Goal: Task Accomplishment & Management: Contribute content

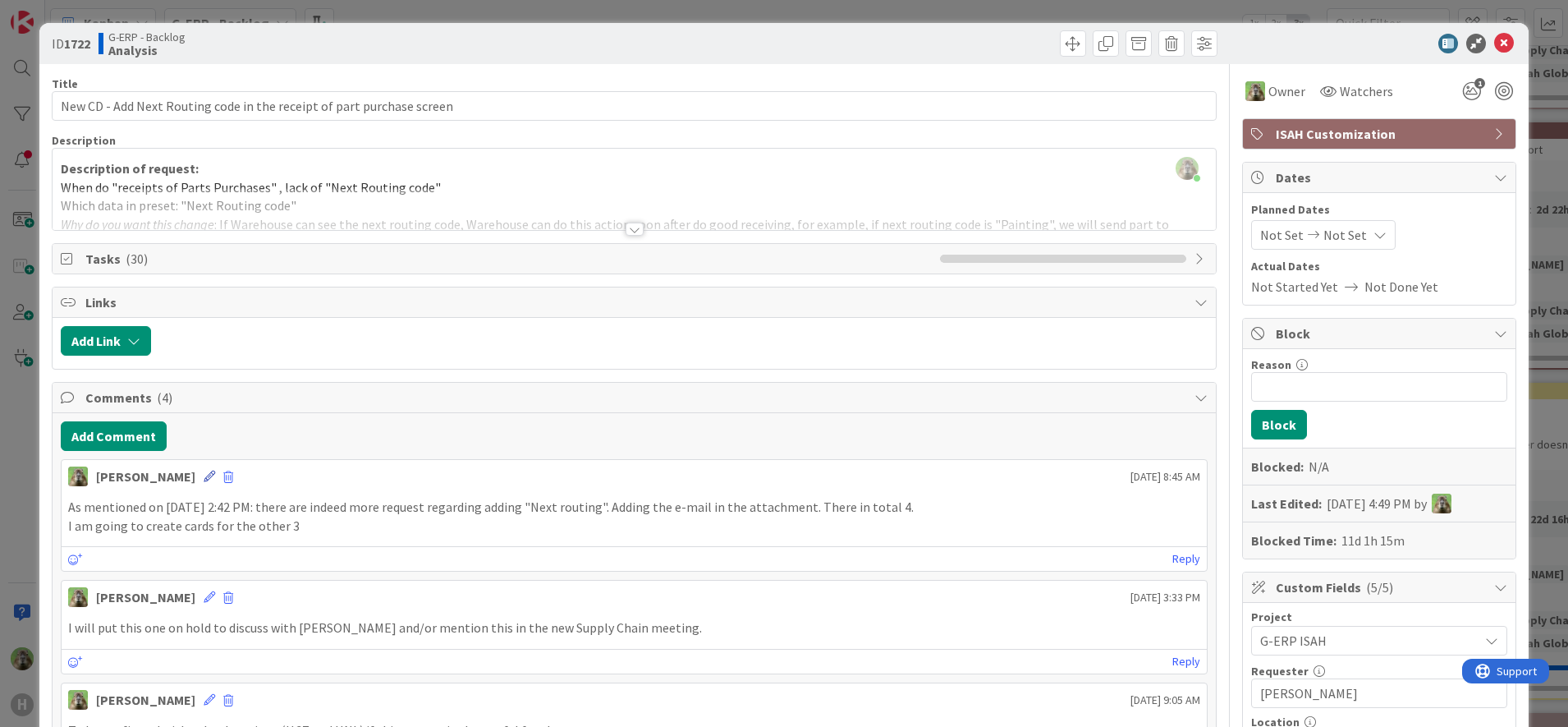
click at [203, 481] on icon at bounding box center [209, 476] width 12 height 12
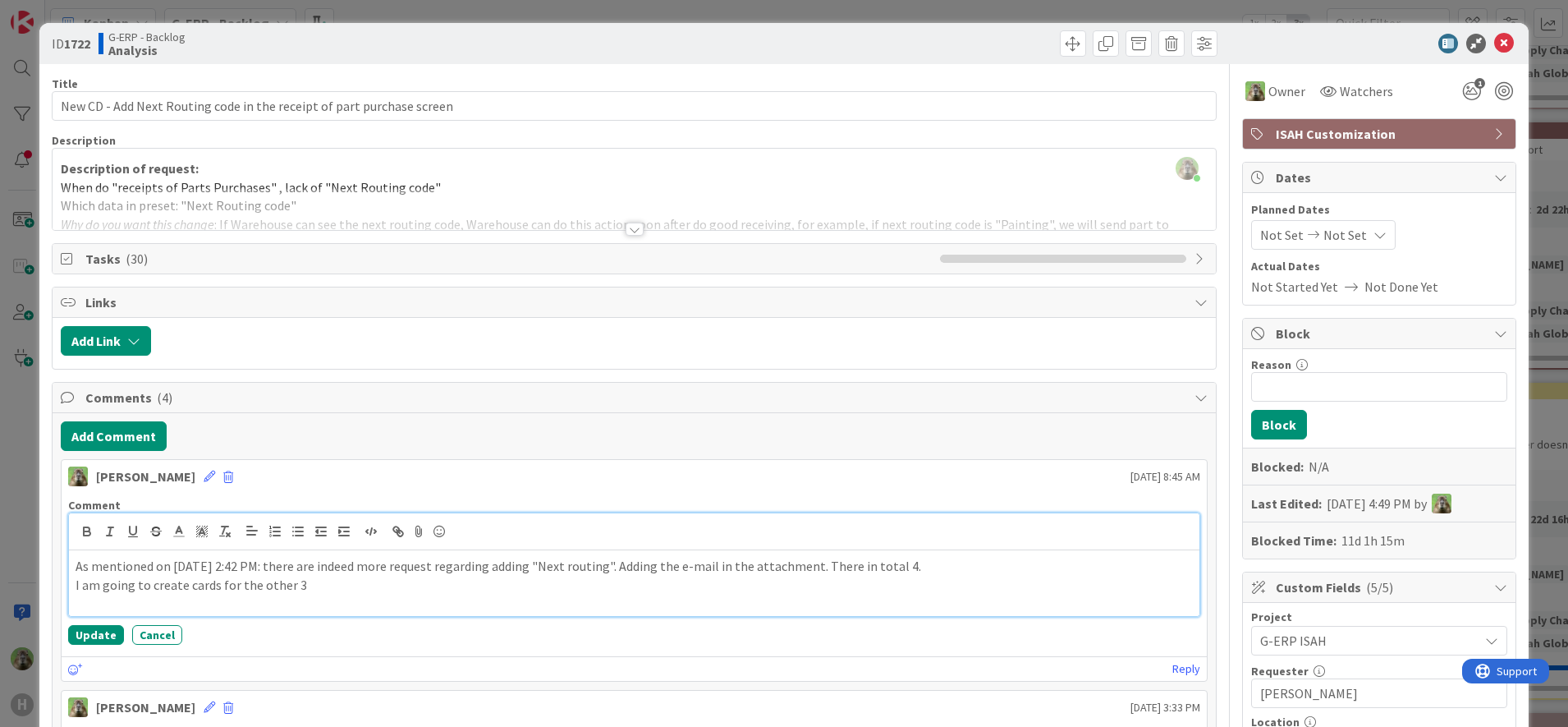
click at [450, 568] on p "As mentioned on 11-09-25 at 2:42 PM: there are indeed more request regarding ad…" at bounding box center [634, 566] width 1118 height 19
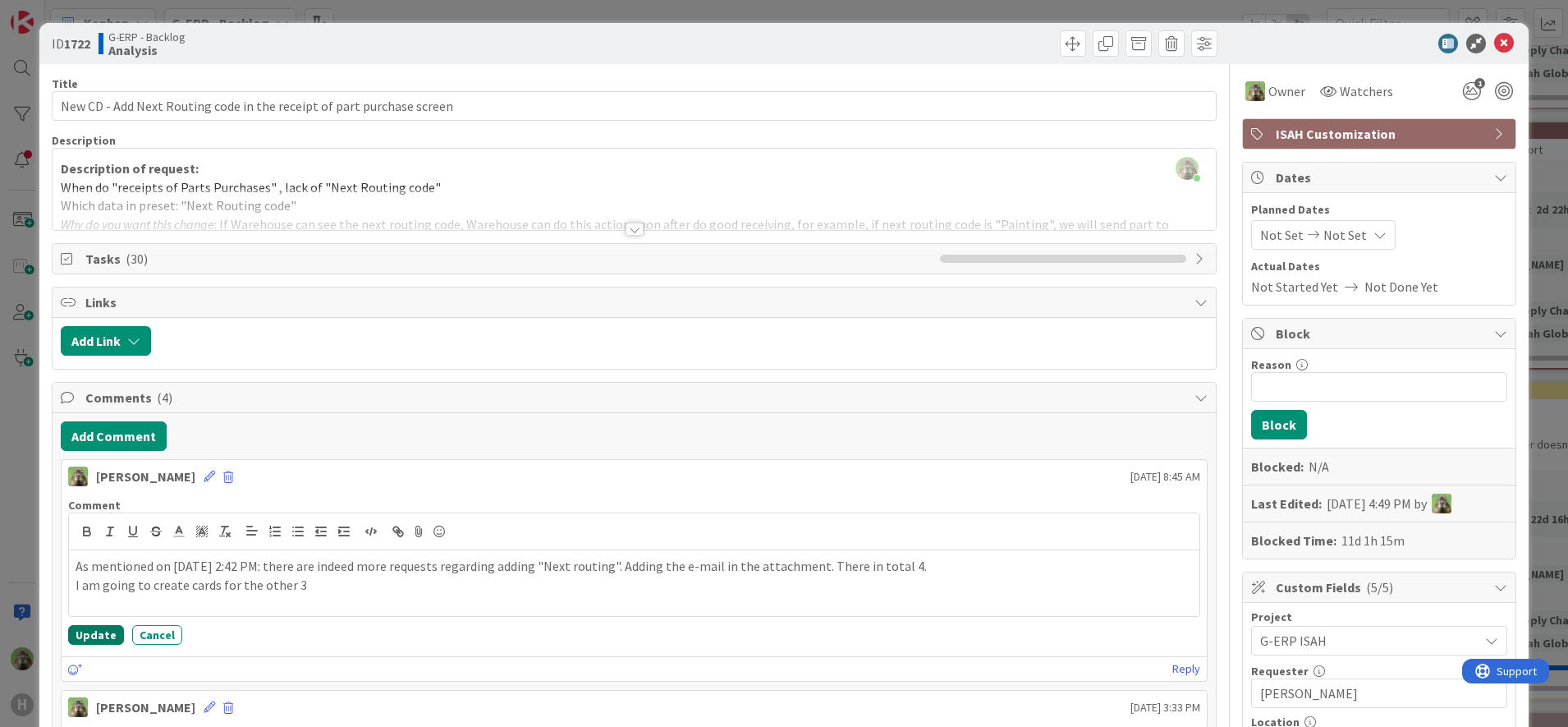
click at [97, 630] on button "Update" at bounding box center [96, 635] width 56 height 20
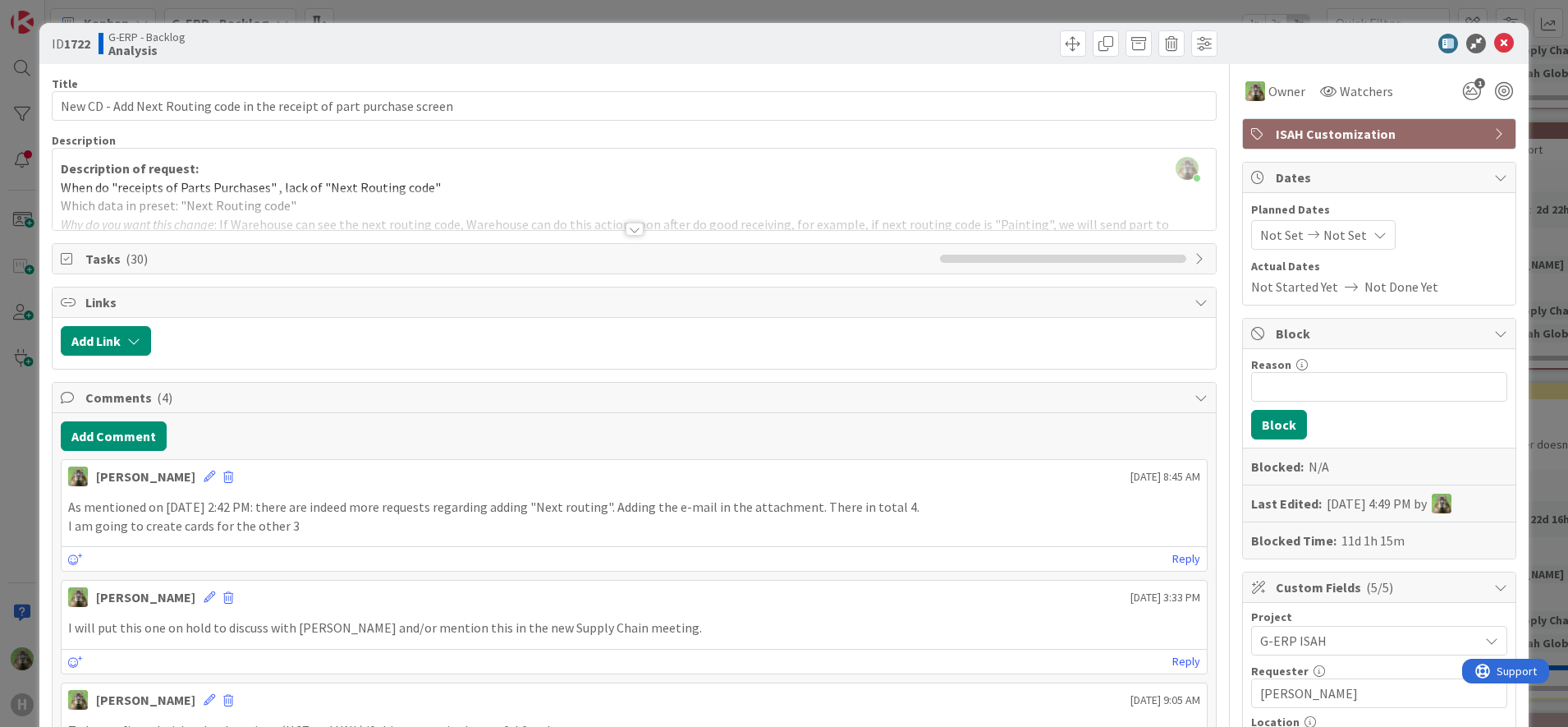
click at [1, 513] on div "ID 1722 G-ERP - Backlog Analysis Title 70 / 128 New CD - Add Next Routing code …" at bounding box center [784, 364] width 1568 height 727
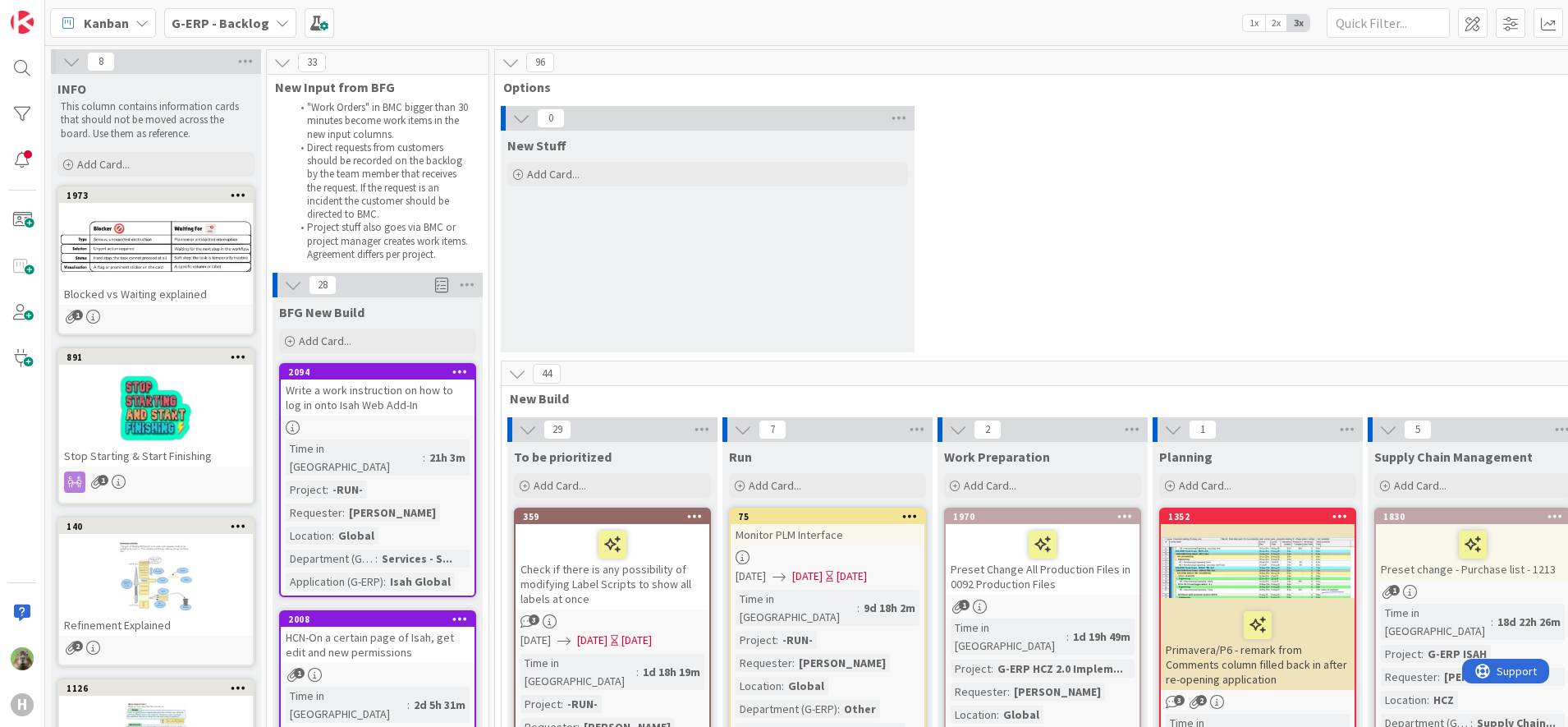
click at [1217, 247] on div "0 New Stuff Add Card..." at bounding box center [1257, 232] width 1519 height 254
click at [1084, 173] on div "0 New Stuff Add Card..." at bounding box center [1257, 232] width 1519 height 254
click at [378, 353] on div "Add Card..." at bounding box center [377, 340] width 197 height 25
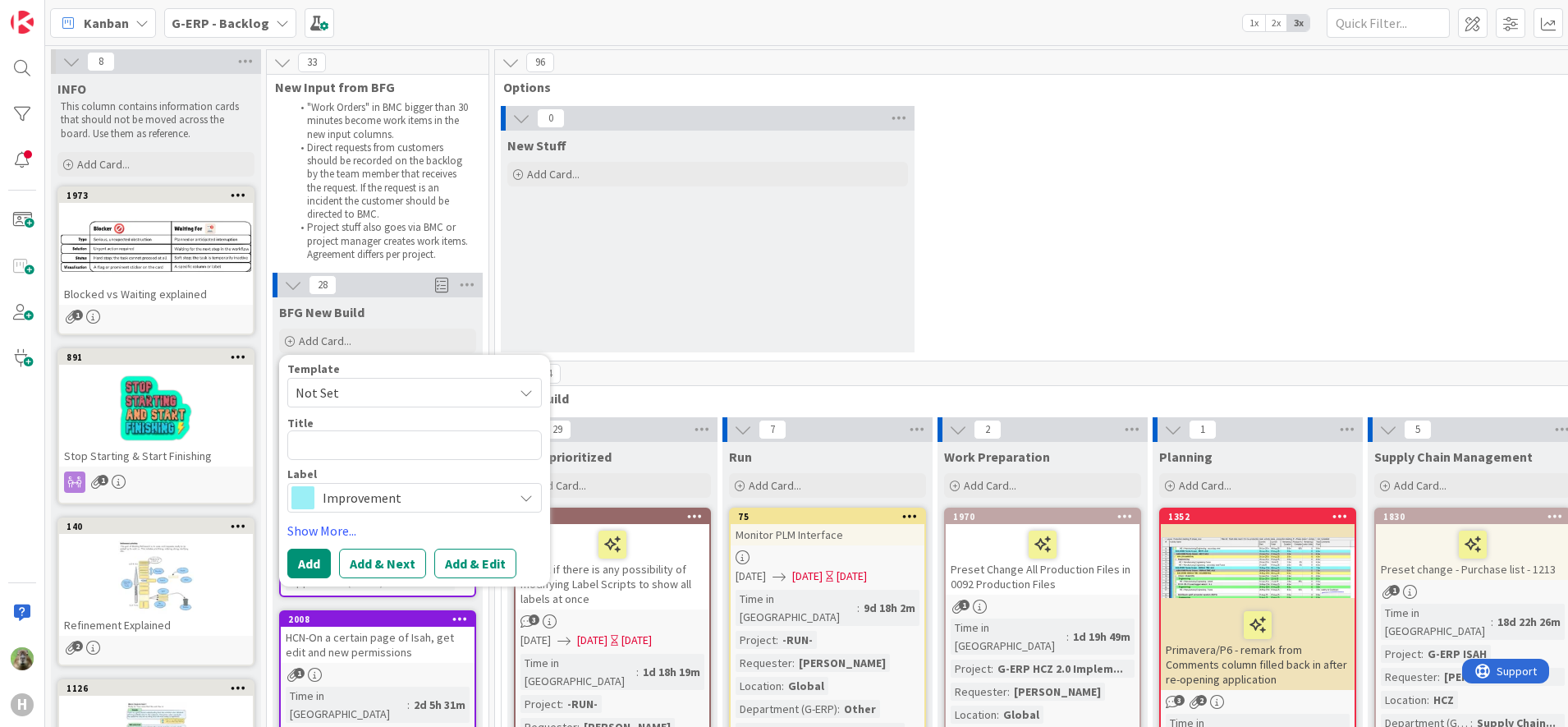
type textarea "x"
type textarea "D"
type textarea "x"
type textarea "De"
type textarea "x"
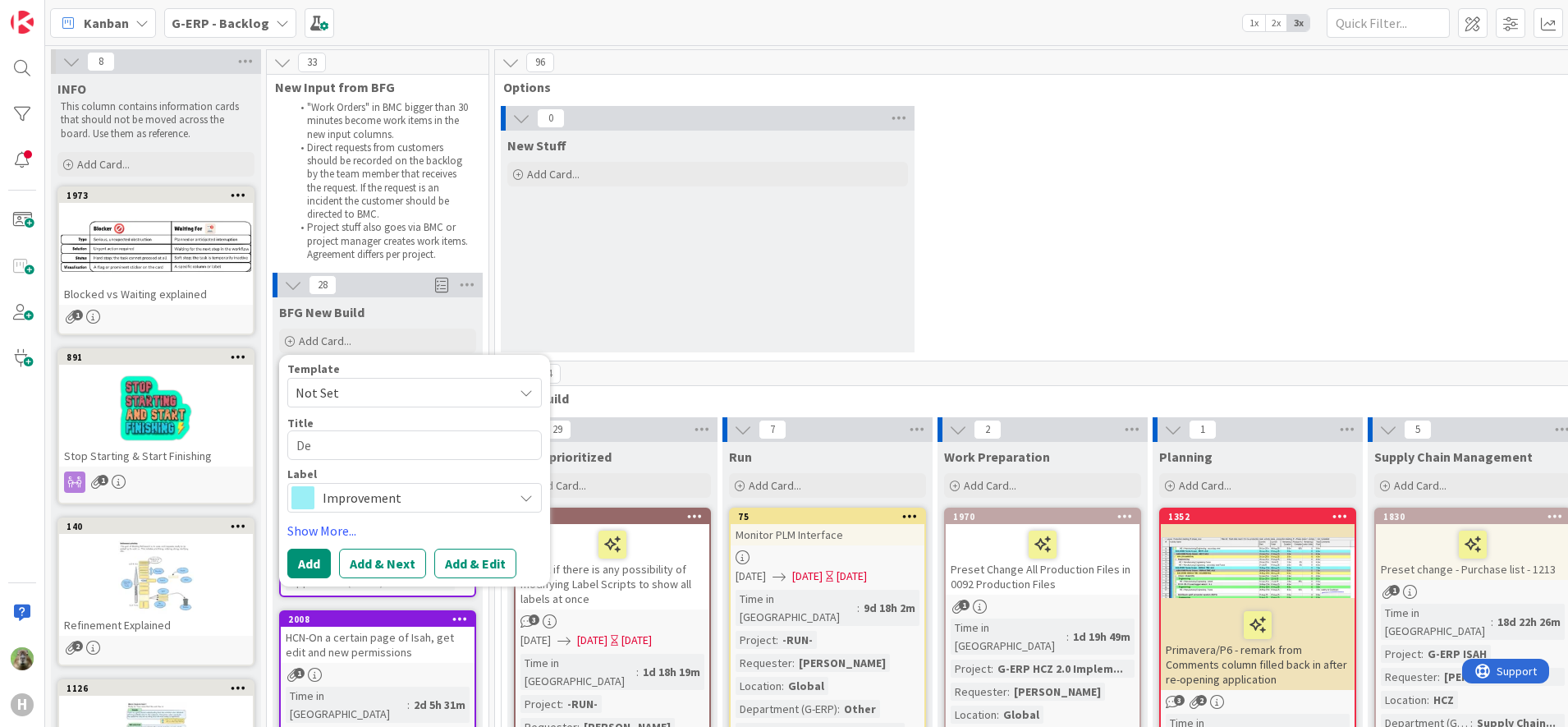
type textarea "Dem"
type textarea "x"
type textarea "Demo"
type textarea "x"
type textarea "Demo"
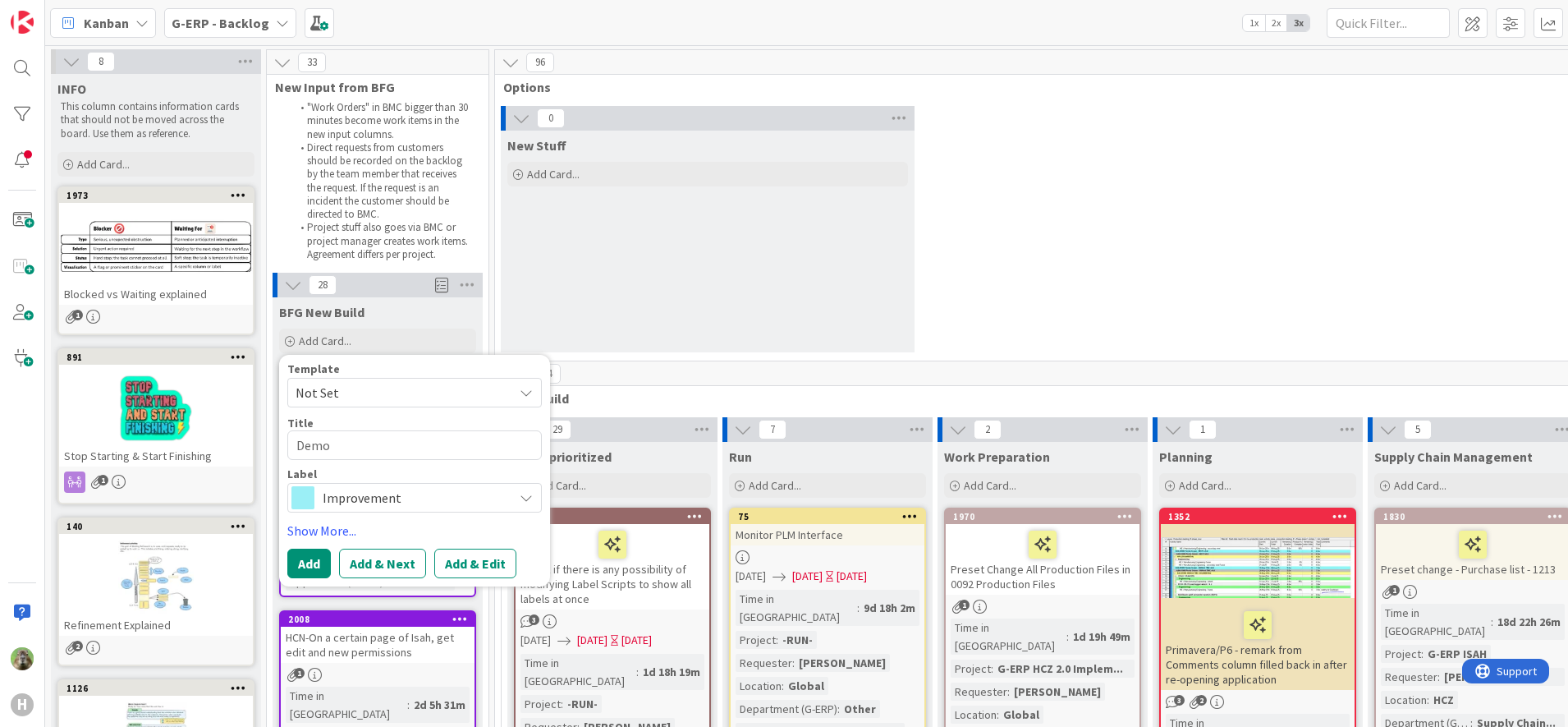
type textarea "x"
type textarea "Demo T"
type textarea "x"
type textarea "Demo Tou"
type textarea "x"
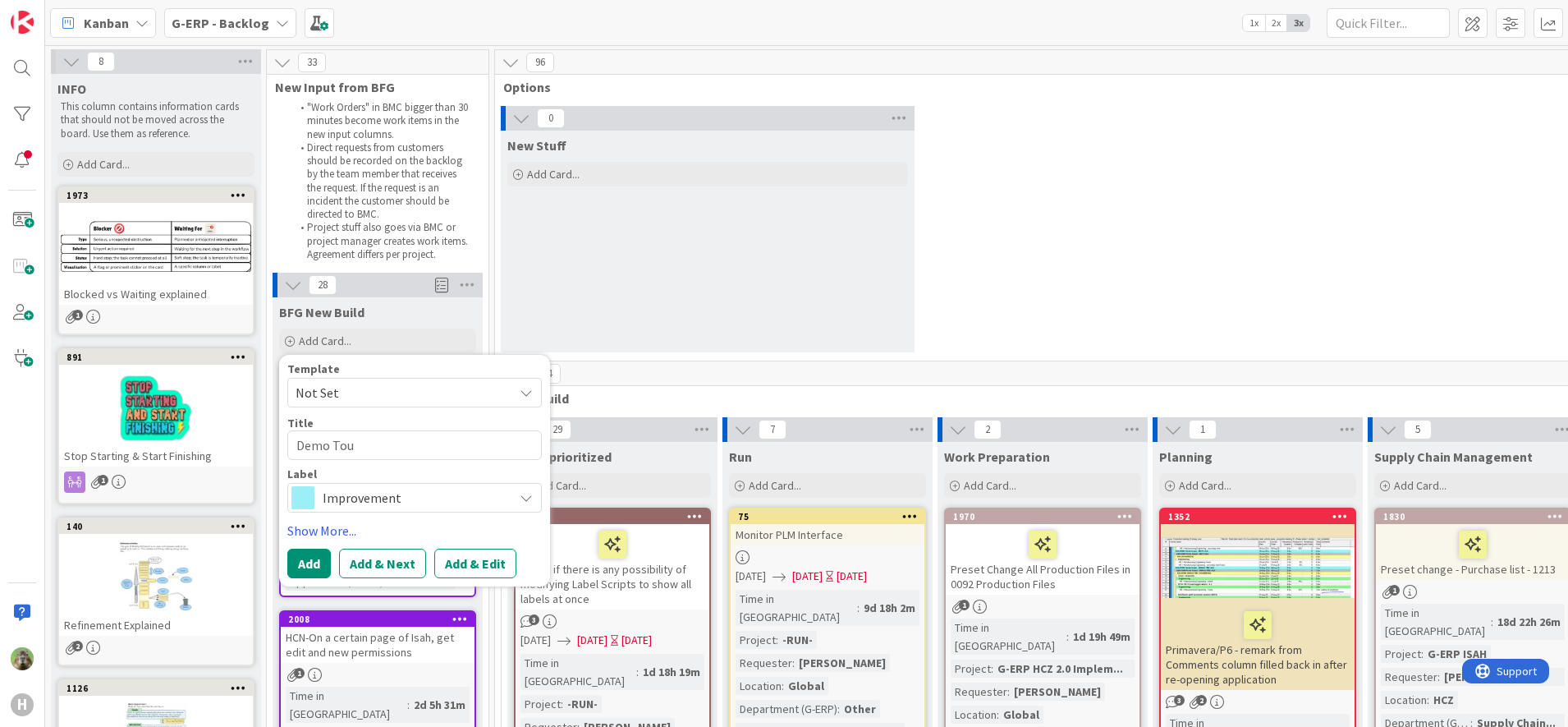
type textarea "Demo To"
type textarea "x"
type textarea "Demo Too"
type textarea "x"
type textarea "Demo Toouc"
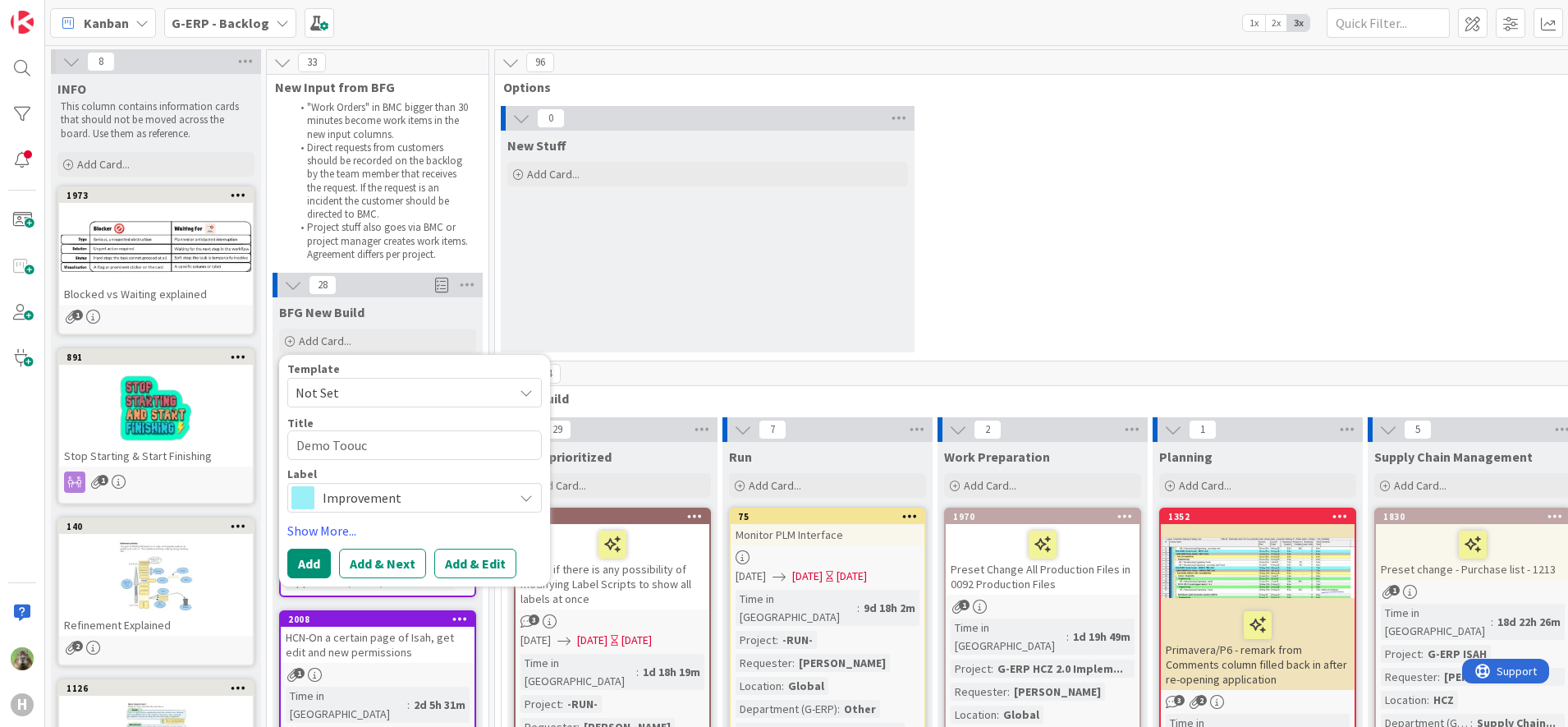
type textarea "x"
type textarea "Demo Toouch"
type textarea "x"
type textarea "Demo Toouc"
type textarea "x"
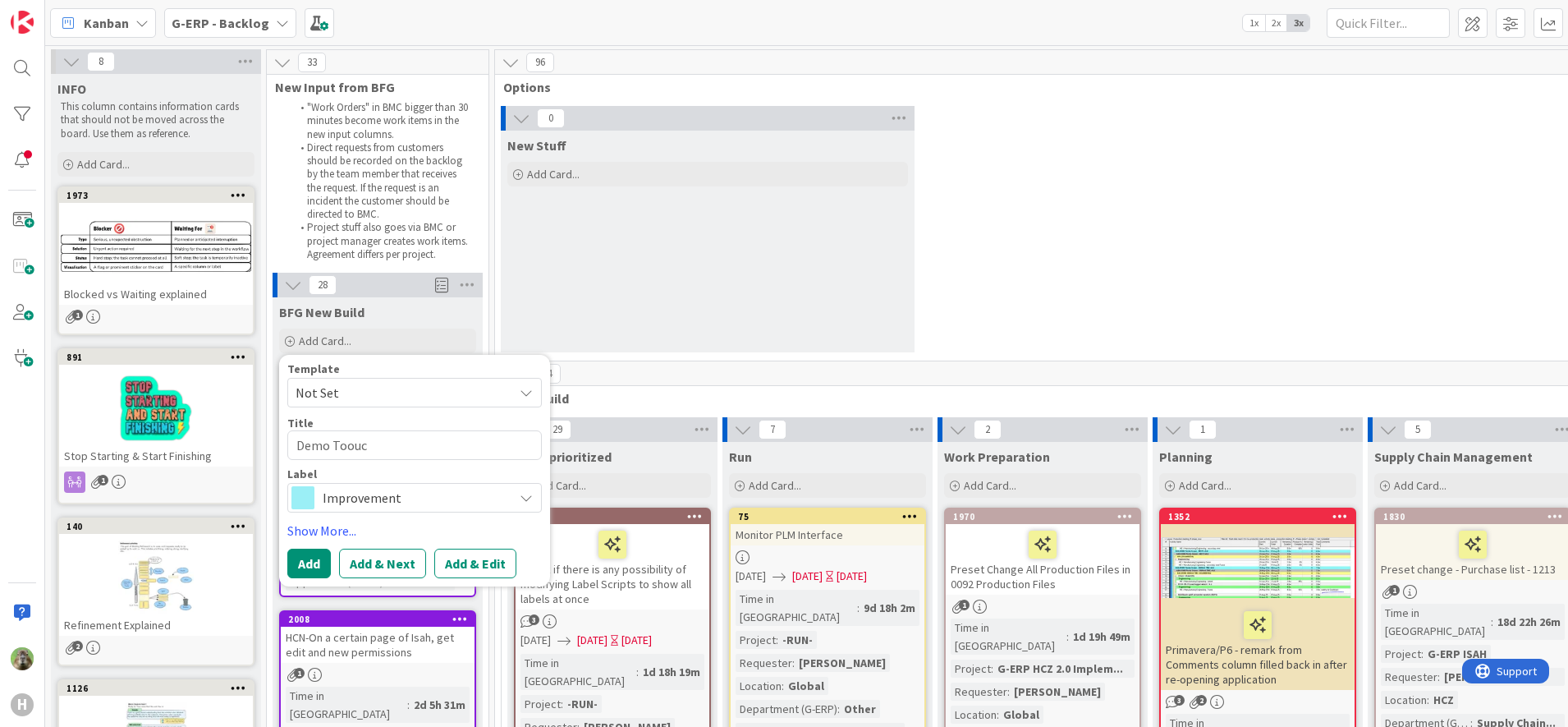
type textarea "Demo Toou"
type textarea "x"
type textarea "Demo Too"
type textarea "x"
type textarea "Demo To"
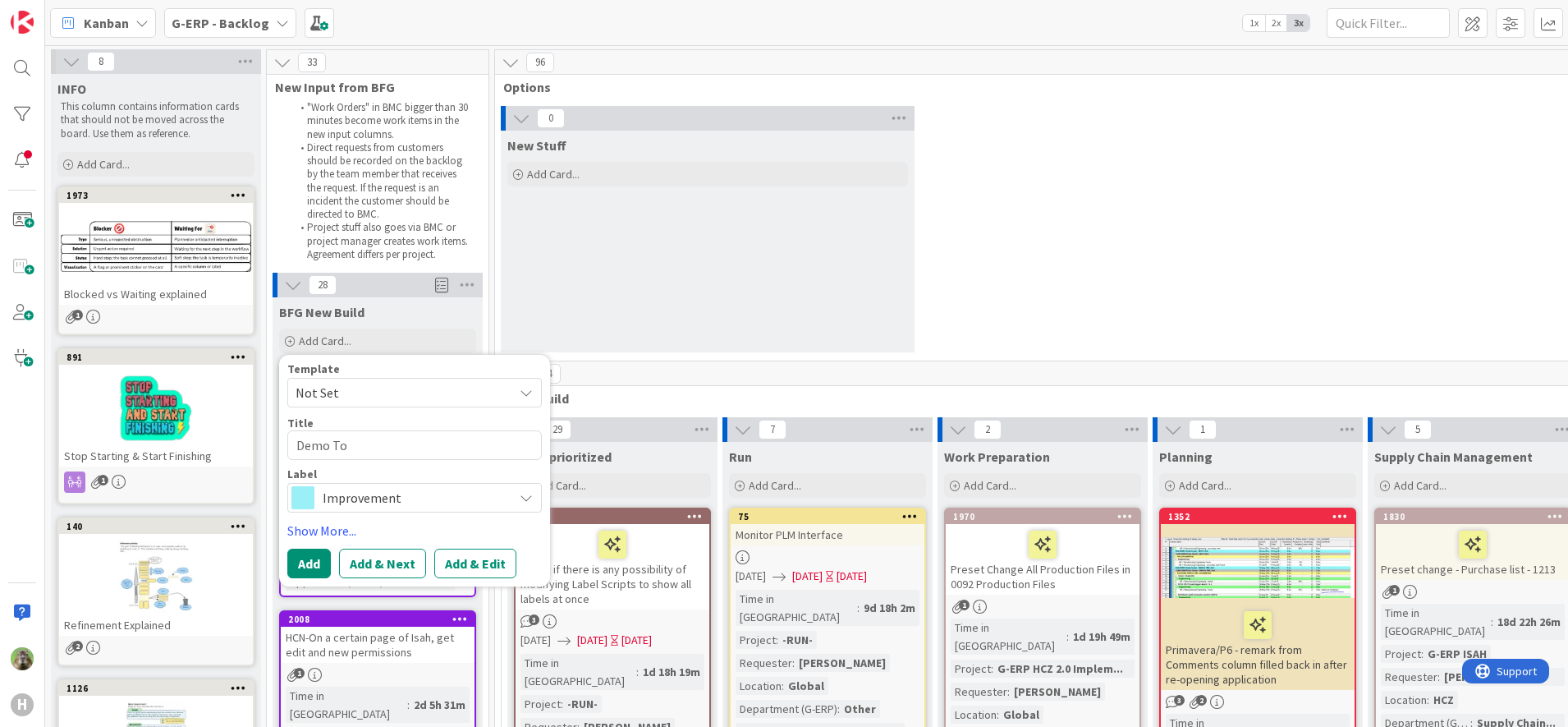
type textarea "x"
type textarea "Demo T"
type textarea "x"
type textarea "Demo To"
type textarea "x"
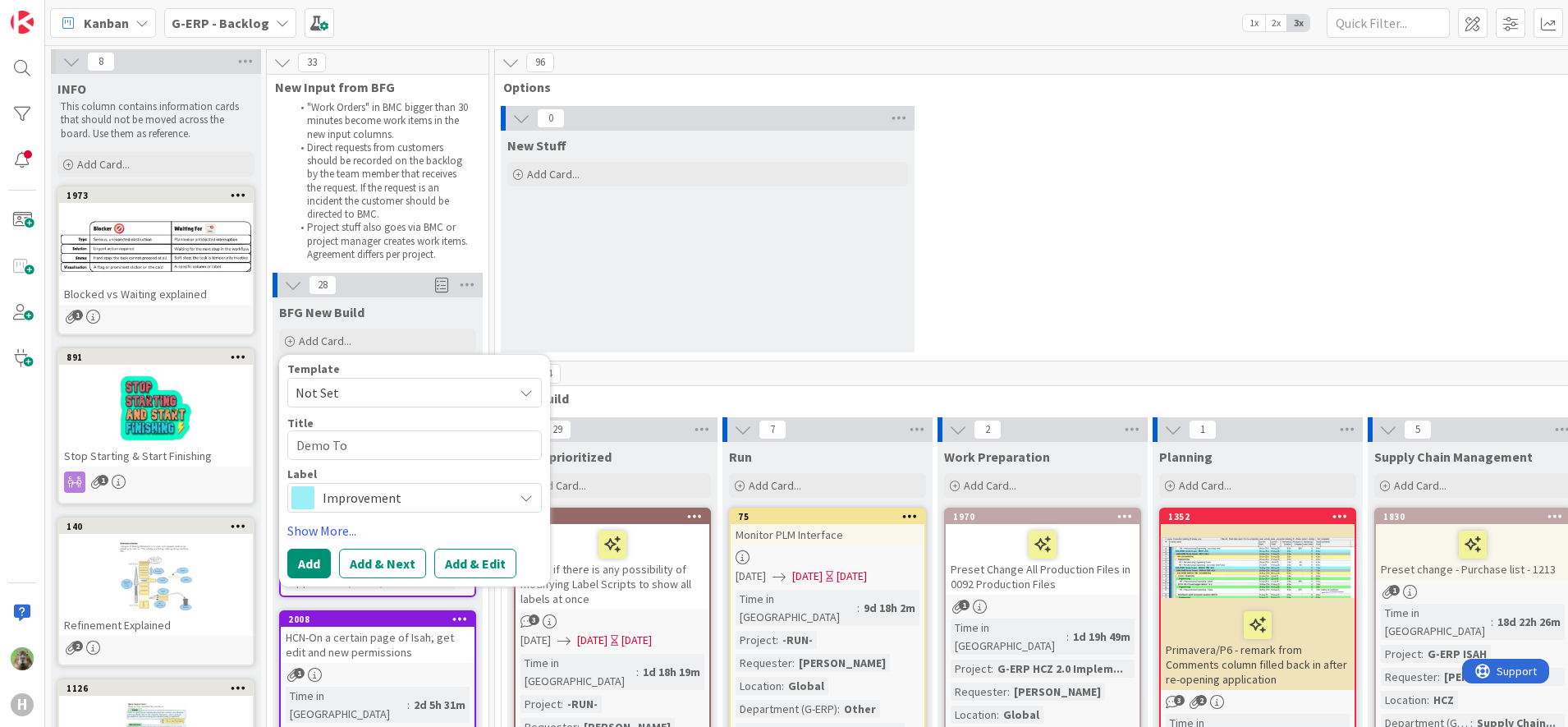
type textarea "Demo Tou"
type textarea "x"
type textarea "Demo Touc"
type textarea "x"
type textarea "Demo Touchs"
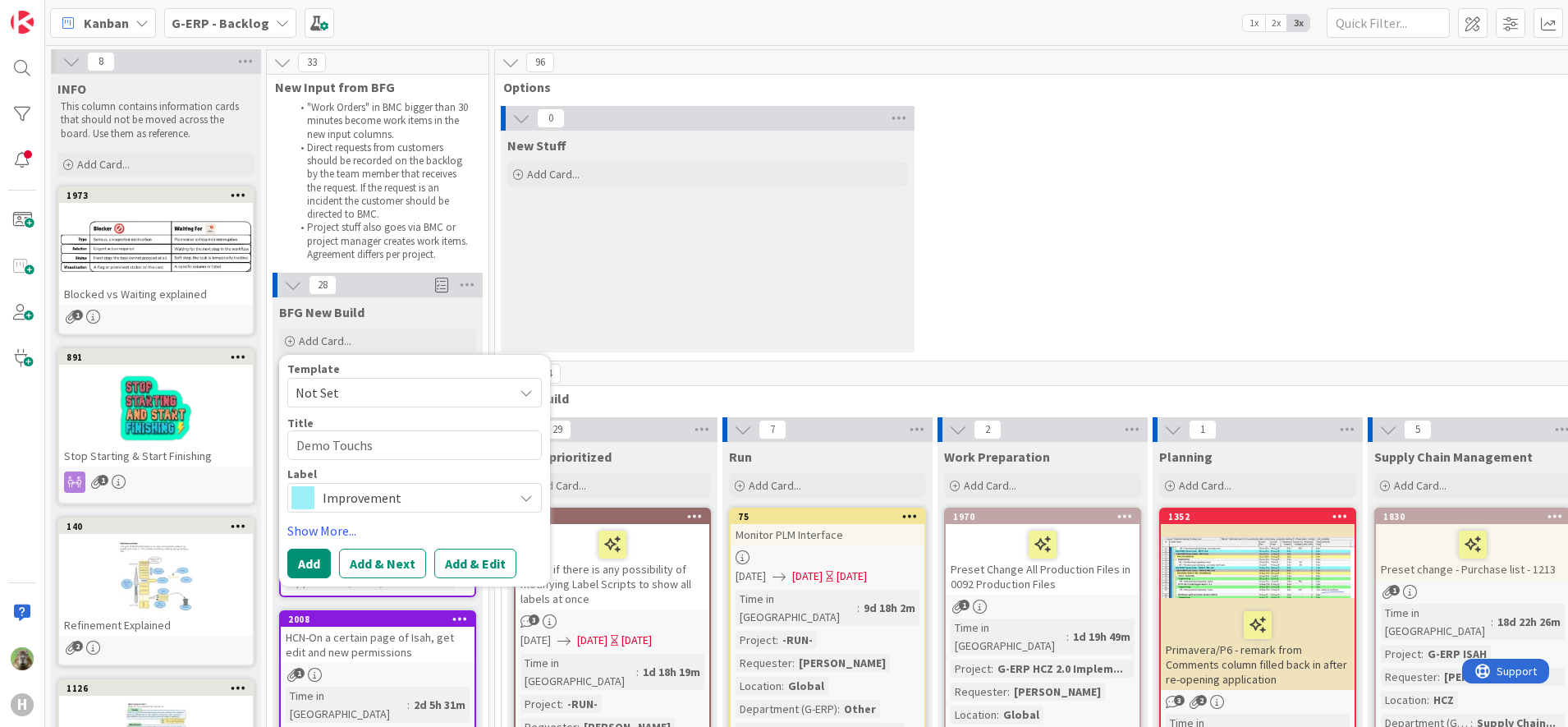
type textarea "x"
type textarea "Demo Touchsc"
type textarea "x"
type textarea "Demo Touchsce"
type textarea "x"
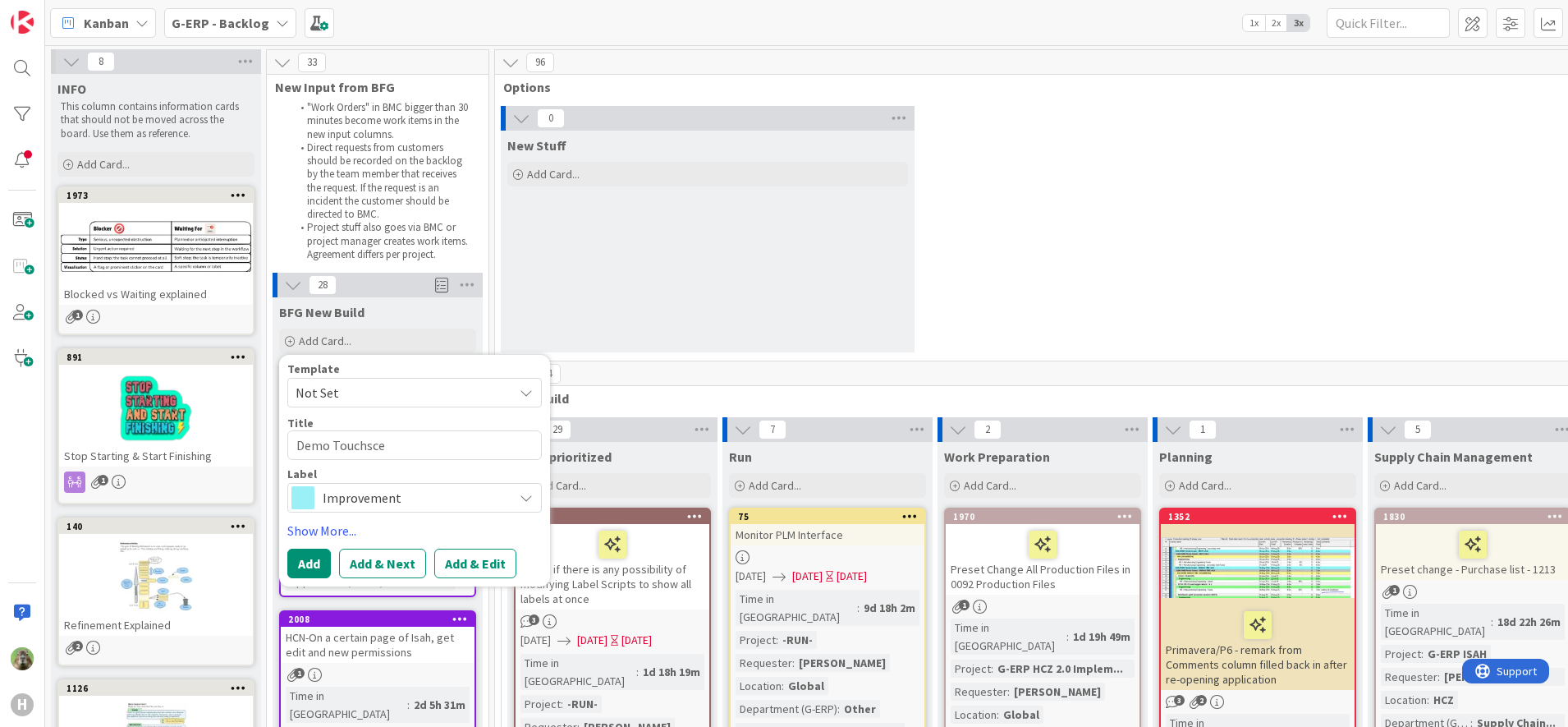
type textarea "Demo Touchsc"
type textarea "x"
type textarea "Demo Touchs"
type textarea "x"
type textarea "Demo Touchsr"
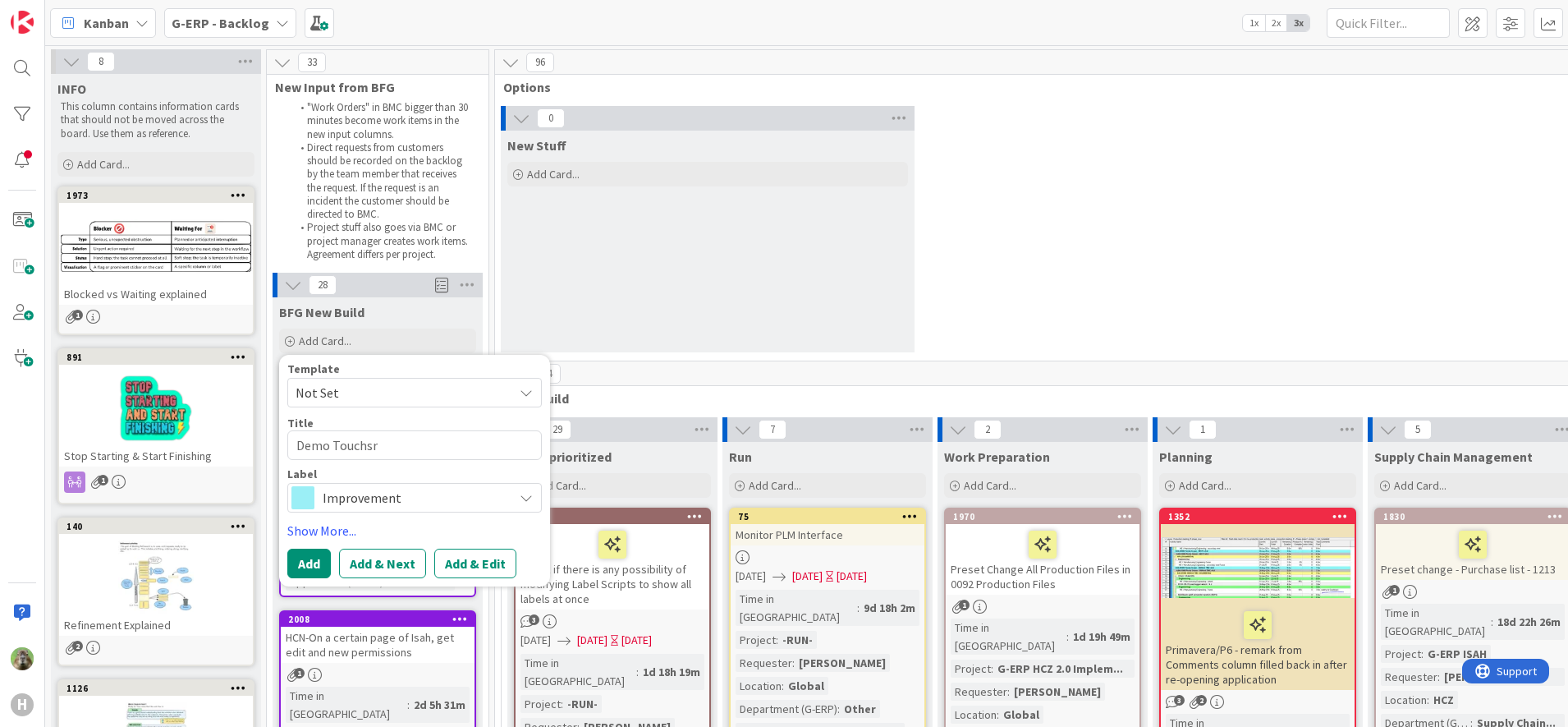
type textarea "x"
type textarea "Demo Touchsre"
type textarea "x"
type textarea "Demo Touchsree"
type textarea "x"
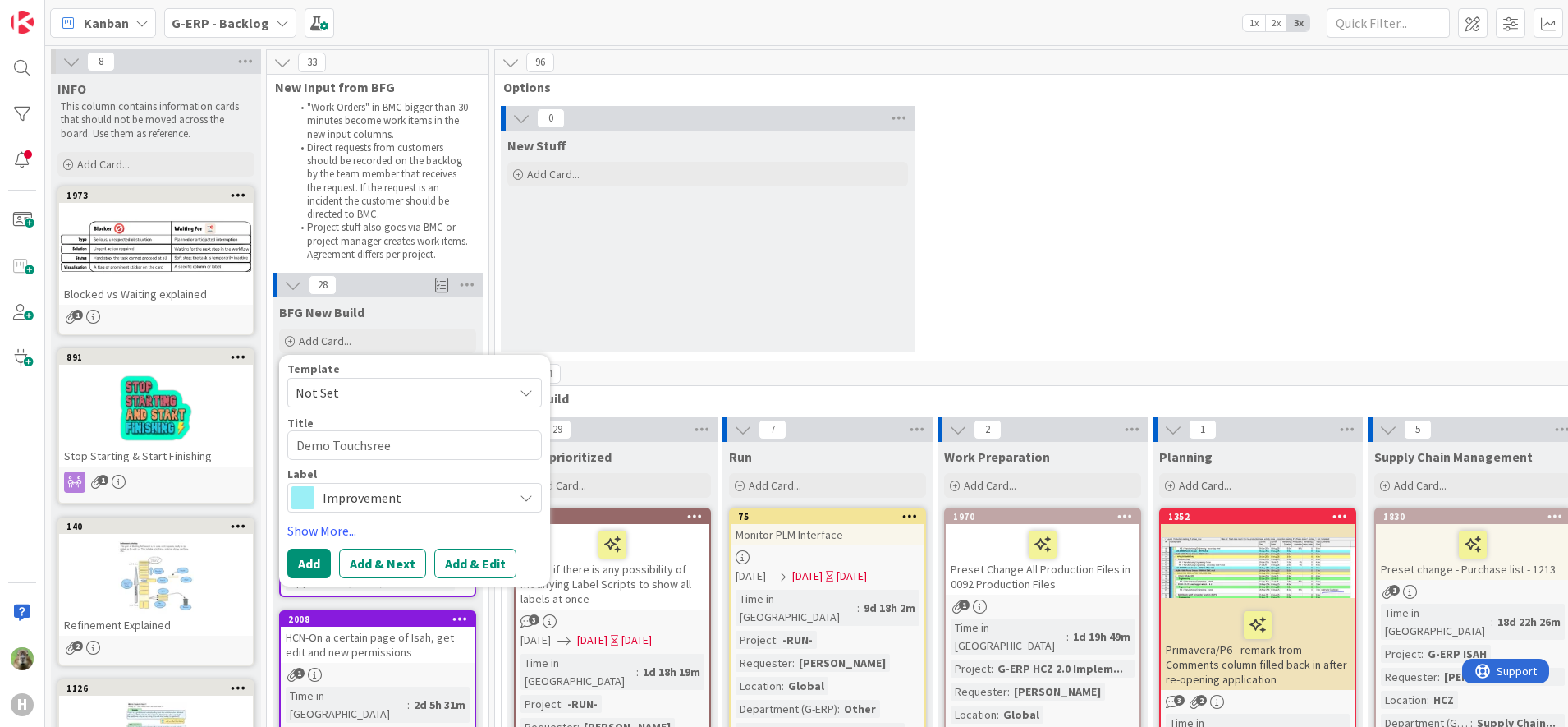
type textarea "Demo Touchsreen"
type textarea "x"
type textarea "Demo Touchsree"
type textarea "x"
type textarea "Demo Touchsre"
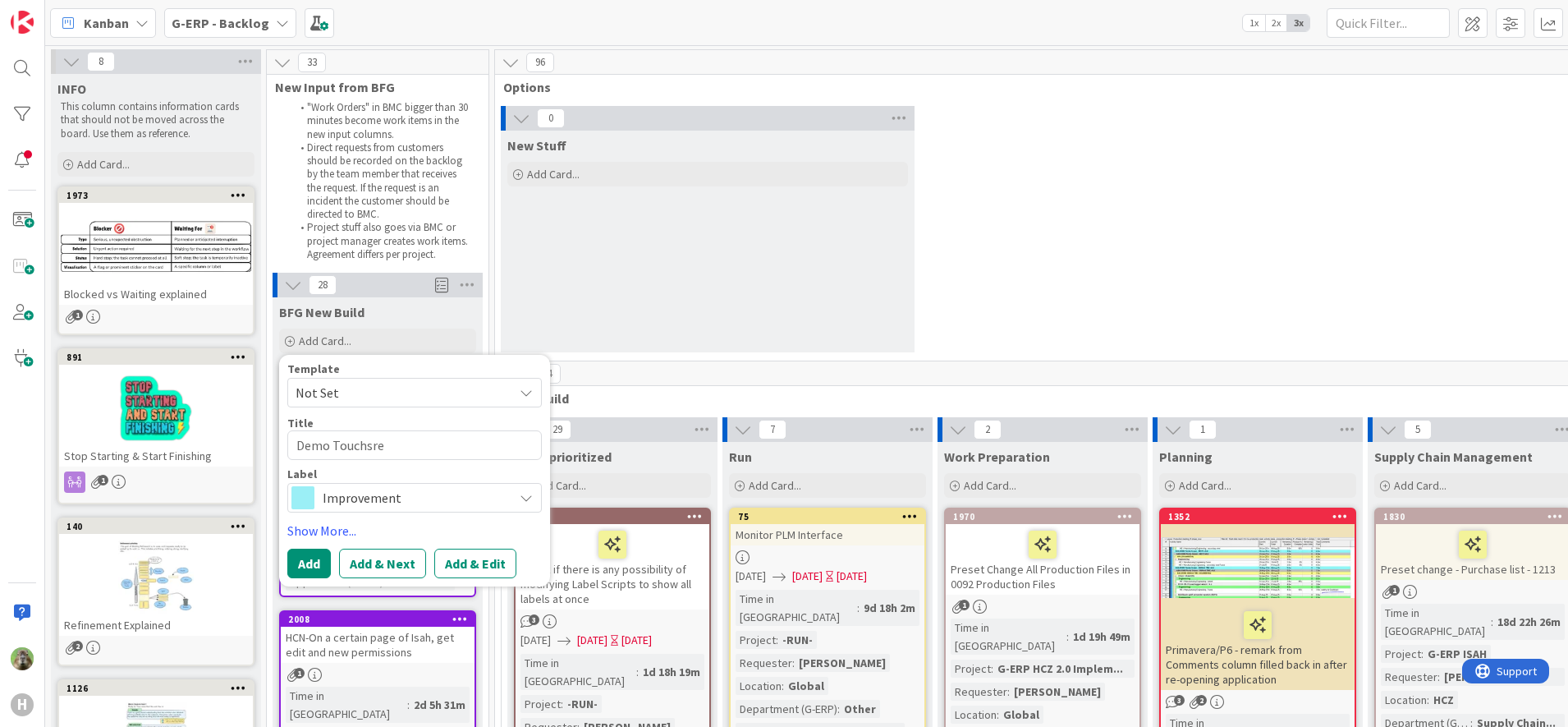
type textarea "x"
type textarea "Demo Touchsr"
type textarea "x"
type textarea "Demo Touchs"
type textarea "x"
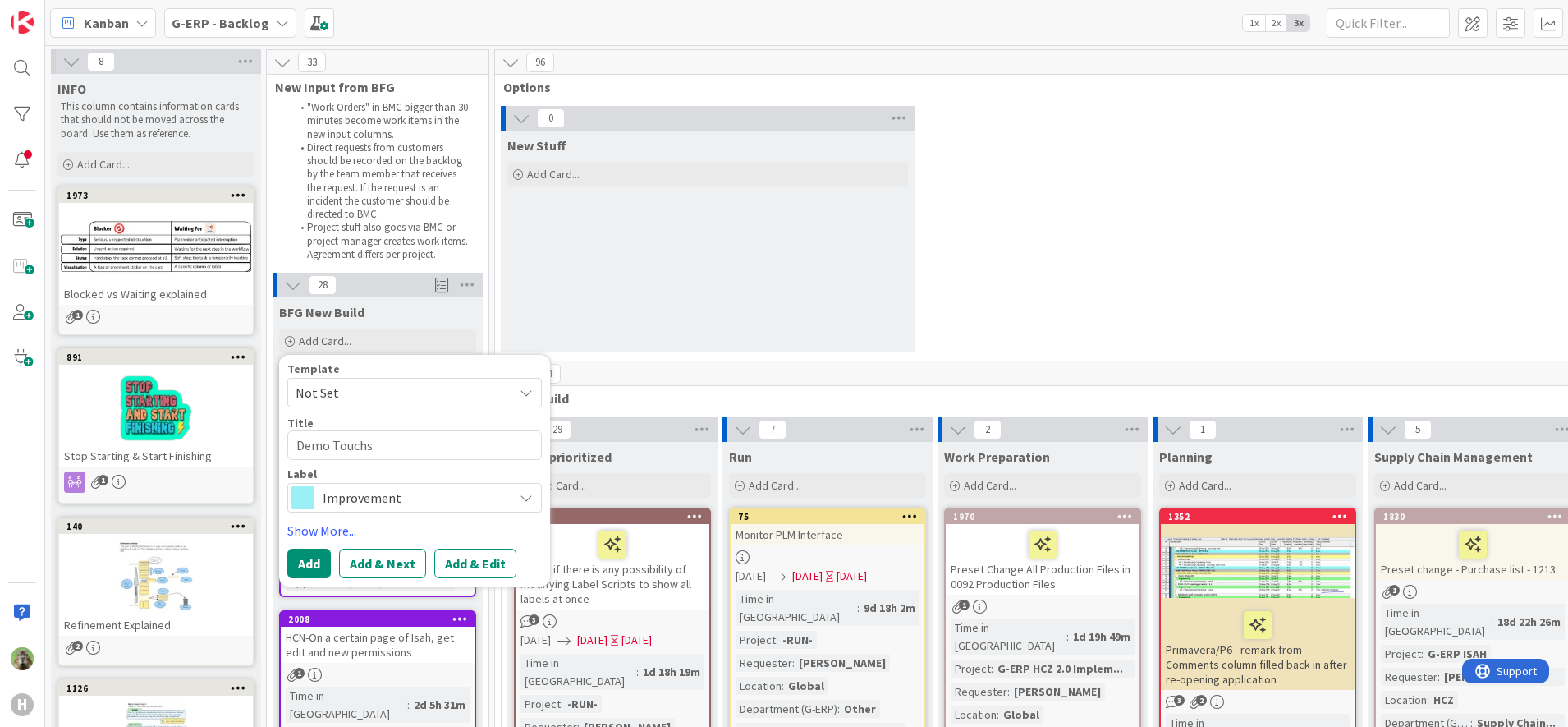
type textarea "Demo Touchsc"
type textarea "x"
type textarea "Demo Touchscr"
type textarea "x"
type textarea "Demo Touchscre"
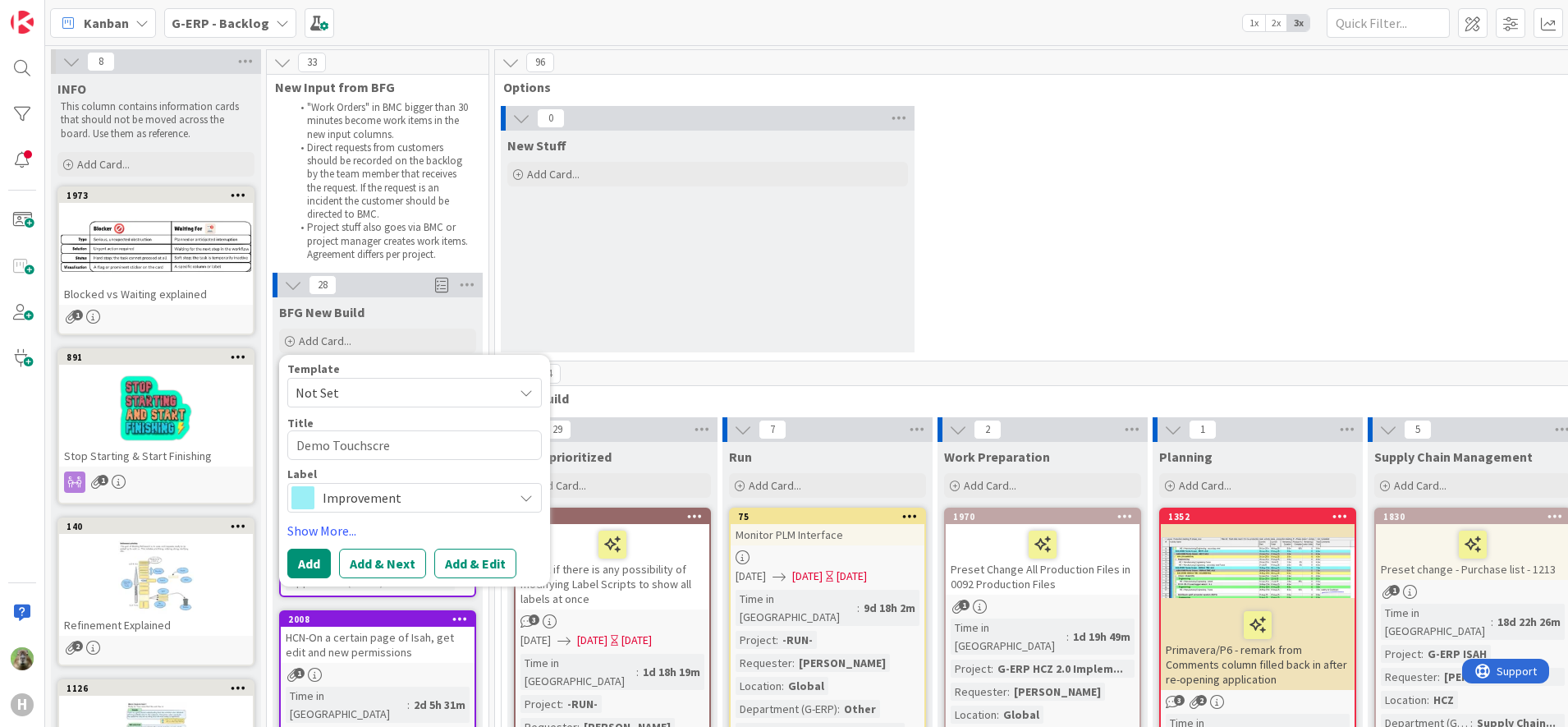
type textarea "x"
type textarea "Demo Touchscree"
type textarea "x"
type textarea "Demo Touchscreen"
type textarea "x"
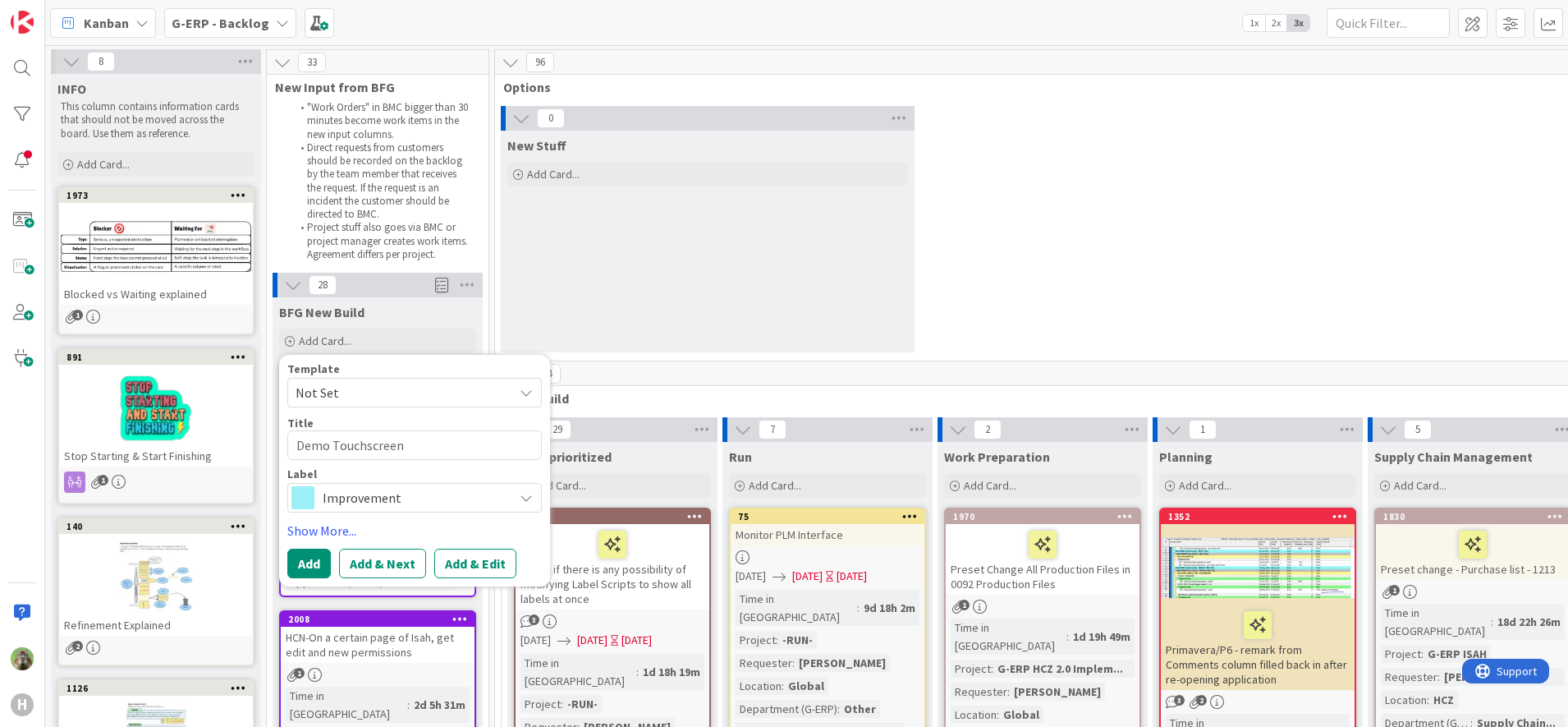
type textarea "Demo Touchscreens"
type textarea "x"
type textarea "Demo Touchscreens"
type textarea "x"
type textarea "Demo Touchscreens H"
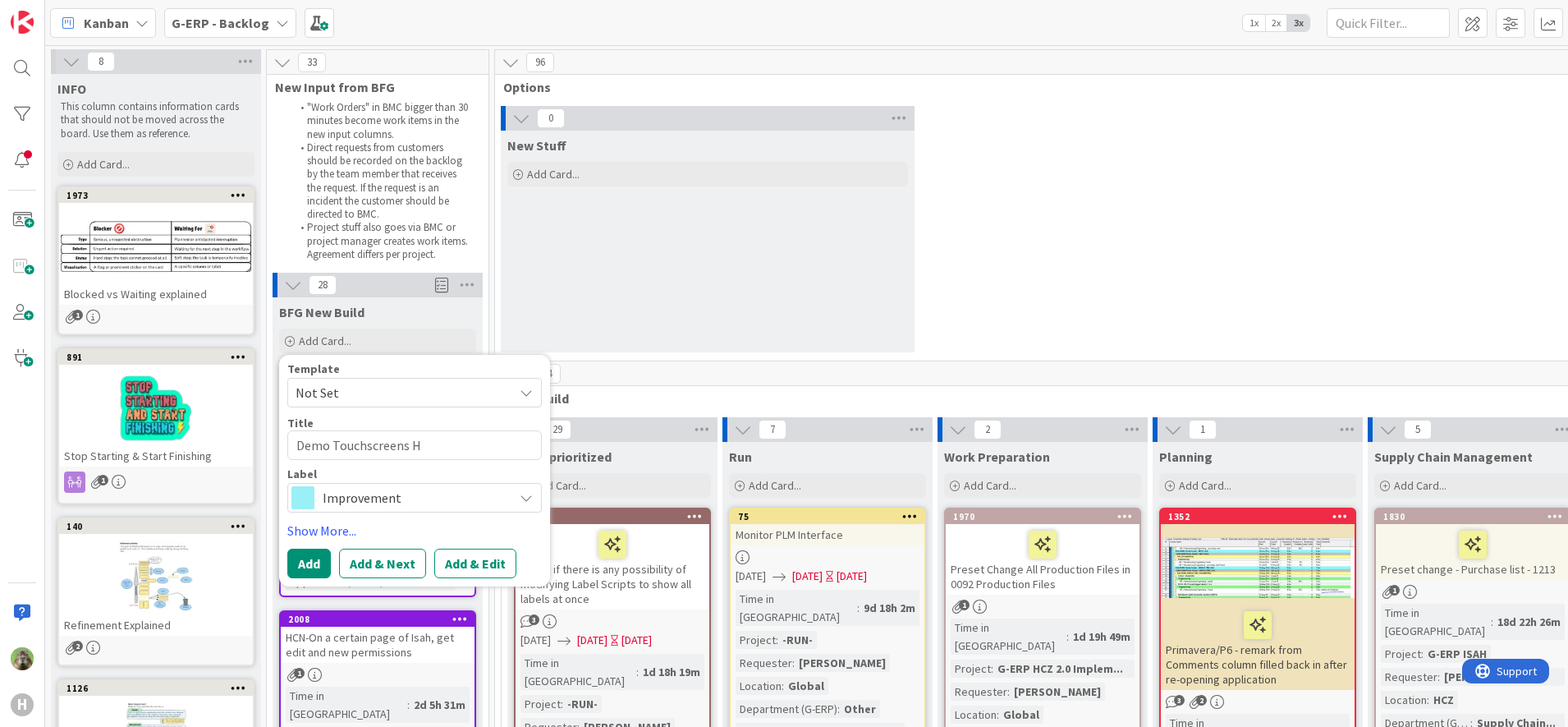
type textarea "x"
type textarea "Demo Touchscreens HC"
type textarea "x"
type textarea "Demo Touchscreens HCZ"
type textarea "x"
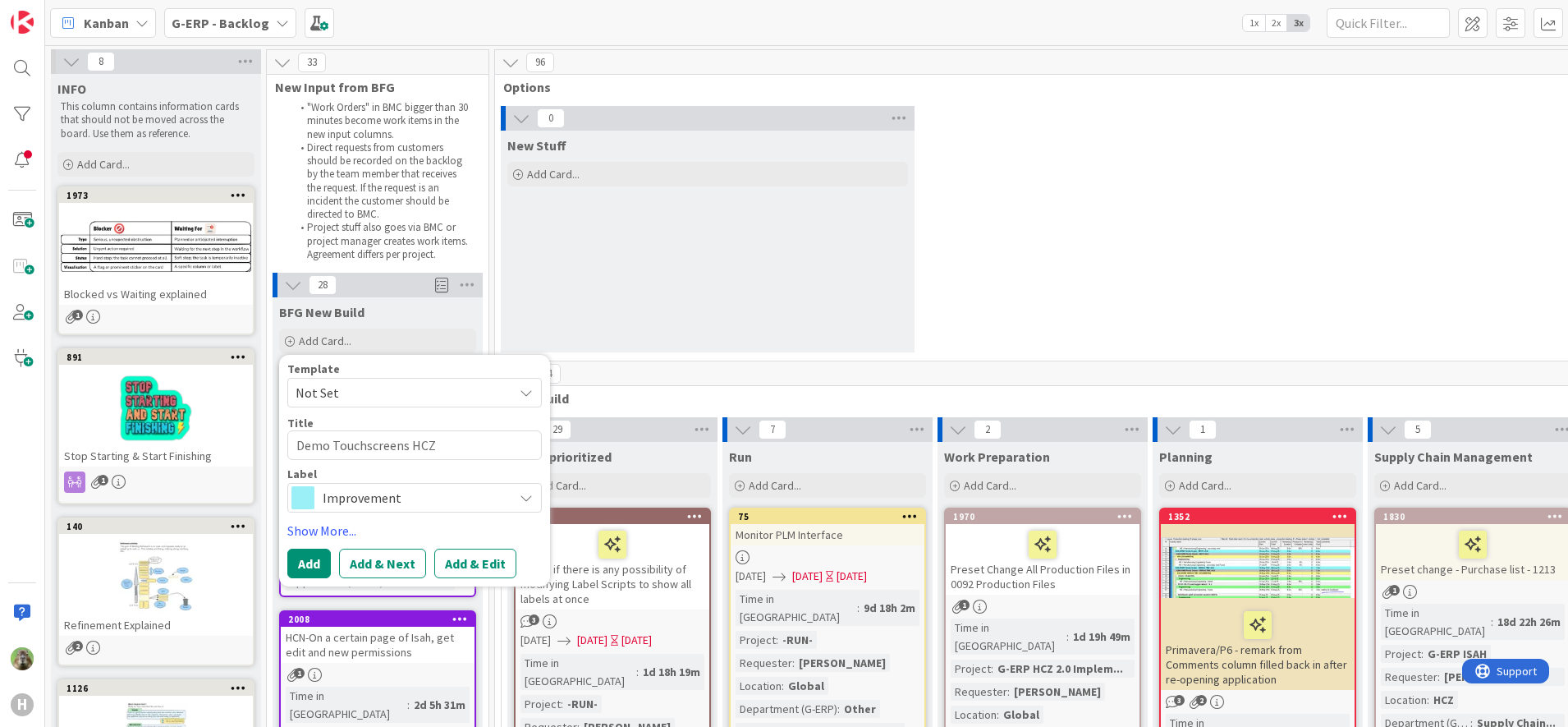
type textarea "Demo Touchscreens HCZ"
type textarea "x"
type textarea "Demo Touchscreens HCZ f"
type textarea "x"
type textarea "Demo Touchscreens HCZ for"
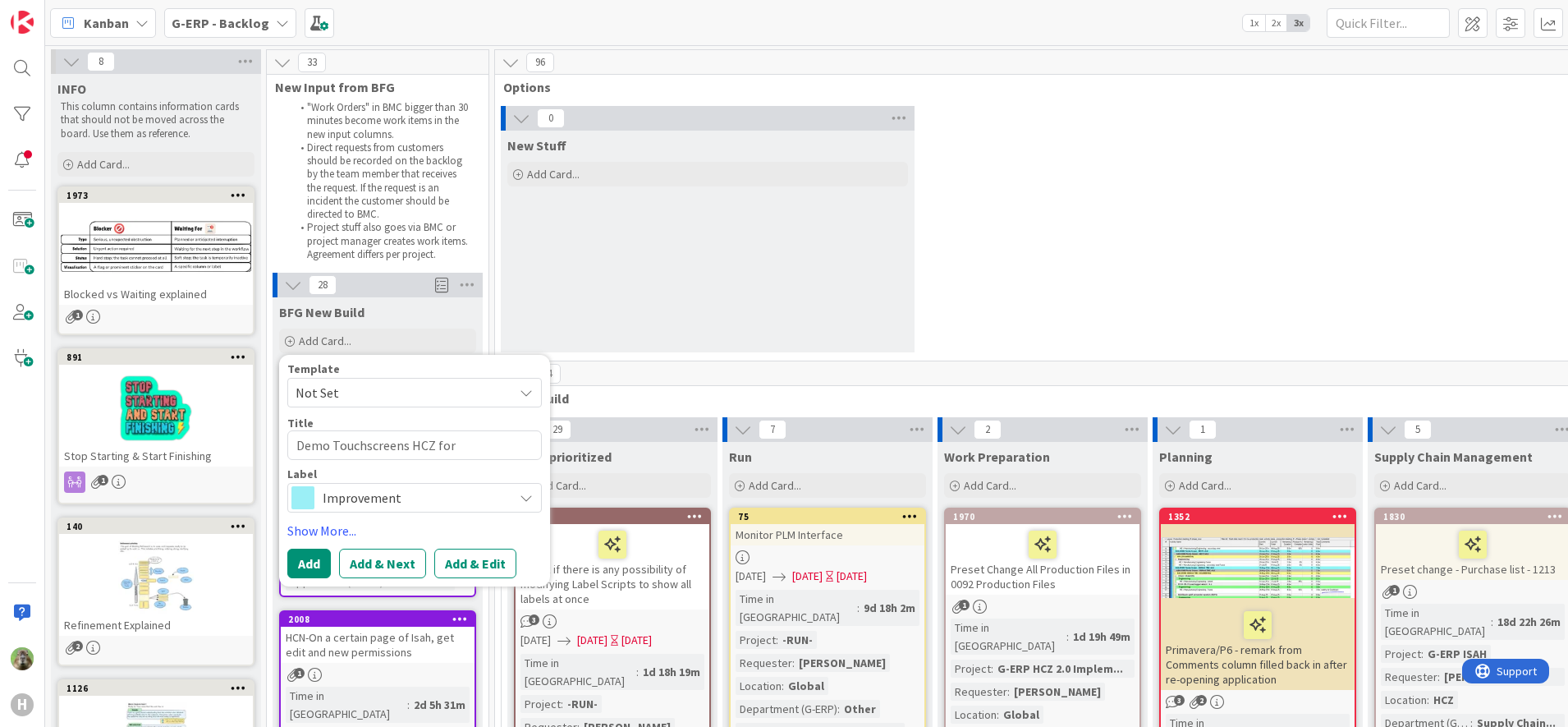
type textarea "x"
type textarea "Demo Touchscreens HCZ for"
type textarea "x"
type textarea "Demo Touchscreens HCZ fo"
type textarea "x"
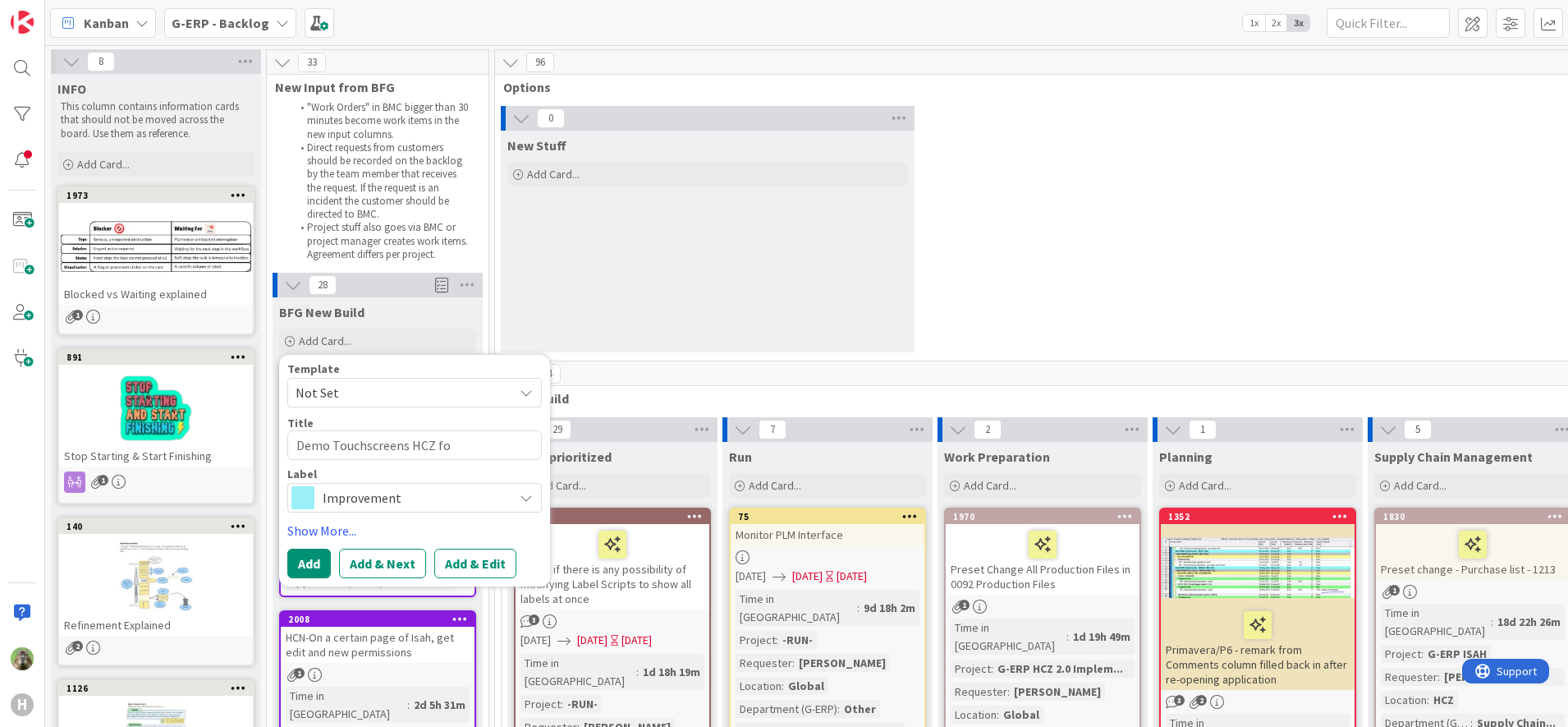
type textarea "Demo Touchscreens HCZ f"
type textarea "x"
type textarea "Demo Touchscreens HCZ"
type textarea "x"
type textarea "Demo Touchscreens HCZ f"
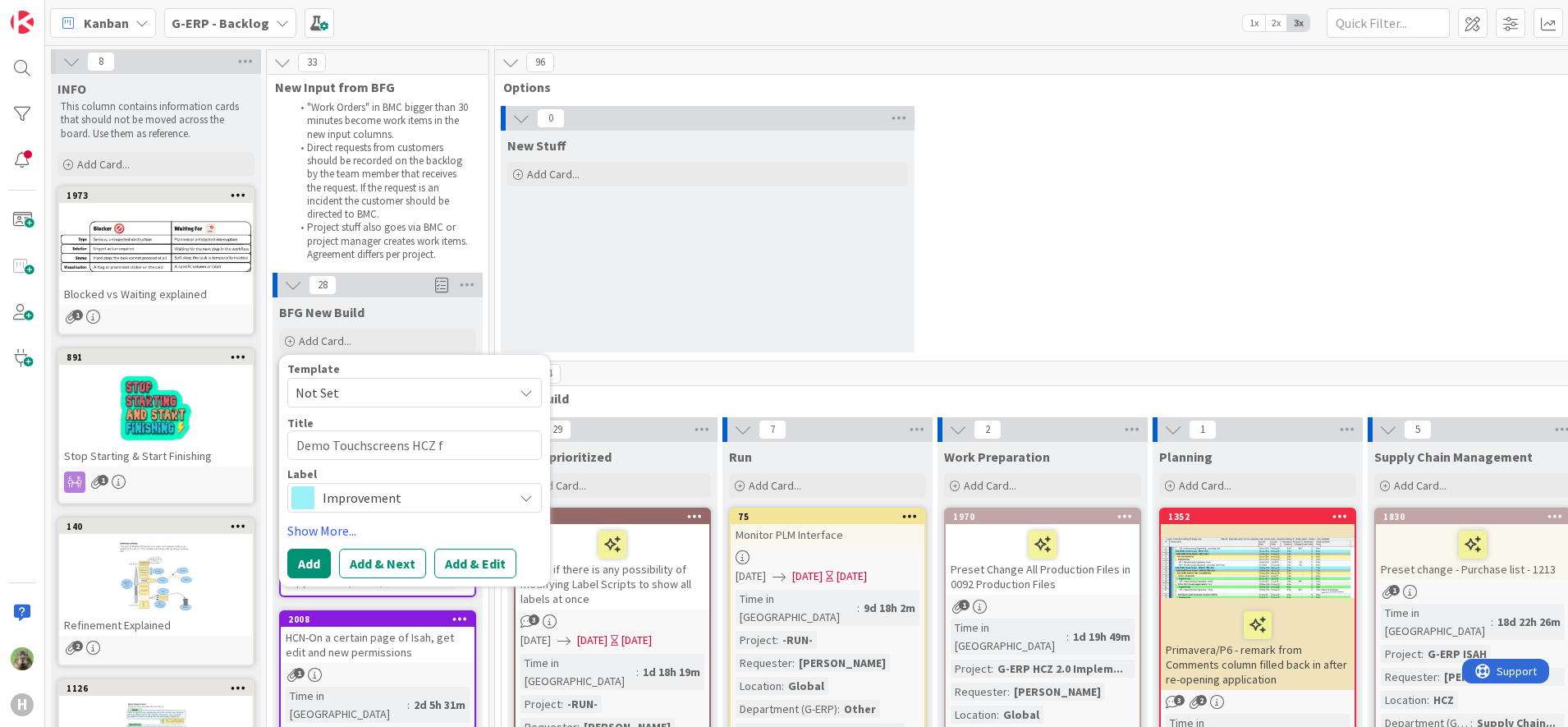
type textarea "x"
type textarea "Demo Touchscreens HCZ for"
type textarea "x"
type textarea "Demo Touchscreens HCZ for"
type textarea "x"
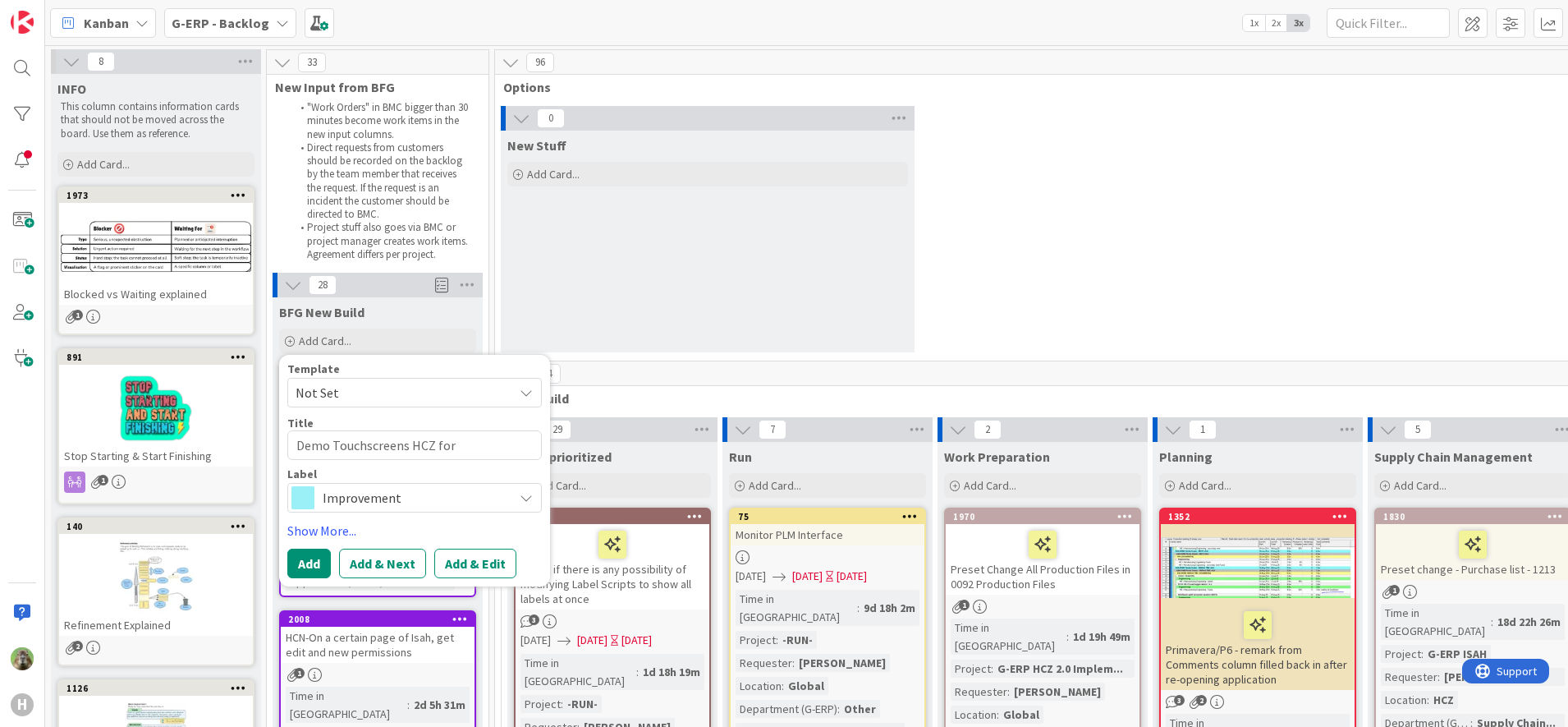
type textarea "Demo Touchscreens HCZ for H"
type textarea "x"
type textarea "Demo Touchscreens HCZ for HNL"
type textarea "x"
type textarea "Demo Touchscreens HCZ for HNL"
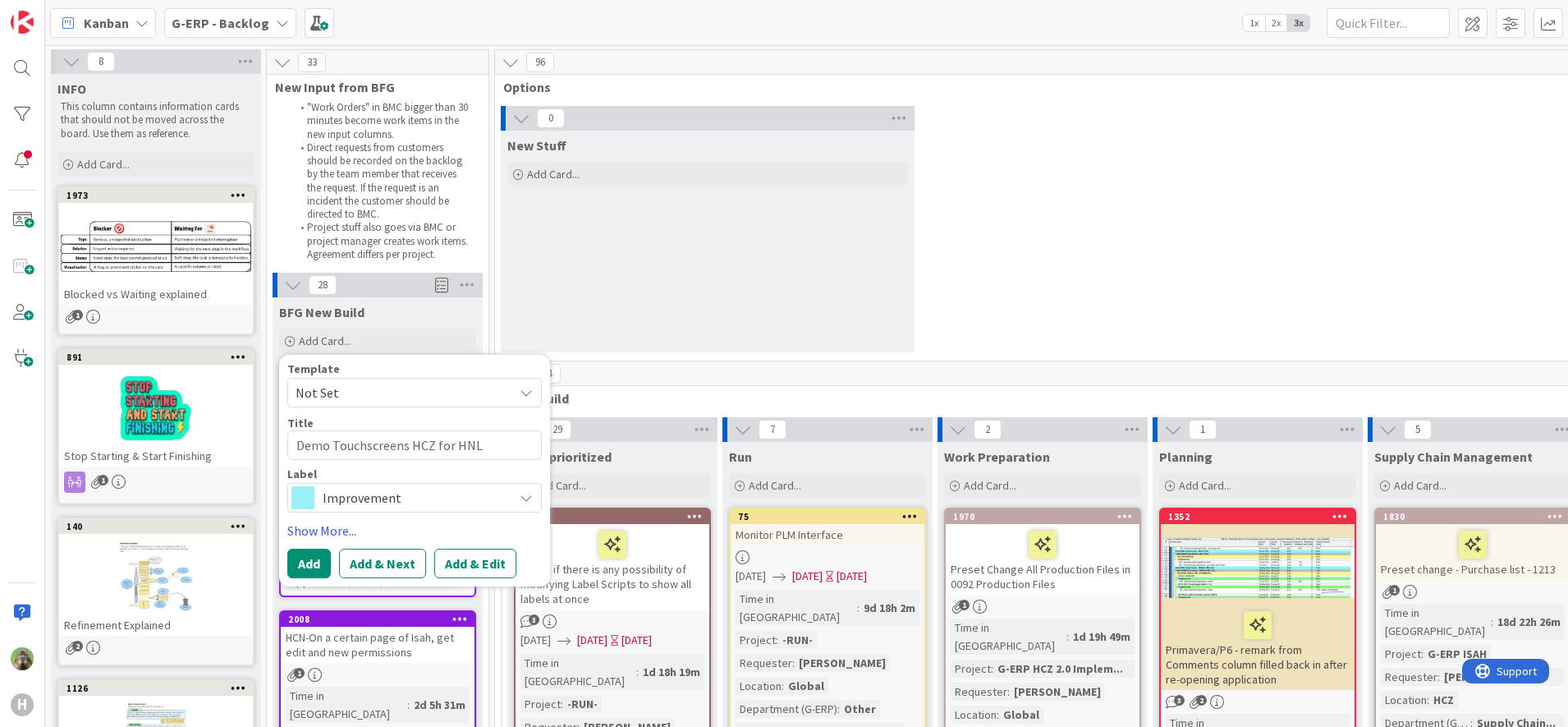
click at [394, 491] on span "Improvement" at bounding box center [414, 497] width 182 height 23
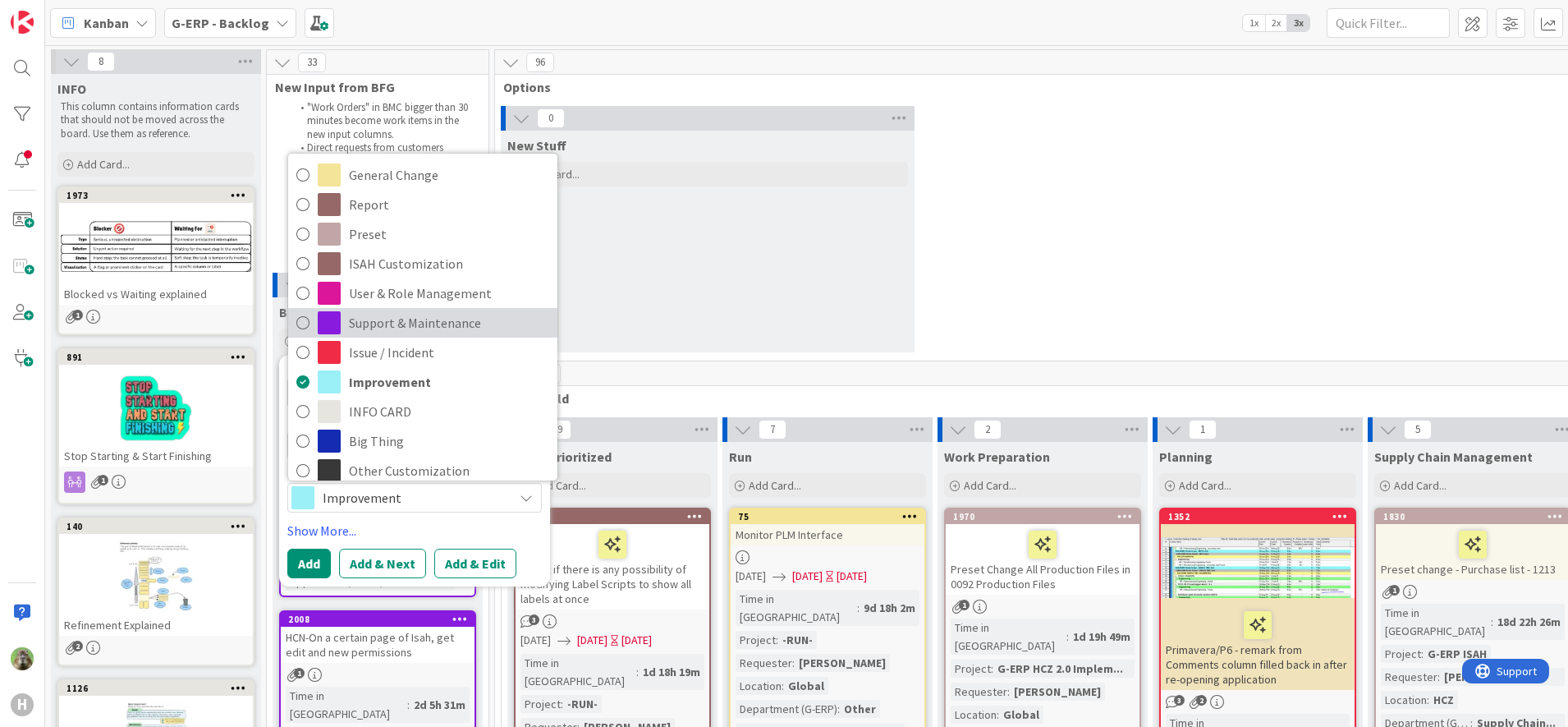
click at [419, 312] on span "Support & Maintenance" at bounding box center [449, 323] width 200 height 25
type textarea "x"
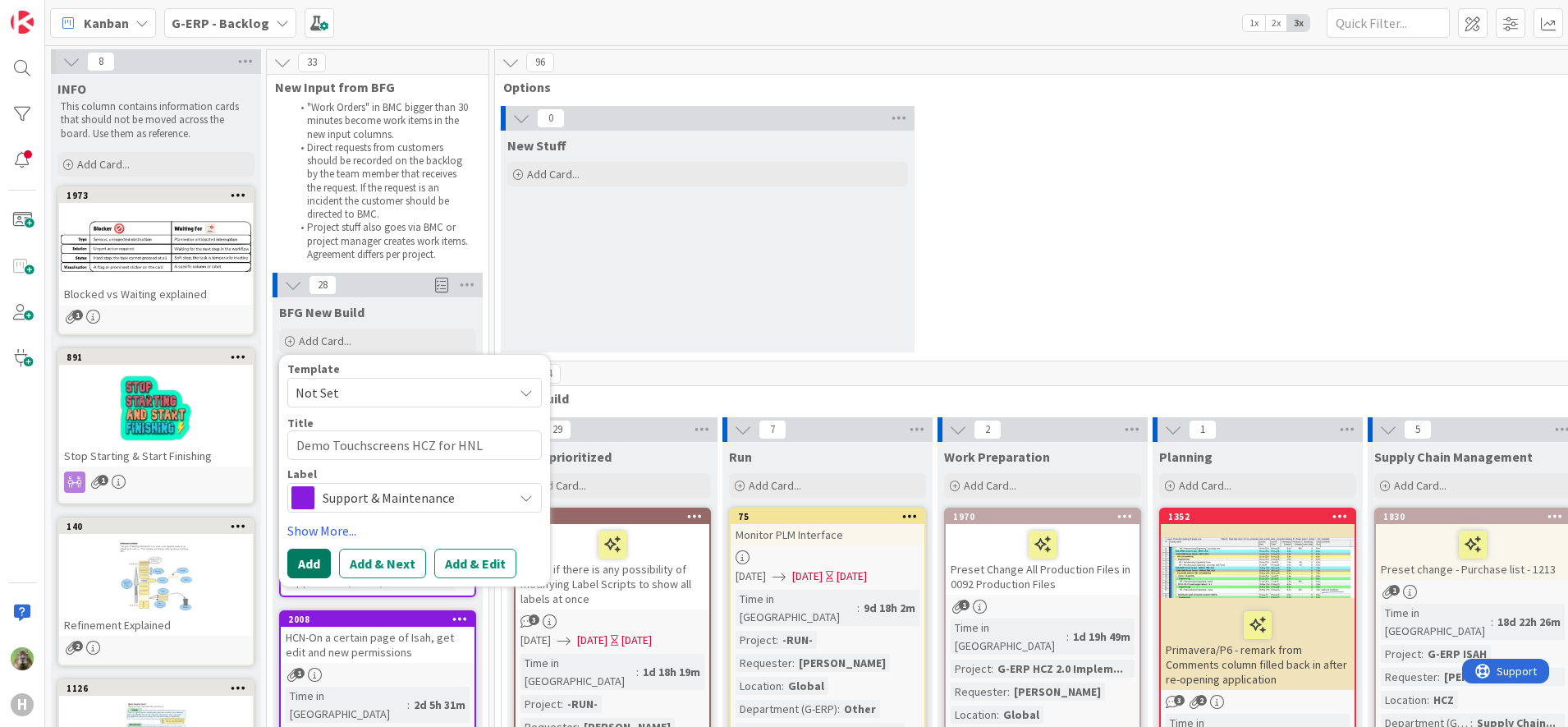
click at [317, 573] on button "Add" at bounding box center [309, 563] width 44 height 29
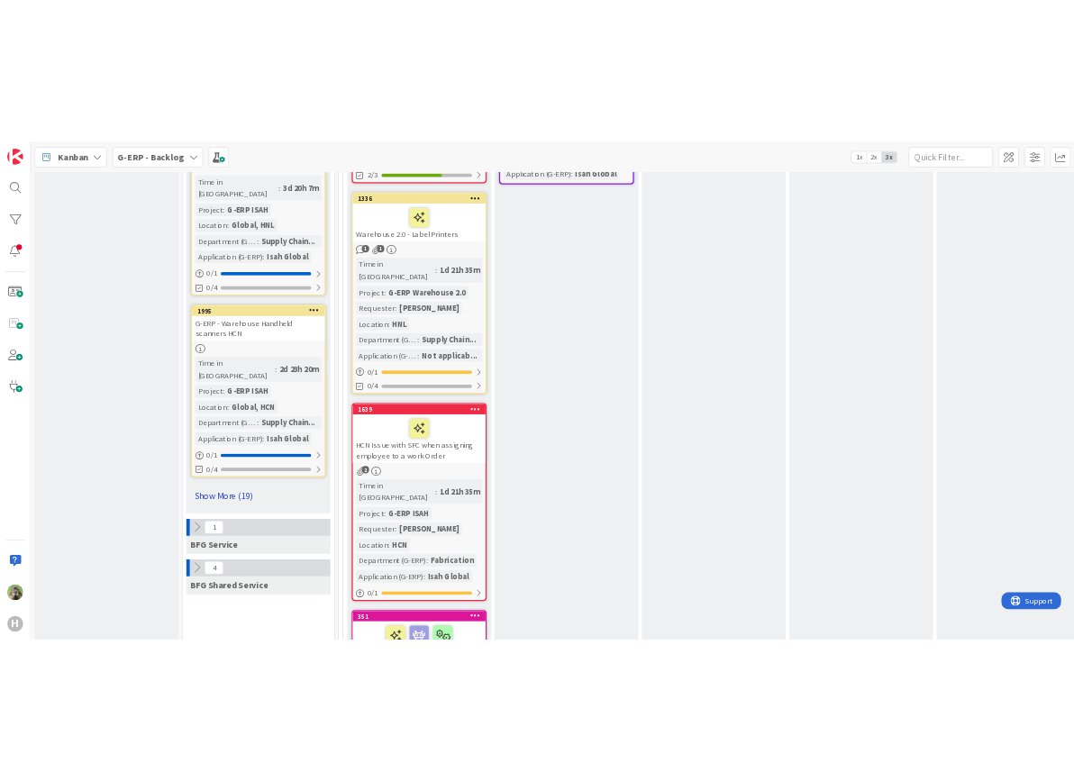
scroll to position [2591, 0]
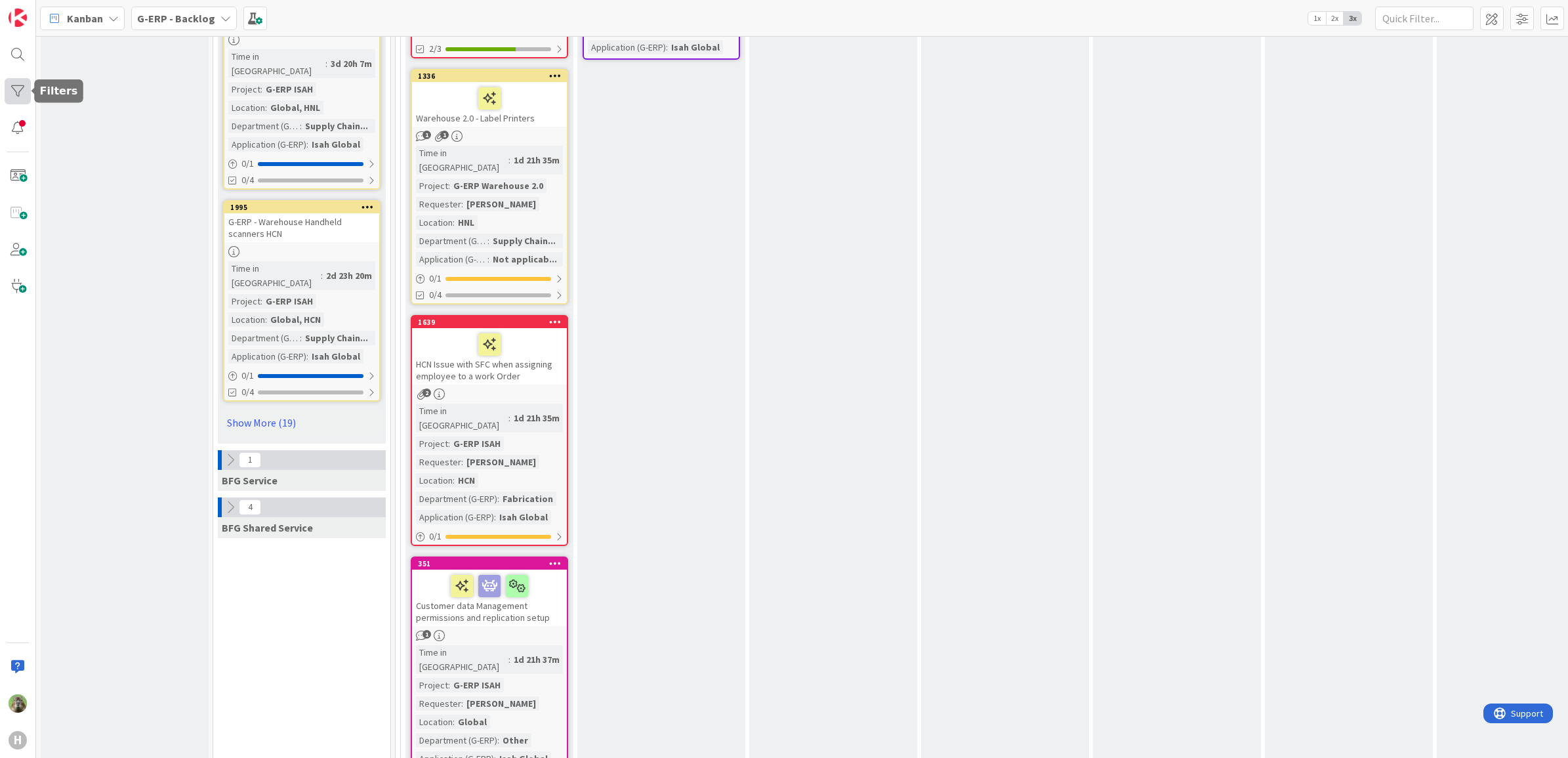
click at [18, 94] on div at bounding box center [17, 91] width 26 height 26
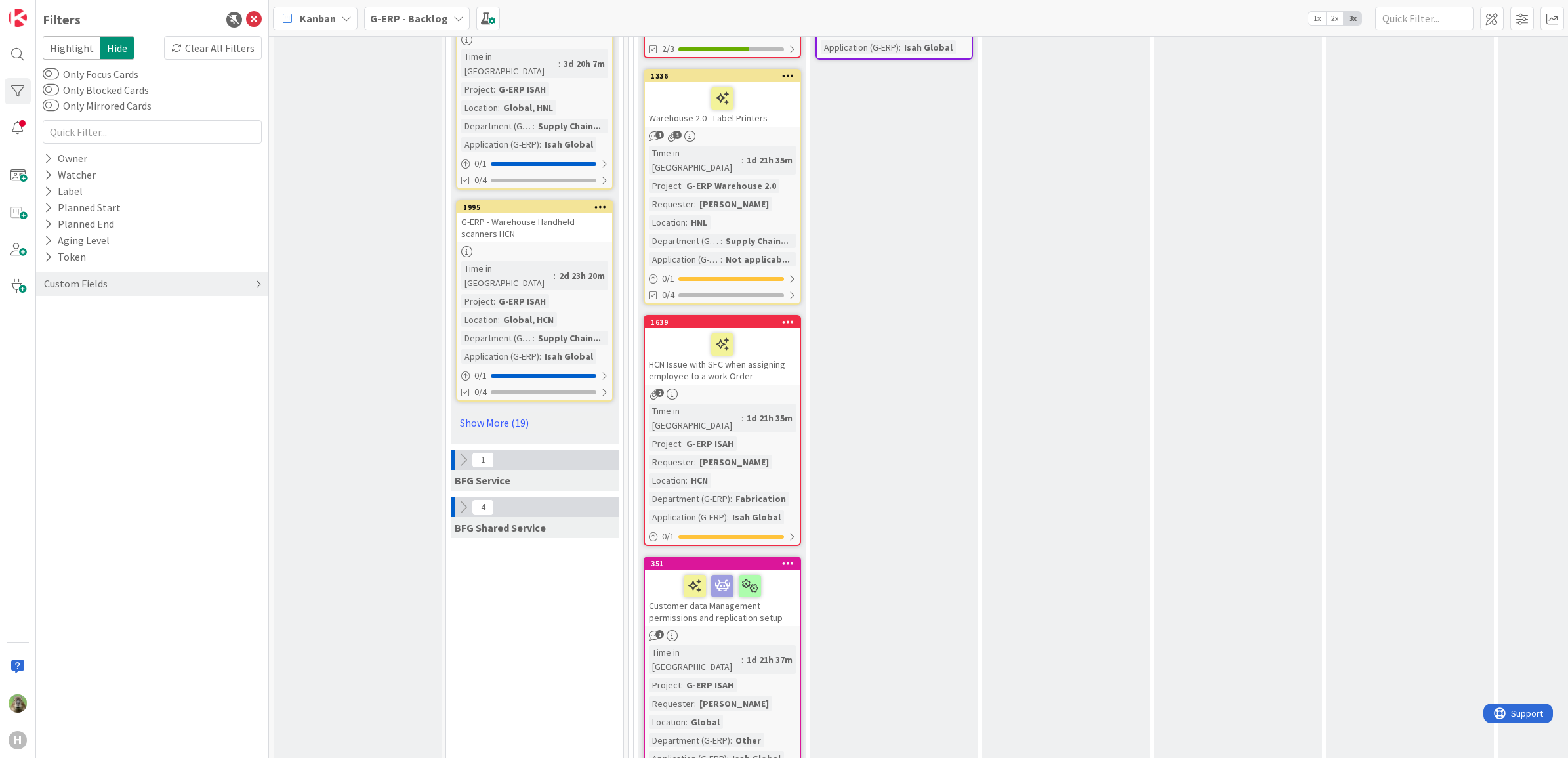
click at [89, 283] on div "Custom Fields" at bounding box center [76, 283] width 66 height 17
click at [103, 362] on button "Department (G-ERP)" at bounding box center [98, 360] width 111 height 17
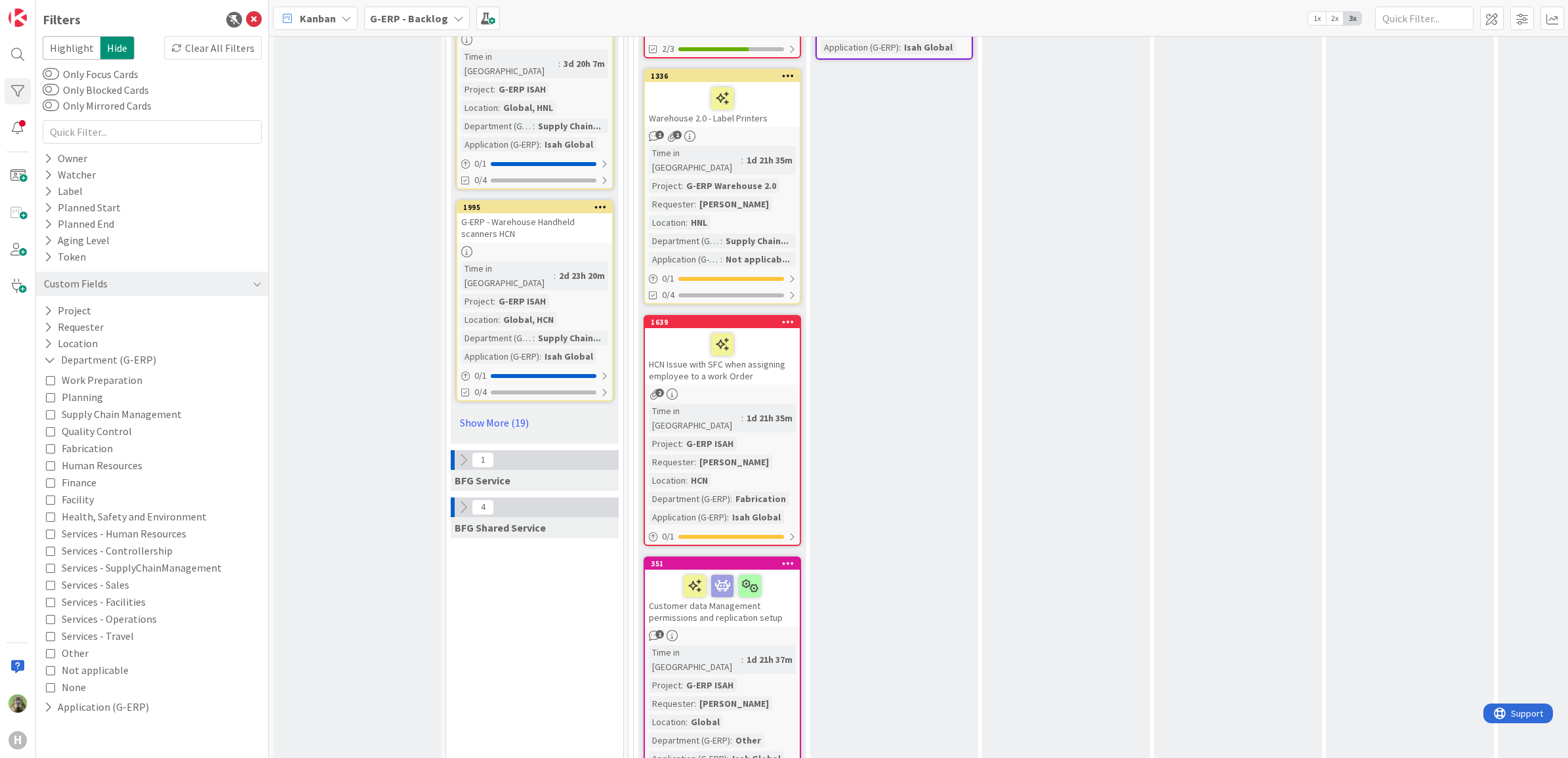
click at [105, 411] on span "Supply Chain Management" at bounding box center [122, 414] width 120 height 17
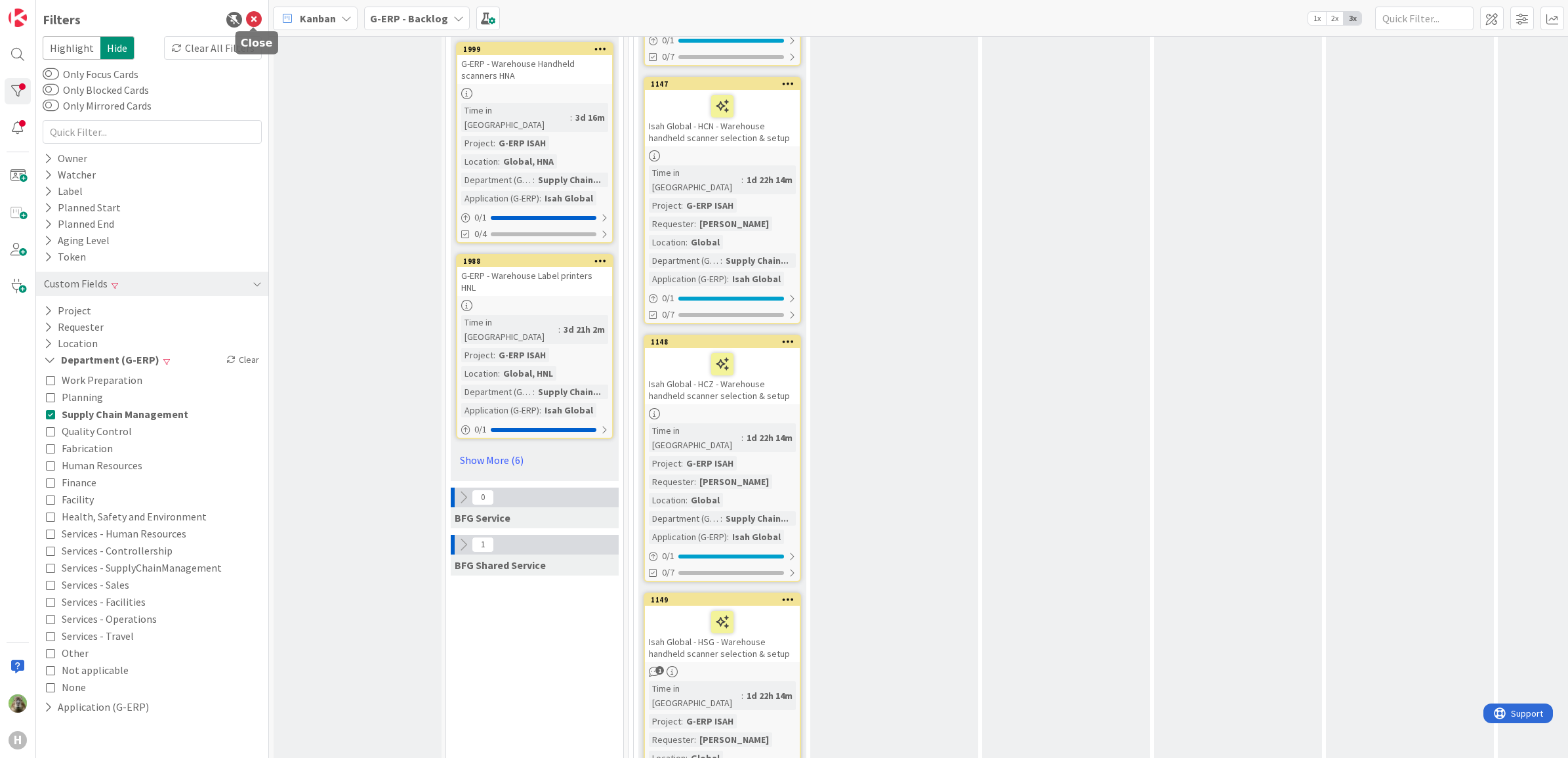
click at [251, 12] on icon at bounding box center [254, 20] width 16 height 16
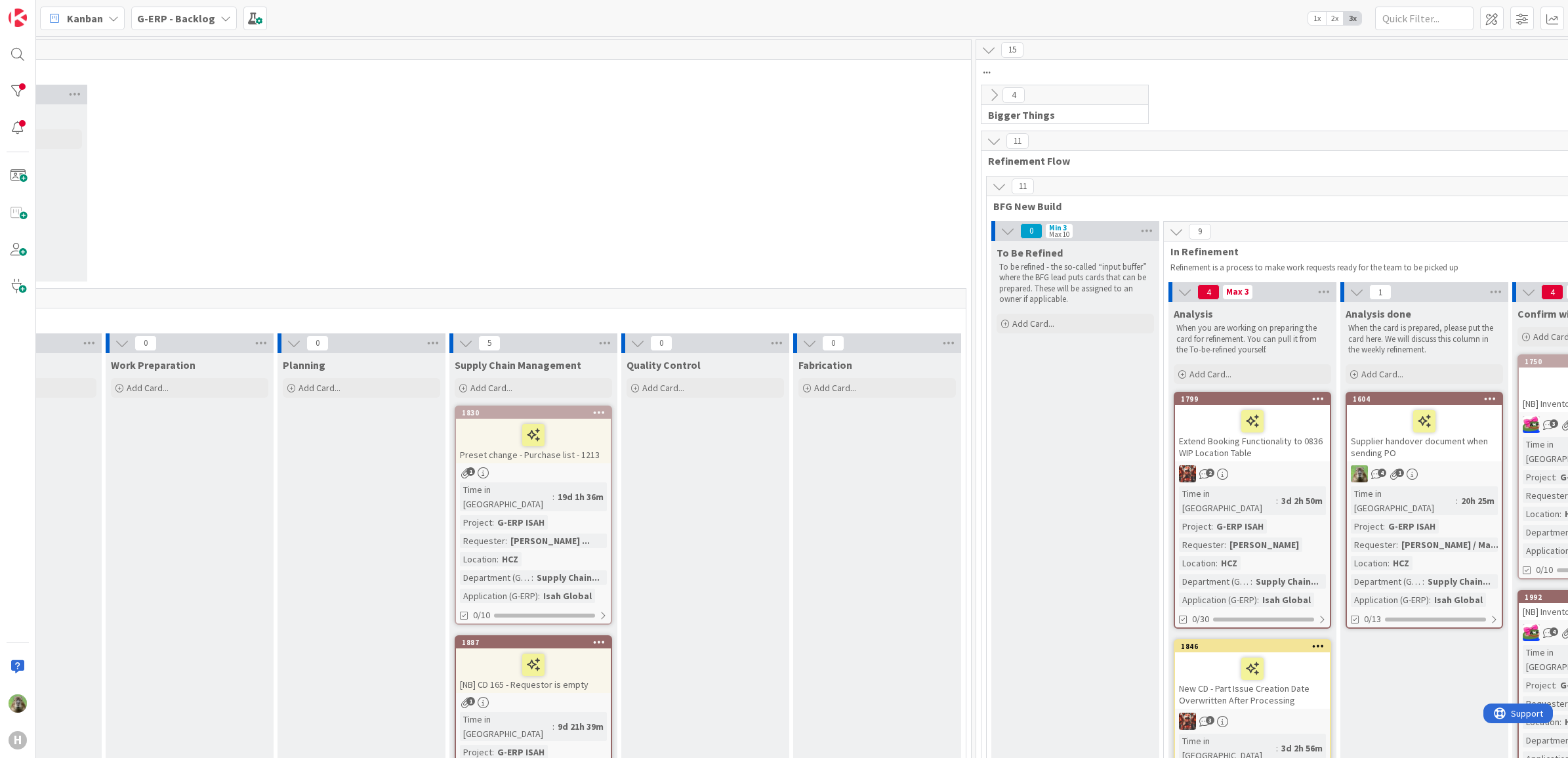
scroll to position [0, 0]
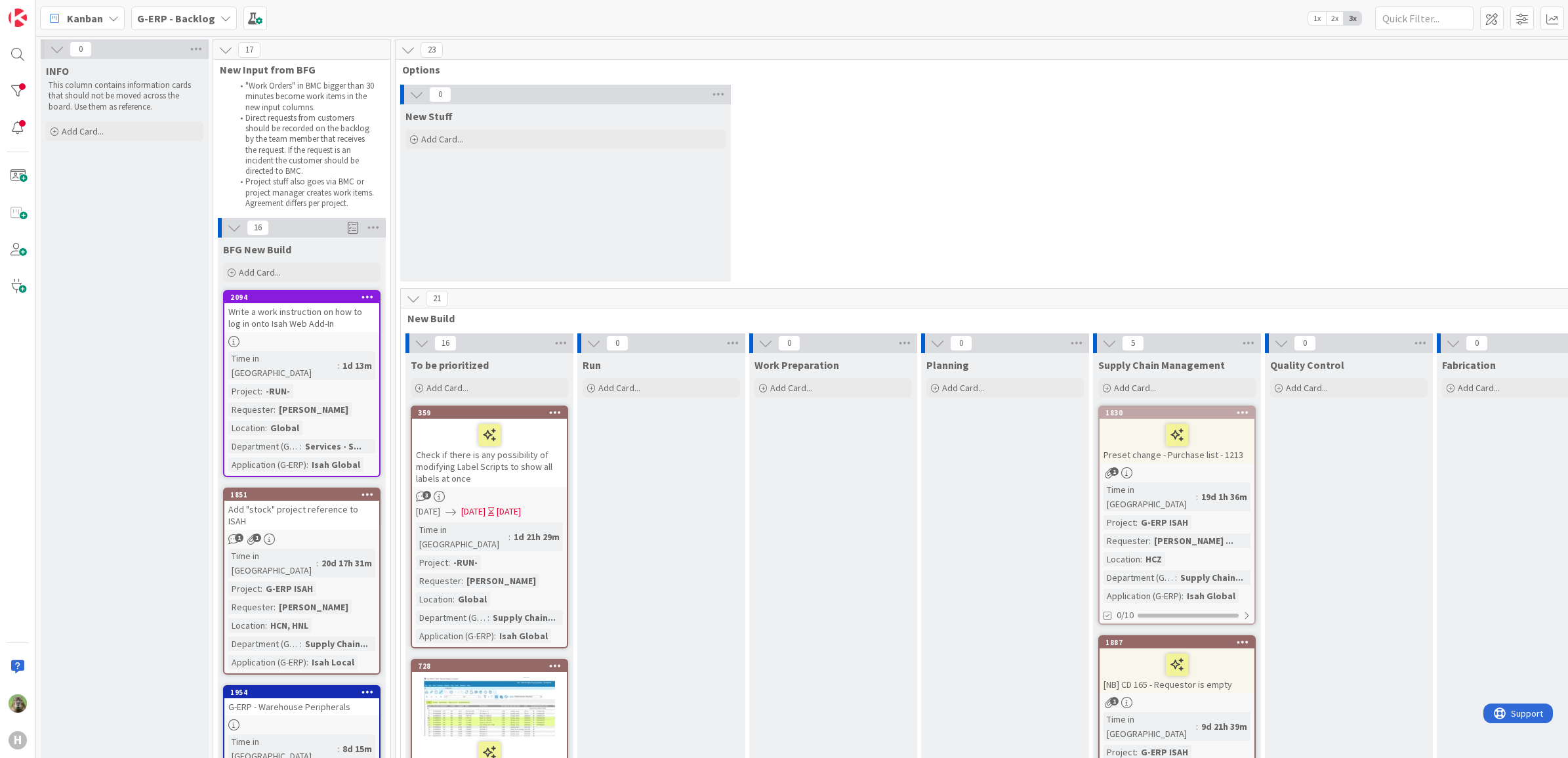
click at [416, 90] on icon at bounding box center [416, 95] width 15 height 15
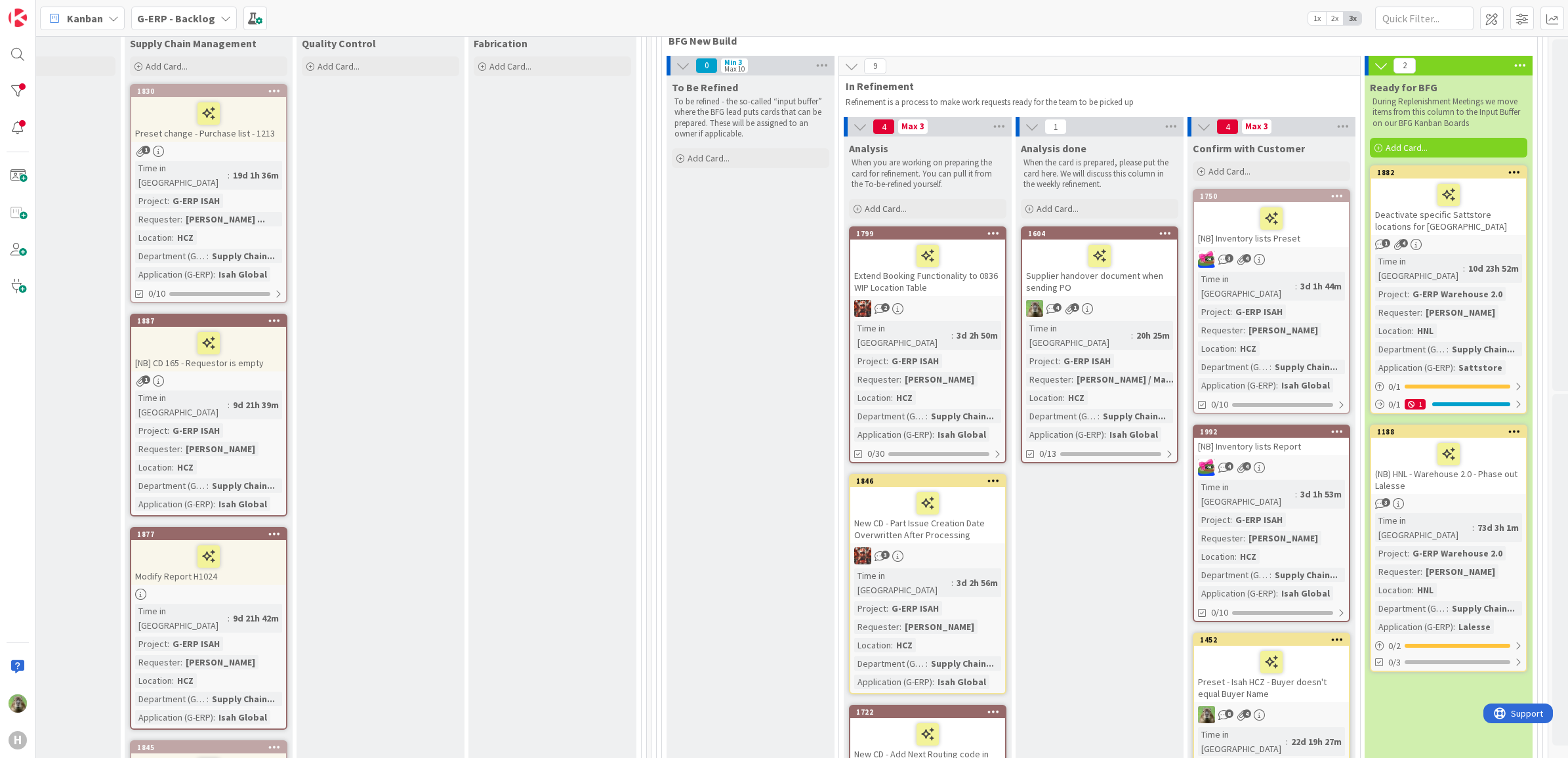
scroll to position [164, 968]
click at [763, 463] on div "To Be Refined To be refined - the so-called “input buffer” where the BFG lead p…" at bounding box center [751, 625] width 168 height 1098
click at [1252, 224] on div at bounding box center [1272, 220] width 147 height 28
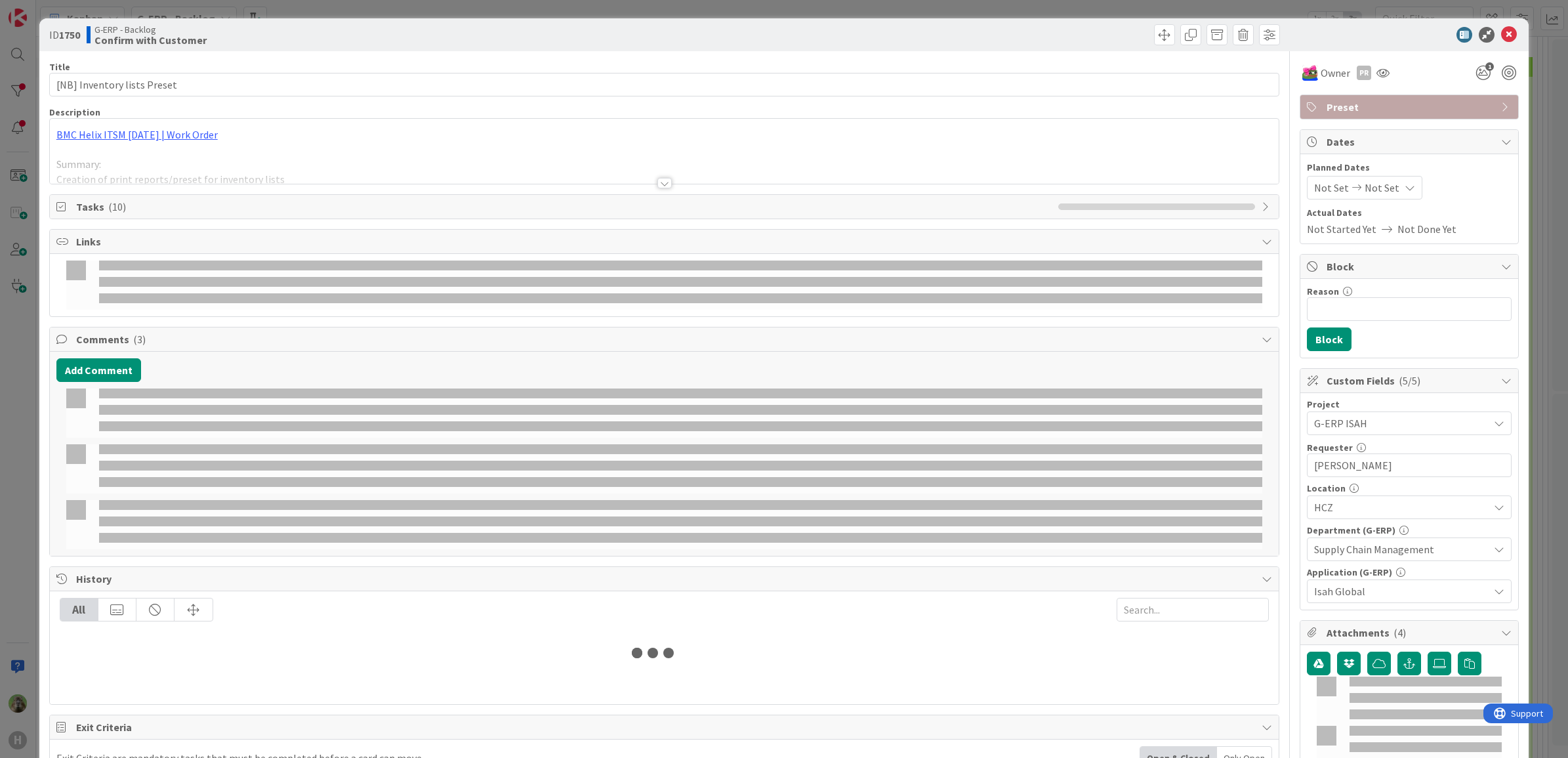
click at [678, 185] on div "Title 27 / 128 [NB] Inventory lists Preset Description BMC Helix ITSM 23.3.02 |…" at bounding box center [665, 552] width 1231 height 1002
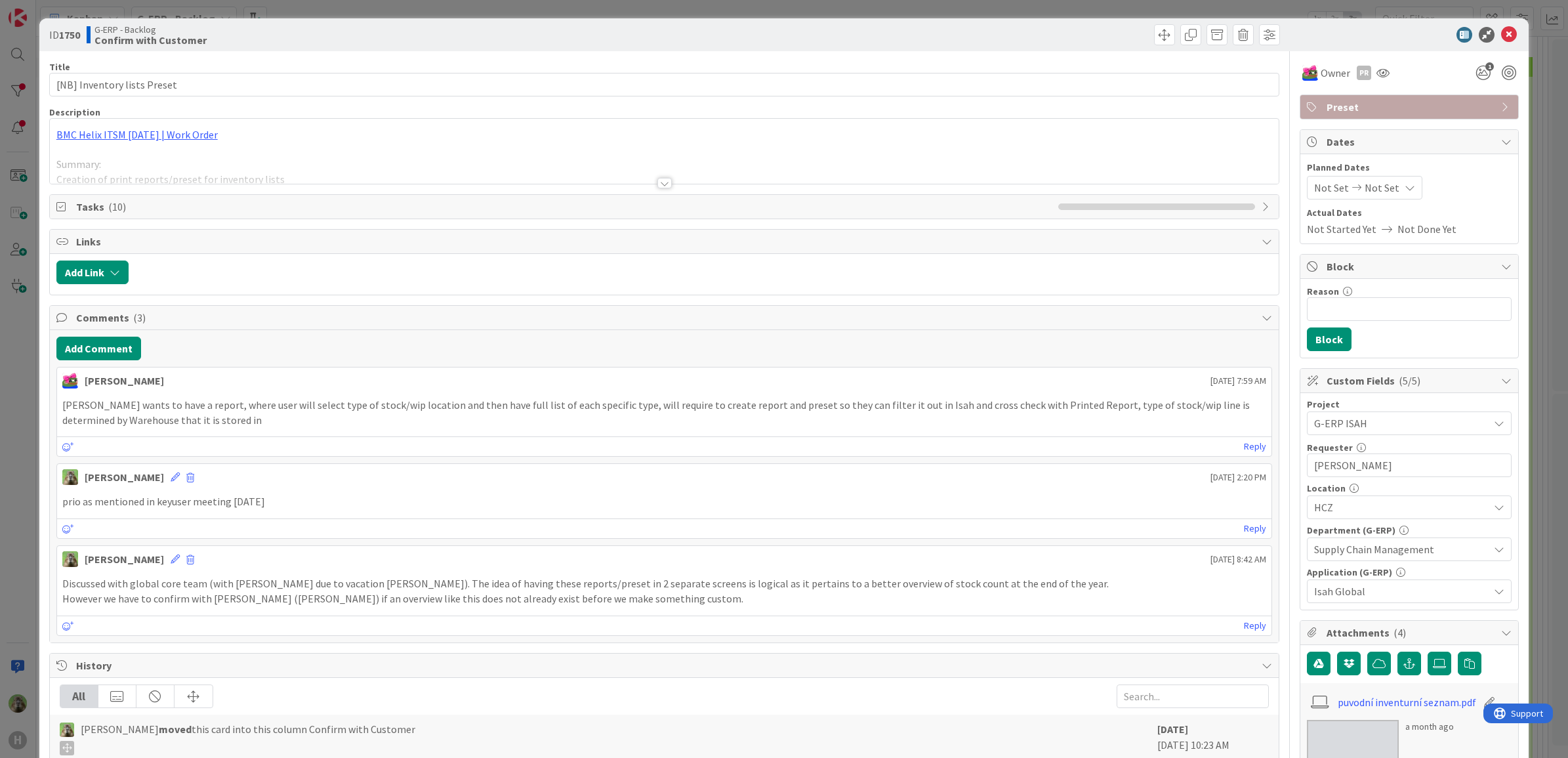
click at [657, 183] on div at bounding box center [665, 183] width 15 height 10
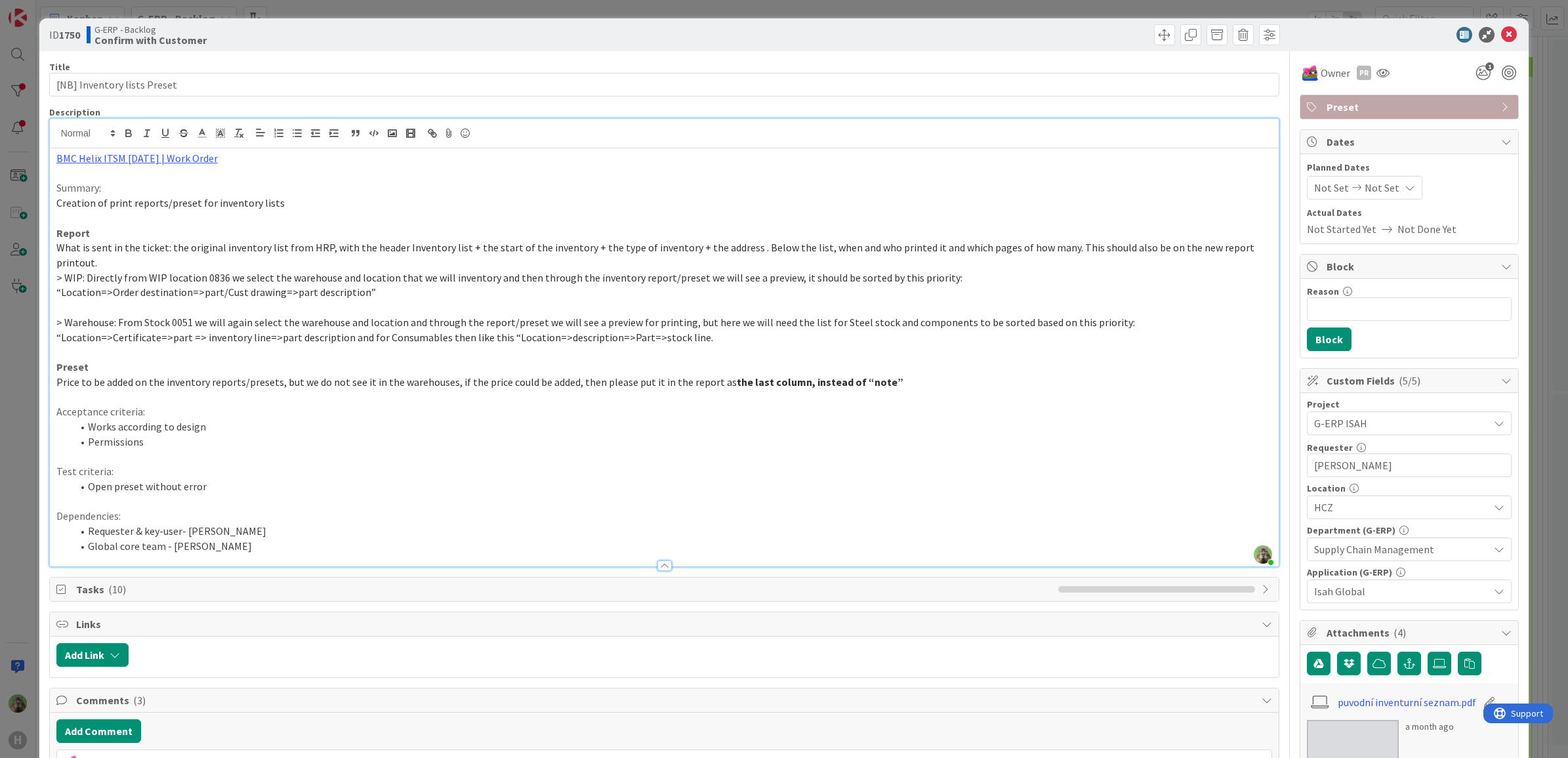
click at [20, 361] on div "ID 1750 G-ERP - Backlog Confirm with Customer Title 27 / 128 [NB] Inventory lis…" at bounding box center [784, 379] width 1568 height 758
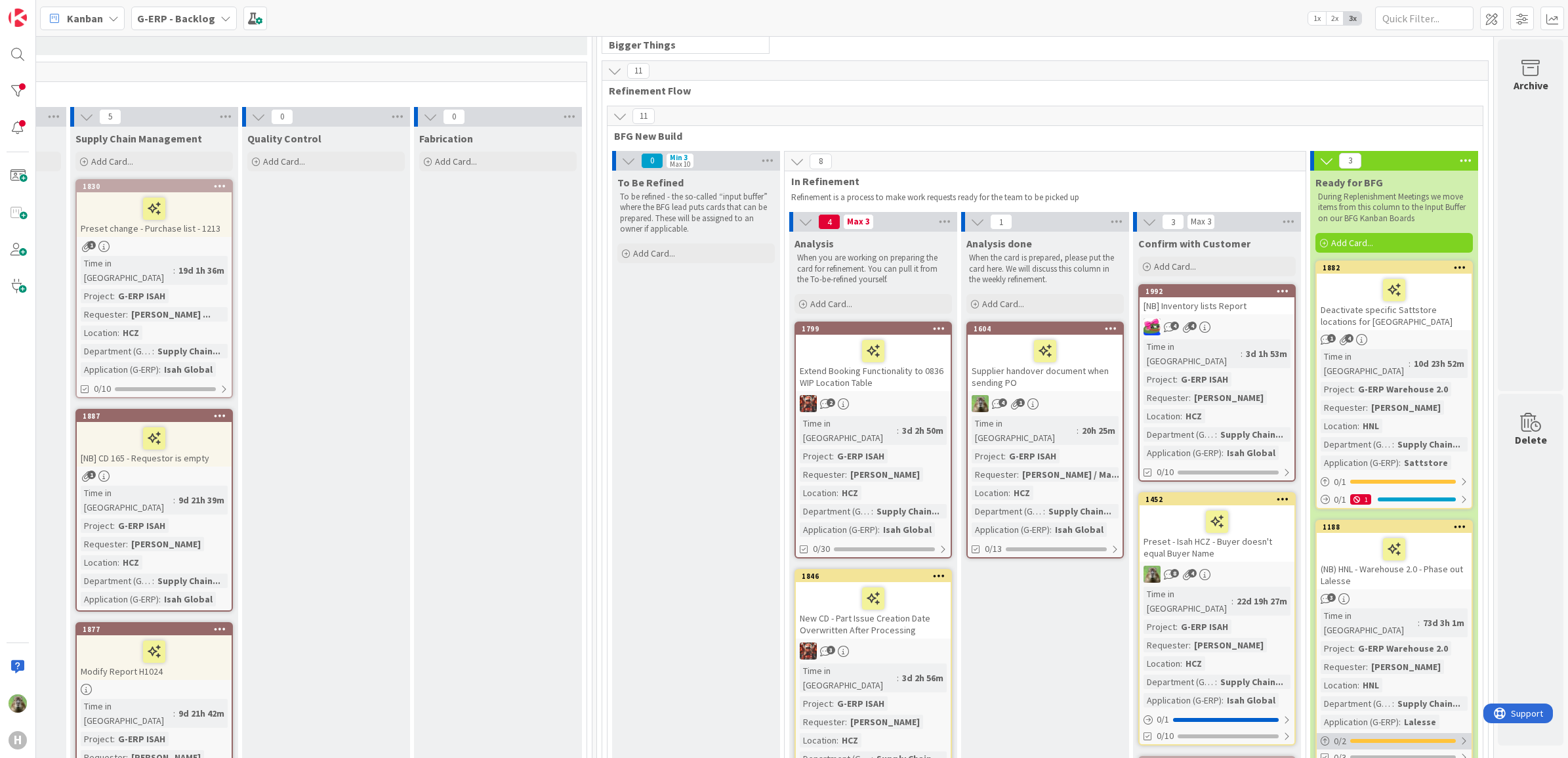
scroll to position [0, 1037]
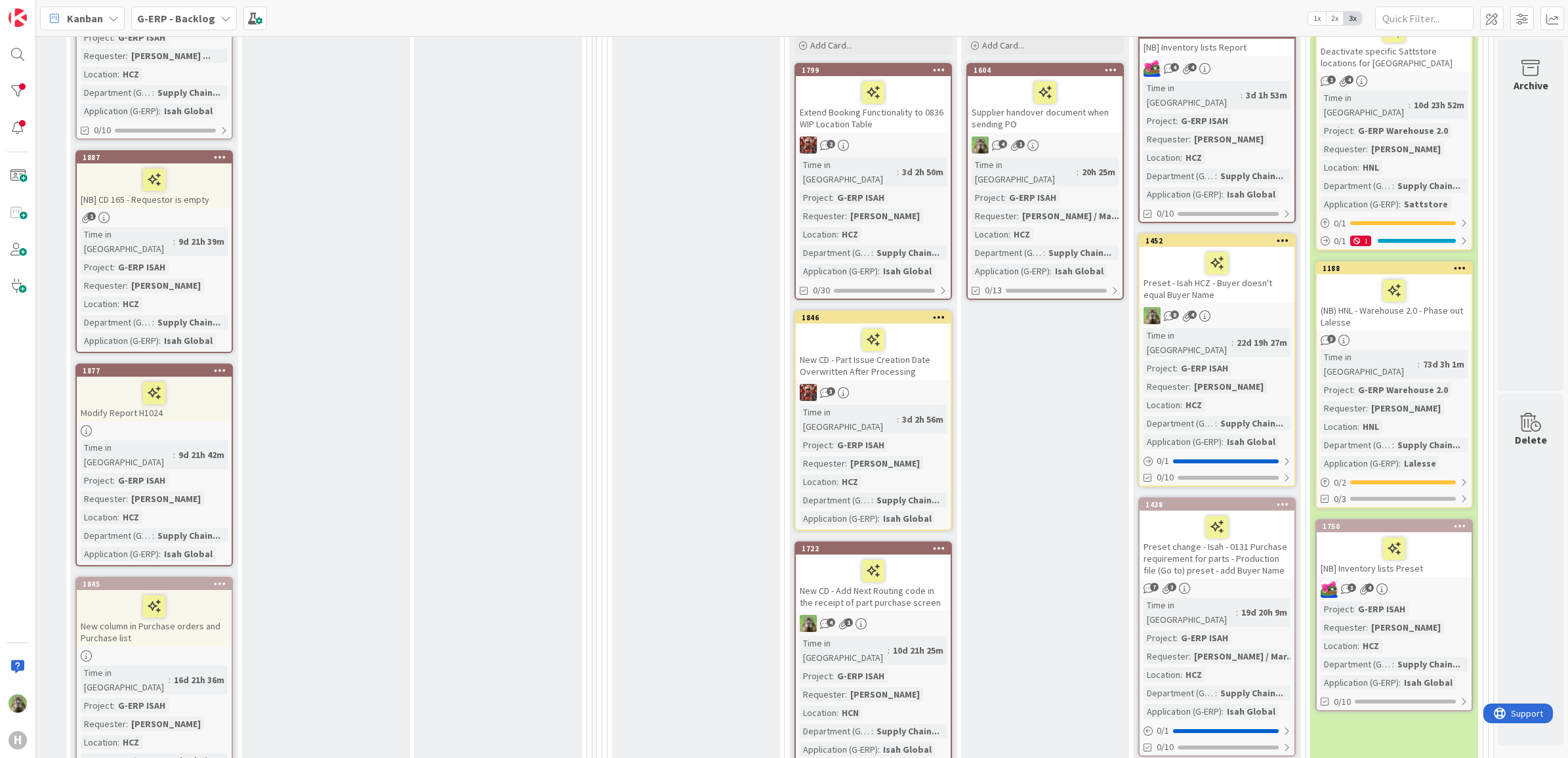
scroll to position [328, 1037]
click at [1252, 521] on icon at bounding box center [1460, 526] width 12 height 9
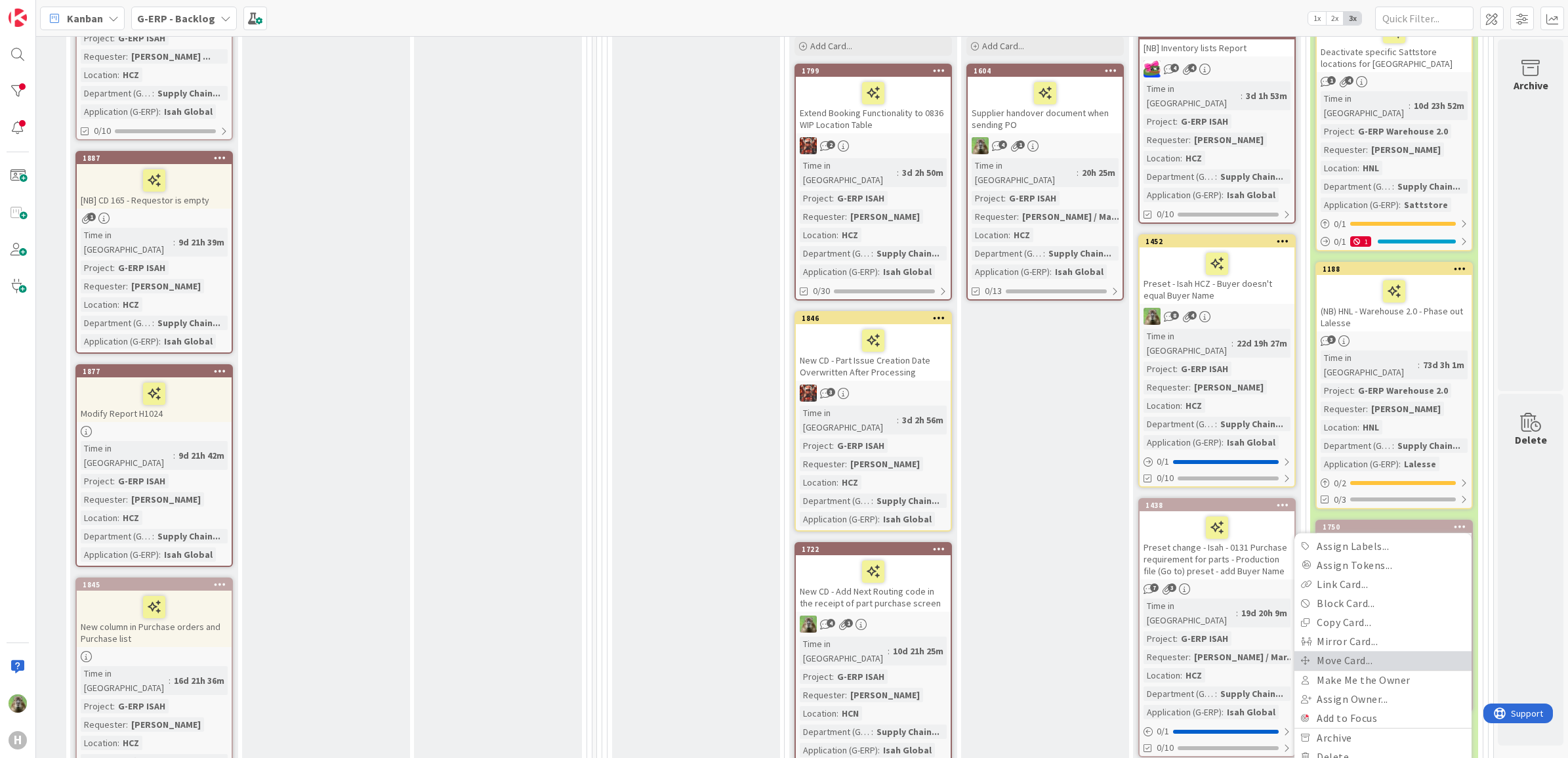
click at [1252, 580] on link "Move Card..." at bounding box center [1382, 660] width 177 height 19
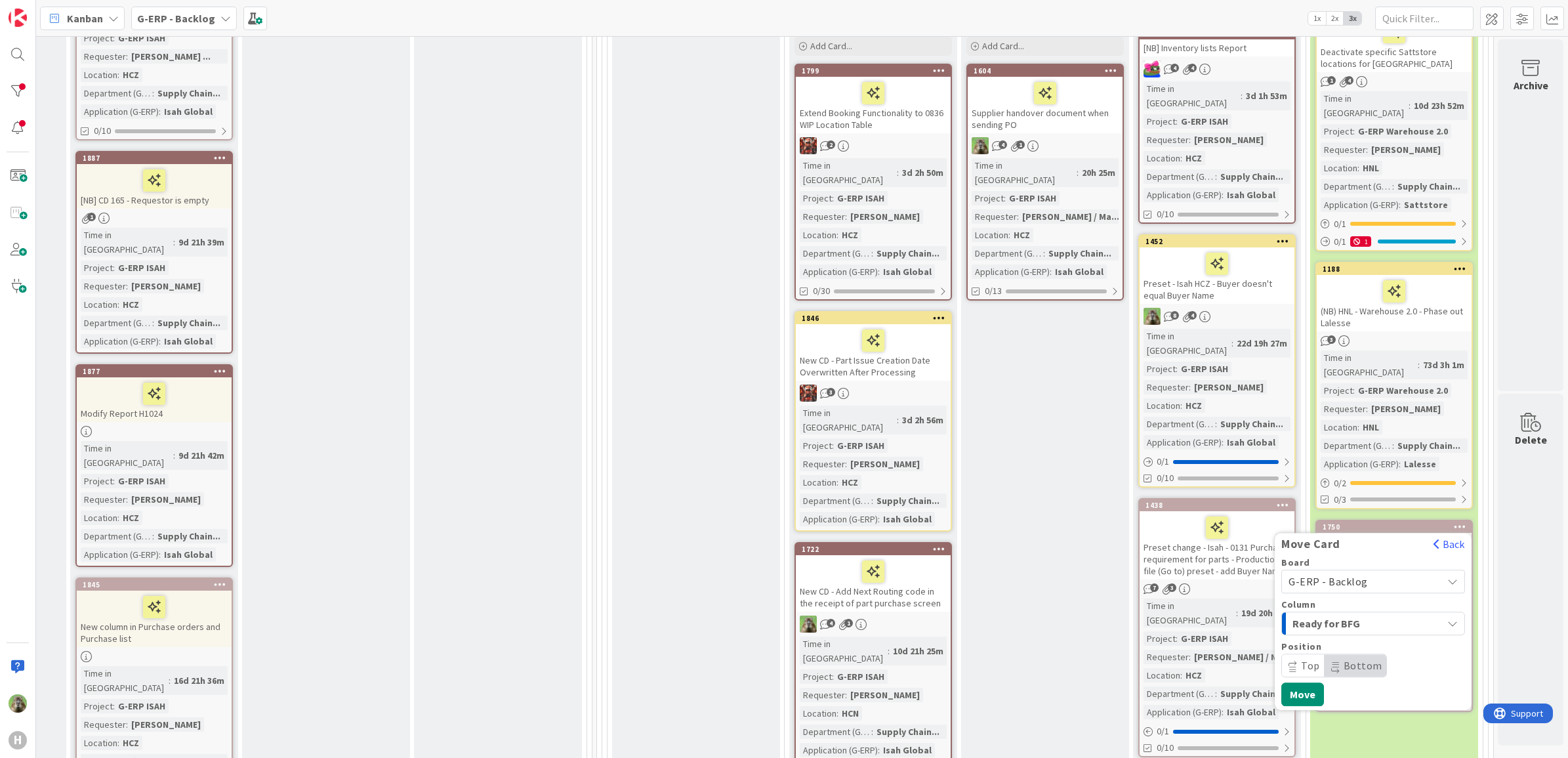
click at [1252, 572] on span "G-ERP - Backlog" at bounding box center [1362, 581] width 147 height 18
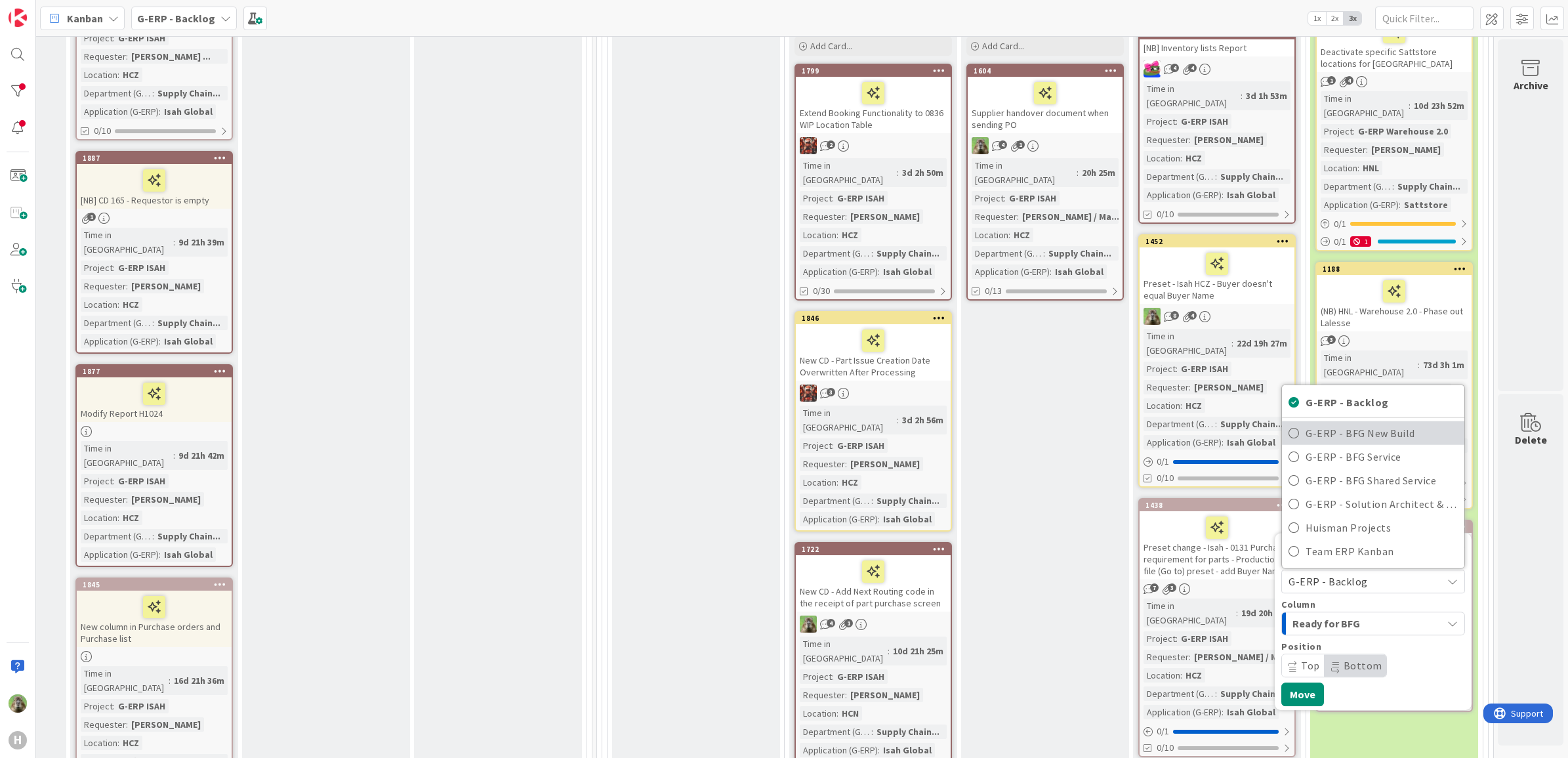
click at [1252, 423] on span "G-ERP - BFG New Build" at bounding box center [1381, 433] width 152 height 20
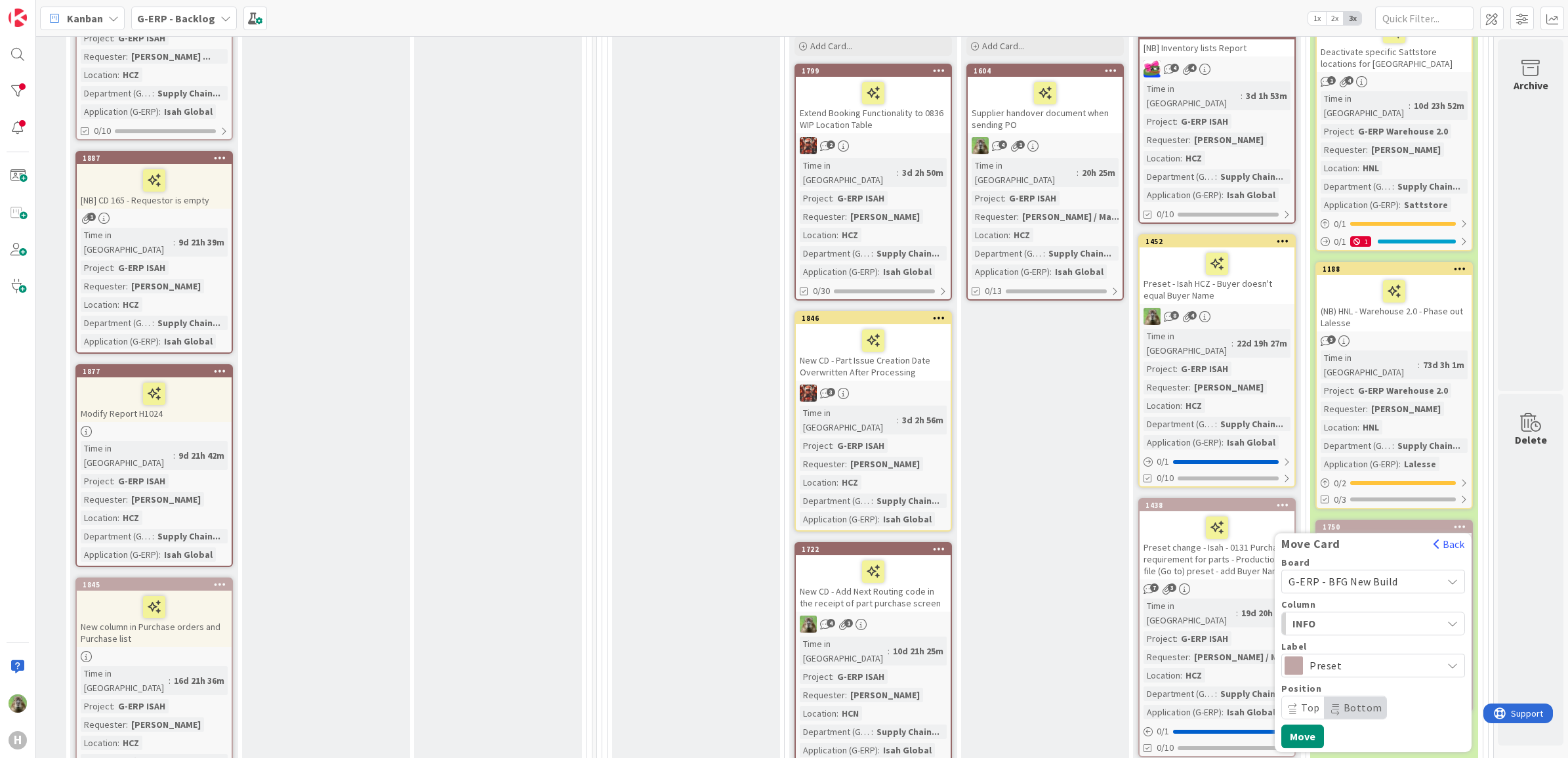
click at [1252, 580] on span "INFO" at bounding box center [1341, 623] width 98 height 17
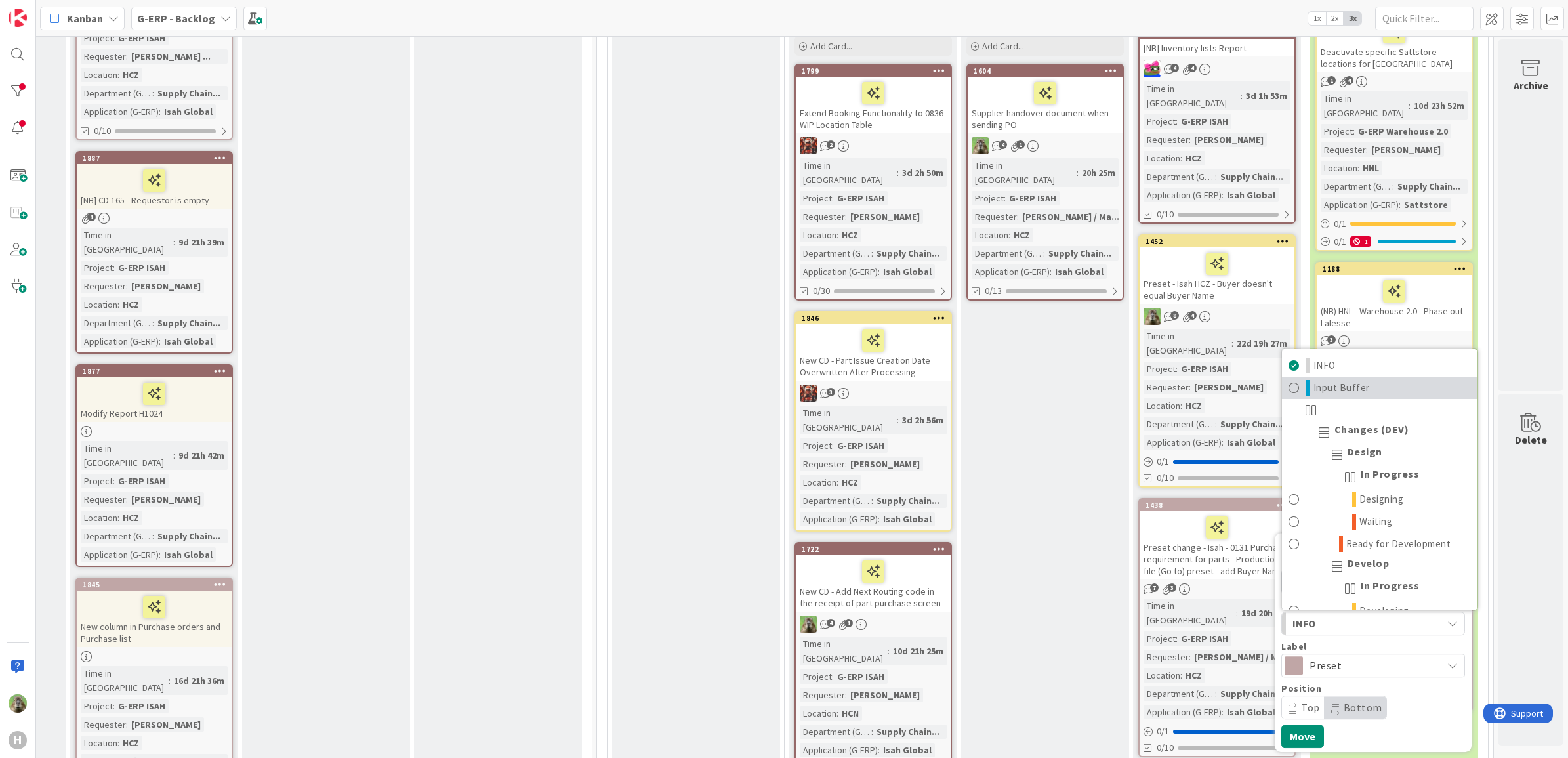
click at [1252, 376] on link "Input Buffer" at bounding box center [1379, 387] width 196 height 23
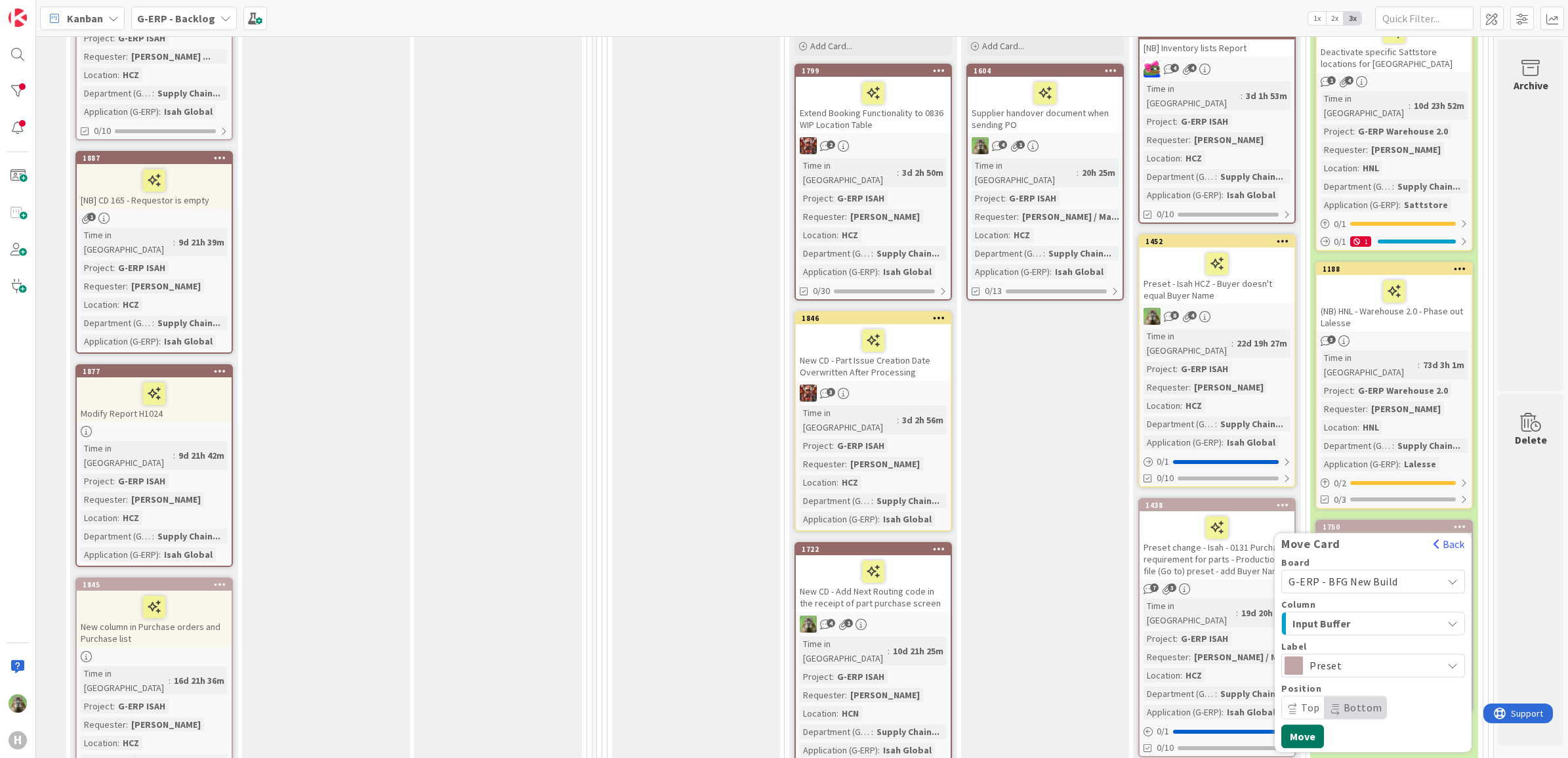
click at [1252, 580] on button "Move" at bounding box center [1302, 736] width 43 height 23
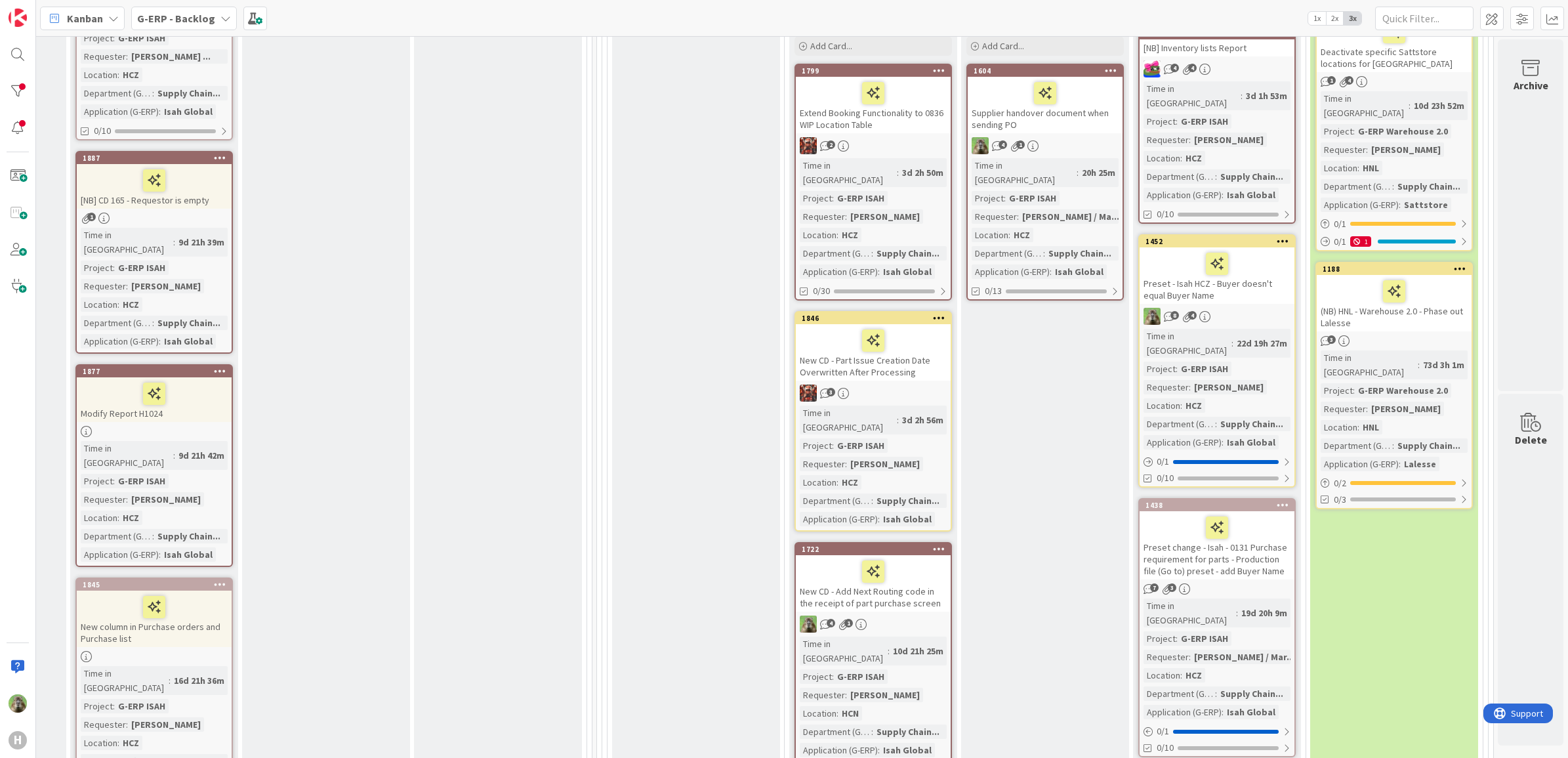
click at [1053, 477] on div "Analysis done When the card is prepared, please put the card here. We will disc…" at bounding box center [1045, 477] width 168 height 1007
click at [1077, 516] on div "Analysis done When the card is prepared, please put the card here. We will disc…" at bounding box center [1045, 477] width 168 height 1007
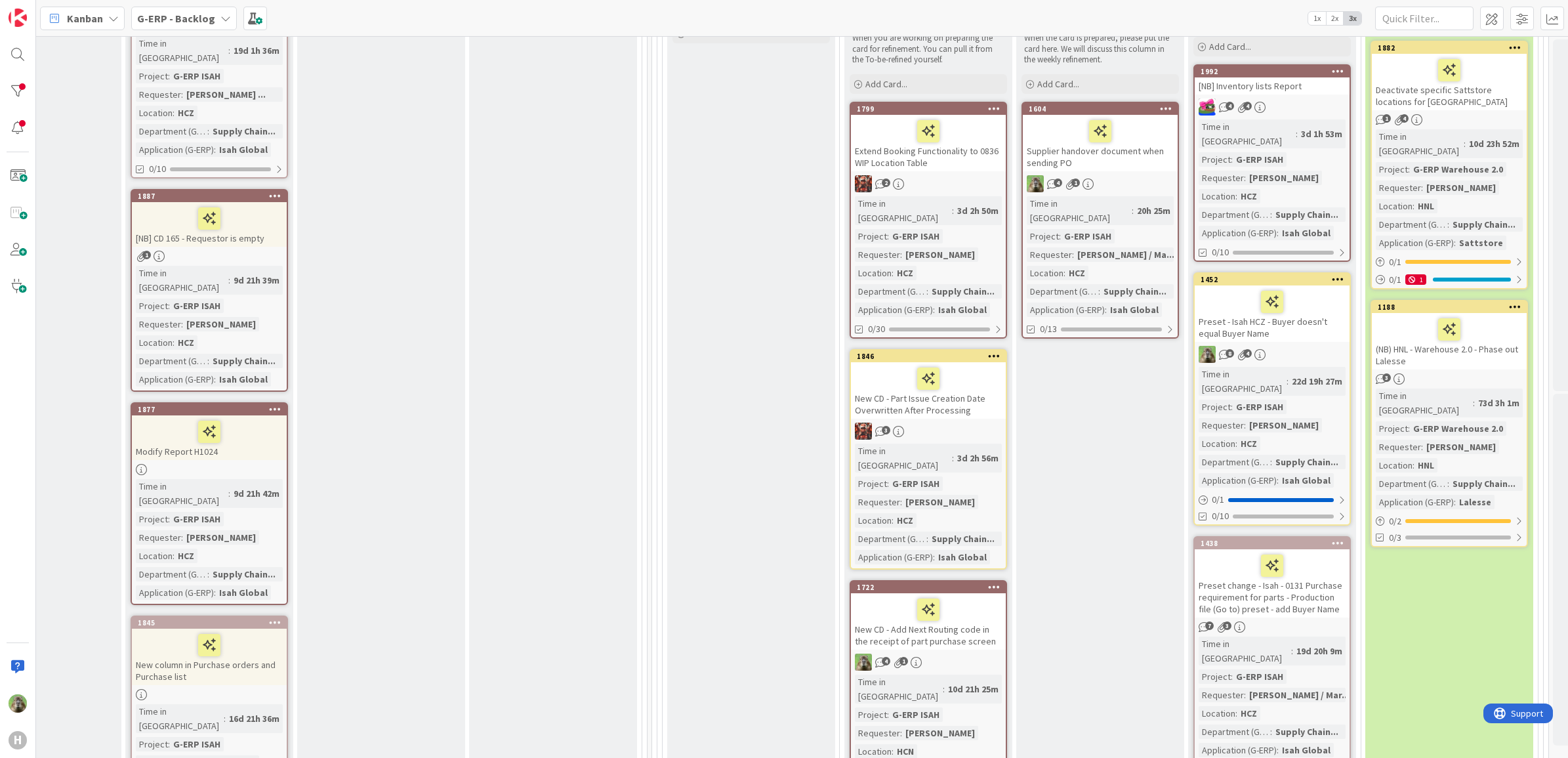
scroll to position [328, 967]
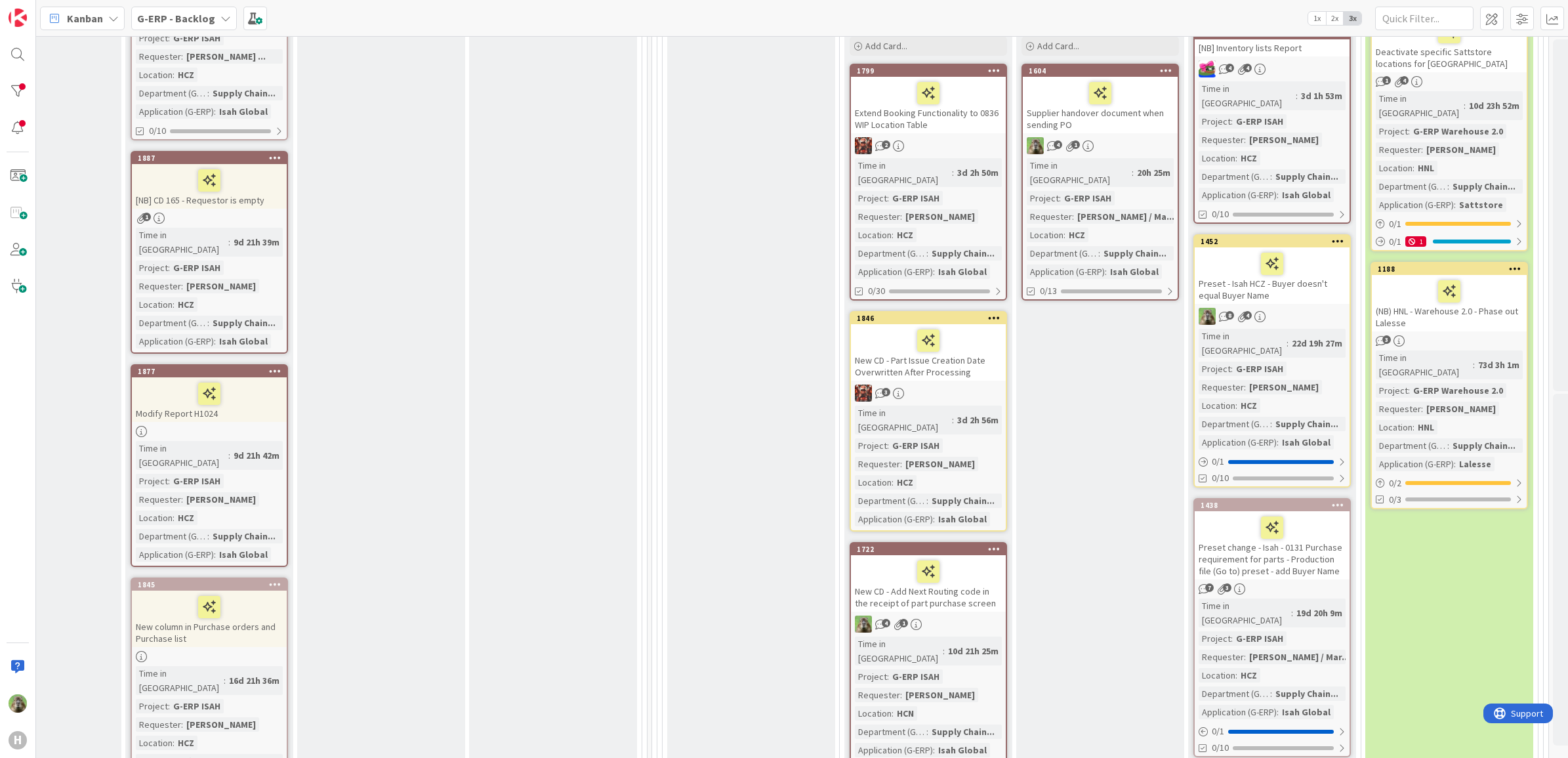
click at [1252, 281] on div "Preset - Isah HCZ - Buyer doesn't equal Buyer Name" at bounding box center [1272, 275] width 155 height 56
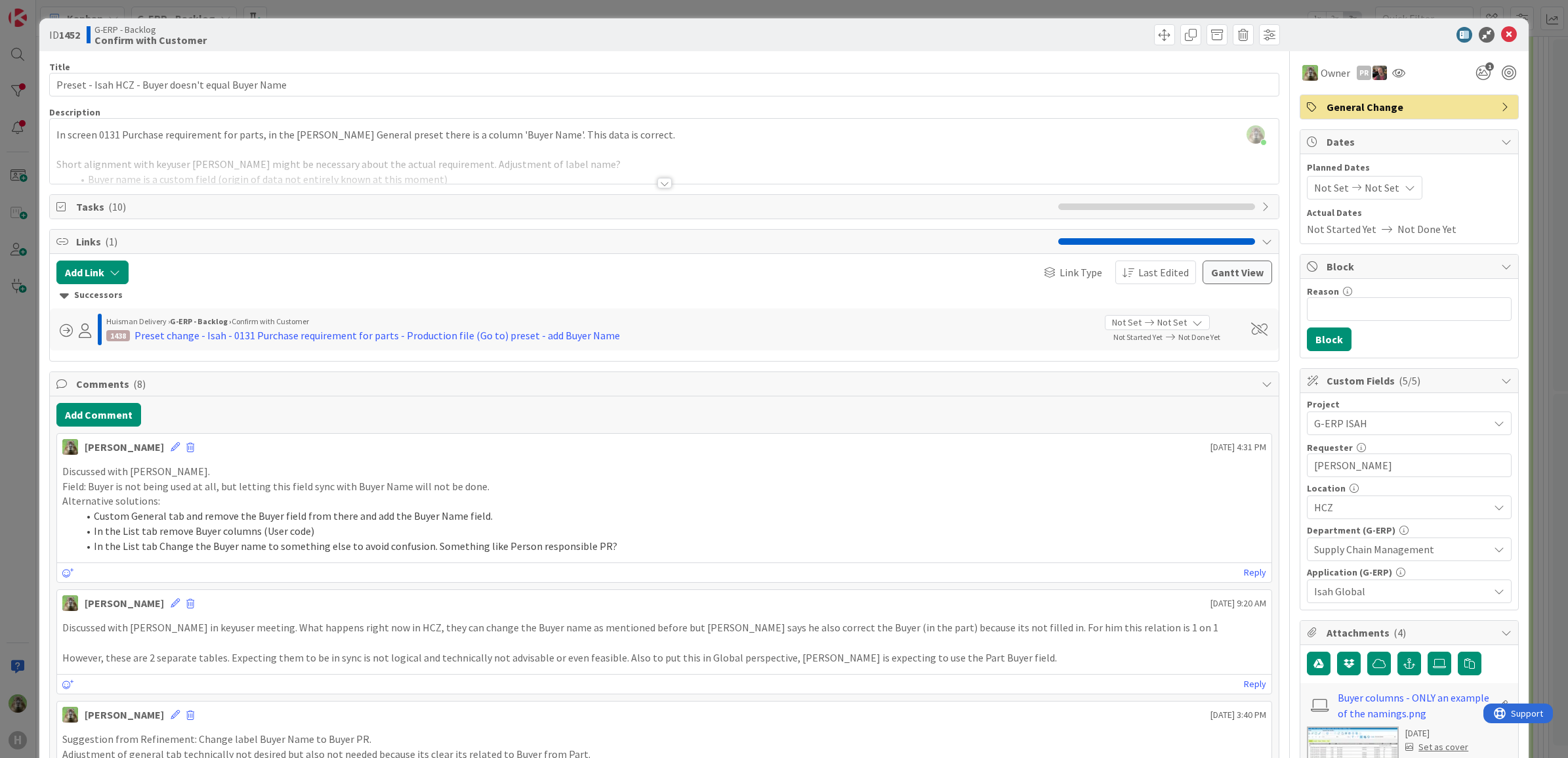
click at [677, 149] on div "In screen 0131 Purchase requirement for parts, in the Huisman General preset th…" at bounding box center [664, 154] width 1230 height 59
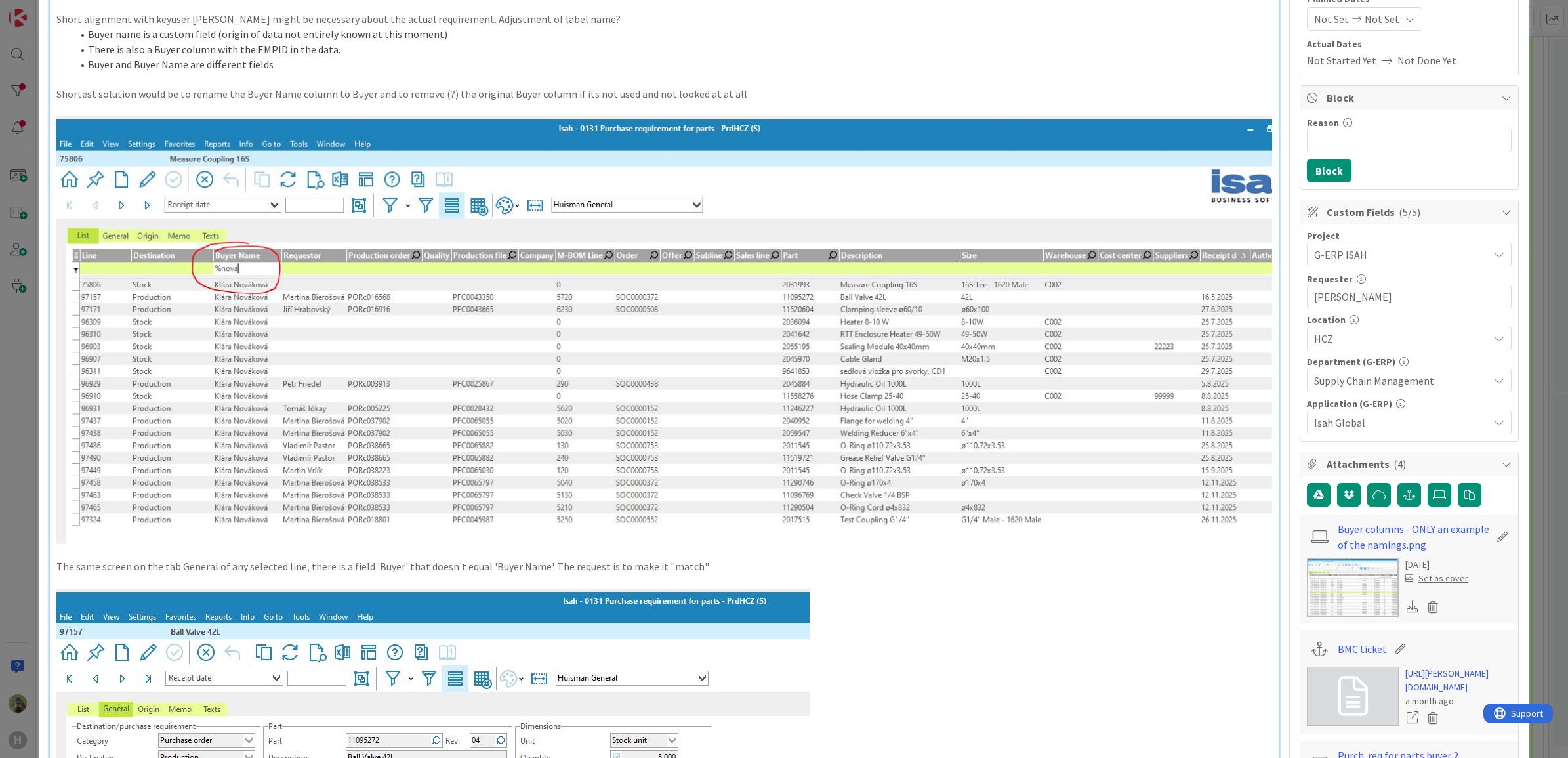
scroll to position [164, 0]
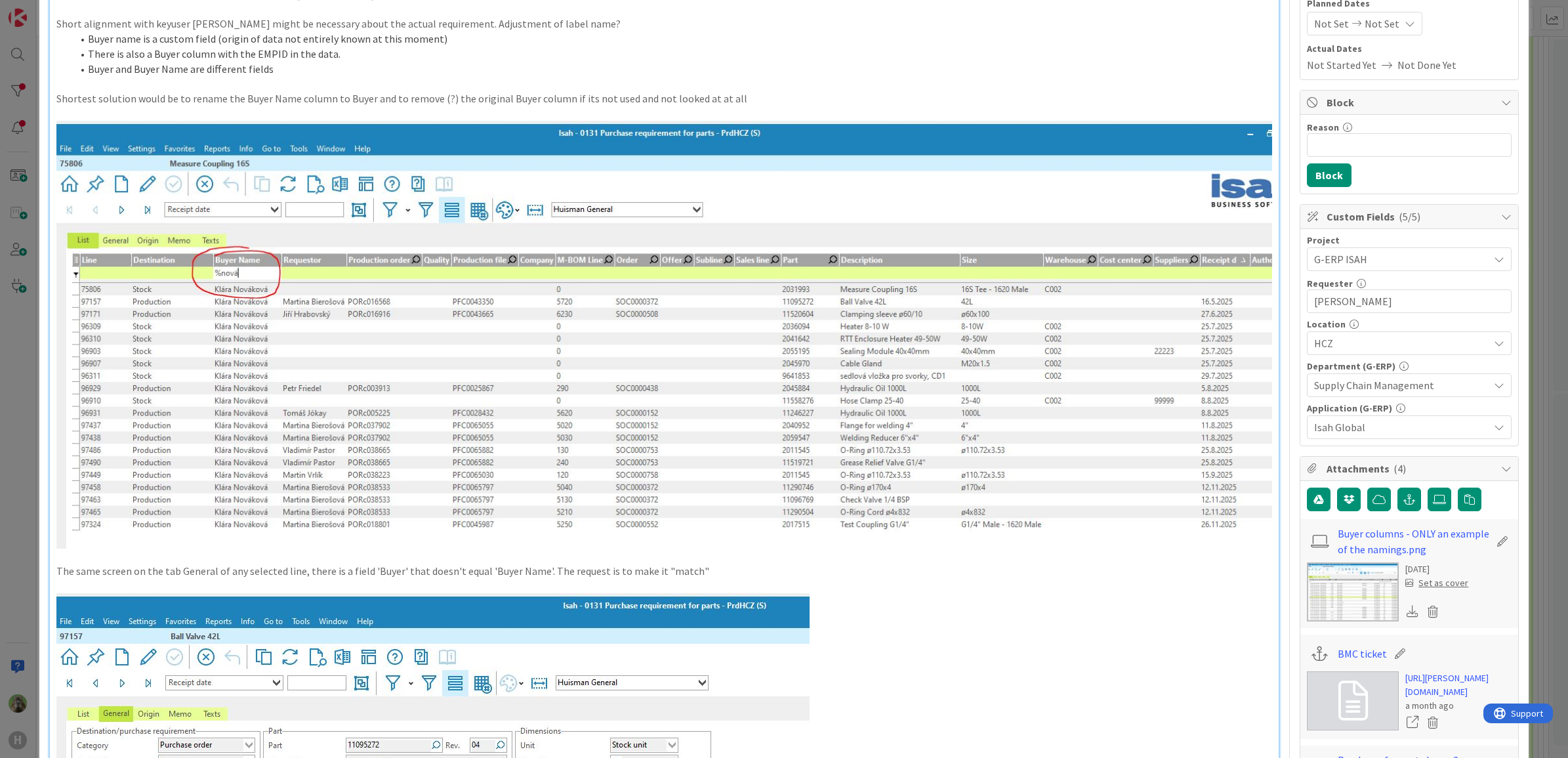
click at [27, 455] on div "ID 1452 G-ERP - Backlog Confirm with Customer Title 50 / 128 Preset - Isah HCZ …" at bounding box center [784, 379] width 1568 height 758
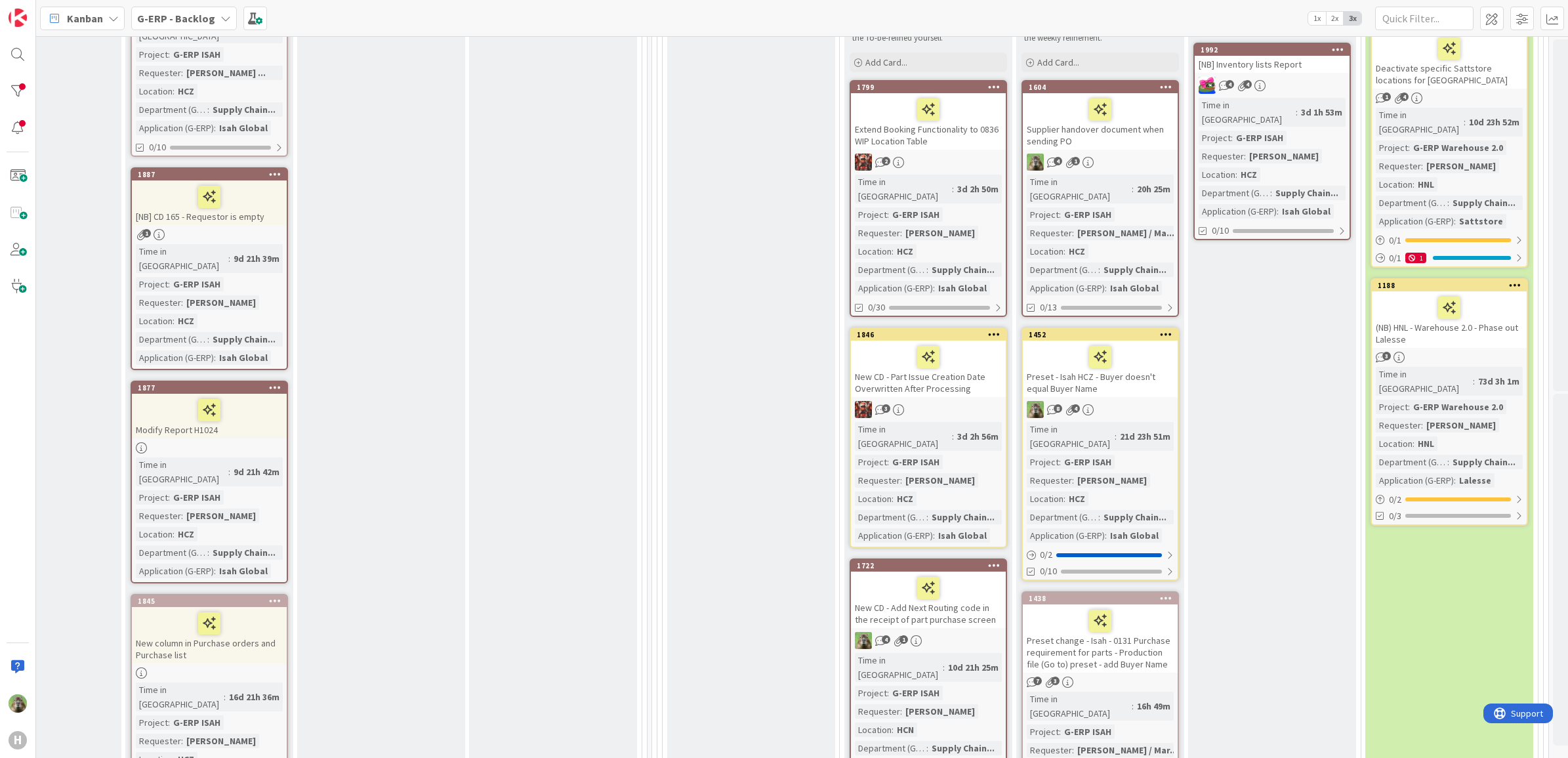
scroll to position [475, 967]
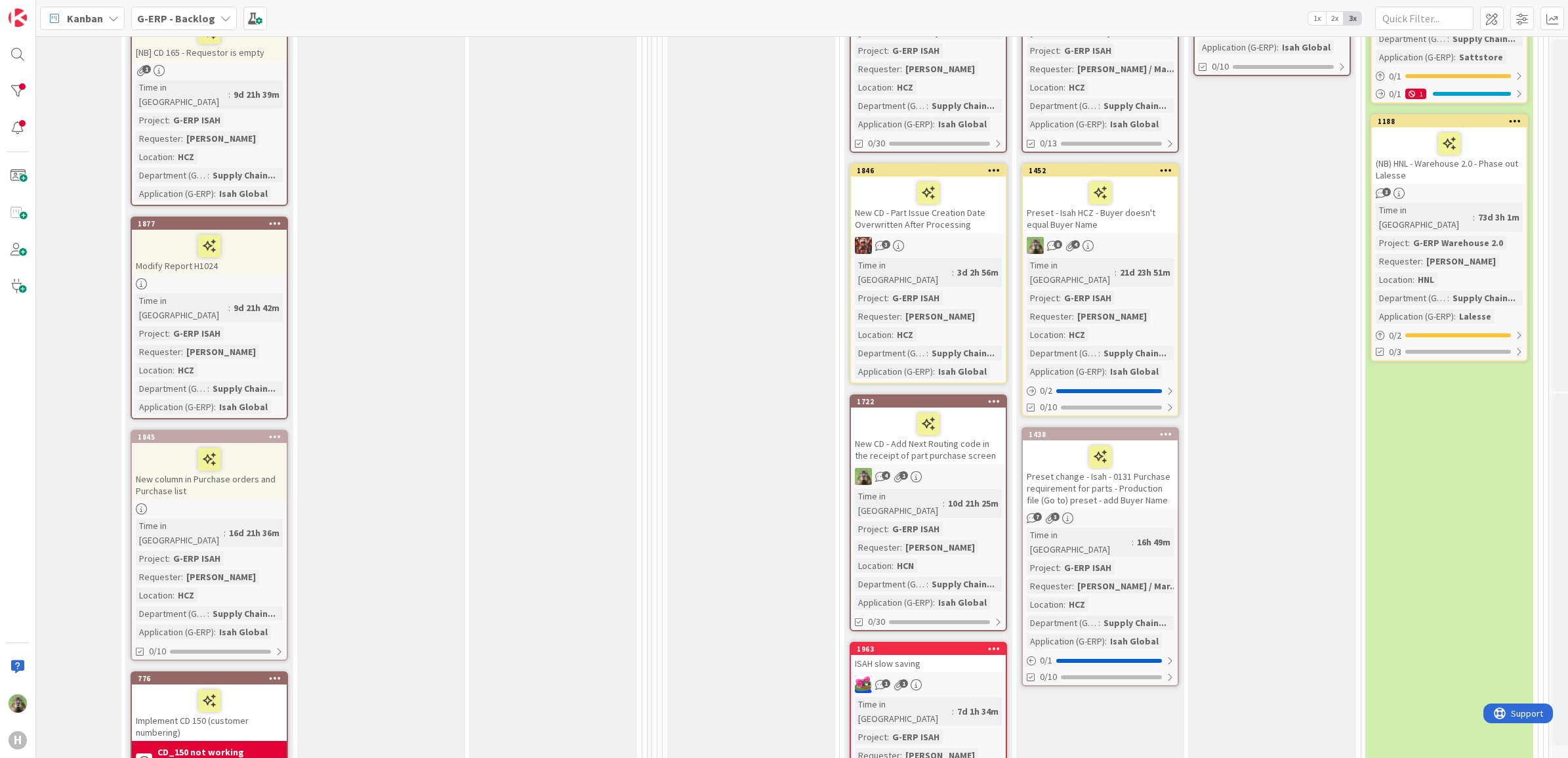
click at [1159, 448] on div "Preset change - Isah - 0131 Purchase requirement for parts - Production file (G…" at bounding box center [1100, 475] width 155 height 68
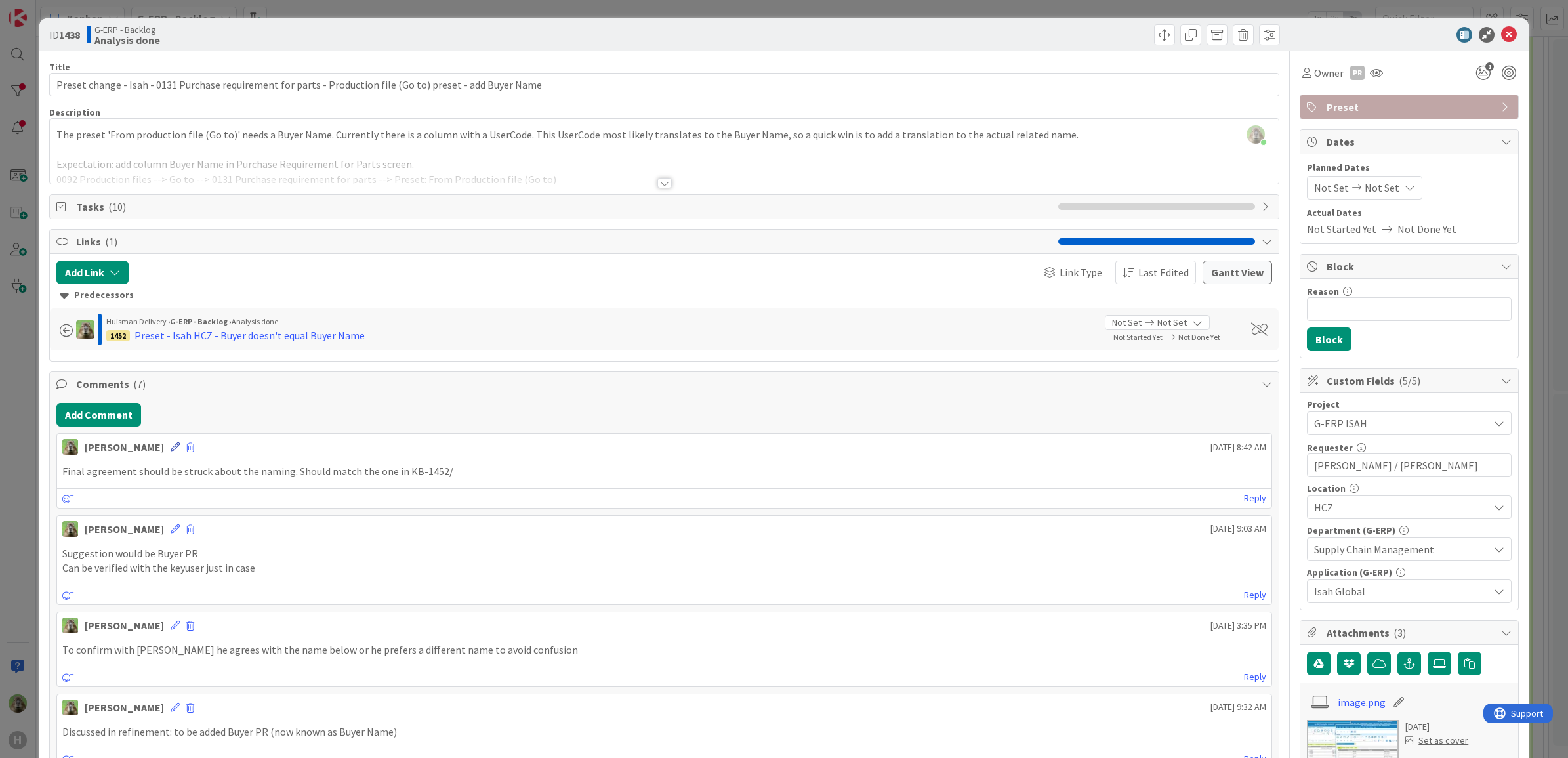
click at [170, 451] on icon at bounding box center [175, 446] width 9 height 9
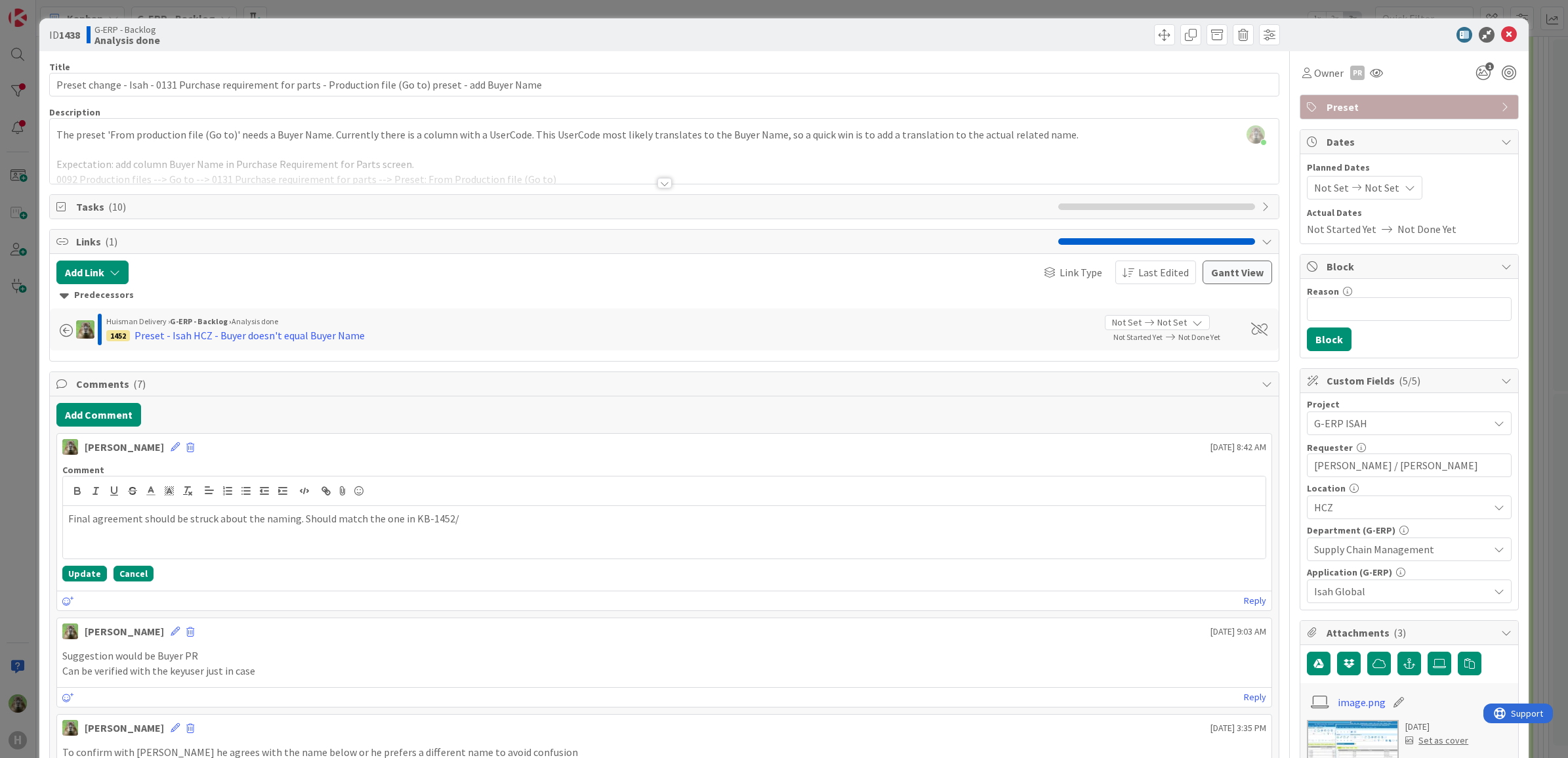
click at [130, 580] on button "Cancel" at bounding box center [133, 574] width 40 height 16
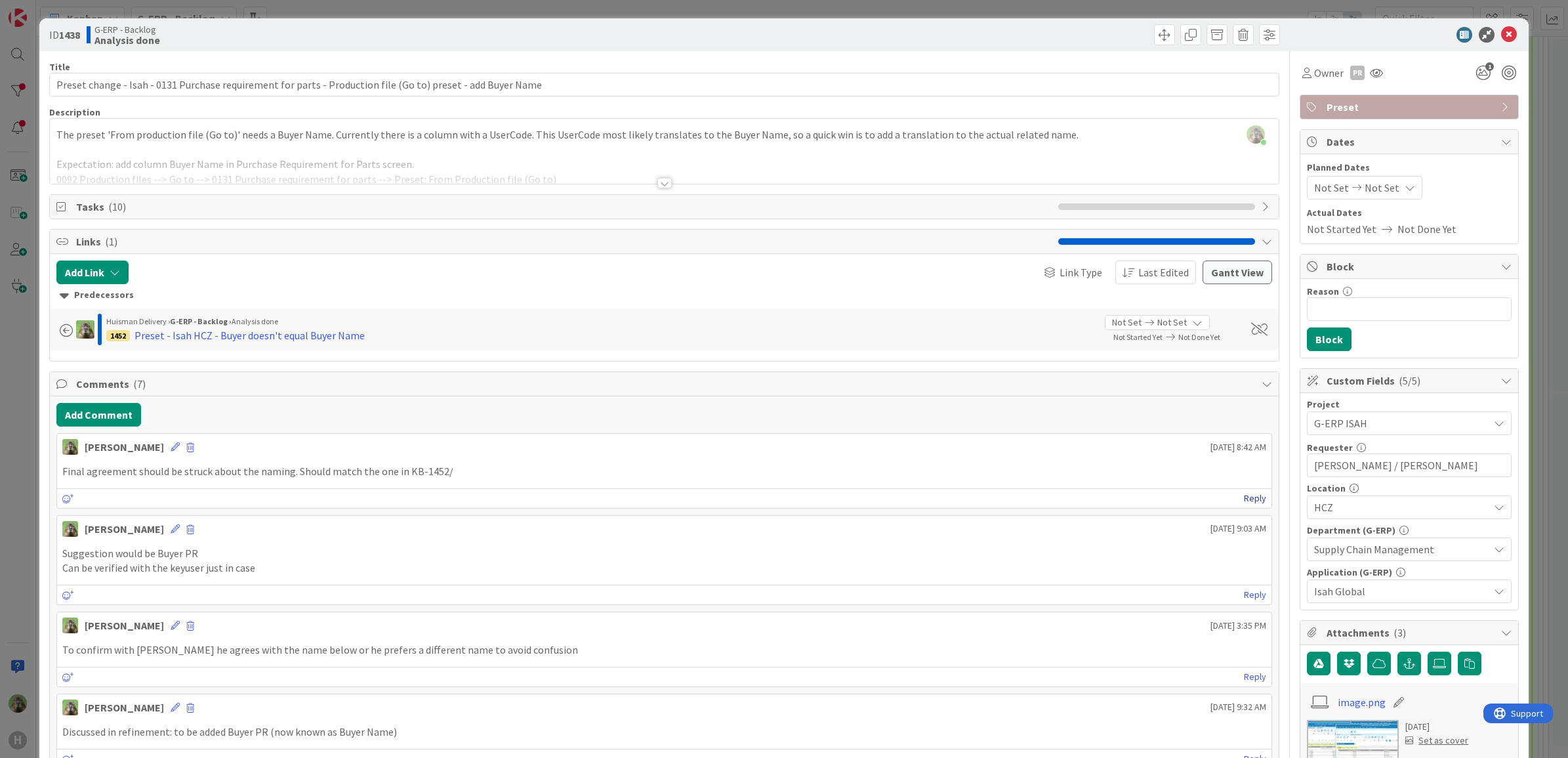
click at [1251, 507] on link "Reply" at bounding box center [1255, 498] width 23 height 17
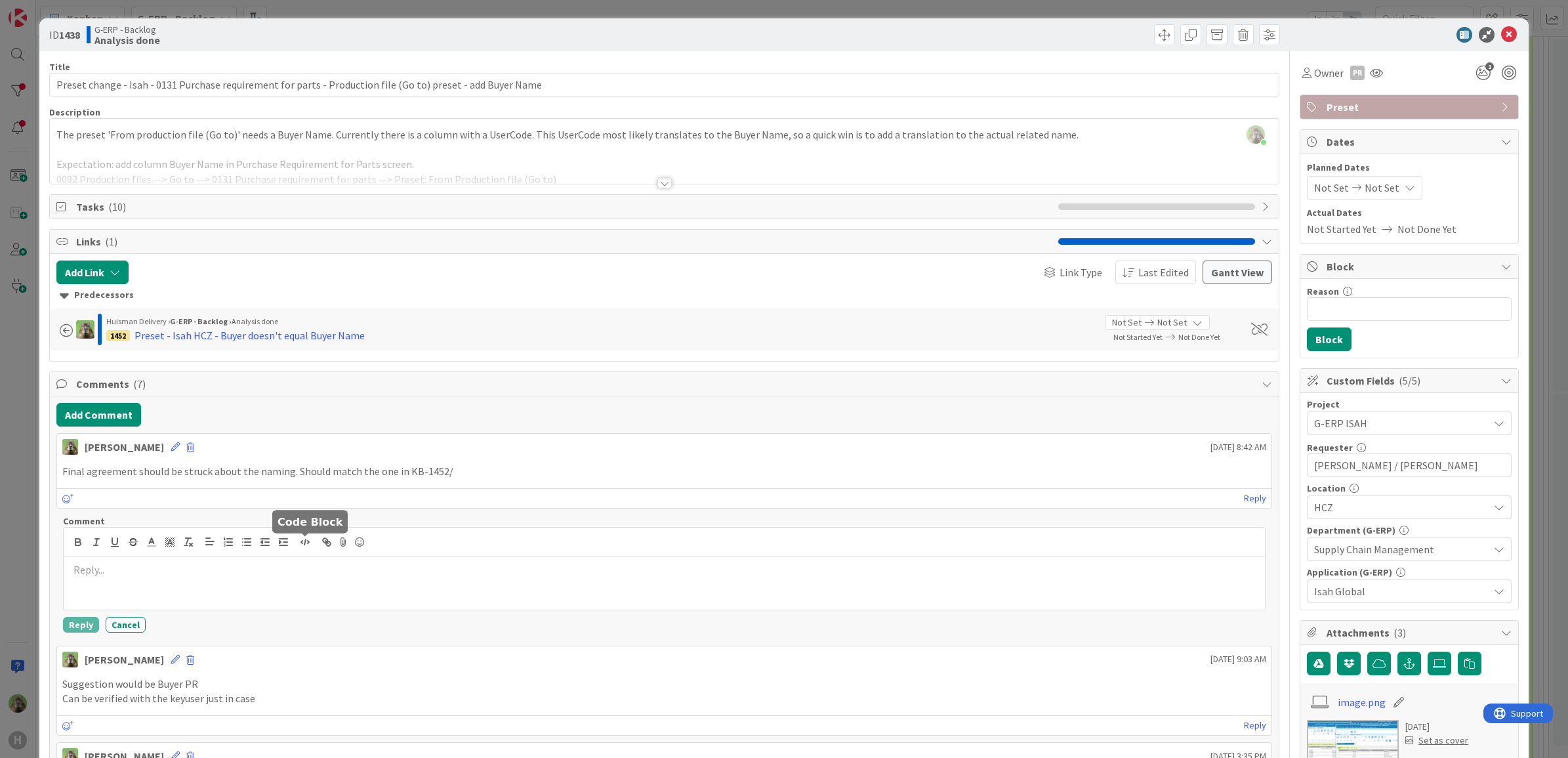
click at [272, 569] on p at bounding box center [665, 569] width 1192 height 15
click at [81, 580] on button "Reply" at bounding box center [82, 625] width 36 height 16
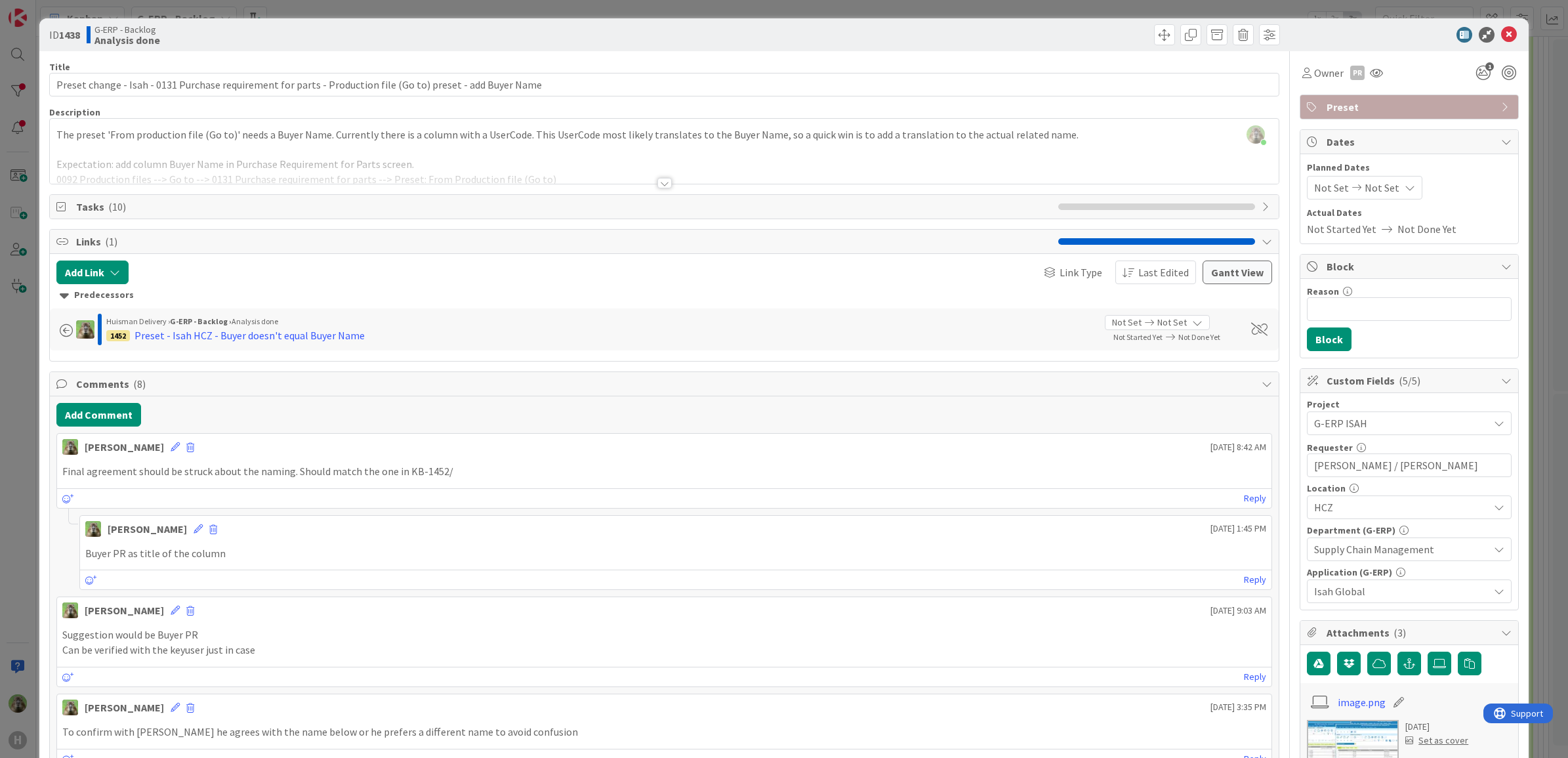
click at [28, 520] on div "ID 1438 G-ERP - Backlog Analysis done Title 108 / 128 Preset change - Isah - 01…" at bounding box center [784, 379] width 1568 height 758
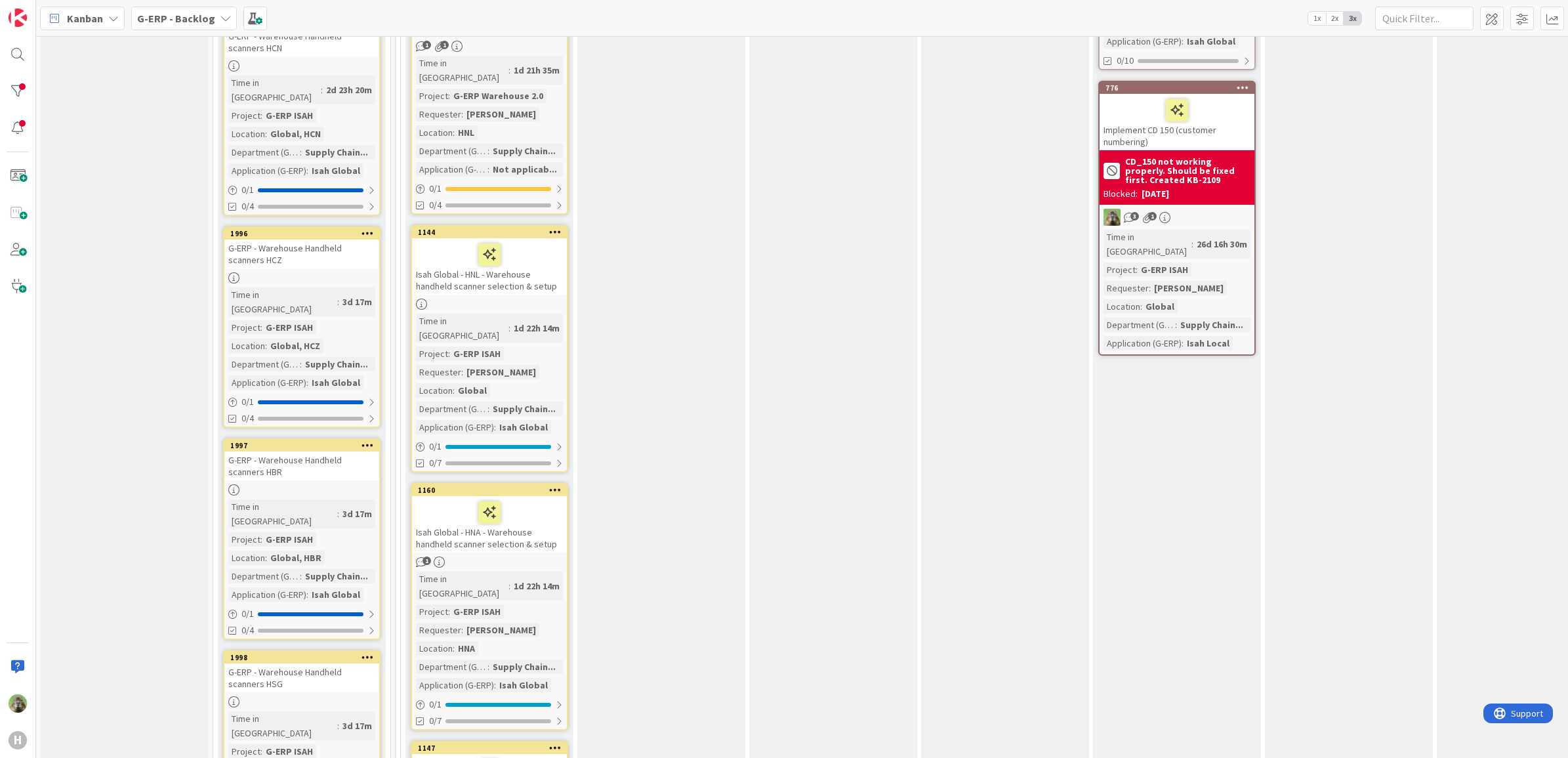
scroll to position [1477, 0]
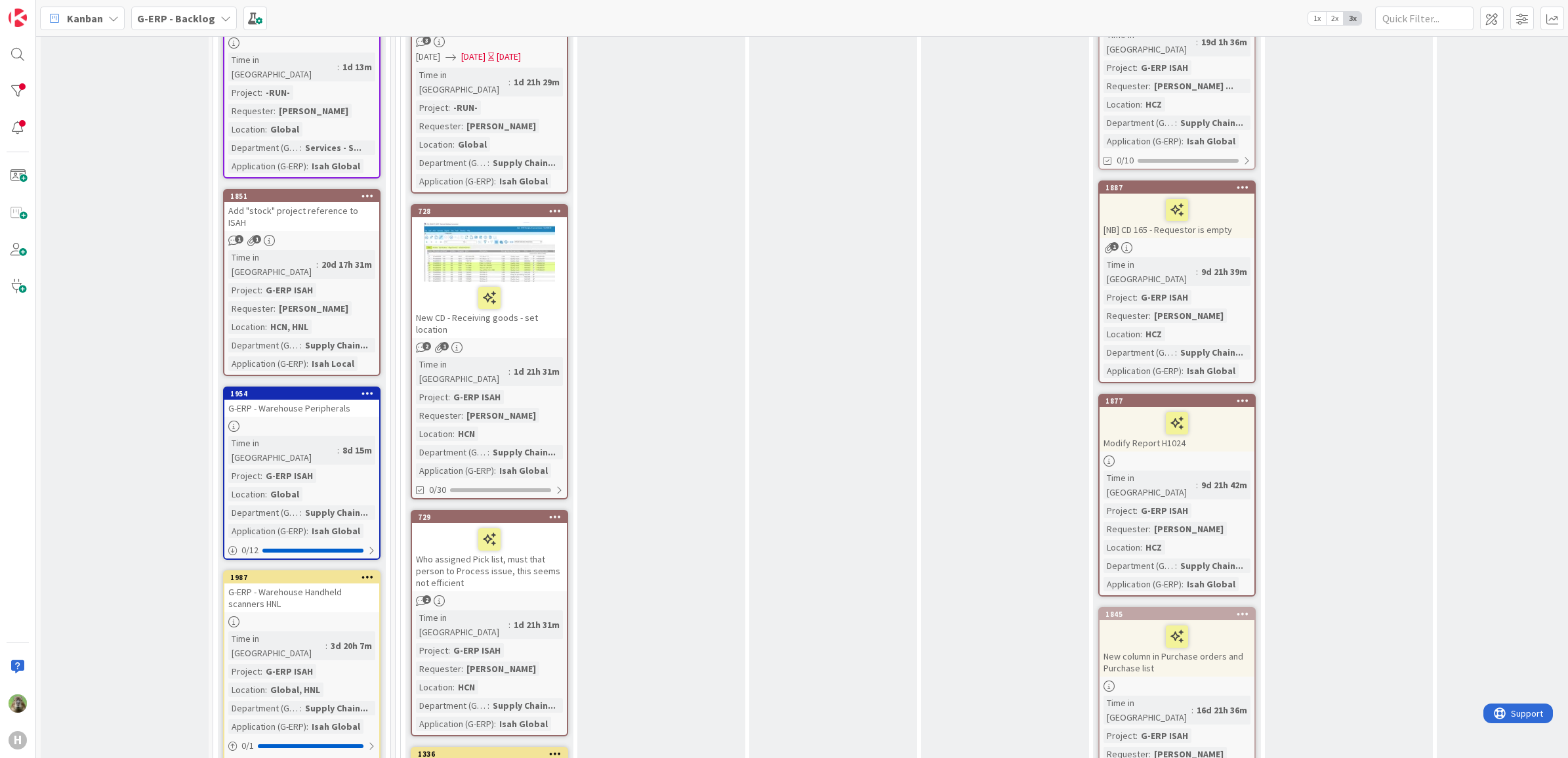
scroll to position [164, 0]
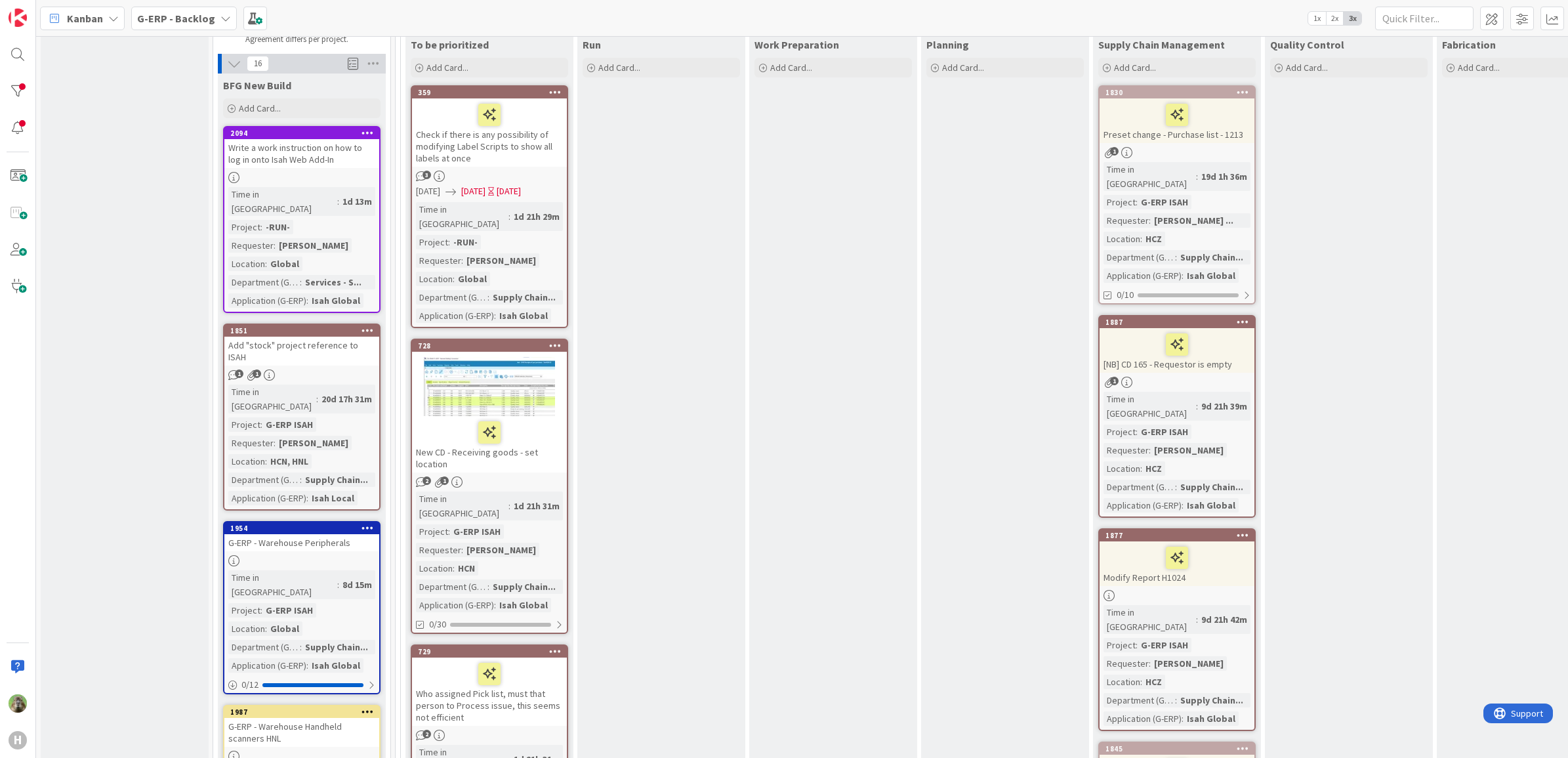
click at [4, 76] on div "H" at bounding box center [18, 379] width 36 height 758
click at [17, 83] on div at bounding box center [17, 91] width 26 height 26
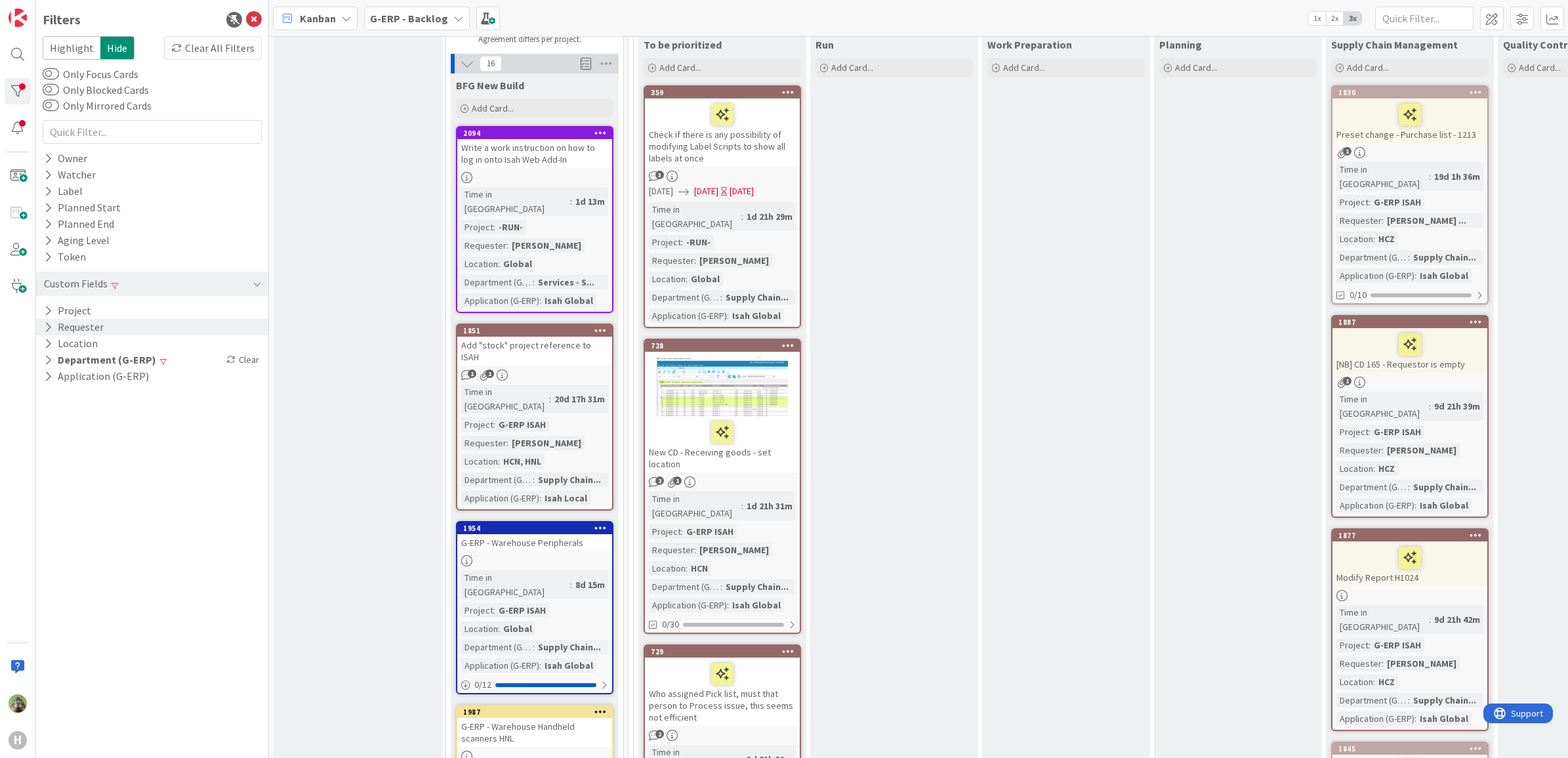
click at [92, 328] on button "Requester" at bounding box center [74, 327] width 63 height 17
click at [164, 344] on input "text" at bounding box center [152, 347] width 213 height 18
type input "Lenka"
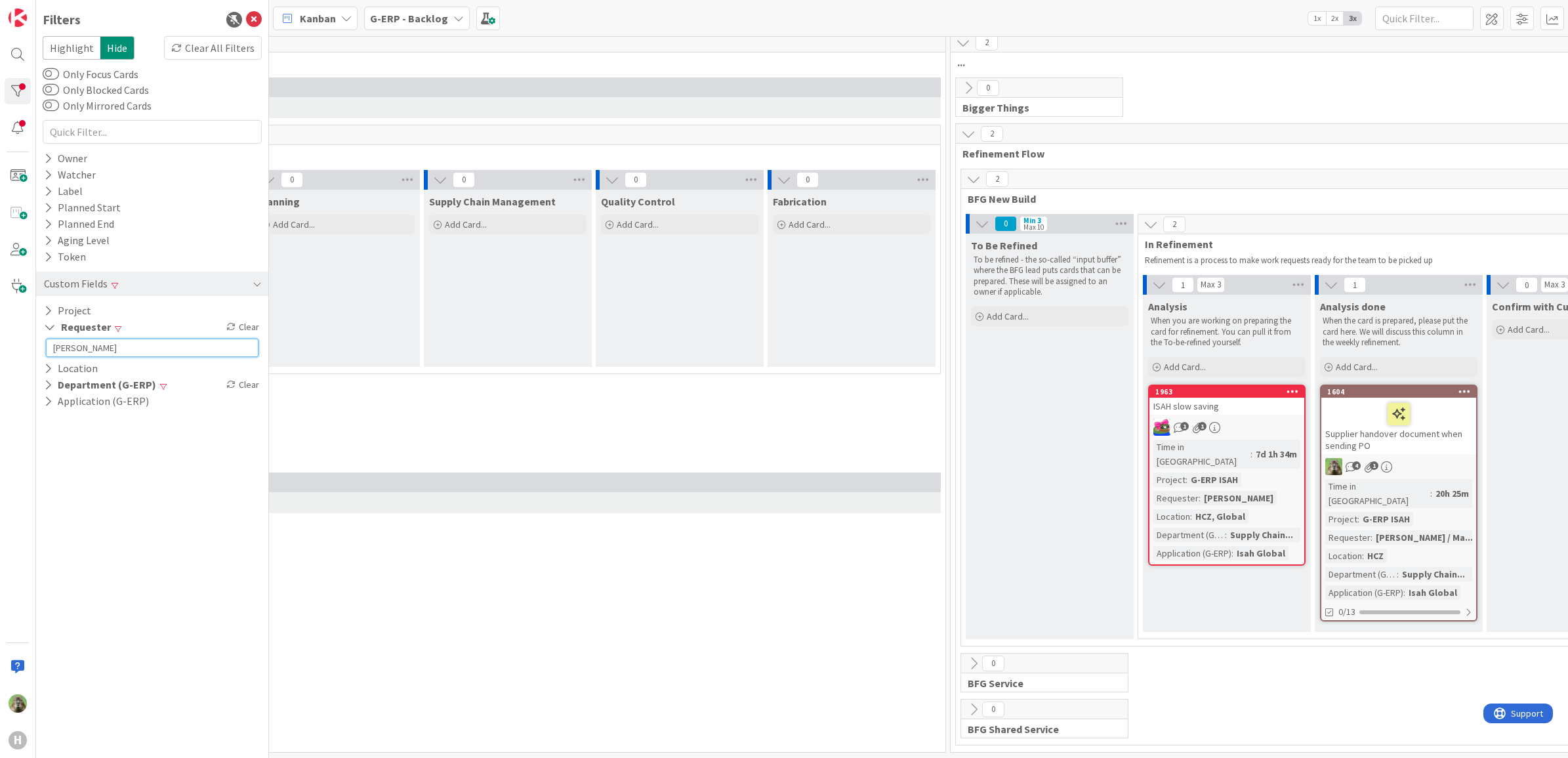
scroll to position [7, 992]
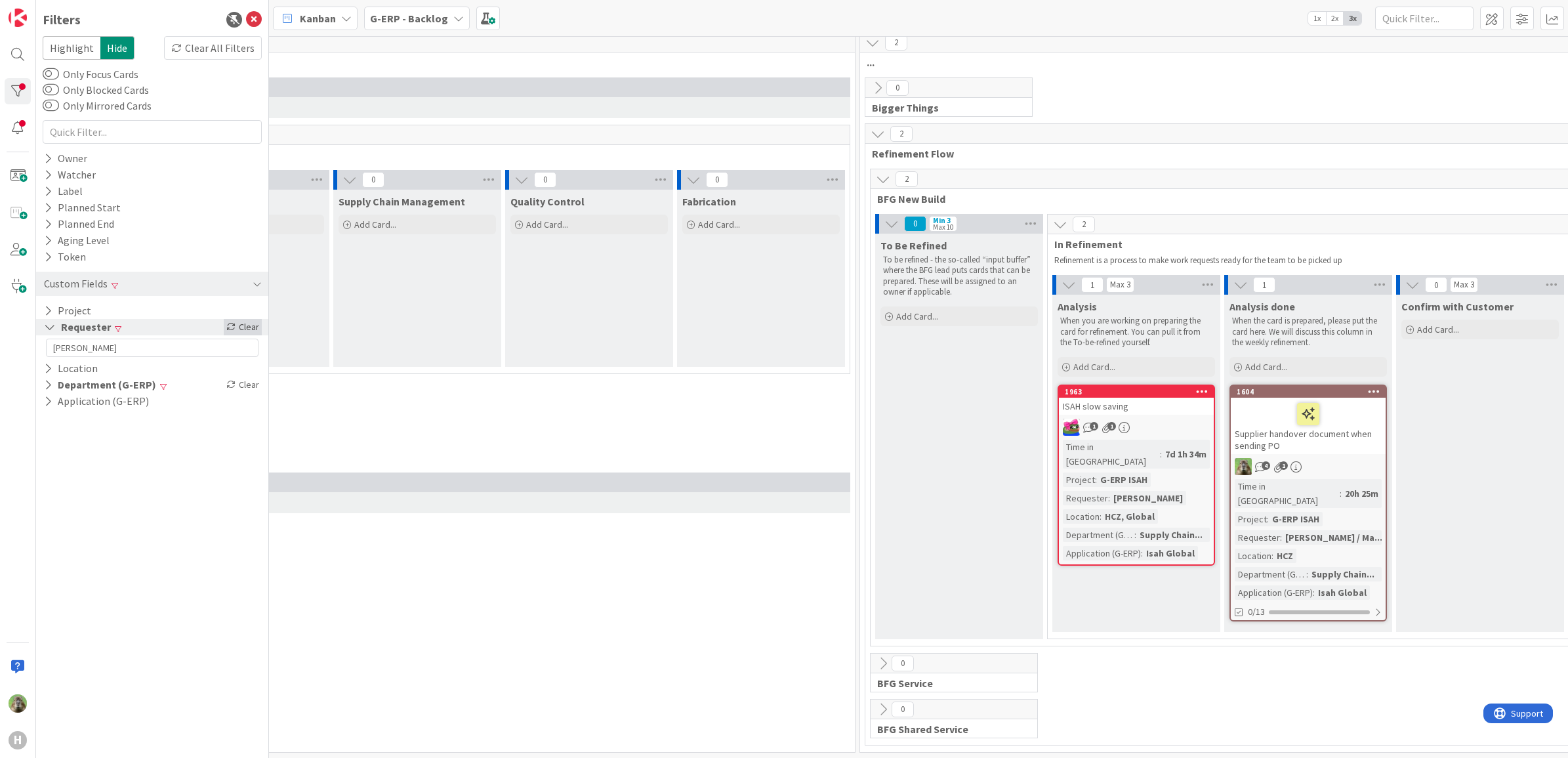
click at [254, 327] on div "Clear" at bounding box center [242, 327] width 38 height 17
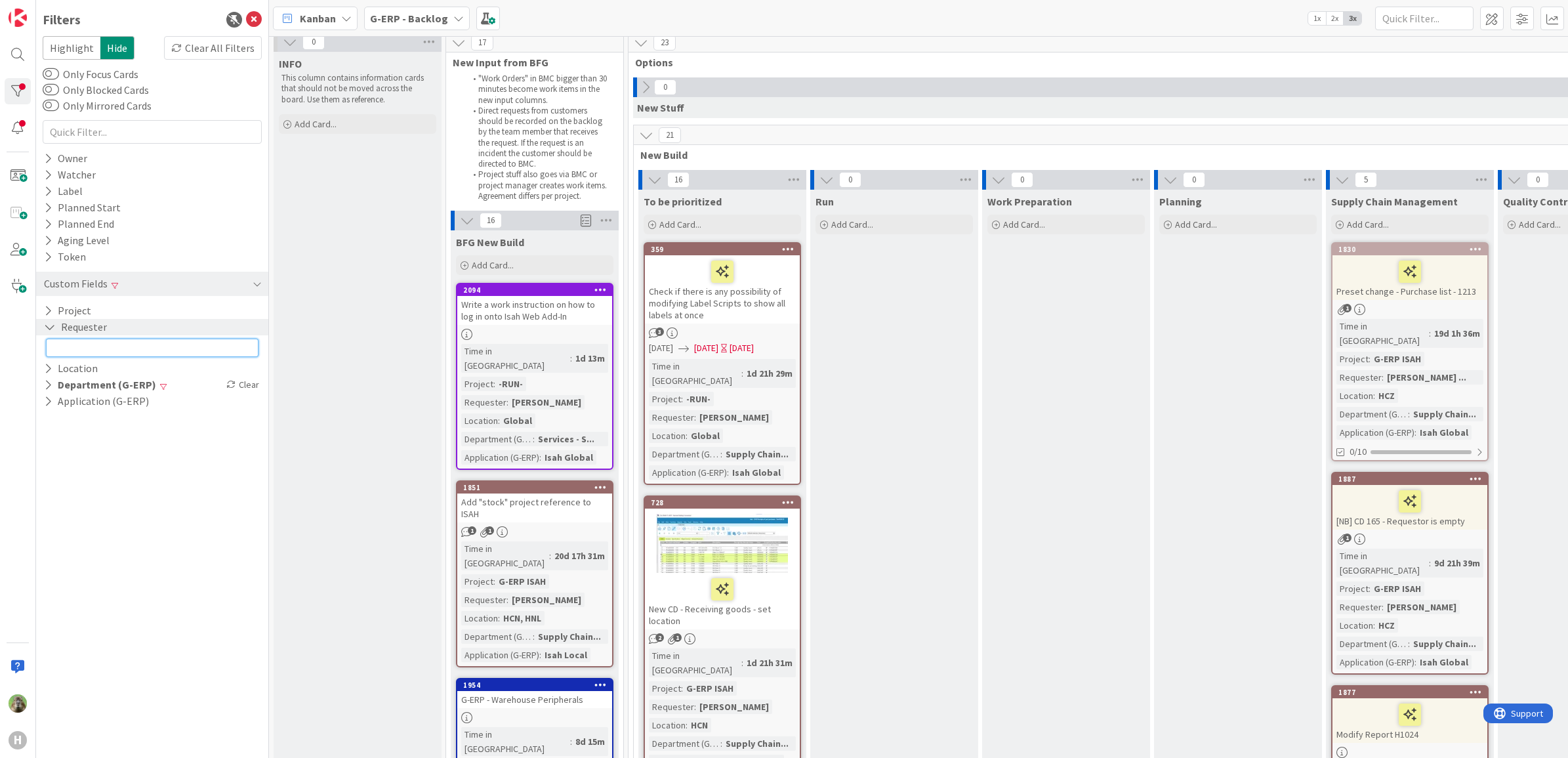
click at [196, 351] on input "text" at bounding box center [152, 347] width 213 height 18
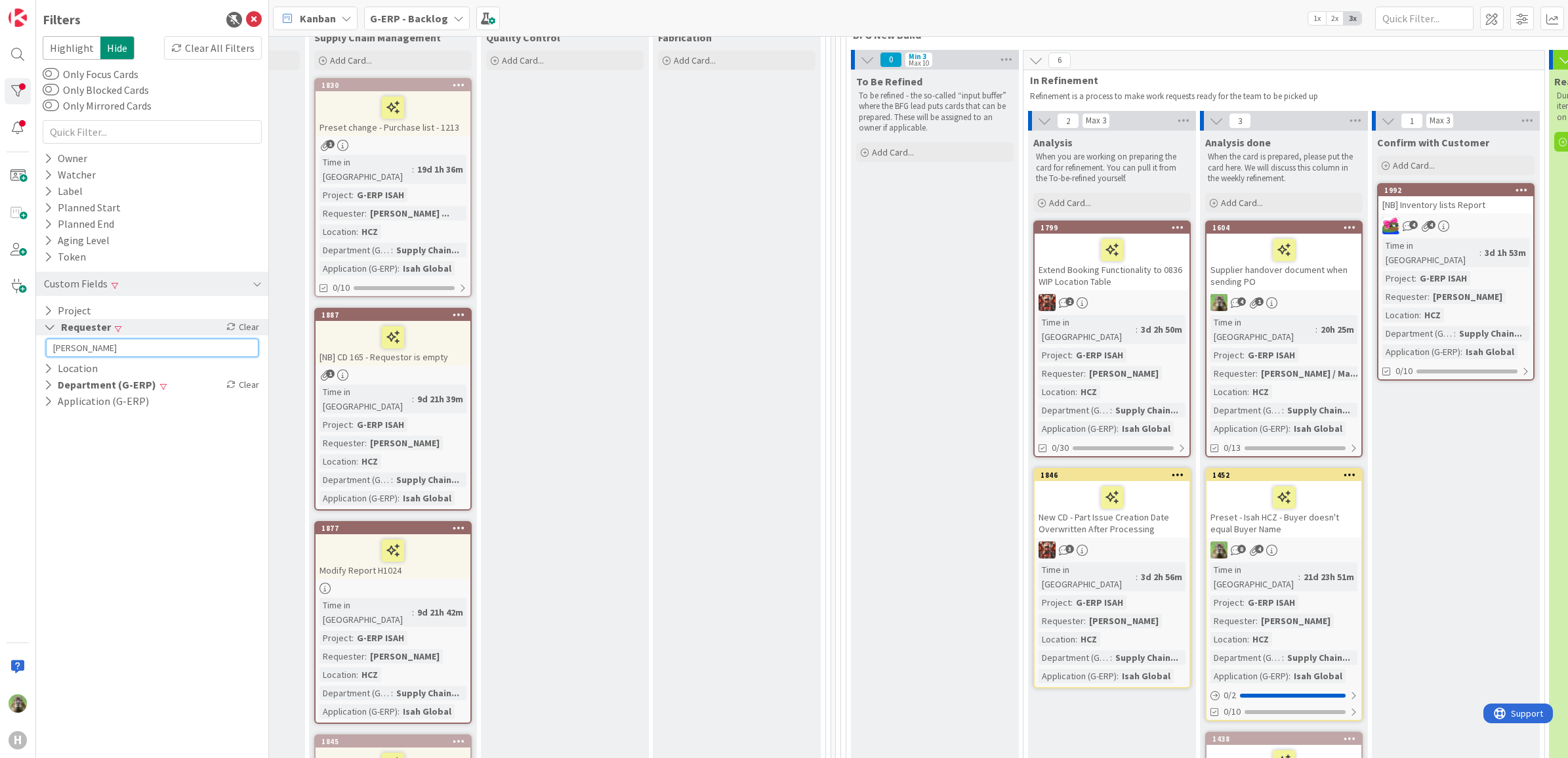
scroll to position [171, 852]
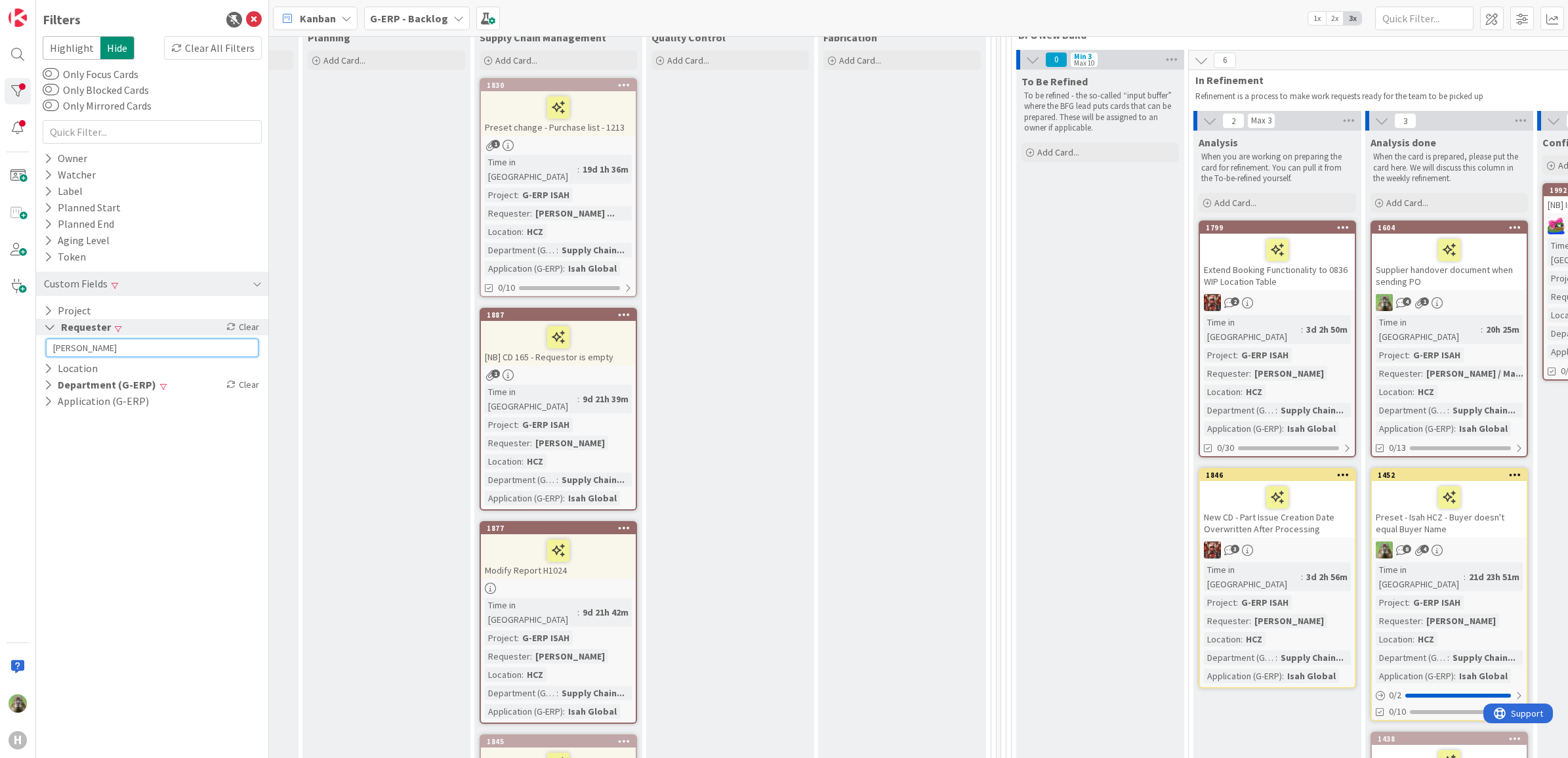
click at [168, 343] on input "martin" at bounding box center [152, 347] width 213 height 18
click at [167, 342] on input "martin" at bounding box center [152, 347] width 213 height 18
type input "lenka"
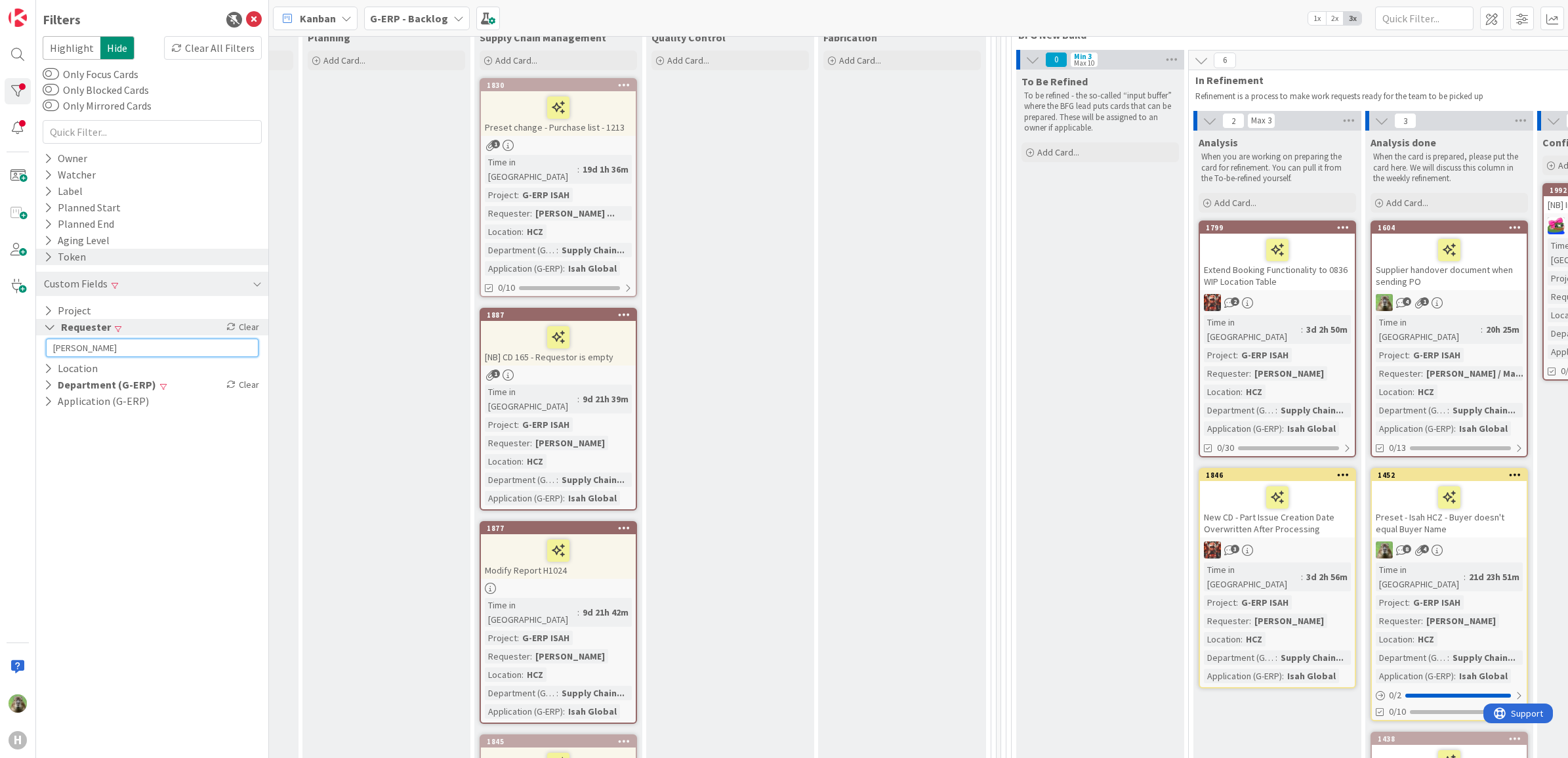
scroll to position [7, 852]
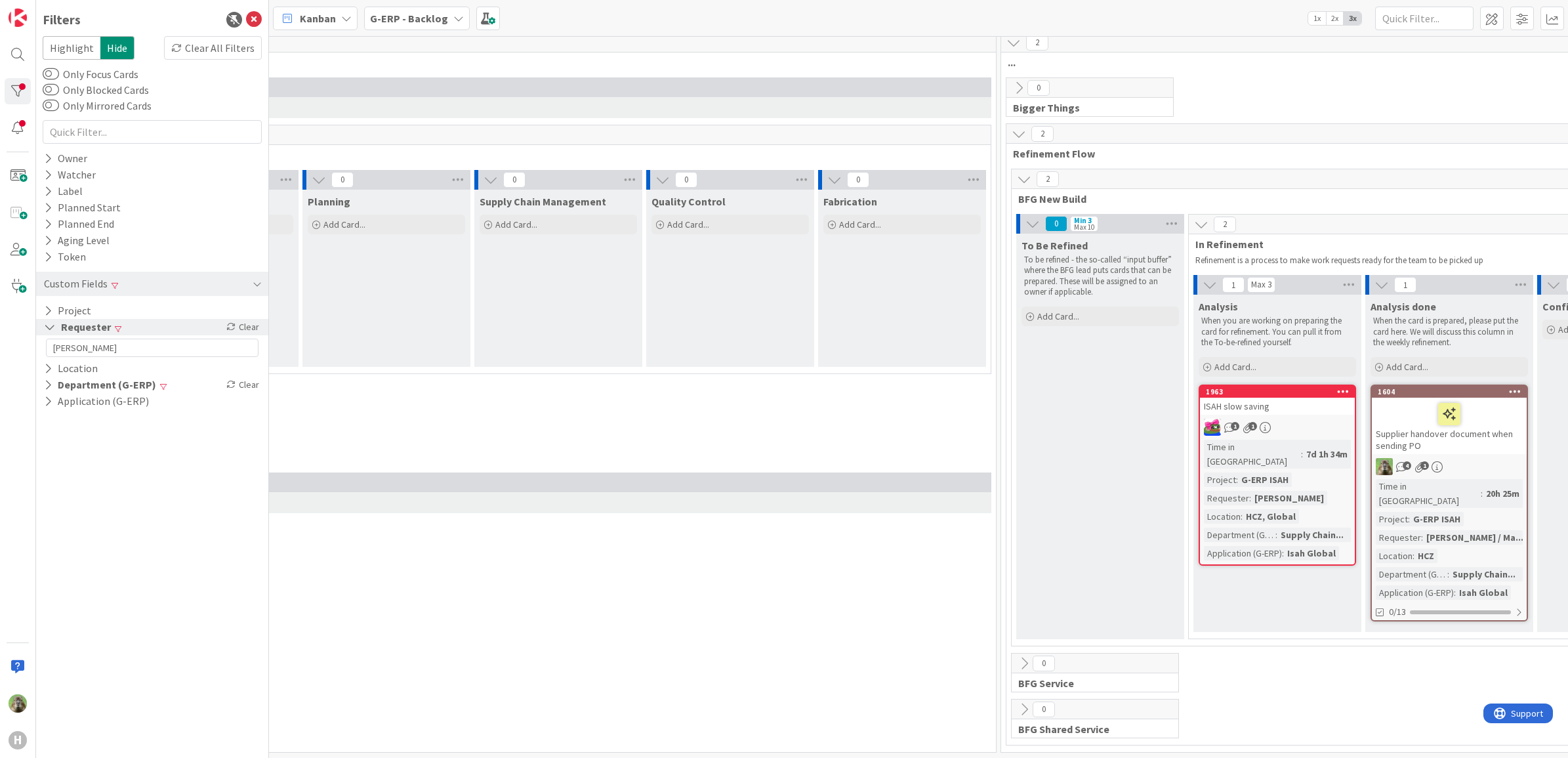
click at [1252, 411] on div "ISAH slow saving" at bounding box center [1277, 406] width 155 height 17
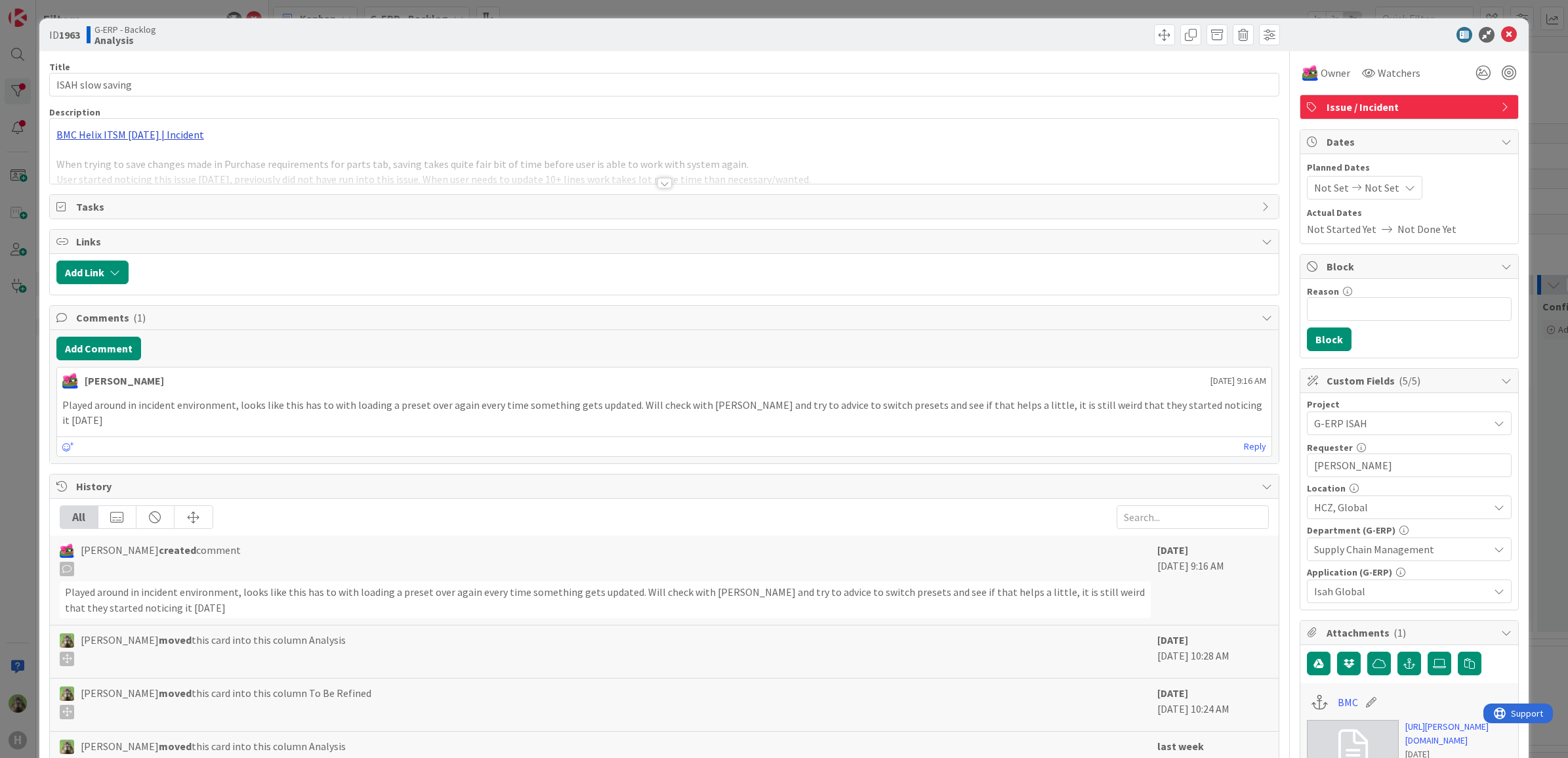
click at [148, 130] on div "BMC Helix ITSM 23.3.02 | Incident When trying to save changes made in Purchase …" at bounding box center [664, 151] width 1230 height 65
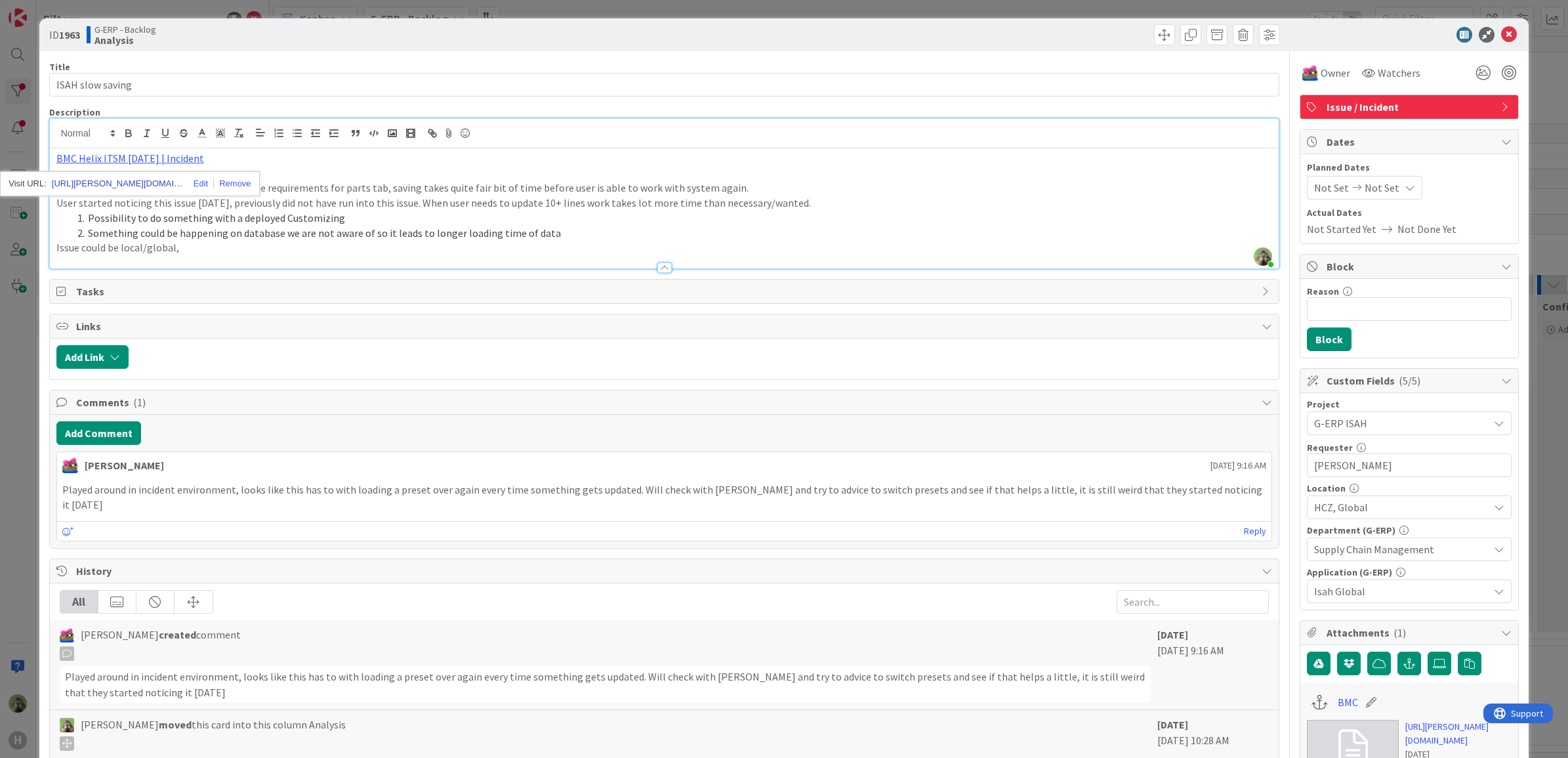
click at [162, 183] on link "https://huisman-smartit.onbmc.com/smartit/app/#/incident/AGGHEXFAF704DATC1JWFTC…" at bounding box center [117, 183] width 131 height 17
click at [22, 518] on div "ID 1963 G-ERP - Backlog Analysis Title 17 / 128 ISAH slow saving Description Ti…" at bounding box center [784, 379] width 1568 height 758
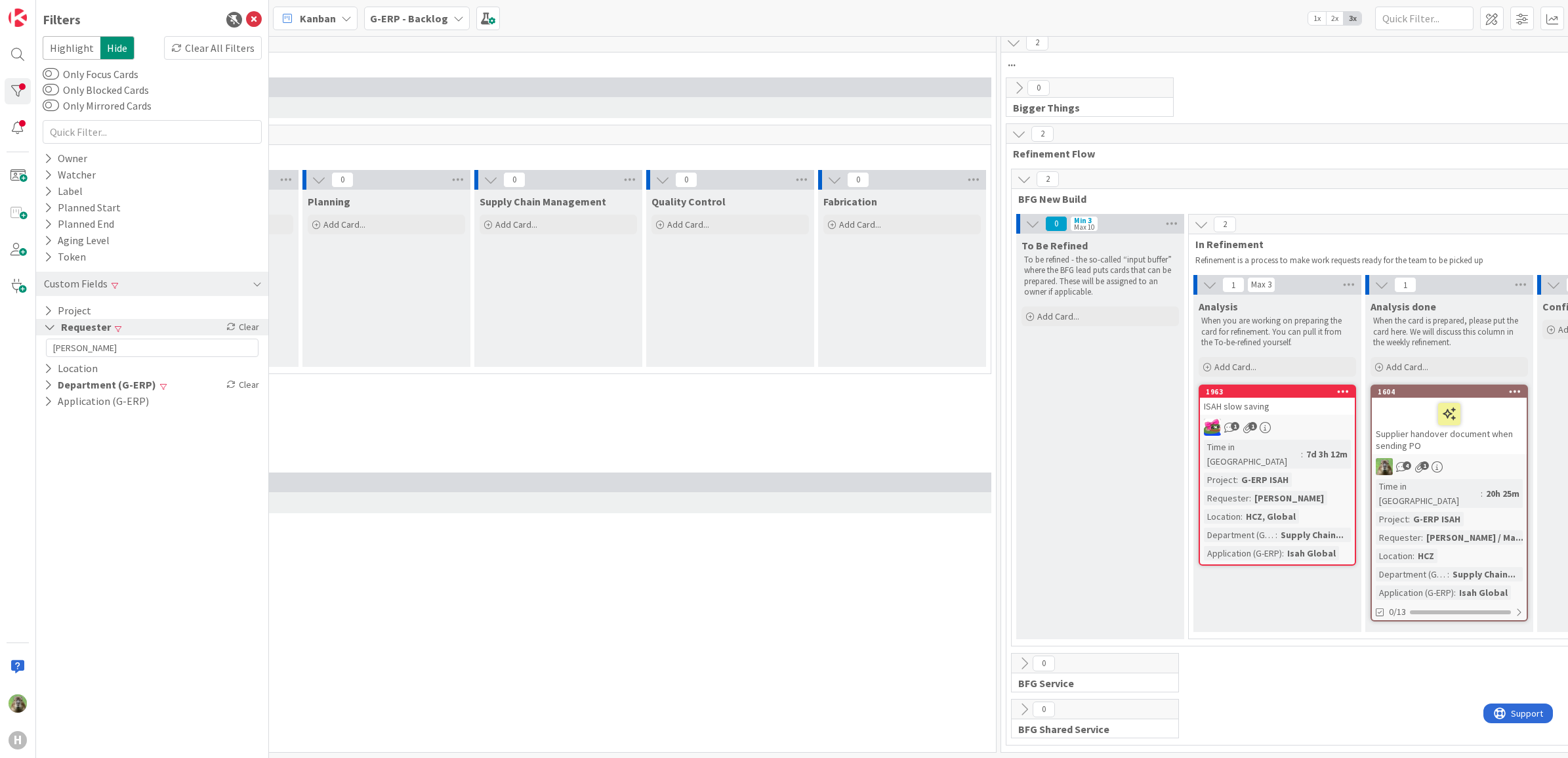
click at [1252, 405] on div "ISAH slow saving" at bounding box center [1277, 406] width 155 height 17
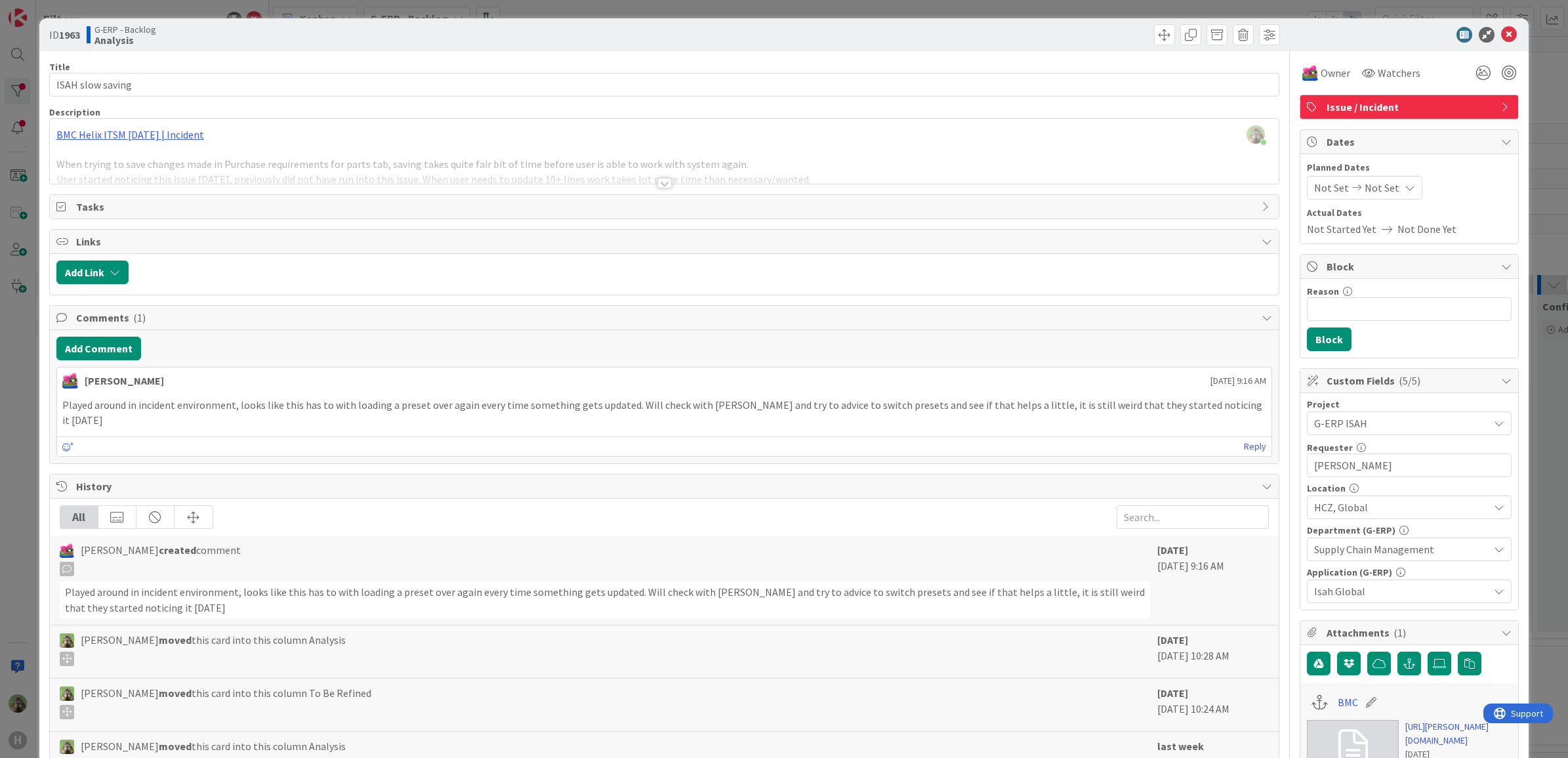
click at [949, 143] on div "Timothy Tjia just joined BMC Helix ITSM 23.3.02 | Incident When trying to save …" at bounding box center [664, 151] width 1230 height 65
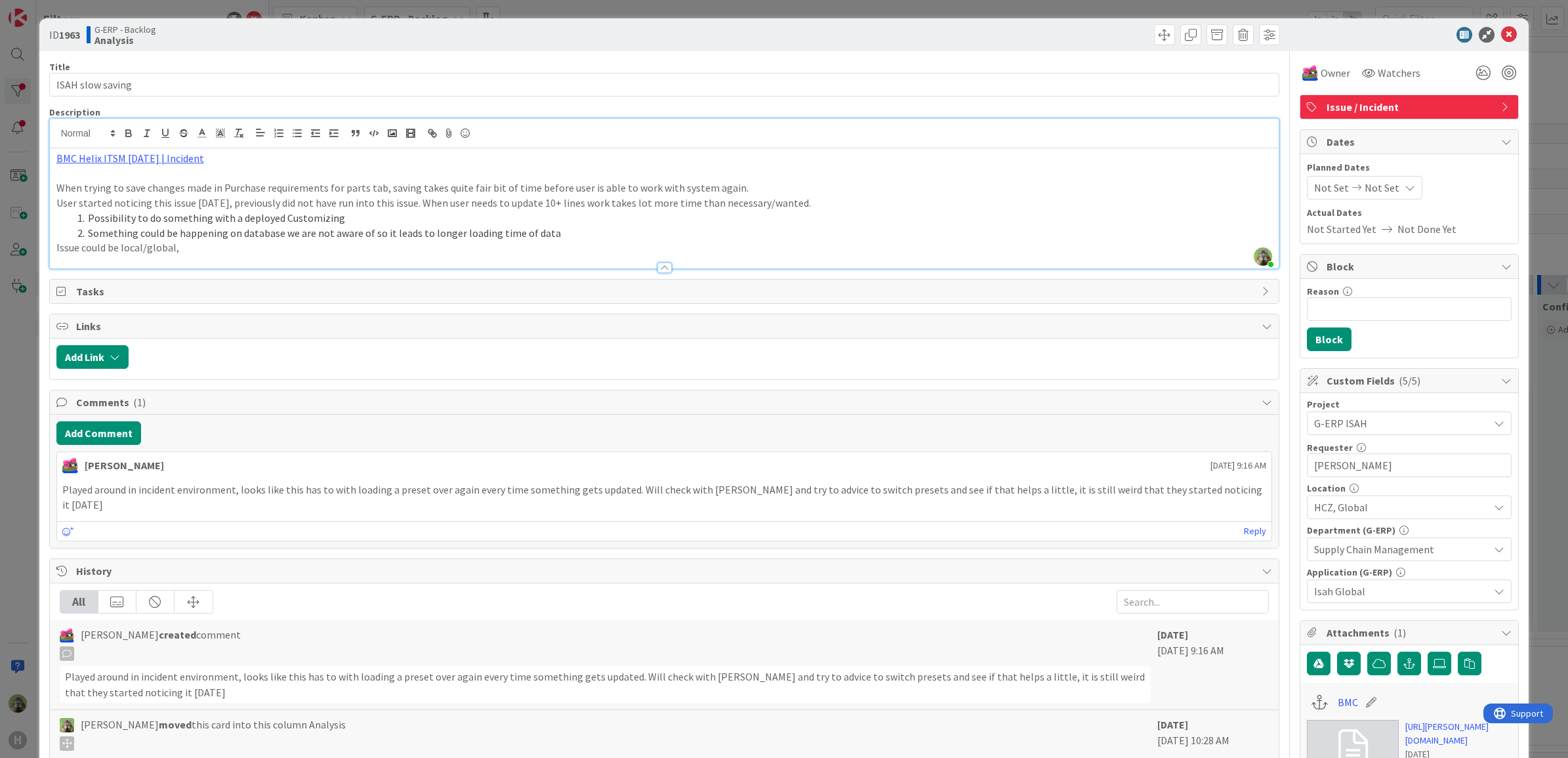
click at [28, 446] on div "ID 1963 G-ERP - Backlog Analysis Title 17 / 128 ISAH slow saving Description Ti…" at bounding box center [784, 379] width 1568 height 758
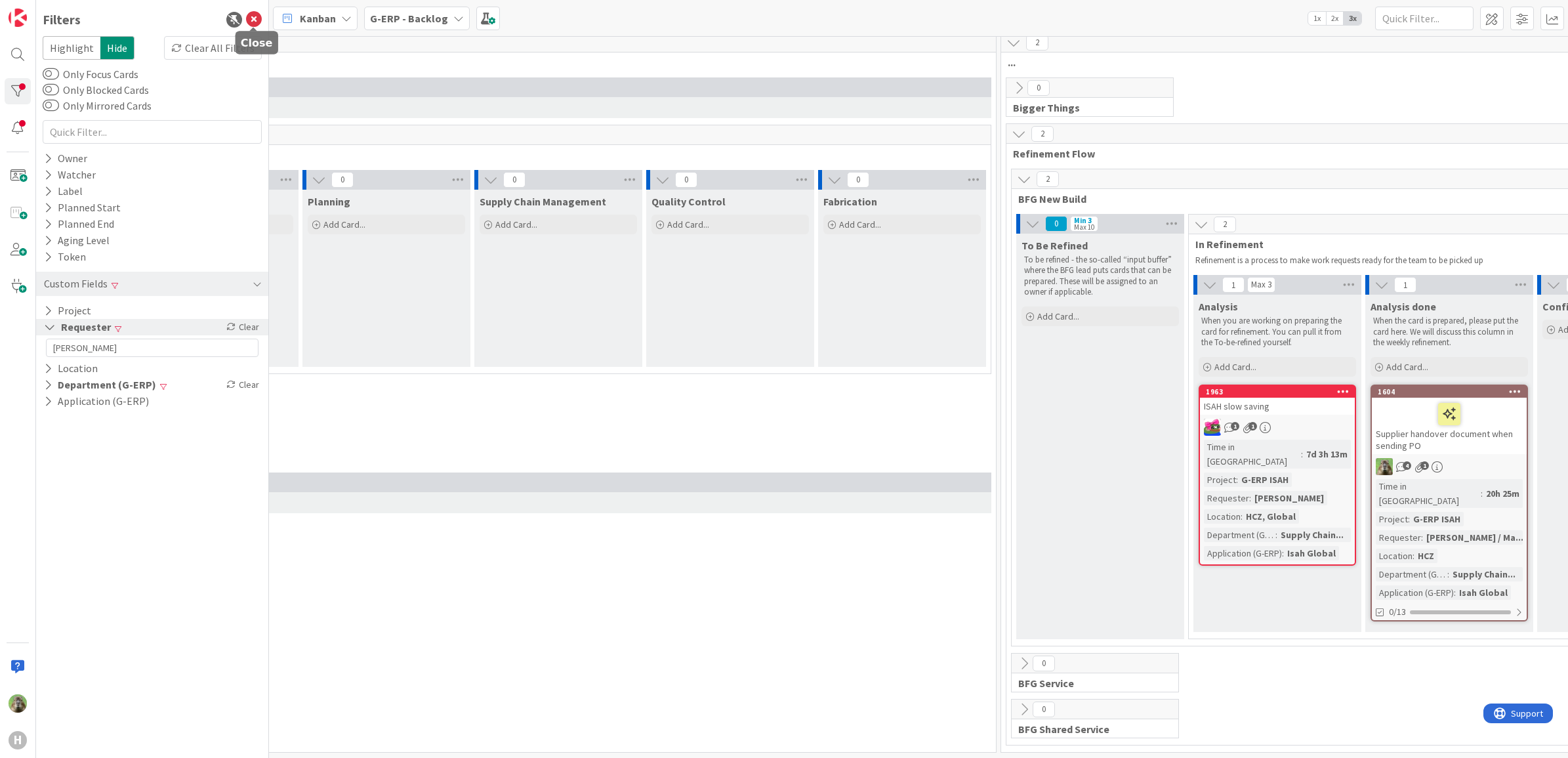
click at [258, 21] on icon at bounding box center [254, 20] width 16 height 16
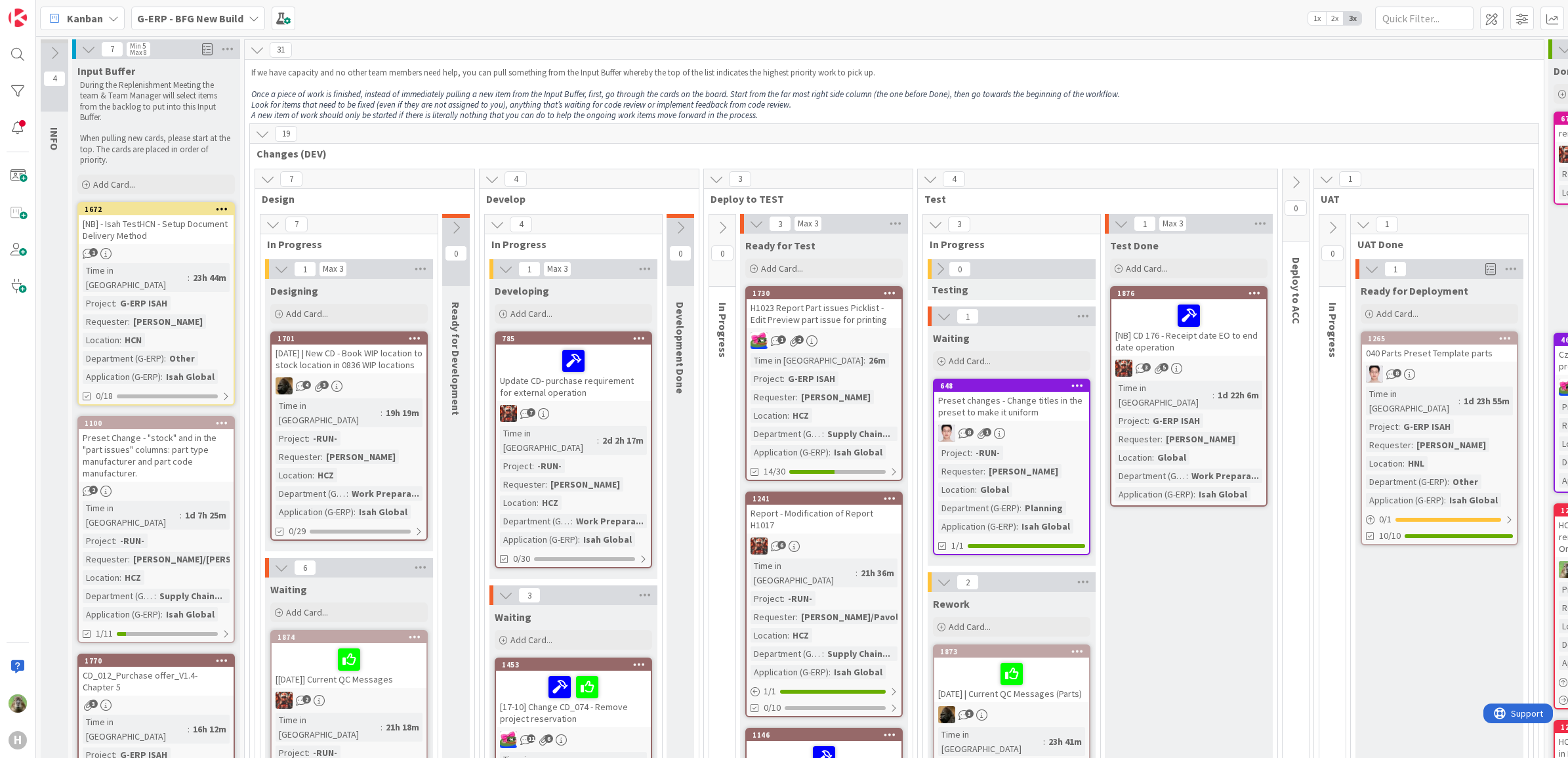
click at [31, 81] on div "H" at bounding box center [18, 379] width 36 height 758
click at [26, 81] on div at bounding box center [17, 91] width 26 height 26
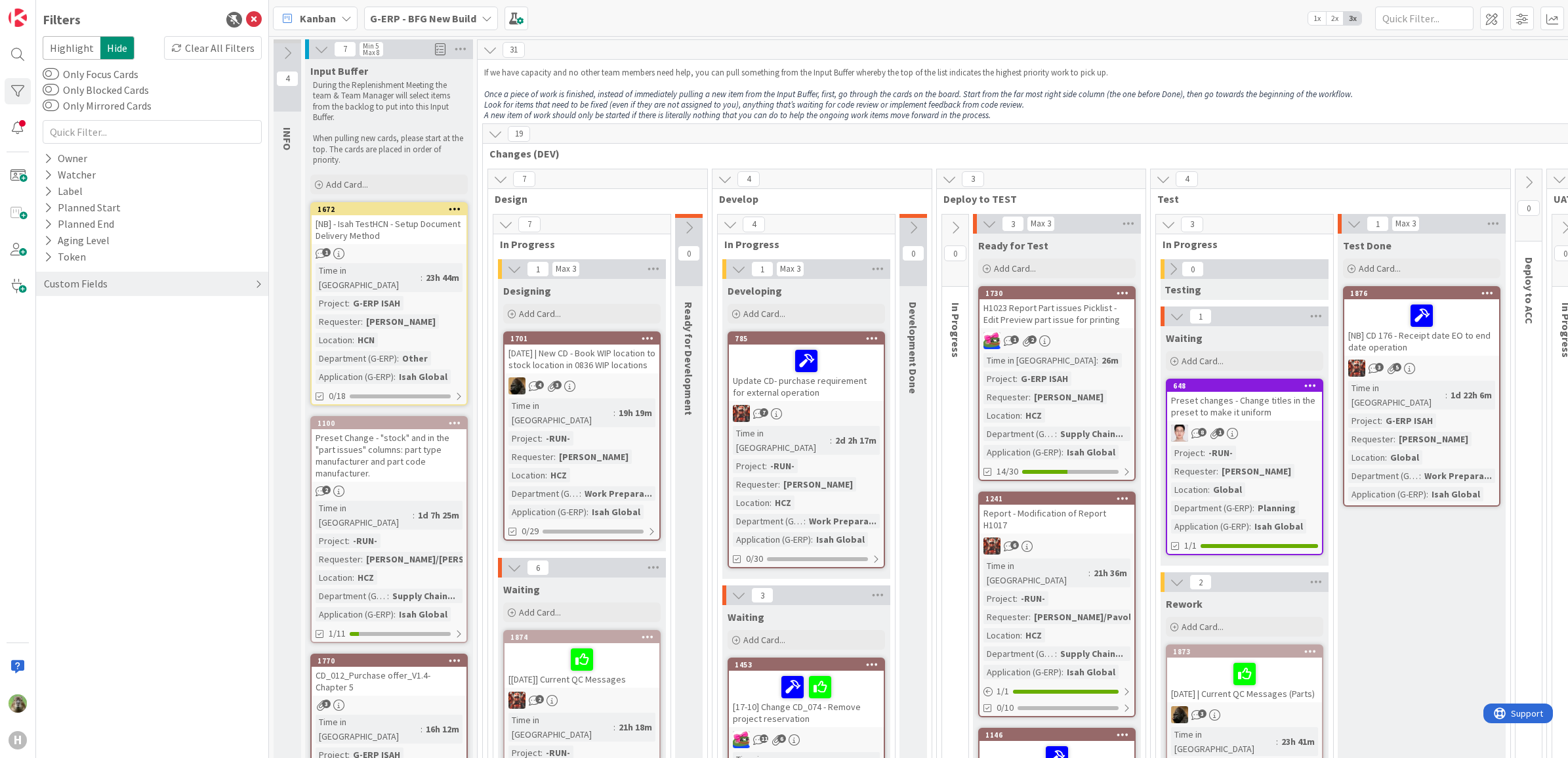
click at [99, 281] on div "Custom Fields" at bounding box center [76, 283] width 66 height 17
click at [140, 366] on button "Department (G-ERP)" at bounding box center [98, 360] width 111 height 17
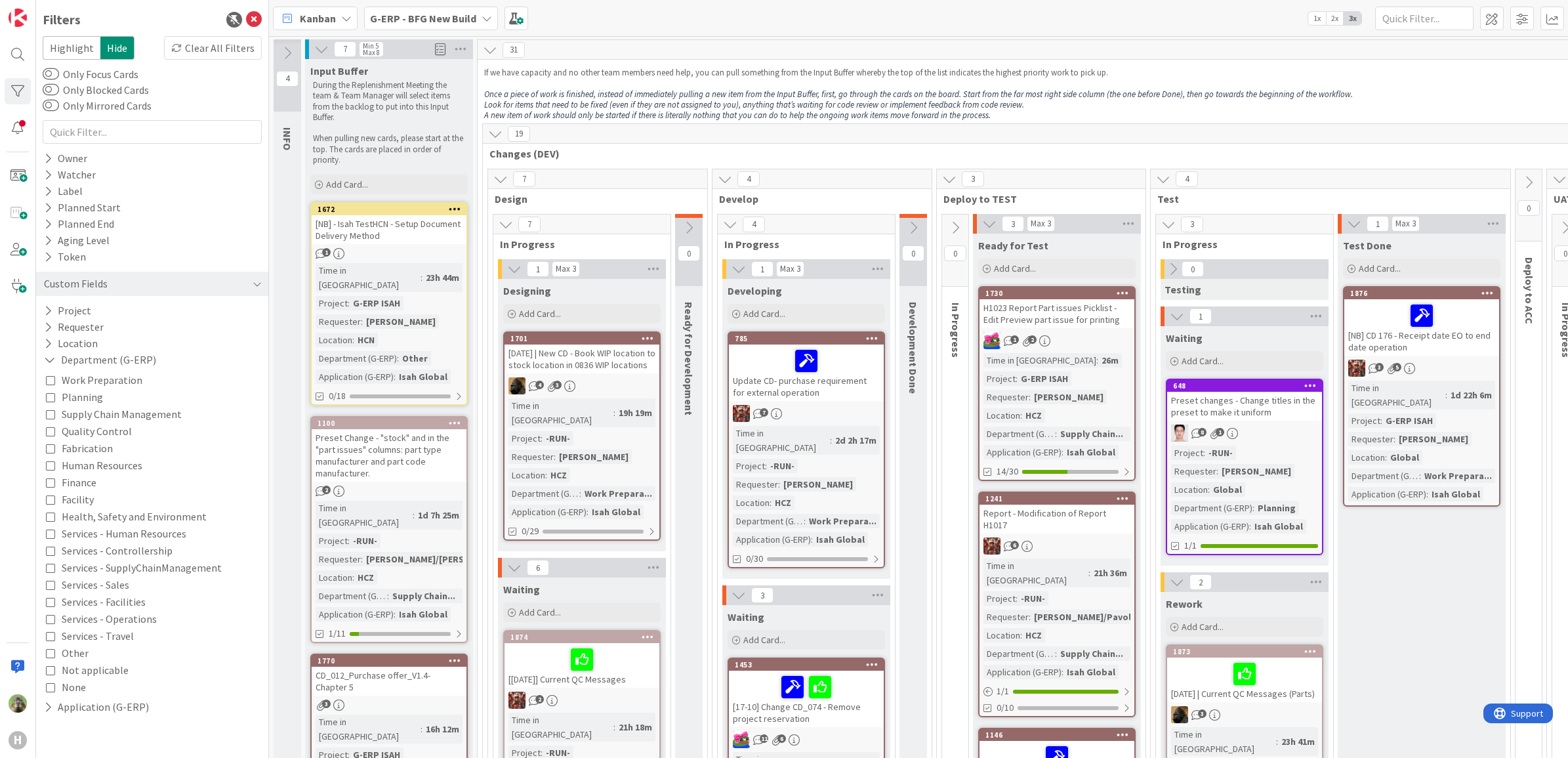
click at [146, 408] on span "Supply Chain Management" at bounding box center [122, 414] width 120 height 17
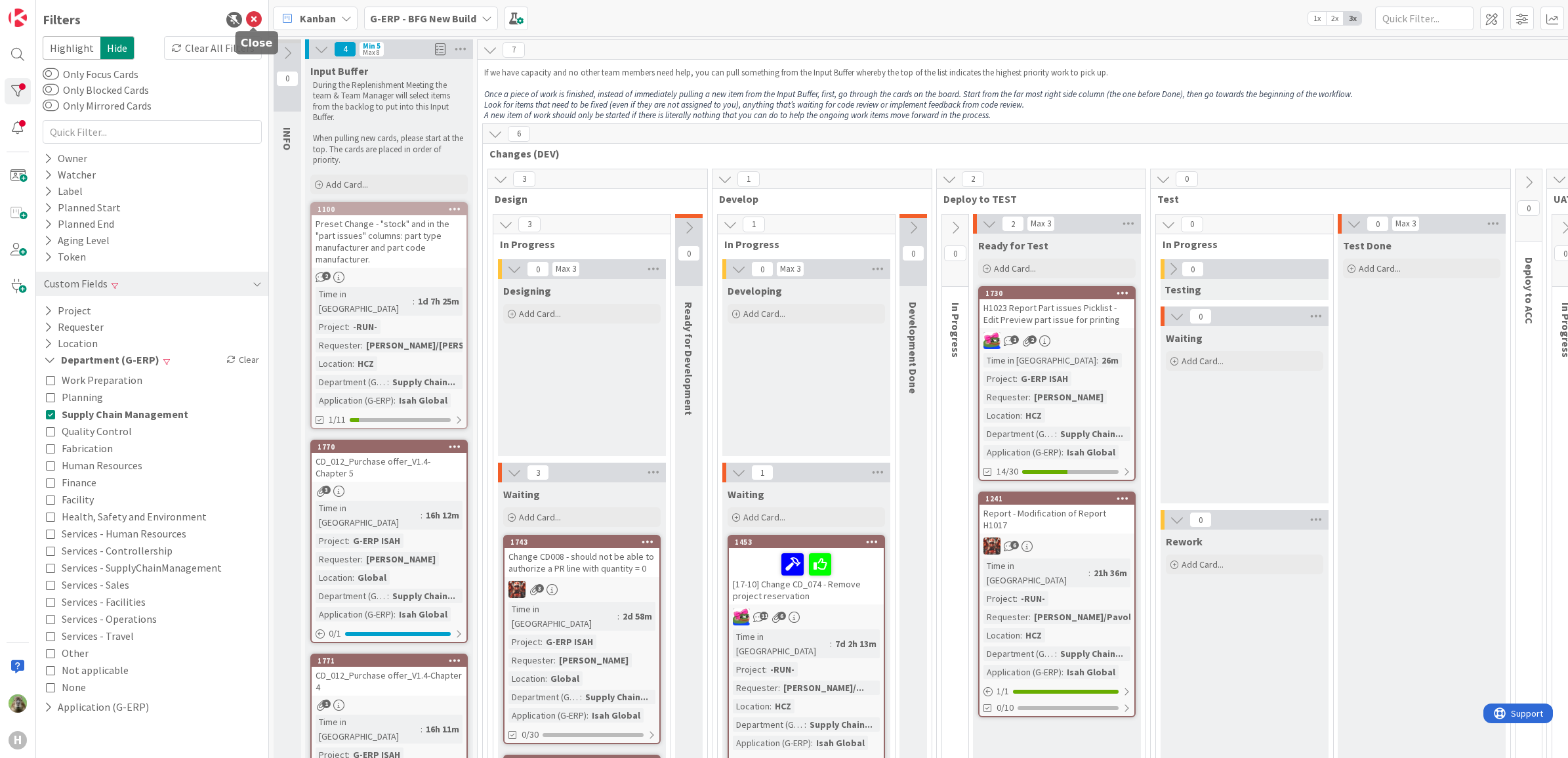
click at [256, 18] on icon at bounding box center [254, 20] width 16 height 16
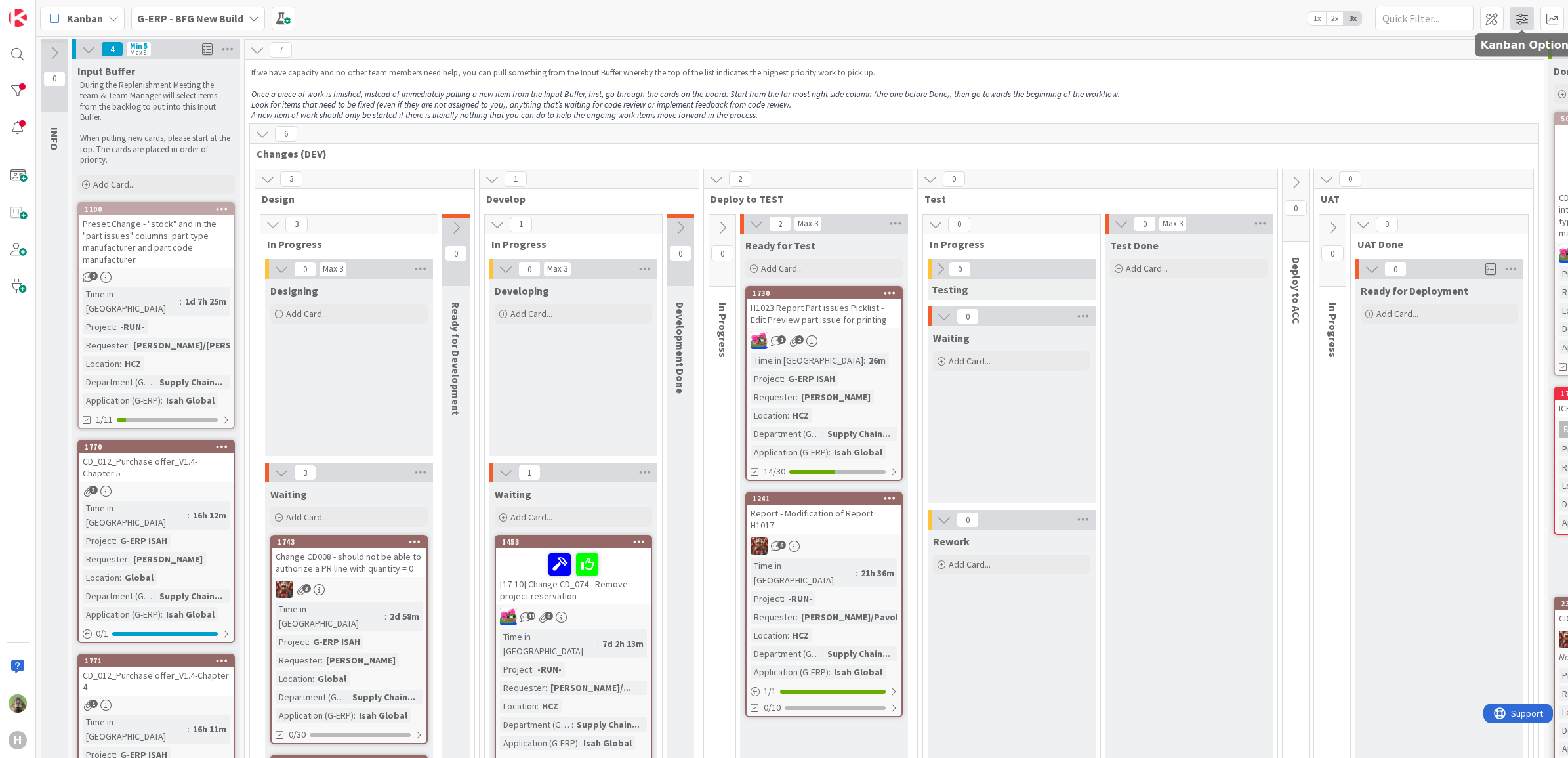
click at [1513, 10] on span at bounding box center [1521, 18] width 23 height 23
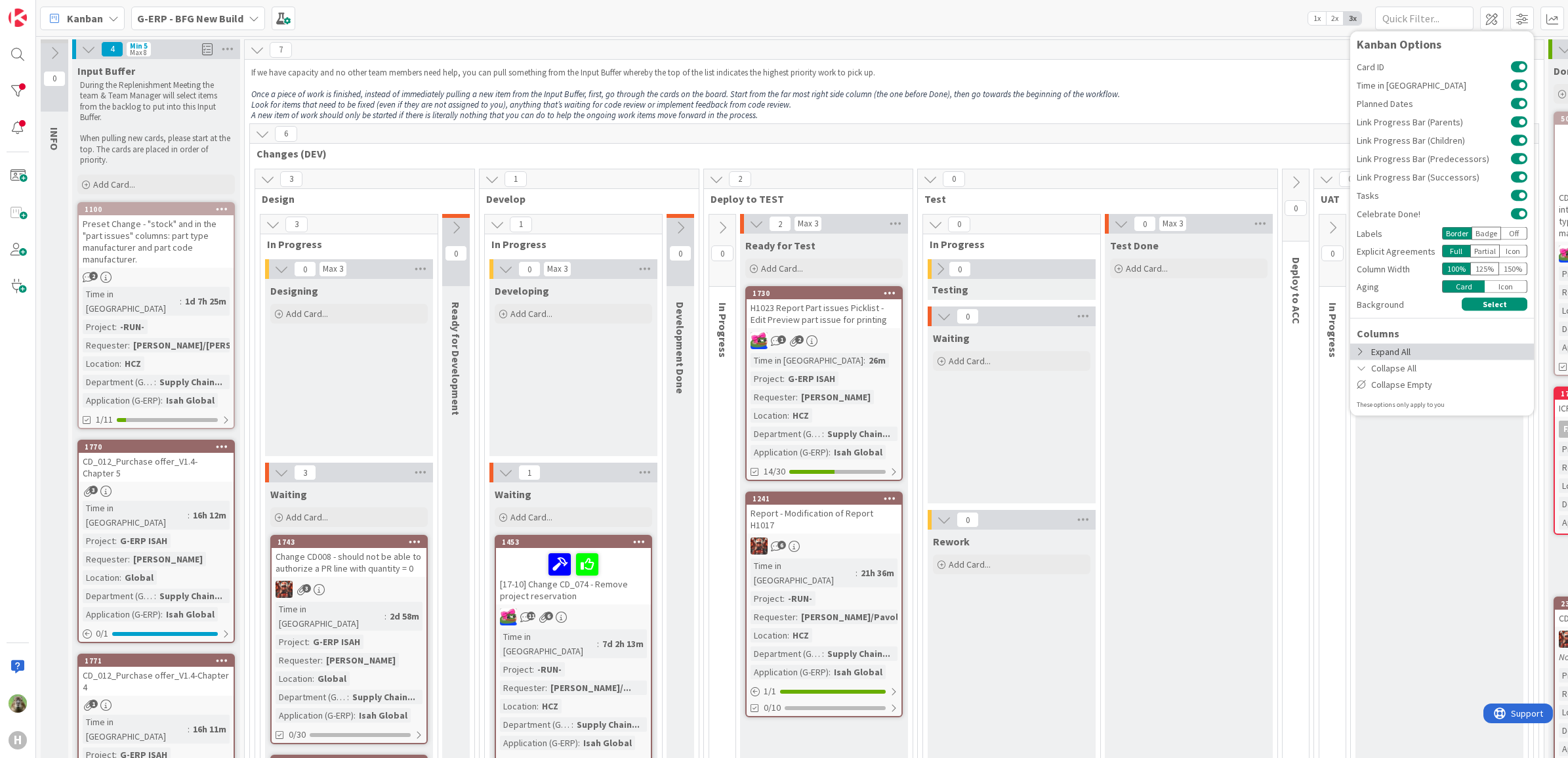
click at [1447, 355] on div "Expand All" at bounding box center [1442, 351] width 183 height 17
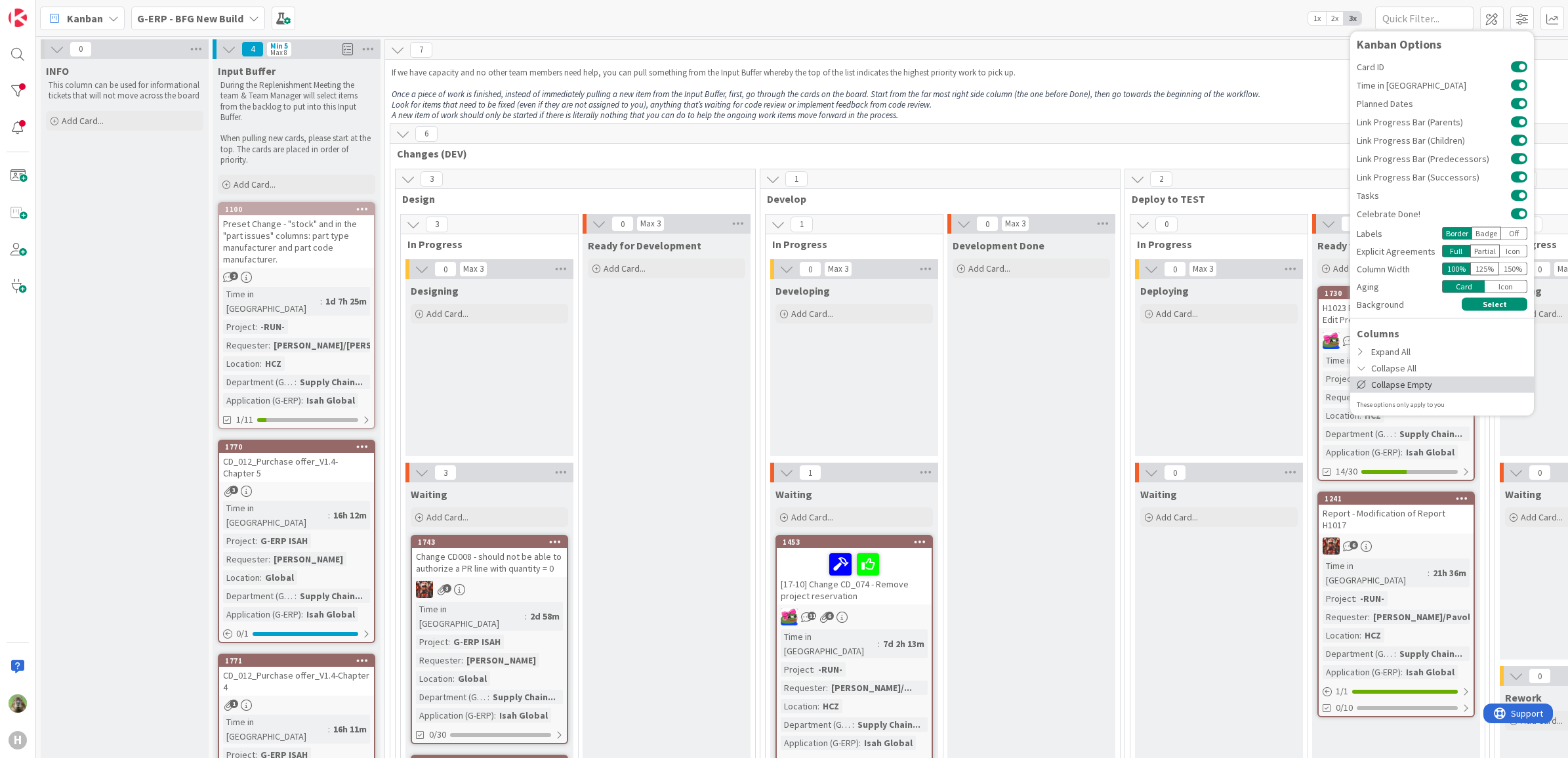
click at [1431, 387] on div "Collapse Empty" at bounding box center [1442, 384] width 183 height 17
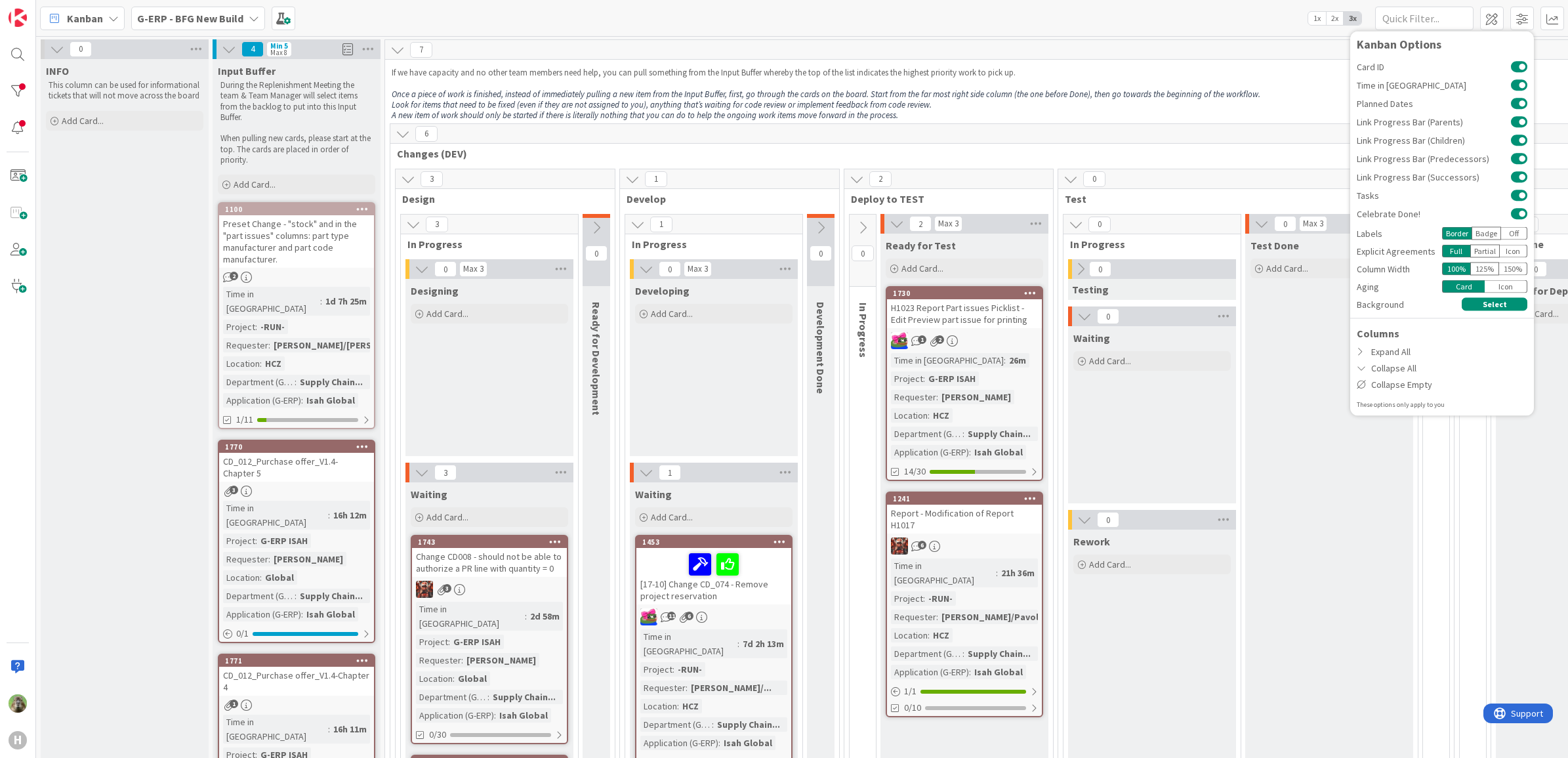
click at [1336, 545] on div "Test Done Add Card..." at bounding box center [1329, 717] width 168 height 968
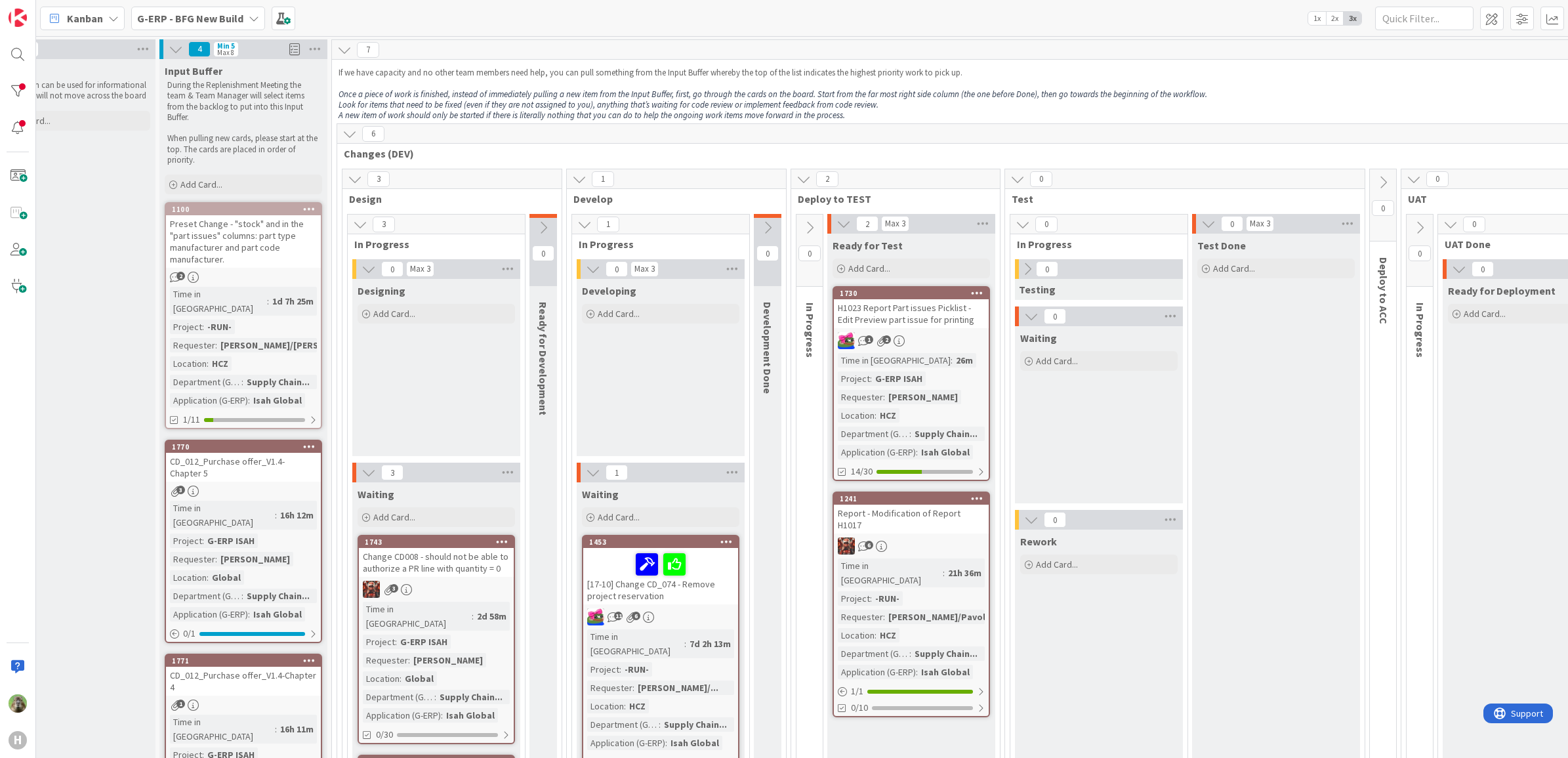
scroll to position [0, 59]
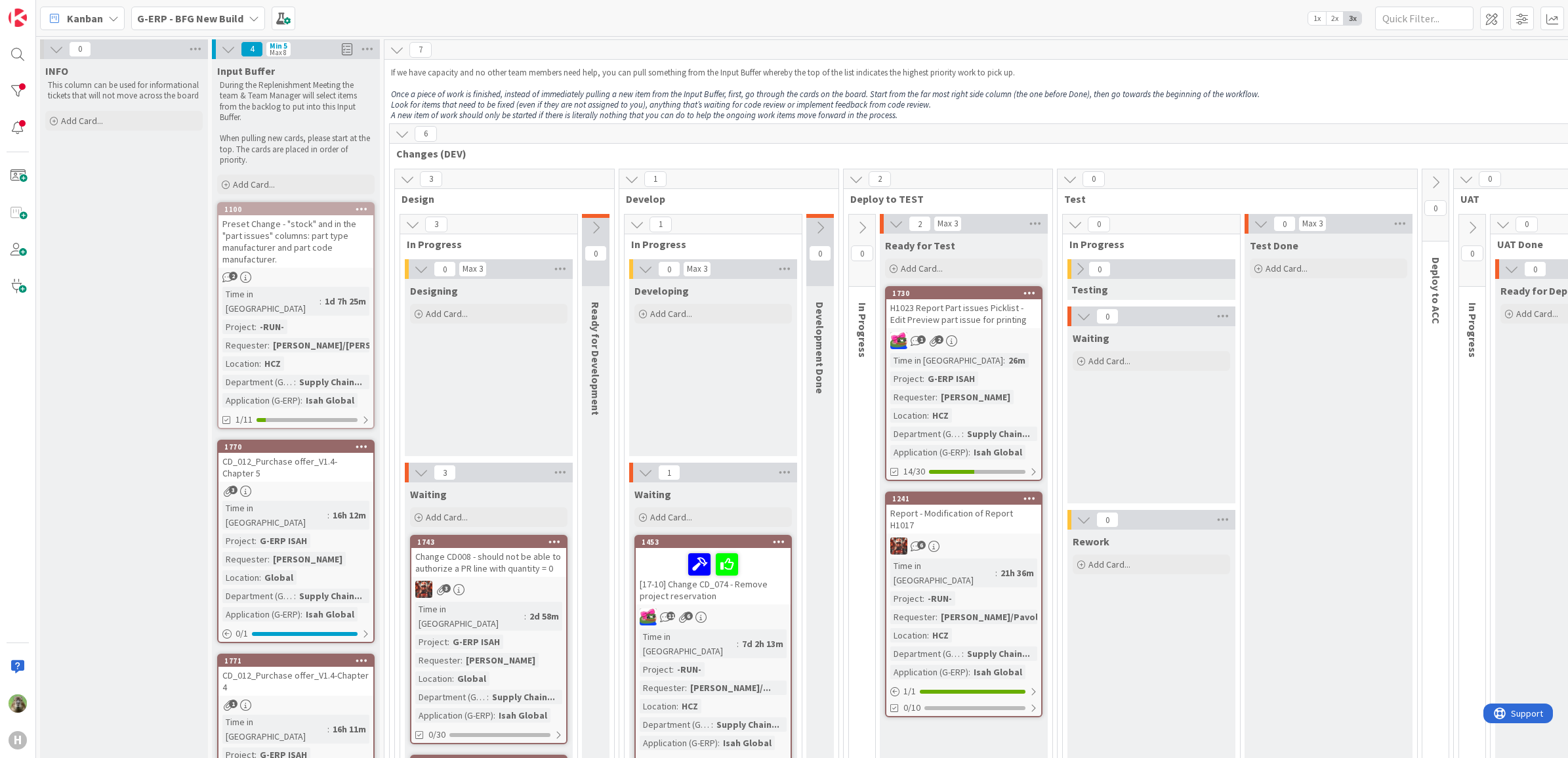
scroll to position [0, 0]
click at [392, 28] on div "Kanban G-ERP - BFG New Build 1x 2x 3x Kanban Options Card ID Time in Column Pla…" at bounding box center [802, 18] width 1532 height 36
drag, startPoint x: 420, startPoint y: 7, endPoint x: 433, endPoint y: 17, distance: 16.4
click at [427, 13] on div "Kanban G-ERP - BFG New Build 1x 2x 3x Kanban Options Card ID Time in Column Pla…" at bounding box center [802, 18] width 1532 height 36
click at [444, 23] on div "Kanban G-ERP - BFG New Build 1x 2x 3x Kanban Options Card ID Time in Column Pla…" at bounding box center [802, 18] width 1532 height 36
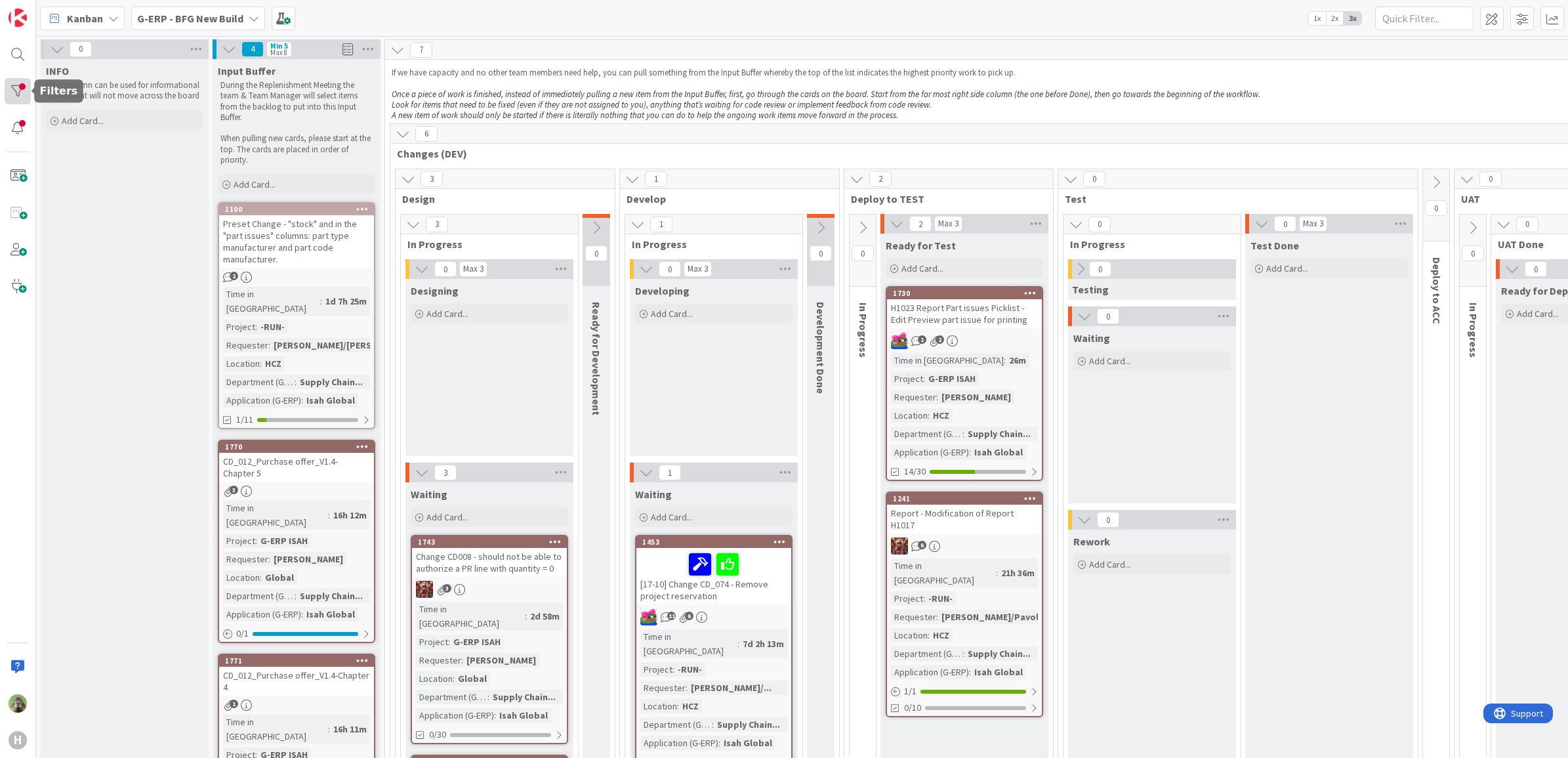
click at [10, 87] on div at bounding box center [17, 91] width 26 height 26
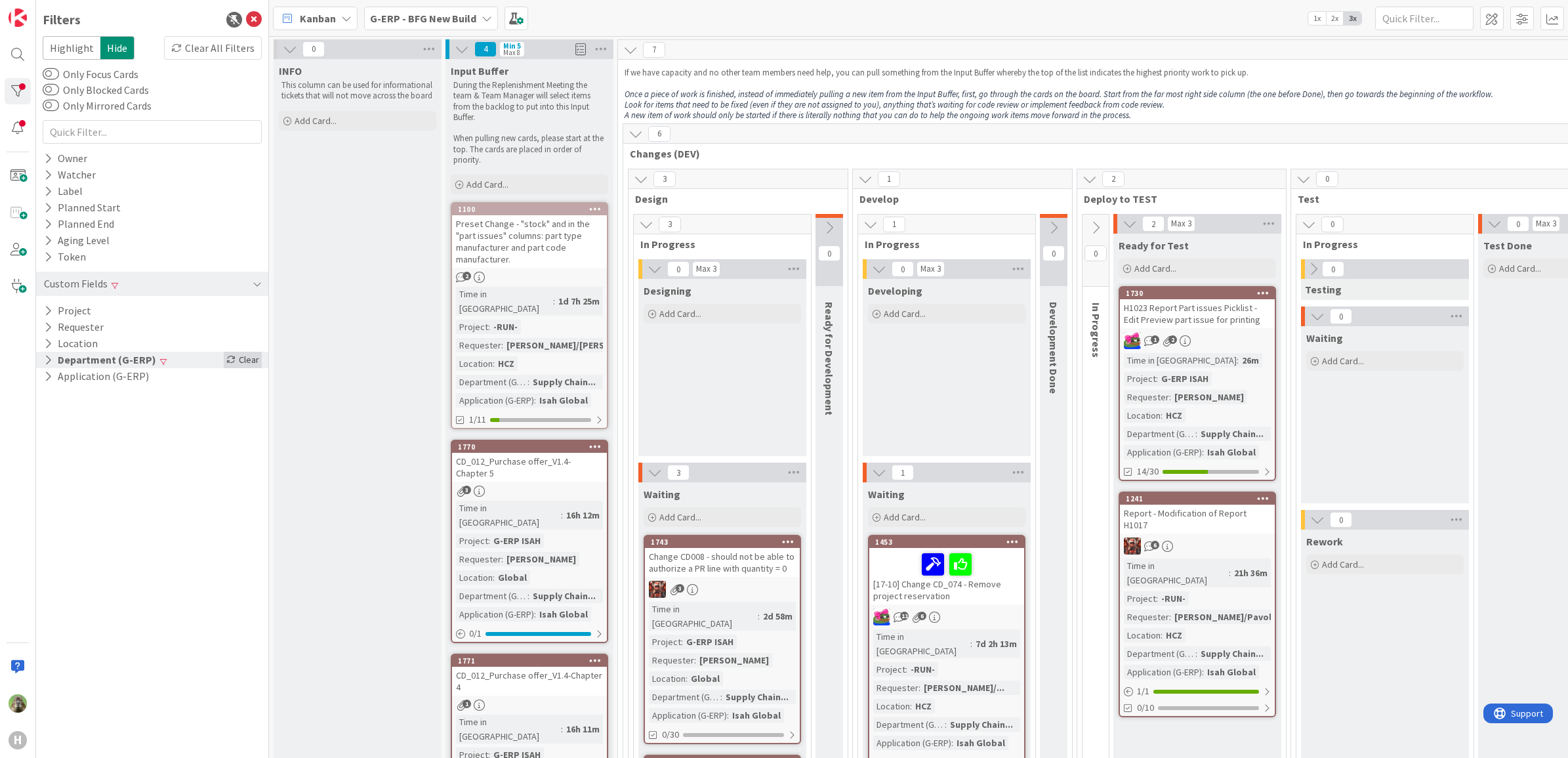
click at [242, 360] on div "Clear" at bounding box center [242, 360] width 38 height 17
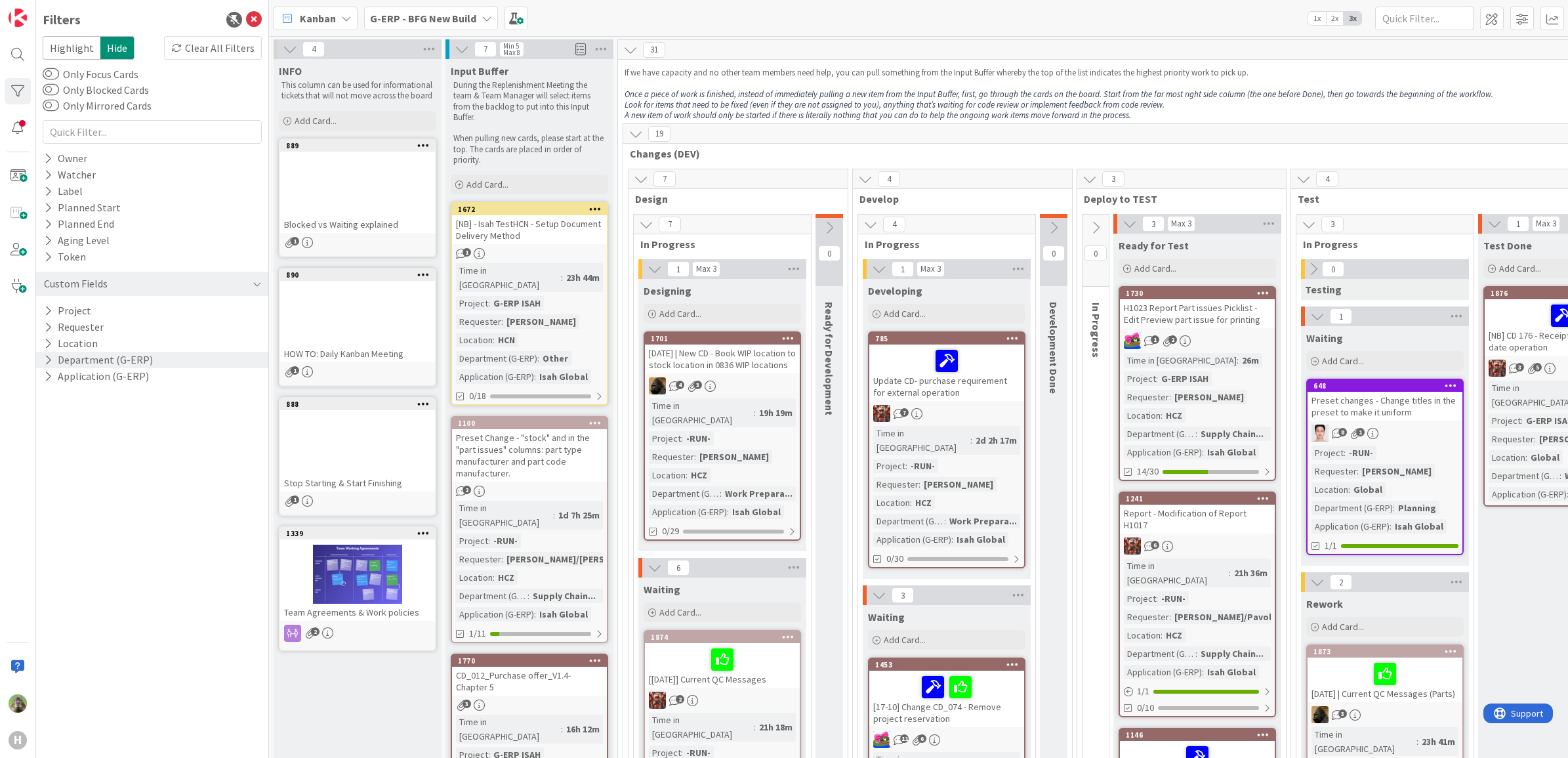
click at [209, 359] on div "Department (G-ERP)" at bounding box center [152, 360] width 232 height 17
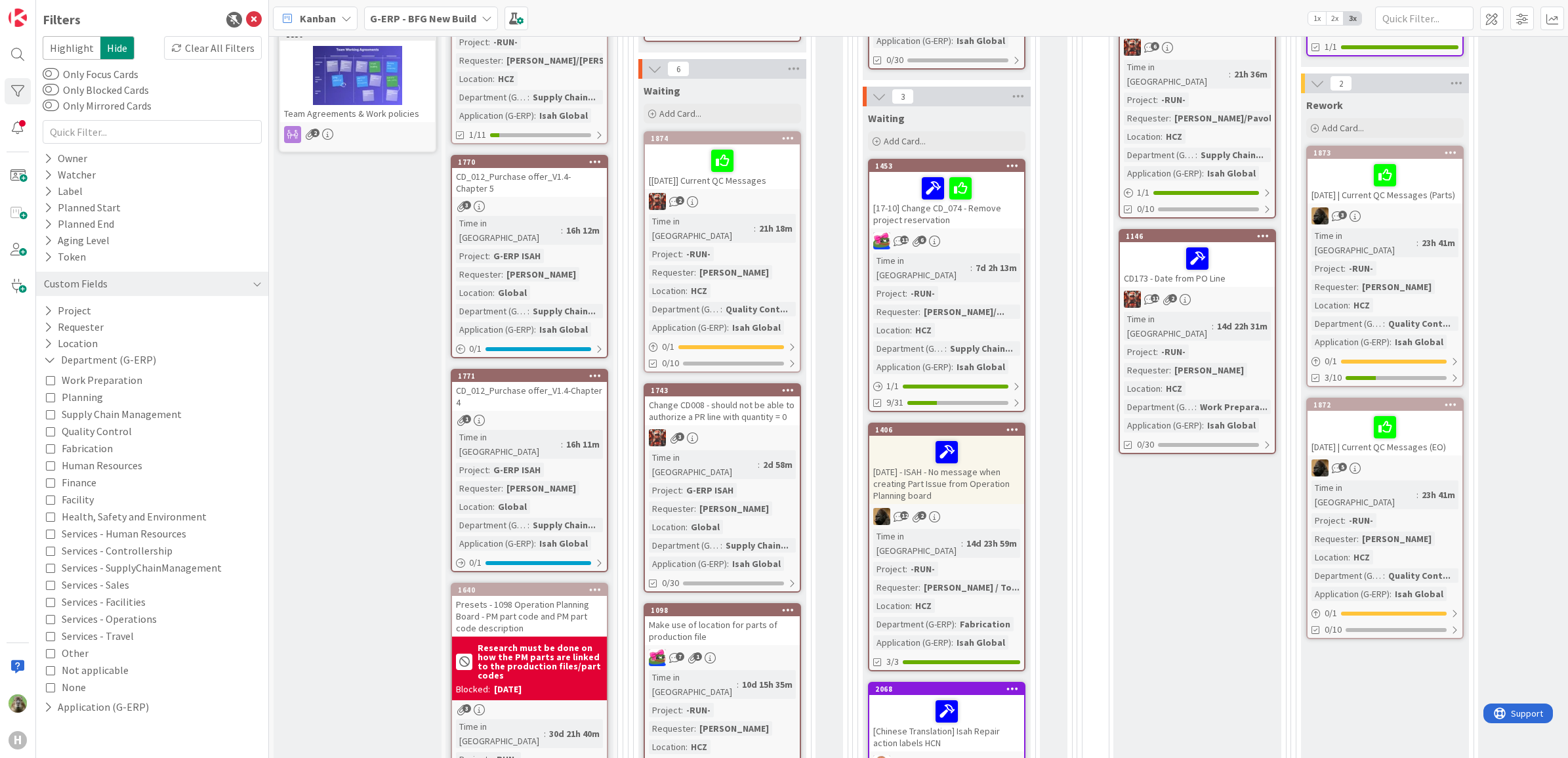
scroll to position [328, 0]
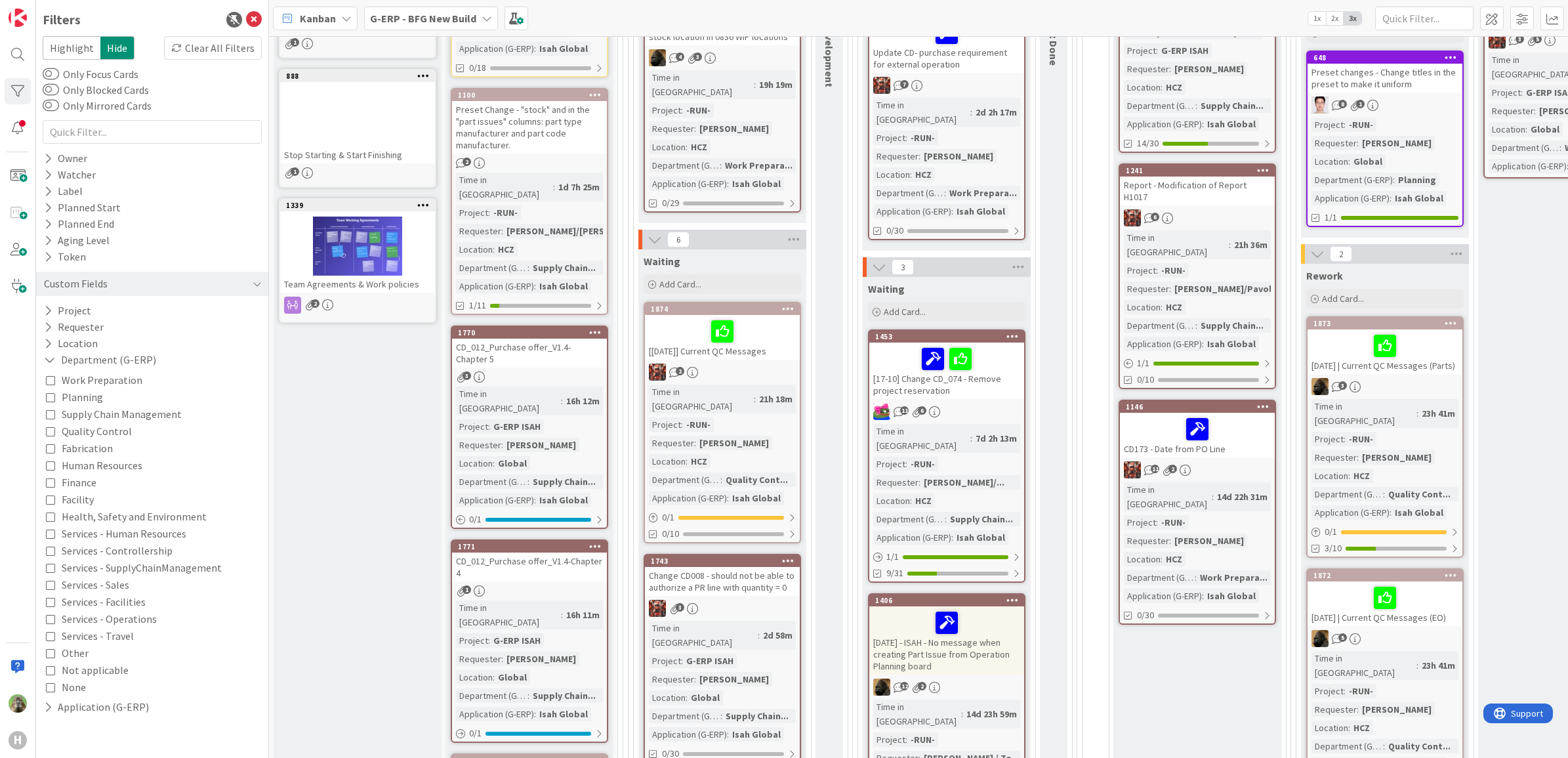
click at [154, 411] on span "Supply Chain Management" at bounding box center [122, 414] width 120 height 17
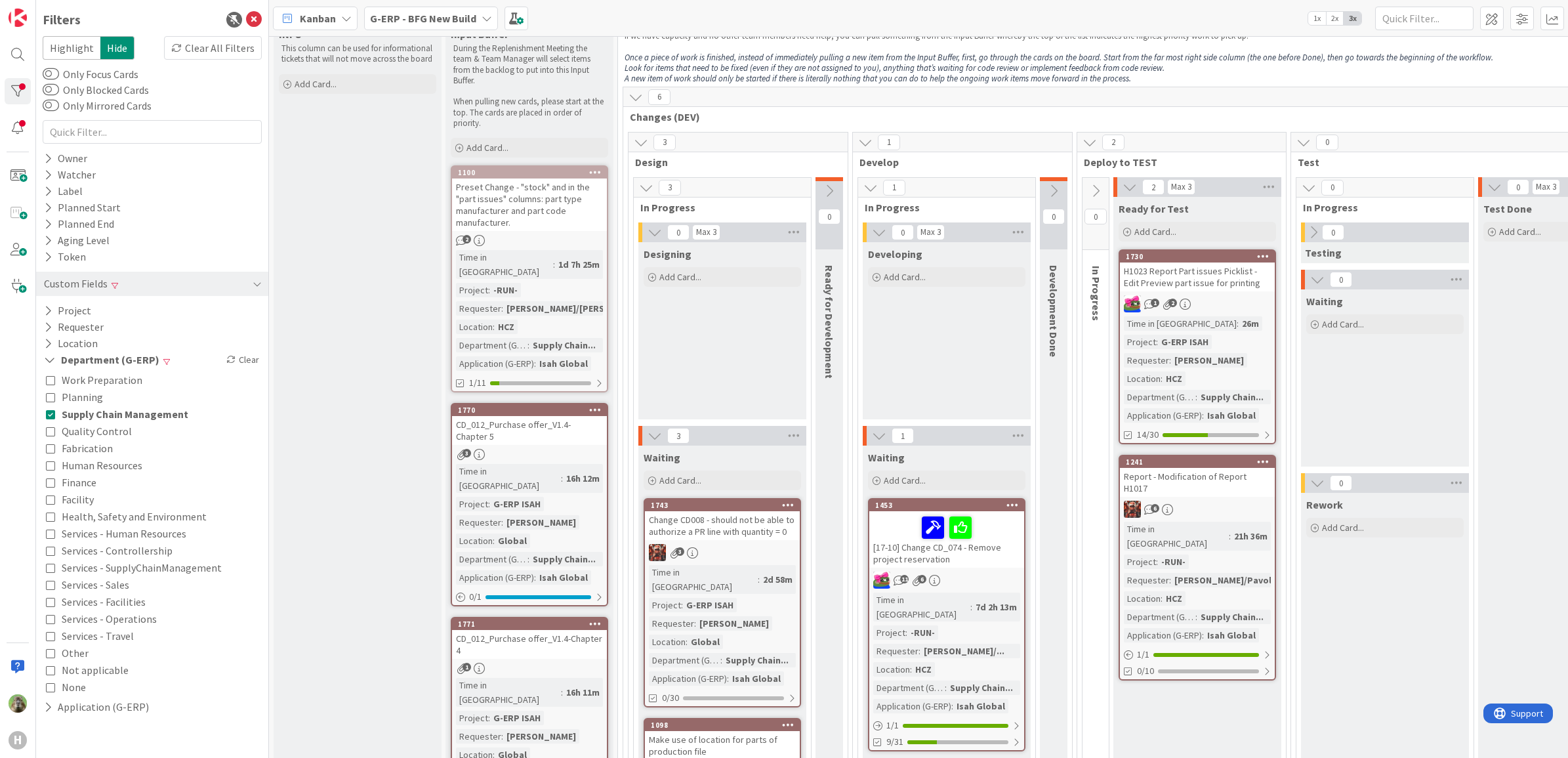
scroll to position [0, 0]
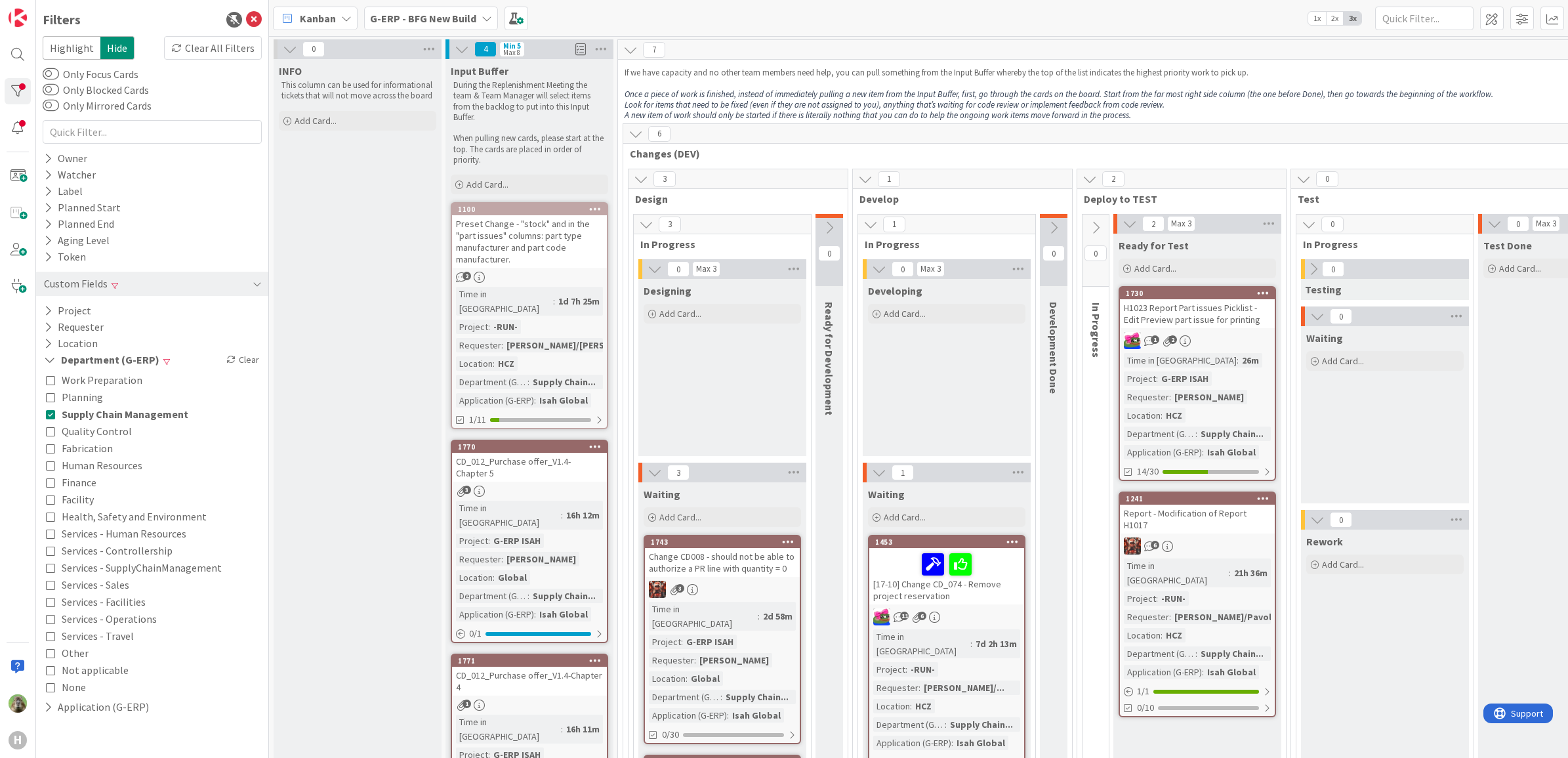
click at [140, 415] on span "Supply Chain Management" at bounding box center [125, 414] width 127 height 17
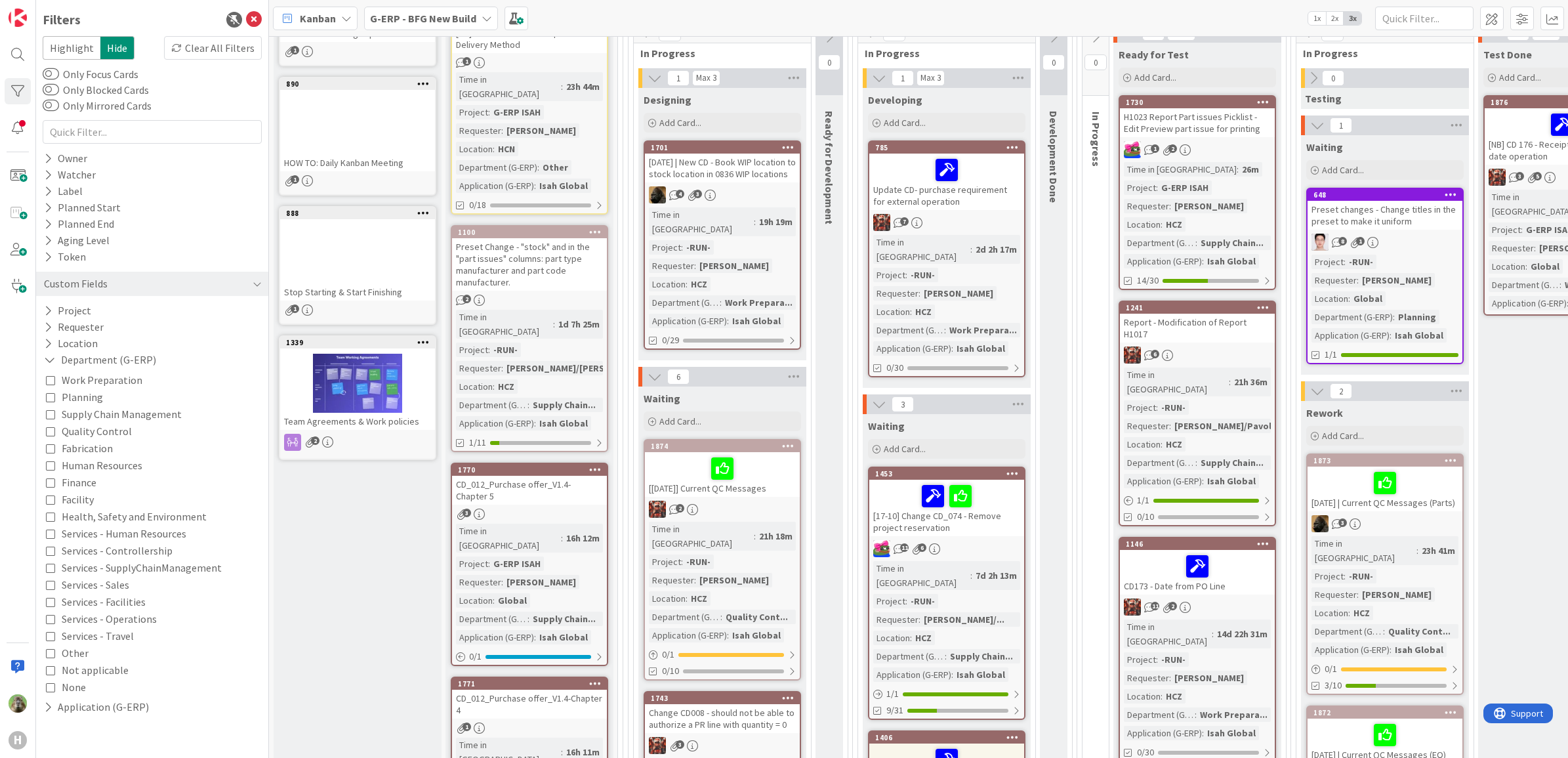
scroll to position [164, 0]
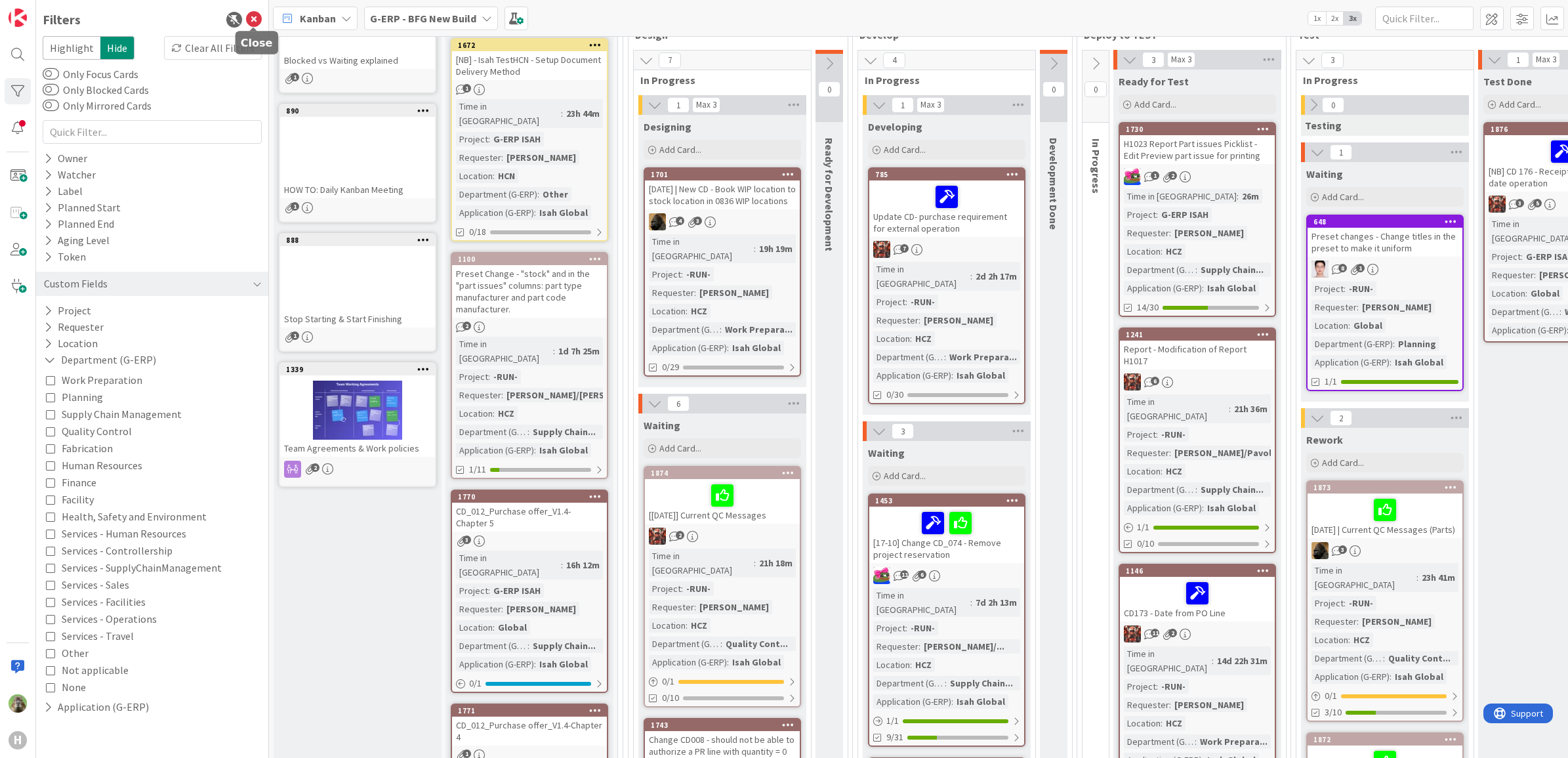
click at [256, 17] on icon at bounding box center [254, 20] width 16 height 16
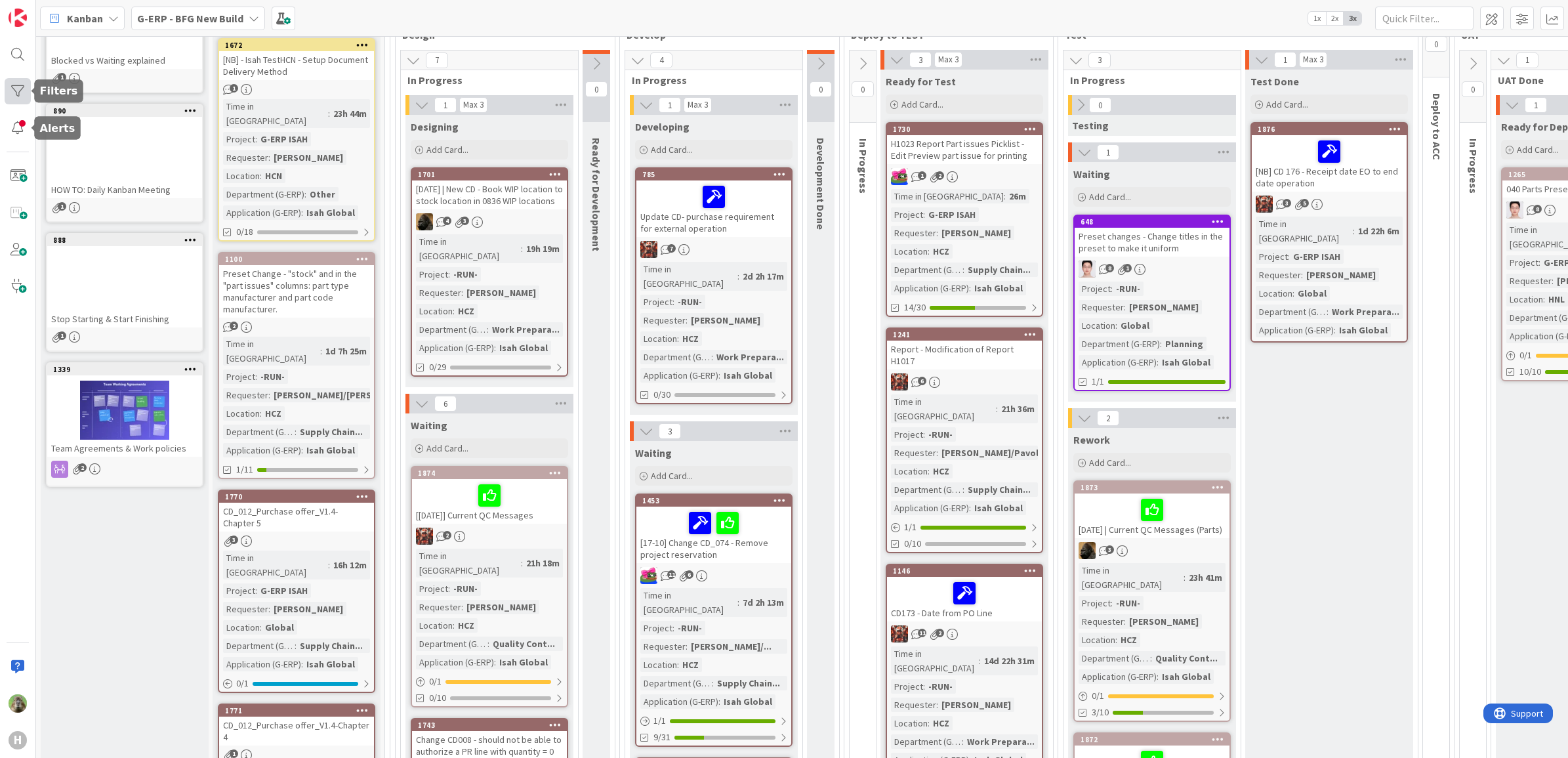
click at [15, 82] on div at bounding box center [17, 91] width 26 height 26
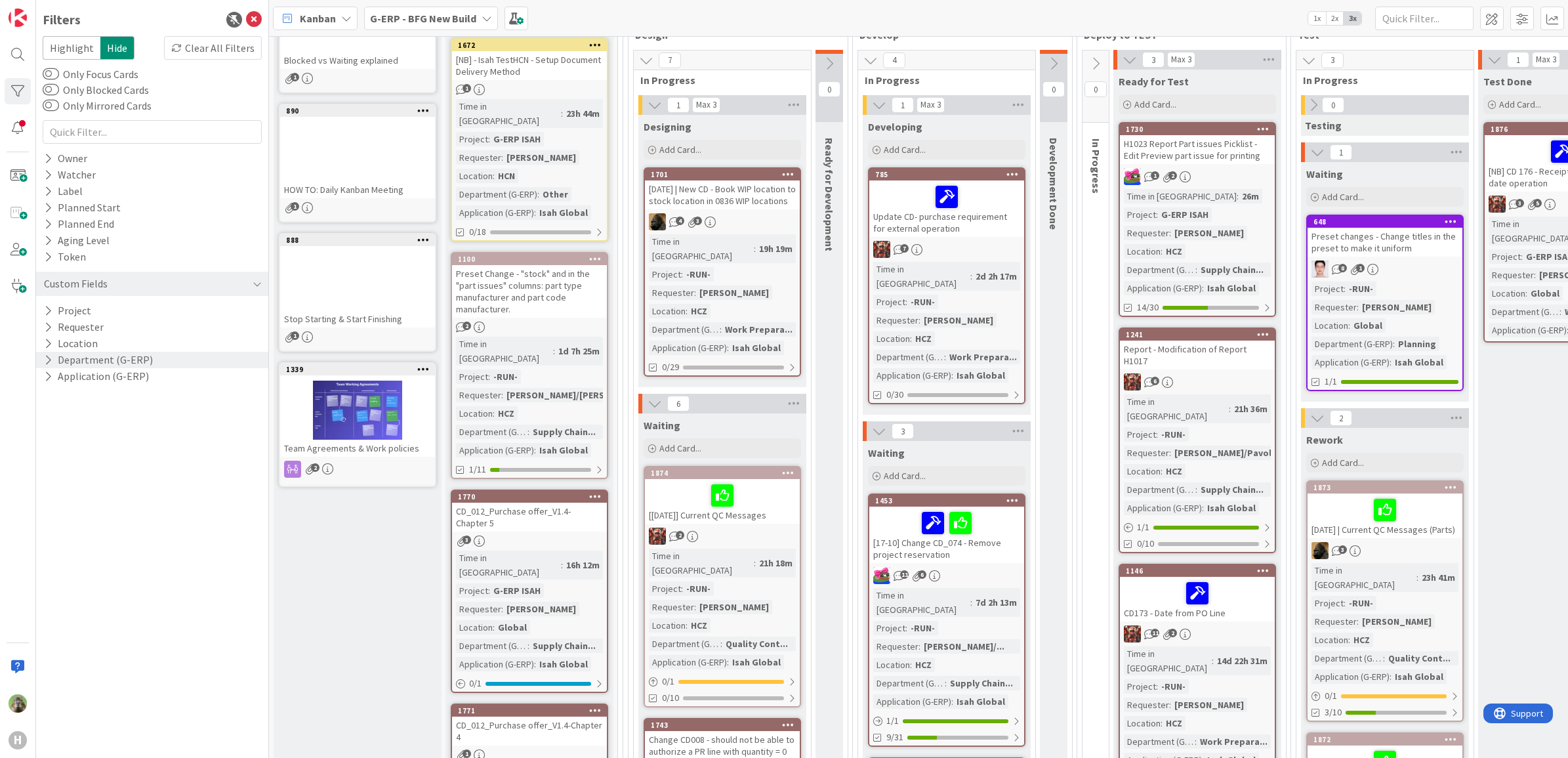
click at [148, 366] on div "Department (G-ERP)" at bounding box center [152, 360] width 232 height 17
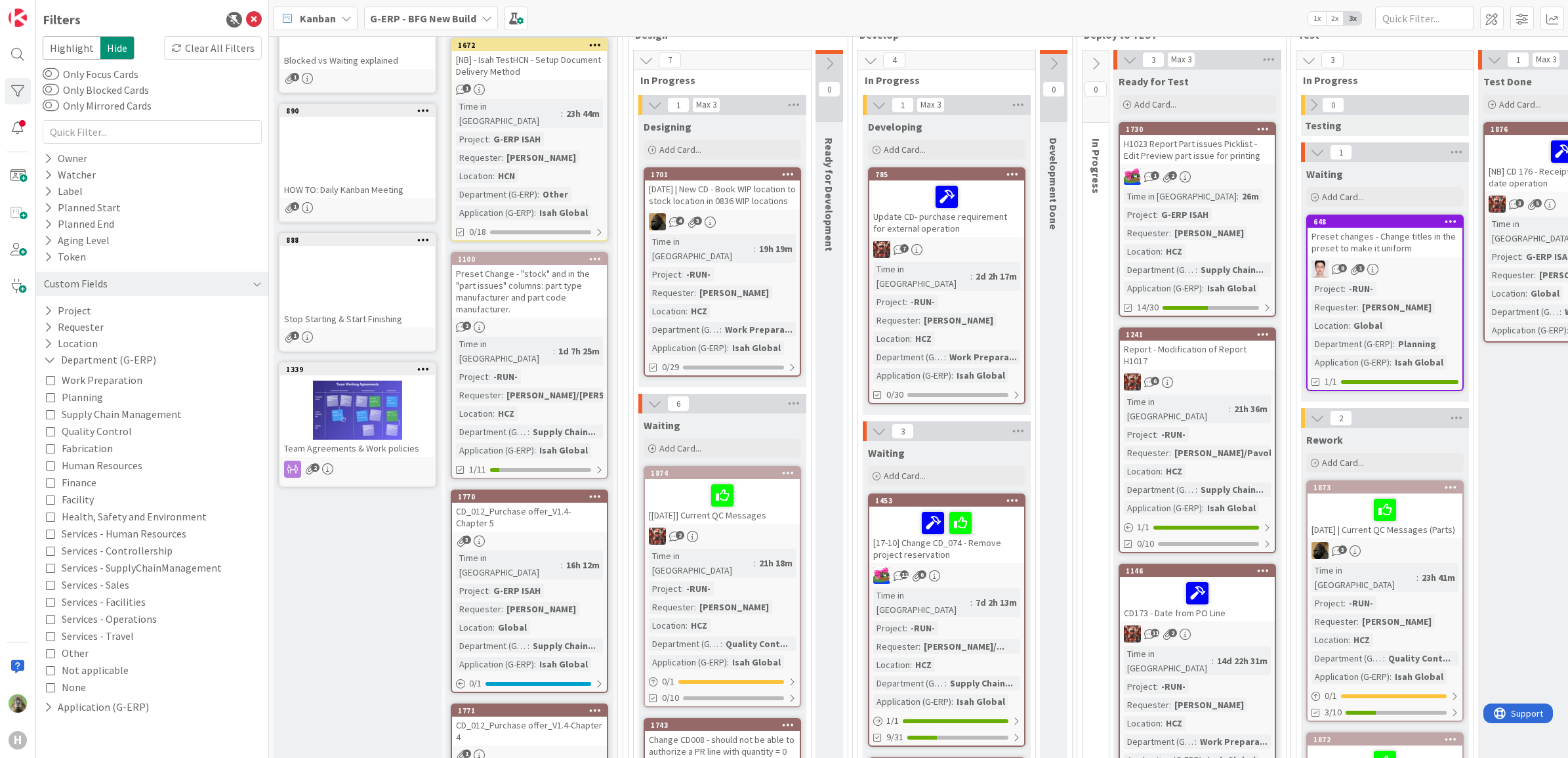
click at [169, 421] on span "Supply Chain Management" at bounding box center [122, 414] width 120 height 17
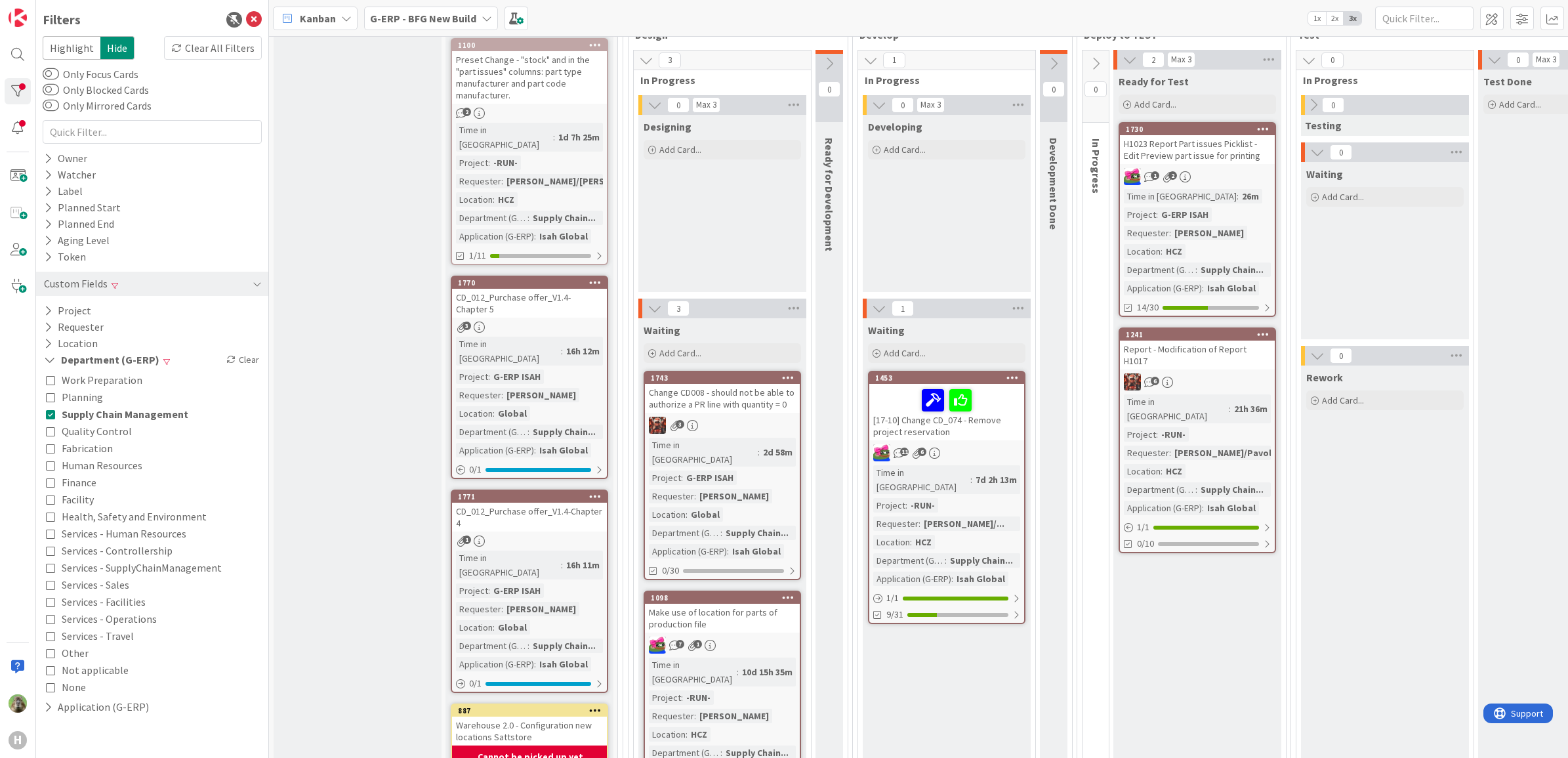
click at [249, 17] on icon at bounding box center [254, 20] width 16 height 16
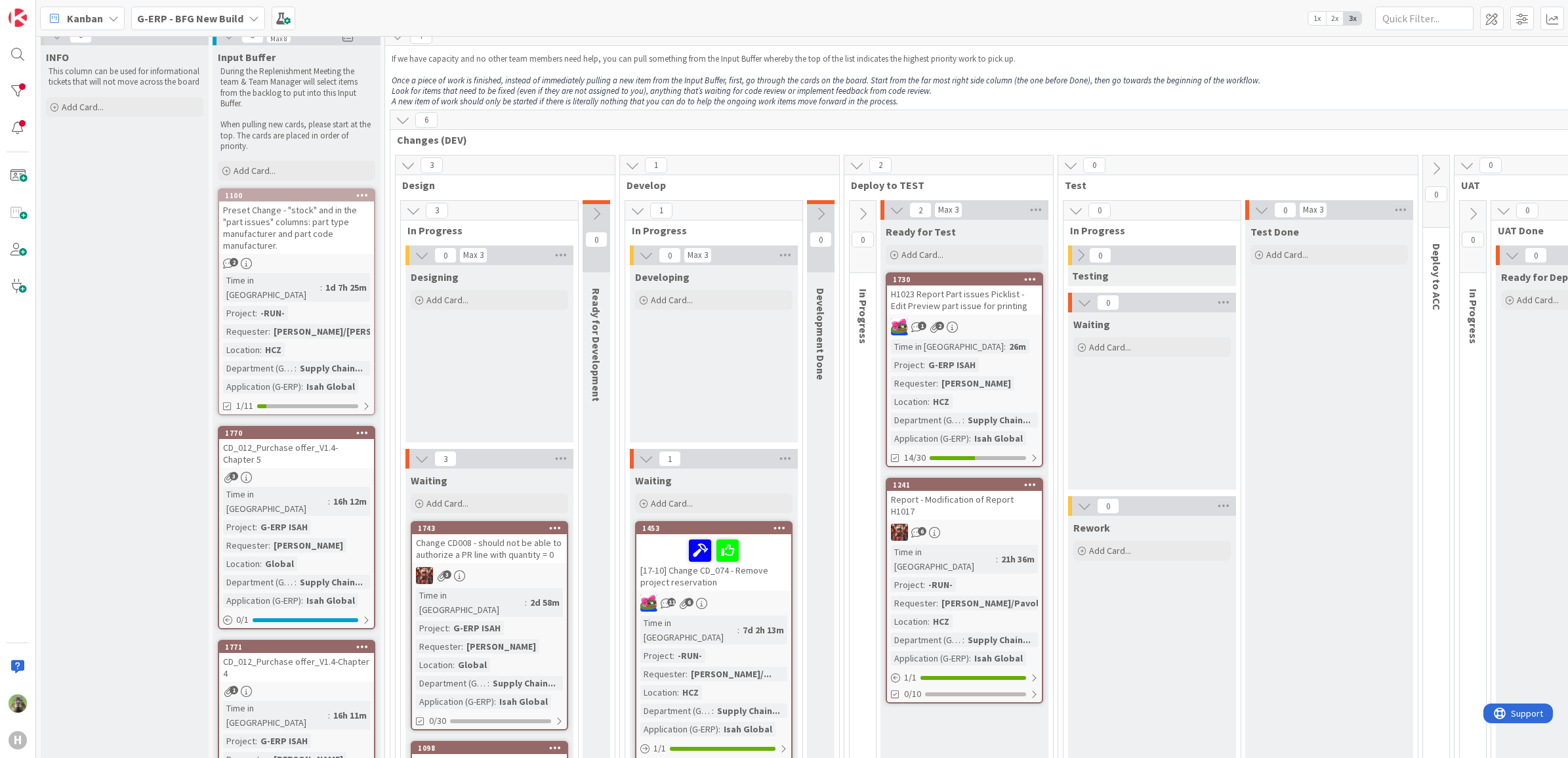
scroll to position [0, 0]
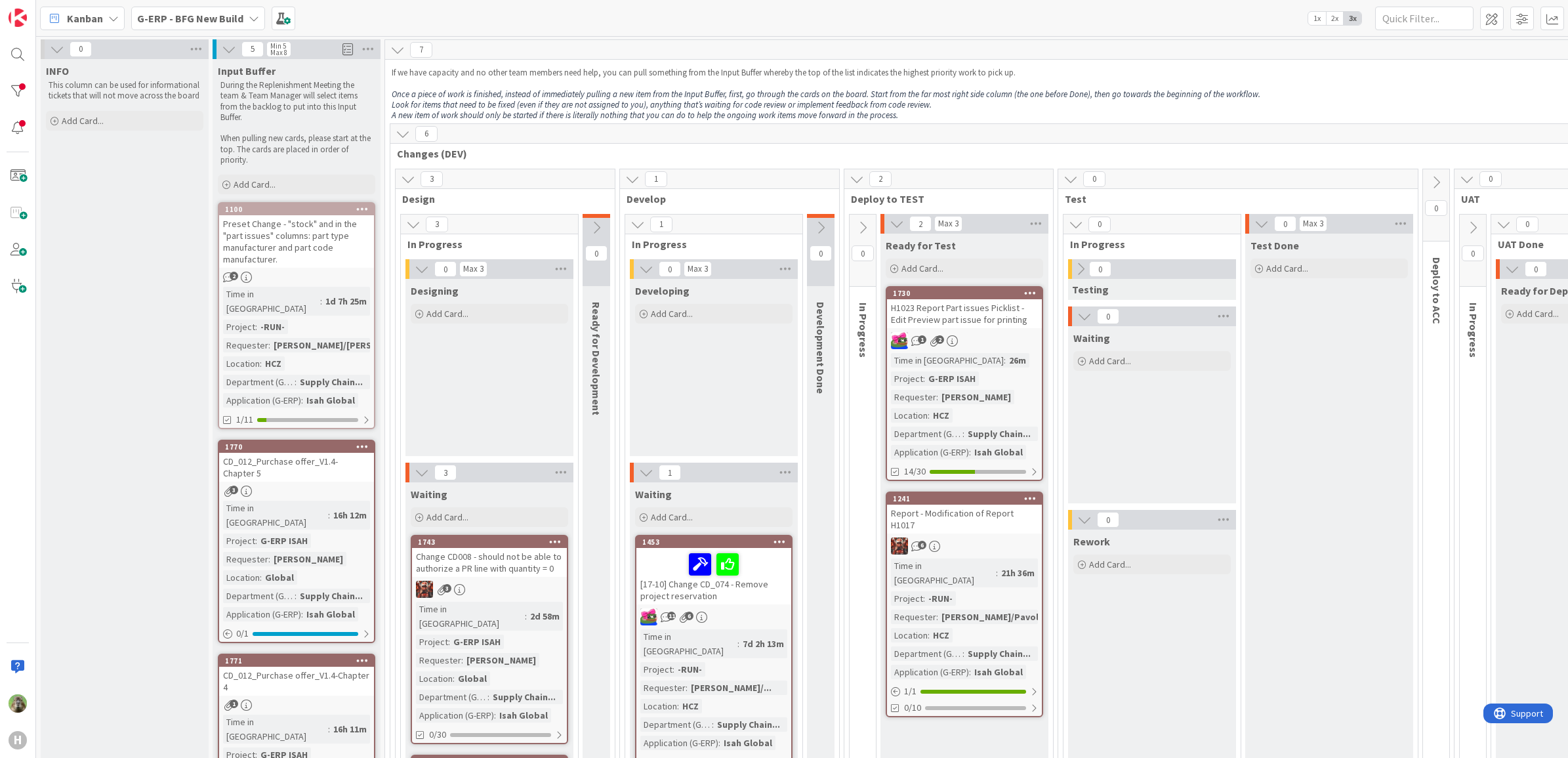
click at [1425, 486] on div "0 Deploy to ACC" at bounding box center [1436, 688] width 26 height 1039
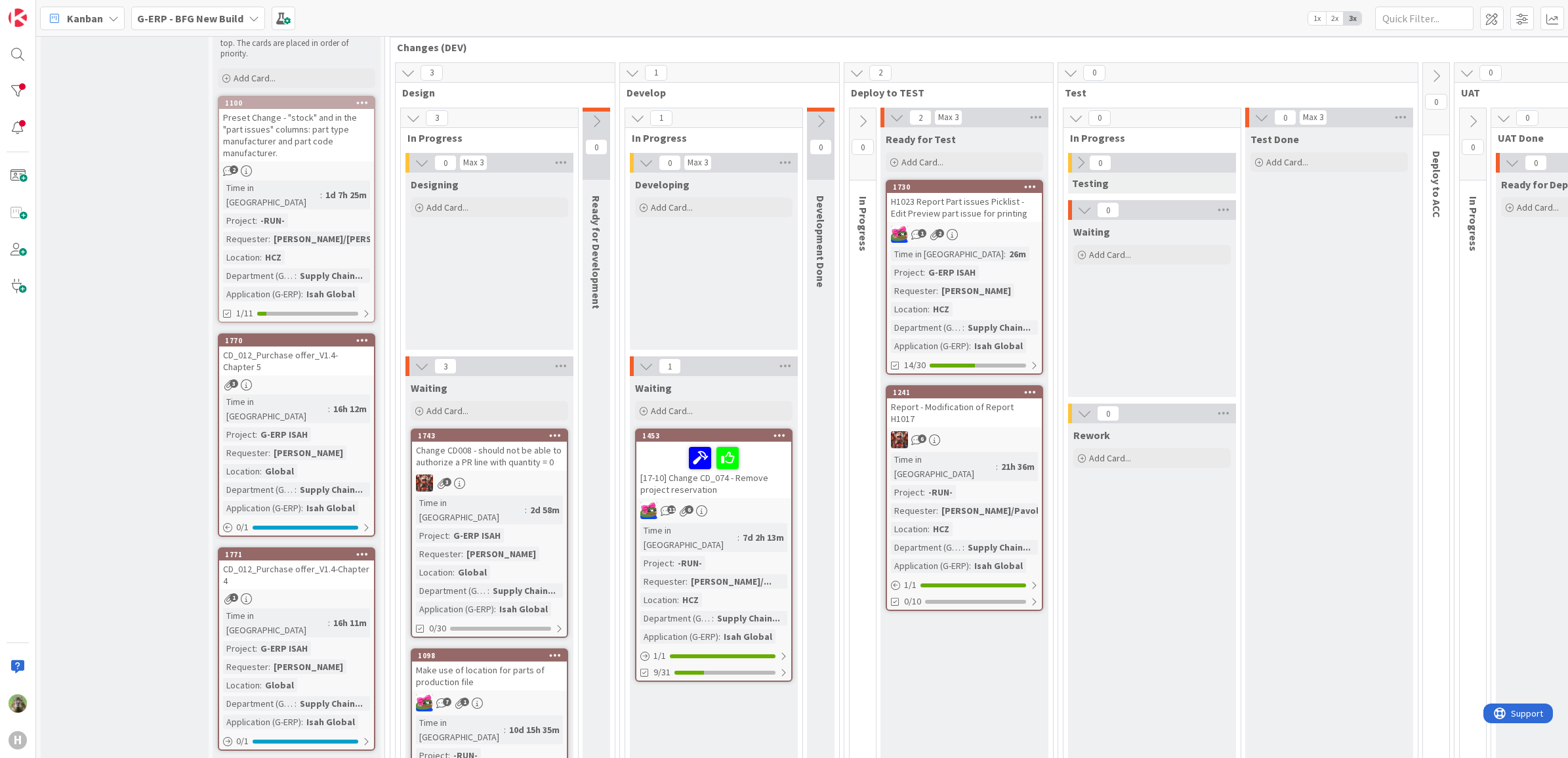
scroll to position [82, 0]
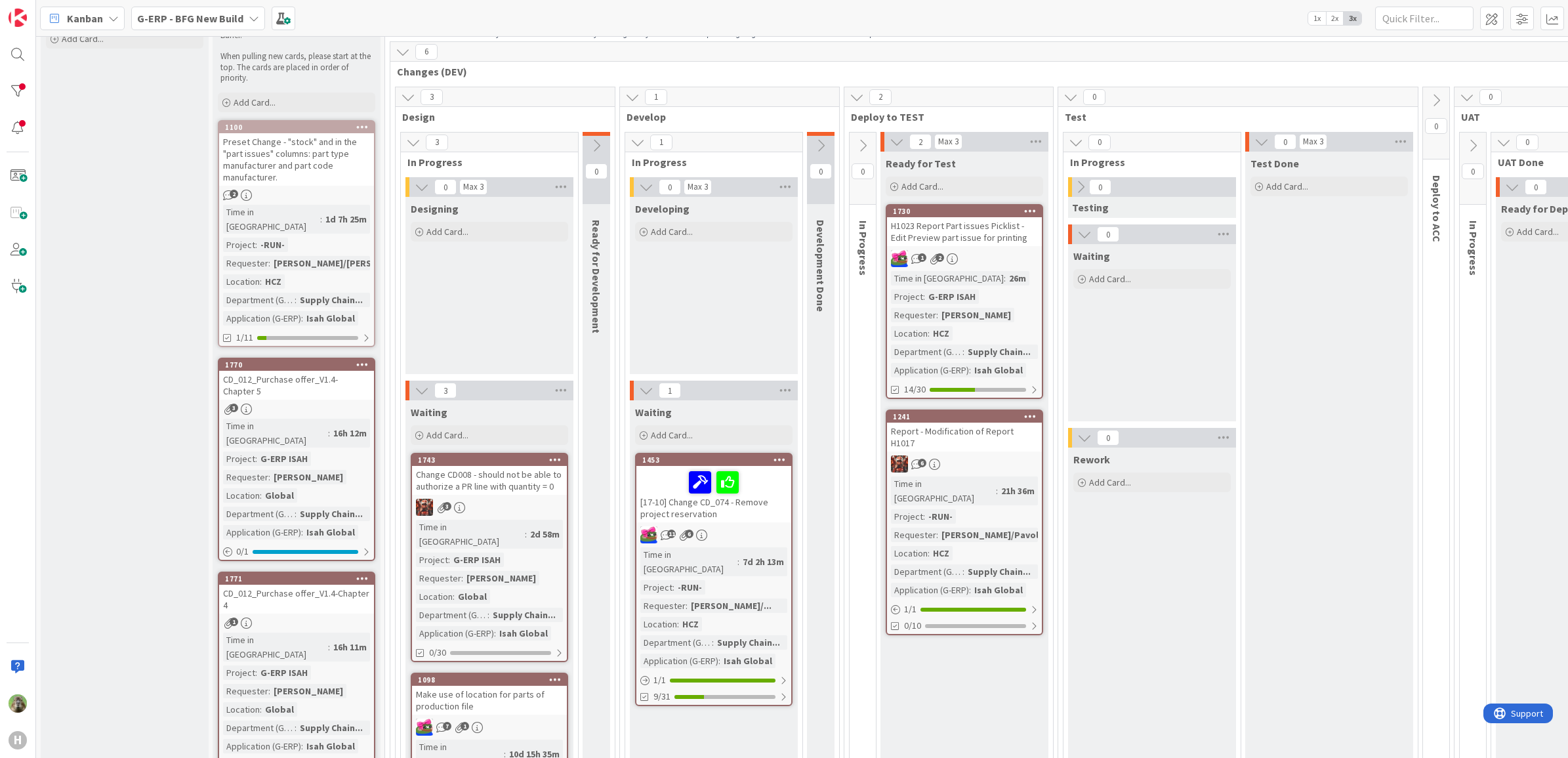
click at [999, 228] on div "H1023 Report Part issues Picklist - Edit Preview part issue for printing" at bounding box center [964, 232] width 155 height 29
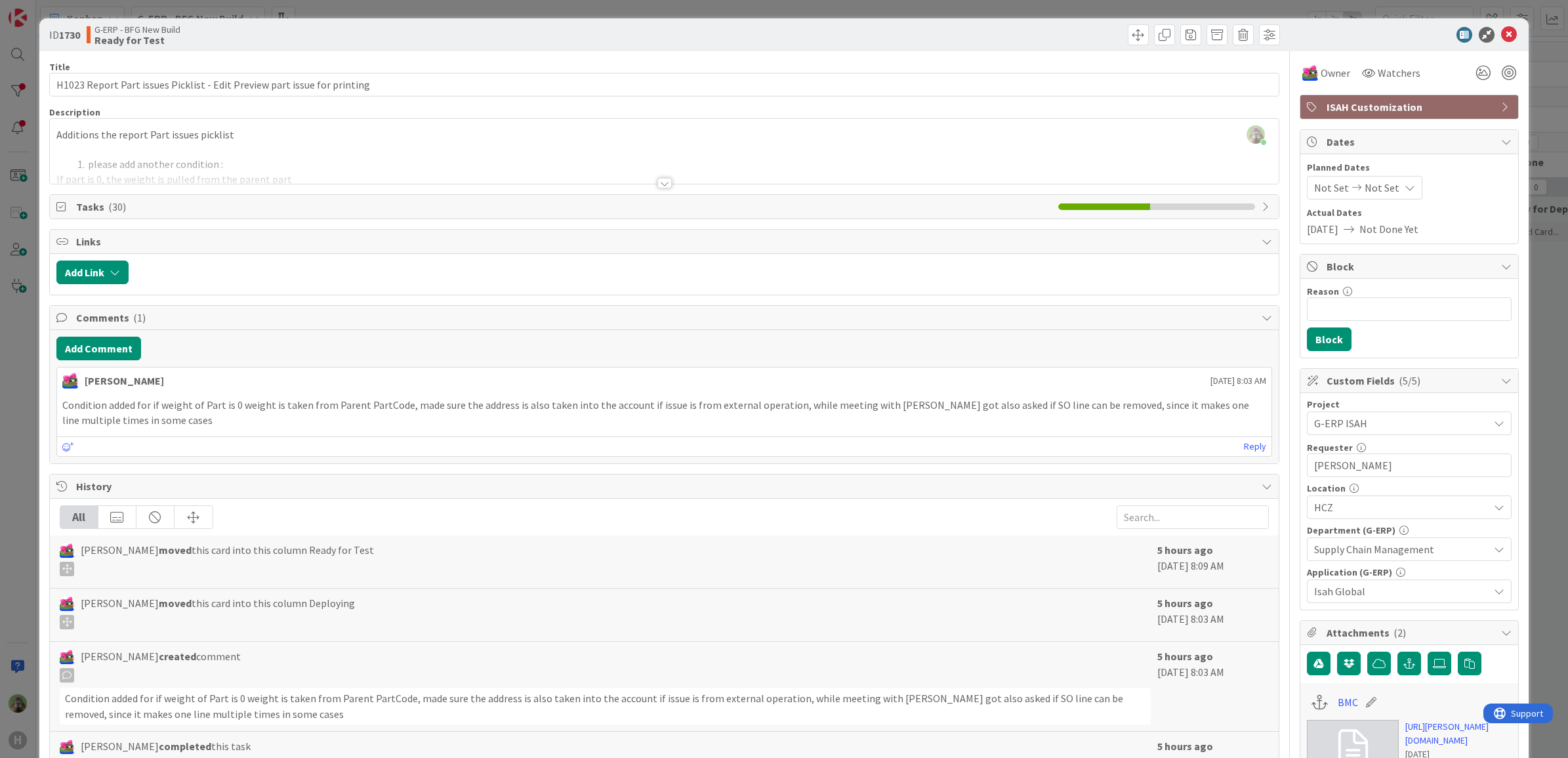
click at [25, 464] on div "ID 1730 G-ERP - BFG New Build Ready for Test Title 72 / 128 H1023 Report Part i…" at bounding box center [784, 379] width 1568 height 758
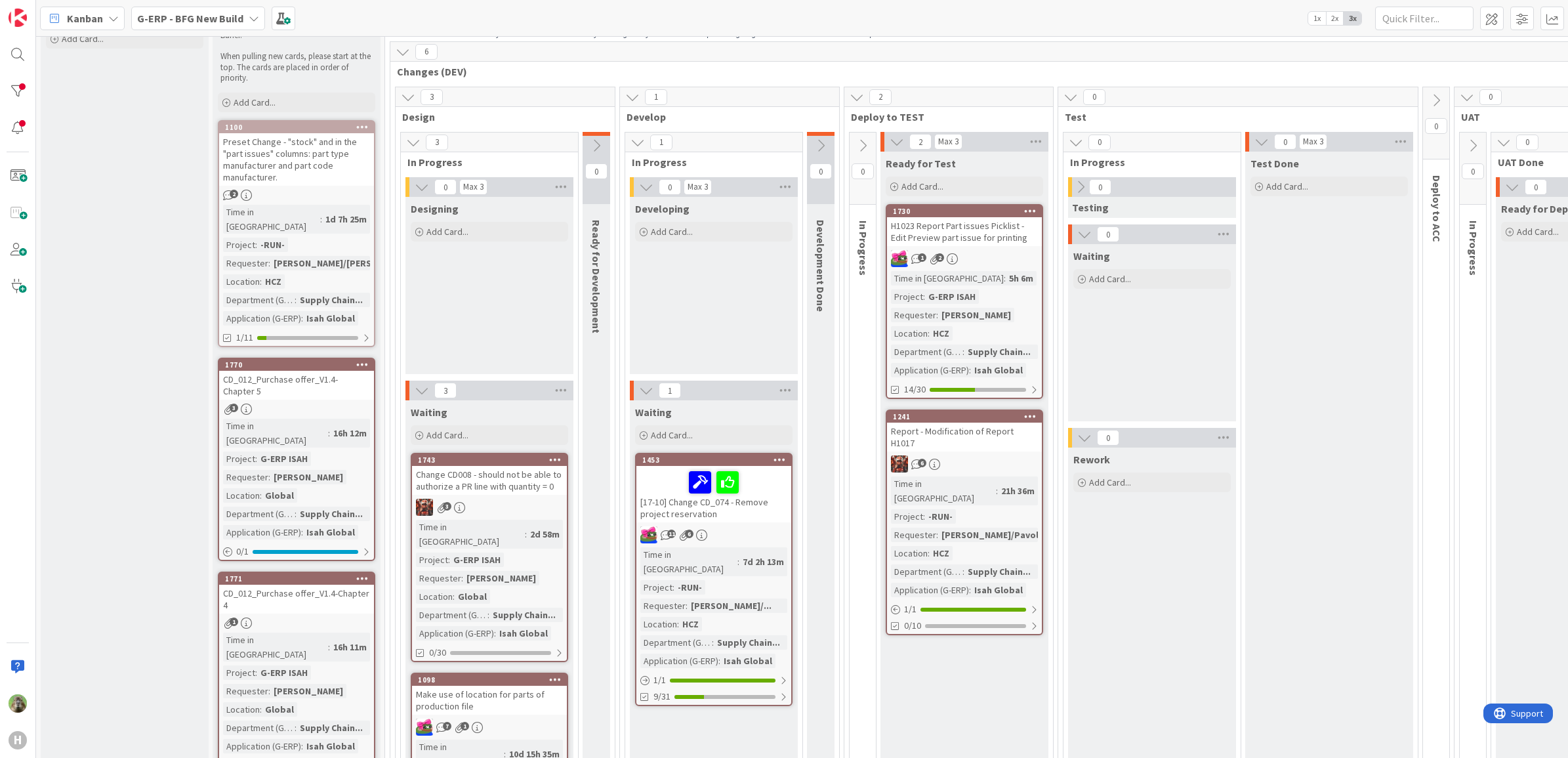
click at [1008, 455] on div "6" at bounding box center [964, 463] width 155 height 17
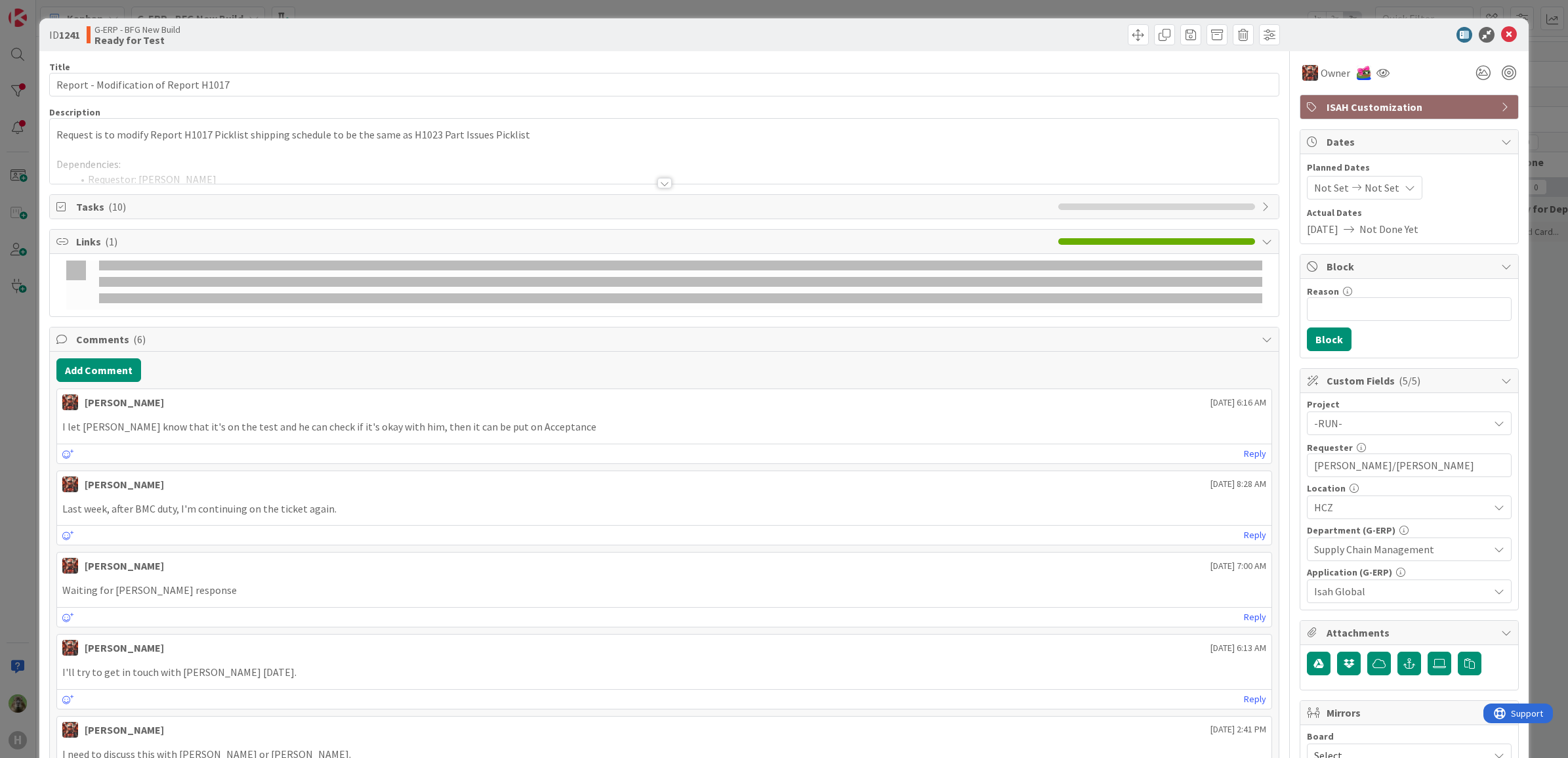
click at [614, 151] on div at bounding box center [664, 167] width 1230 height 33
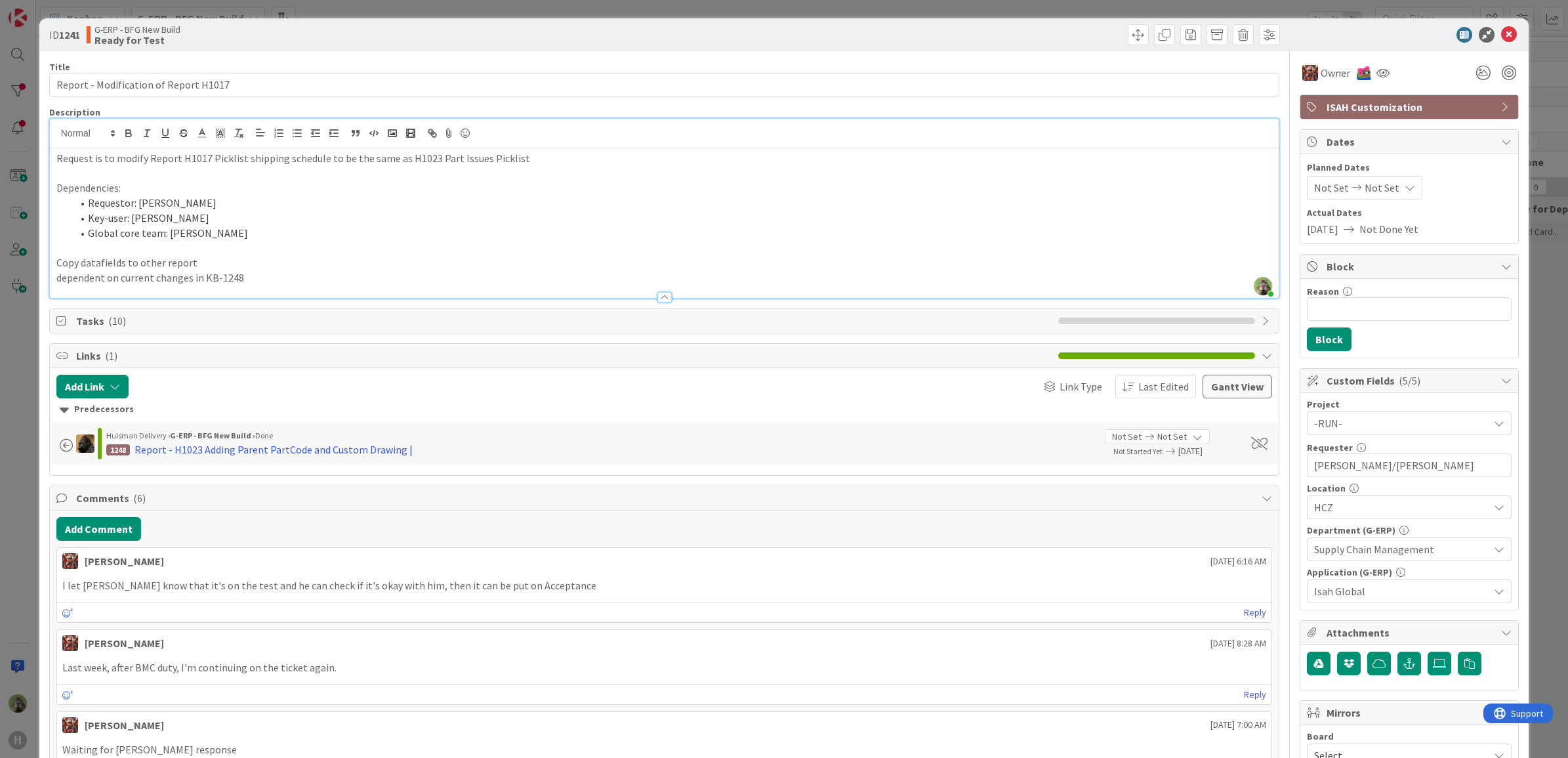
click at [8, 363] on div "ID 1241 G-ERP - BFG New Build Ready for Test Title 37 / 128 Report - Modificati…" at bounding box center [784, 379] width 1568 height 758
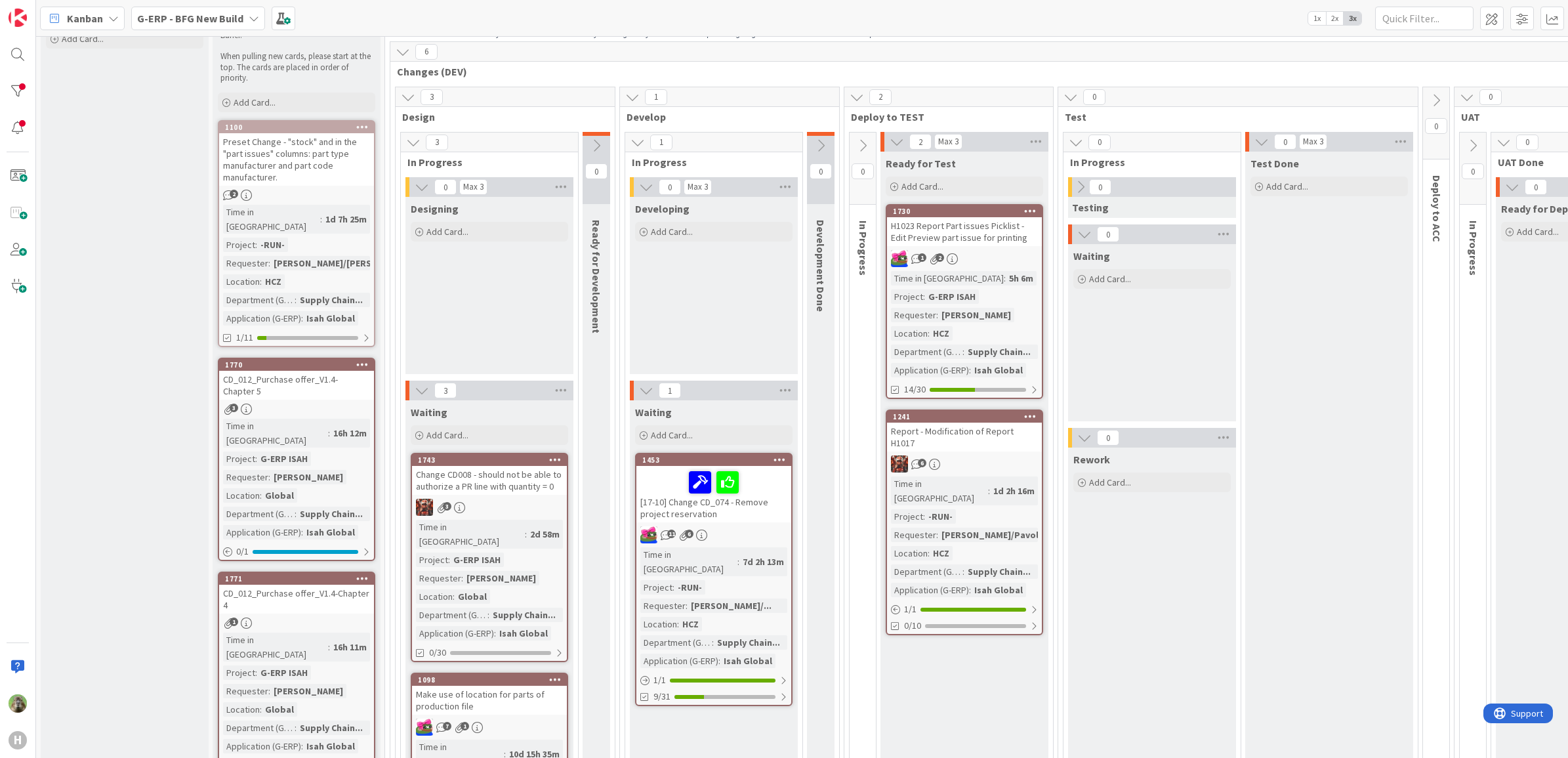
click at [1399, 325] on div "Test Done Add Card..." at bounding box center [1329, 635] width 168 height 968
click at [1008, 231] on div "H1023 Report Part issues Picklist - Edit Preview part issue for printing" at bounding box center [964, 232] width 155 height 29
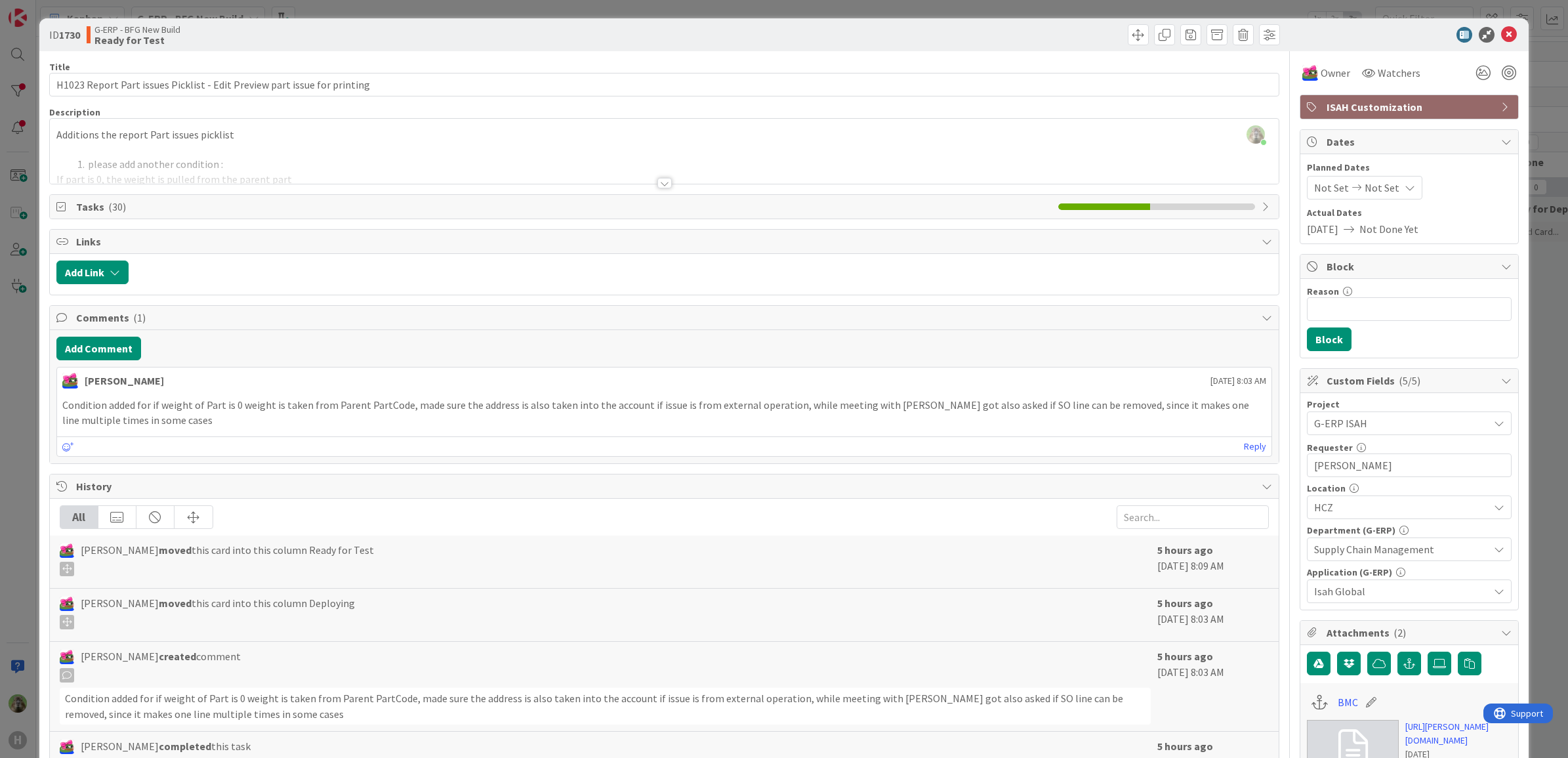
click at [47, 408] on div "ID 1730 G-ERP - BFG New Build Ready for Test Title 72 / 128 H1023 Report Part i…" at bounding box center [784, 666] width 1490 height 1297
click at [11, 419] on div "ID 1730 G-ERP - BFG New Build Ready for Test Title 72 / 128 H1023 Report Part i…" at bounding box center [784, 379] width 1568 height 758
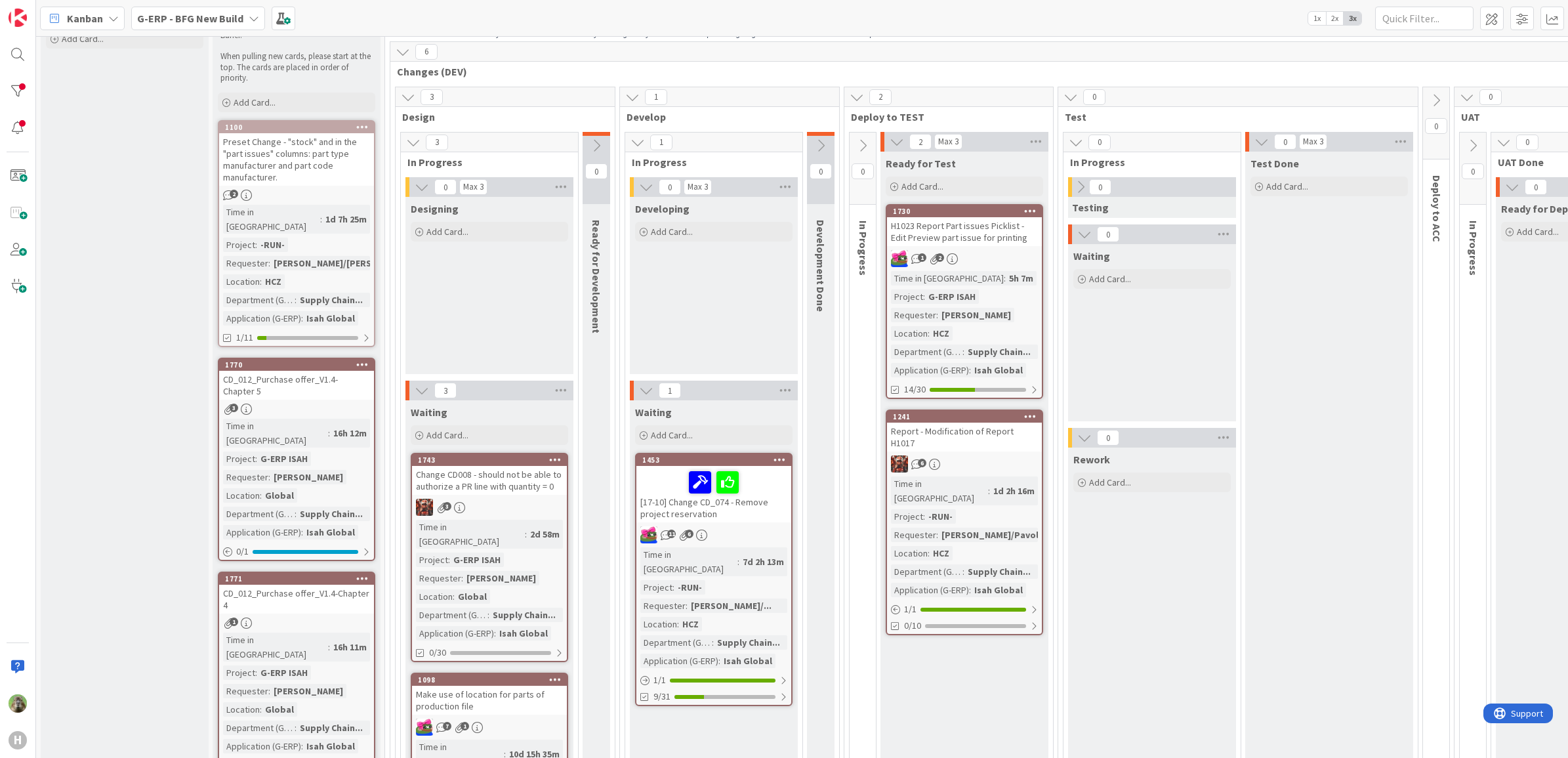
click at [975, 228] on div "H1023 Report Part issues Picklist - Edit Preview part issue for printing" at bounding box center [964, 232] width 155 height 29
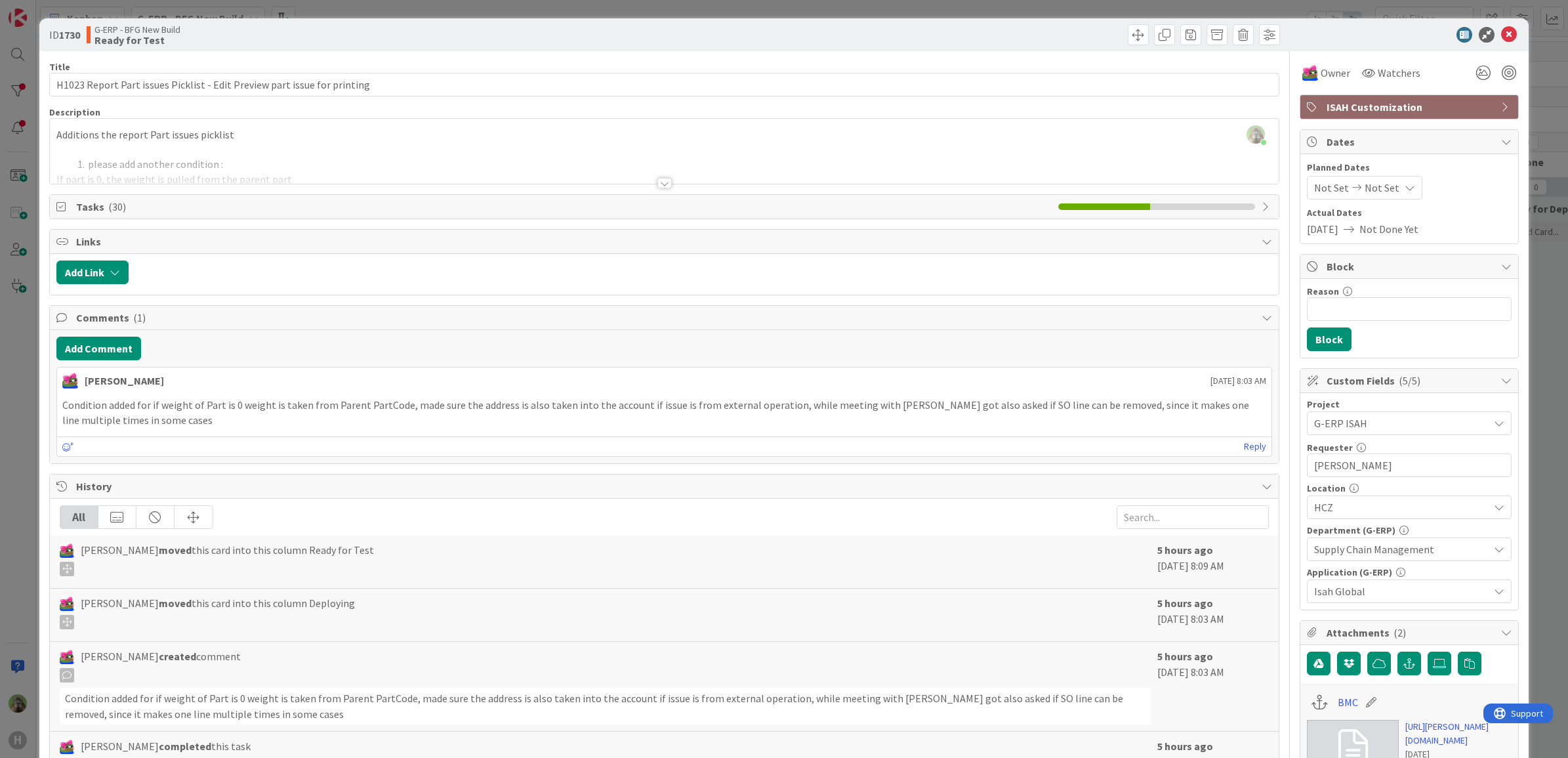
click at [584, 123] on div "Timothy Tjia just joined Additions the report Part issues picklist please add a…" at bounding box center [664, 151] width 1230 height 65
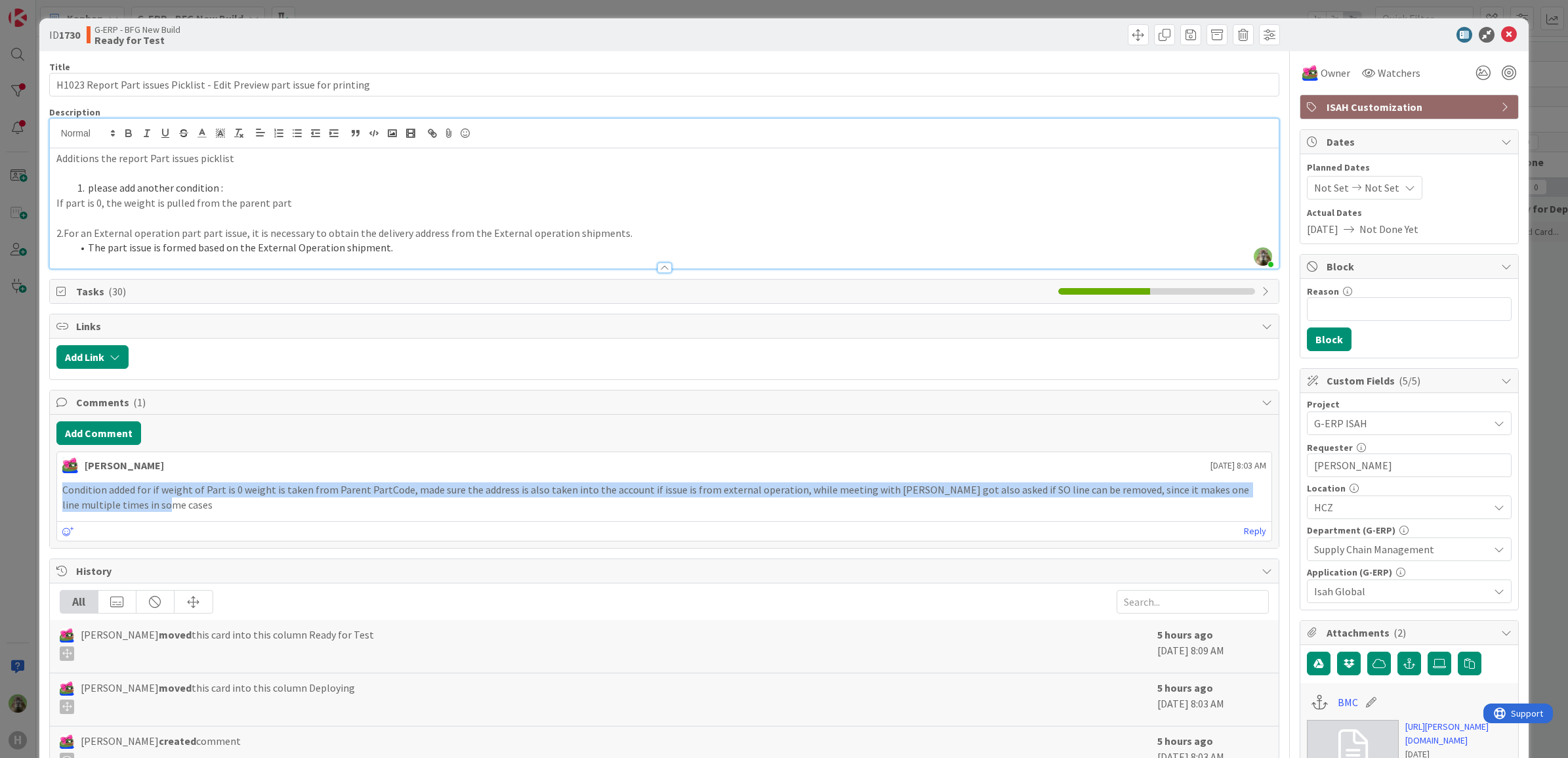
drag, startPoint x: 143, startPoint y: 506, endPoint x: 60, endPoint y: 494, distance: 83.9
click at [60, 494] on div "Condition added for if weight of Part is 0 weight is taken from Parent PartCode…" at bounding box center [664, 497] width 1215 height 40
copy p "Condition added for if weight of Part is 0 weight is taken from Parent PartCode…"
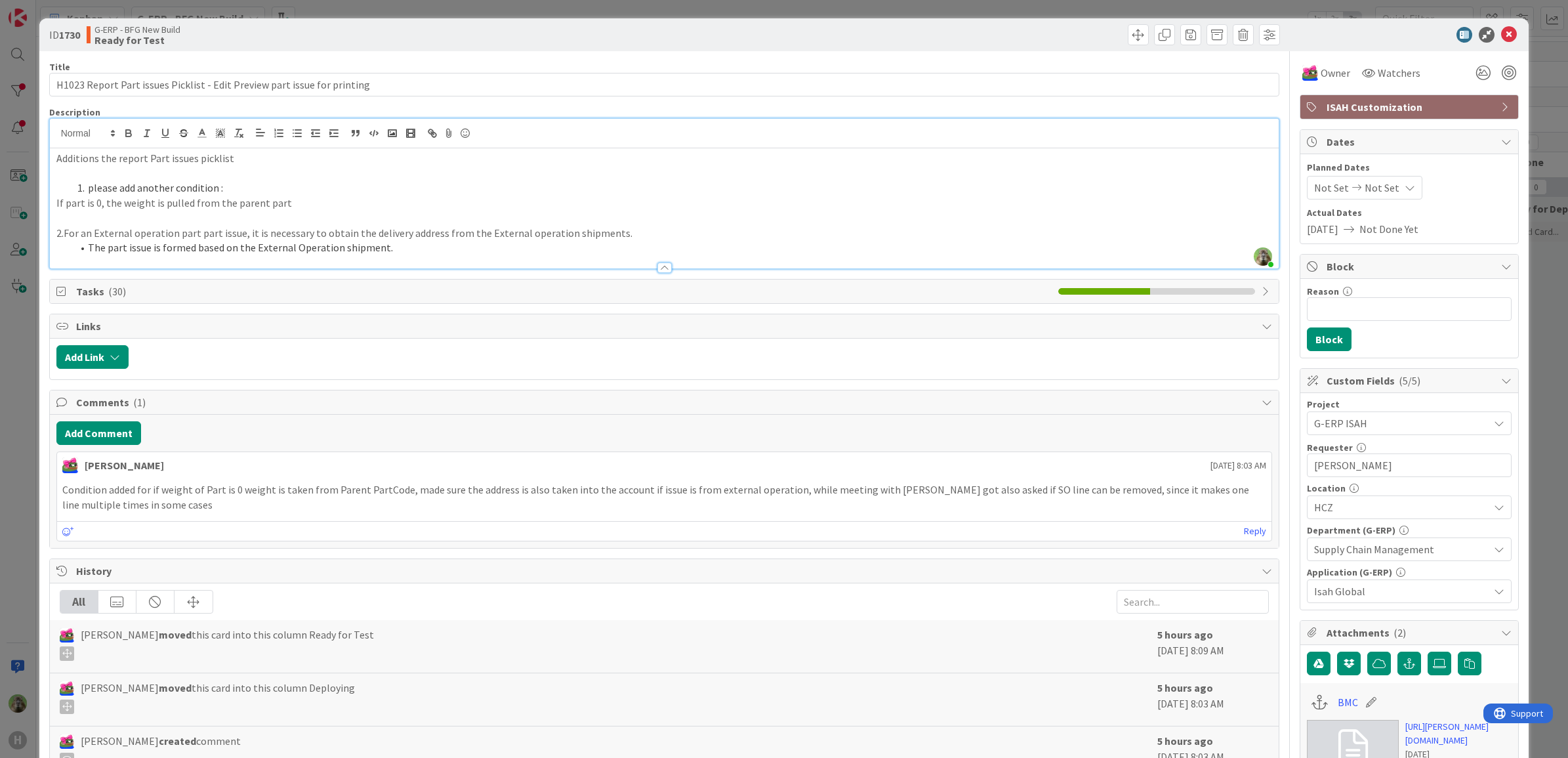
drag, startPoint x: 729, startPoint y: 181, endPoint x: 729, endPoint y: 173, distance: 8.0
click at [729, 178] on div "Additions the report Part issues picklist please add another condition : If par…" at bounding box center [664, 208] width 1230 height 120
click at [729, 173] on p at bounding box center [664, 173] width 1216 height 15
click at [133, 436] on button "Add Comment" at bounding box center [98, 433] width 84 height 23
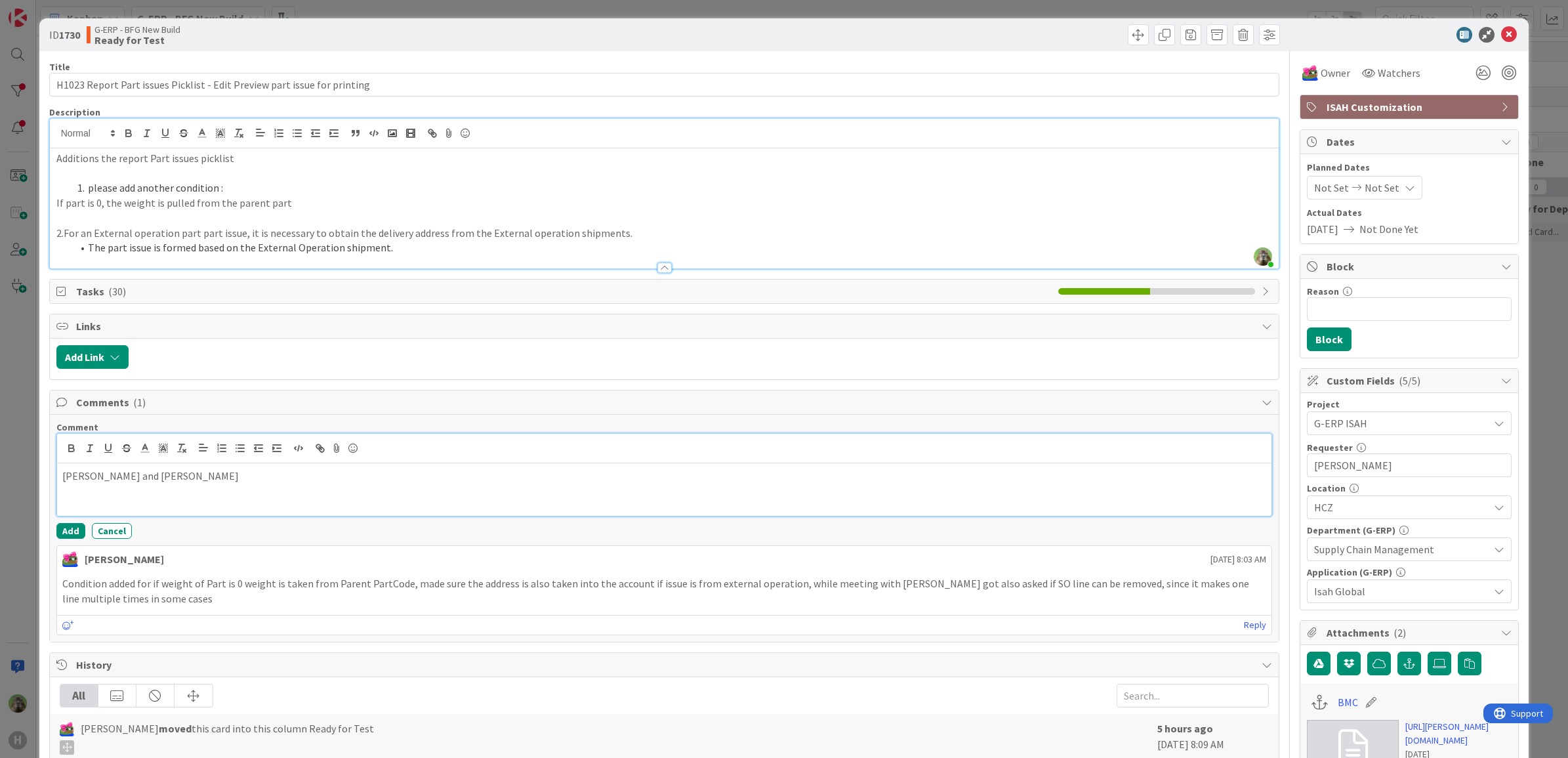
click at [157, 481] on p "Martin, Pavol and Jakub" at bounding box center [665, 475] width 1205 height 15
click at [553, 483] on p "Martin, Pavol and Jakub" at bounding box center [665, 475] width 1205 height 15
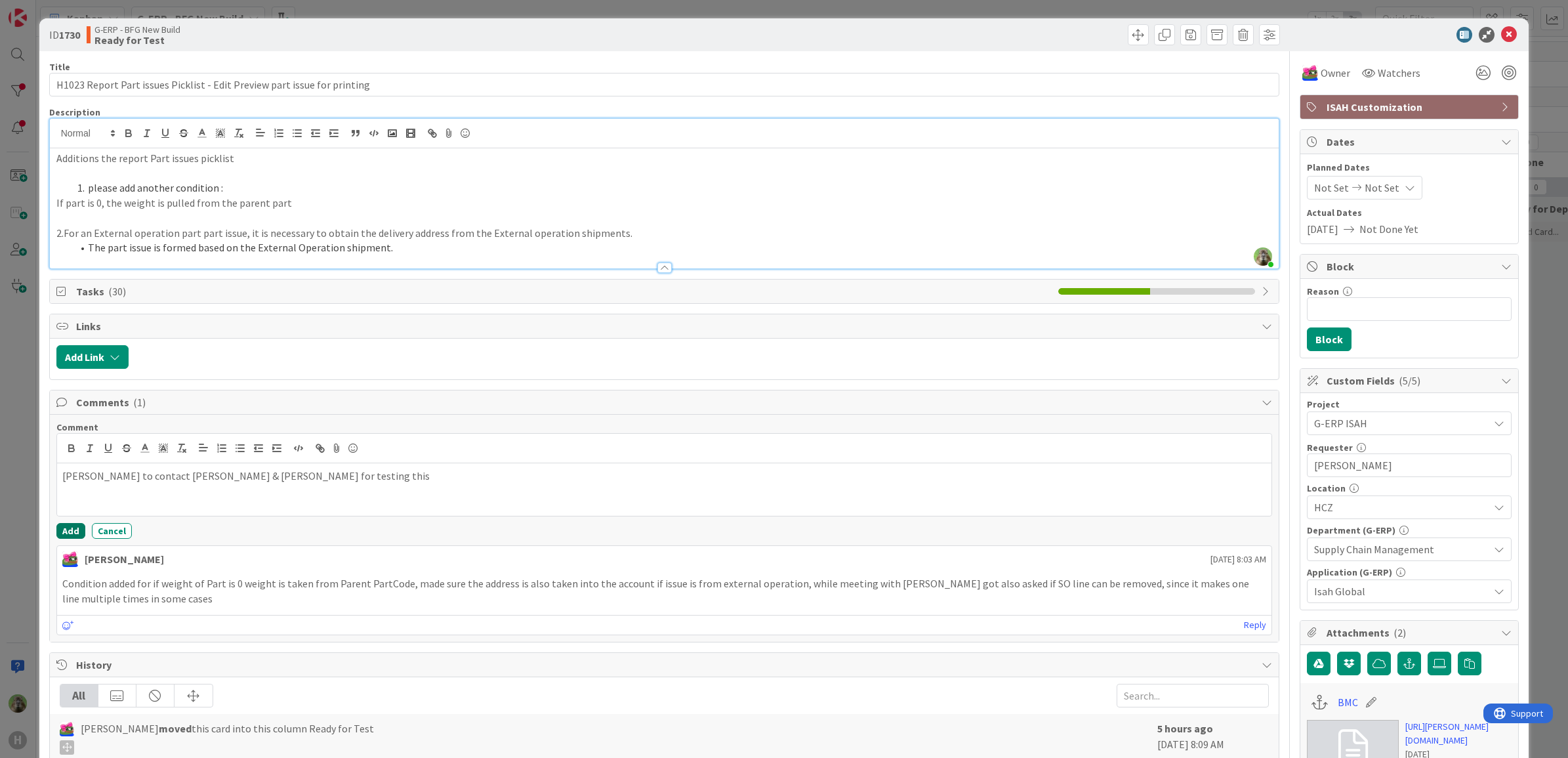
click at [79, 532] on button "Add" at bounding box center [71, 531] width 29 height 16
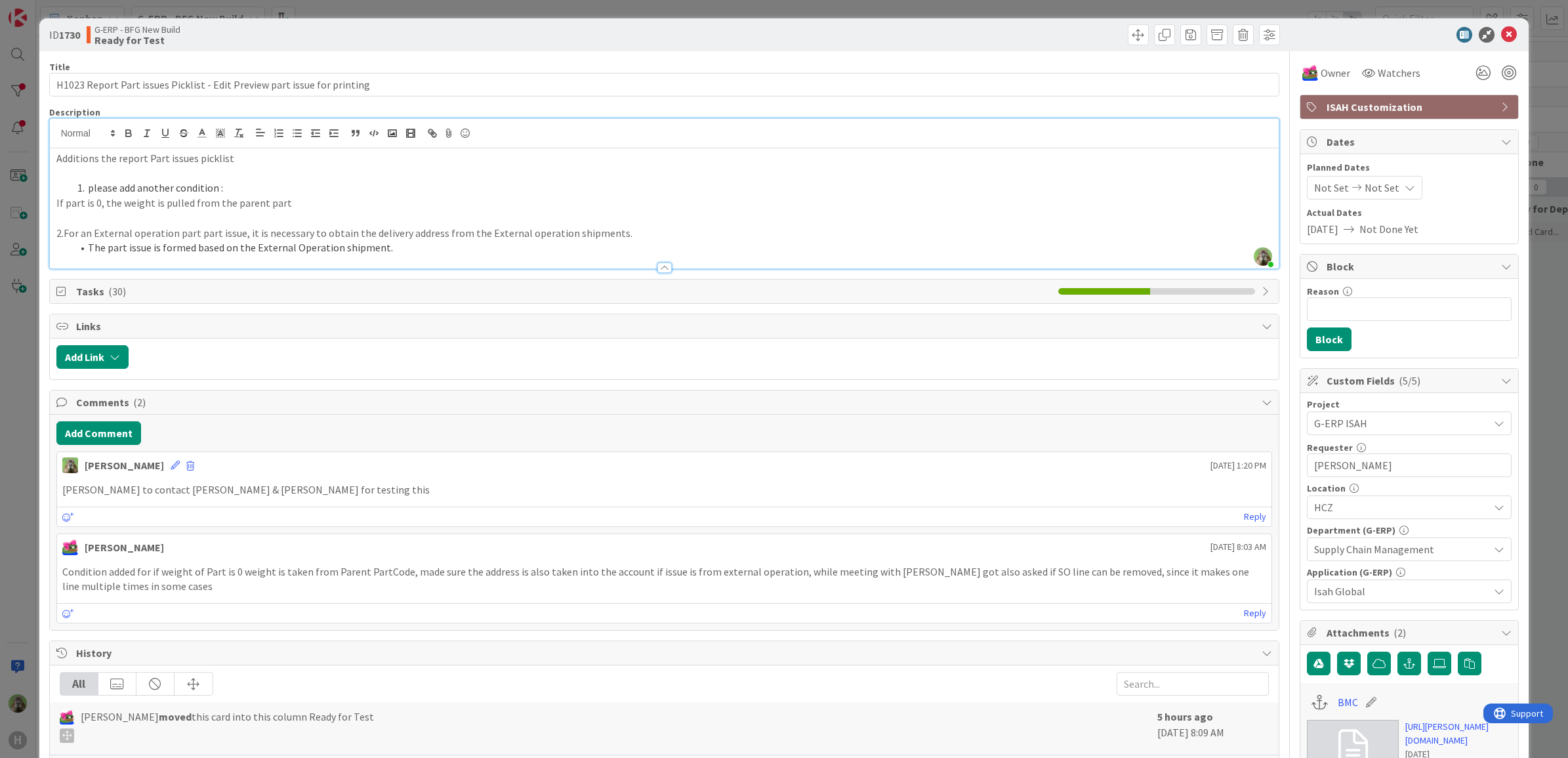
click at [27, 464] on div "ID 1730 G-ERP - BFG New Build Ready for Test Title 72 / 128 H1023 Report Part i…" at bounding box center [784, 379] width 1568 height 758
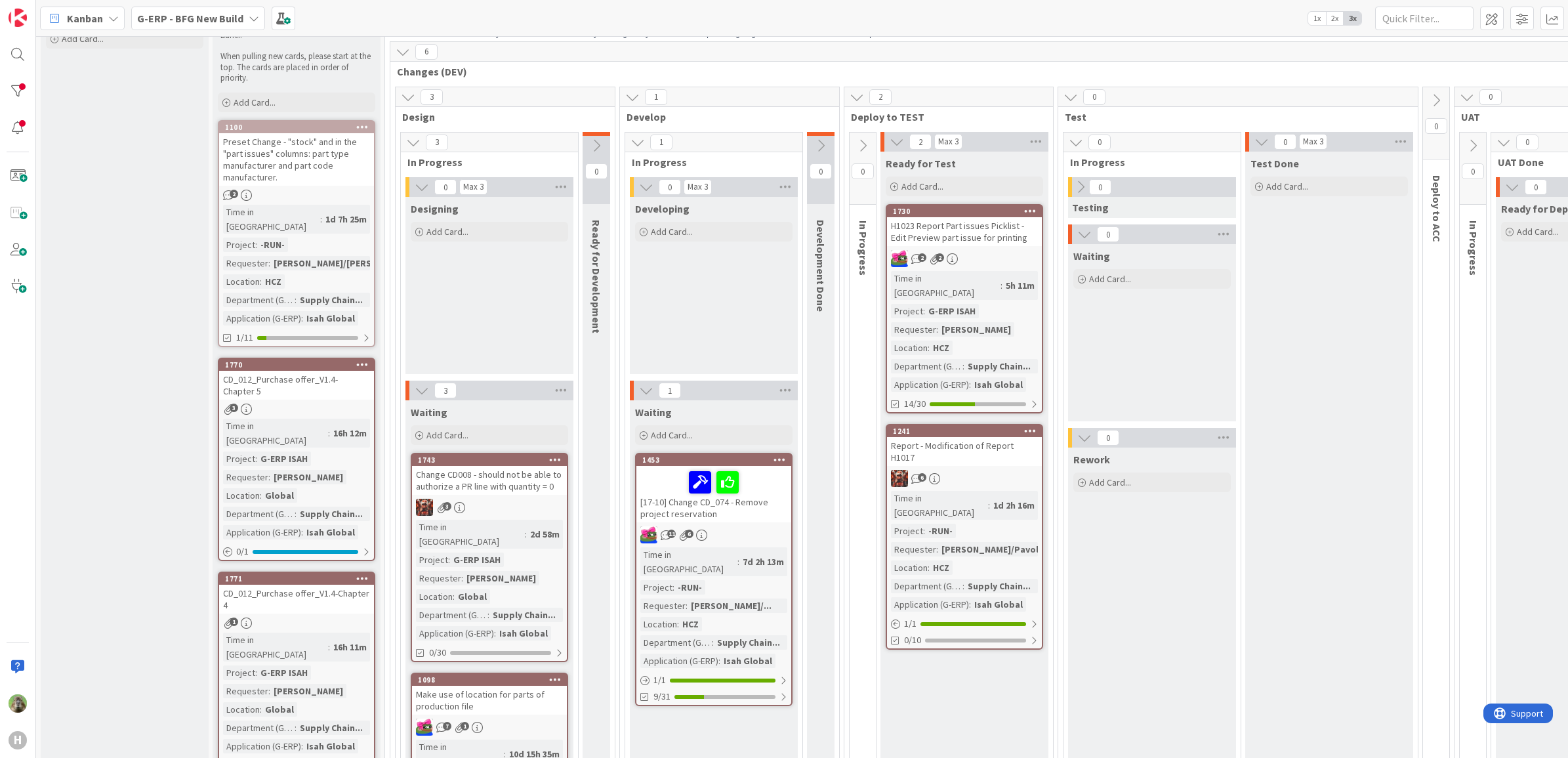
click at [1026, 233] on div "H1023 Report Part issues Picklist - Edit Preview part issue for printing" at bounding box center [964, 232] width 155 height 29
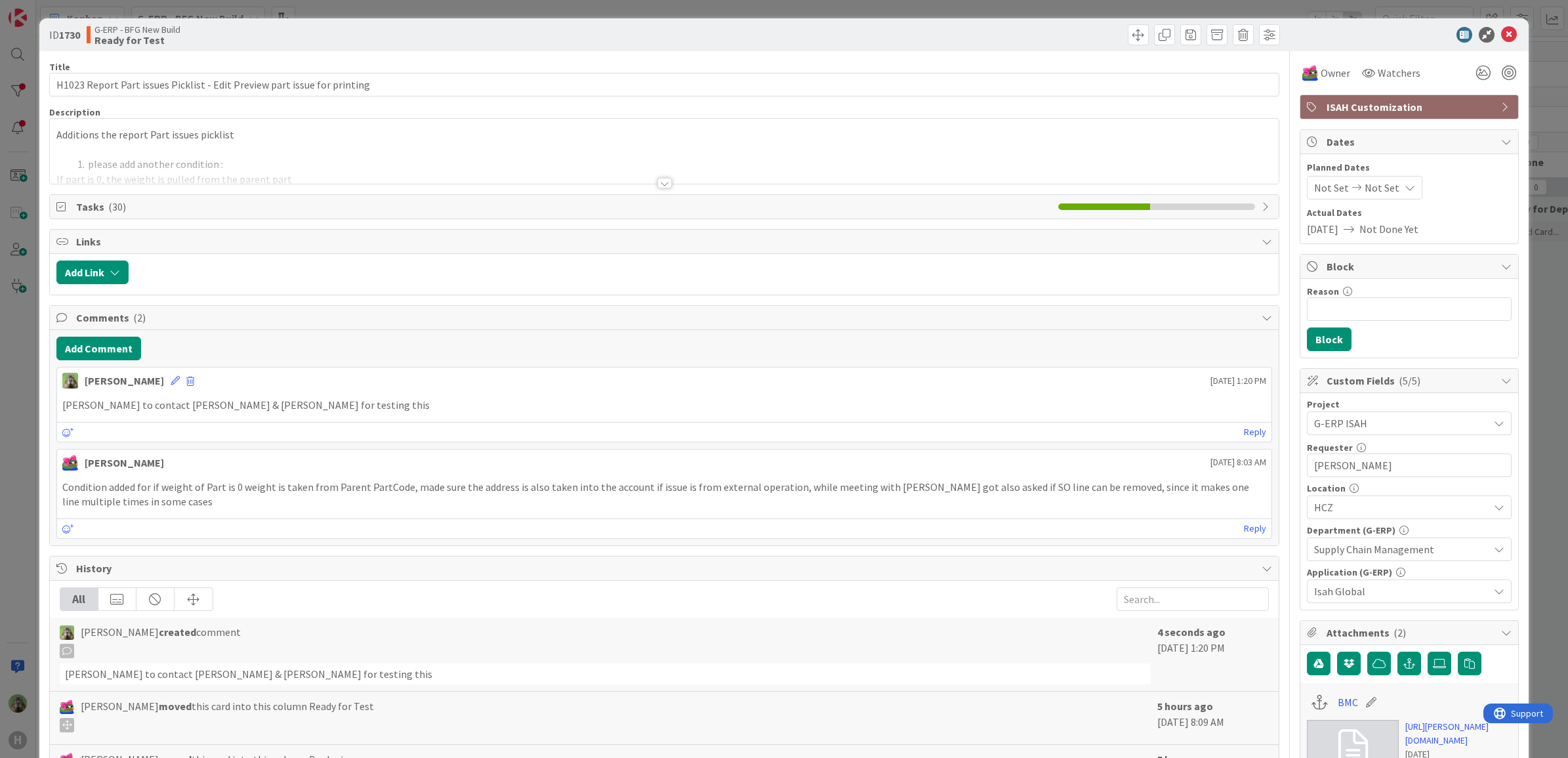
click at [27, 481] on div "ID 1730 G-ERP - BFG New Build Ready for Test Title 72 / 128 H1023 Report Part i…" at bounding box center [784, 379] width 1568 height 758
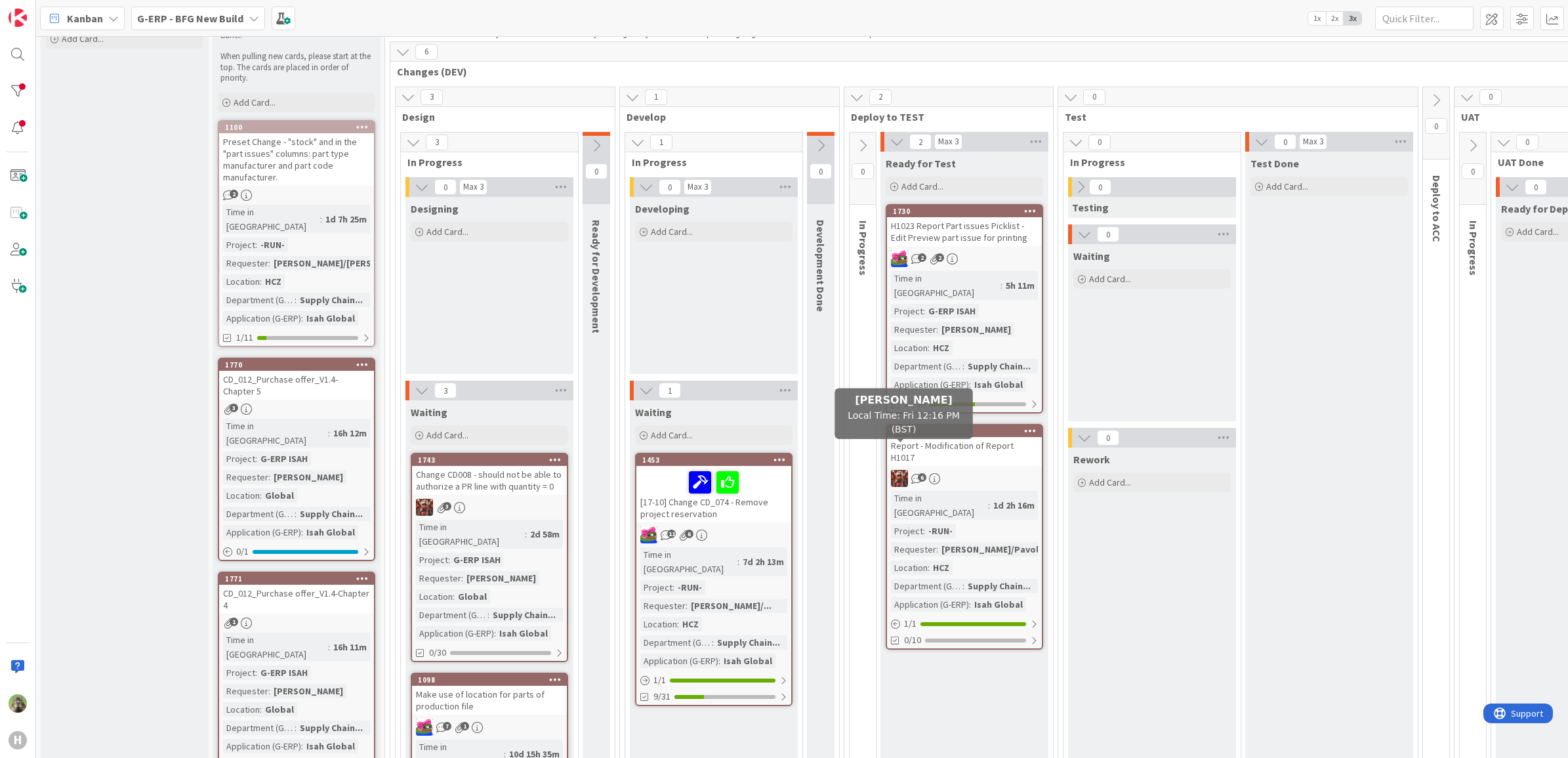
click at [1034, 470] on div "6" at bounding box center [964, 478] width 155 height 17
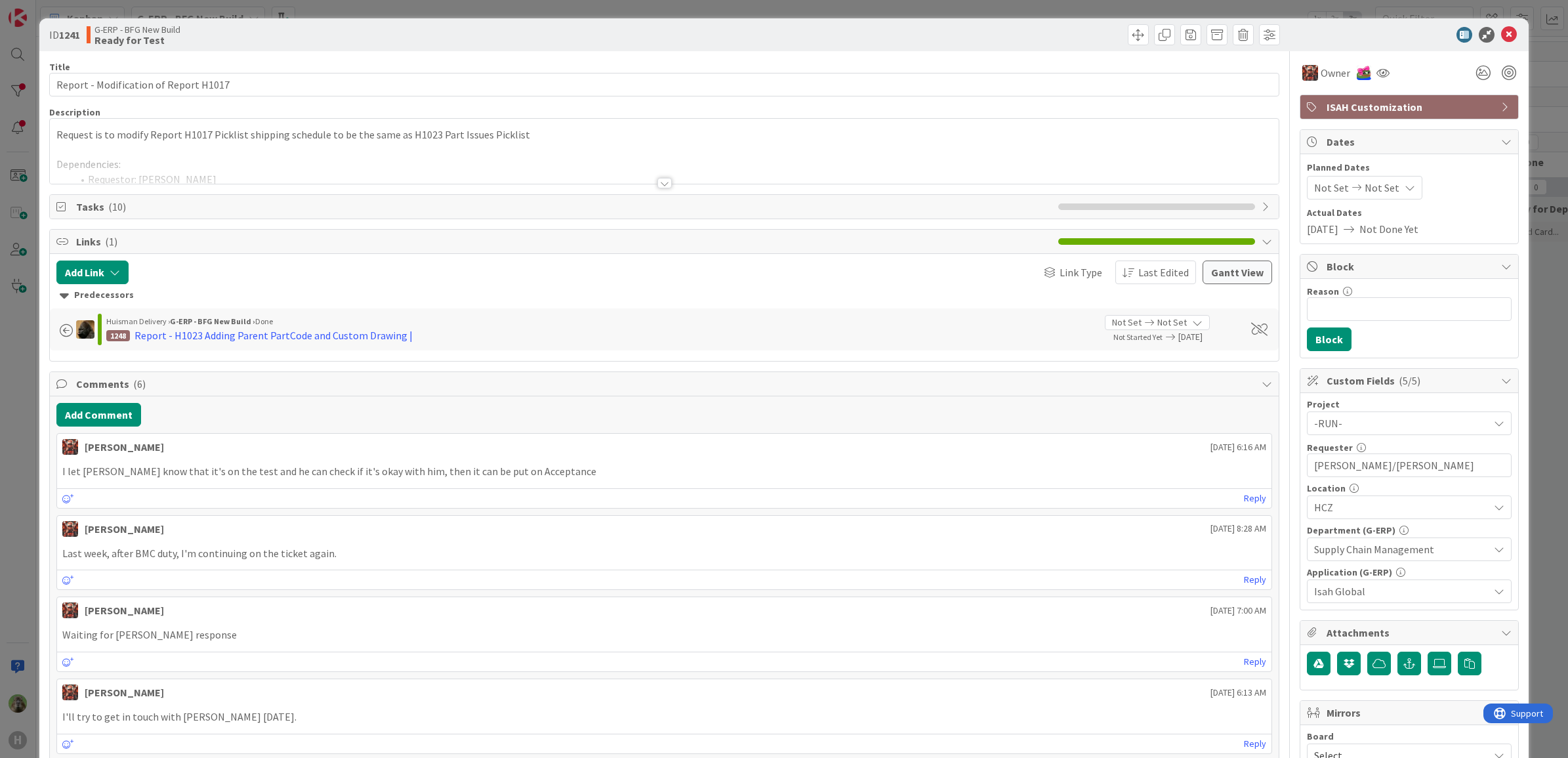
click at [581, 157] on div at bounding box center [664, 167] width 1230 height 33
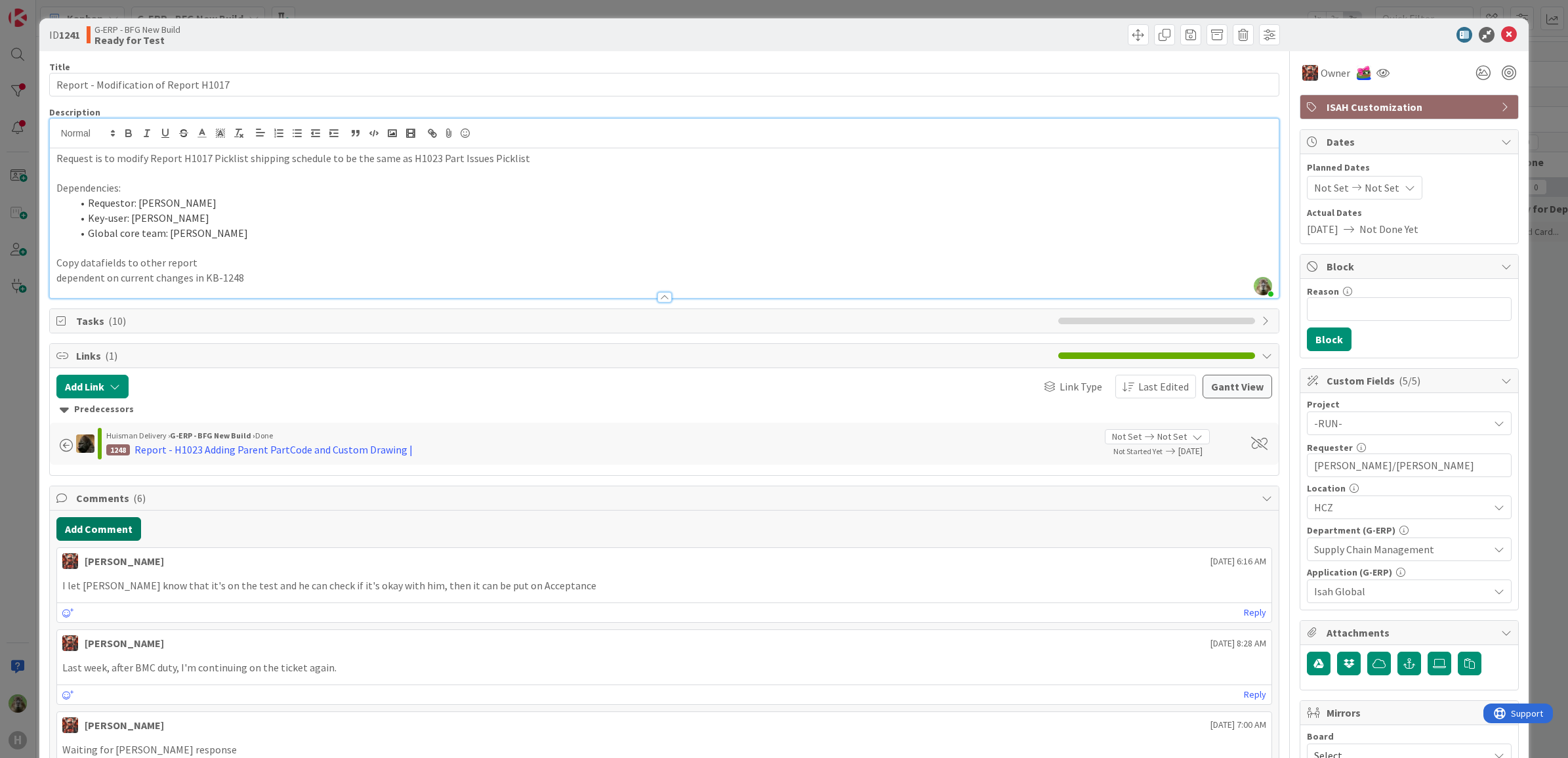
click at [120, 529] on button "Add Comment" at bounding box center [98, 529] width 84 height 23
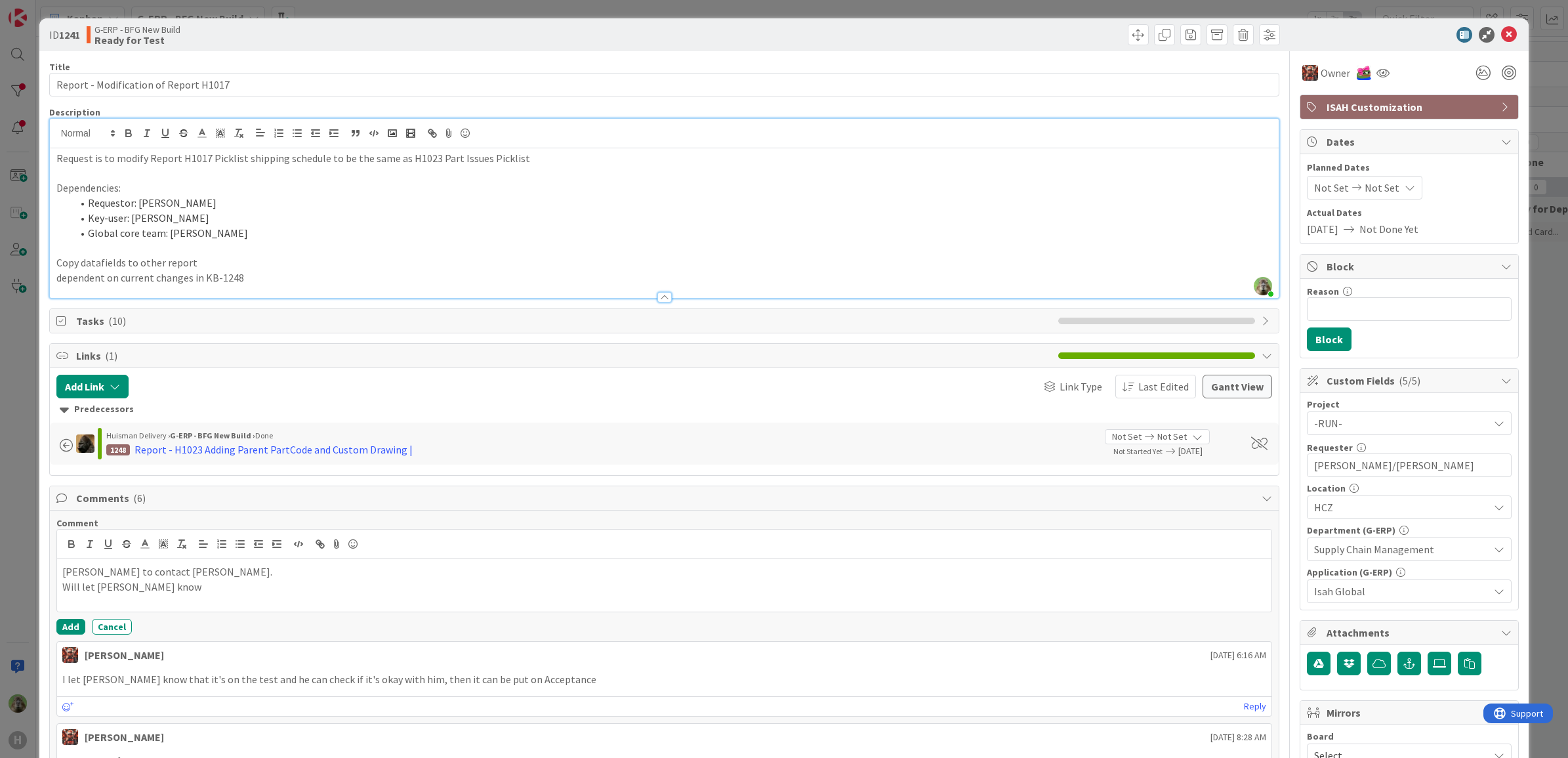
click at [215, 579] on p "Martin to contact Pavol." at bounding box center [665, 572] width 1205 height 15
drag, startPoint x: 70, startPoint y: 586, endPoint x: 60, endPoint y: 589, distance: 10.4
click at [60, 589] on div "Martin to contact Pavol about preparing the test Will let Josef know" at bounding box center [664, 585] width 1215 height 52
click at [77, 625] on button "Add" at bounding box center [71, 627] width 29 height 16
click at [24, 591] on div "ID 1241 G-ERP - BFG New Build Ready for Test Title 37 / 128 Report - Modificati…" at bounding box center [784, 379] width 1568 height 758
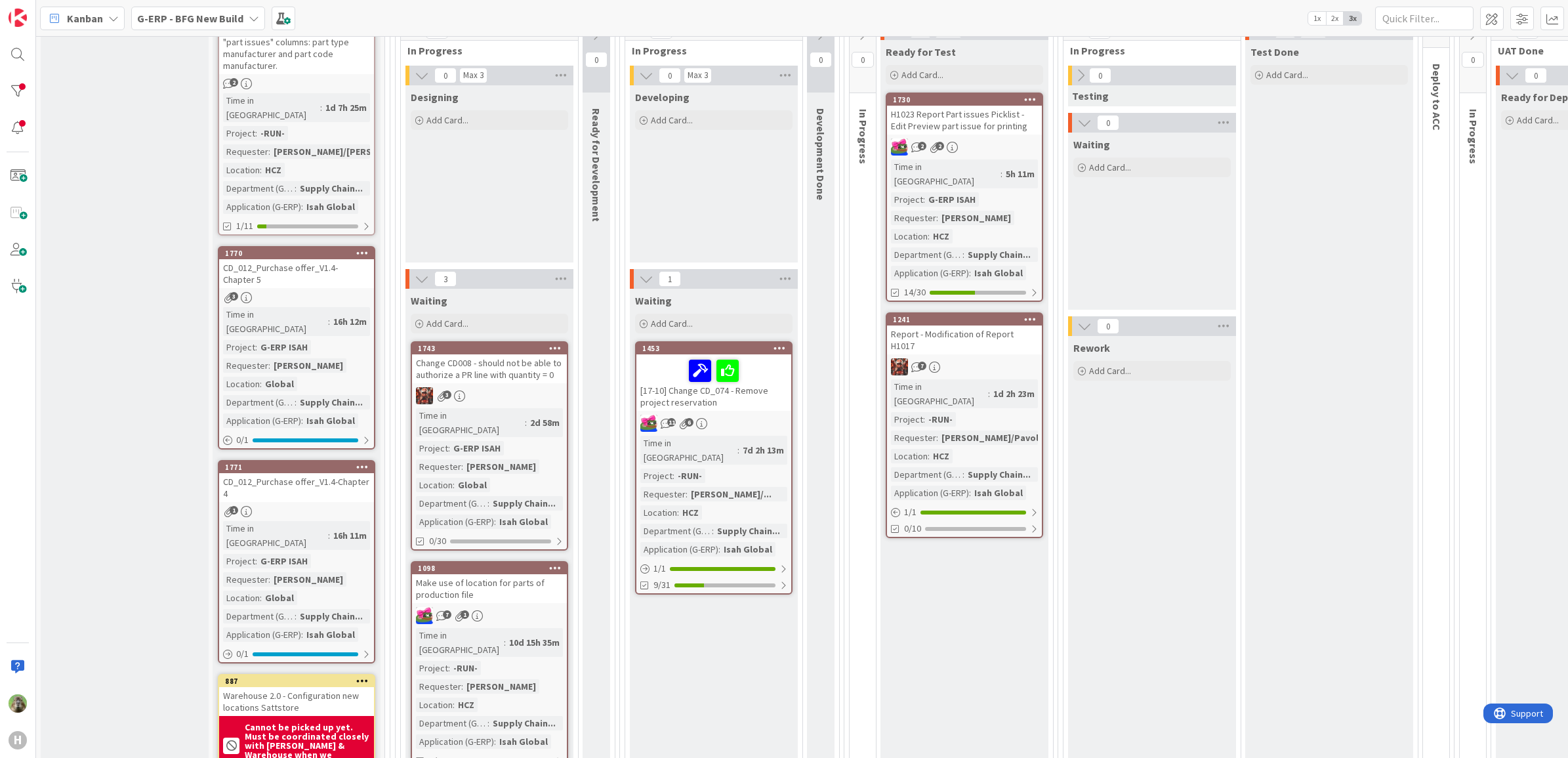
scroll to position [164, 0]
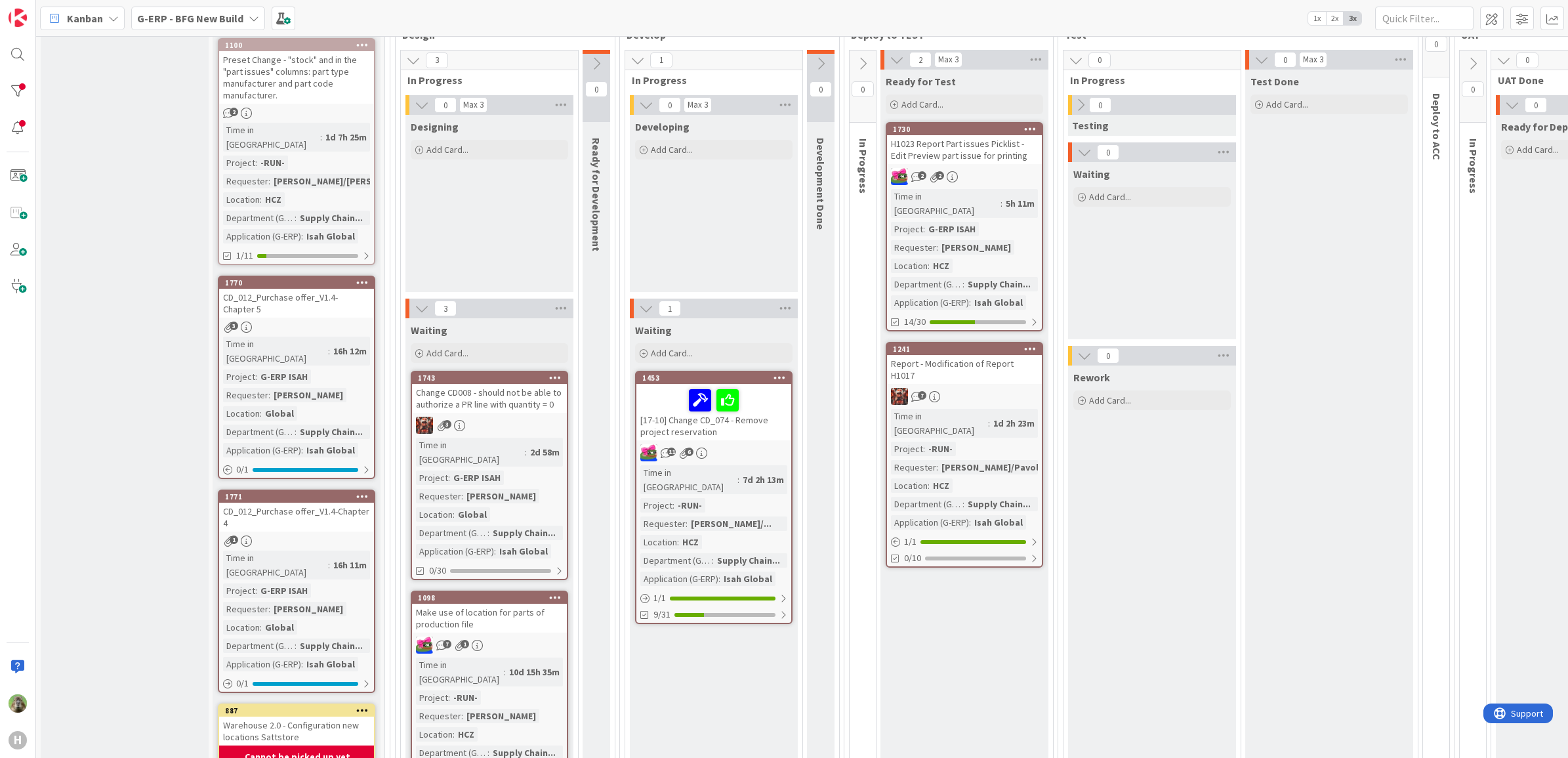
click at [767, 418] on div "[17-10] Change CD_074 - Remove project reservation" at bounding box center [713, 411] width 155 height 56
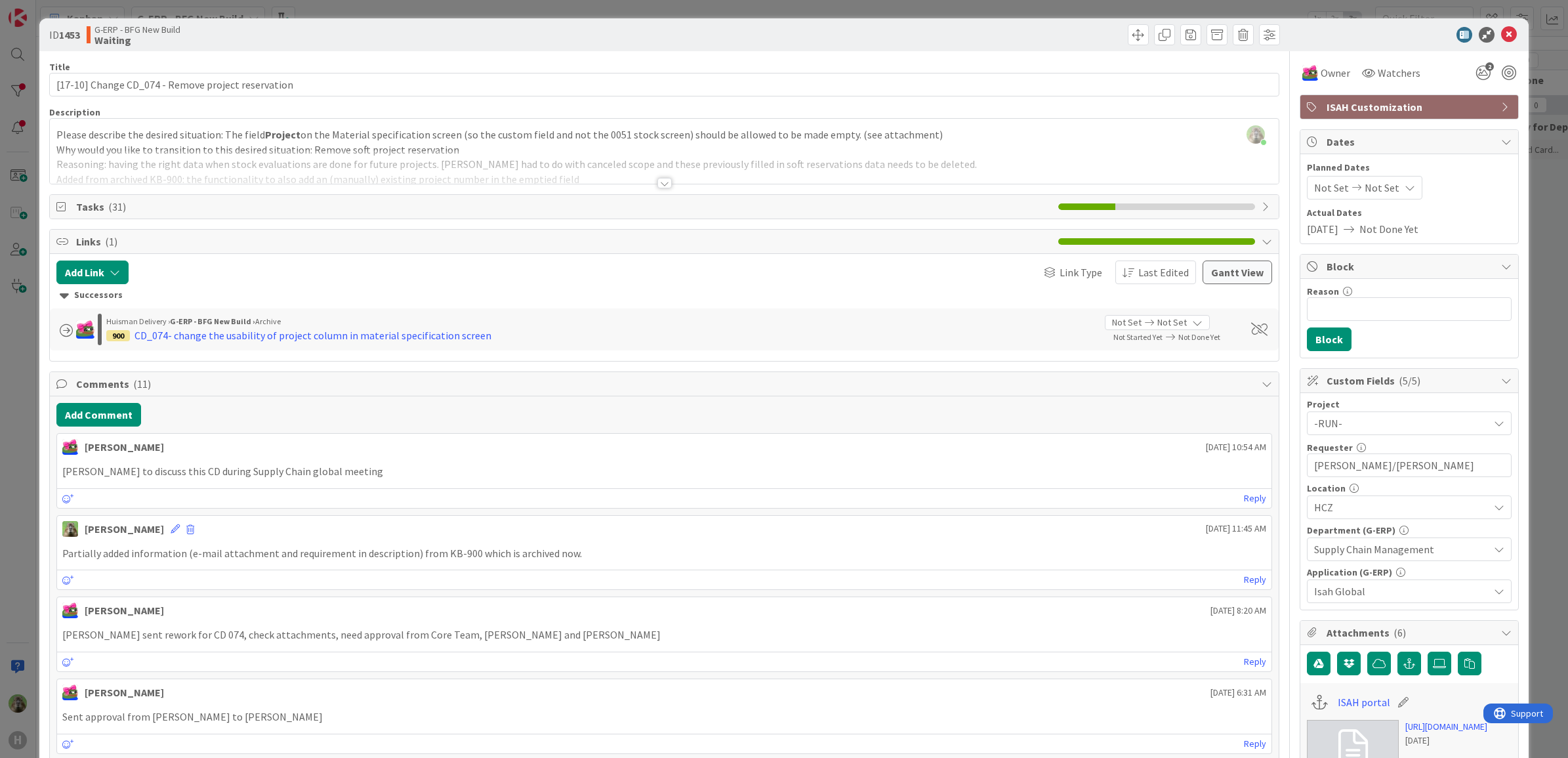
click at [649, 165] on div at bounding box center [664, 167] width 1230 height 33
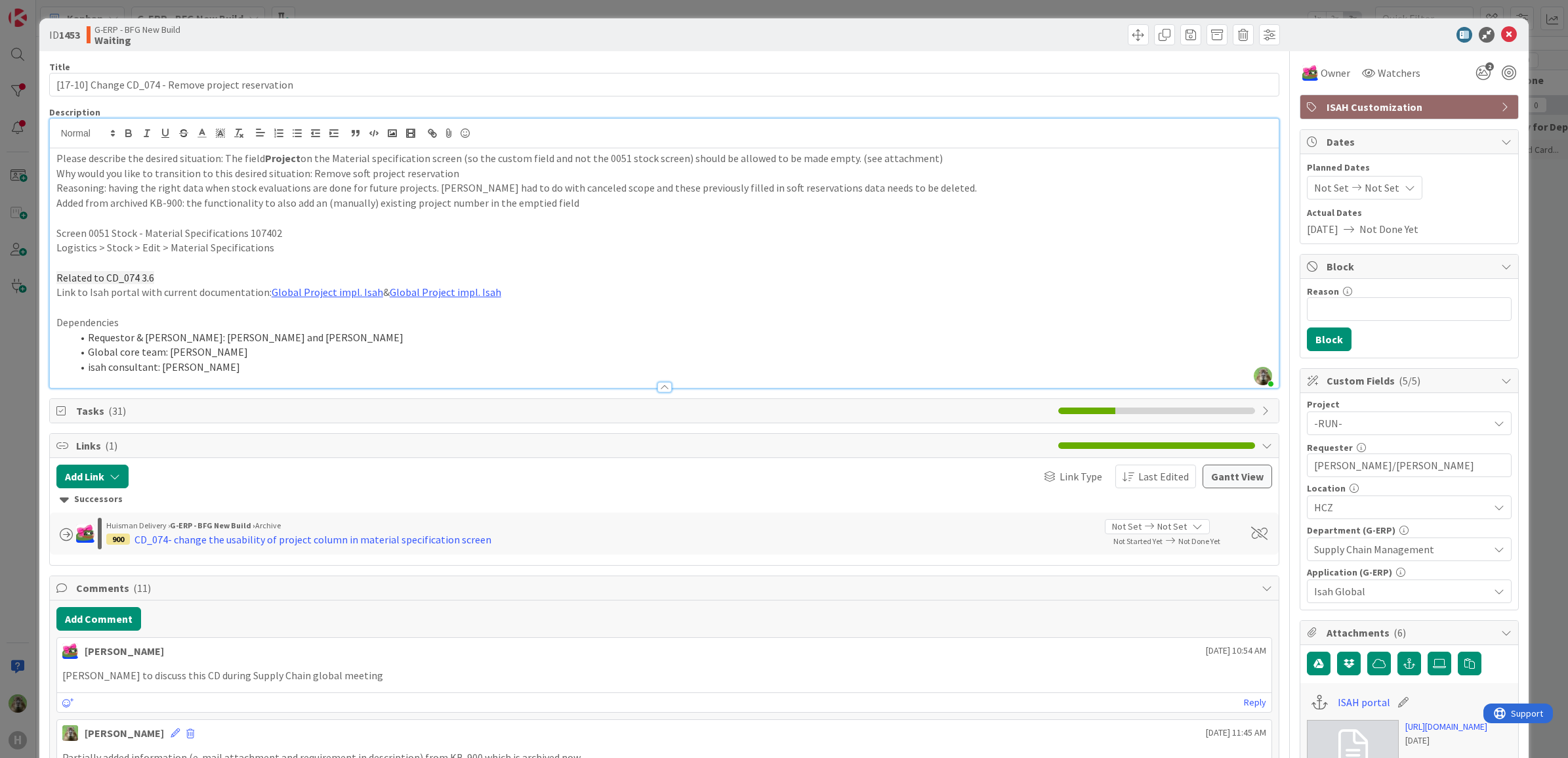
drag, startPoint x: 211, startPoint y: 211, endPoint x: 351, endPoint y: 213, distance: 140.0
click at [351, 213] on p at bounding box center [664, 218] width 1216 height 15
click at [103, 623] on button "Add Comment" at bounding box center [98, 619] width 84 height 23
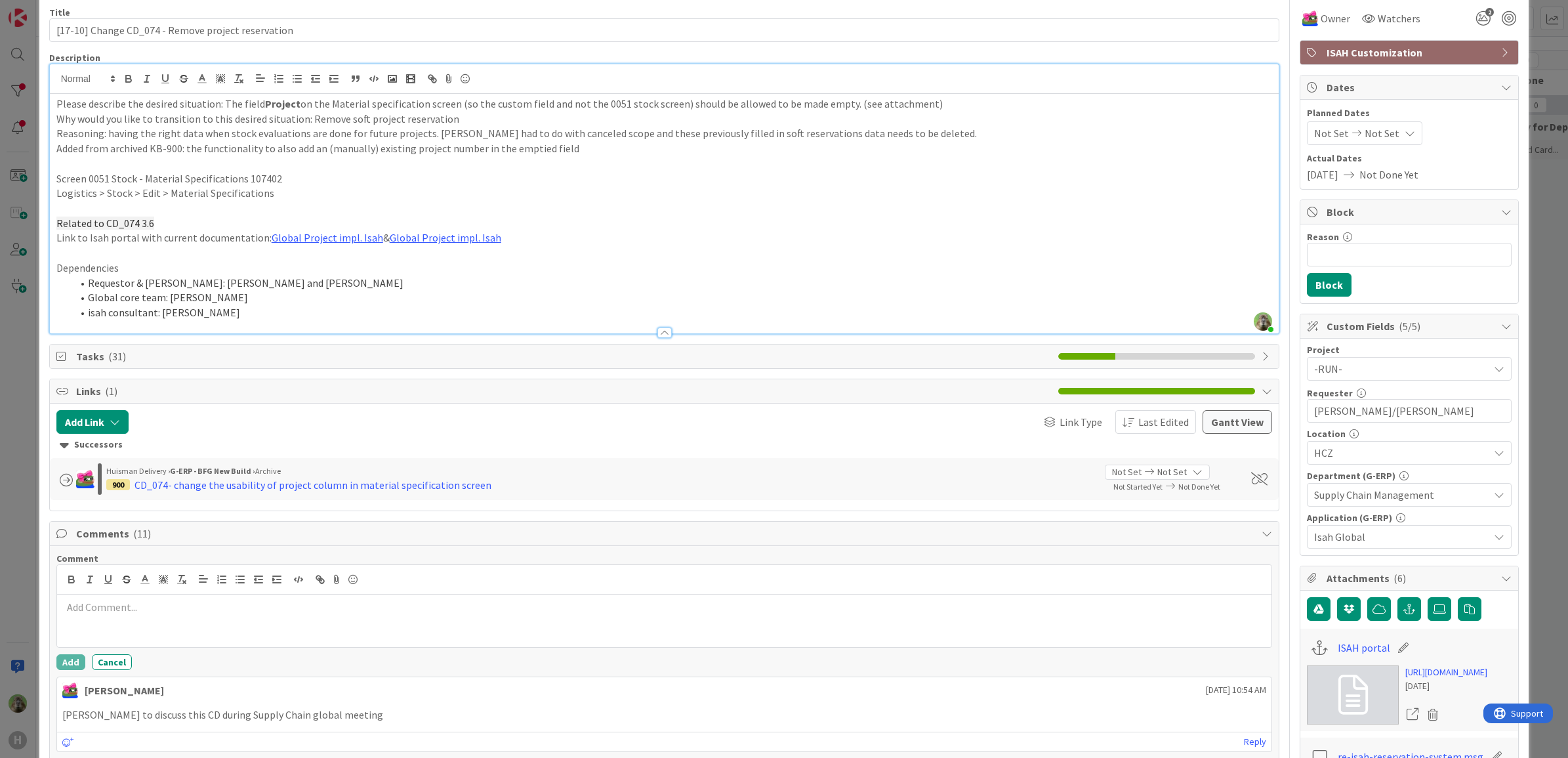
scroll to position [82, 0]
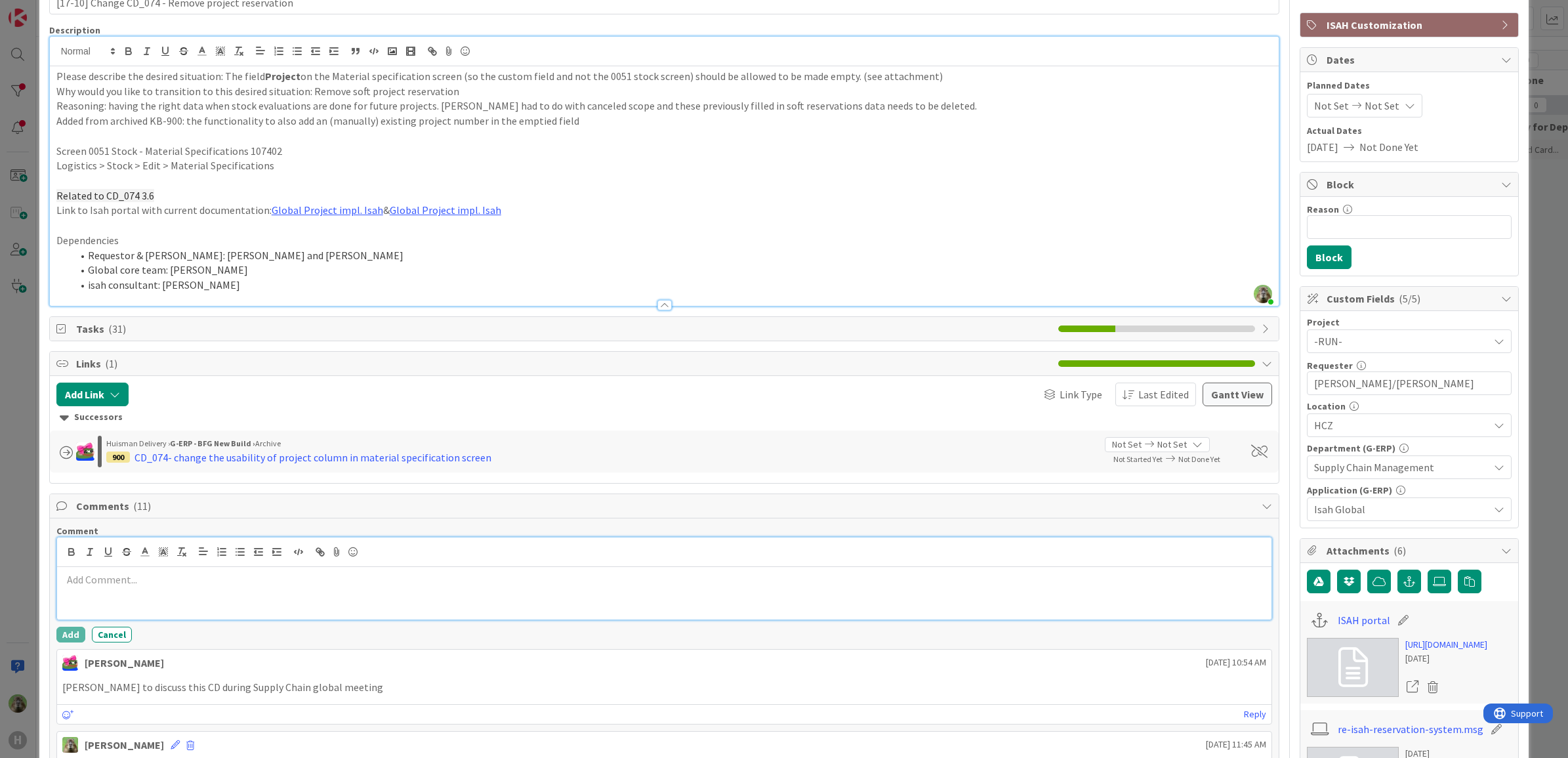
click at [228, 581] on p at bounding box center [665, 580] width 1205 height 15
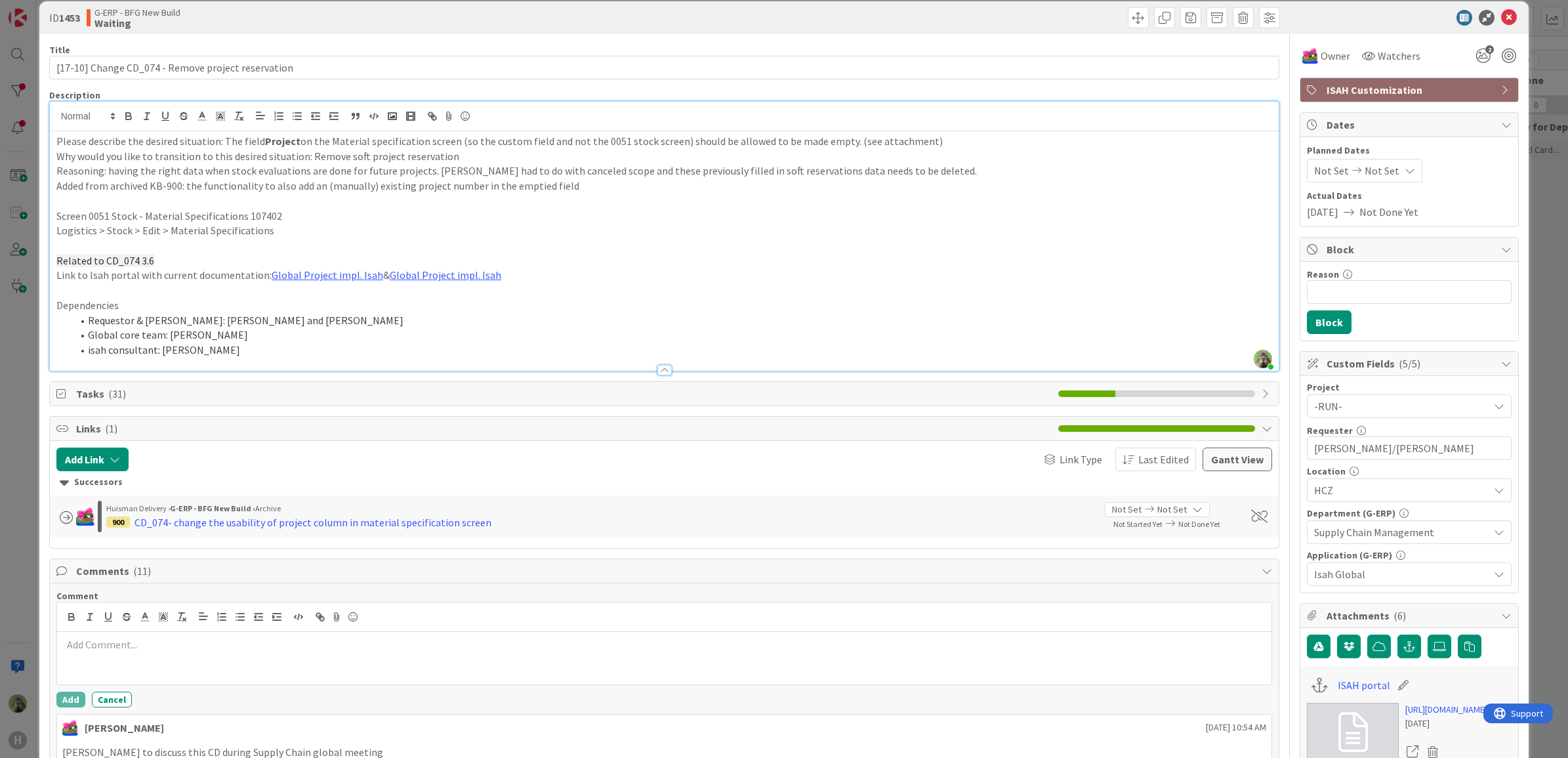
scroll to position [0, 0]
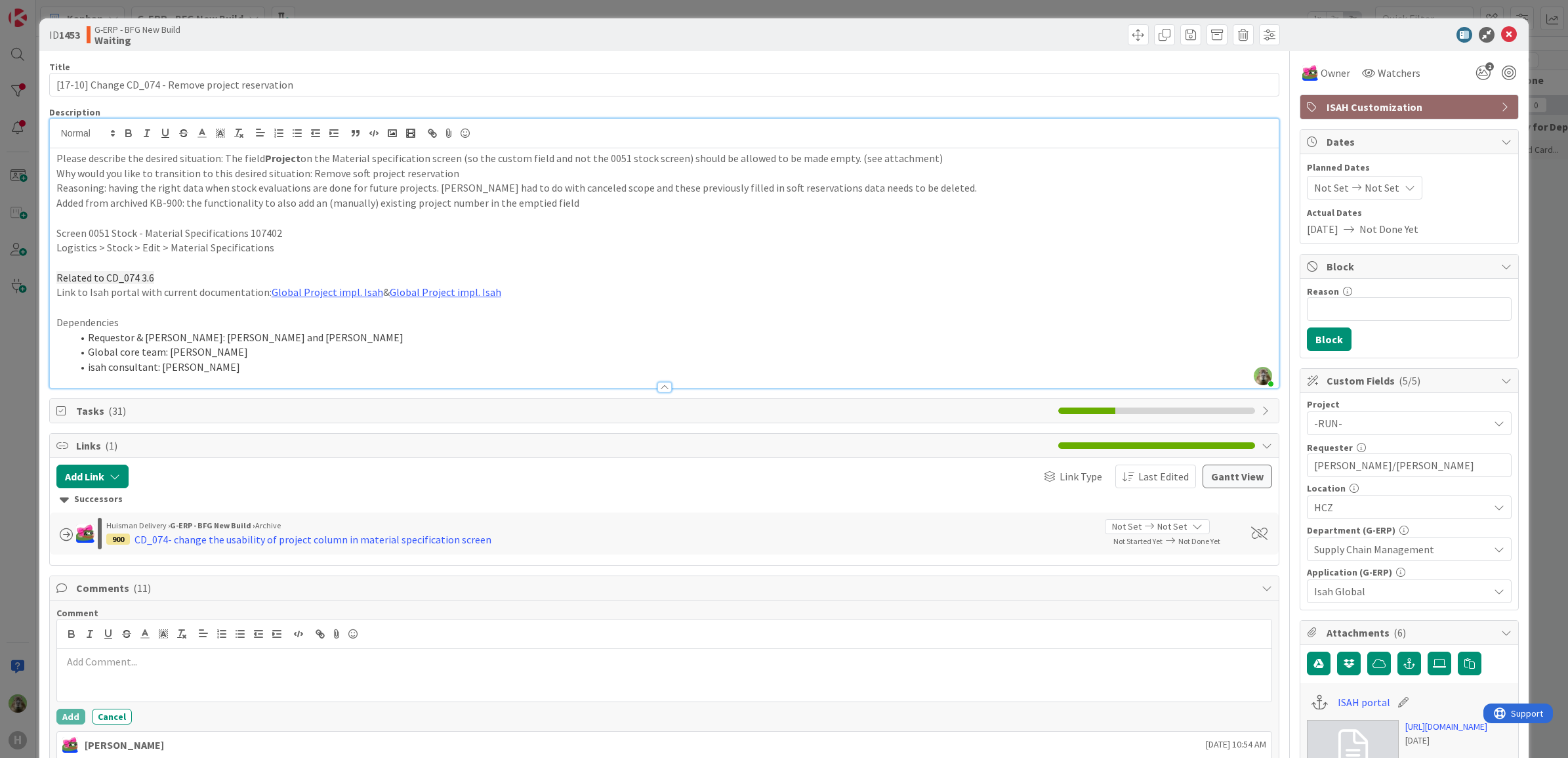
click at [556, 164] on p "Please describe the desired situation: The field Project on the Material specif…" at bounding box center [664, 158] width 1216 height 15
click at [802, 172] on p "Why would you like to transition to this desired situation: Remove soft project…" at bounding box center [664, 173] width 1216 height 15
click at [23, 470] on div "ID 1453 G-ERP - BFG New Build Waiting Title 50 / 128 [17-10] Change CD_074 - Re…" at bounding box center [784, 379] width 1568 height 758
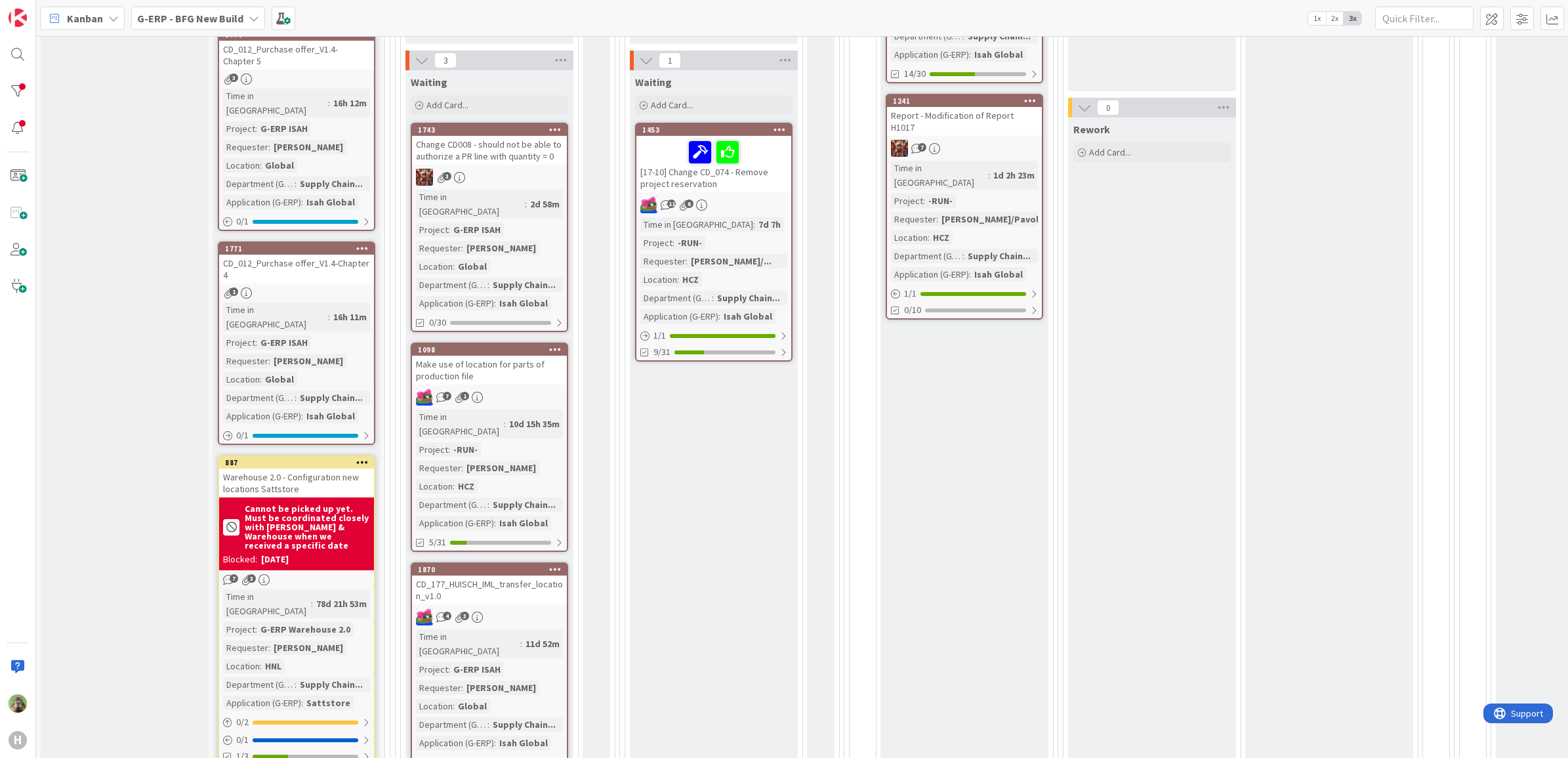
scroll to position [328, 0]
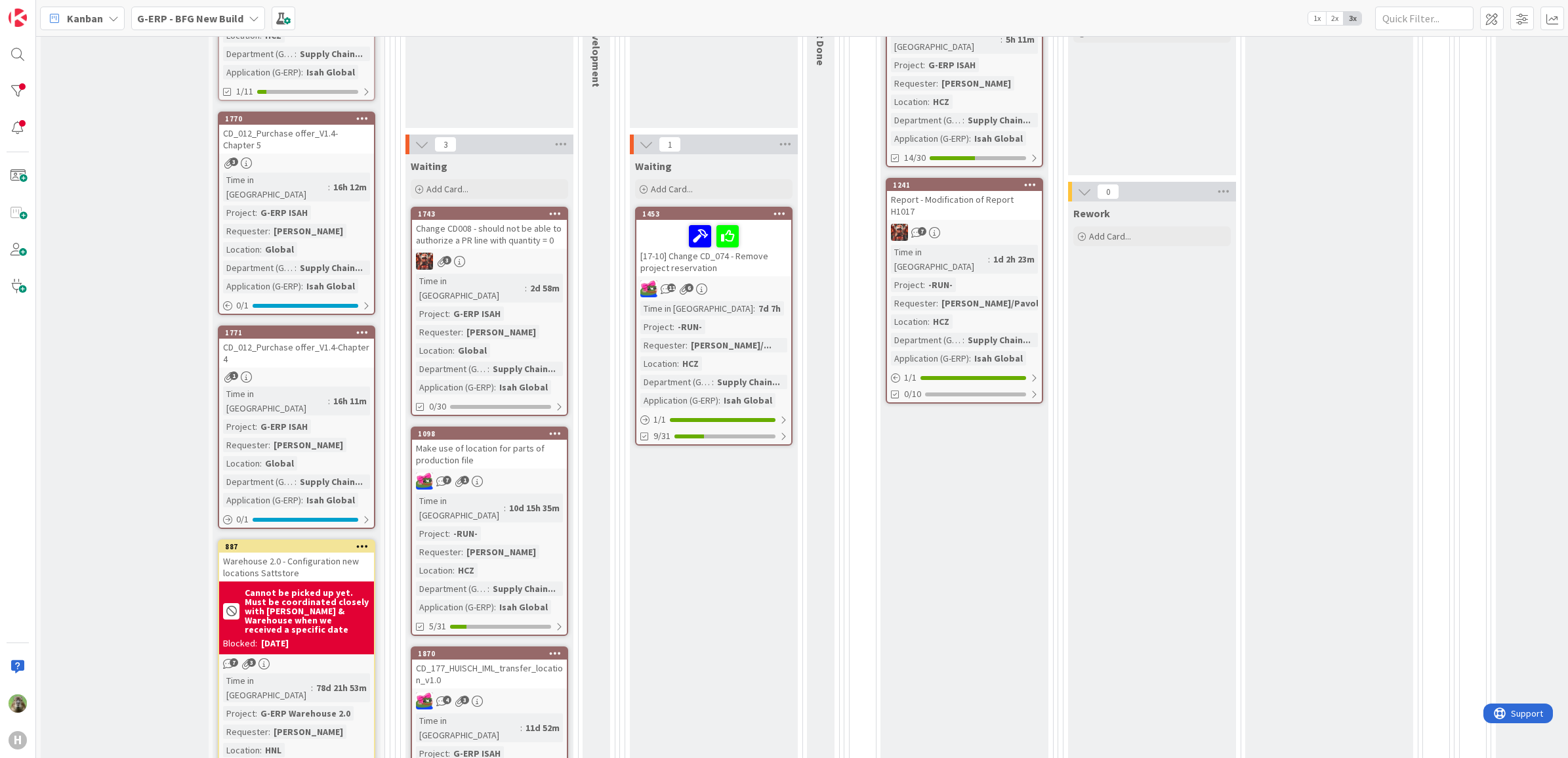
click at [525, 237] on div "Change CD008 - should not be able to authorize a PR line with quantity = 0" at bounding box center [489, 234] width 155 height 29
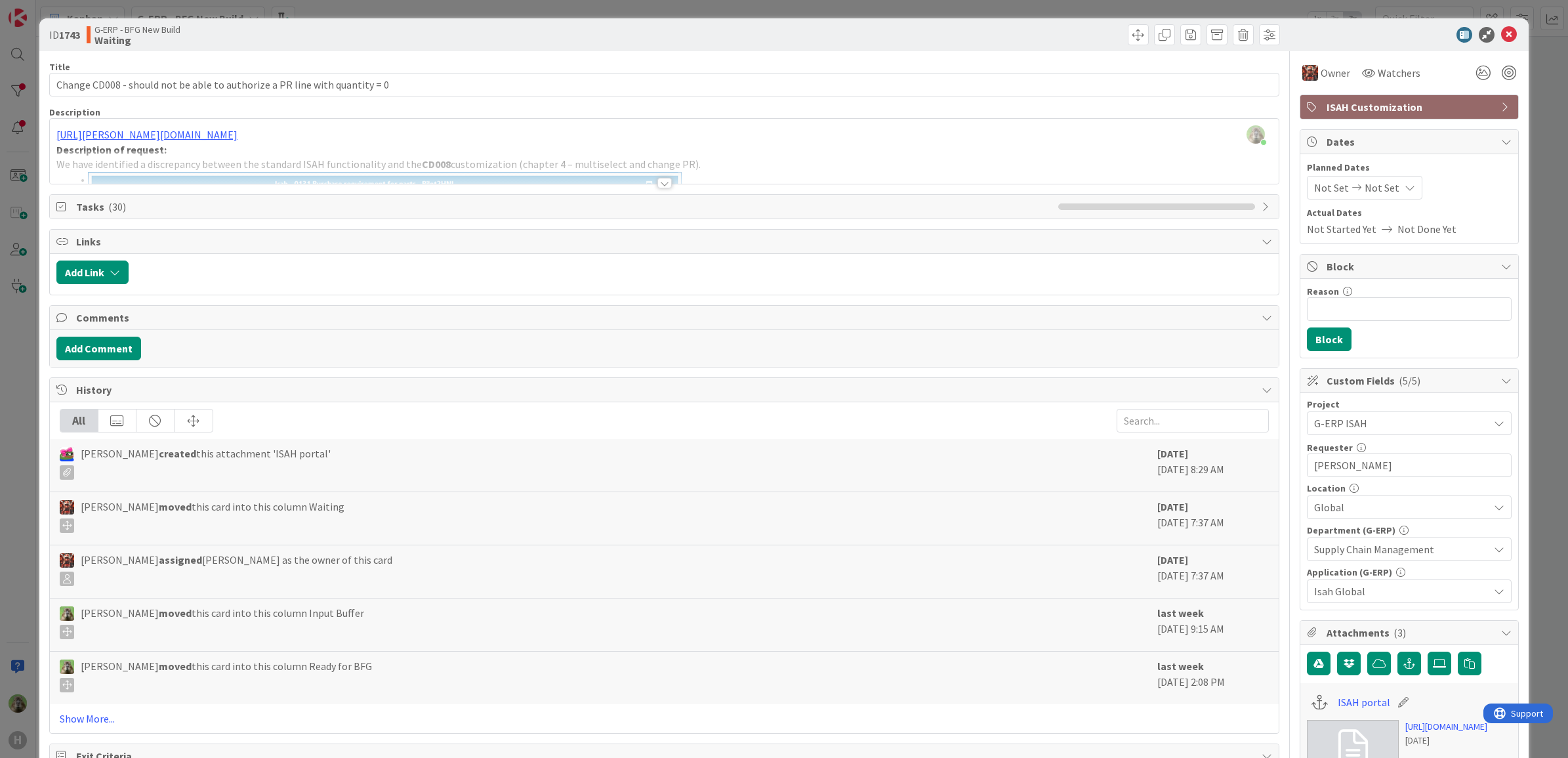
click at [740, 162] on div at bounding box center [664, 167] width 1230 height 33
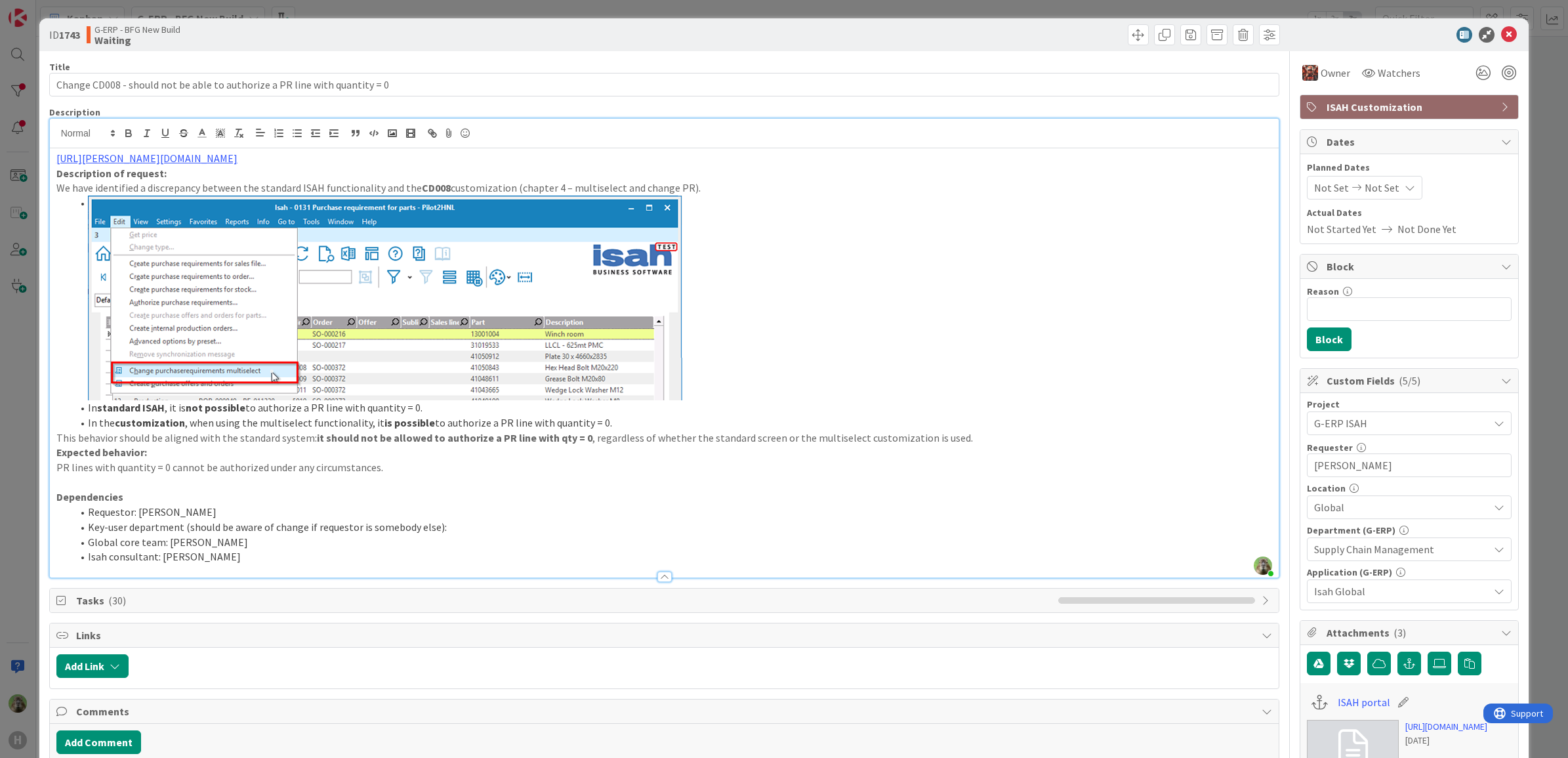
drag, startPoint x: 595, startPoint y: 415, endPoint x: 90, endPoint y: 425, distance: 505.1
click at [90, 425] on li "In the customization , when using the multiselect functionality, it is possible…" at bounding box center [672, 422] width 1200 height 15
click at [521, 561] on li "Isah consultant: Tim Boor" at bounding box center [672, 556] width 1200 height 15
click at [17, 402] on div "ID 1743 G-ERP - BFG New Build Waiting Title 74 / 128 Change CD008 - should not …" at bounding box center [784, 379] width 1568 height 758
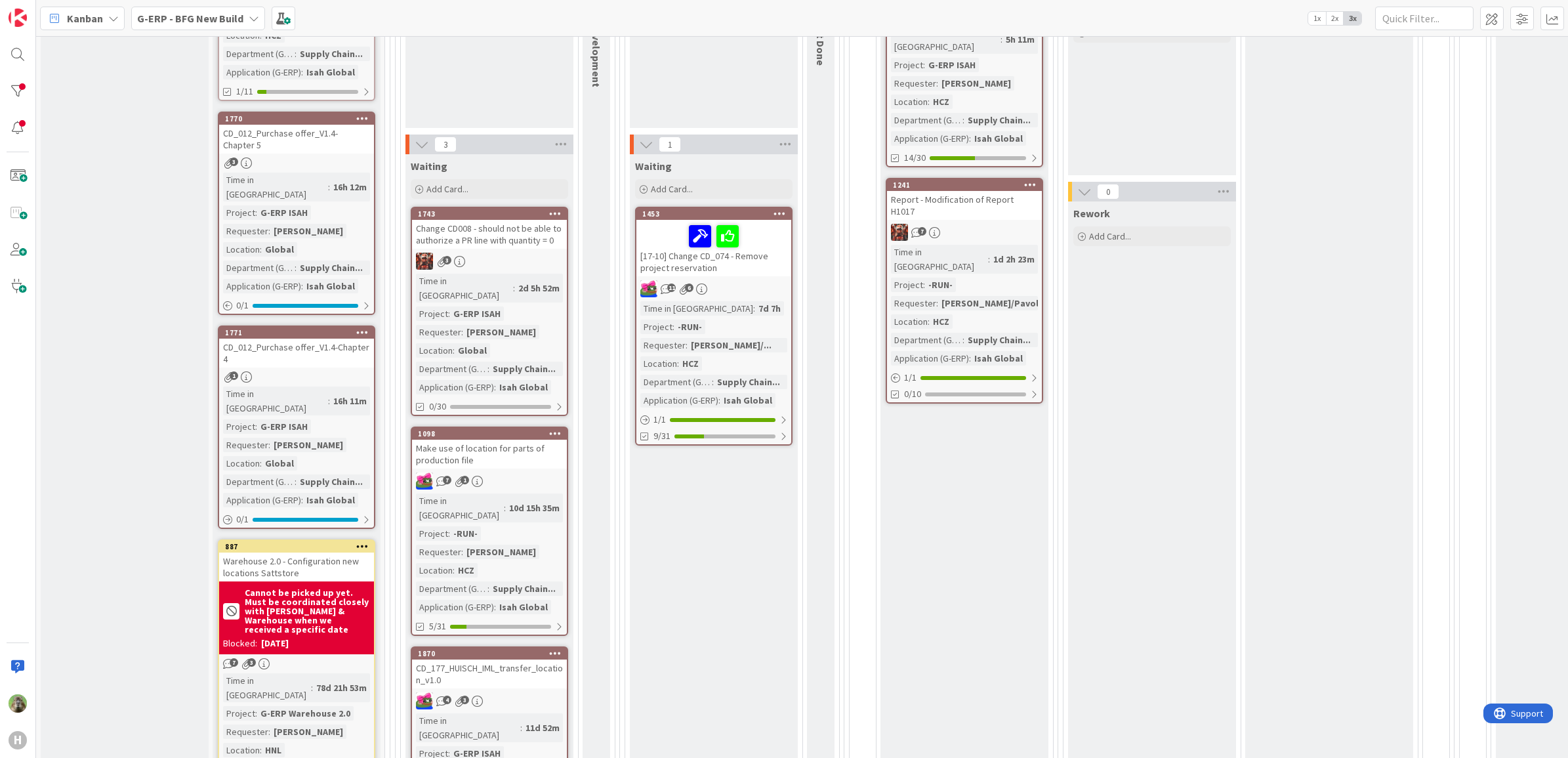
click at [535, 440] on div "Make use of location for parts of production file" at bounding box center [489, 454] width 155 height 29
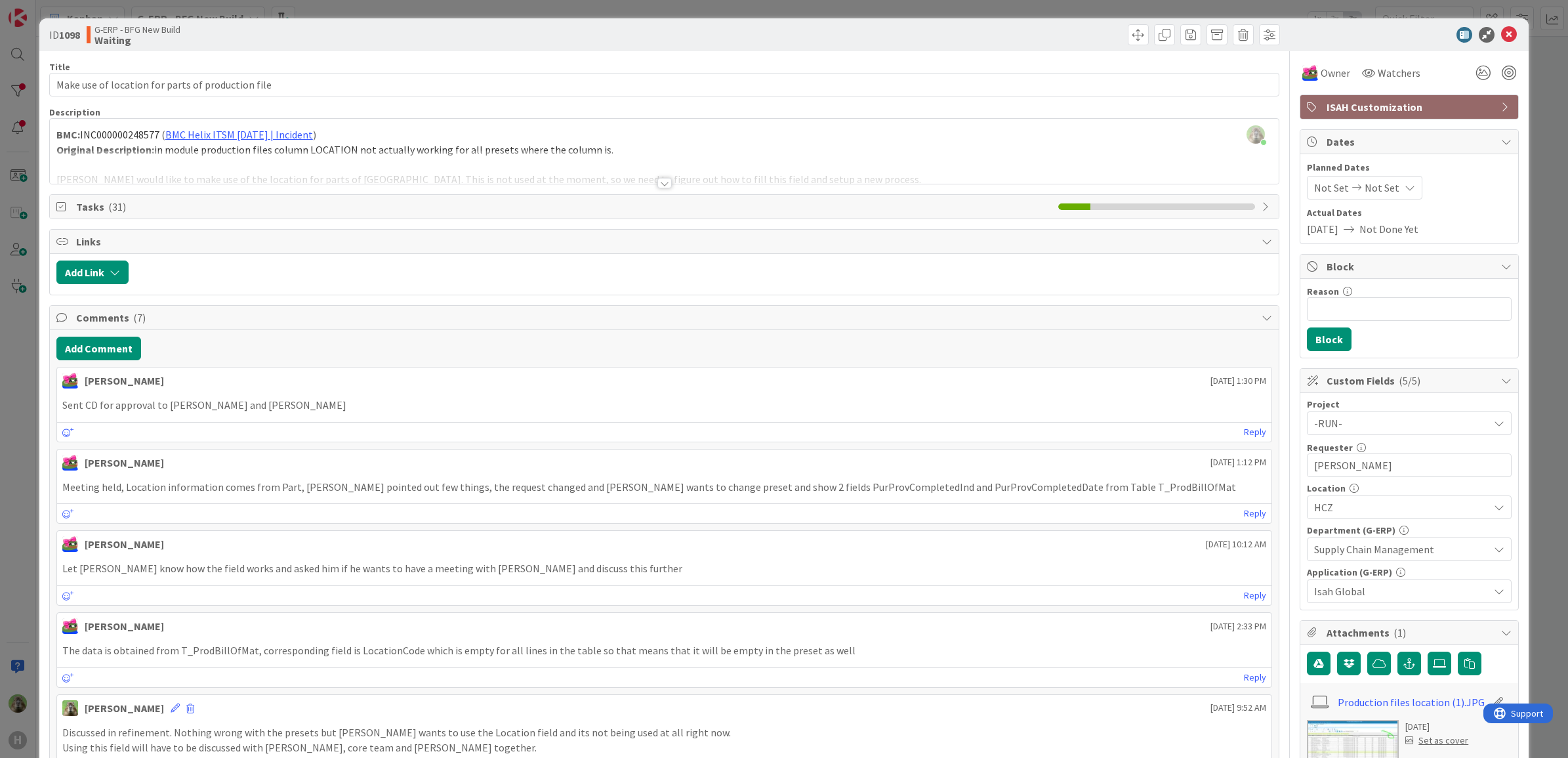
click at [643, 167] on div at bounding box center [664, 167] width 1230 height 33
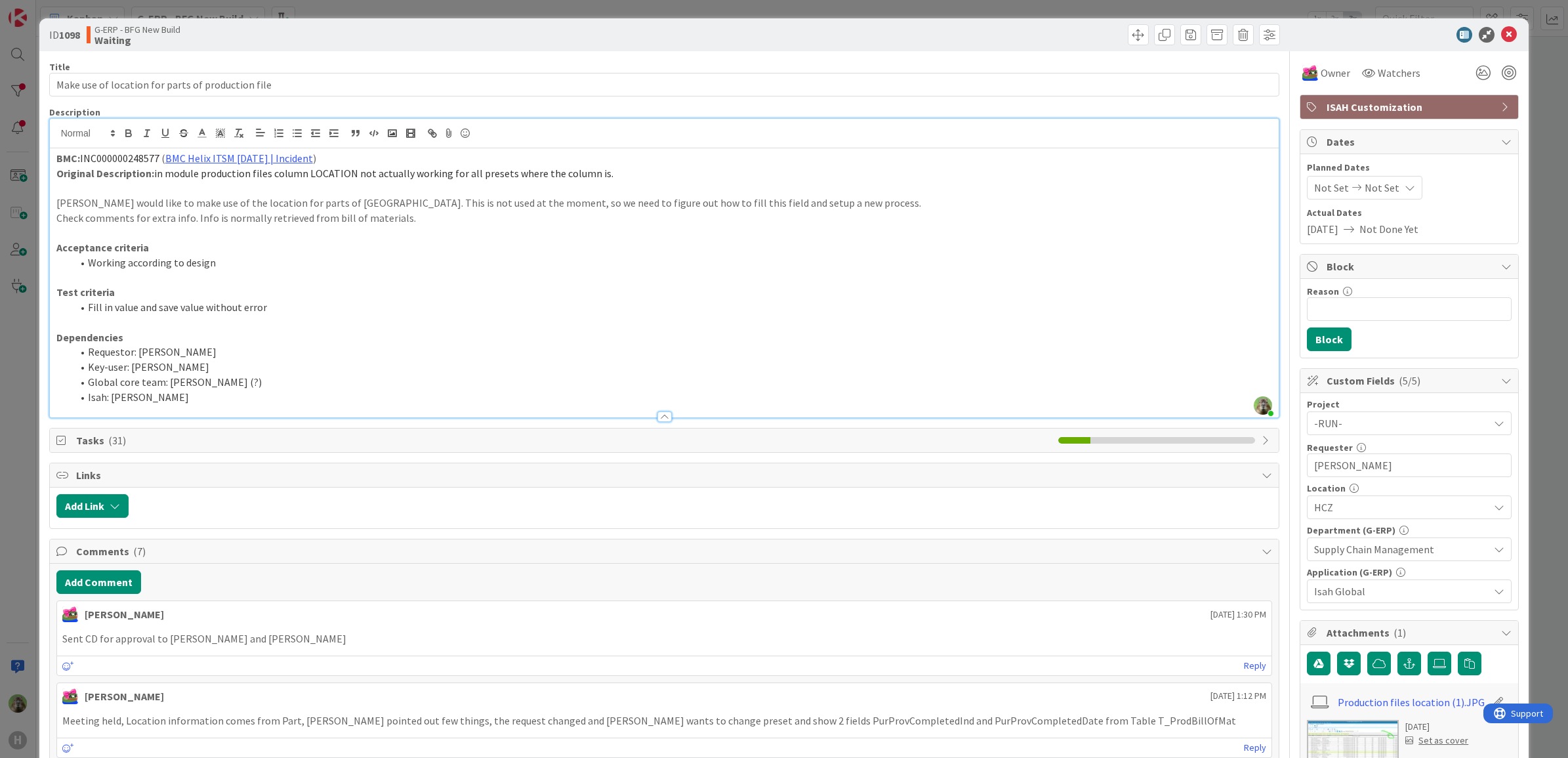
click at [15, 434] on div "ID 1098 G-ERP - BFG New Build Waiting Title 49 / 128 Make use of location for p…" at bounding box center [784, 379] width 1568 height 758
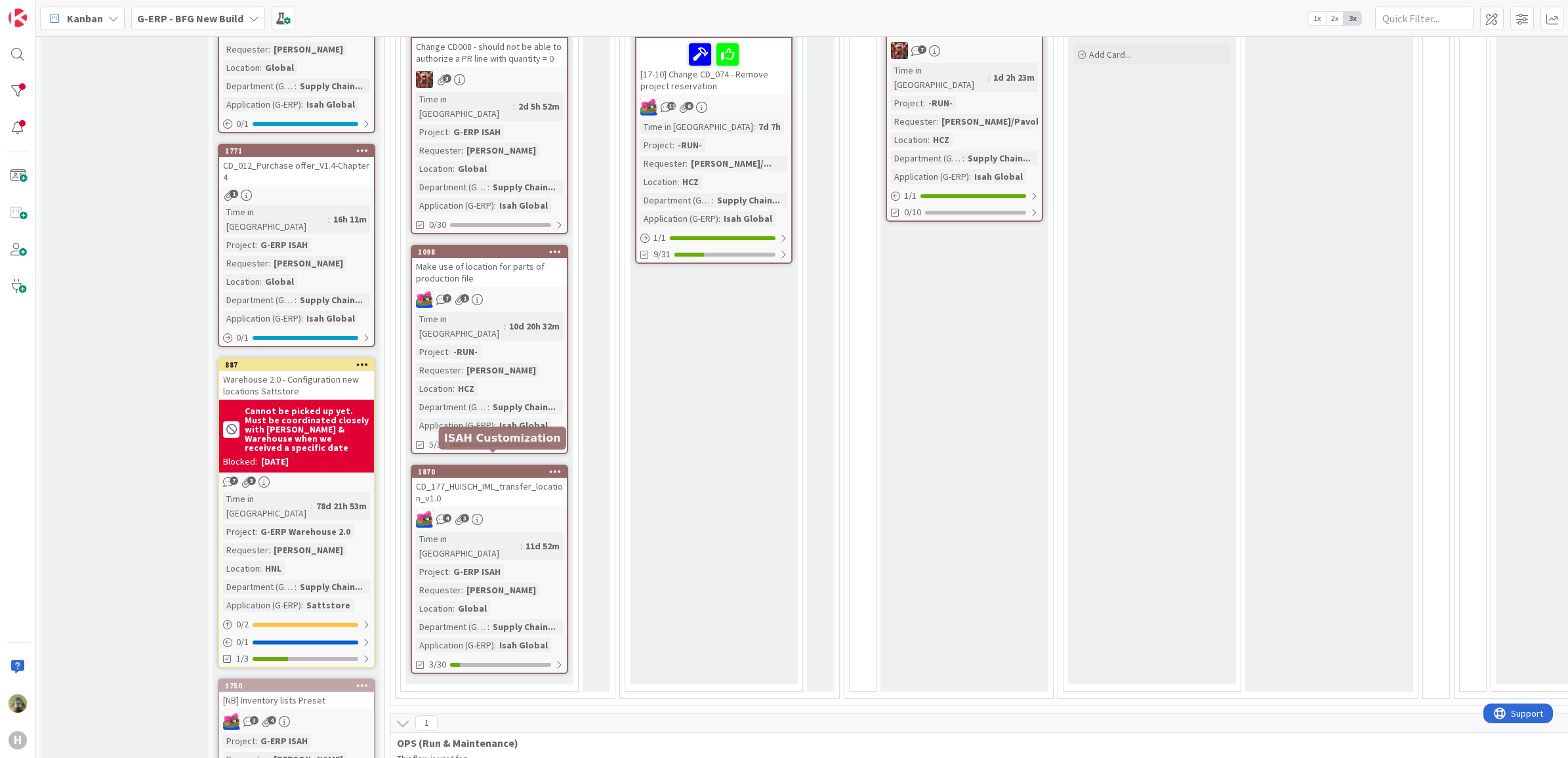
scroll to position [492, 0]
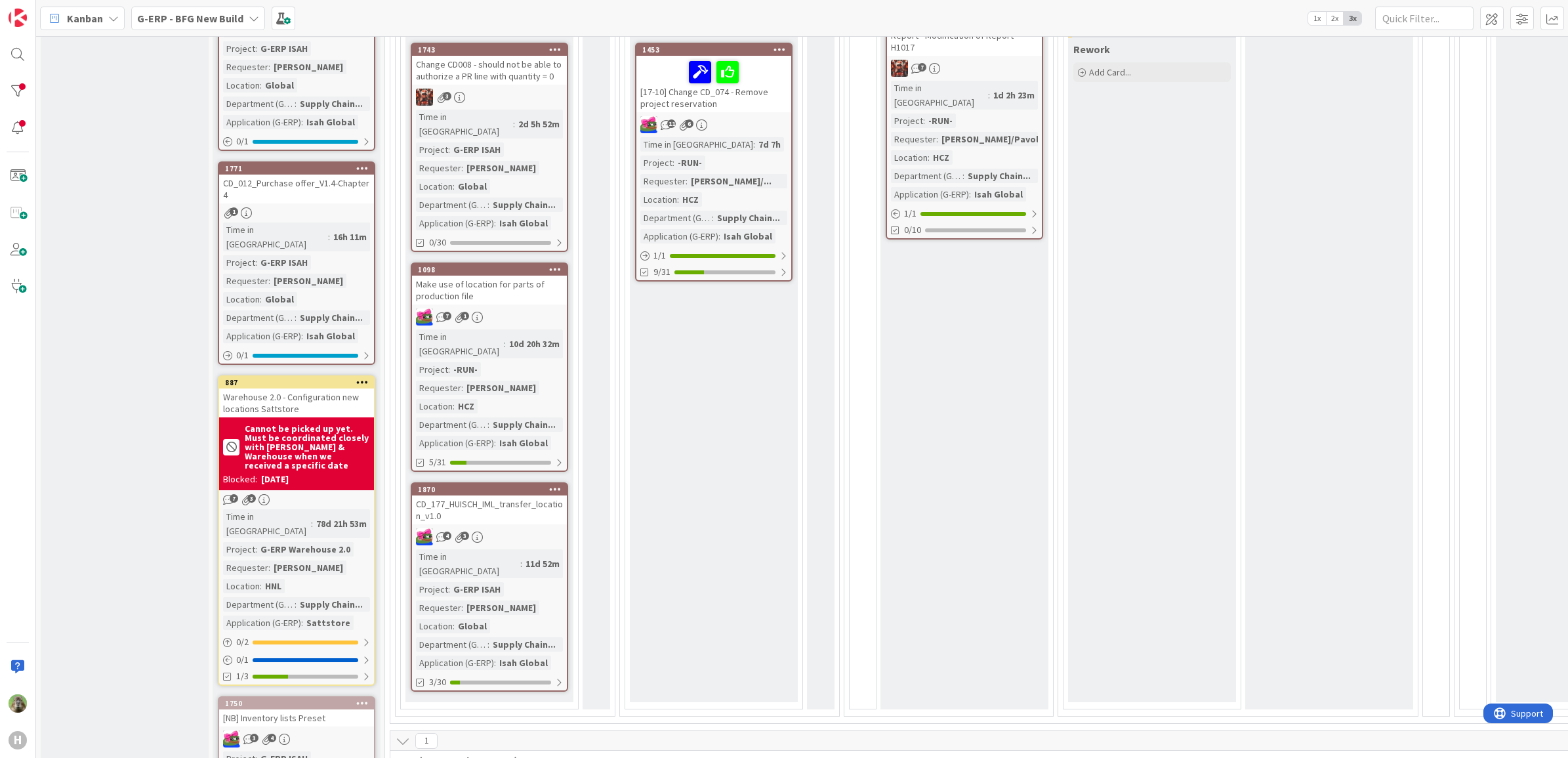
click at [490, 495] on div "CD_177_HUISCH_IML_transfer_location_v1.0" at bounding box center [489, 510] width 155 height 29
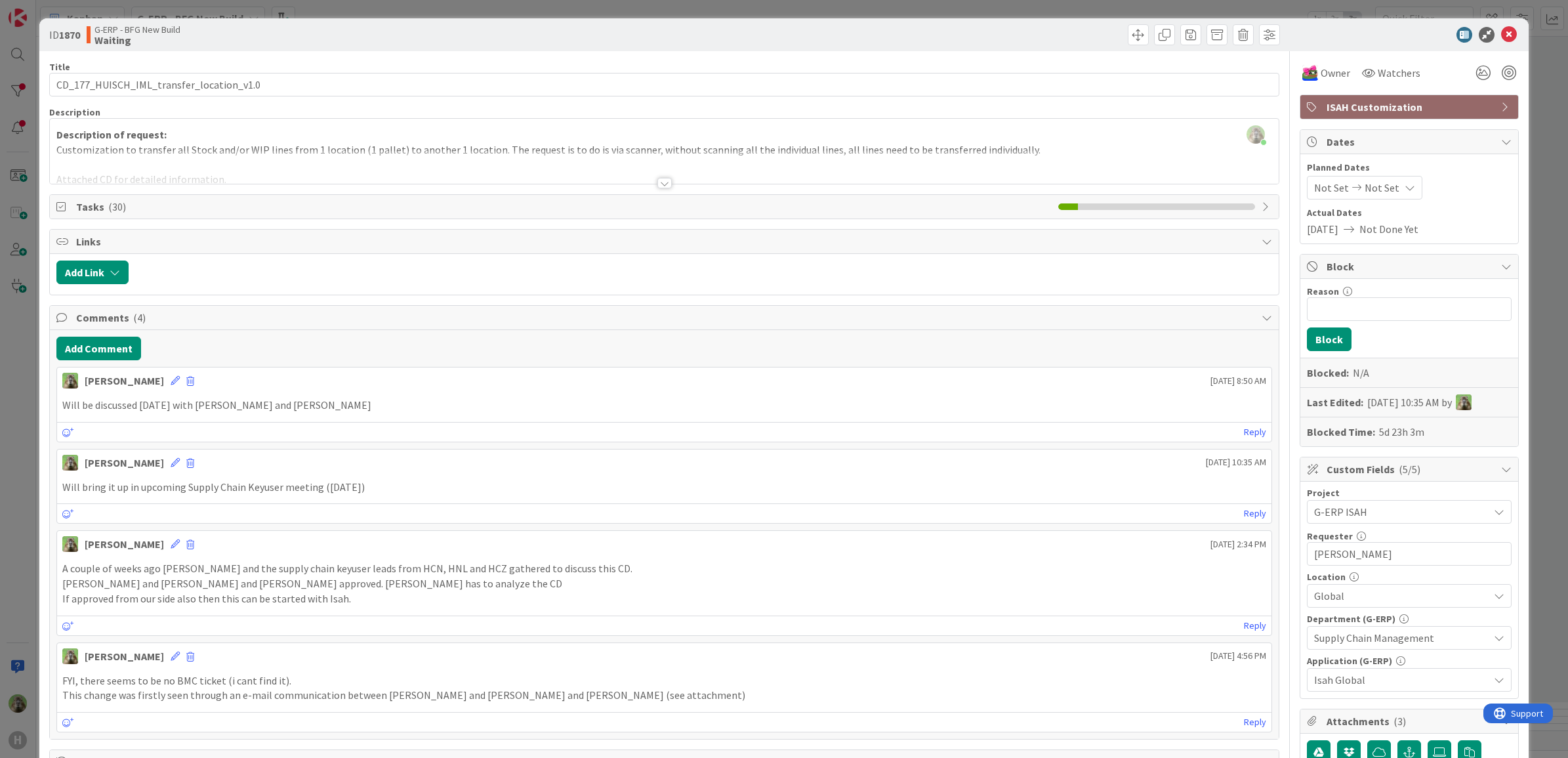
click at [652, 159] on div at bounding box center [664, 167] width 1230 height 33
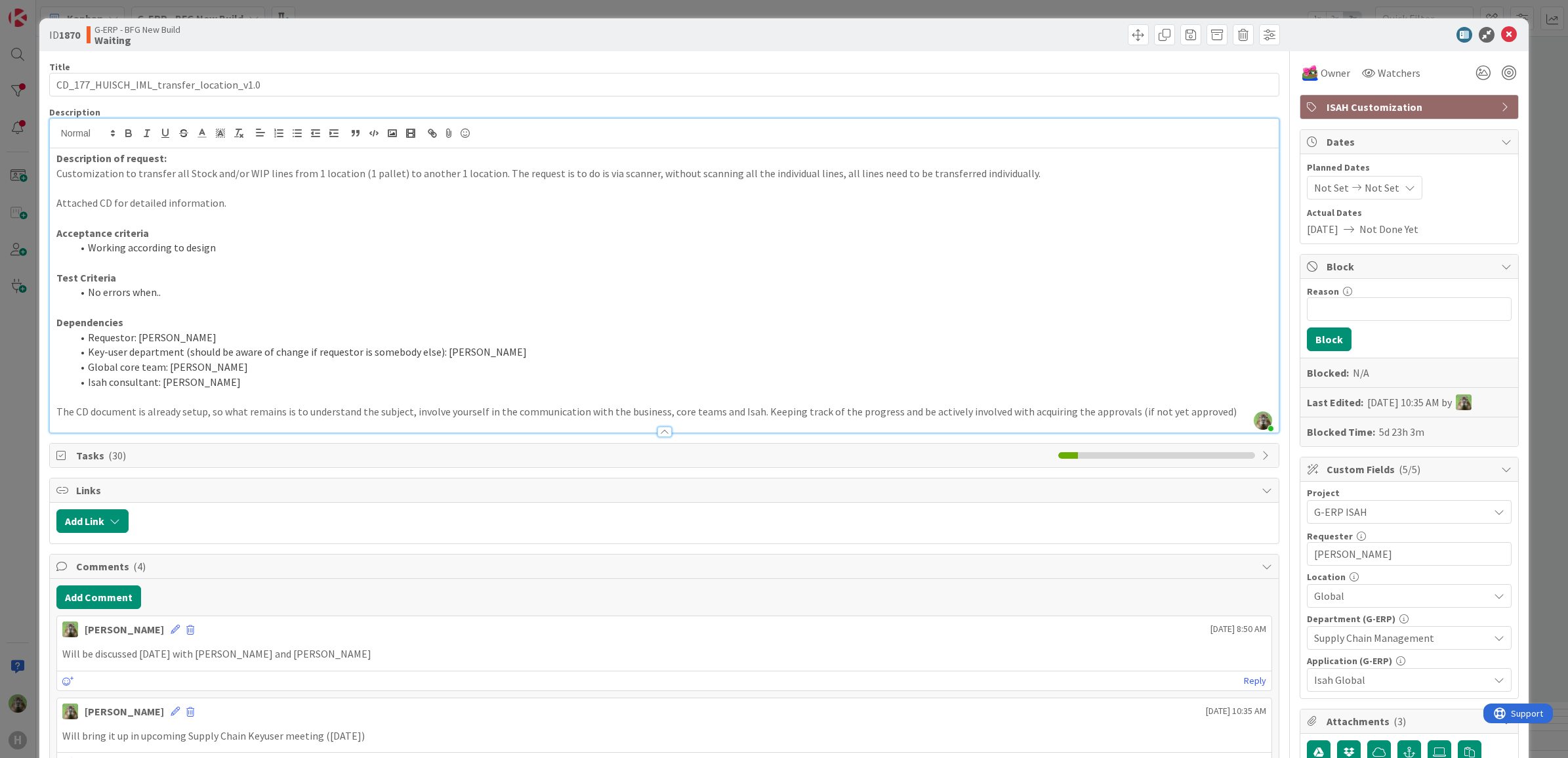
click at [1043, 290] on li "No errors when.." at bounding box center [672, 292] width 1200 height 15
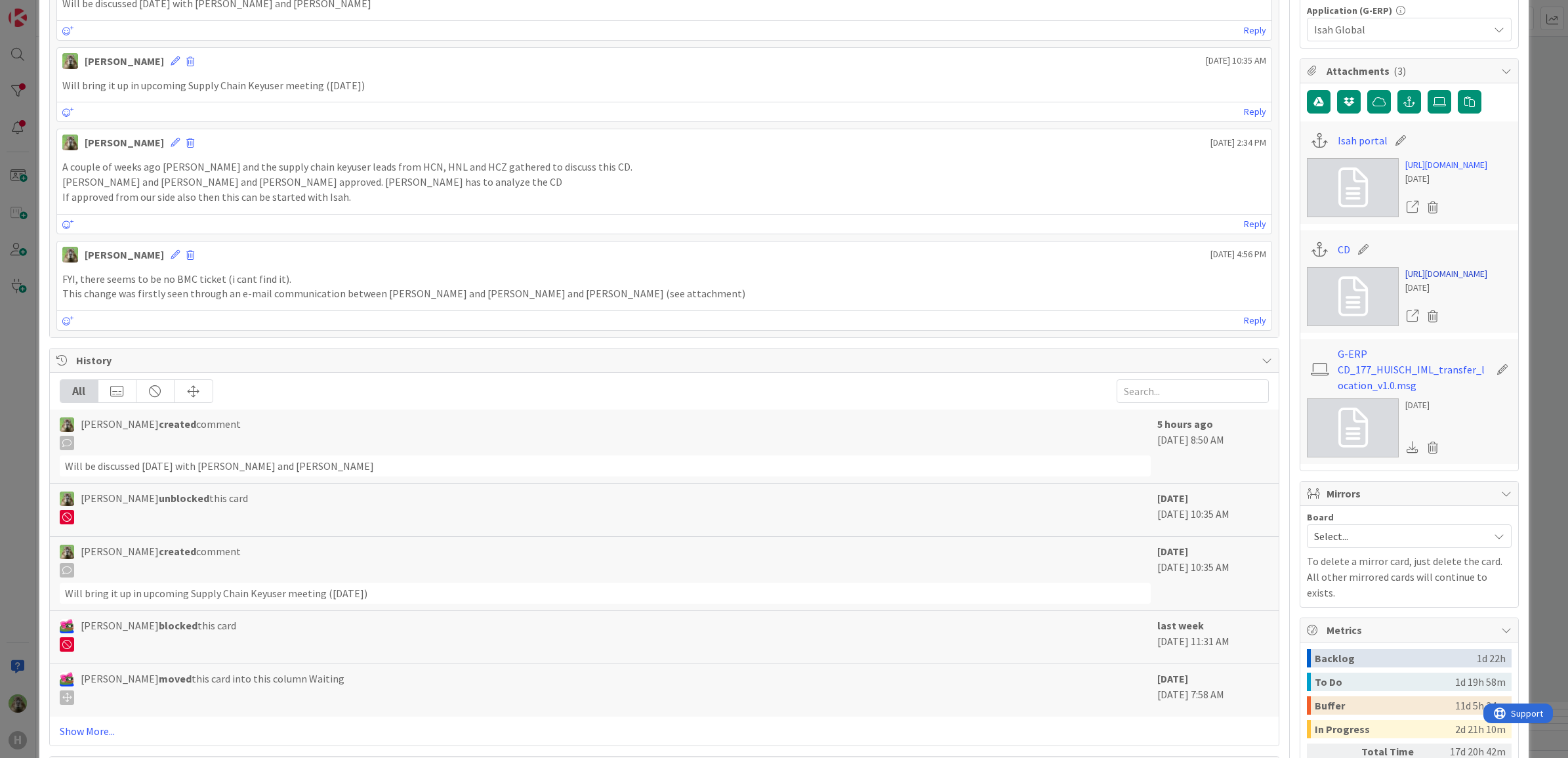
scroll to position [656, 0]
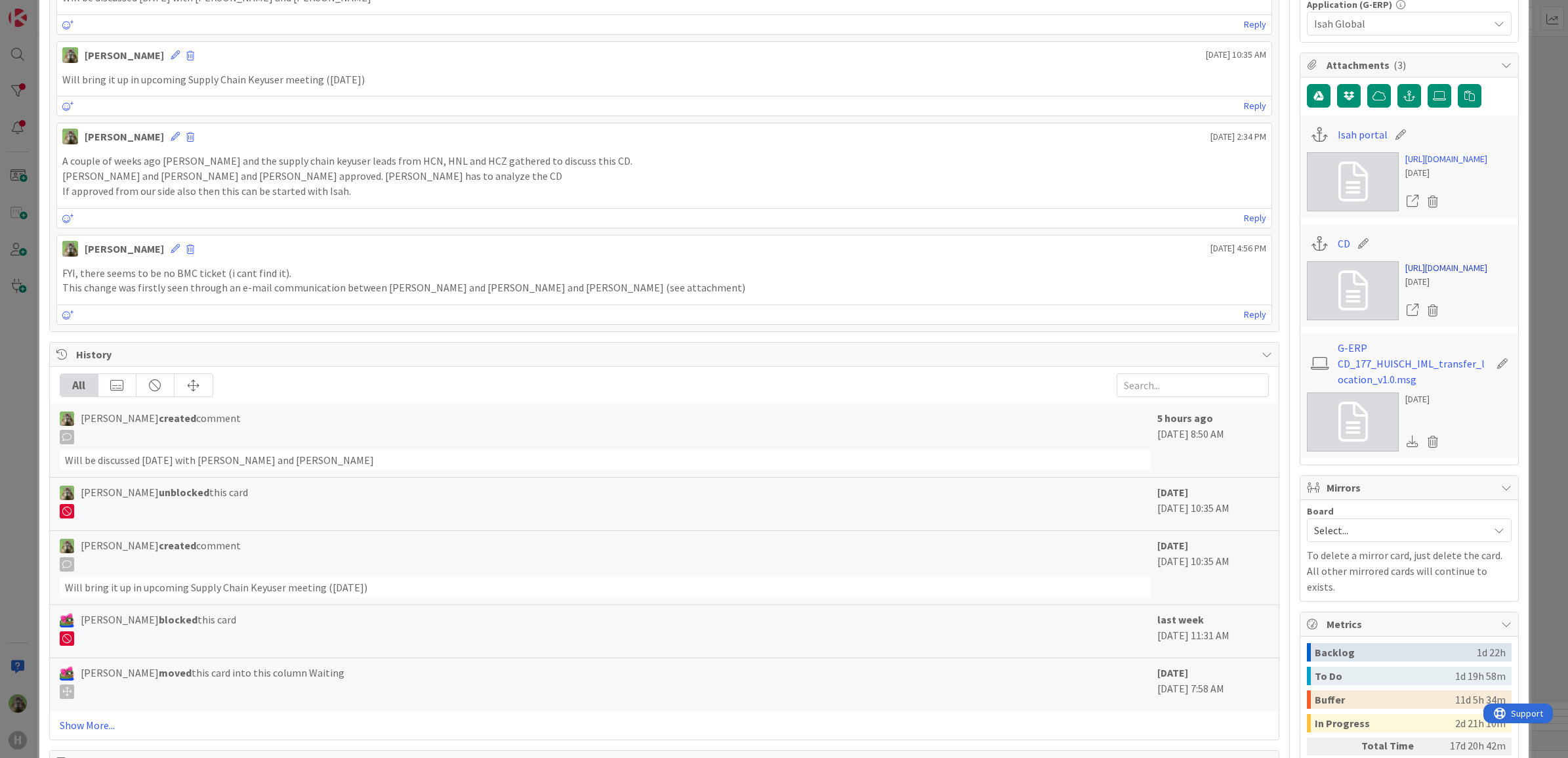
click at [1475, 275] on link "https://huismancloud.sharepoint.com/:w:/r/teams/EXTHGLGlobalERPprogram/_layouts…" at bounding box center [1446, 268] width 82 height 14
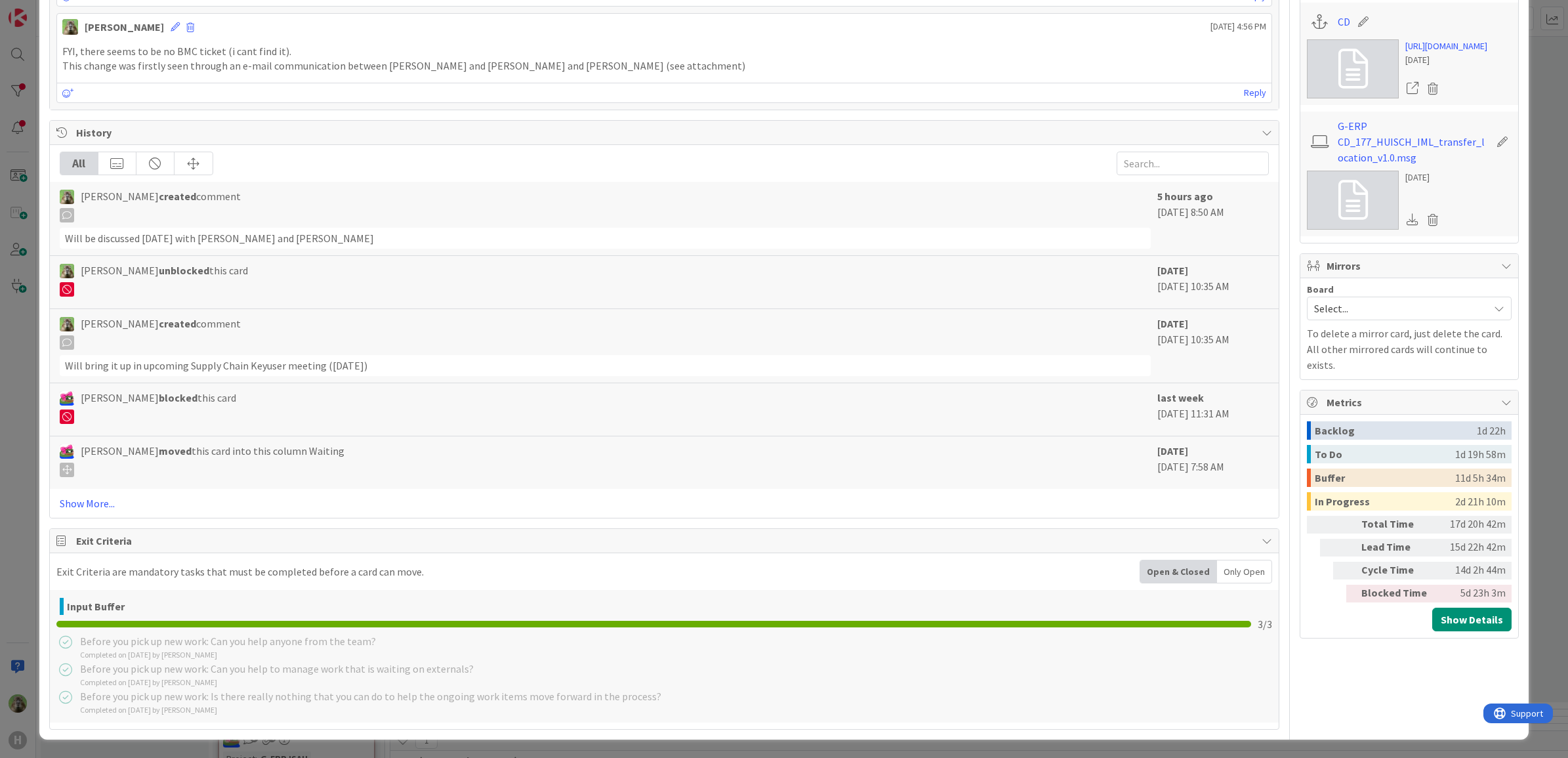
scroll to position [902, 0]
click at [17, 501] on div "ID 1870 G-ERP - BFG New Build Waiting Title 40 / 128 CD_177_HUISCH_IML_transfer…" at bounding box center [784, 379] width 1568 height 758
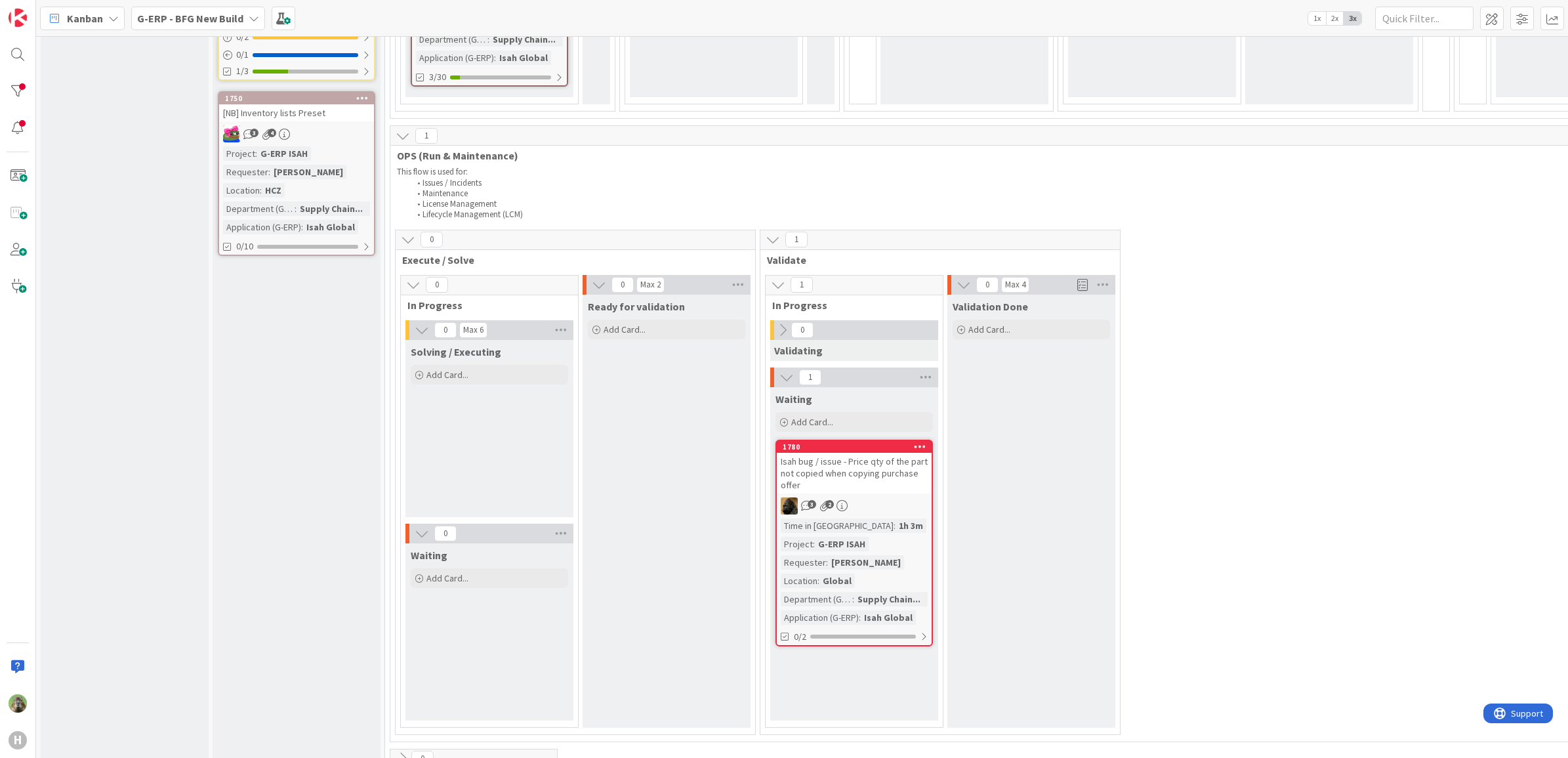
scroll to position [1109, 0]
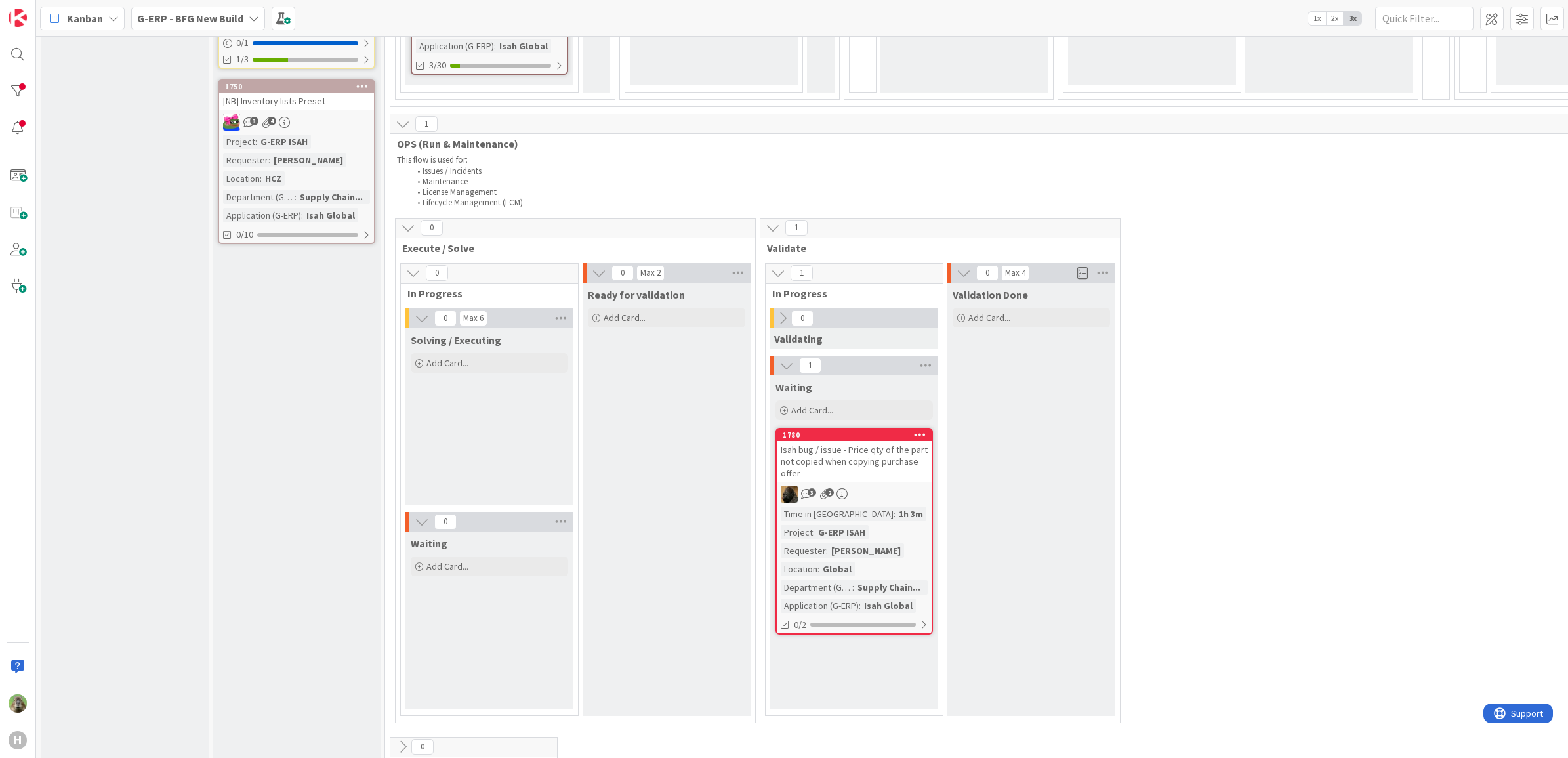
click at [900, 441] on div "Isah bug / issue - Price qty of the part not copied when copying purchase offer" at bounding box center [854, 462] width 155 height 41
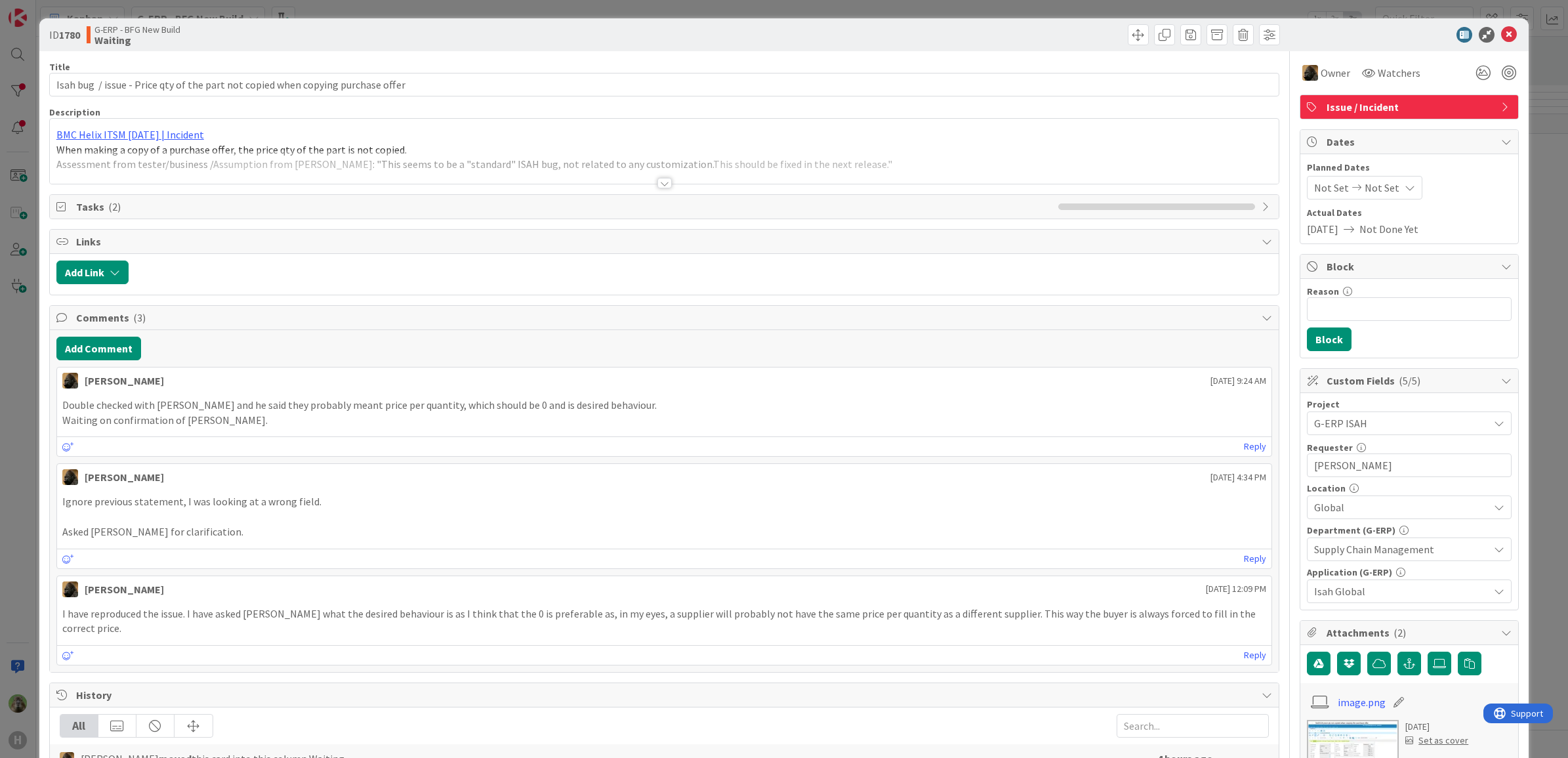
click at [502, 149] on p "When making a copy of a purchase offer, the price qty of the part is not copied." at bounding box center [664, 150] width 1216 height 15
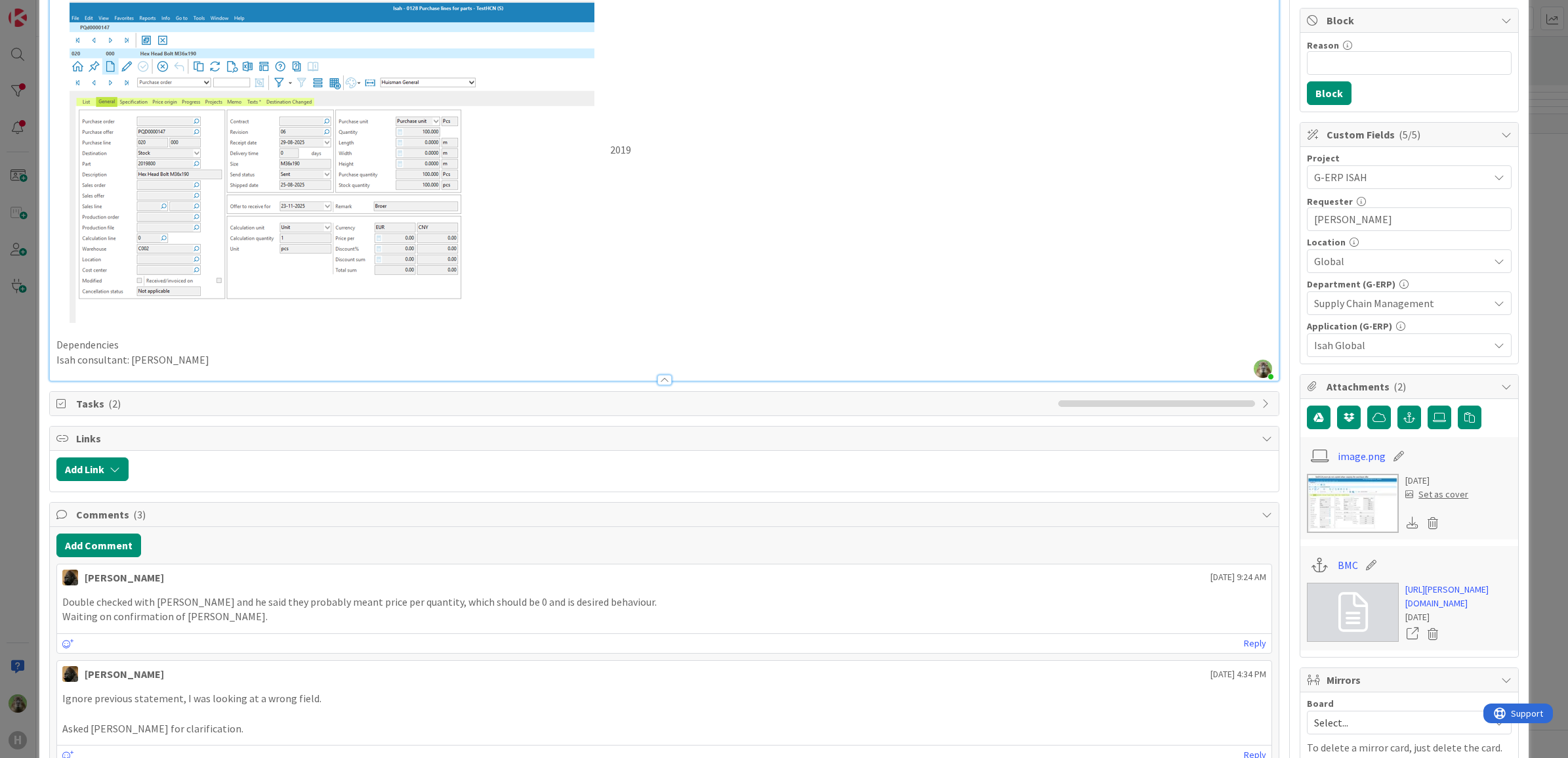
scroll to position [164, 0]
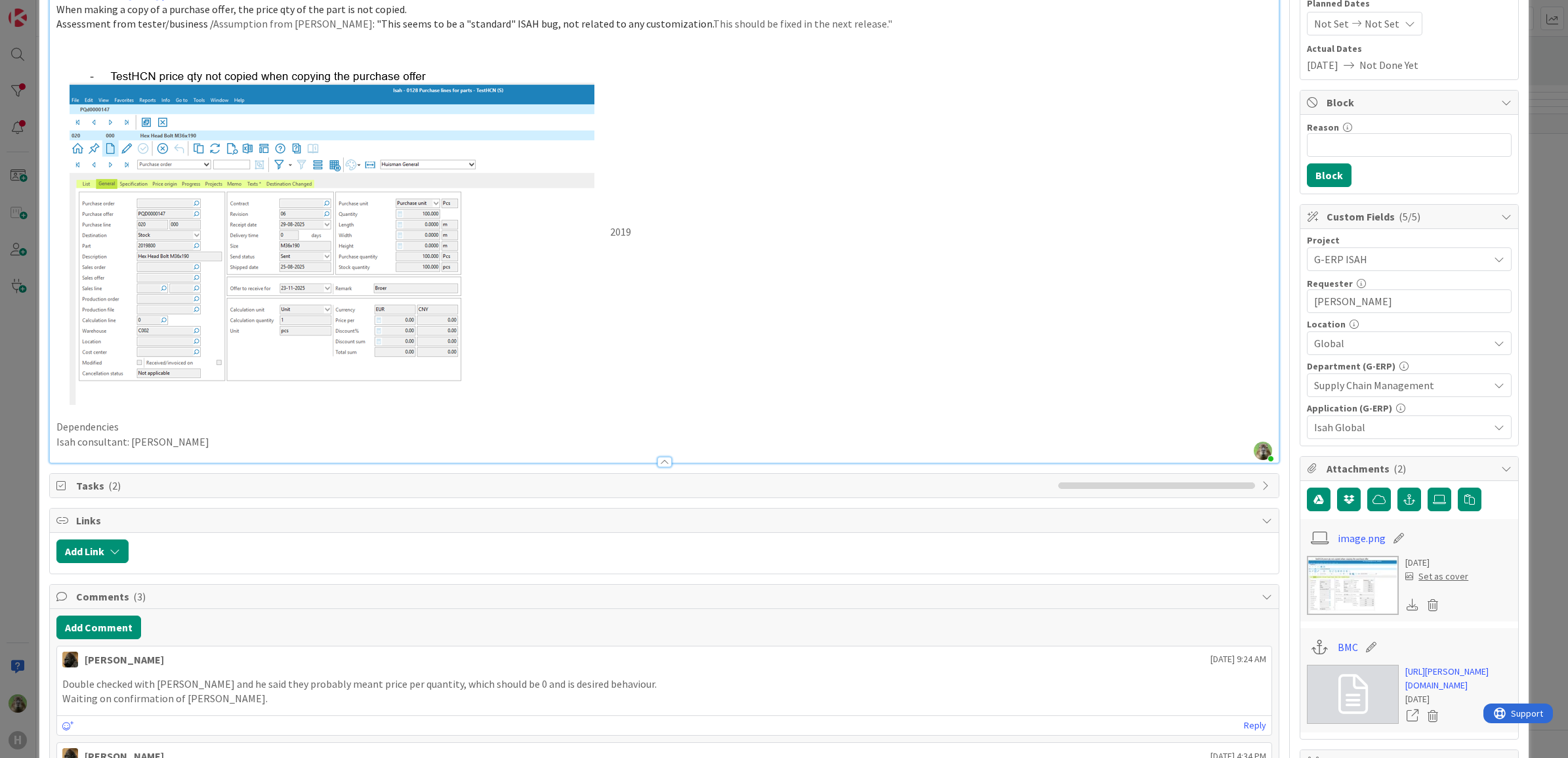
click at [22, 596] on div "ID 1780 G-ERP - BFG New Build Waiting Title 80 / 128 Isah bug / issue - Price q…" at bounding box center [784, 379] width 1568 height 758
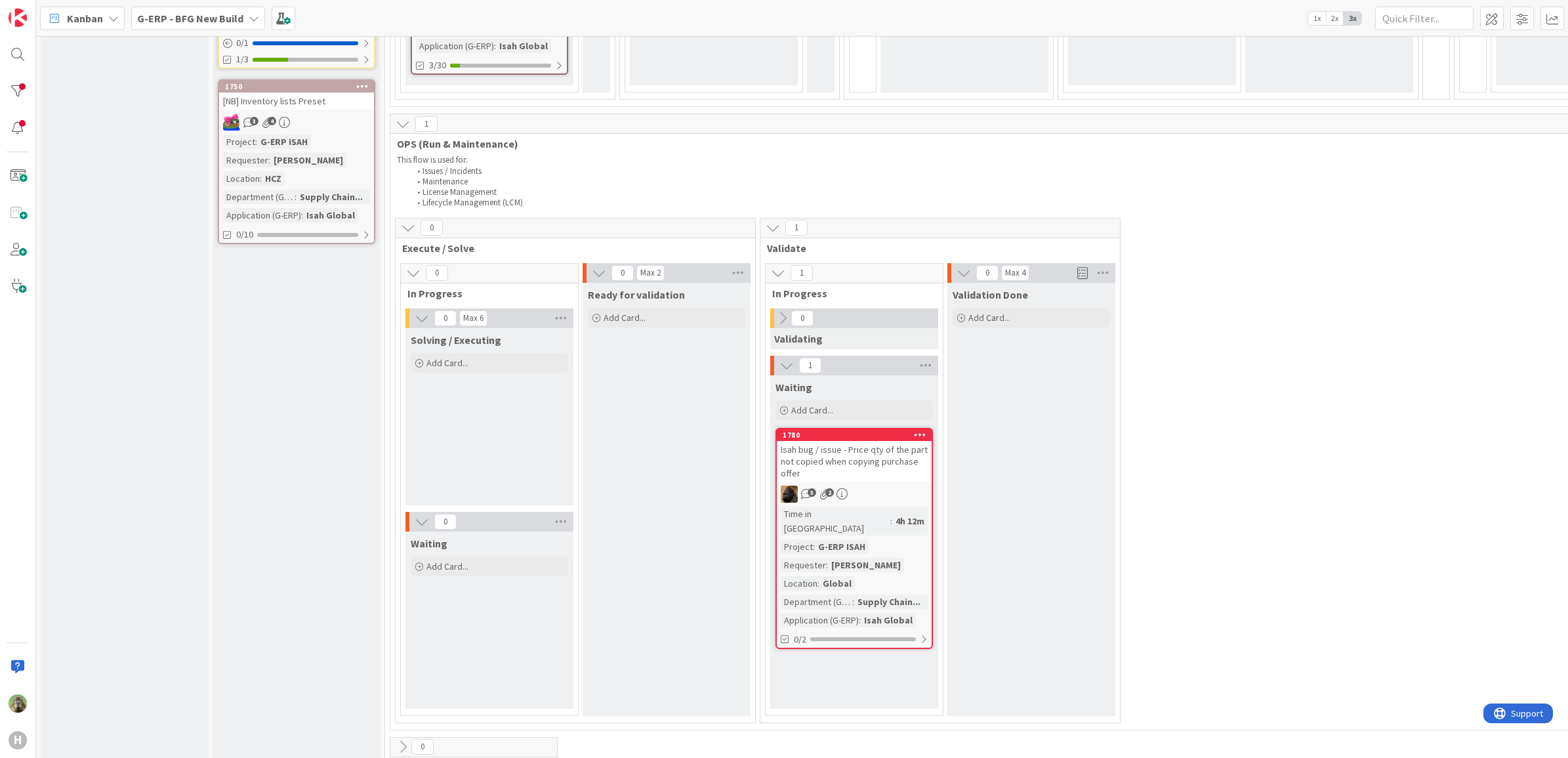
click at [855, 441] on div "Isah bug / issue - Price qty of the part not copied when copying purchase offer" at bounding box center [854, 462] width 155 height 41
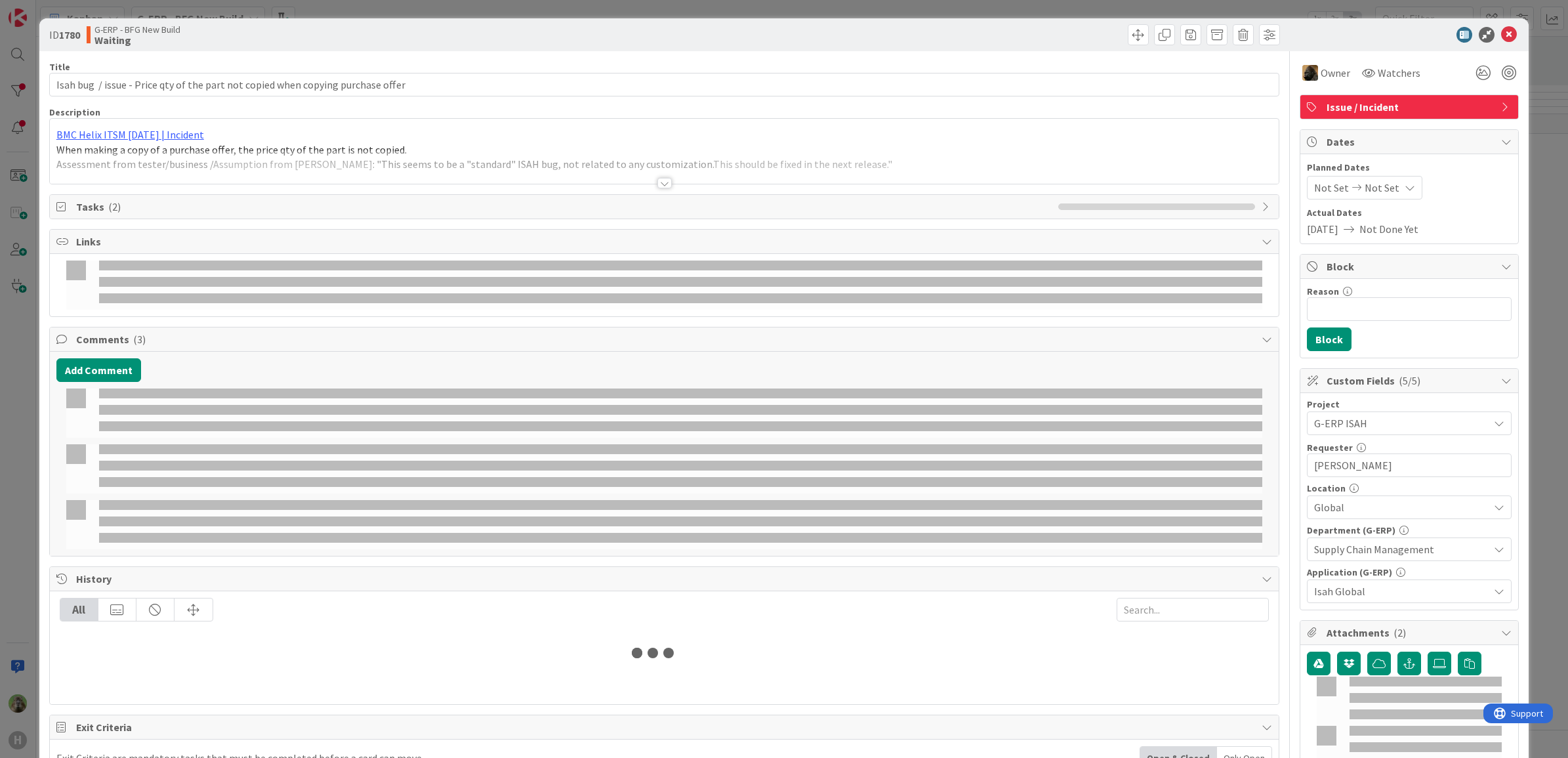
click at [579, 177] on div at bounding box center [664, 167] width 1230 height 33
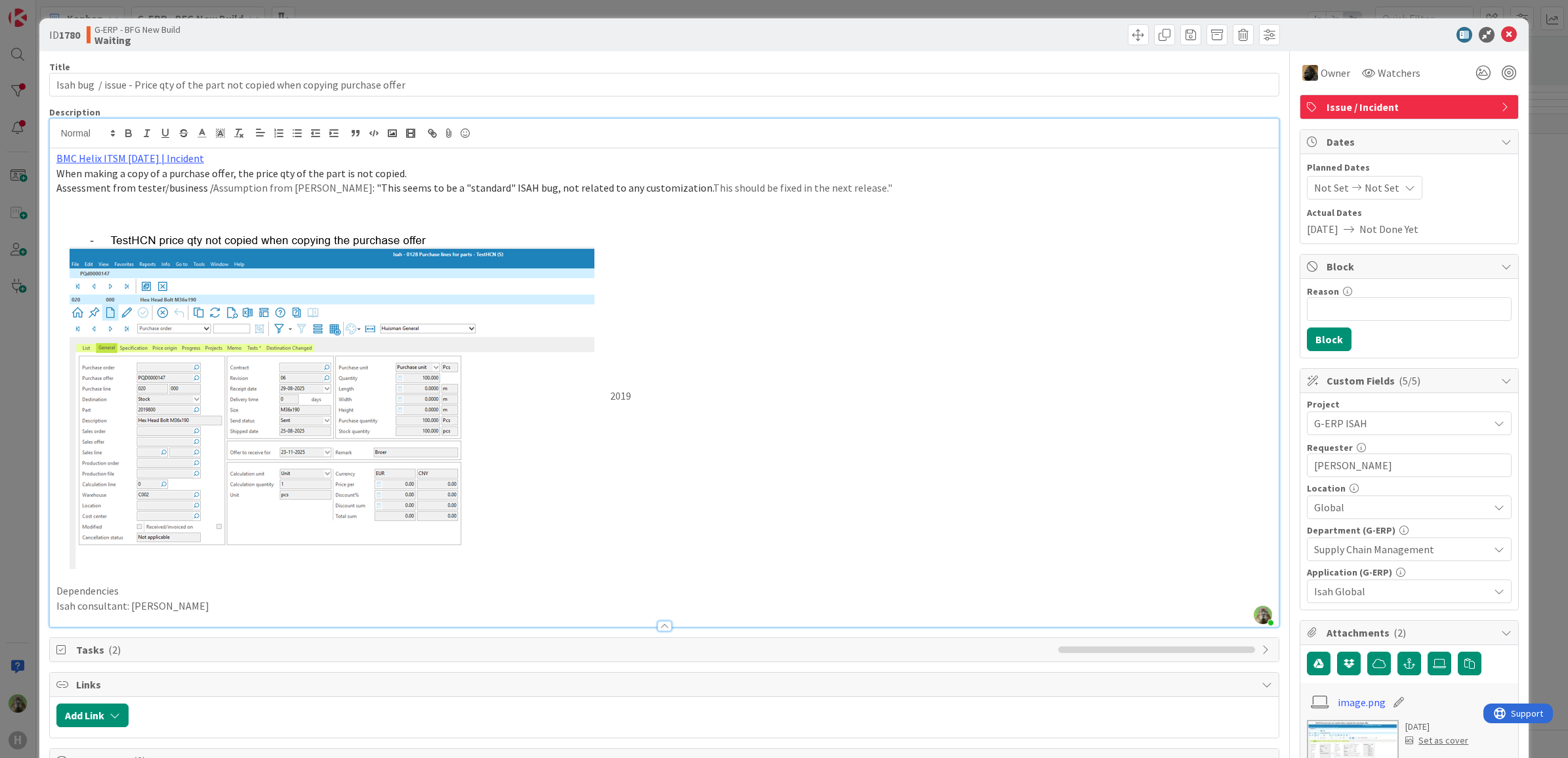
drag, startPoint x: 195, startPoint y: 240, endPoint x: 293, endPoint y: 240, distance: 98.0
click at [293, 240] on img at bounding box center [333, 397] width 554 height 343
click at [899, 284] on p "2019" at bounding box center [664, 397] width 1216 height 343
click at [737, 191] on p "Assessment from tester/business / Assumption from Karel Broer : "This seems to …" at bounding box center [664, 188] width 1216 height 15
click at [17, 489] on div "ID 1780 G-ERP - BFG New Build Waiting Title 80 / 128 Isah bug / issue - Price q…" at bounding box center [784, 379] width 1568 height 758
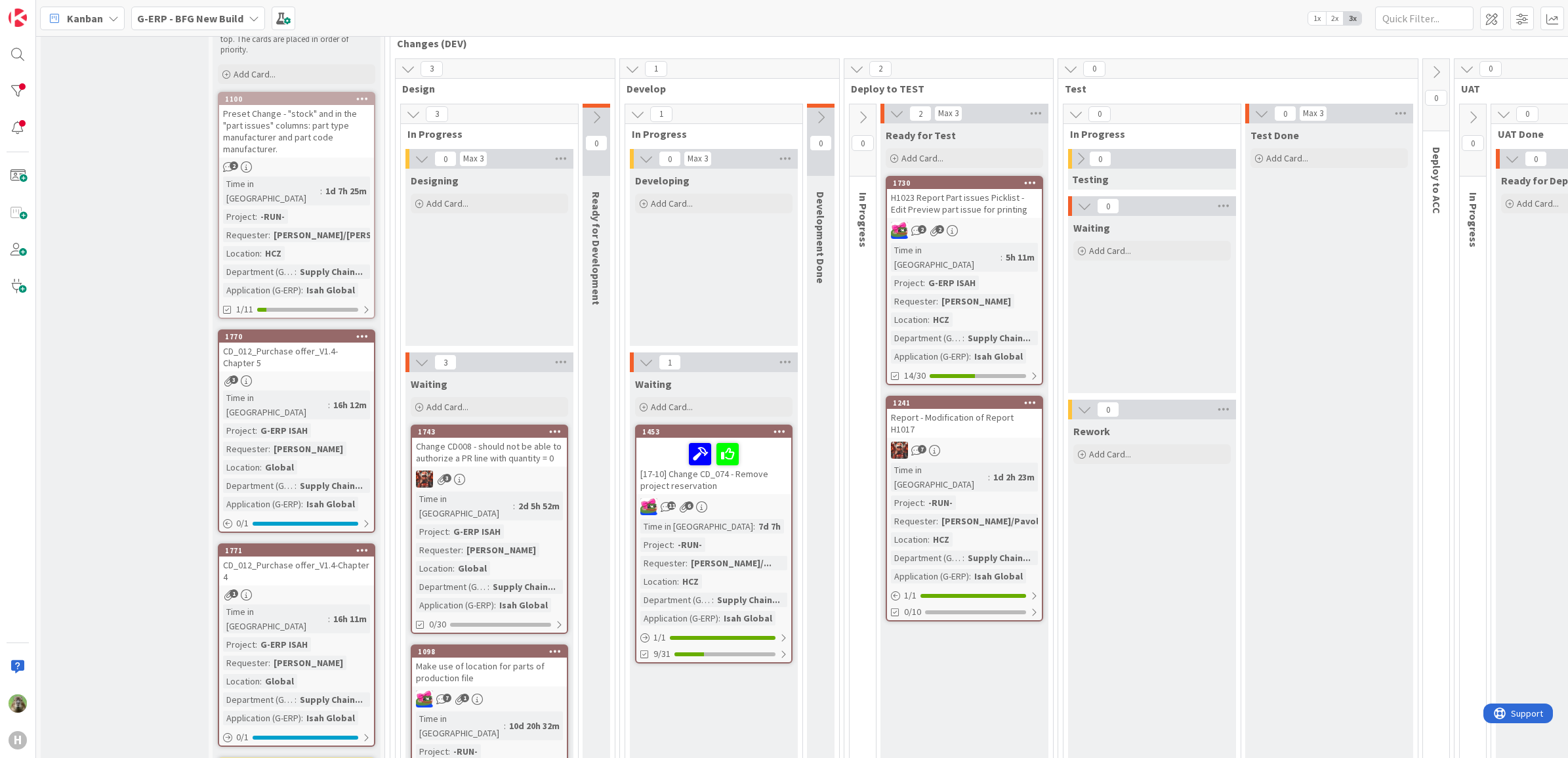
scroll to position [82, 0]
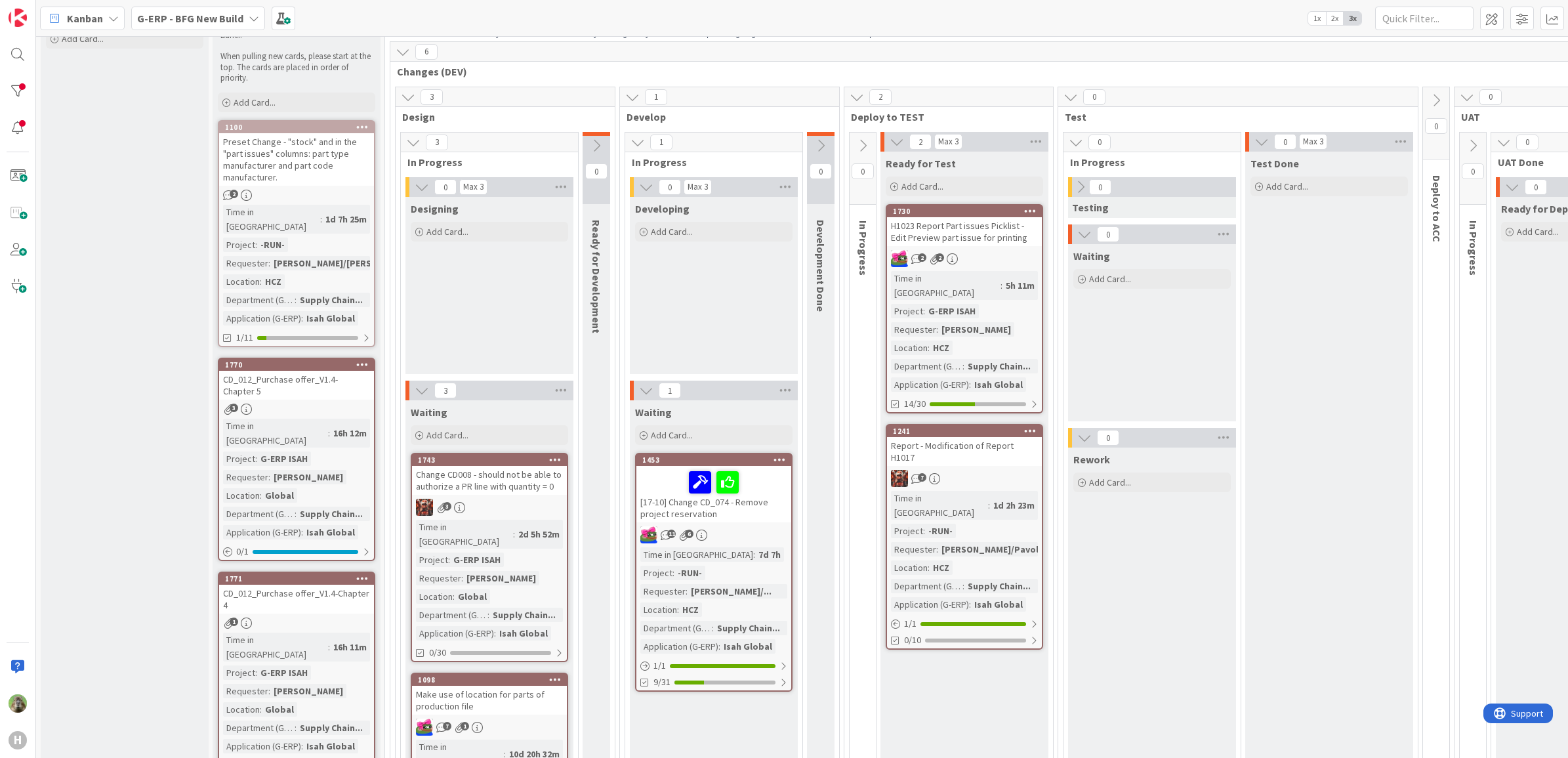
click at [345, 158] on div "Preset Change - "stock" and in the "part issues" columns: part type manufacture…" at bounding box center [296, 159] width 155 height 52
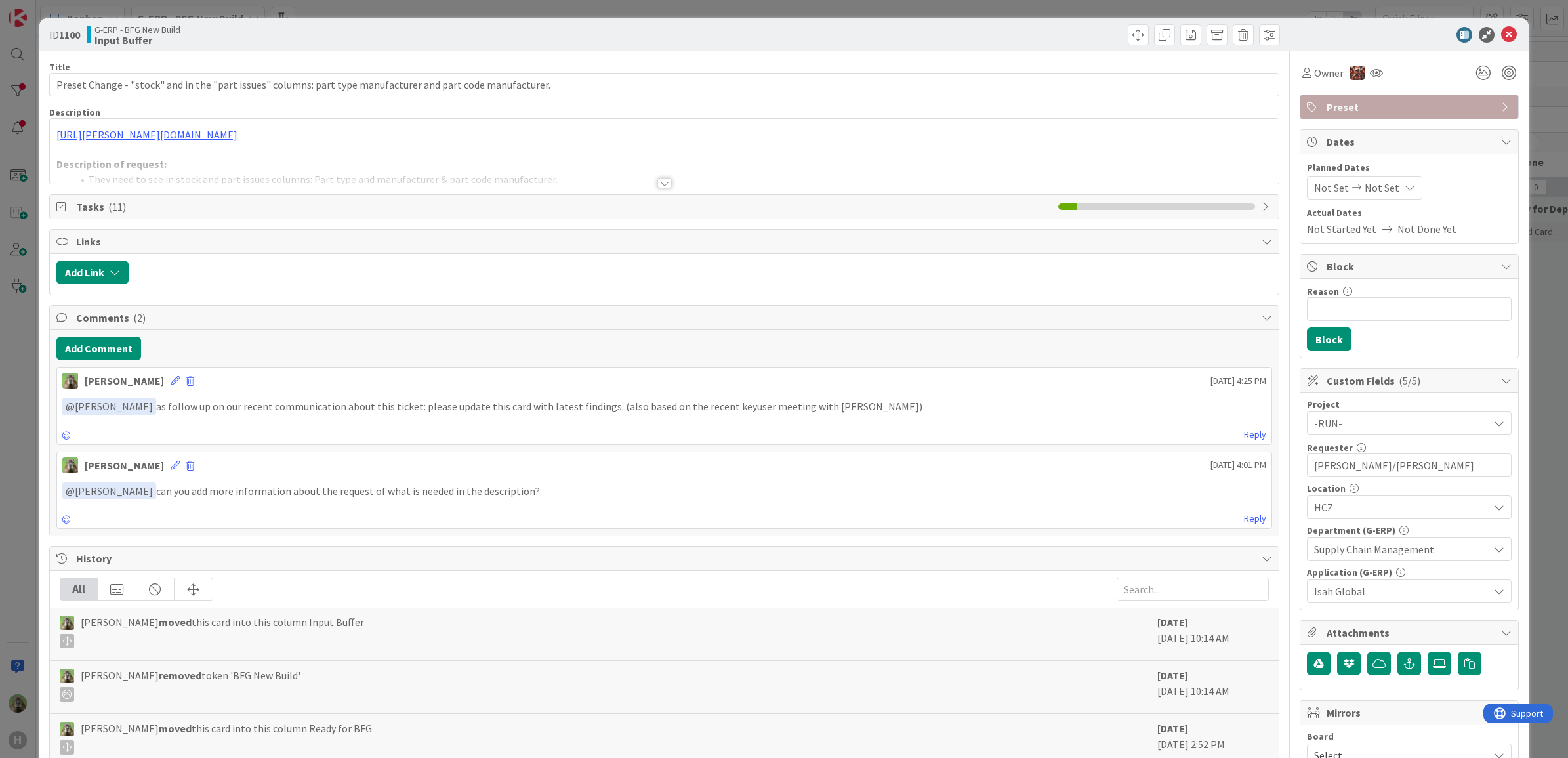
click at [591, 169] on div at bounding box center [664, 167] width 1230 height 33
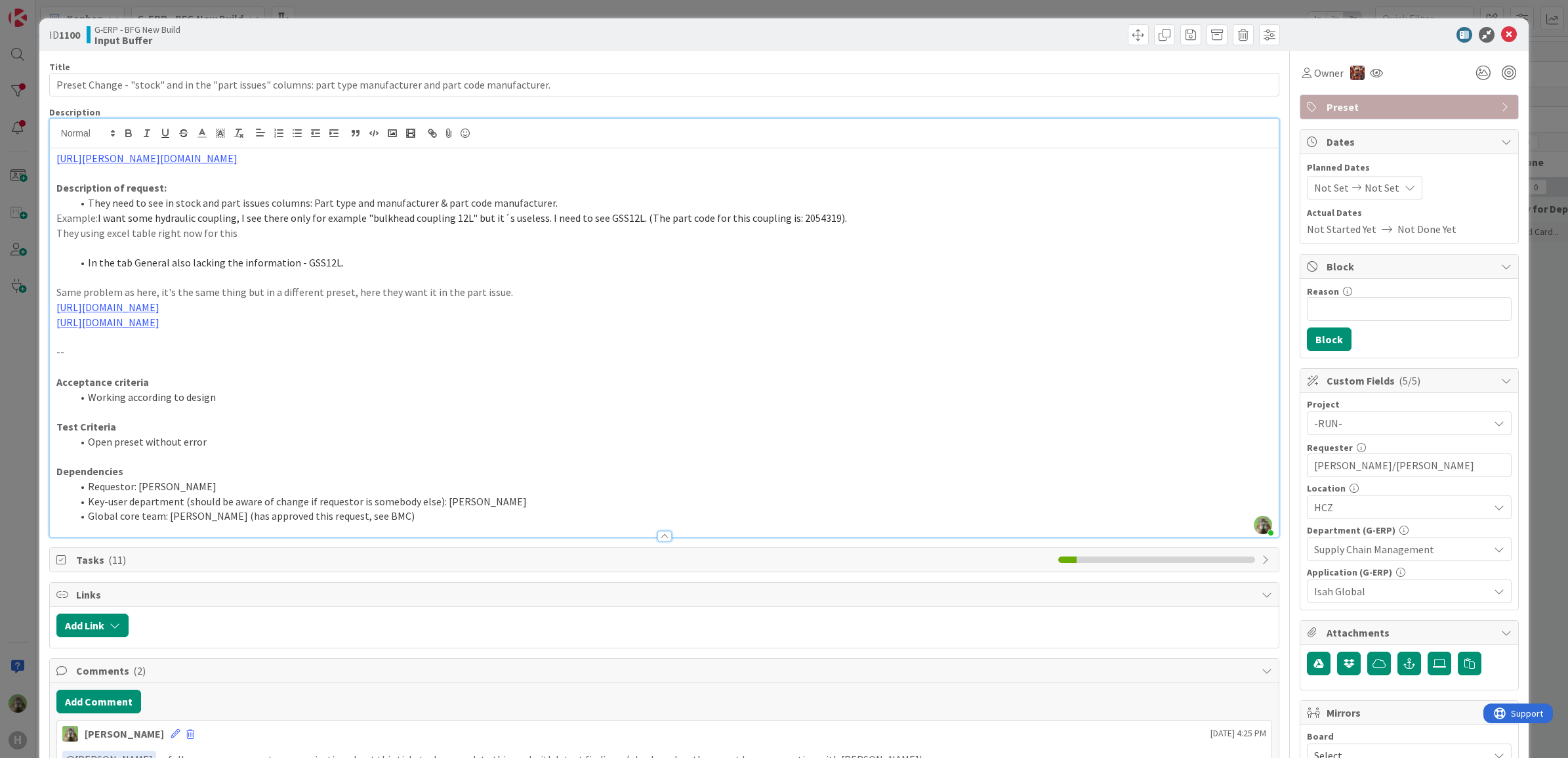
click at [7, 417] on div "ID 1100 G-ERP - BFG New Build Input Buffer Title 108 / 128 Preset Change - "sto…" at bounding box center [784, 379] width 1568 height 758
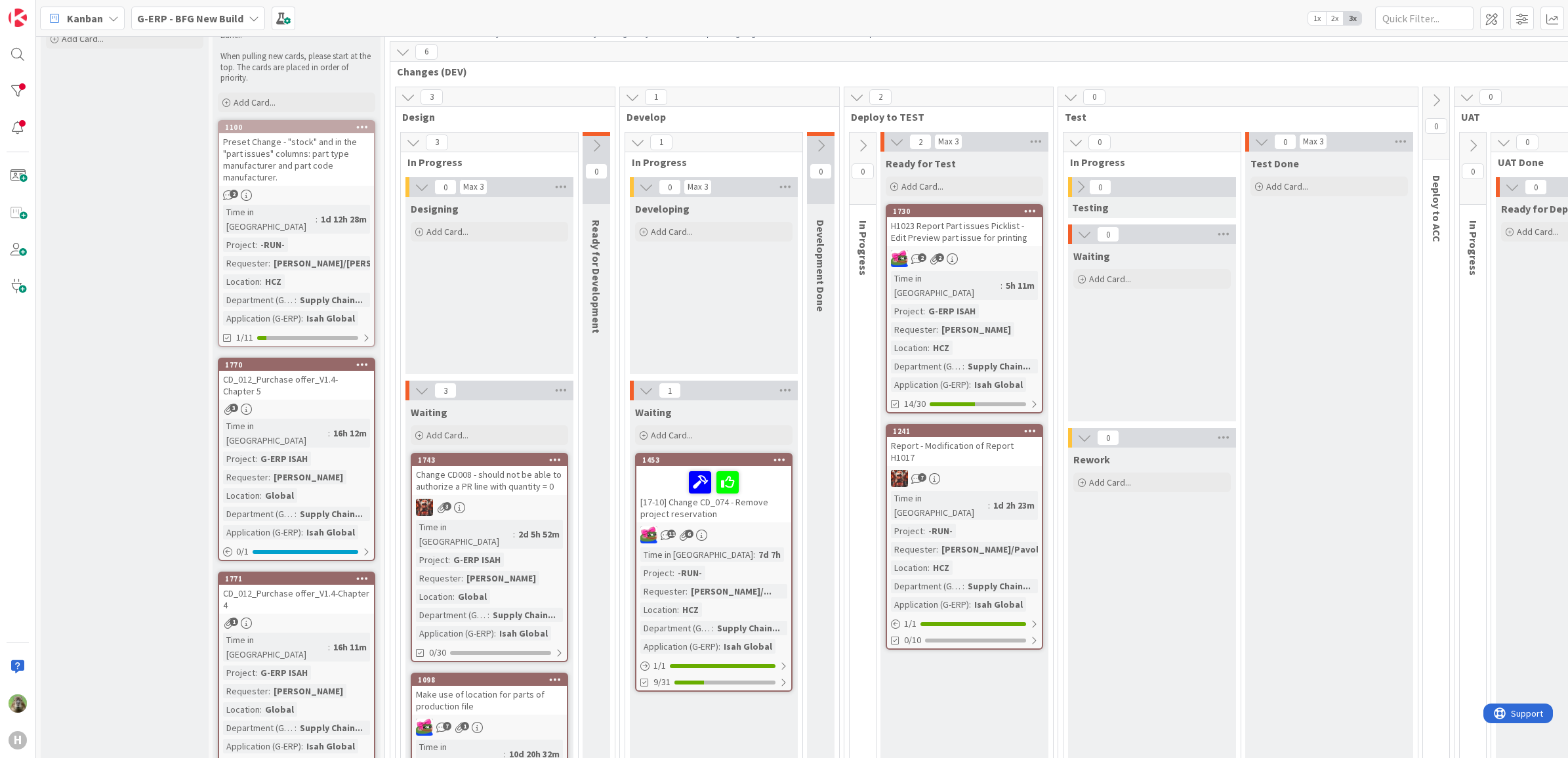
click at [290, 133] on div "Preset Change - "stock" and in the "part issues" columns: part type manufacture…" at bounding box center [296, 159] width 155 height 52
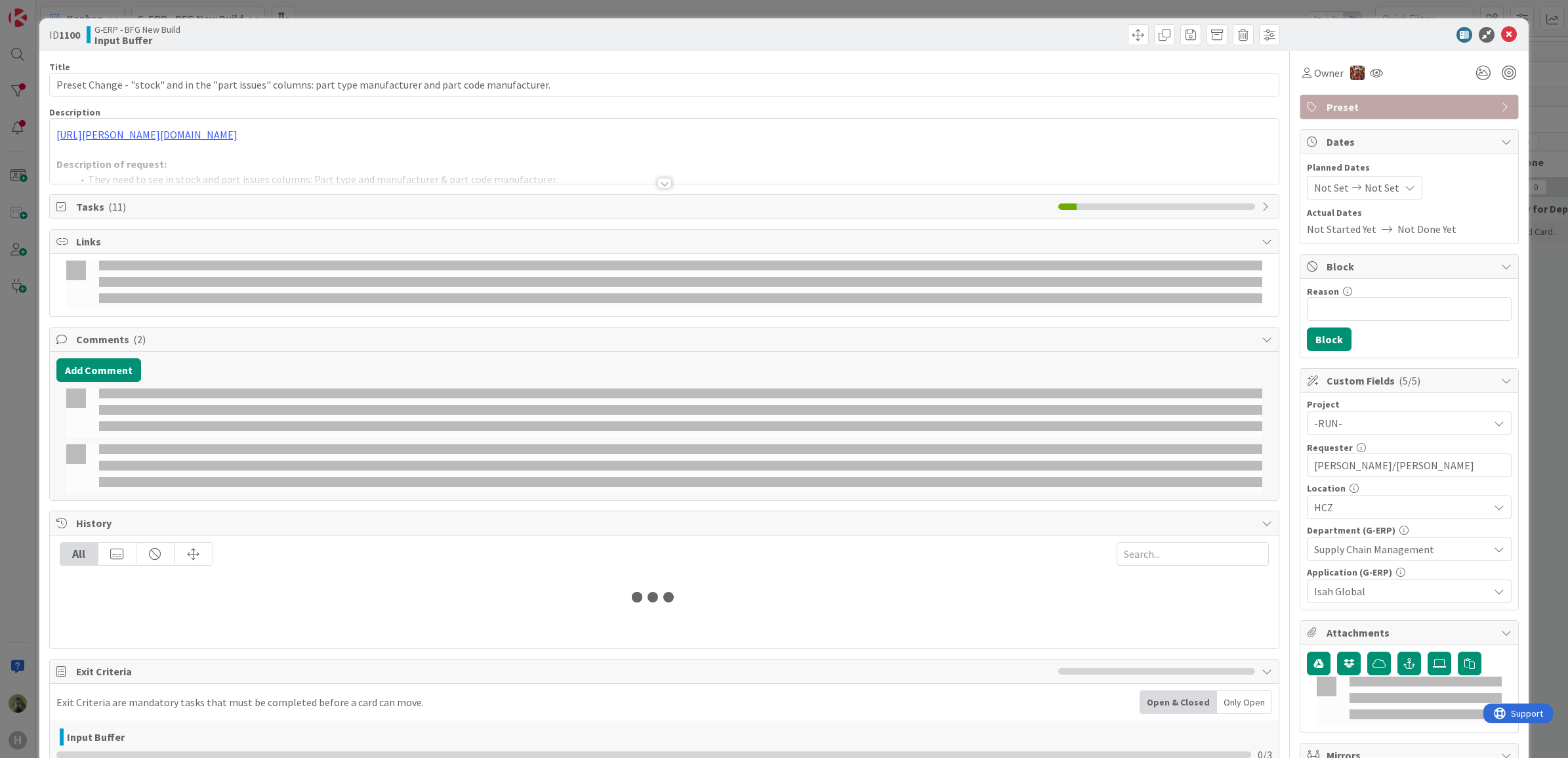
click at [555, 162] on div at bounding box center [664, 167] width 1230 height 33
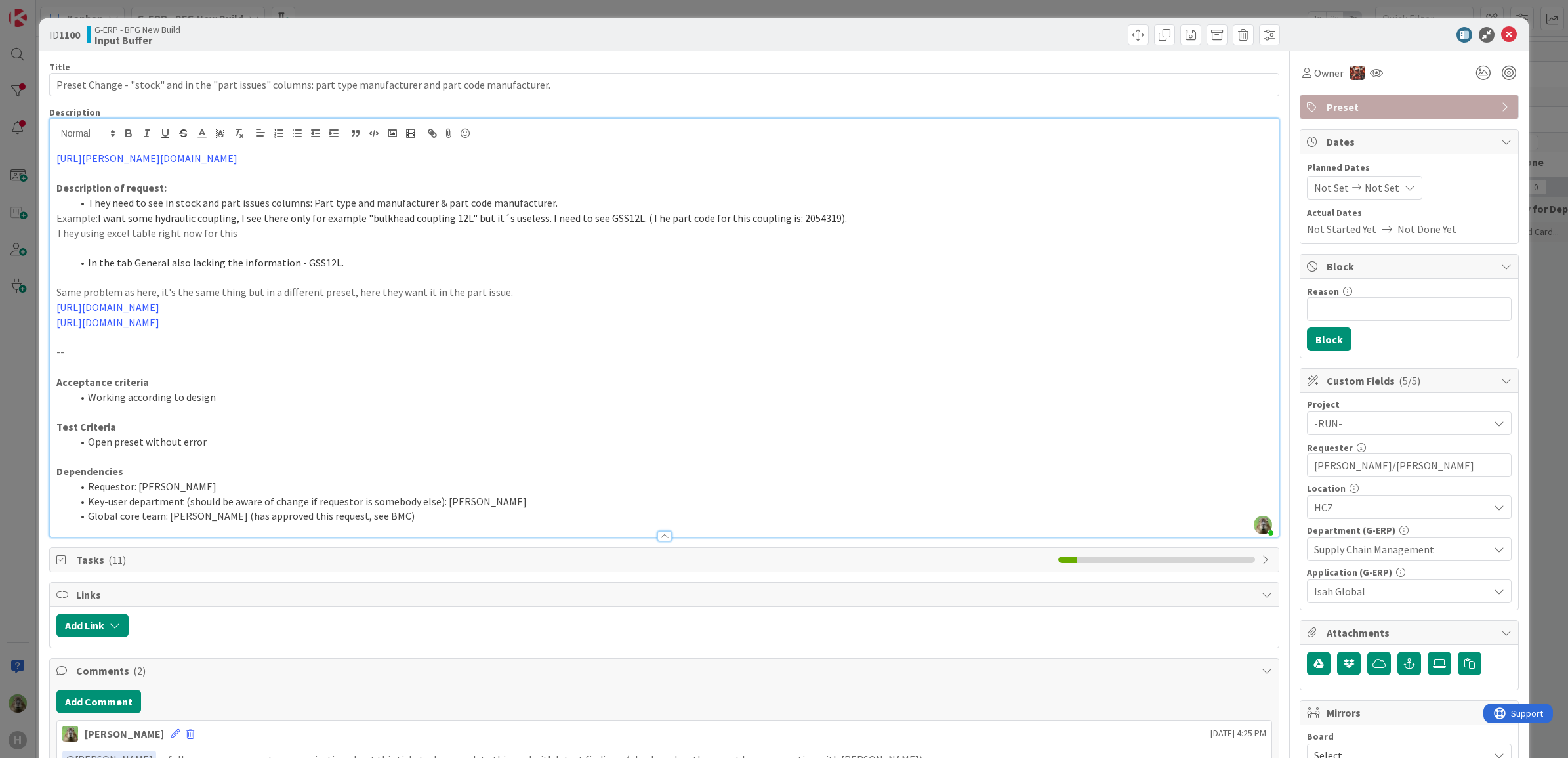
click at [4, 397] on div "ID 1100 G-ERP - BFG New Build Input Buffer Title 108 / 128 Preset Change - "sto…" at bounding box center [784, 379] width 1568 height 758
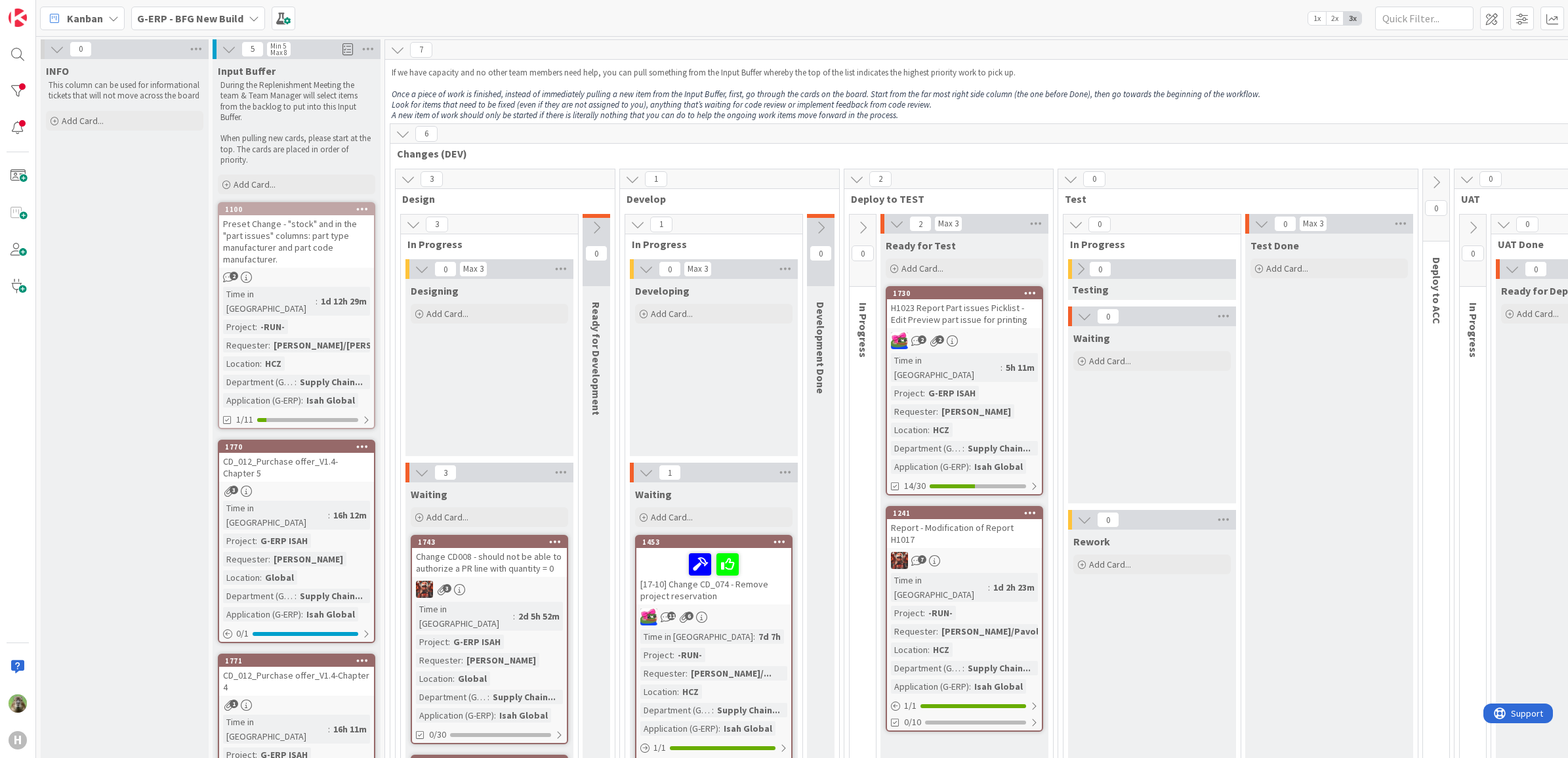
click at [245, 30] on div "G-ERP - BFG New Build" at bounding box center [198, 18] width 134 height 23
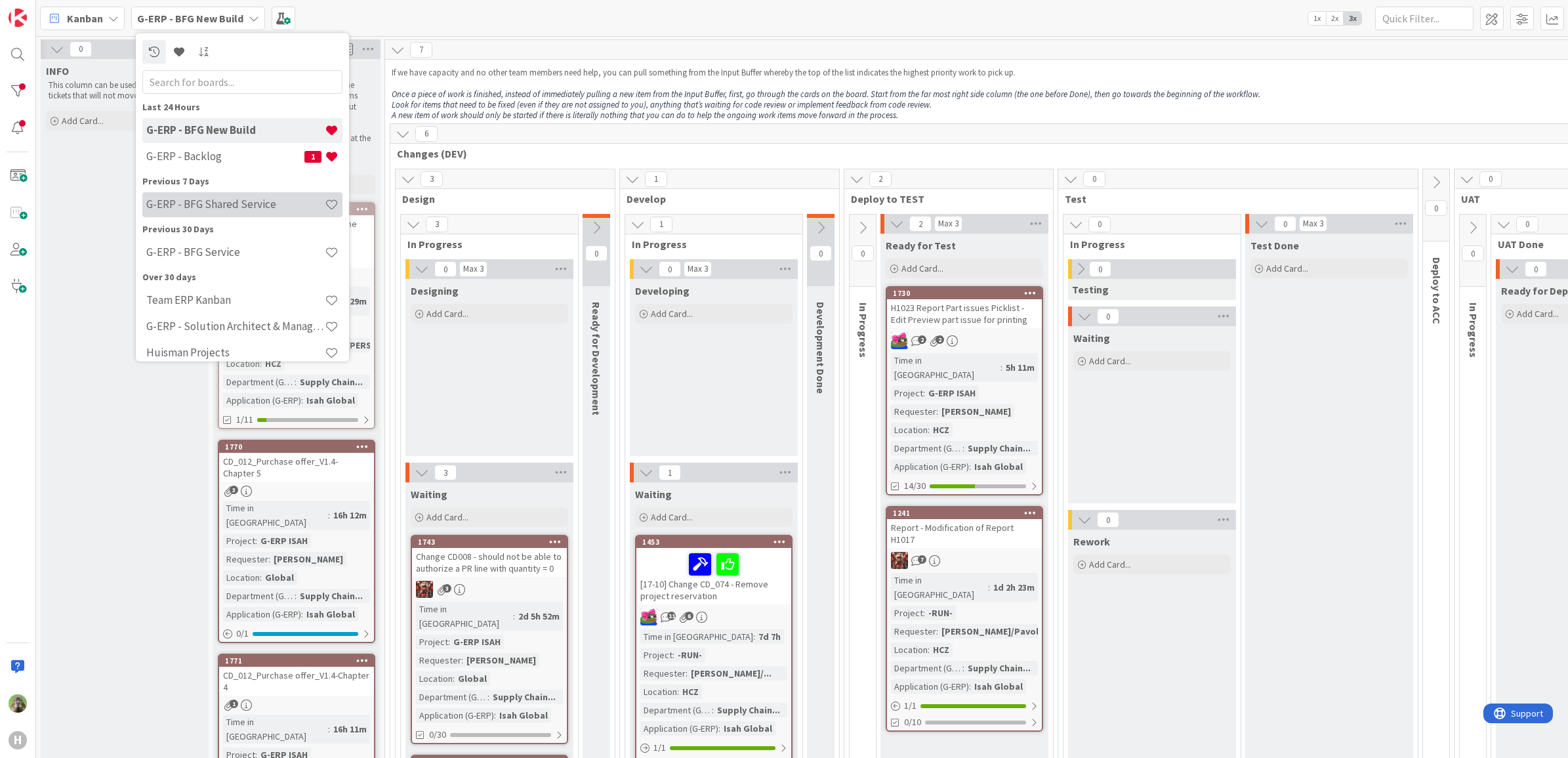
click at [223, 195] on div "G-ERP - BFG Shared Service" at bounding box center [242, 204] width 200 height 25
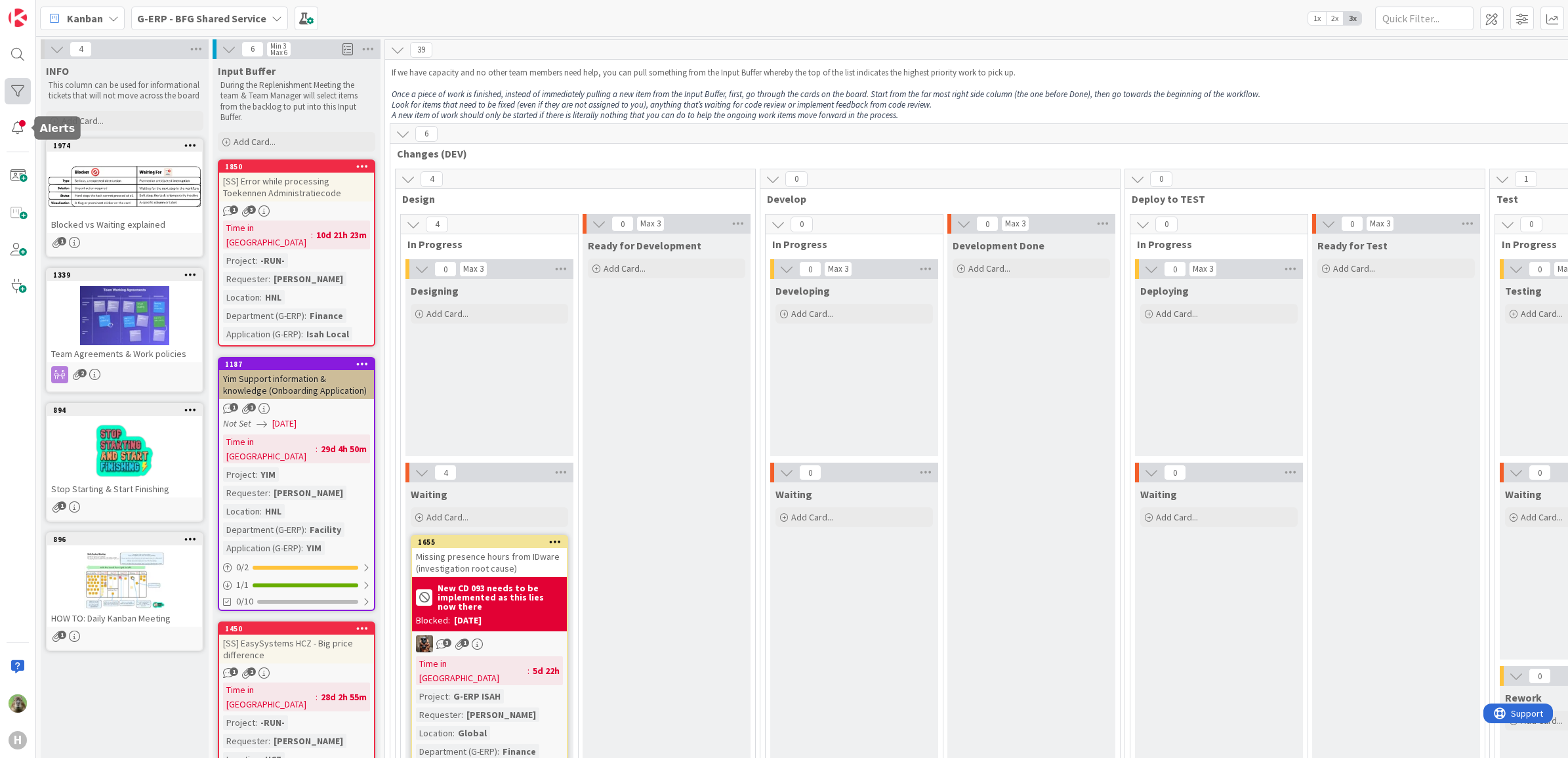
click at [22, 94] on div at bounding box center [17, 91] width 26 height 26
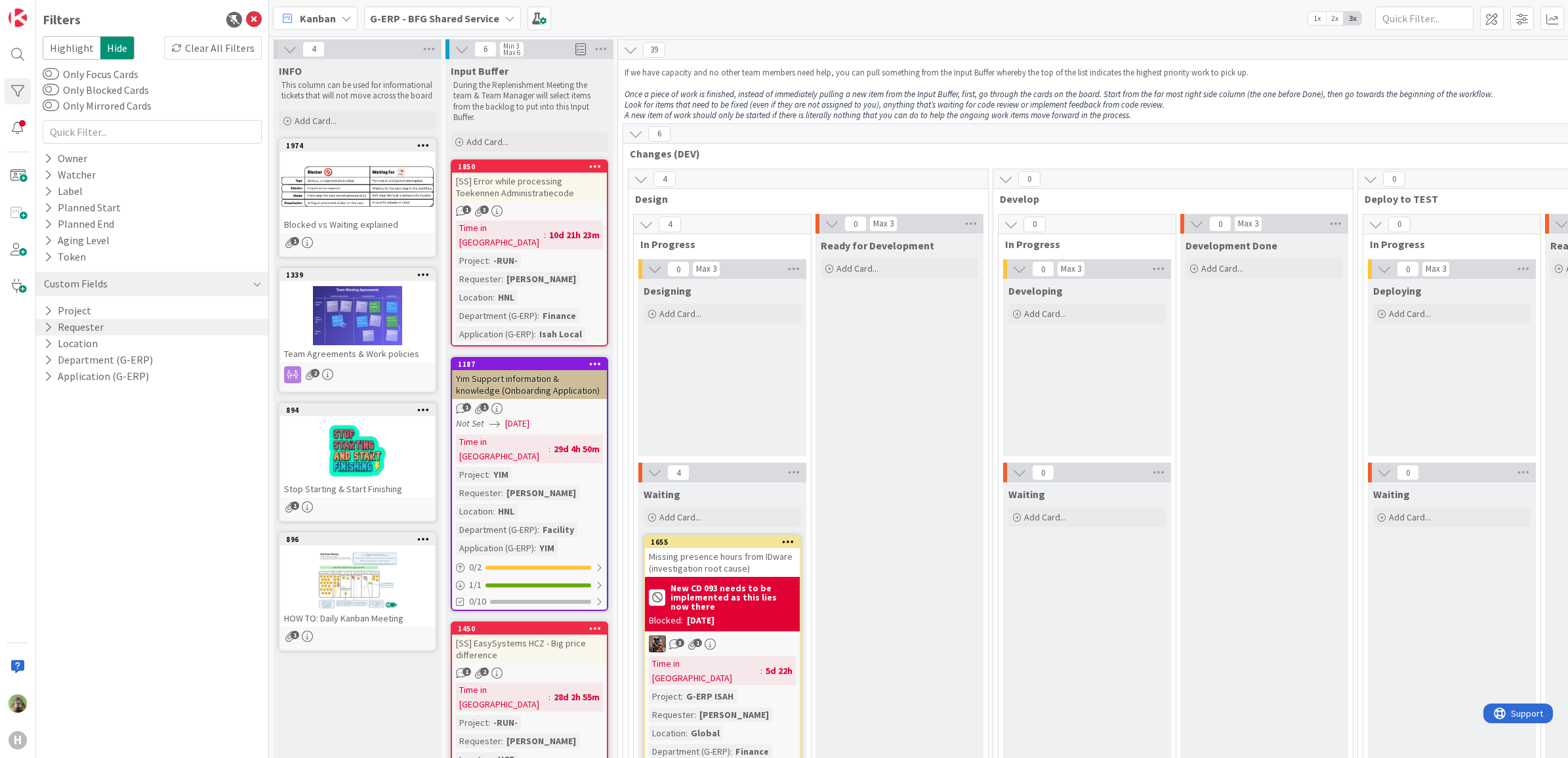
click at [130, 331] on div "Requester" at bounding box center [152, 327] width 232 height 17
click at [140, 342] on input "text" at bounding box center [152, 347] width 213 height 18
type input "lenka"
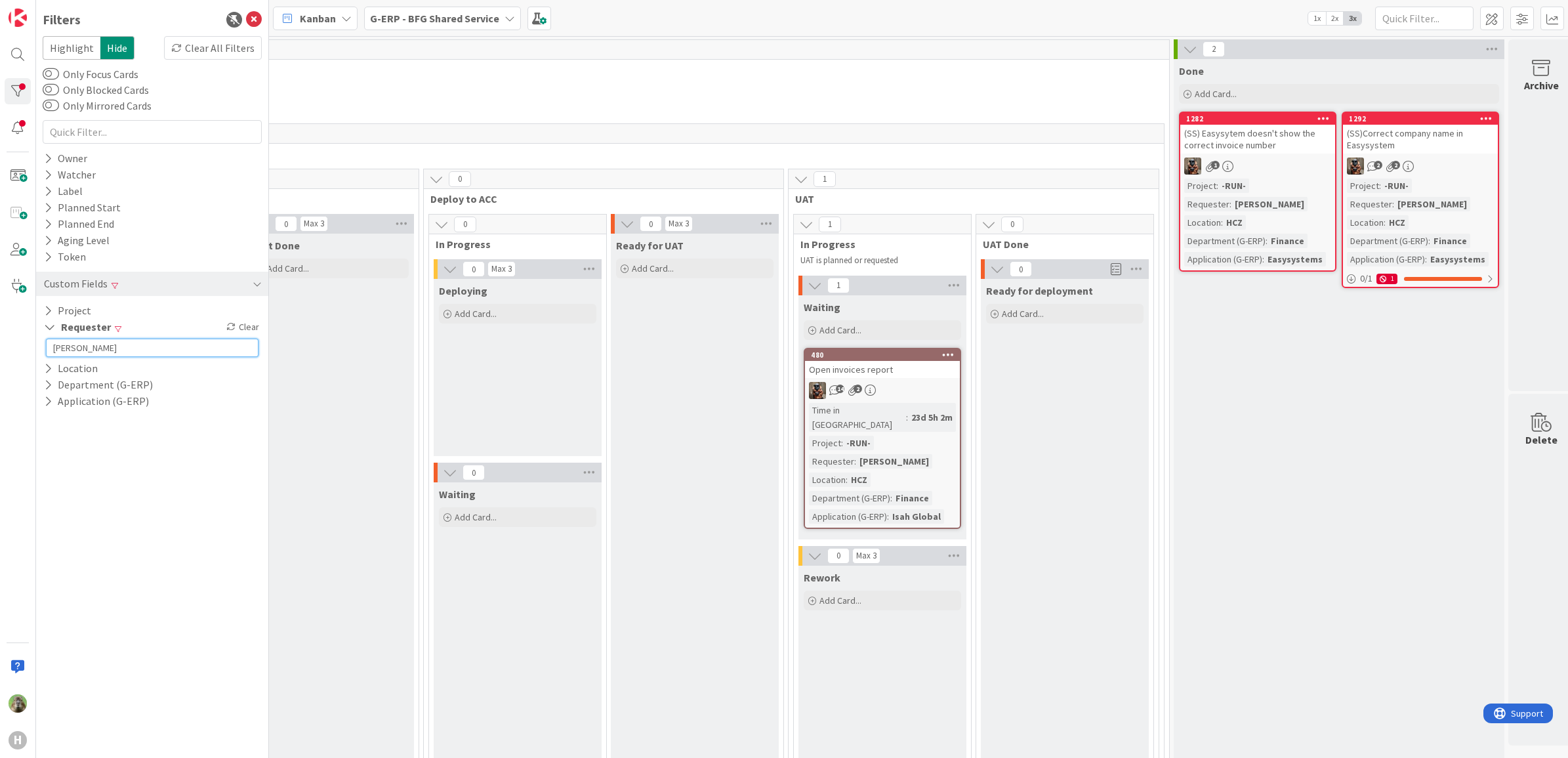
scroll to position [0, 1667]
click at [263, 26] on div "Filters Highlight Hide Clear All Filters Only Focus Cards Only Blocked Cards On…" at bounding box center [153, 379] width 233 height 758
click at [256, 21] on icon at bounding box center [254, 20] width 16 height 16
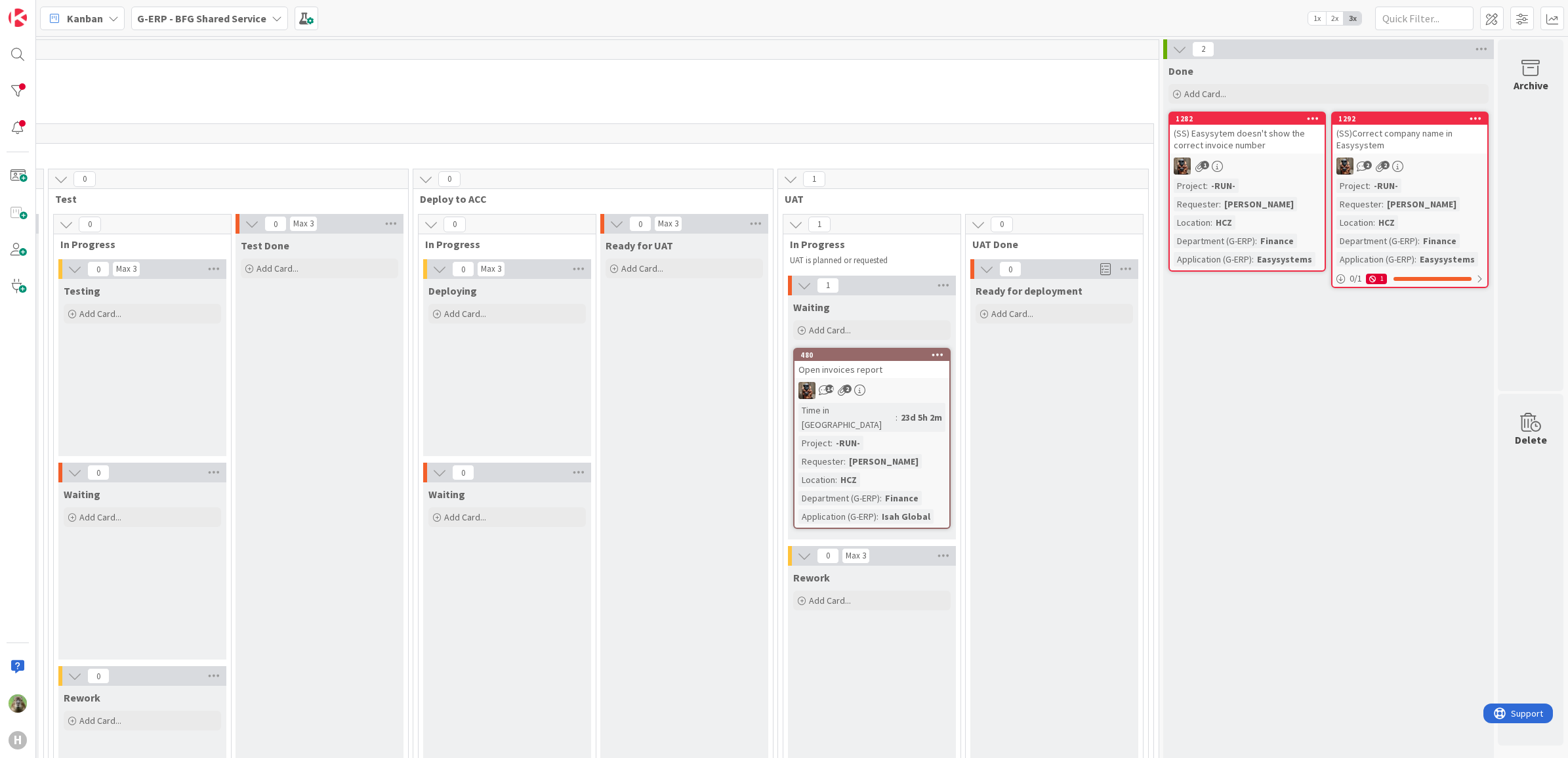
scroll to position [0, 1457]
click at [15, 64] on div at bounding box center [17, 55] width 26 height 26
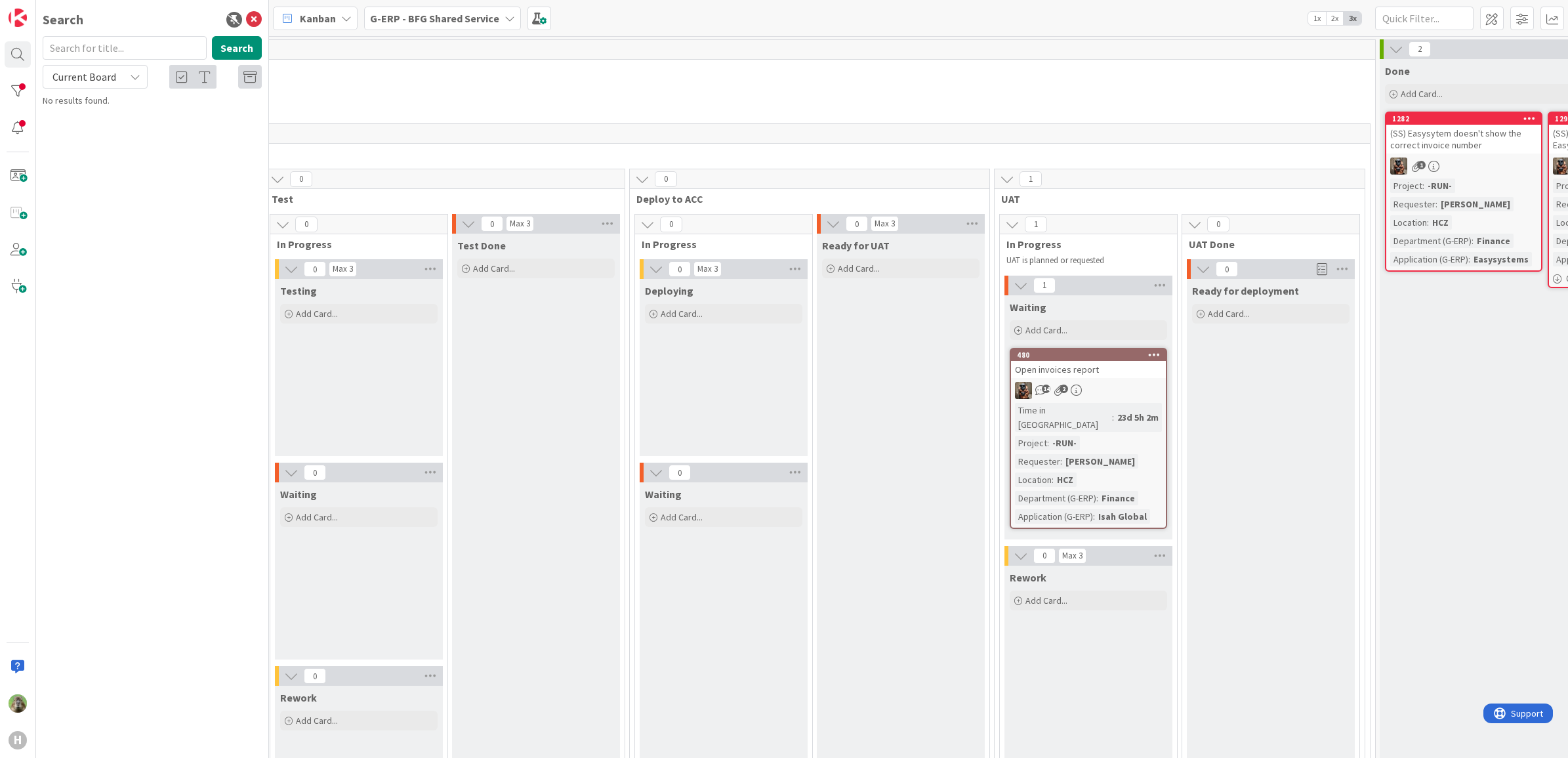
click at [135, 46] on input "text" at bounding box center [124, 48] width 164 height 23
type input "1432"
click at [154, 107] on b "G-ERP - BFG Shared Service ›" at bounding box center [113, 103] width 103 height 10
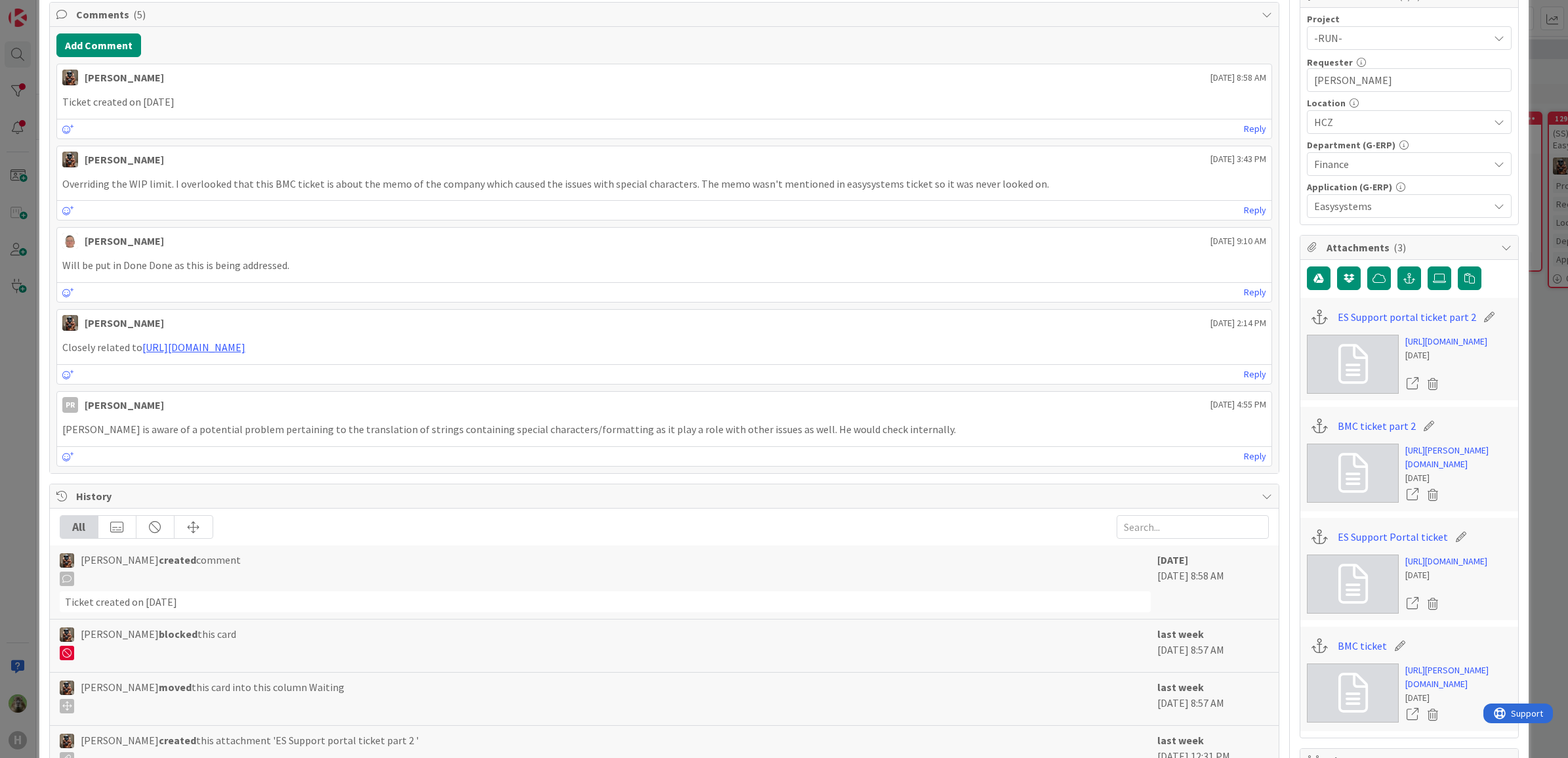
scroll to position [575, 0]
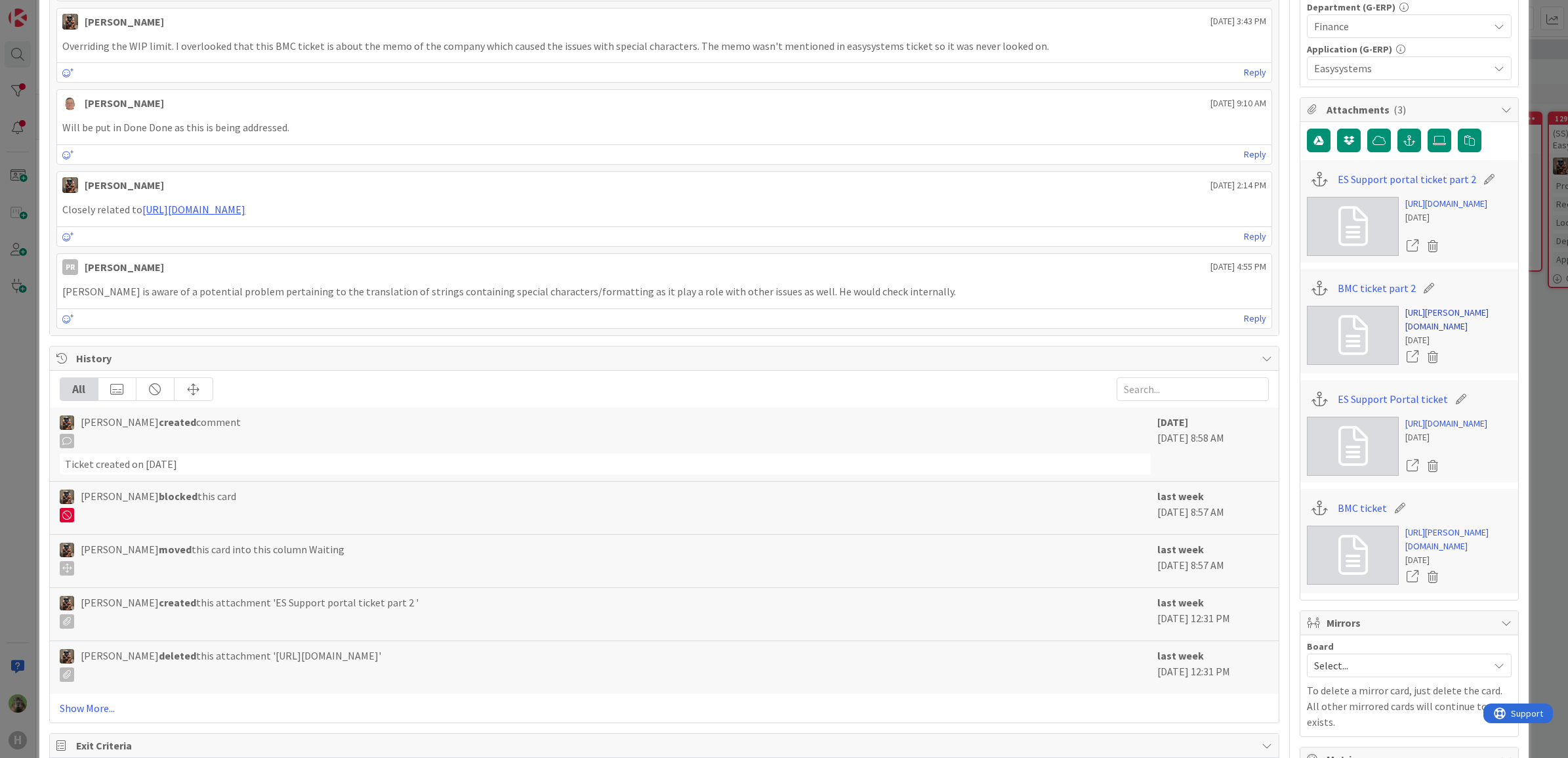
click at [1461, 333] on link "https://huisman-smartit.onbmc.com/smartit/app/#/incident/AGGF4KX6HRENQATCMQ2UTC…" at bounding box center [1458, 320] width 106 height 28
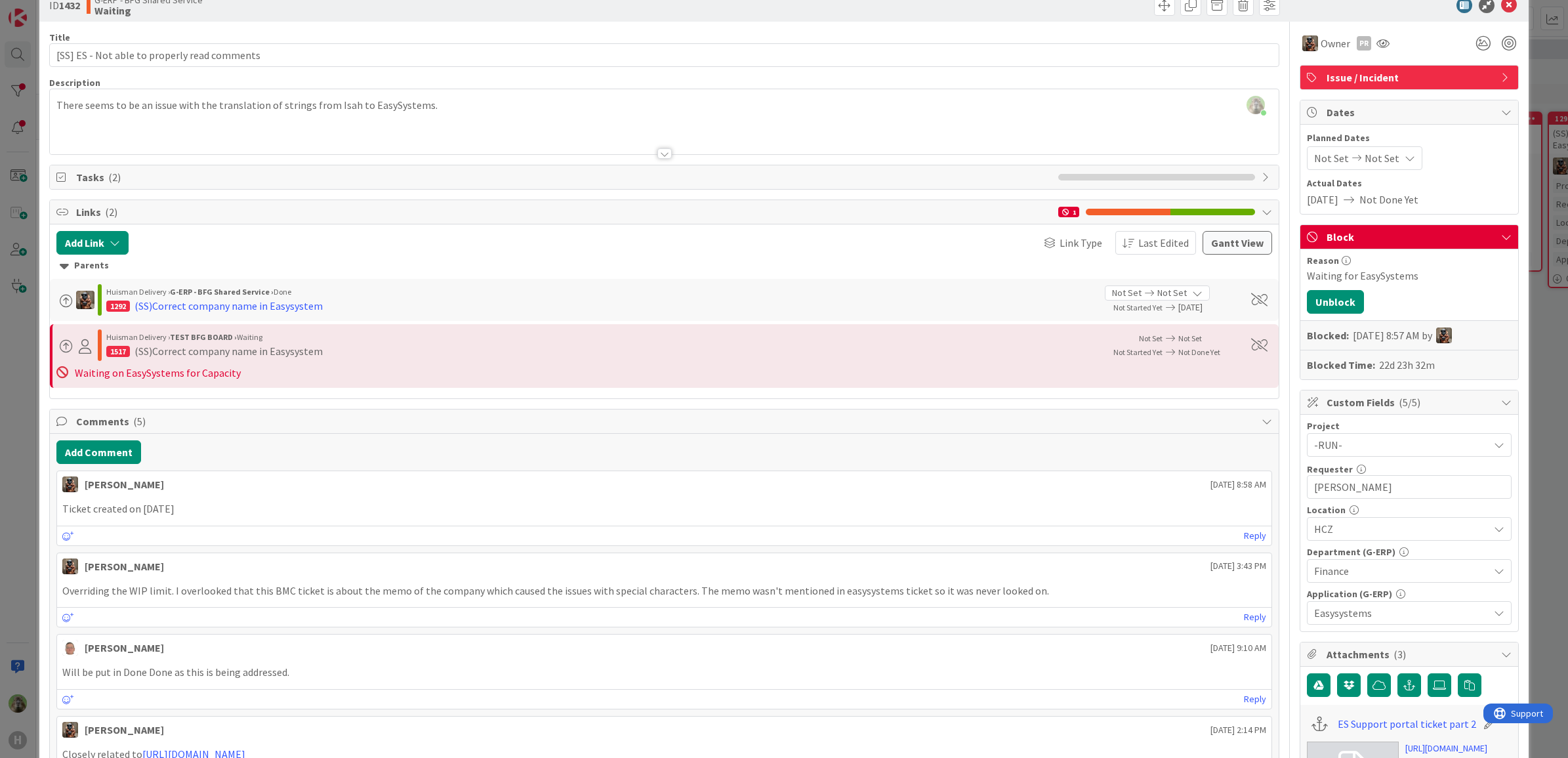
scroll to position [0, 0]
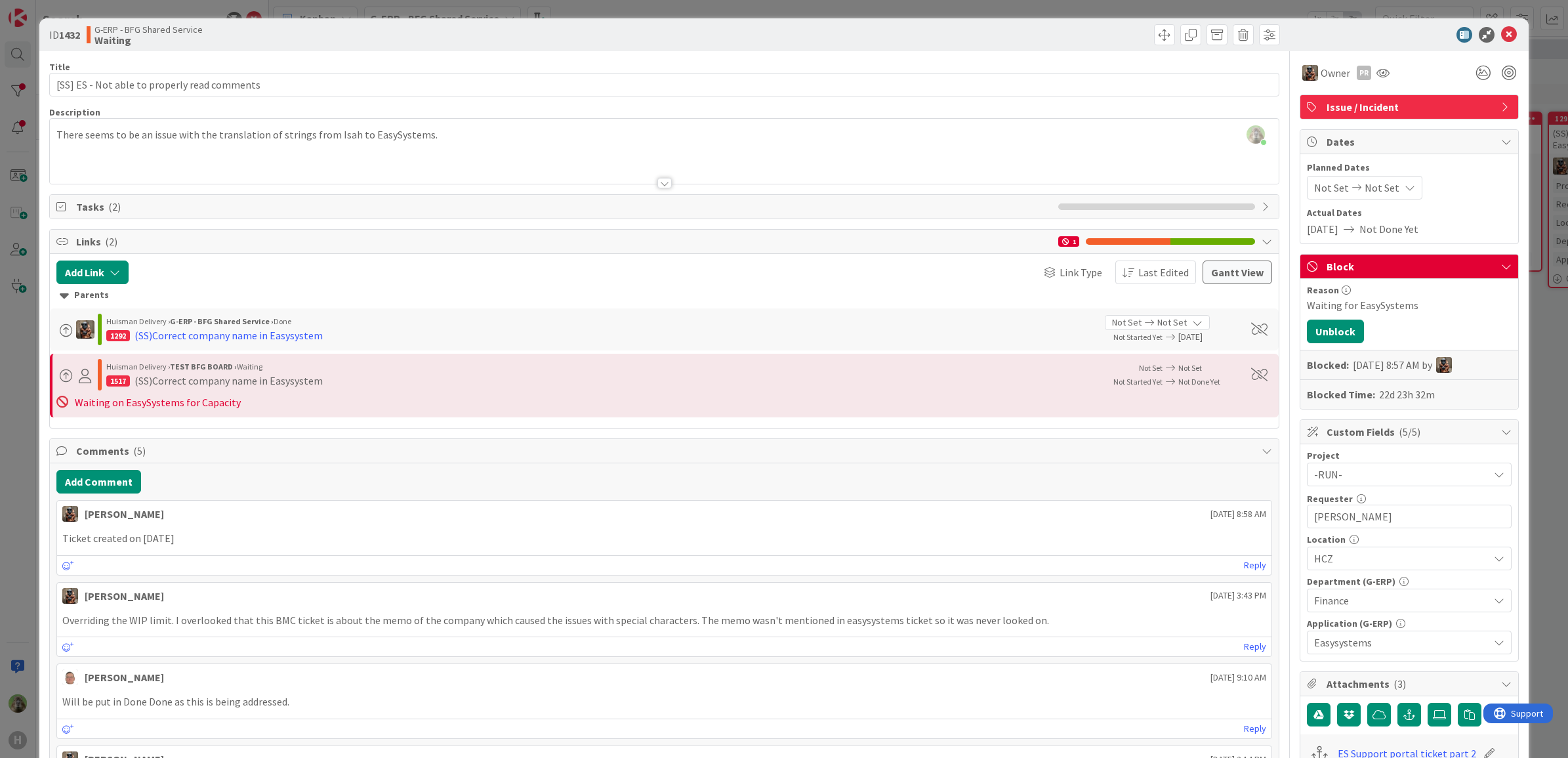
click at [10, 454] on div "ID 1432 G-ERP - BFG Shared Service Waiting Title 44 / 128 [SS] ES - Not able to…" at bounding box center [784, 379] width 1568 height 758
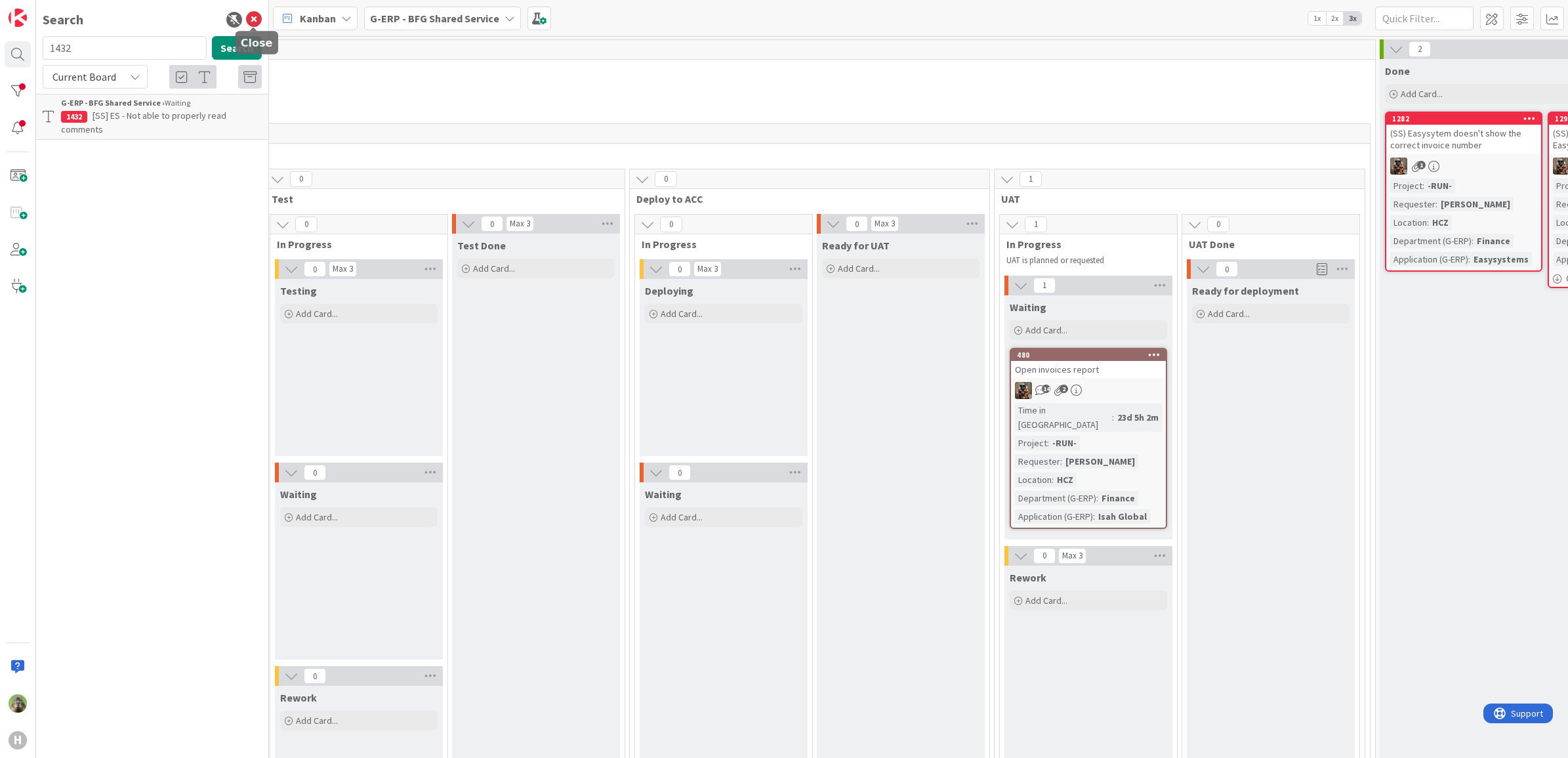
click at [260, 13] on icon at bounding box center [254, 20] width 16 height 16
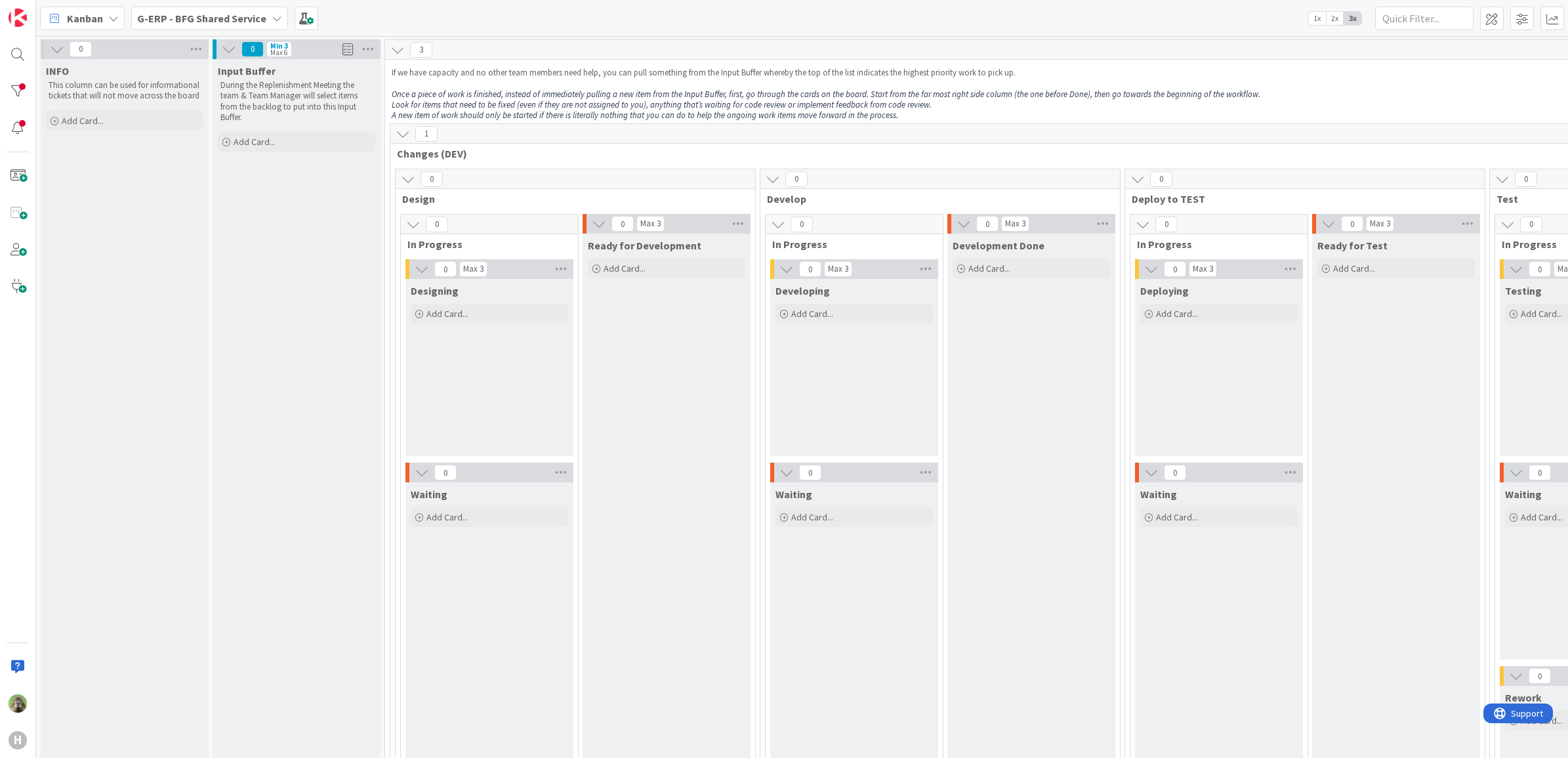
click at [23, 93] on div at bounding box center [17, 91] width 26 height 26
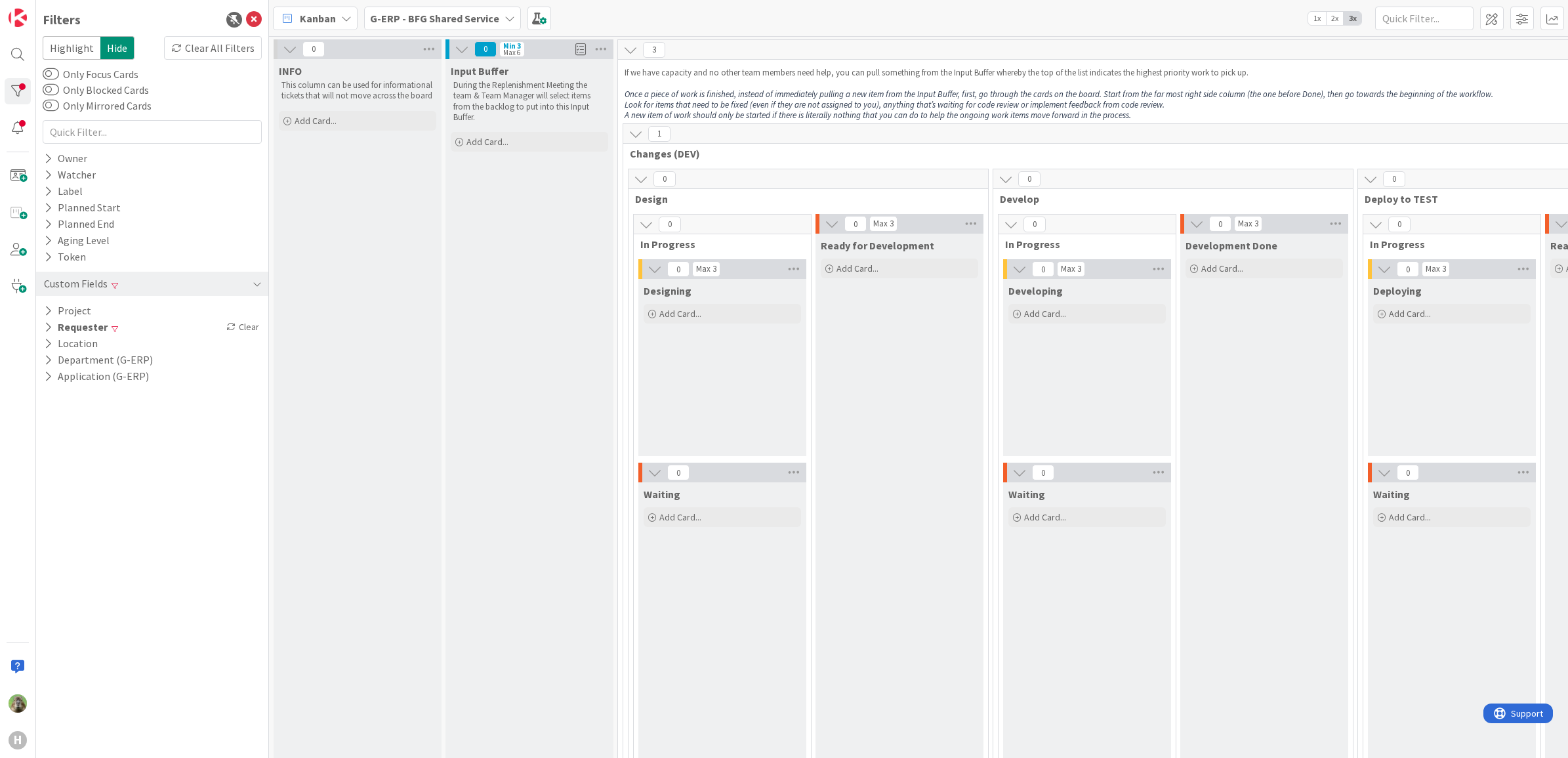
click at [17, 44] on div at bounding box center [17, 55] width 26 height 26
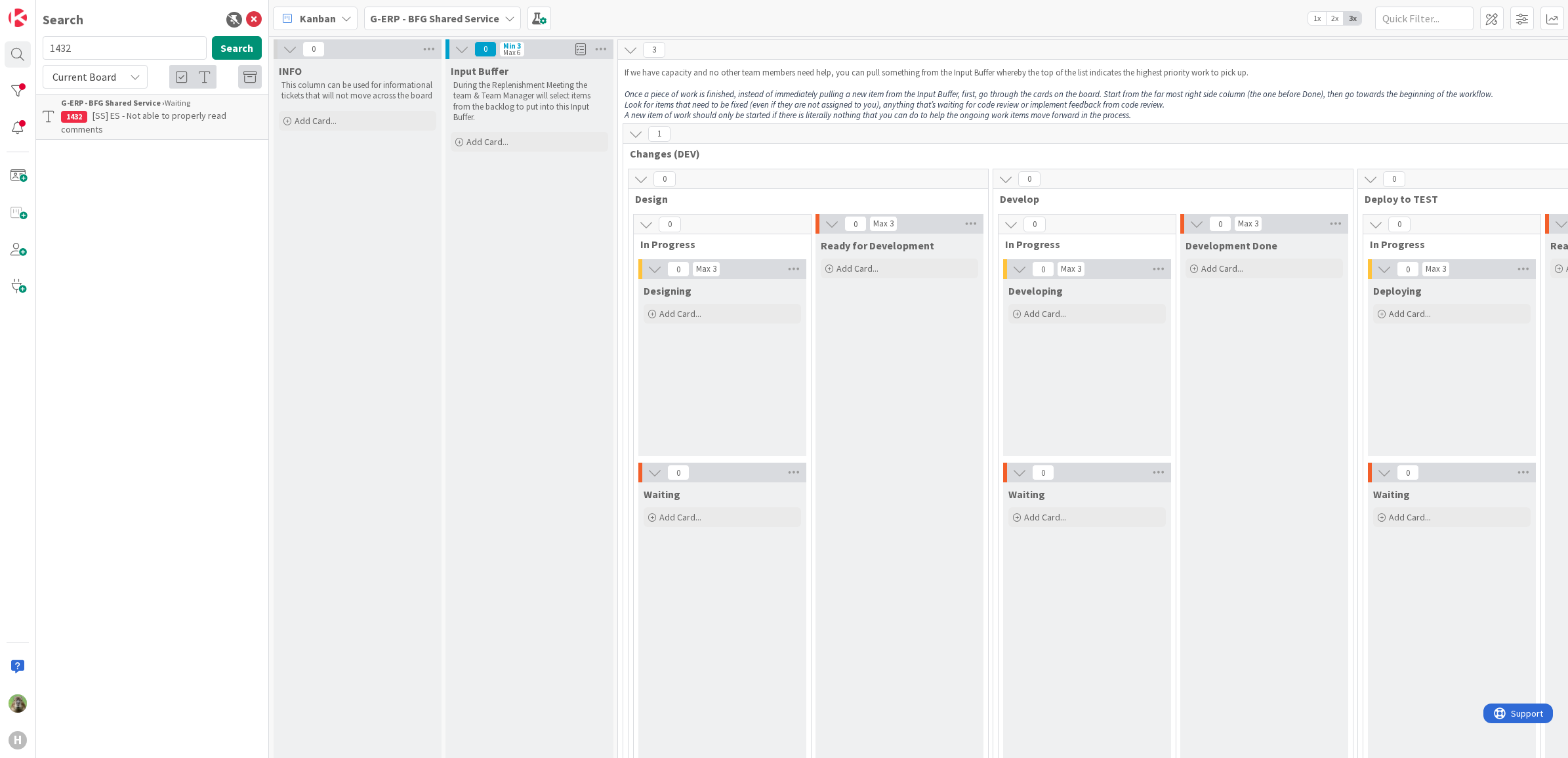
click at [175, 43] on input "1432" at bounding box center [124, 48] width 164 height 23
click at [192, 123] on p "[SS] ES - Not able to properly read comments" at bounding box center [162, 123] width 201 height 28
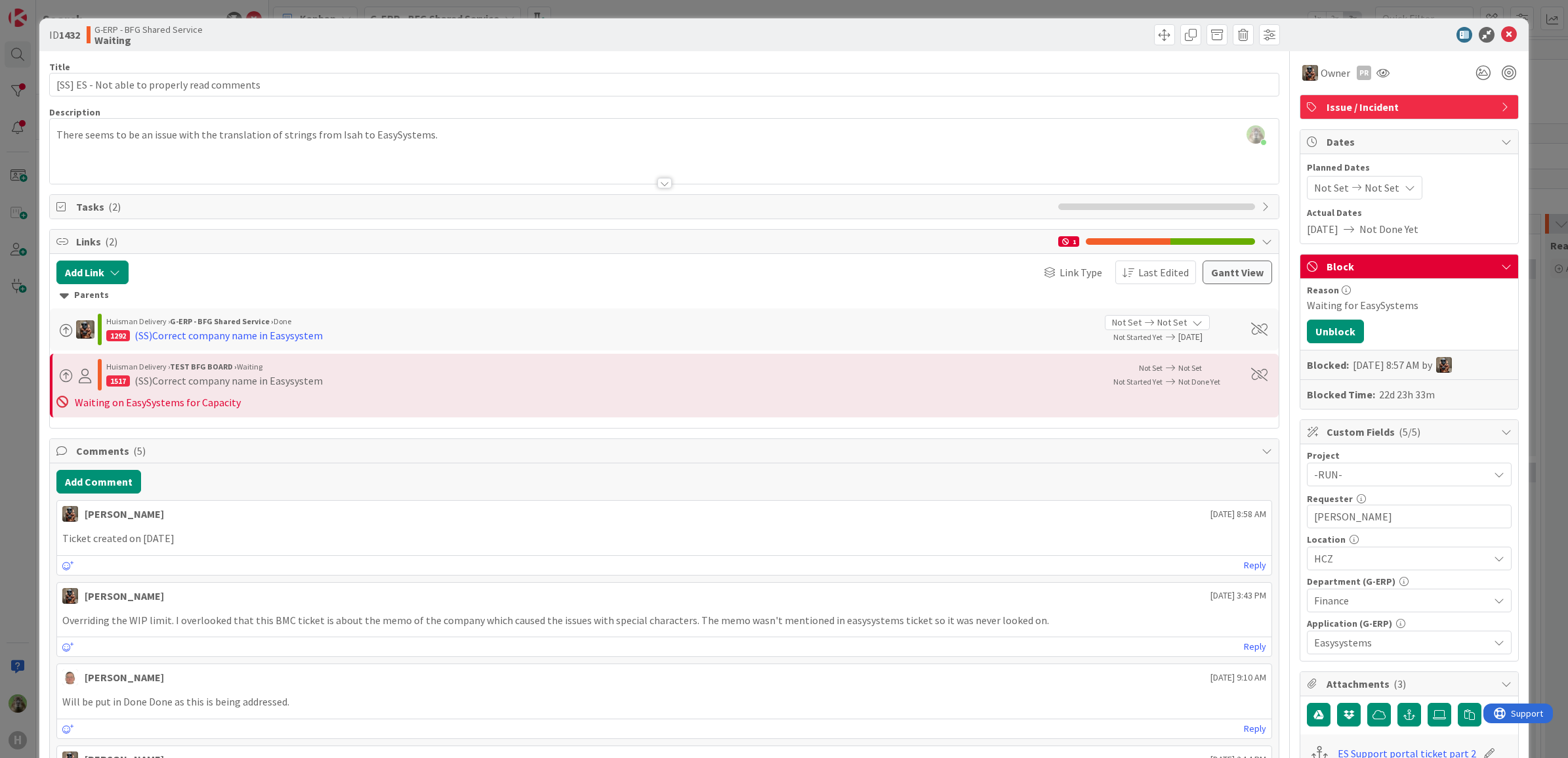
click at [20, 572] on div "ID 1432 G-ERP - BFG Shared Service Waiting Title 44 / 128 [SS] ES - Not able to…" at bounding box center [784, 379] width 1568 height 758
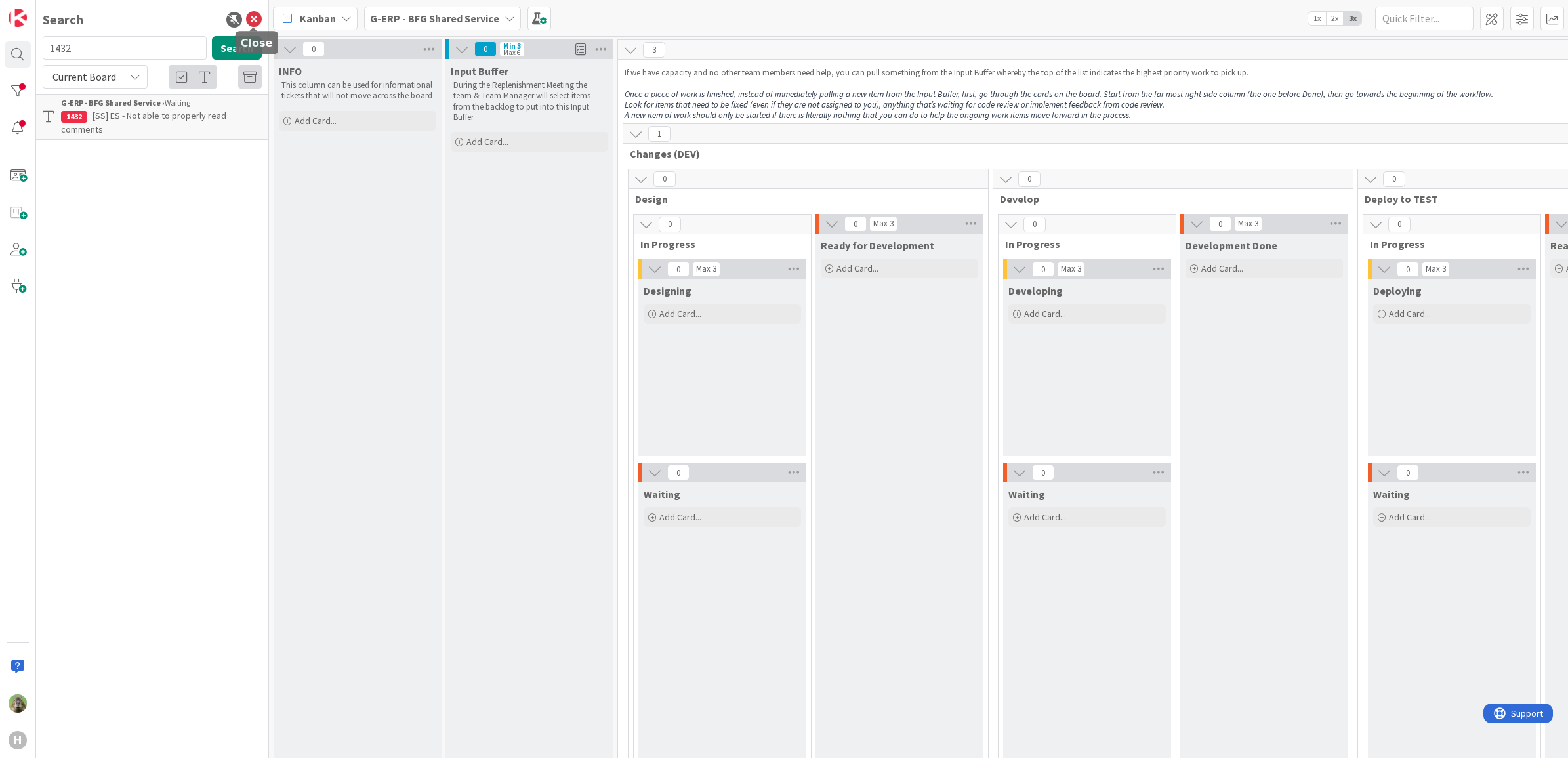
click at [248, 13] on icon at bounding box center [254, 20] width 16 height 16
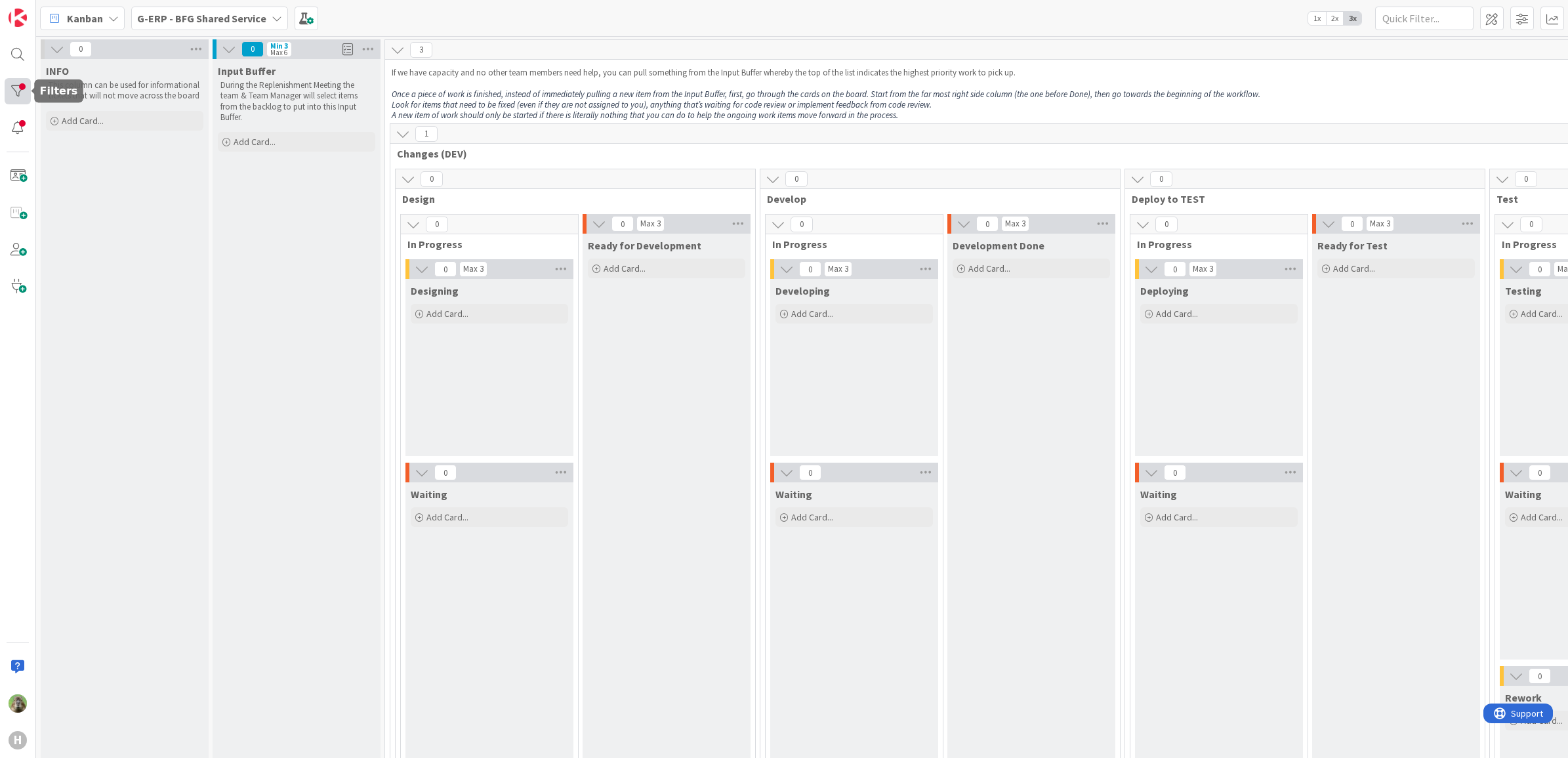
click at [27, 87] on div at bounding box center [17, 91] width 26 height 26
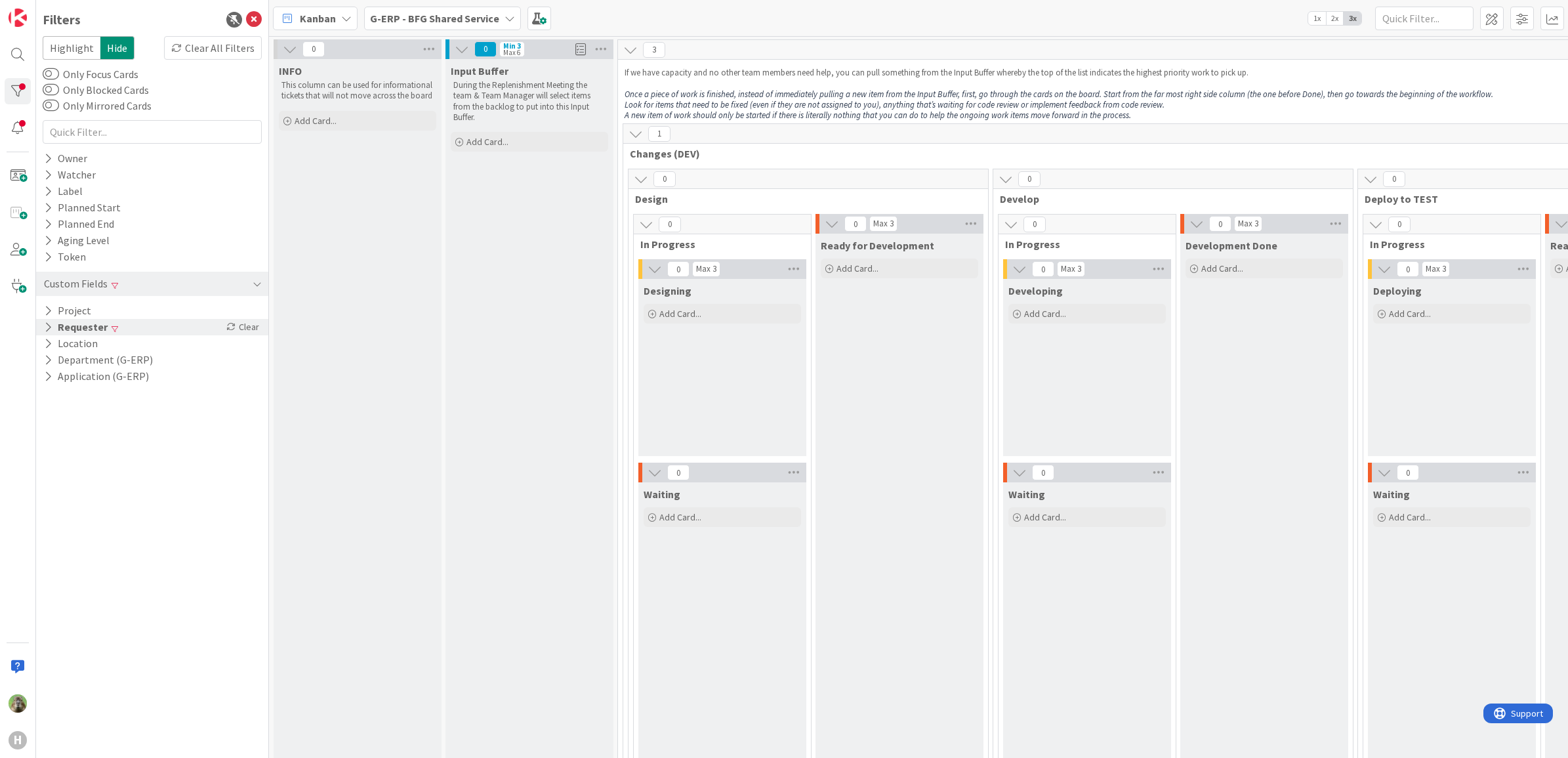
click at [136, 331] on div "Requester Clear" at bounding box center [152, 327] width 232 height 17
click at [139, 346] on input "lenka" at bounding box center [152, 347] width 213 height 18
click at [256, 25] on icon at bounding box center [254, 20] width 16 height 16
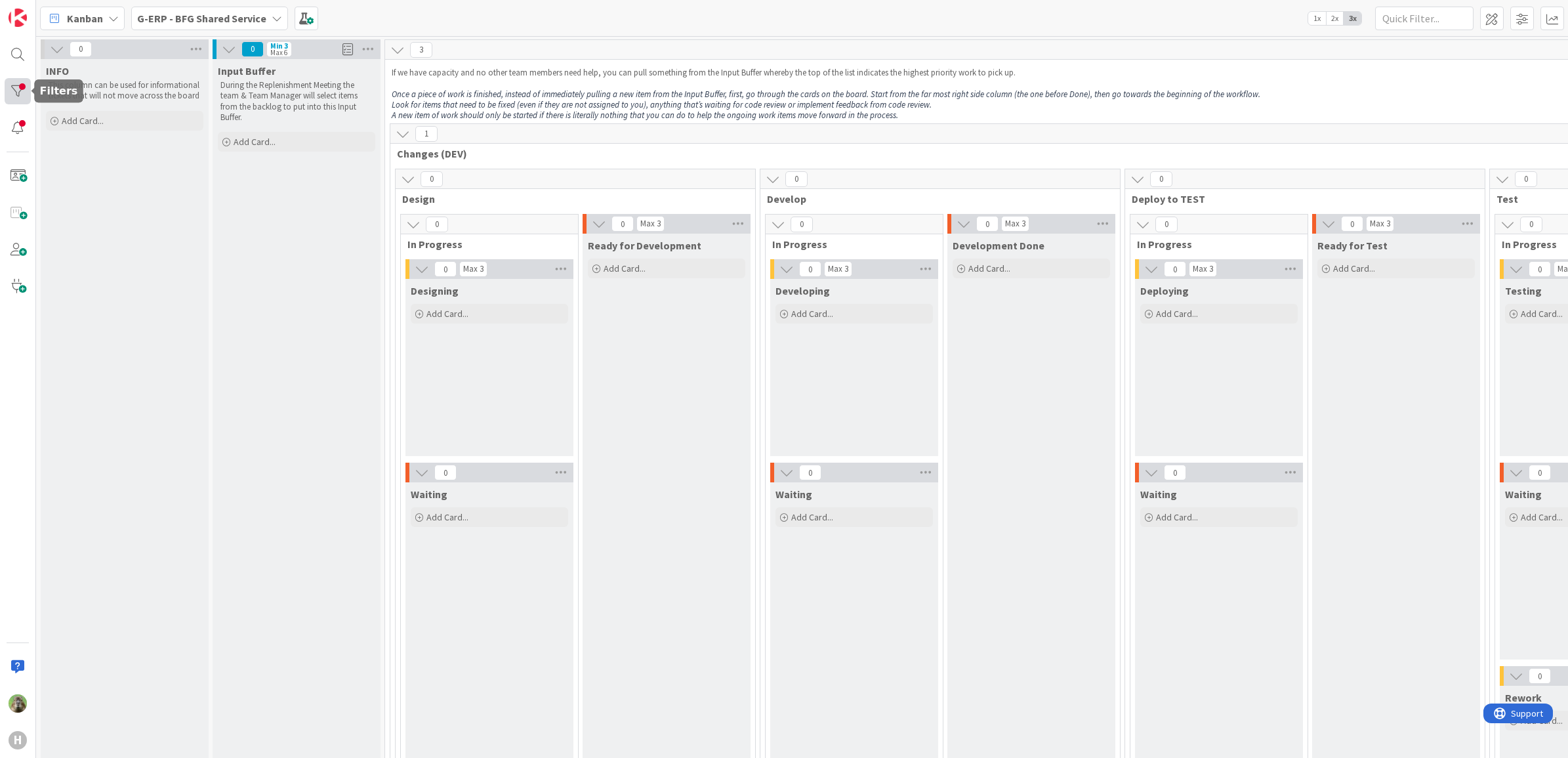
click at [28, 83] on div at bounding box center [17, 91] width 26 height 26
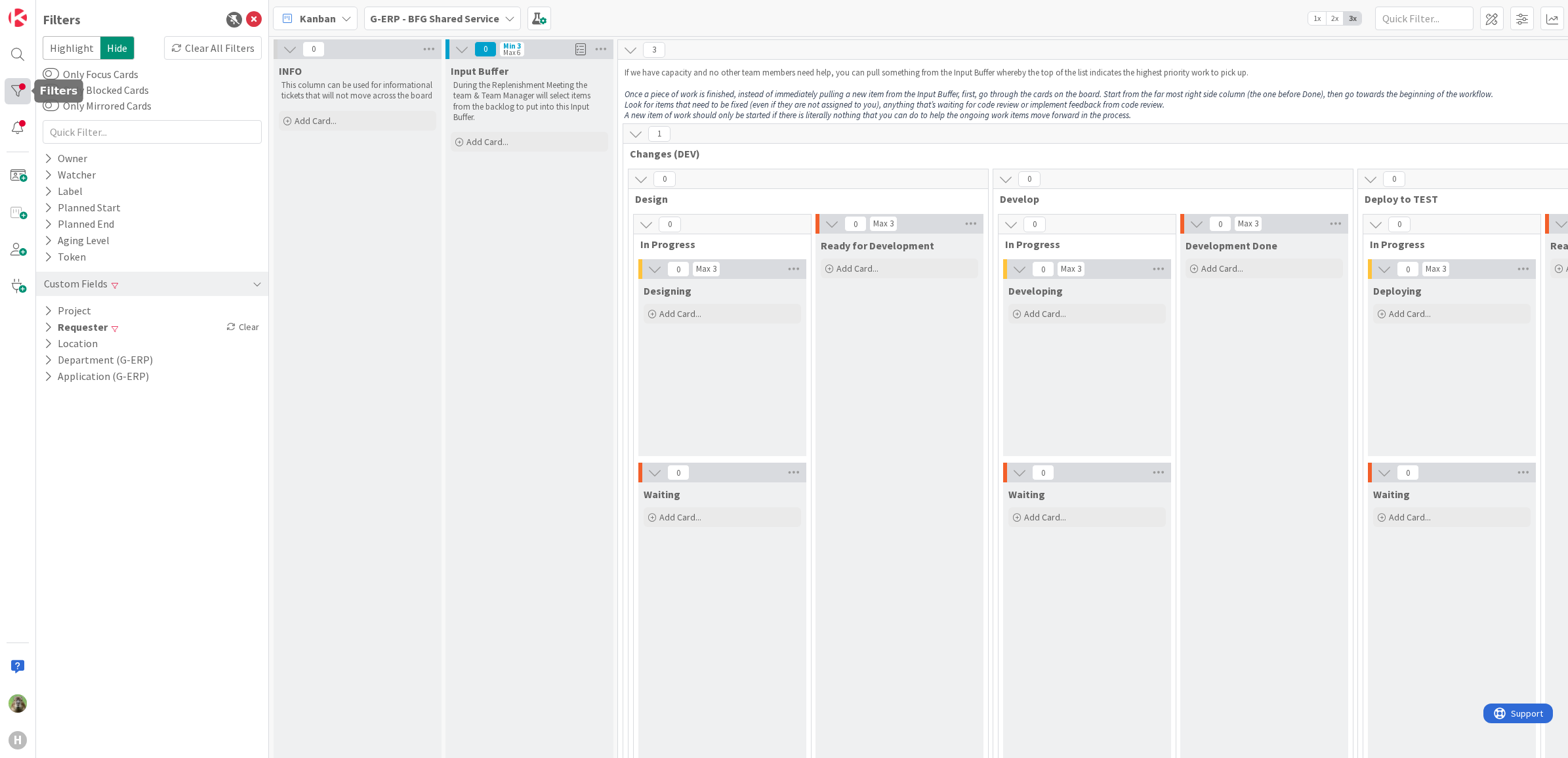
click at [28, 83] on div at bounding box center [17, 91] width 26 height 26
click at [176, 325] on div "Requester Clear" at bounding box center [152, 327] width 232 height 17
click at [170, 335] on div "lenka" at bounding box center [152, 347] width 219 height 25
click at [152, 322] on div "Requester Clear" at bounding box center [152, 327] width 232 height 17
click at [143, 368] on button "Application (G-ERP)" at bounding box center [97, 376] width 108 height 17
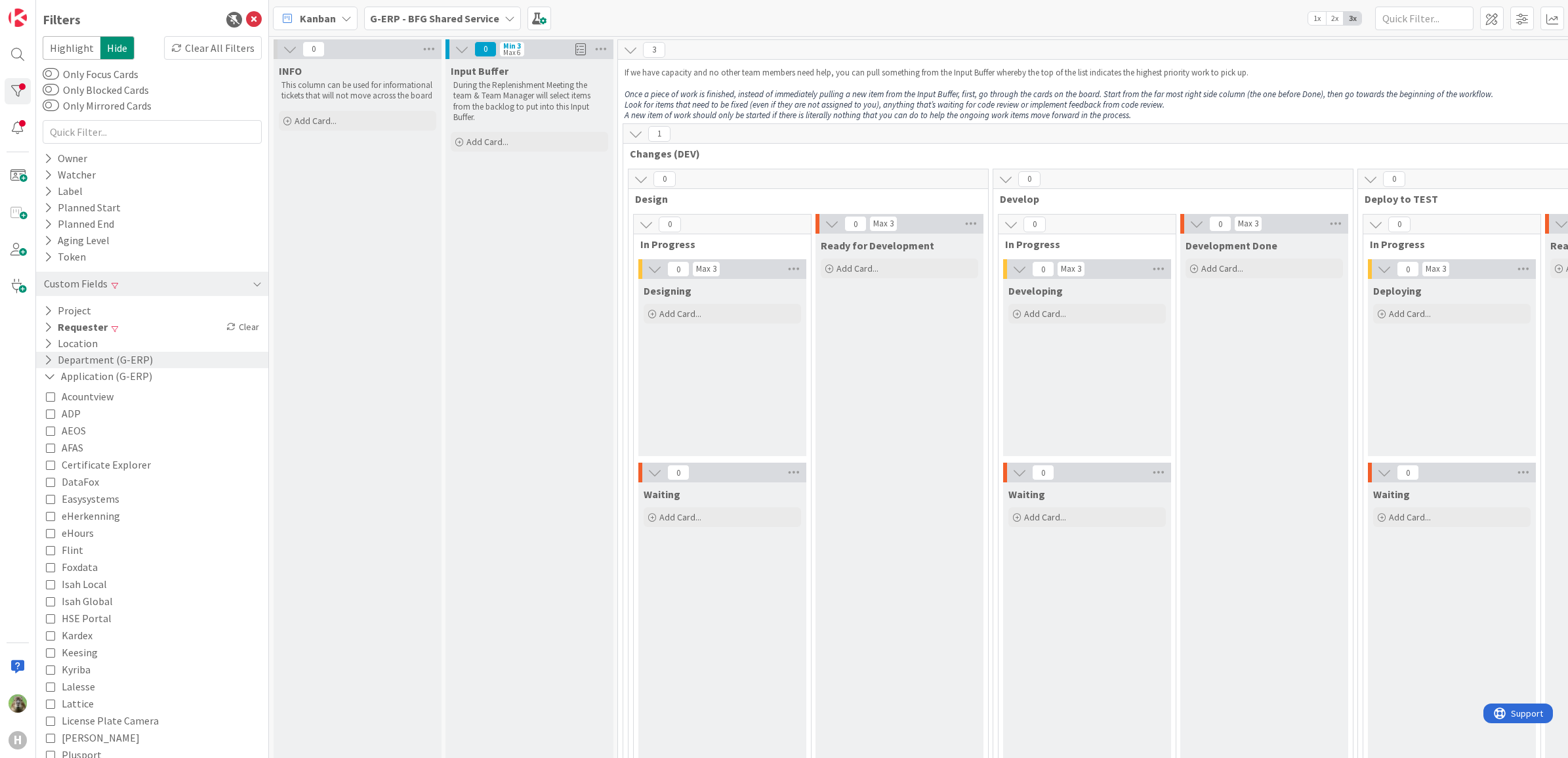
click at [145, 355] on button "Department (G-ERP)" at bounding box center [98, 360] width 111 height 17
click at [145, 355] on button "Department (G-ERP)" at bounding box center [100, 360] width 115 height 17
click at [149, 333] on div "Requester Clear" at bounding box center [152, 327] width 232 height 17
click at [247, 20] on icon at bounding box center [254, 20] width 16 height 16
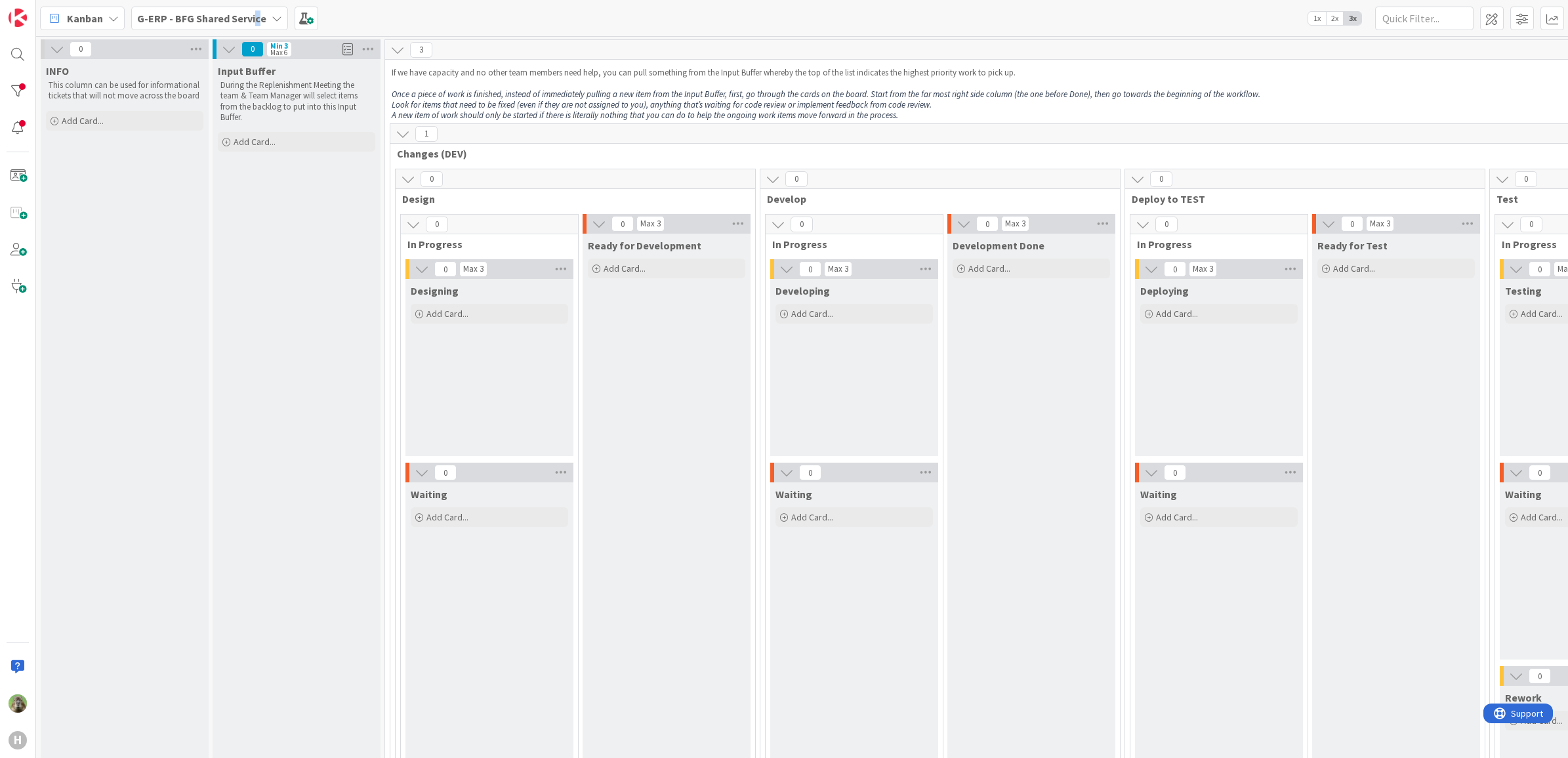
click at [255, 12] on b "G-ERP - BFG Shared Service" at bounding box center [202, 18] width 130 height 13
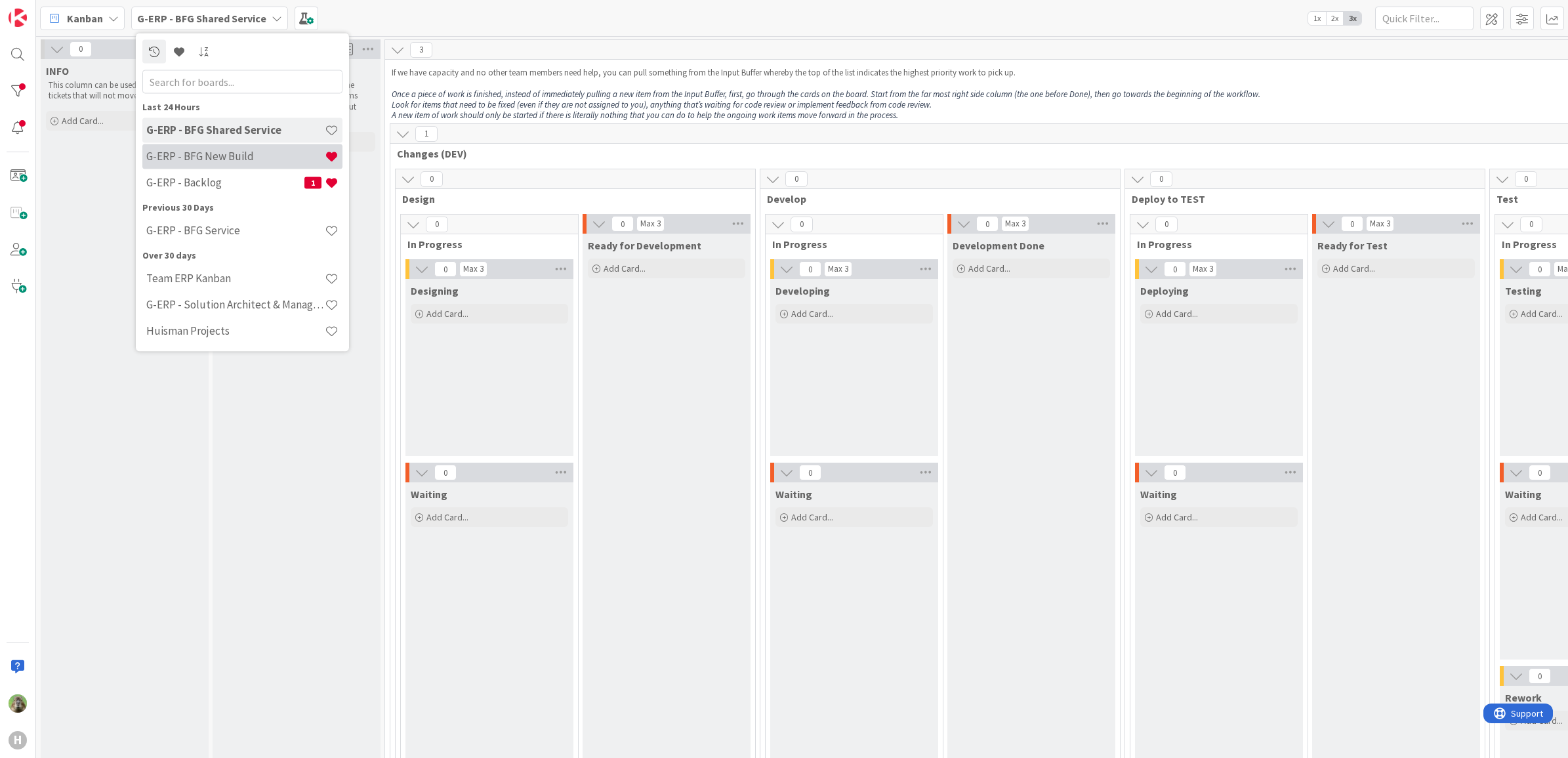
click at [235, 162] on div "G-ERP - BFG New Build" at bounding box center [242, 156] width 200 height 25
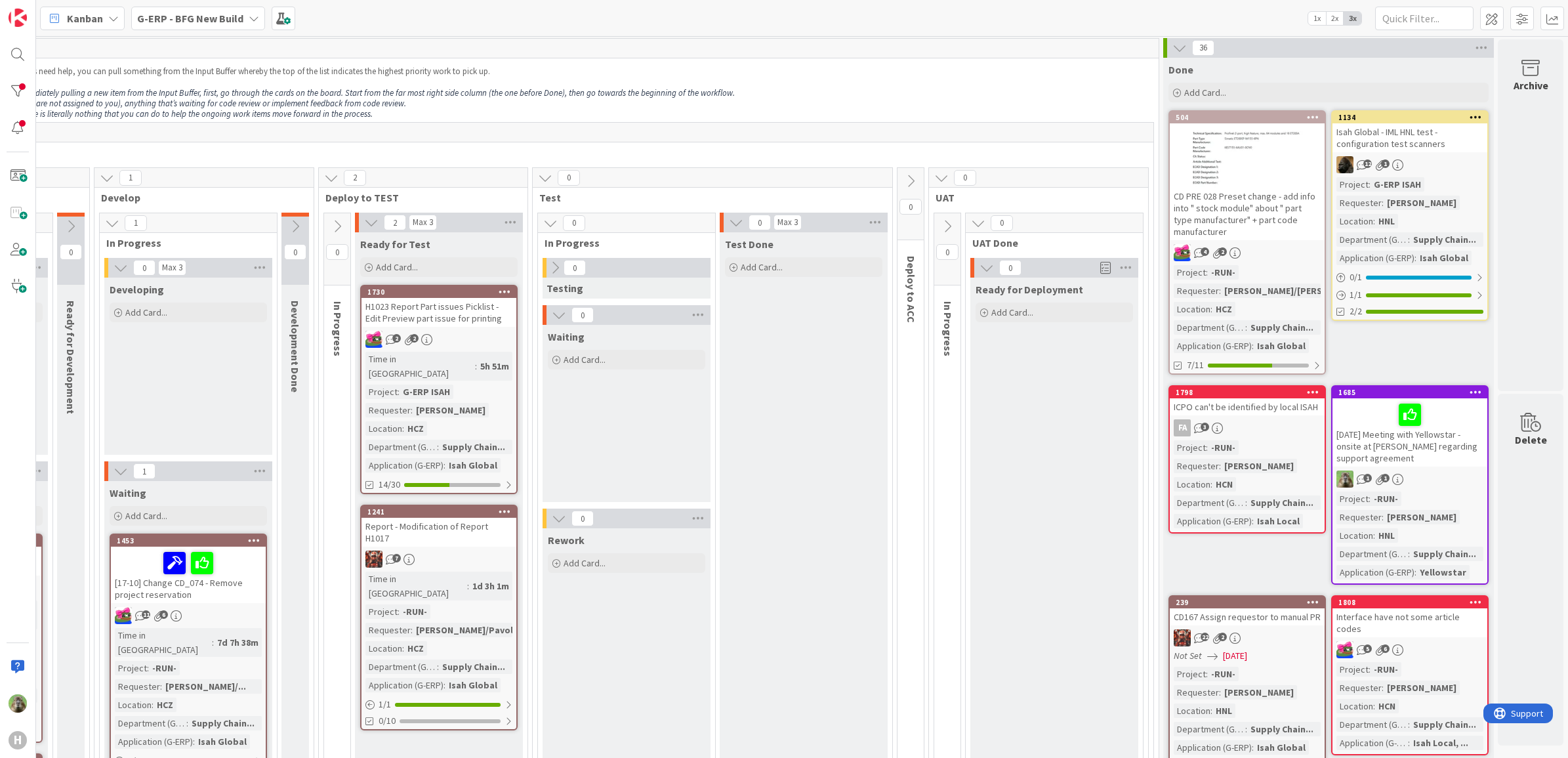
scroll to position [0, 540]
click at [184, 17] on b "G-ERP - BFG New Build" at bounding box center [190, 18] width 106 height 13
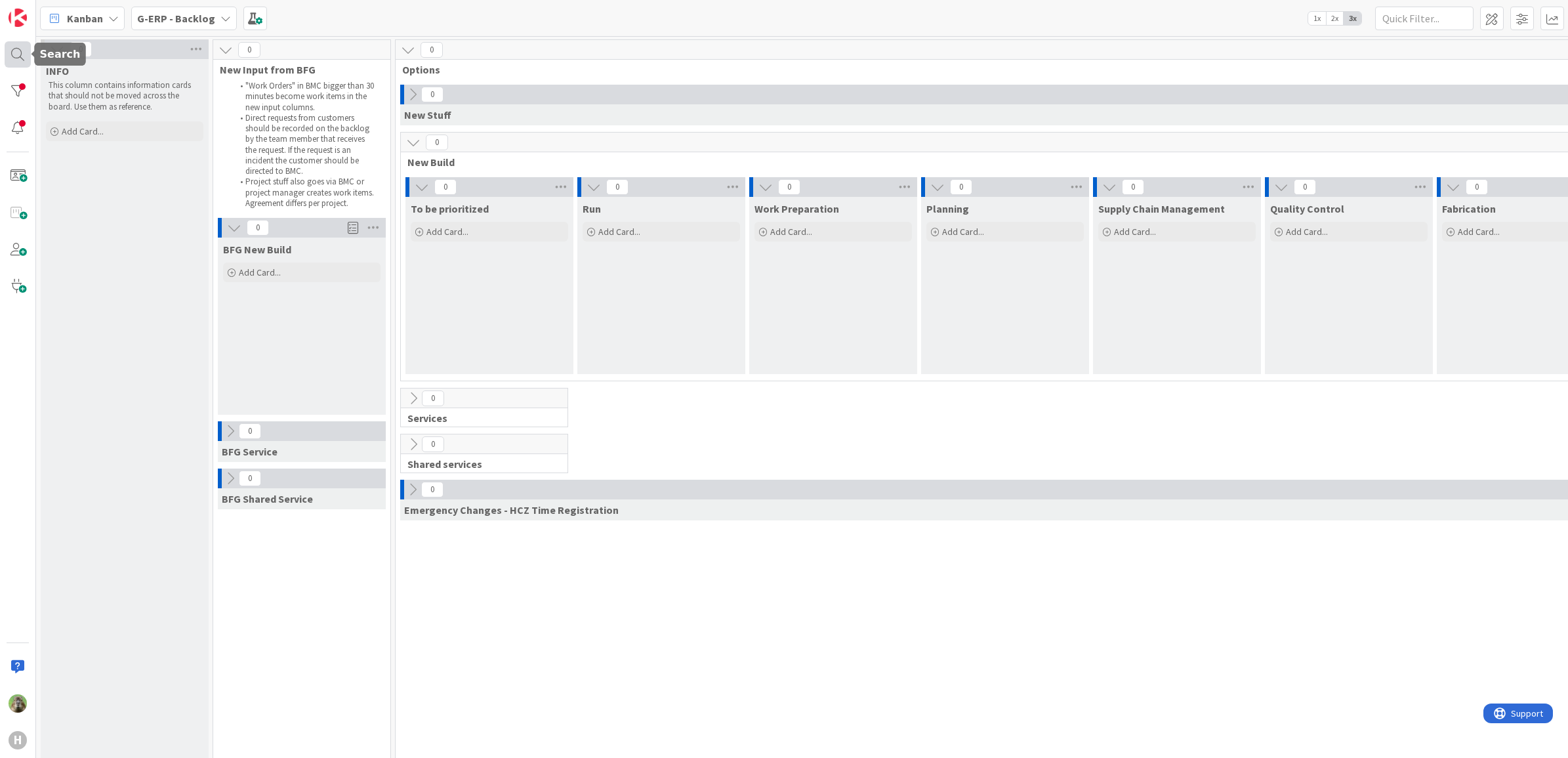
click at [10, 59] on div at bounding box center [17, 55] width 26 height 26
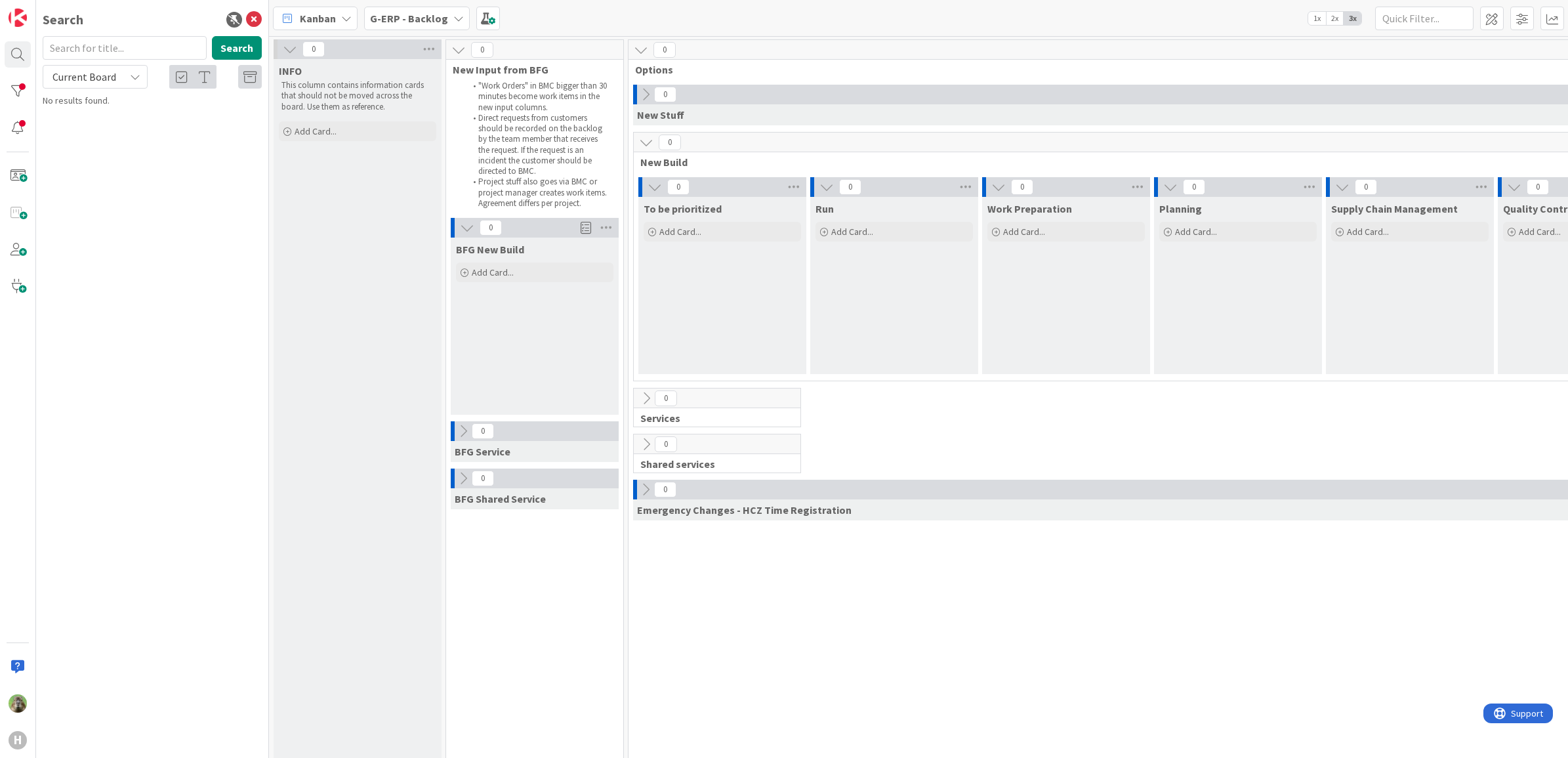
click at [173, 44] on input "text" at bounding box center [124, 48] width 164 height 23
click at [251, 17] on icon at bounding box center [254, 20] width 16 height 16
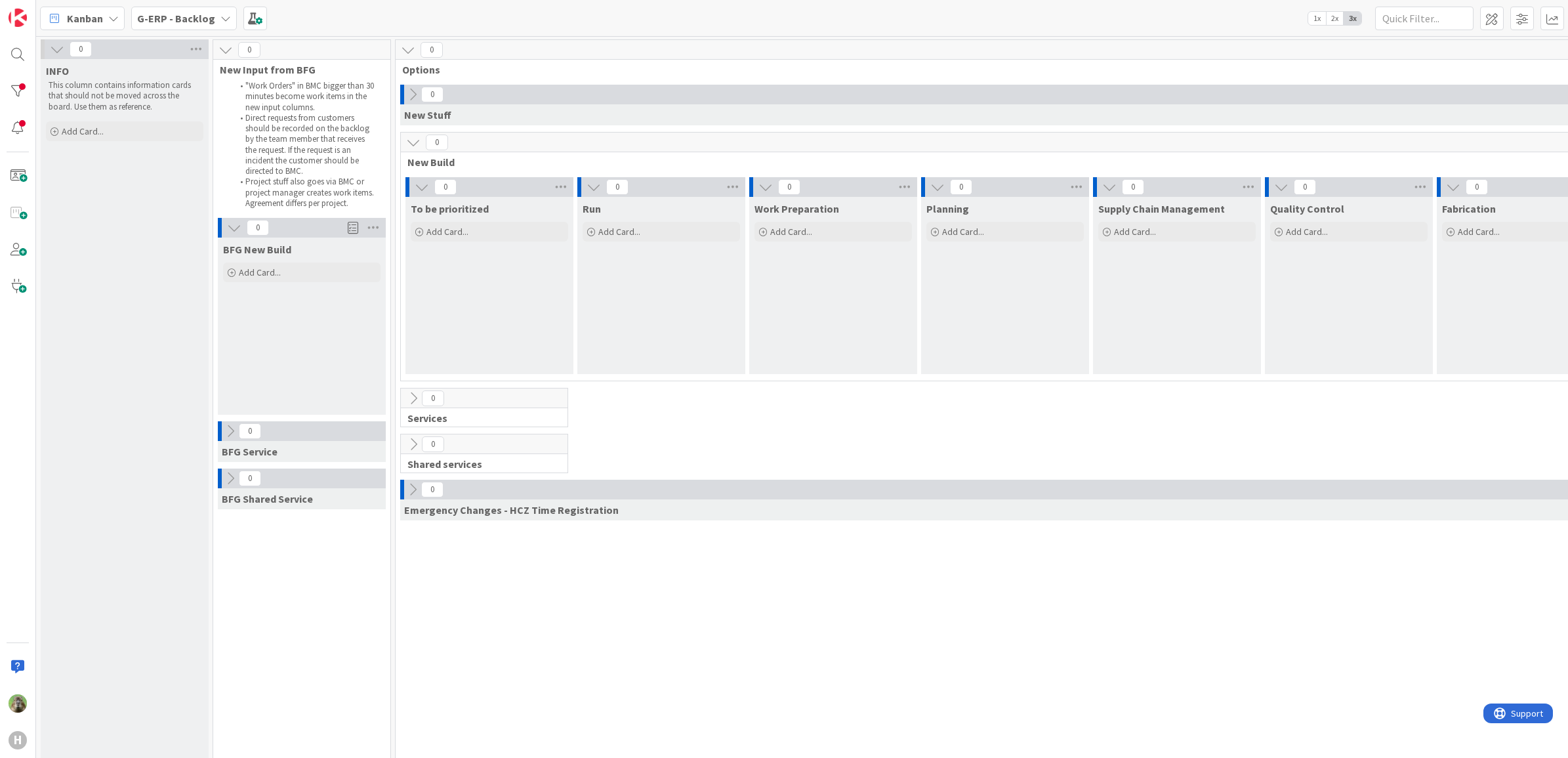
click at [7, 107] on div "H" at bounding box center [18, 379] width 36 height 758
click at [15, 90] on div at bounding box center [17, 91] width 26 height 26
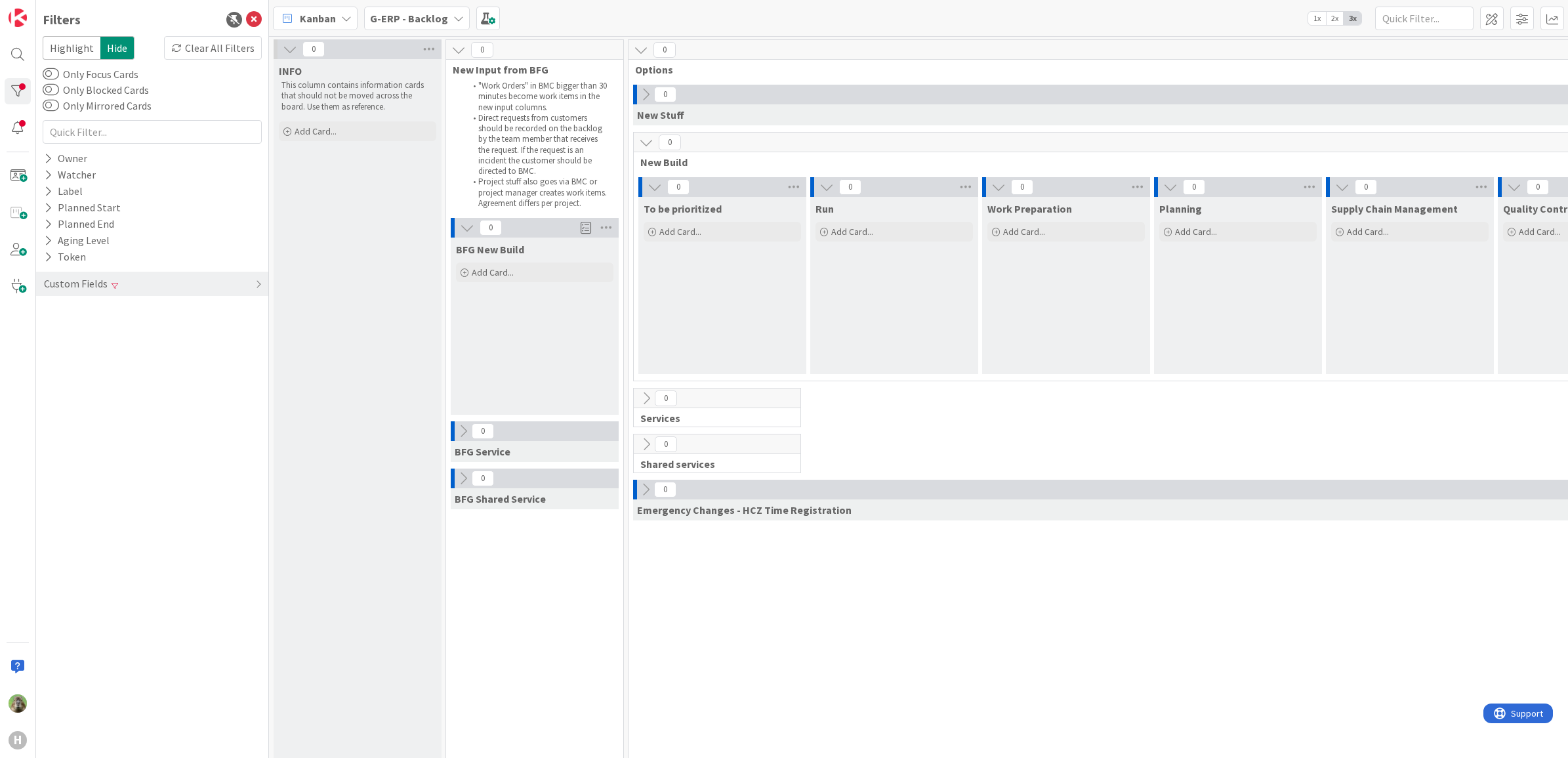
click at [226, 297] on div "Custom Fields" at bounding box center [152, 283] width 219 height 37
click at [229, 285] on div "Custom Fields" at bounding box center [152, 283] width 232 height 24
click at [235, 47] on div "Clear All Filters" at bounding box center [213, 48] width 98 height 23
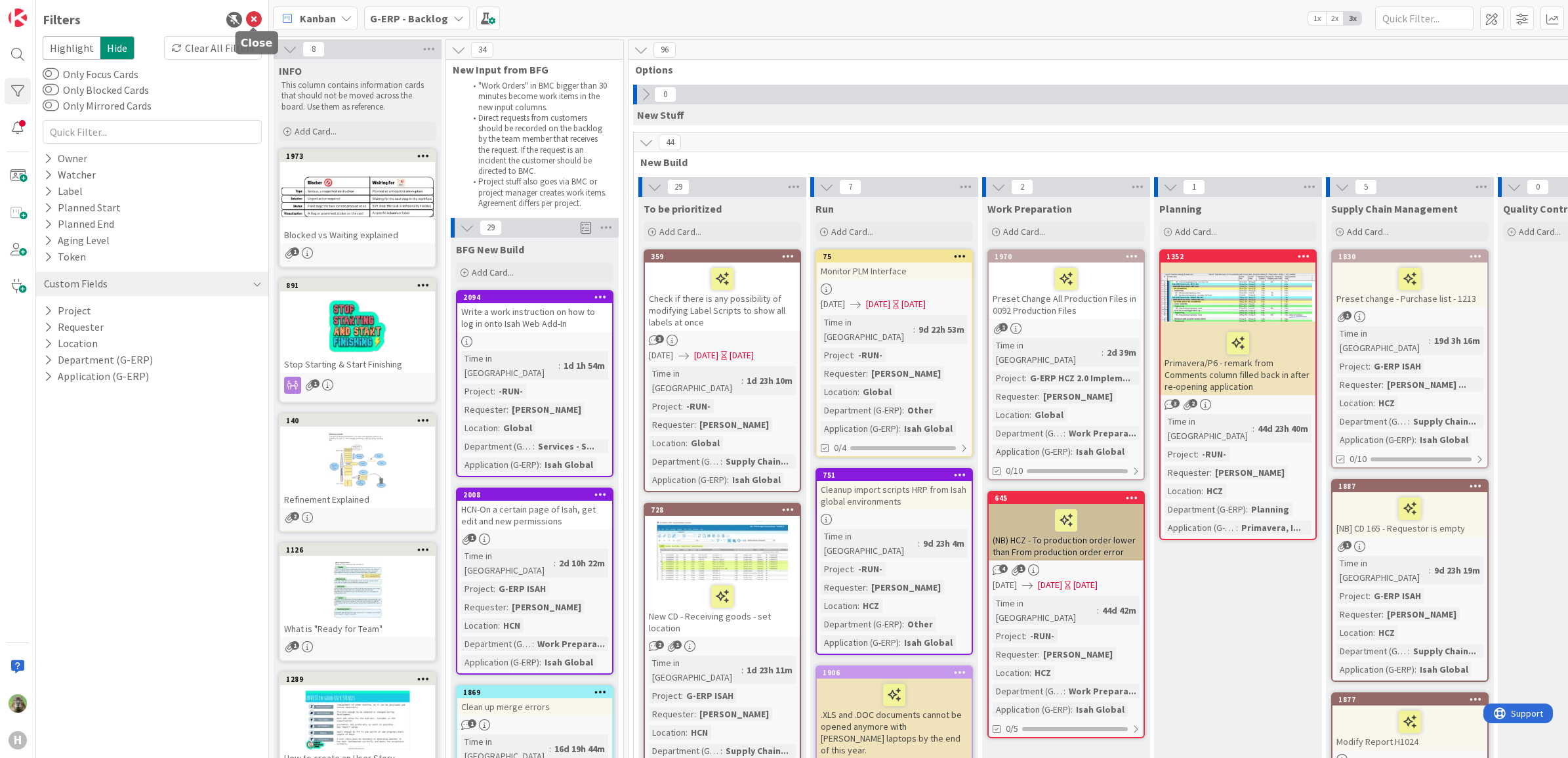
click at [250, 17] on icon at bounding box center [254, 20] width 16 height 16
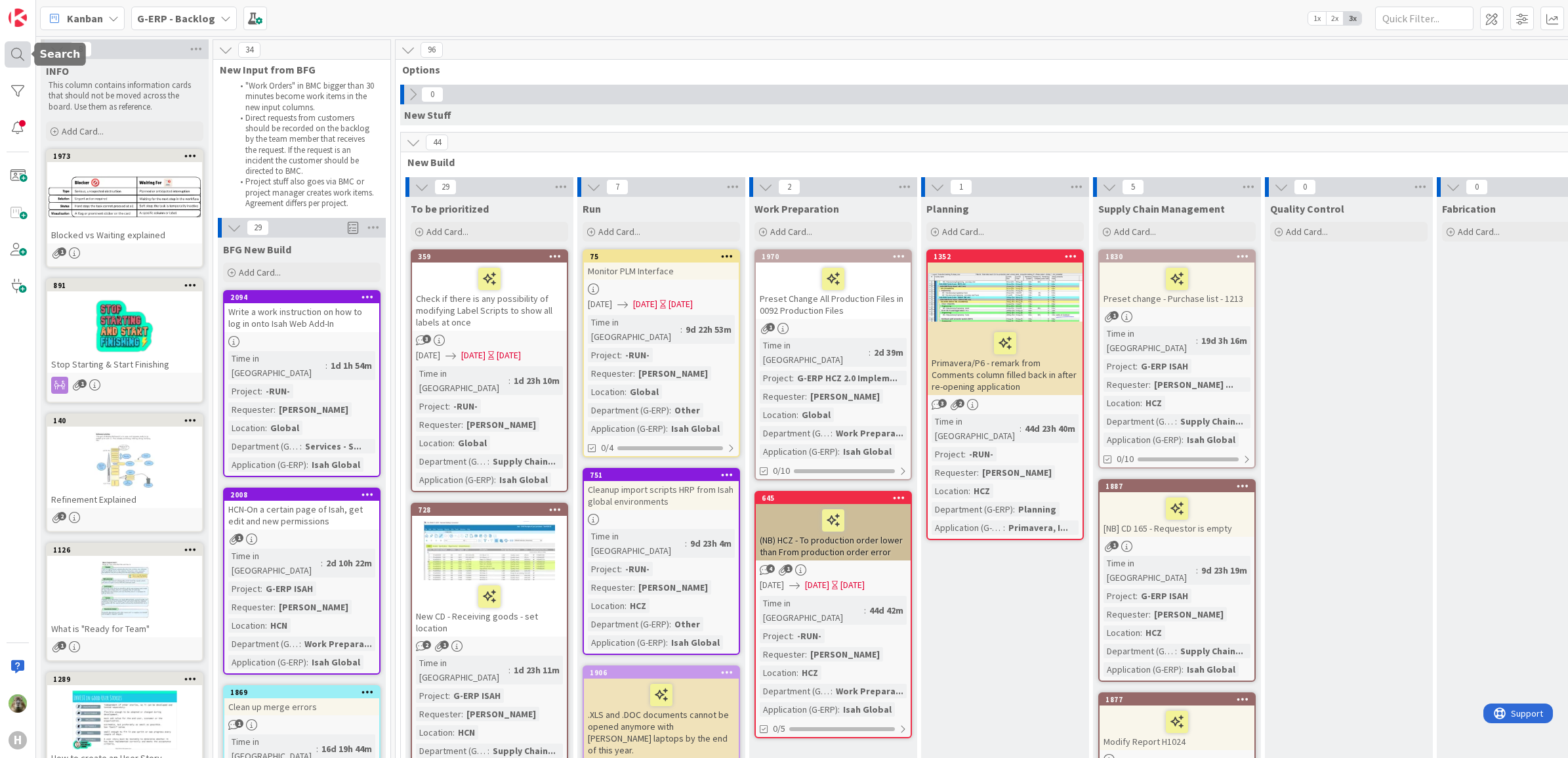
click at [13, 56] on div at bounding box center [17, 55] width 26 height 26
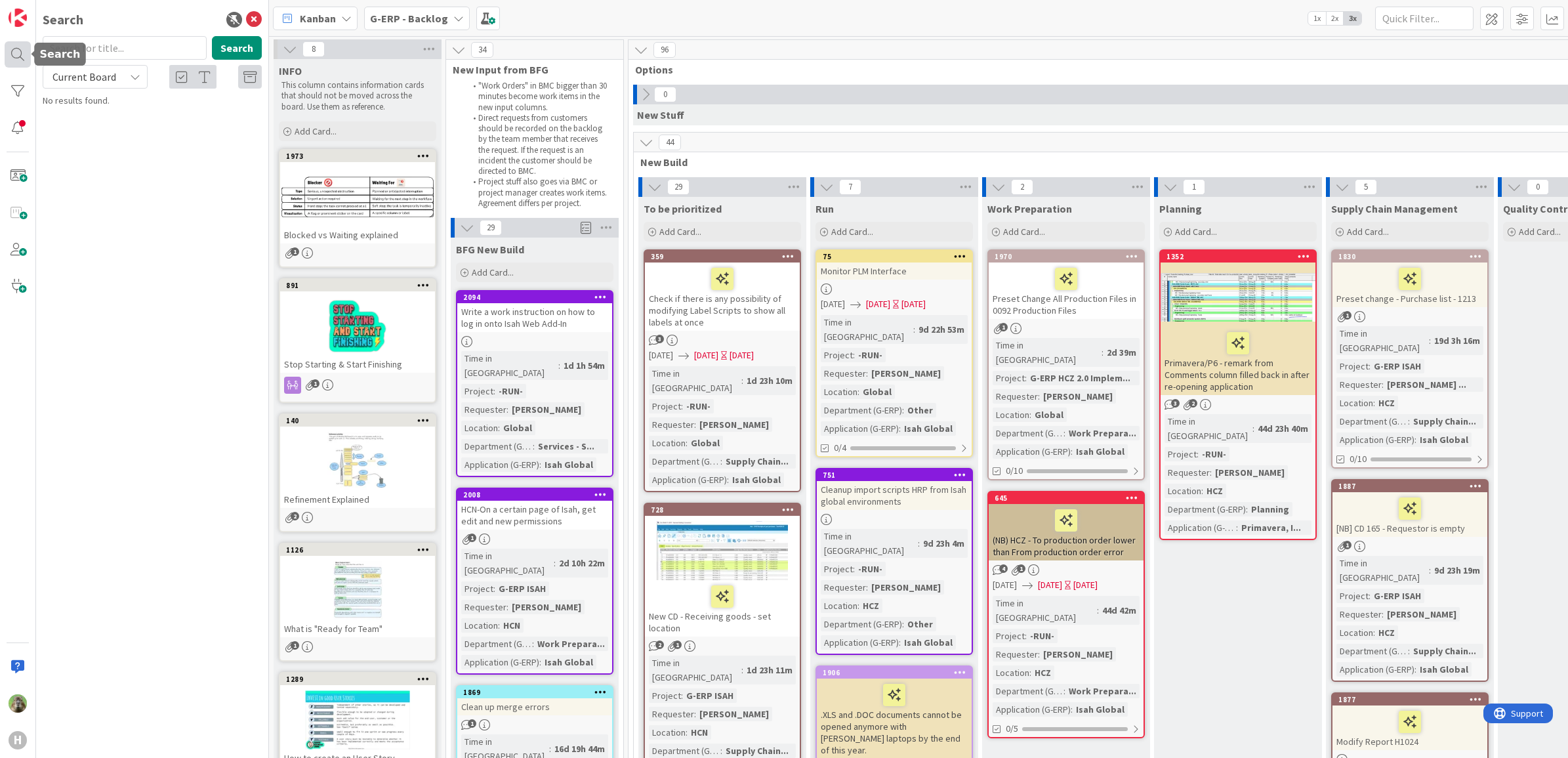
click at [14, 56] on div at bounding box center [17, 55] width 26 height 26
click at [18, 89] on div at bounding box center [17, 91] width 26 height 26
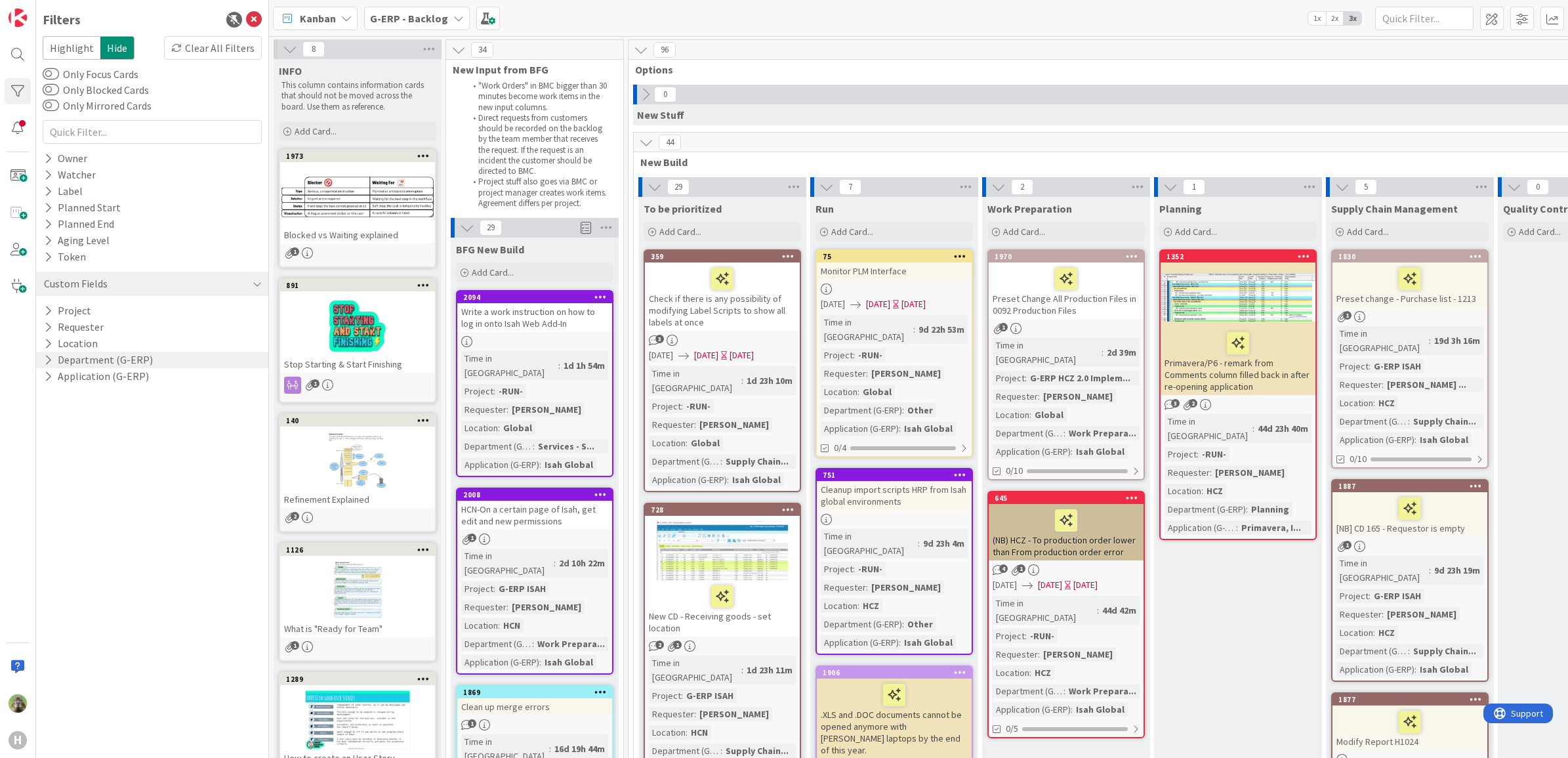
click at [131, 358] on button "Department (G-ERP)" at bounding box center [98, 360] width 111 height 17
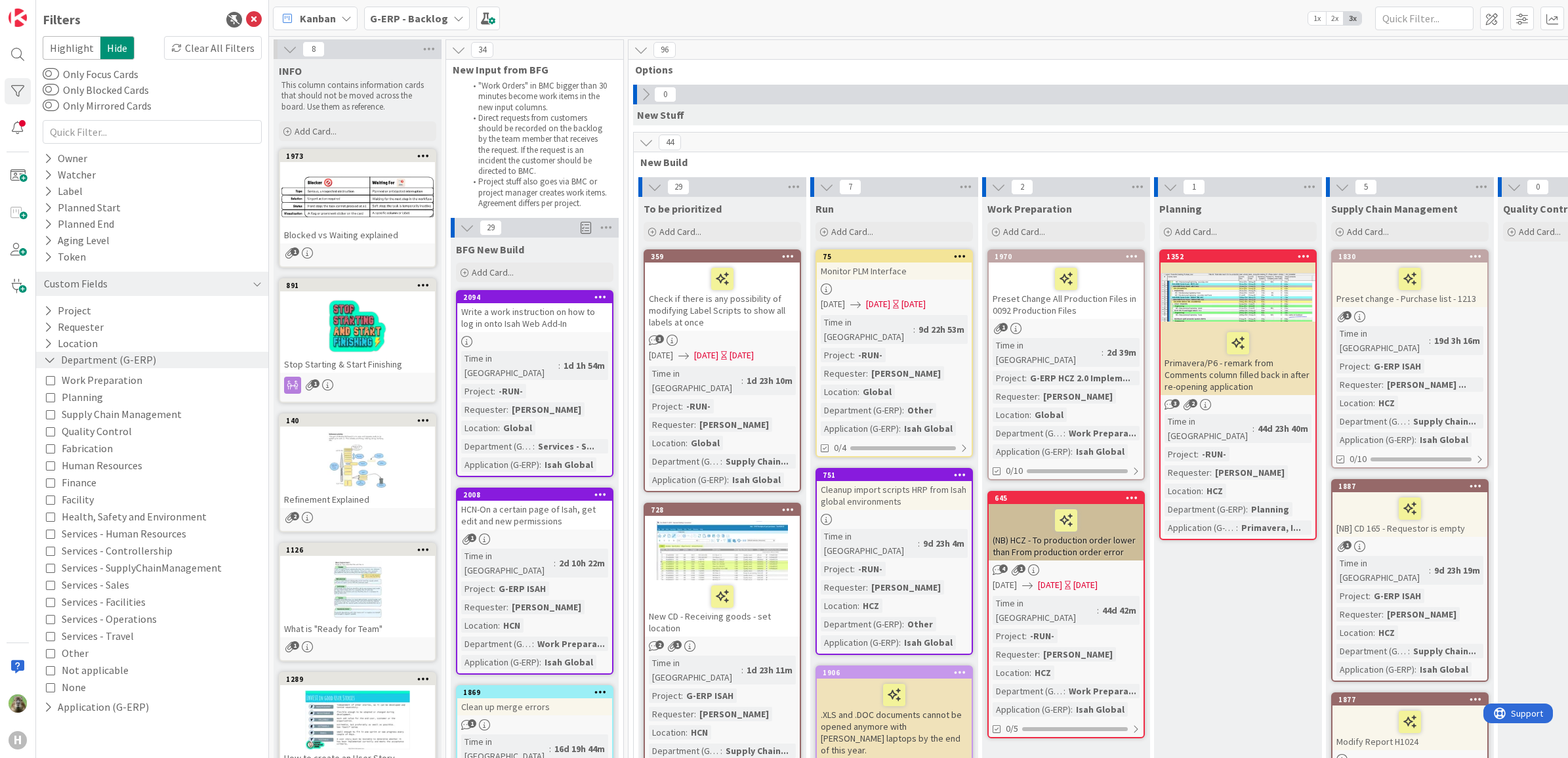
click at [131, 360] on button "Department (G-ERP)" at bounding box center [100, 360] width 115 height 17
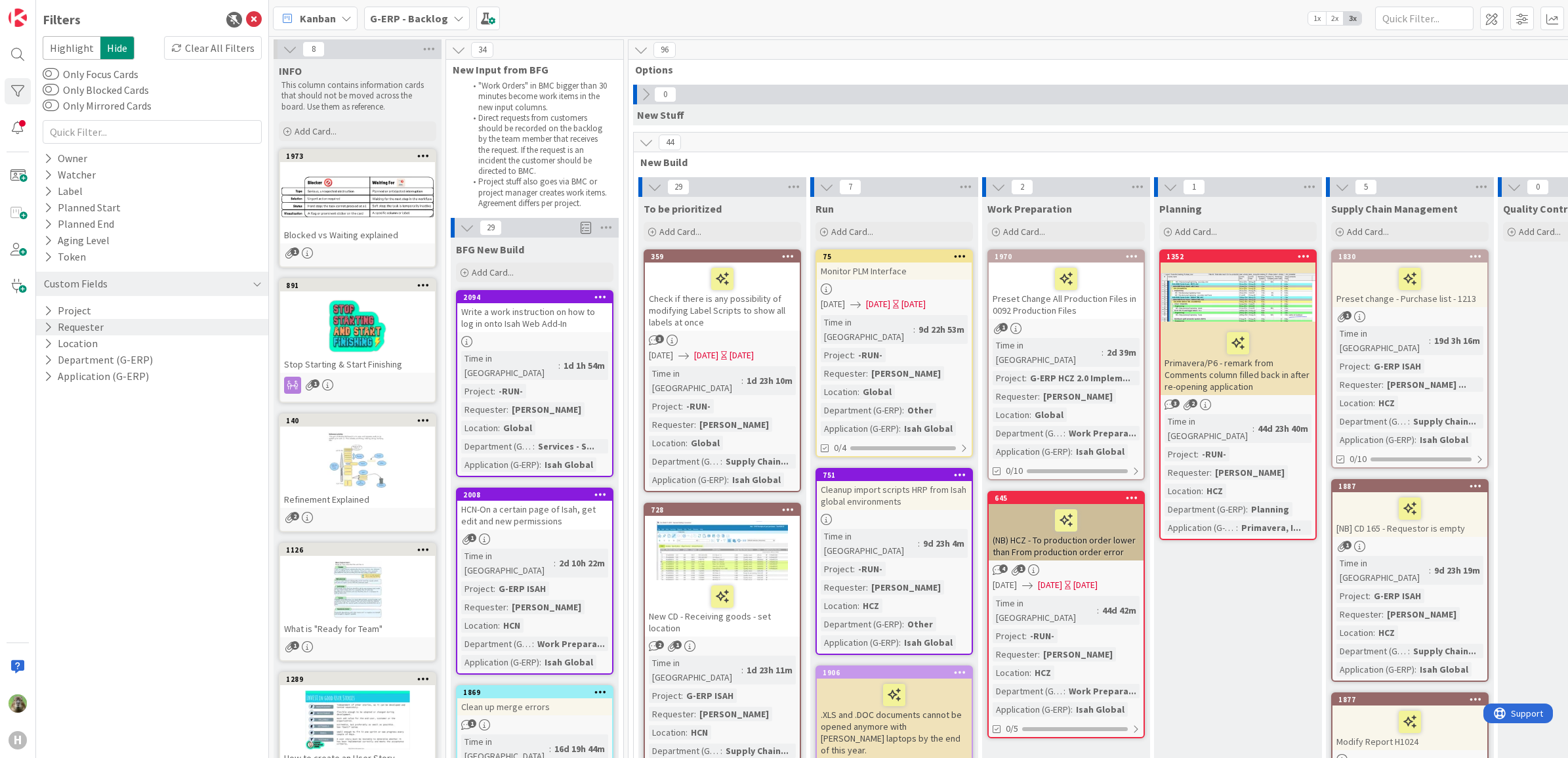
click at [118, 327] on div "Requester" at bounding box center [152, 327] width 232 height 17
click at [124, 352] on input "text" at bounding box center [152, 347] width 213 height 18
type input "lenka"
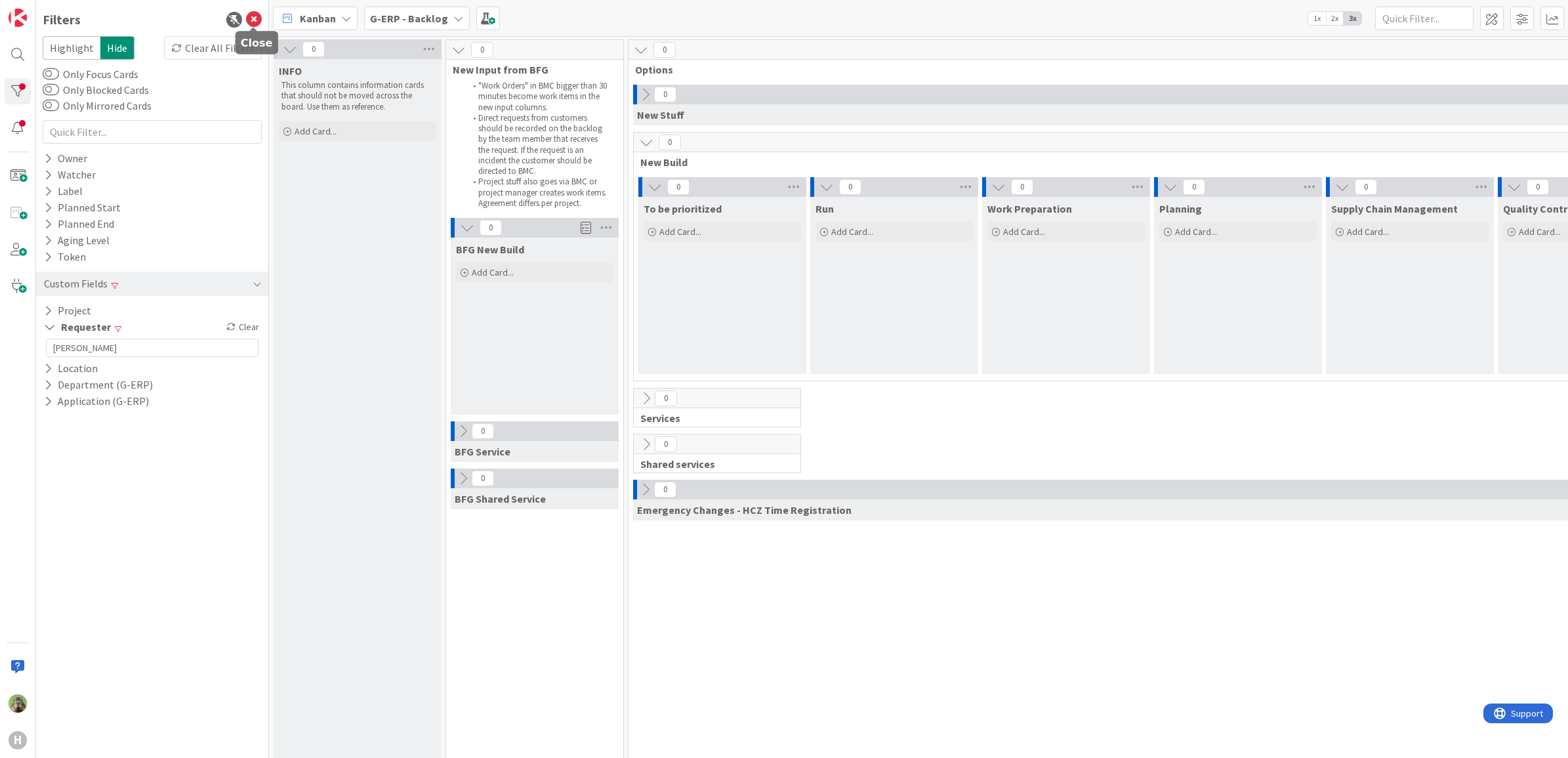
click at [256, 13] on icon at bounding box center [254, 20] width 16 height 16
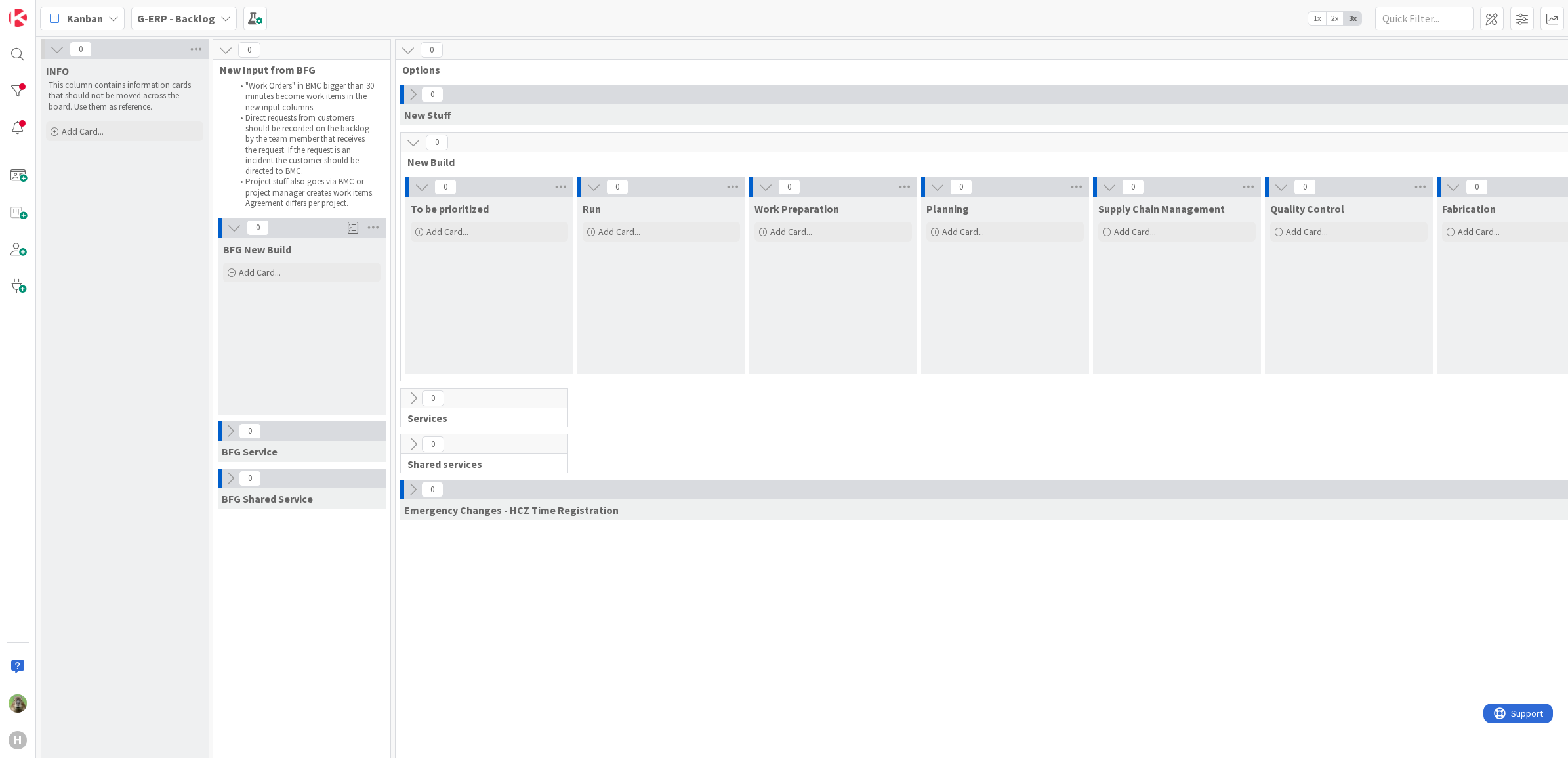
click at [182, 18] on b "G-ERP - Backlog" at bounding box center [175, 18] width 78 height 13
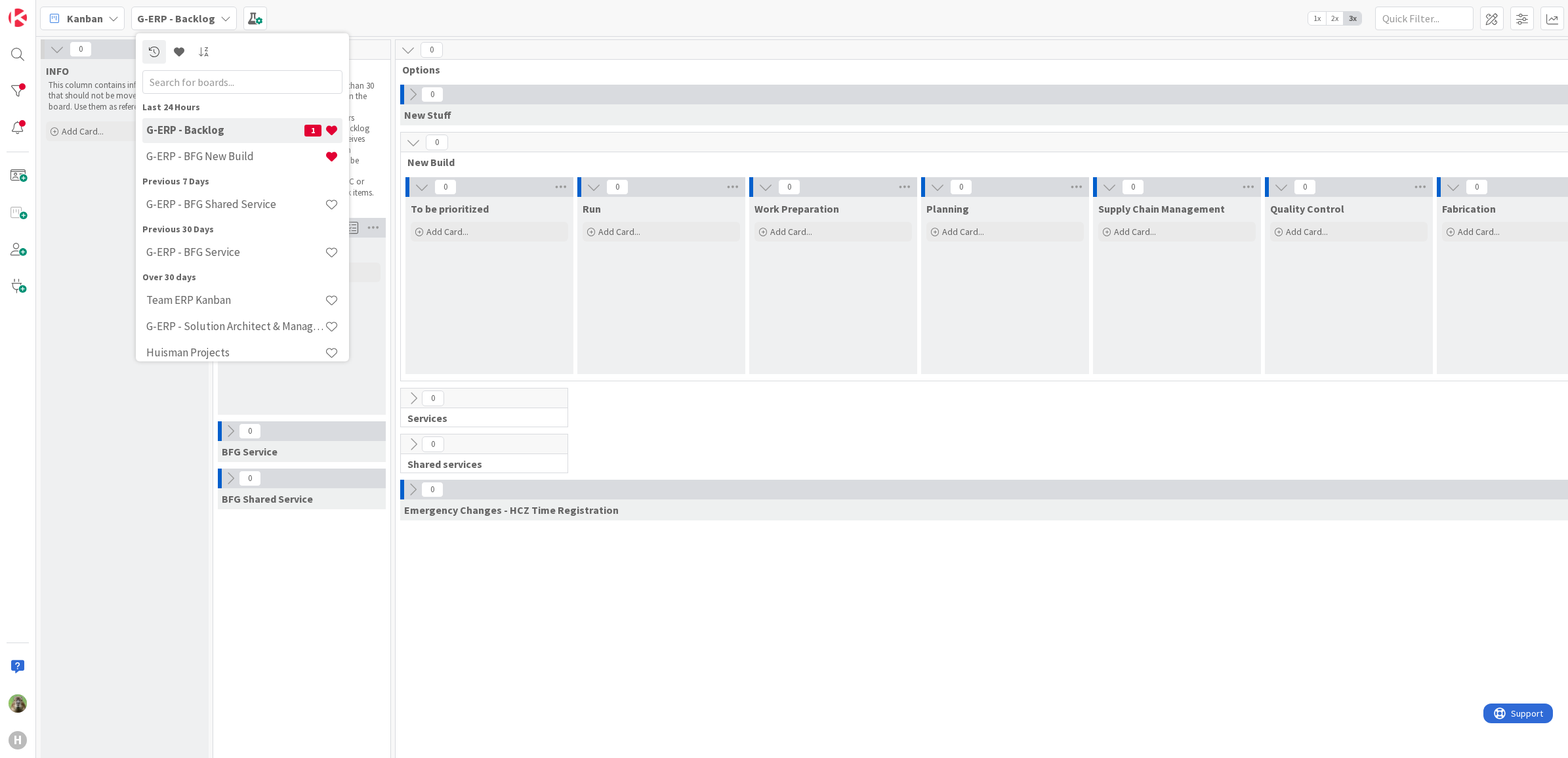
click at [762, 112] on div "New Stuff" at bounding box center [1005, 114] width 1210 height 21
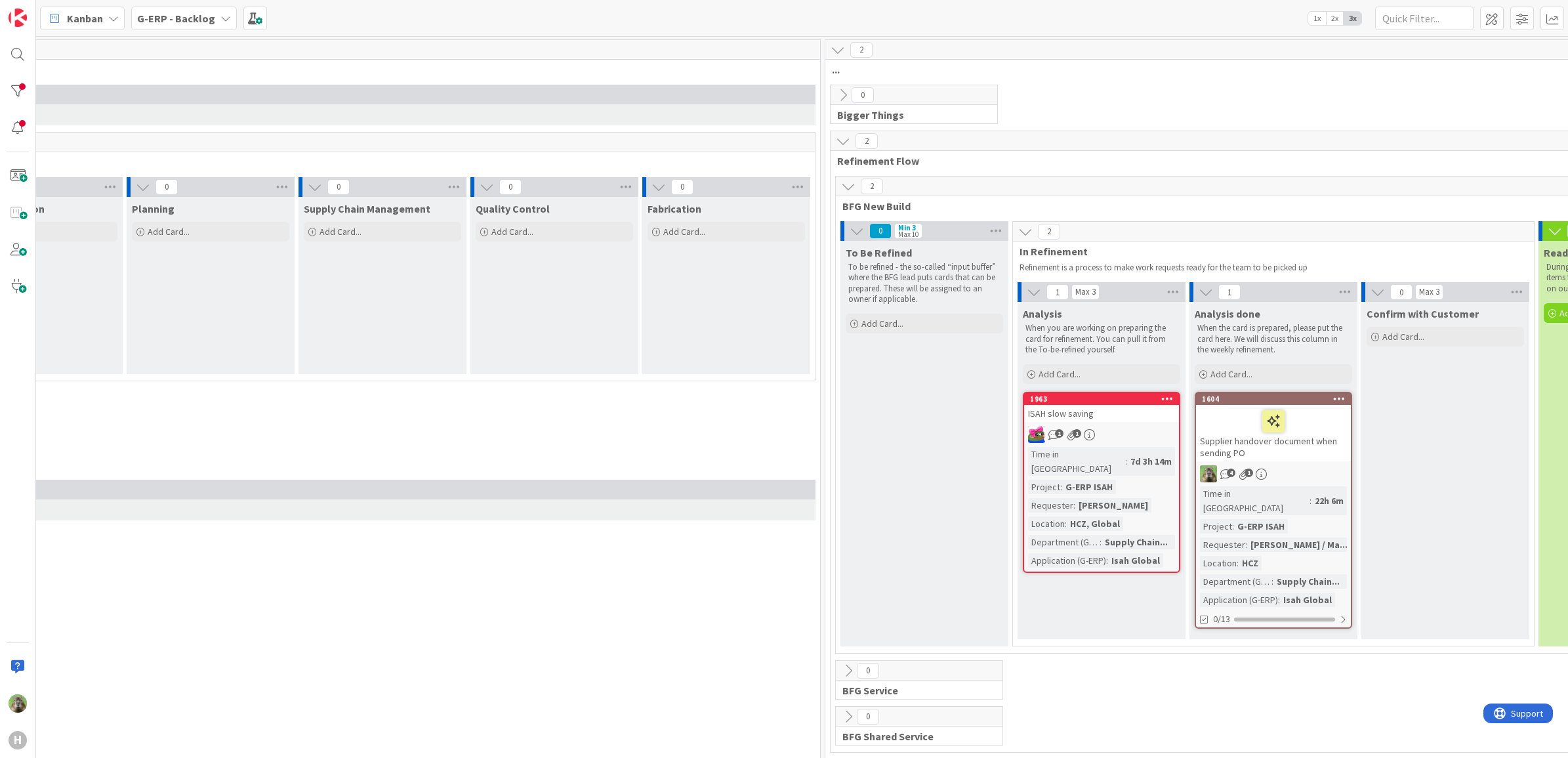
scroll to position [0, 978]
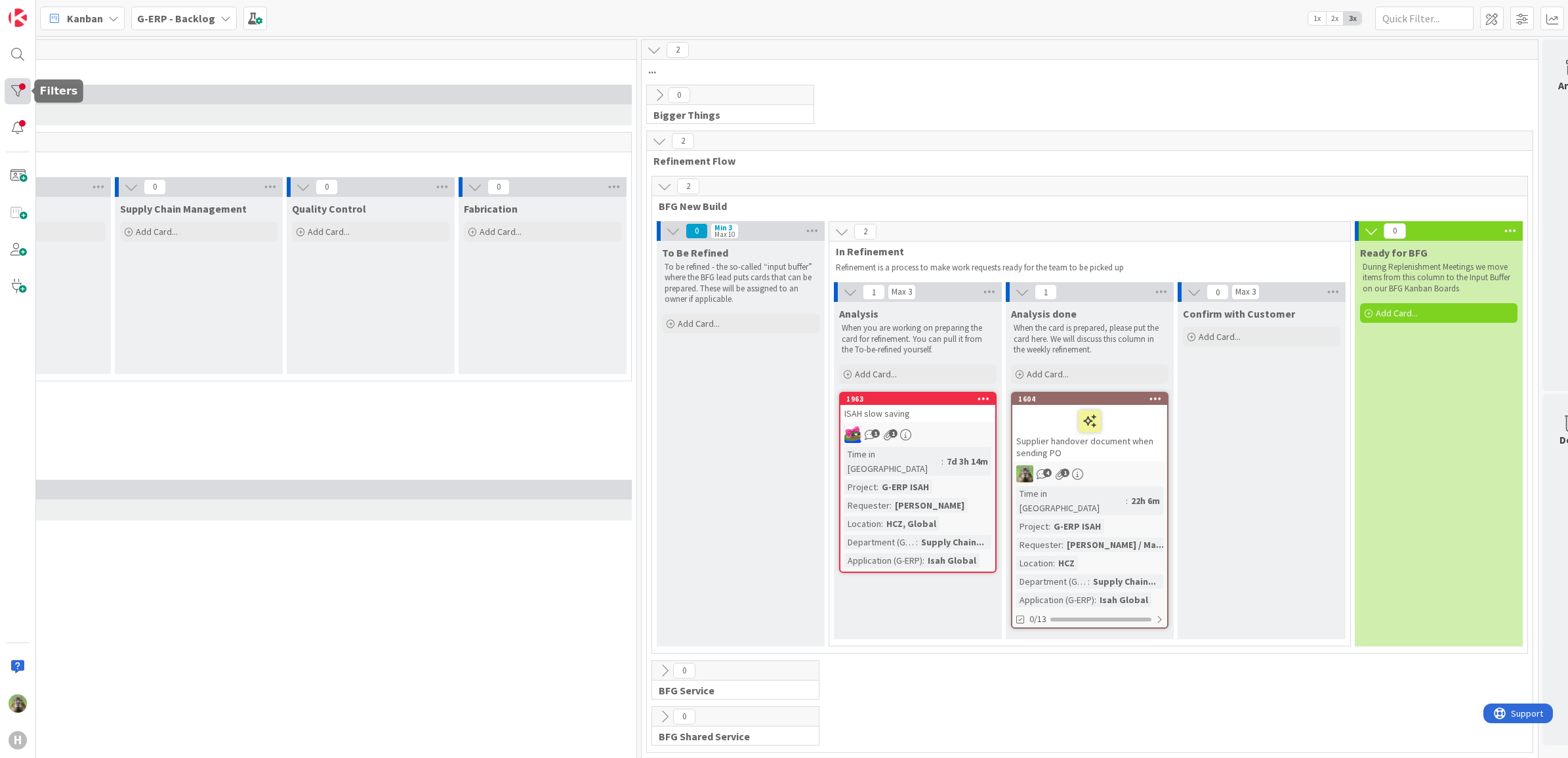
click at [20, 92] on div at bounding box center [17, 91] width 26 height 26
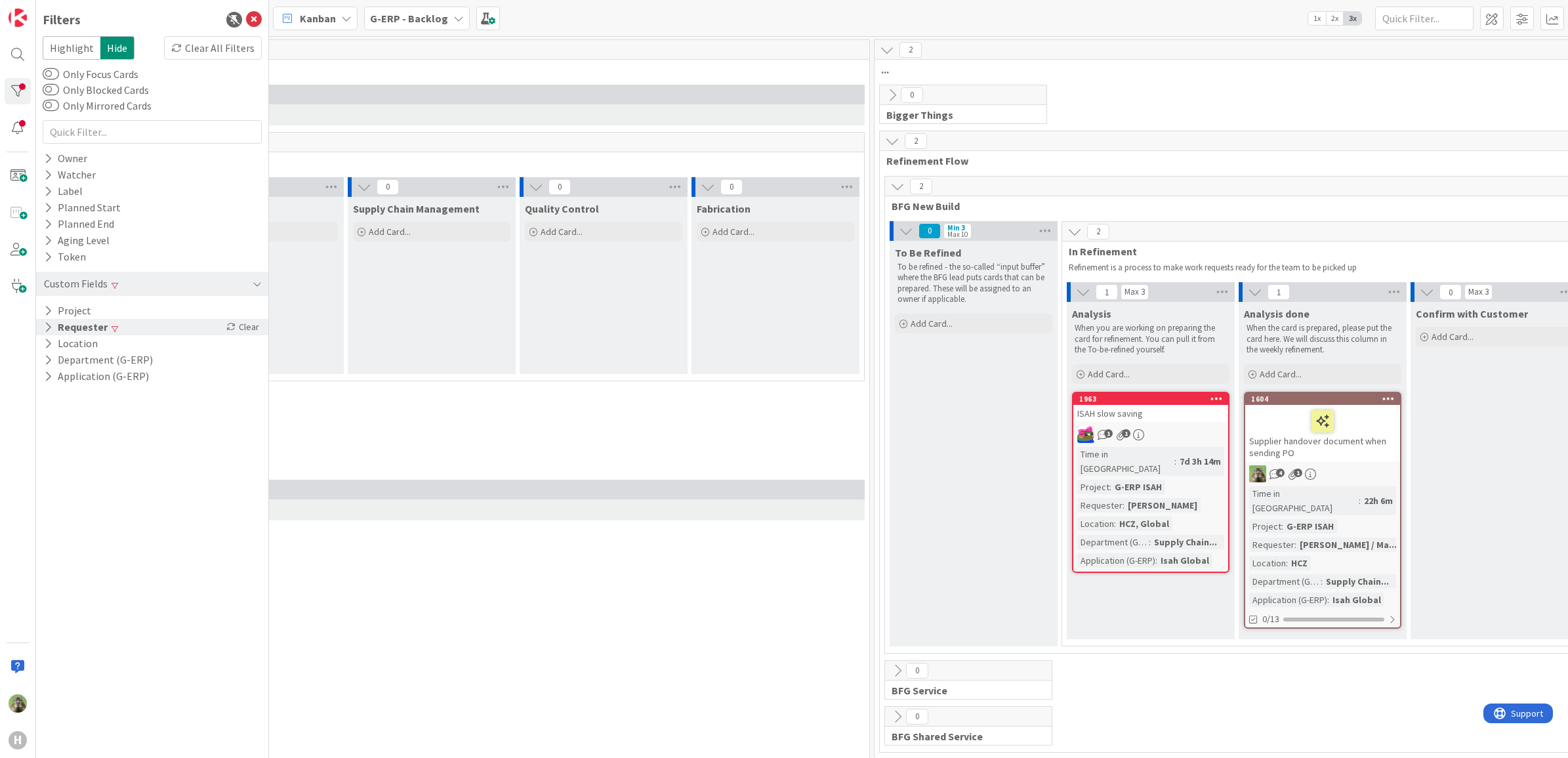
click at [197, 323] on div "Requester Clear" at bounding box center [152, 327] width 232 height 17
click at [222, 330] on div "Requester Clear" at bounding box center [152, 327] width 232 height 17
click at [234, 328] on icon at bounding box center [231, 326] width 9 height 9
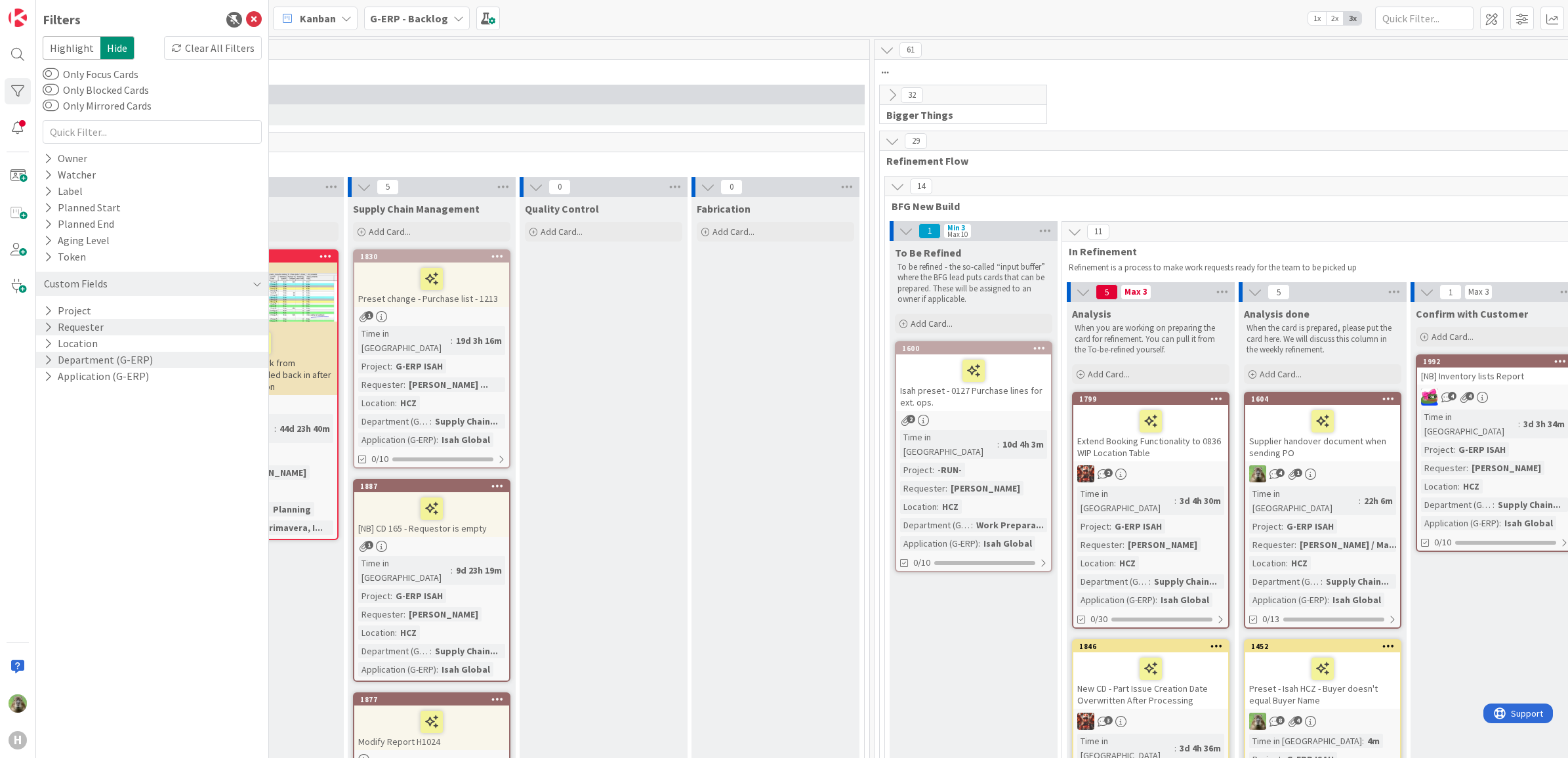
click at [133, 364] on button "Department (G-ERP)" at bounding box center [98, 360] width 111 height 17
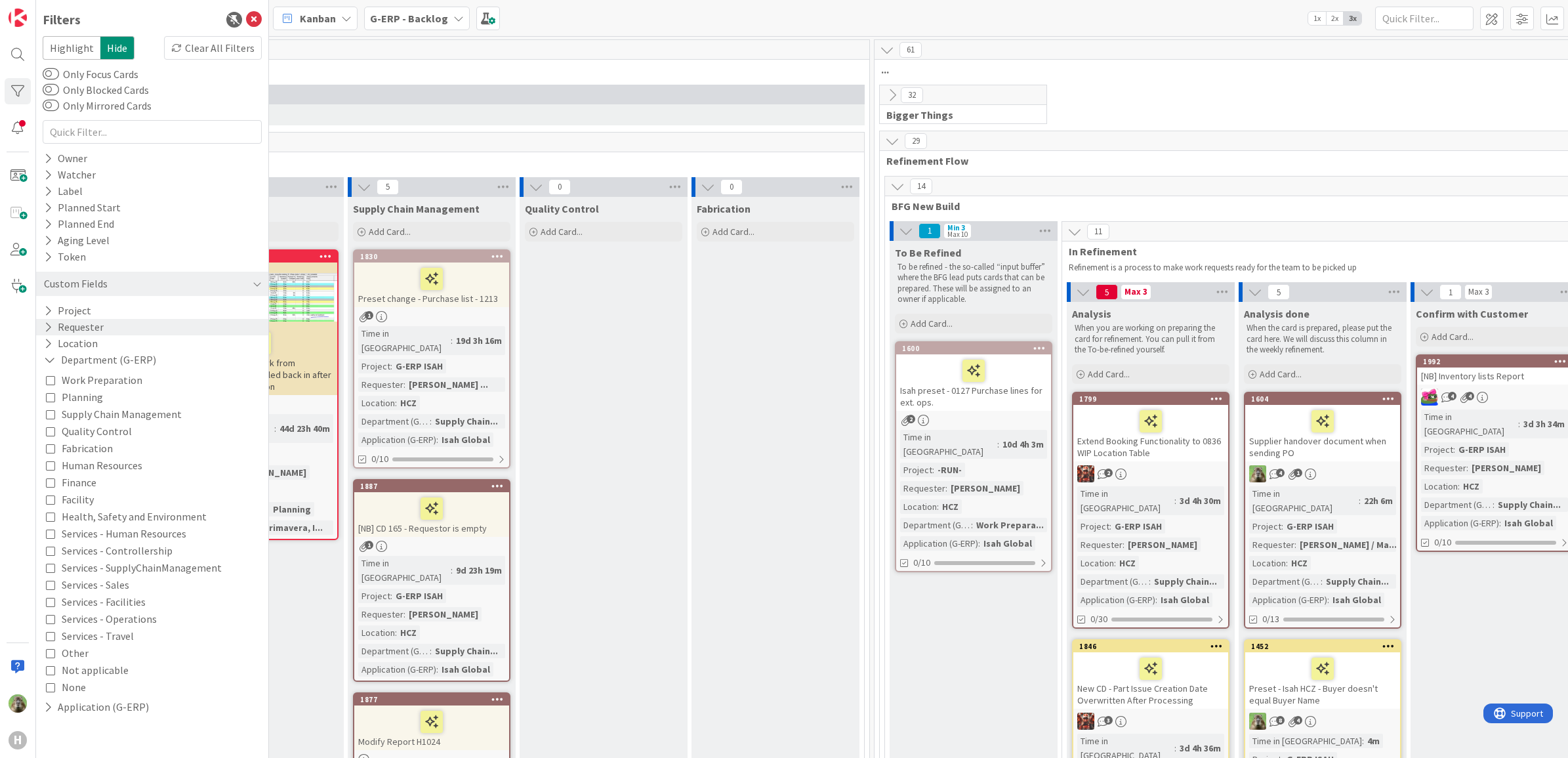
click at [136, 408] on span "Supply Chain Management" at bounding box center [122, 414] width 120 height 17
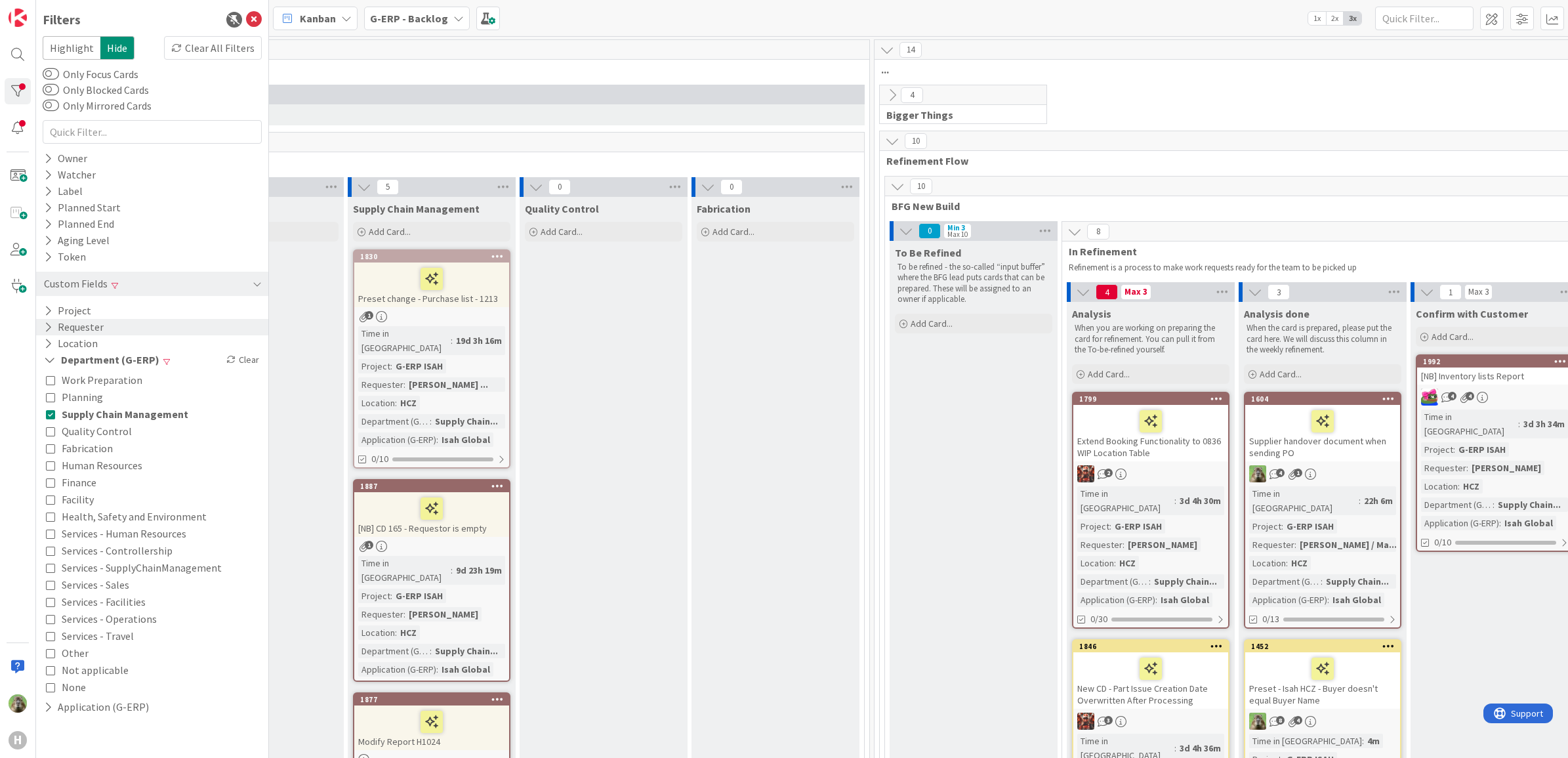
drag, startPoint x: 699, startPoint y: 436, endPoint x: 709, endPoint y: 436, distance: 10.0
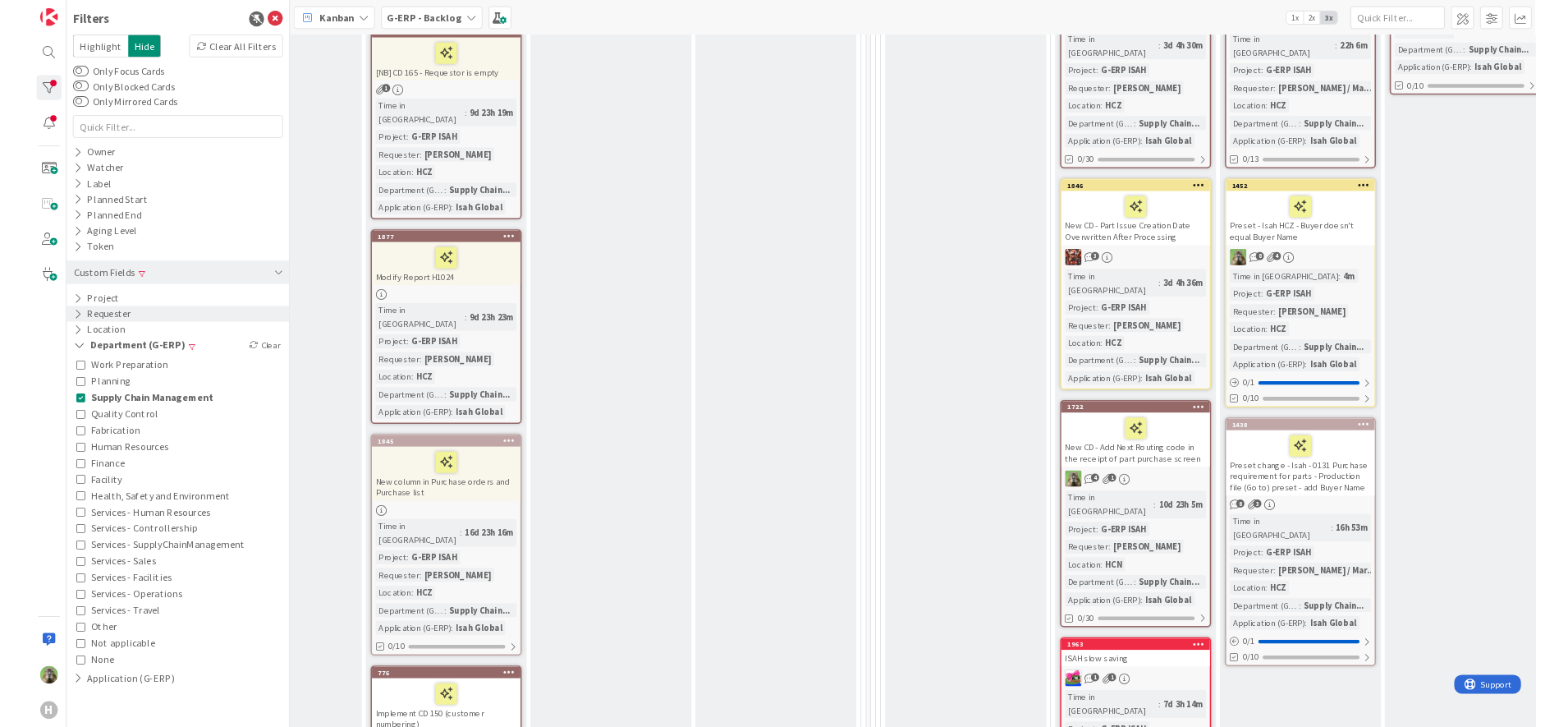
scroll to position [513, 1225]
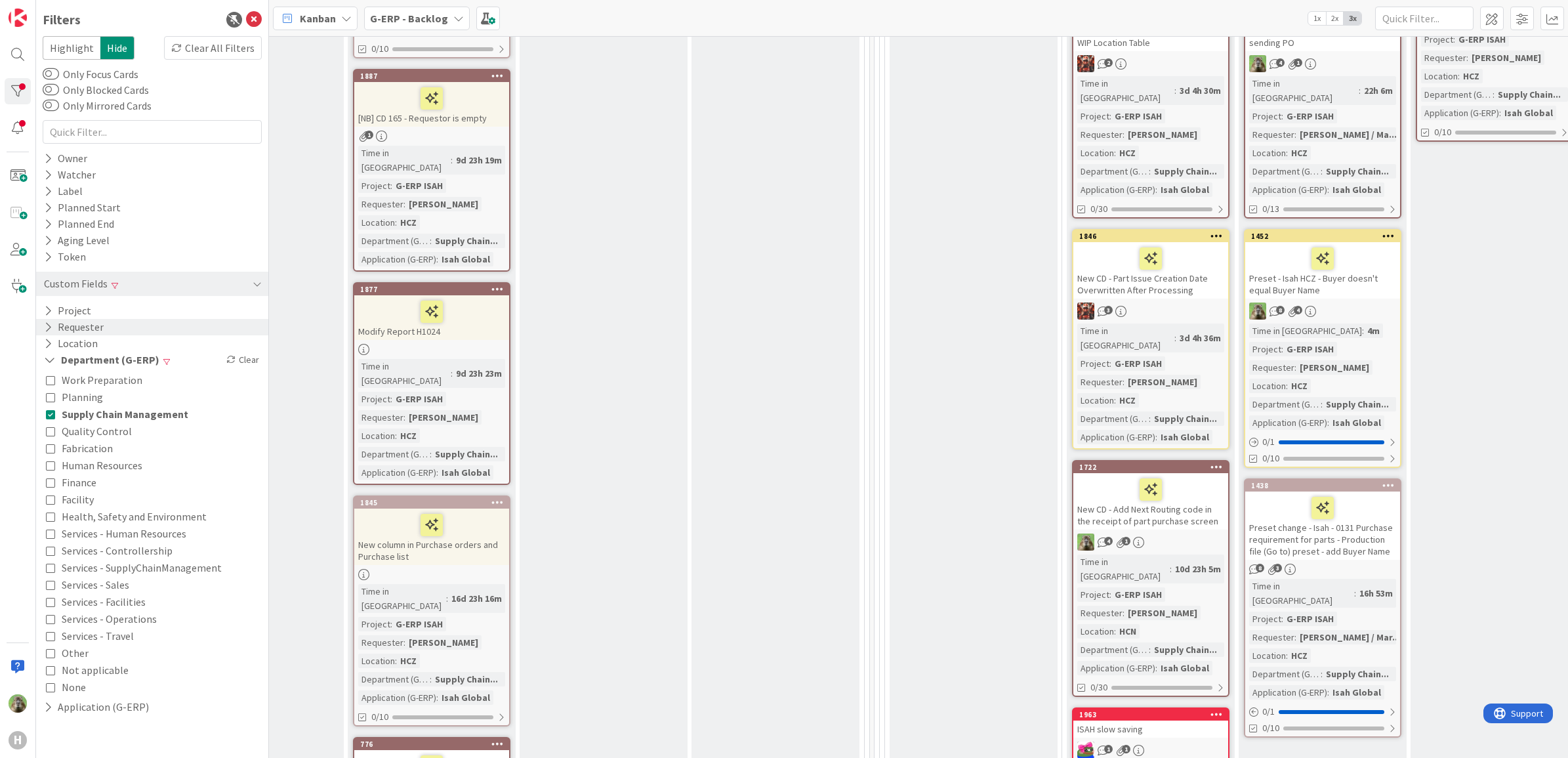
click at [1545, 378] on div "Confirm with Customer Add Card... 1992 [NB] Inventory lists Report 4 4 Time in …" at bounding box center [1494, 395] width 168 height 1007
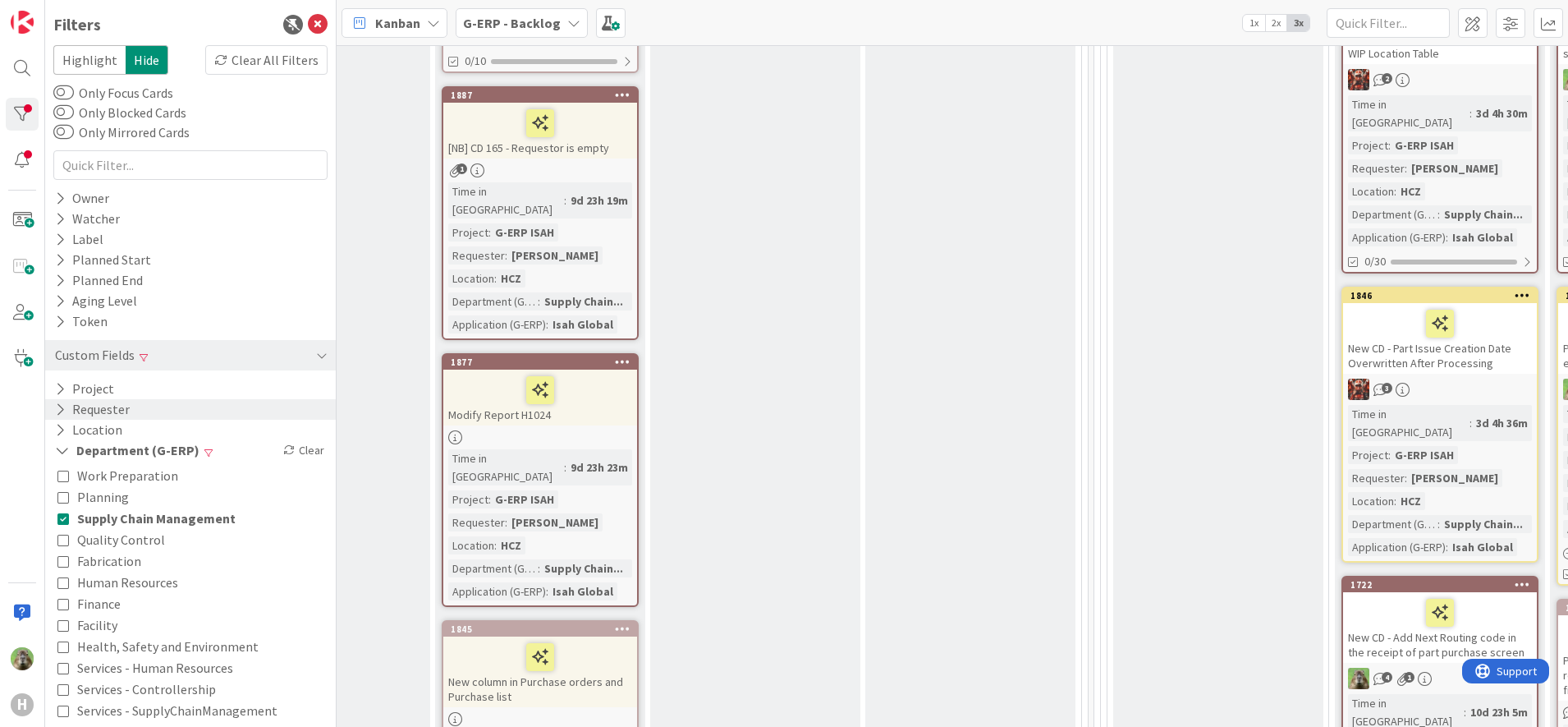
click at [308, 21] on icon at bounding box center [318, 25] width 20 height 20
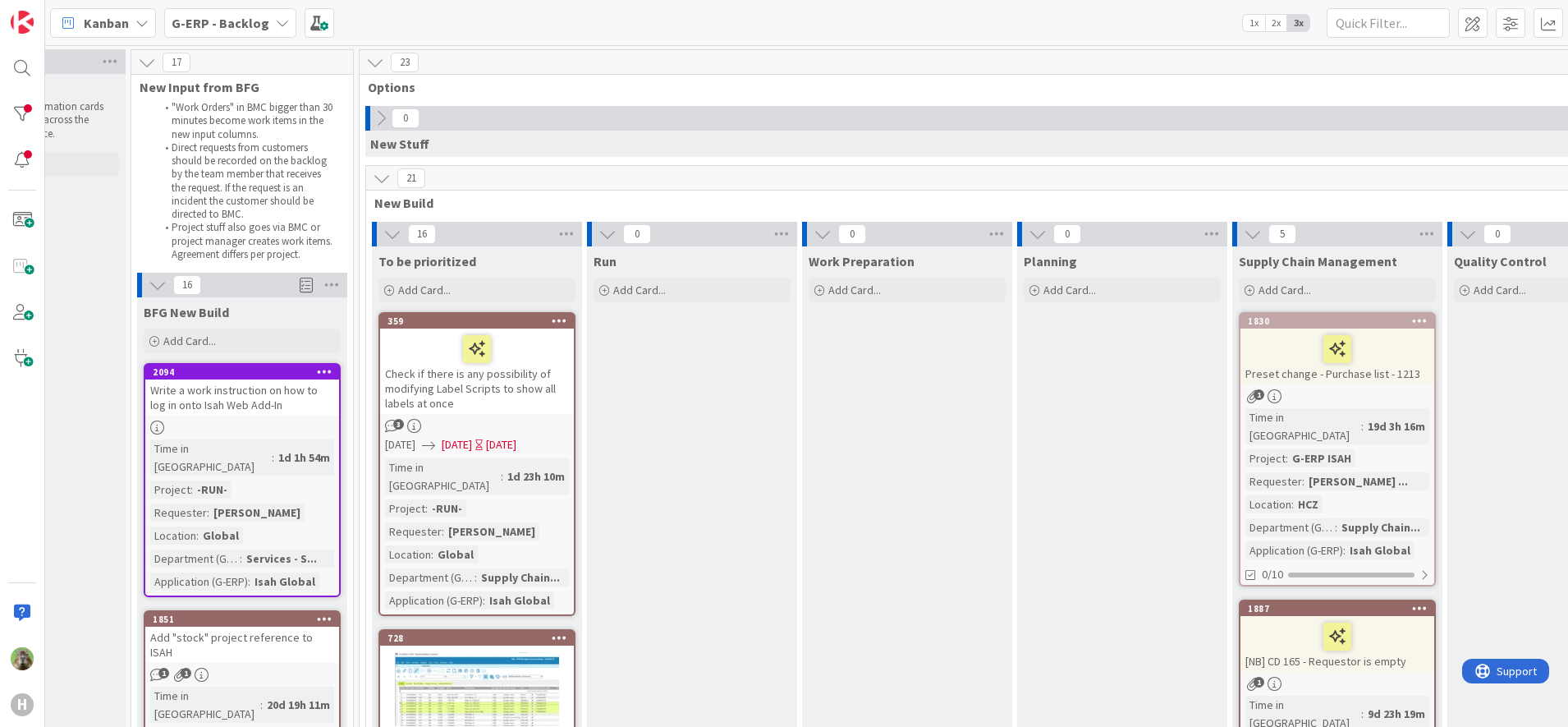
scroll to position [0, 0]
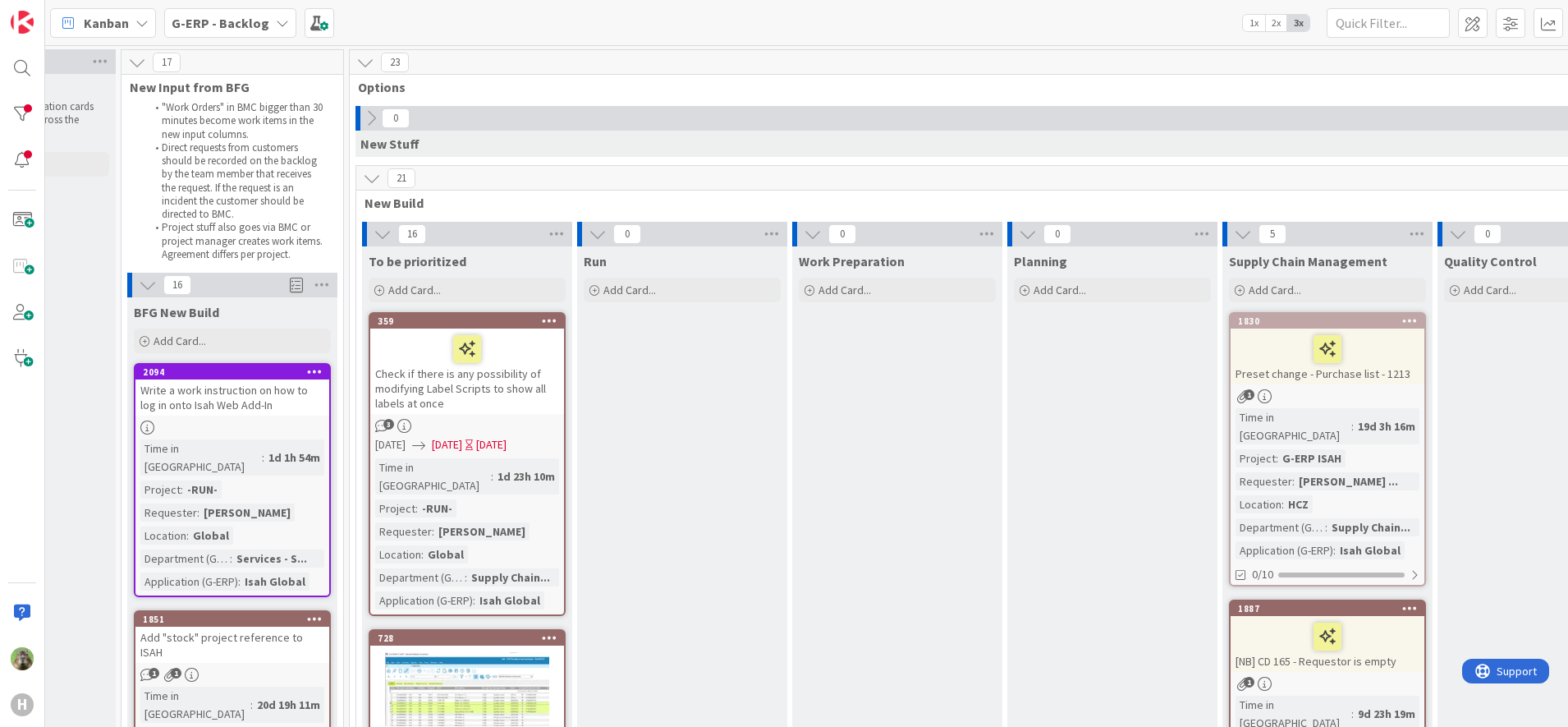
scroll to position [0, 103]
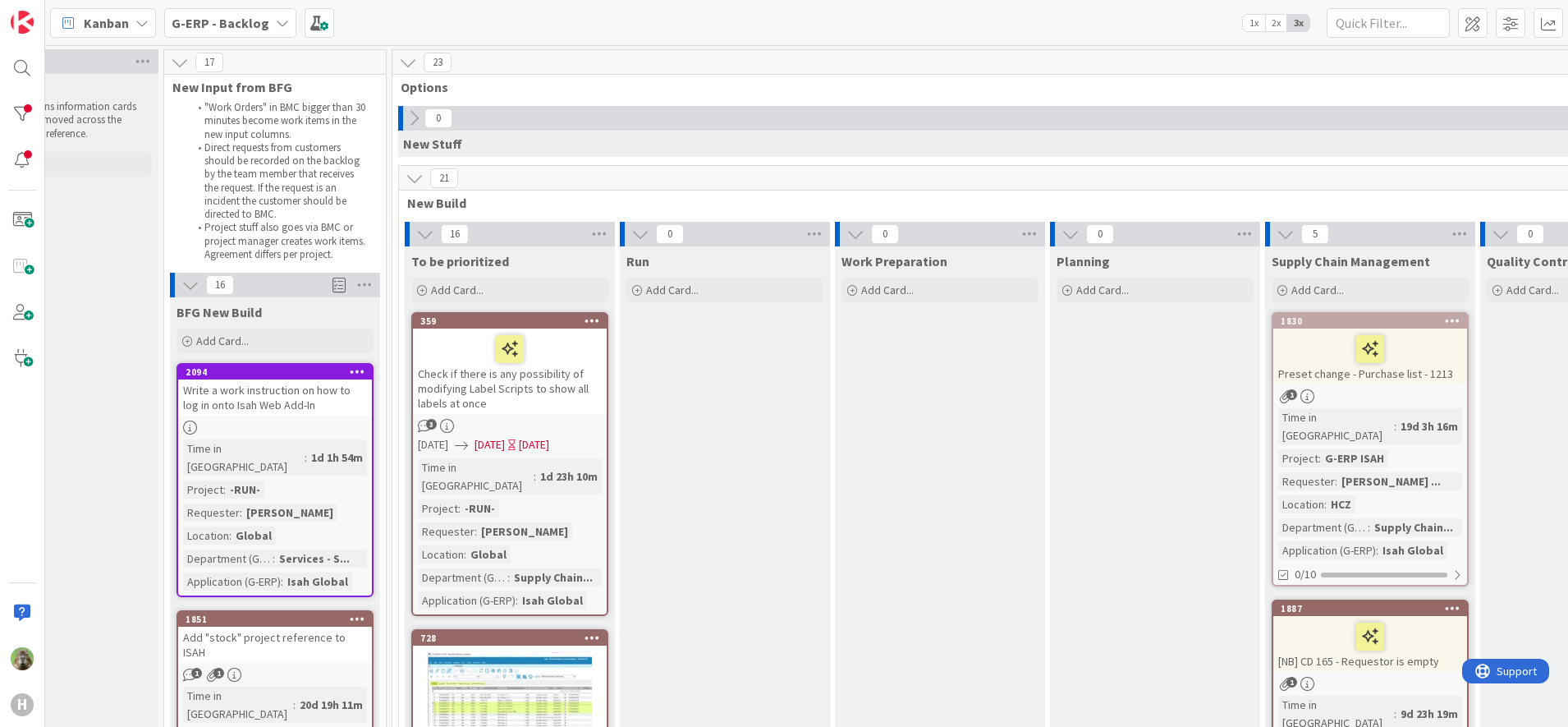
click at [787, 79] on span "Options" at bounding box center [1149, 87] width 1497 height 16
click at [253, 24] on b "G-ERP - Backlog" at bounding box center [220, 23] width 97 height 16
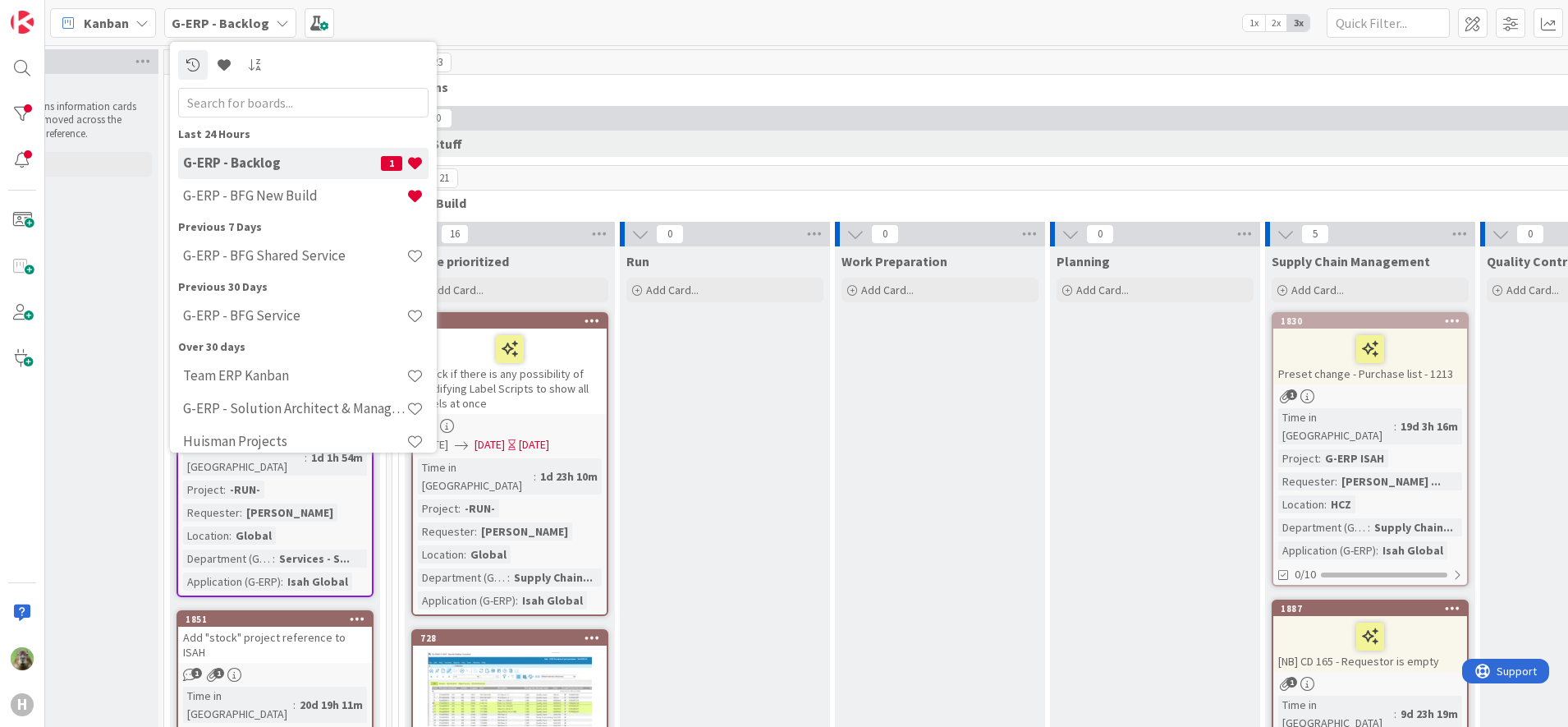
click at [719, 89] on span "Options" at bounding box center [1149, 87] width 1497 height 16
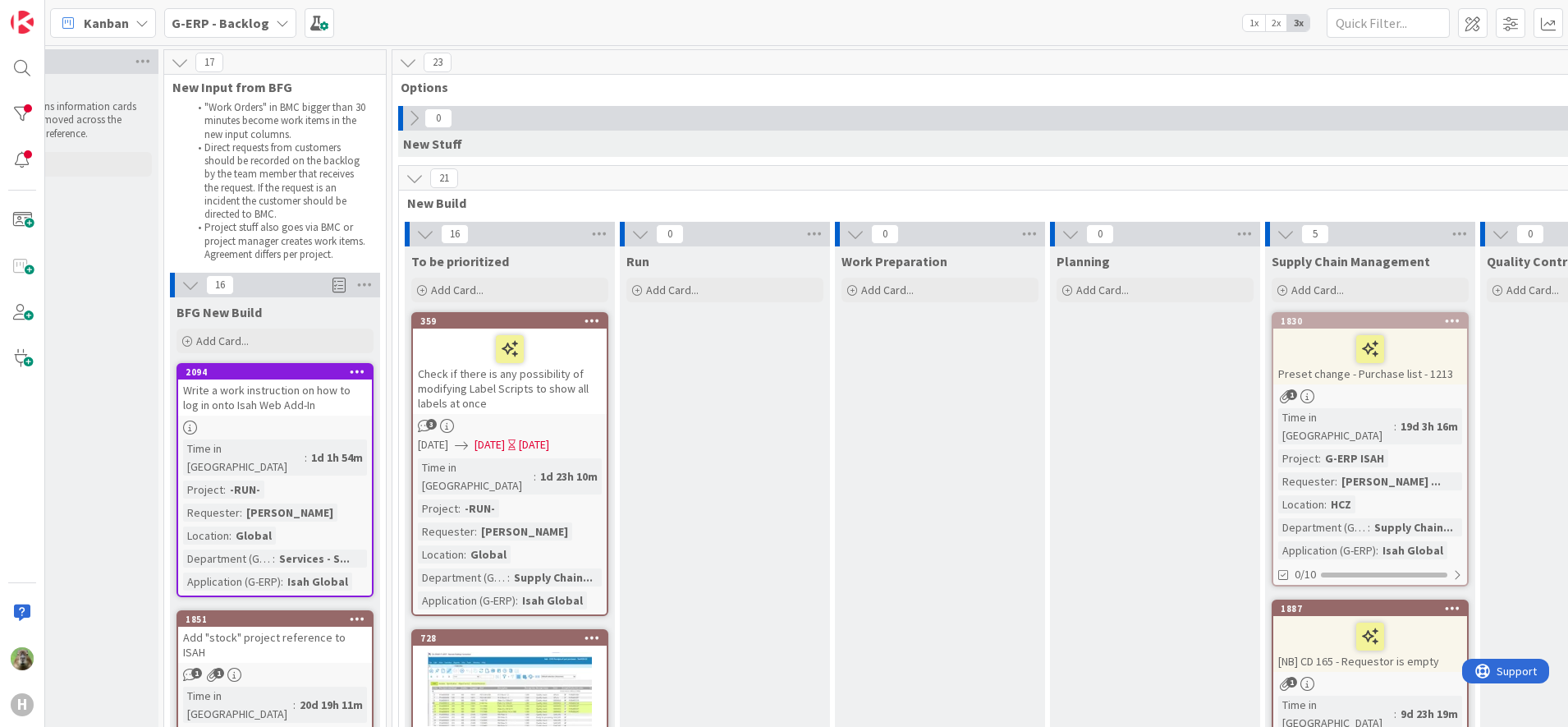
drag, startPoint x: 860, startPoint y: 314, endPoint x: 851, endPoint y: 323, distance: 12.7
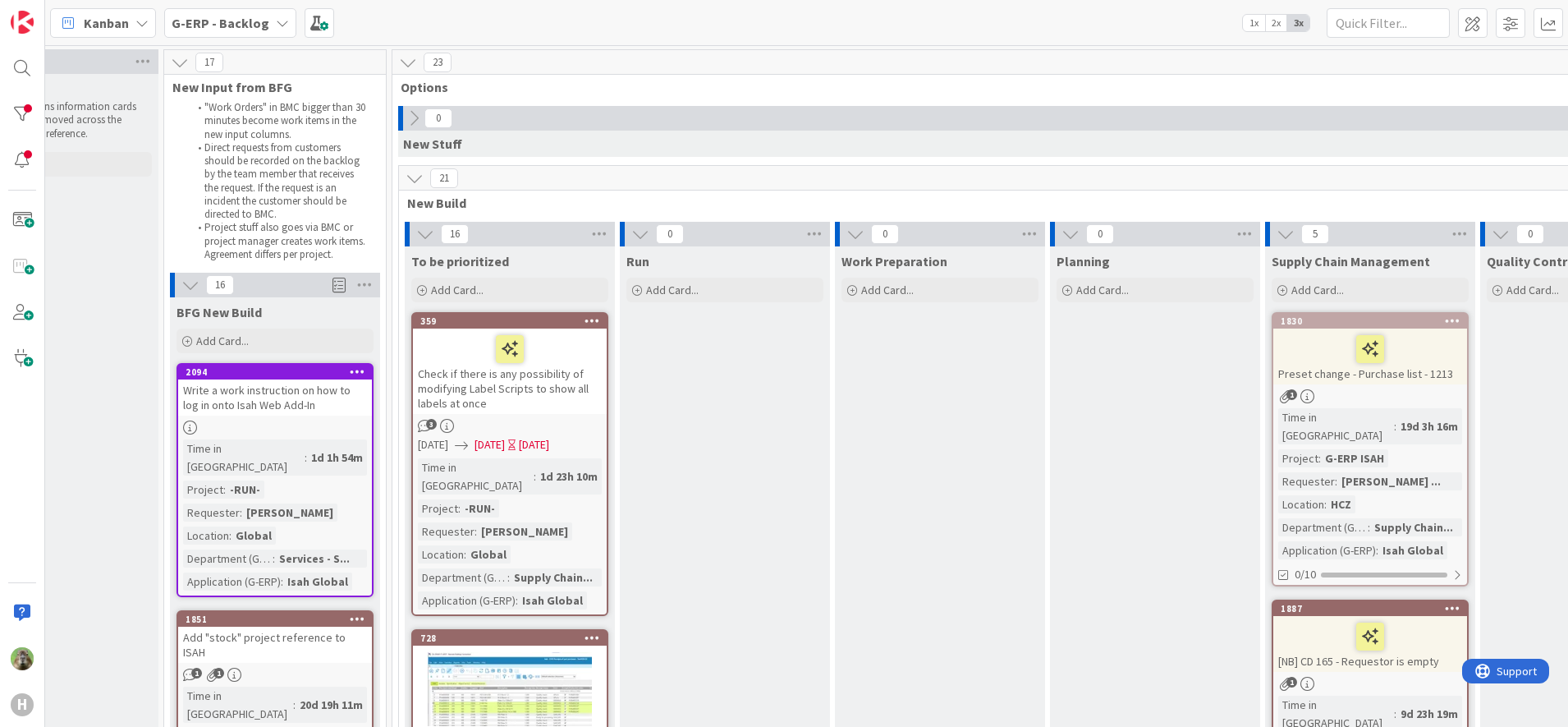
click at [696, 74] on div "23" at bounding box center [1155, 62] width 1525 height 25
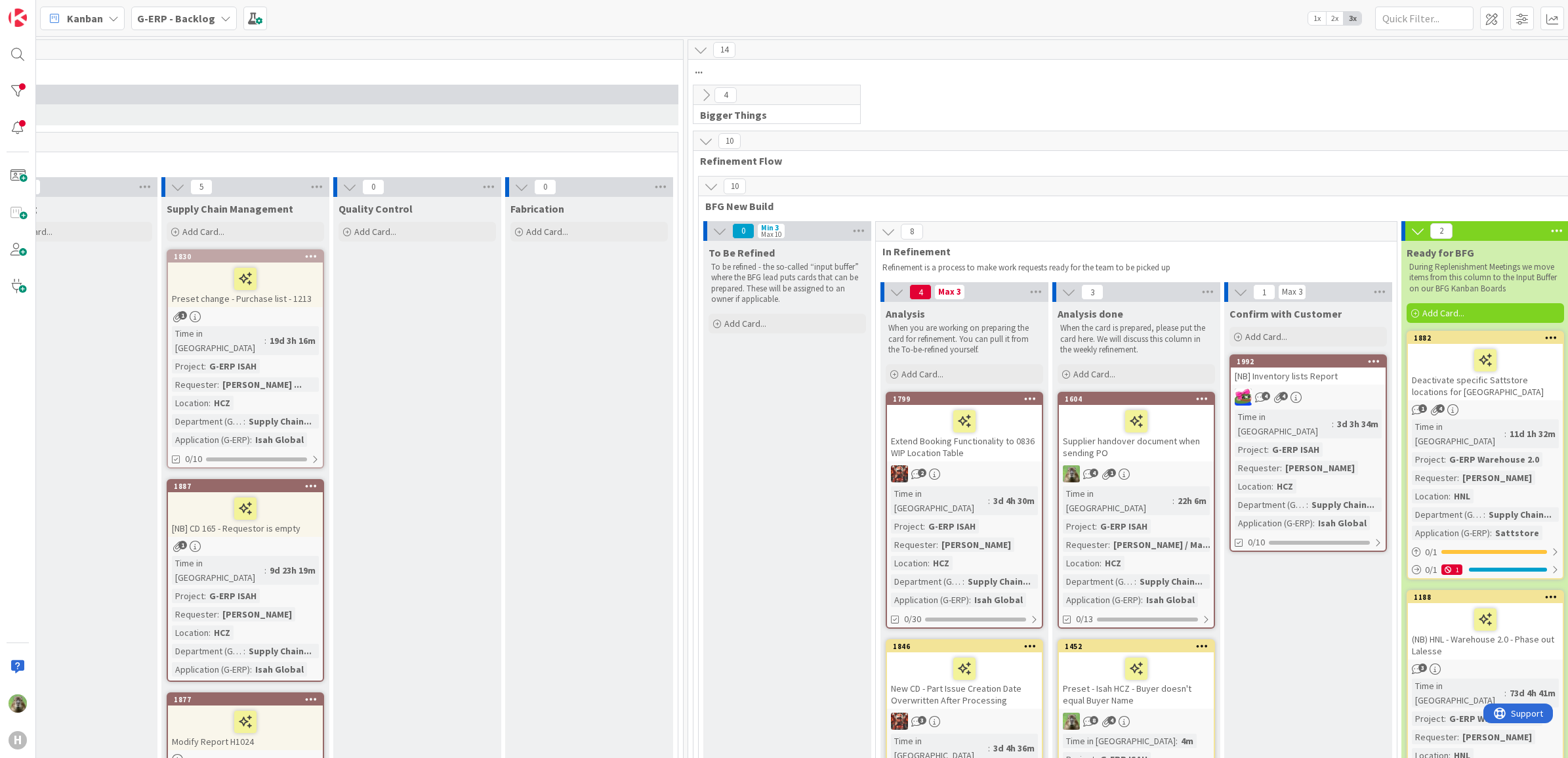
scroll to position [246, 932]
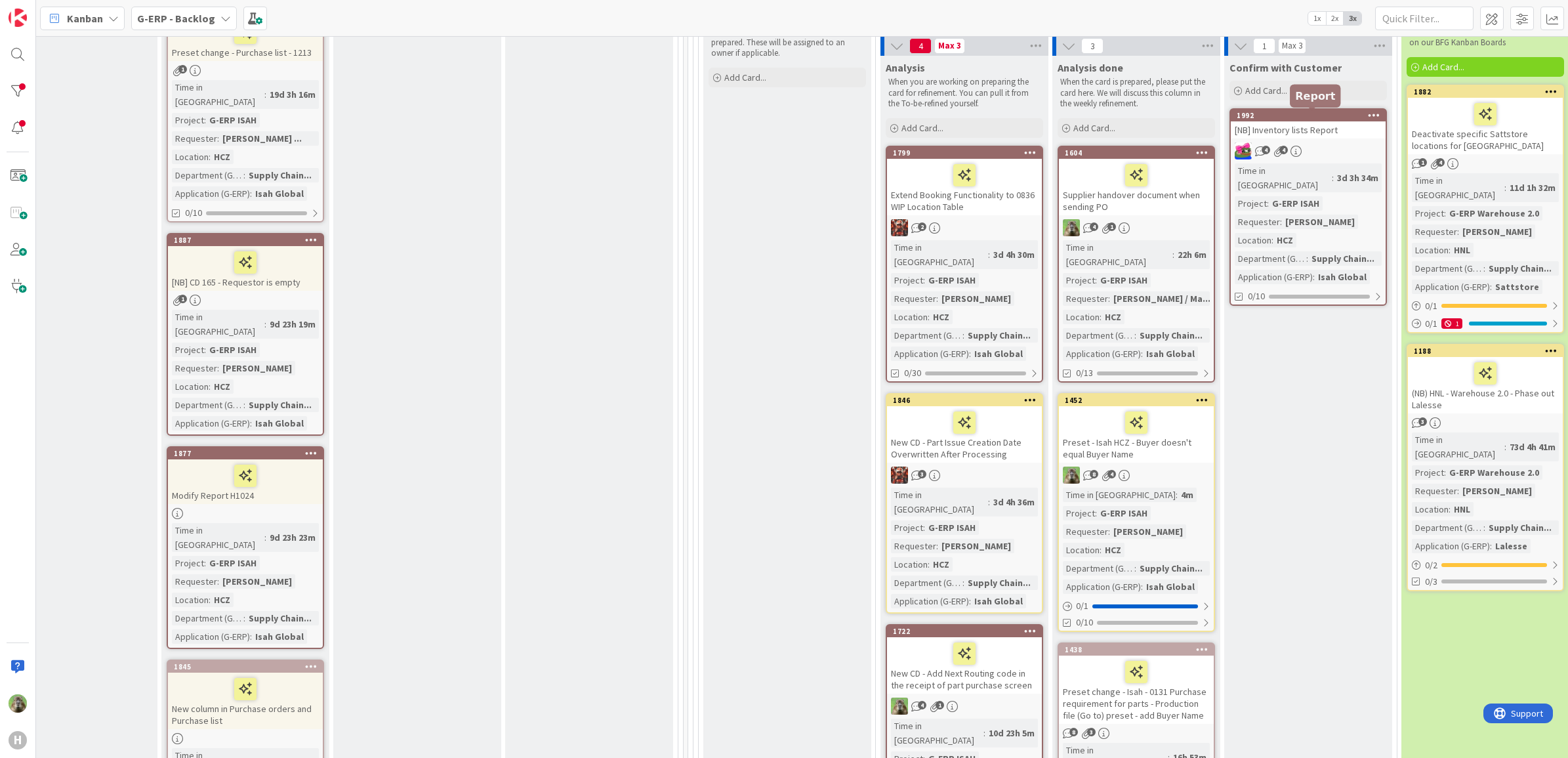
click at [1312, 119] on div "1992" at bounding box center [1311, 115] width 149 height 9
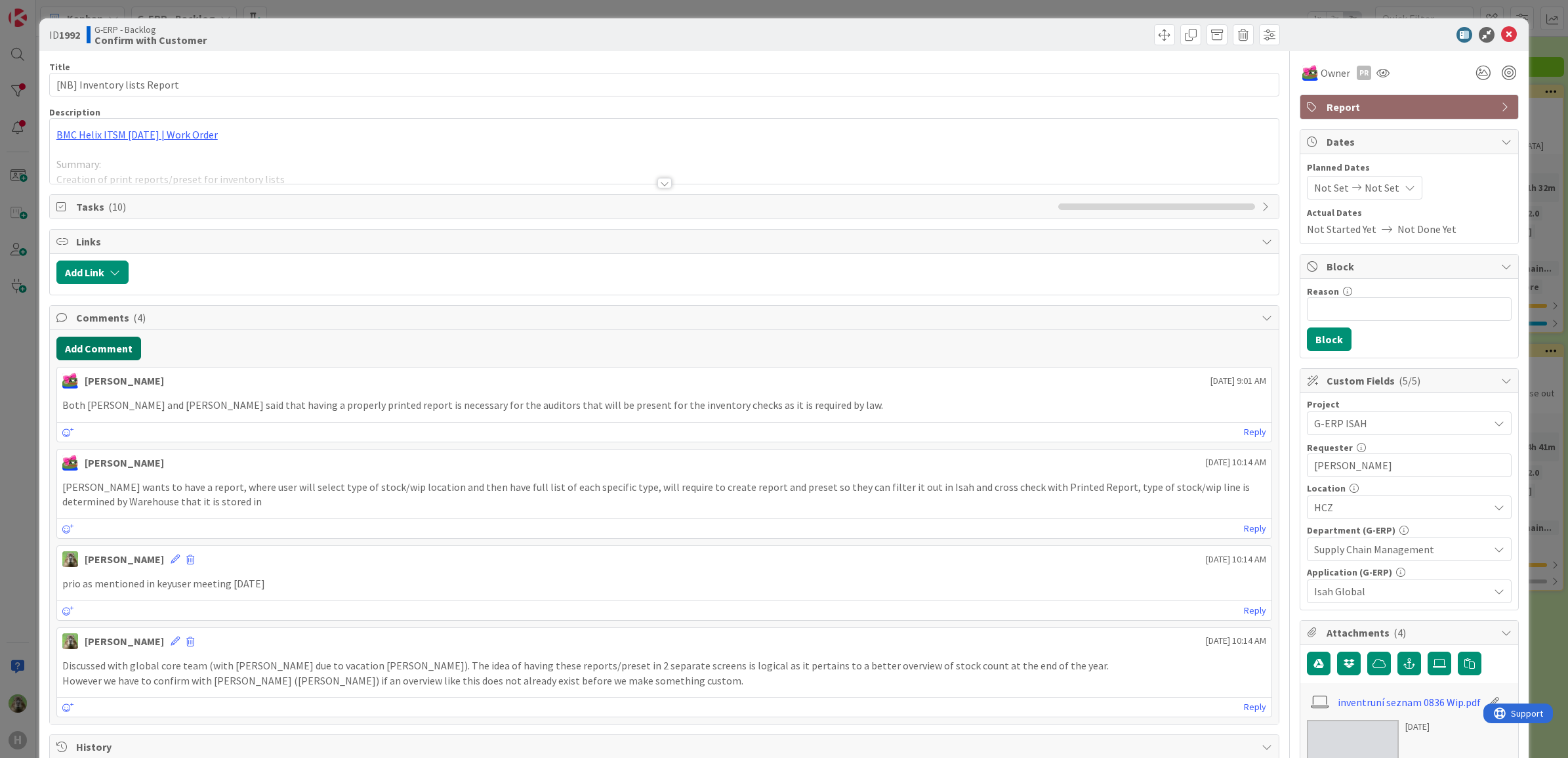
click at [126, 358] on button "Add Comment" at bounding box center [98, 348] width 84 height 23
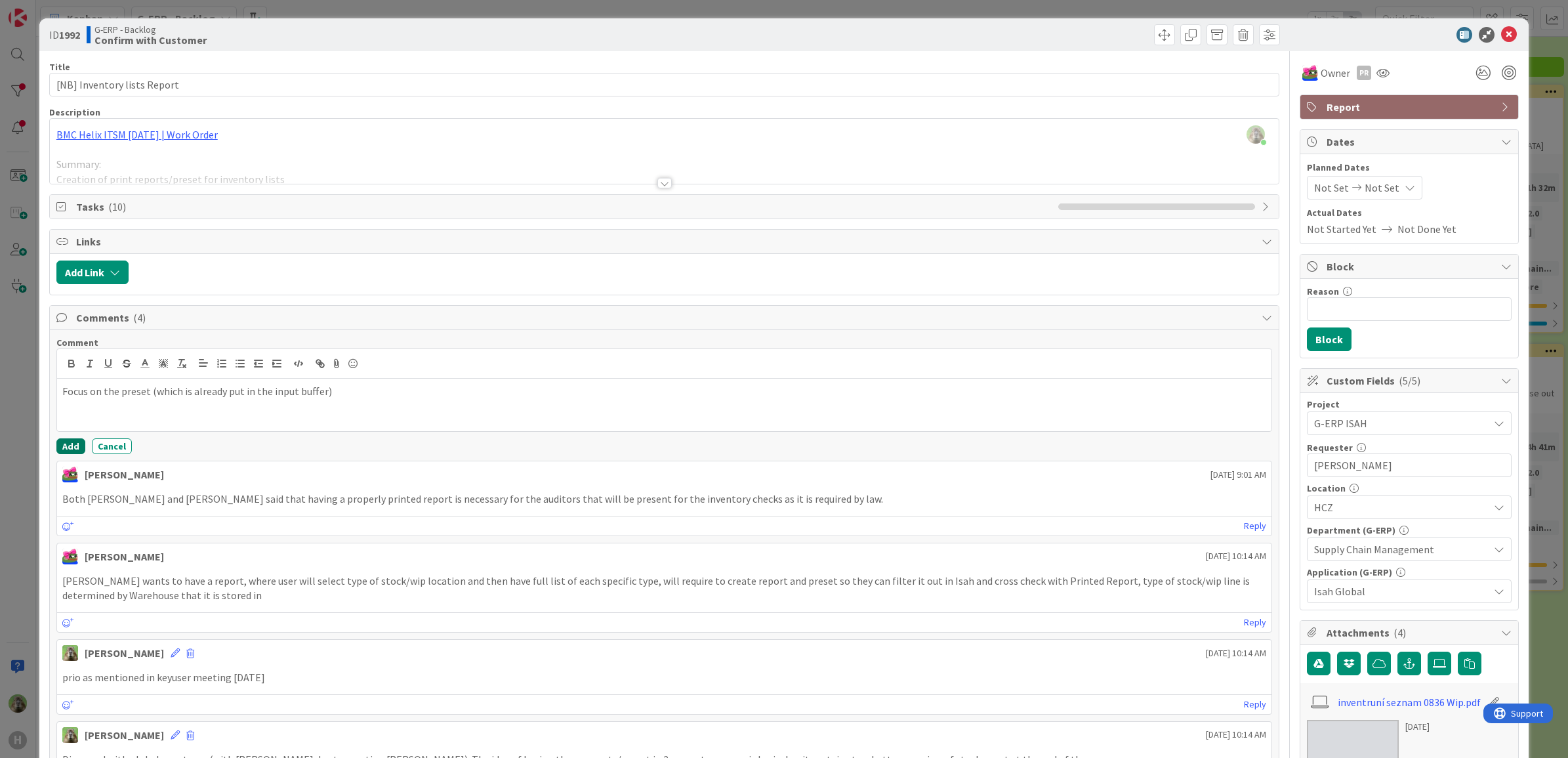
click at [76, 448] on button "Add" at bounding box center [71, 446] width 29 height 16
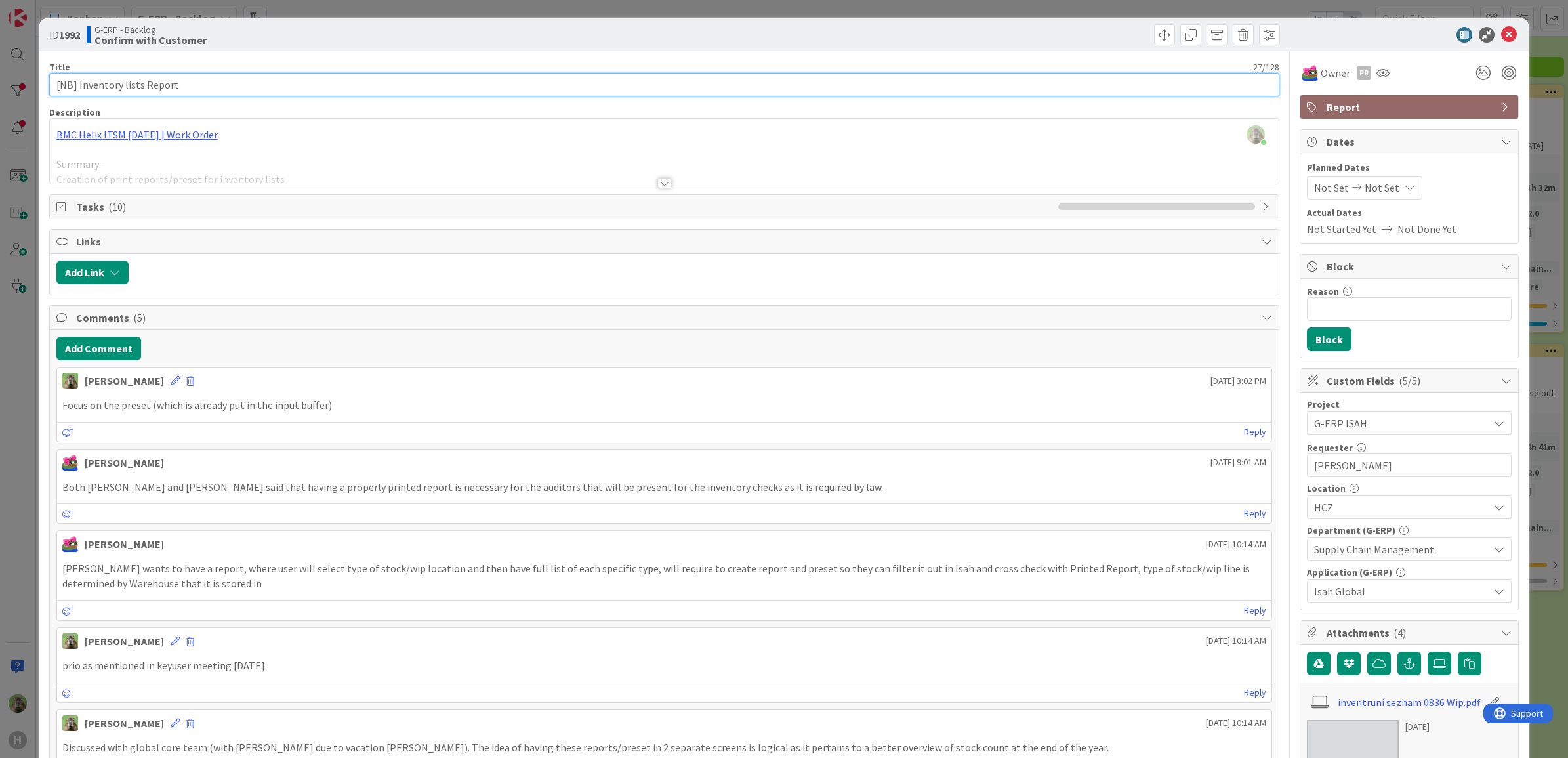
drag, startPoint x: 428, startPoint y: 87, endPoint x: 421, endPoint y: 138, distance: 51.5
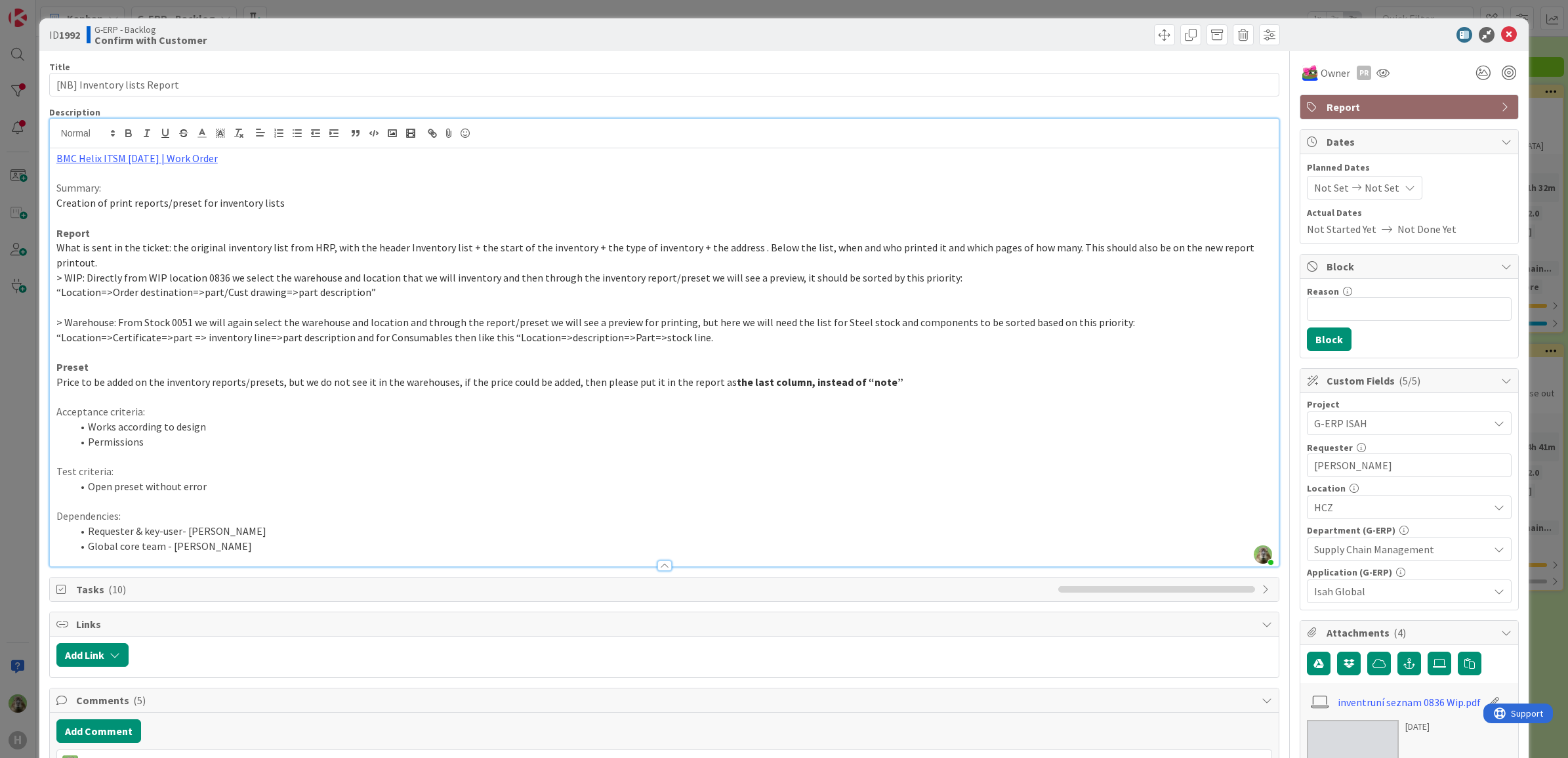
click at [421, 138] on div "[PERSON_NAME] just joined BMC Helix ITSM [DATE] | Work Order Summary: Creation …" at bounding box center [664, 342] width 1230 height 448
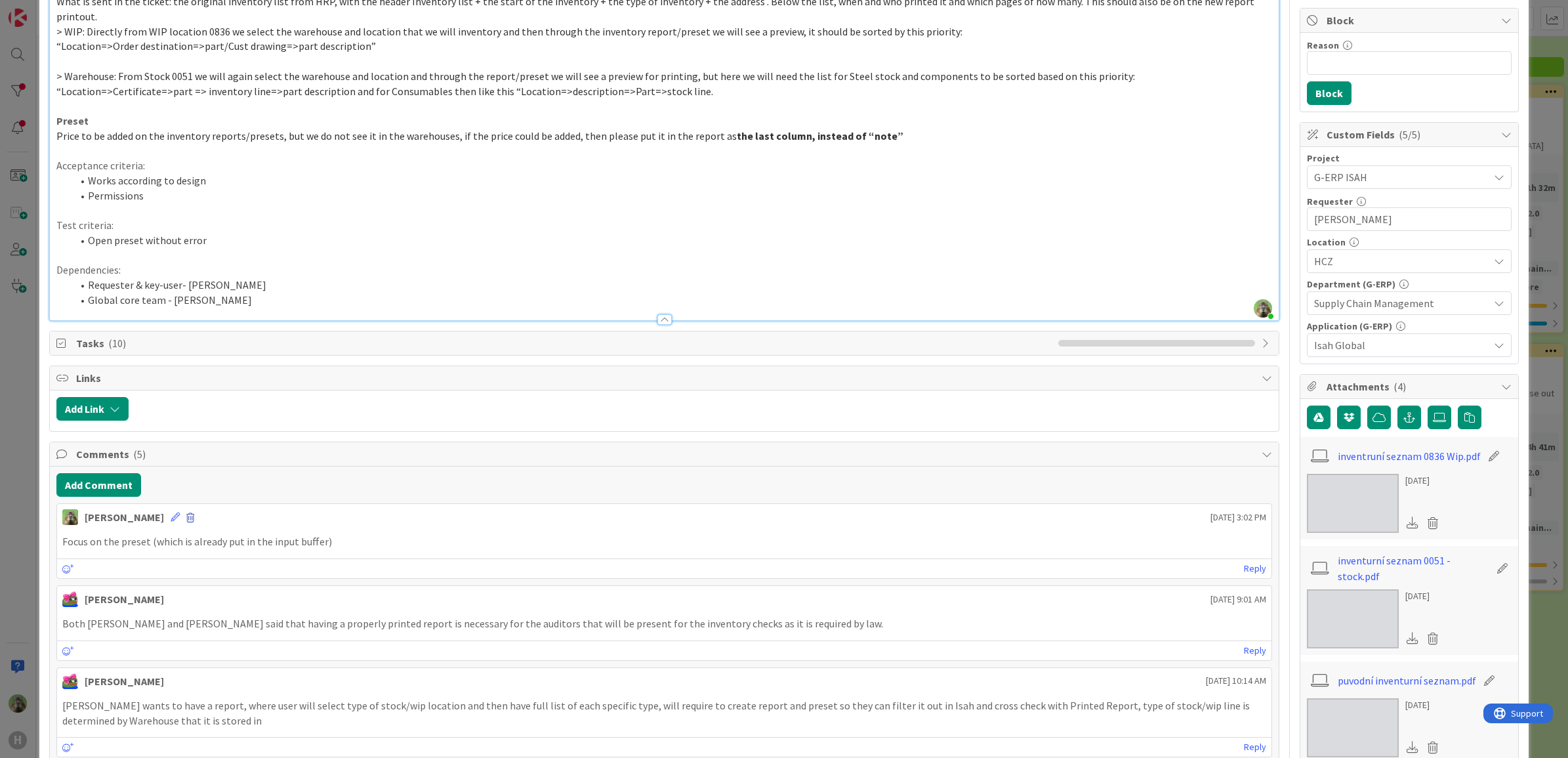
click at [186, 513] on span at bounding box center [190, 518] width 8 height 9
click at [50, 568] on button "Delete" at bounding box center [61, 580] width 50 height 23
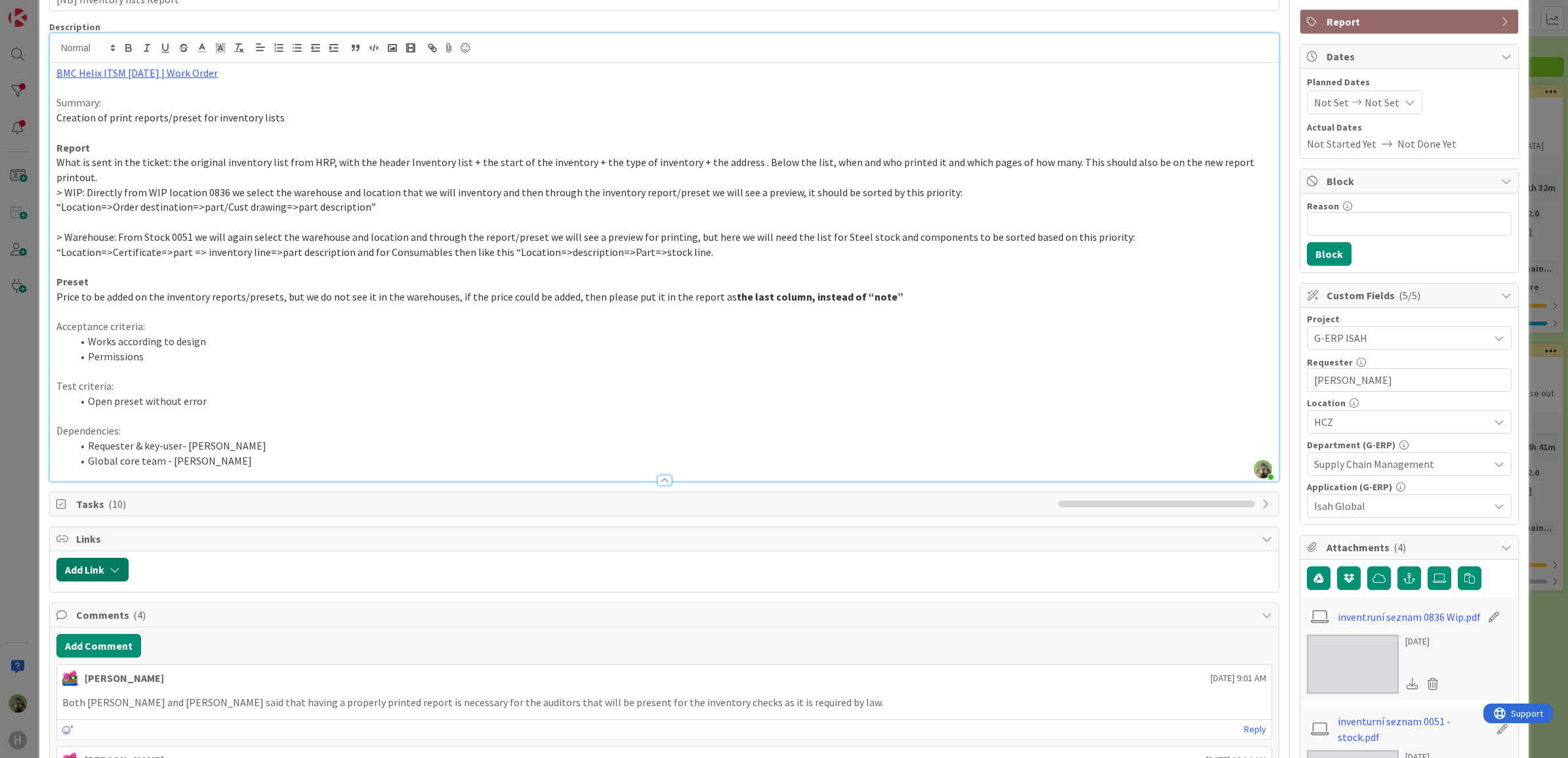
scroll to position [164, 0]
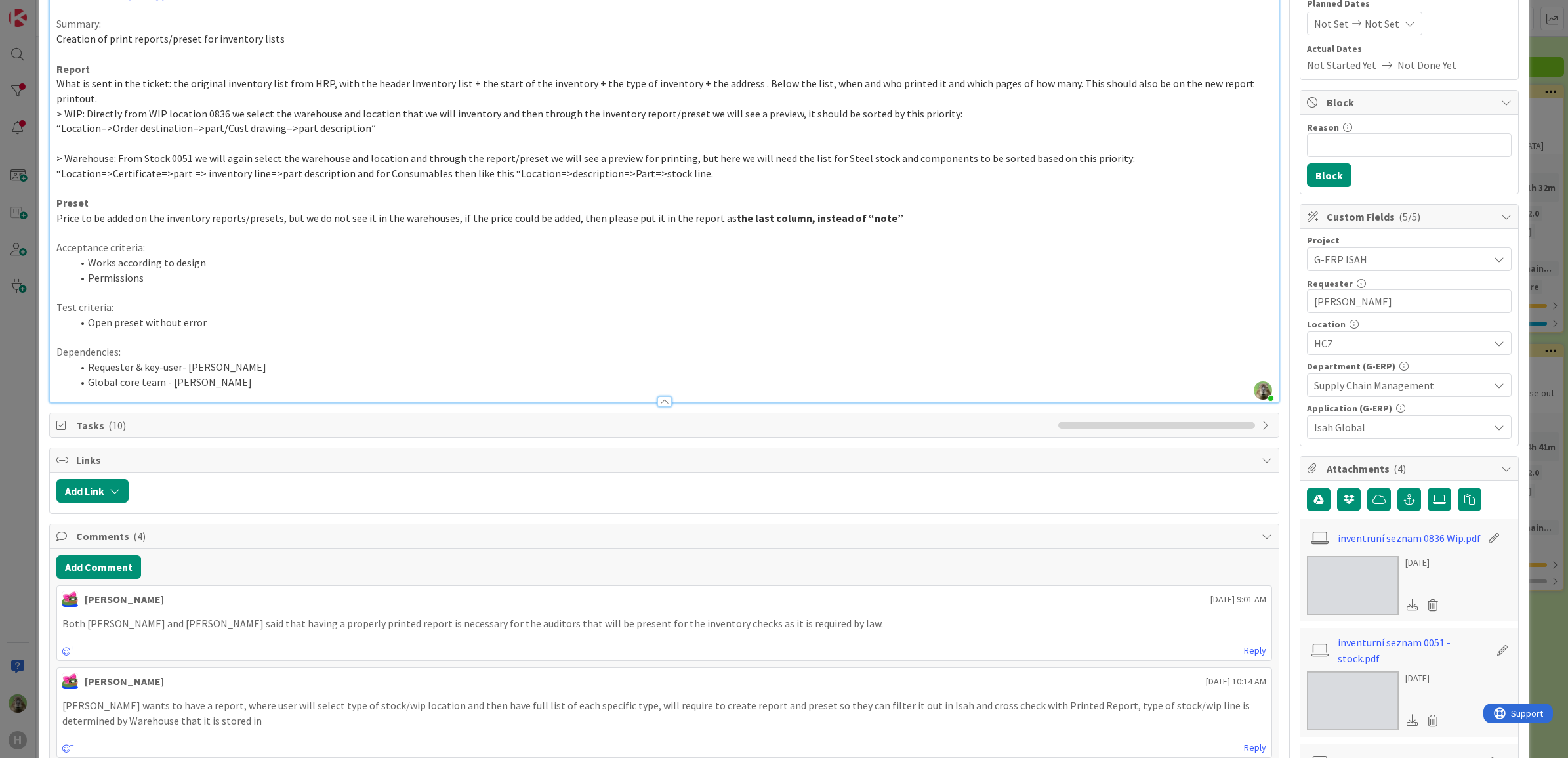
click at [1527, 407] on div "ID 1992 G-ERP - Backlog Confirm with Customer Title 27 / 128 [NB] Inventory lis…" at bounding box center [784, 379] width 1568 height 758
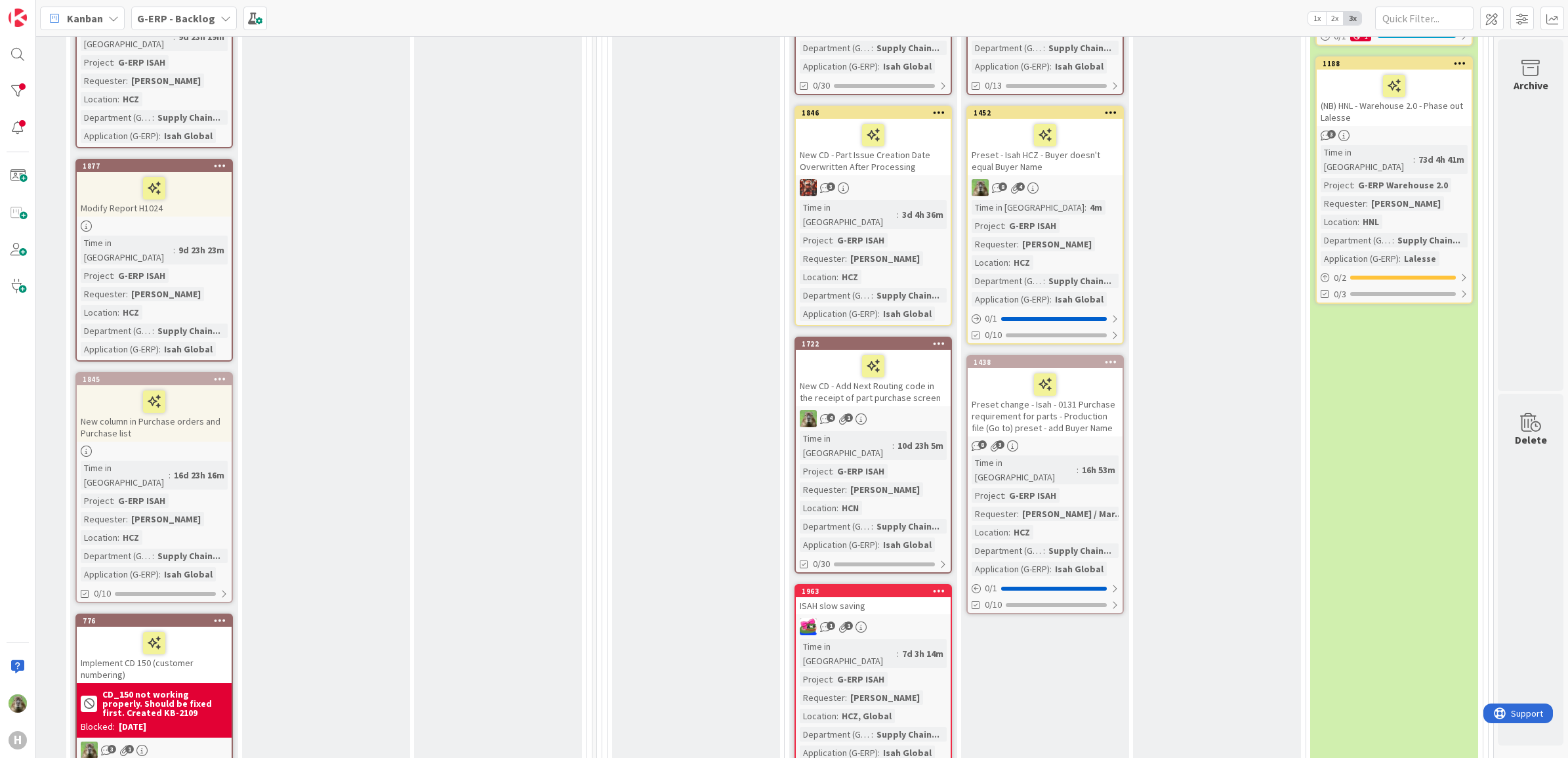
scroll to position [492, 1026]
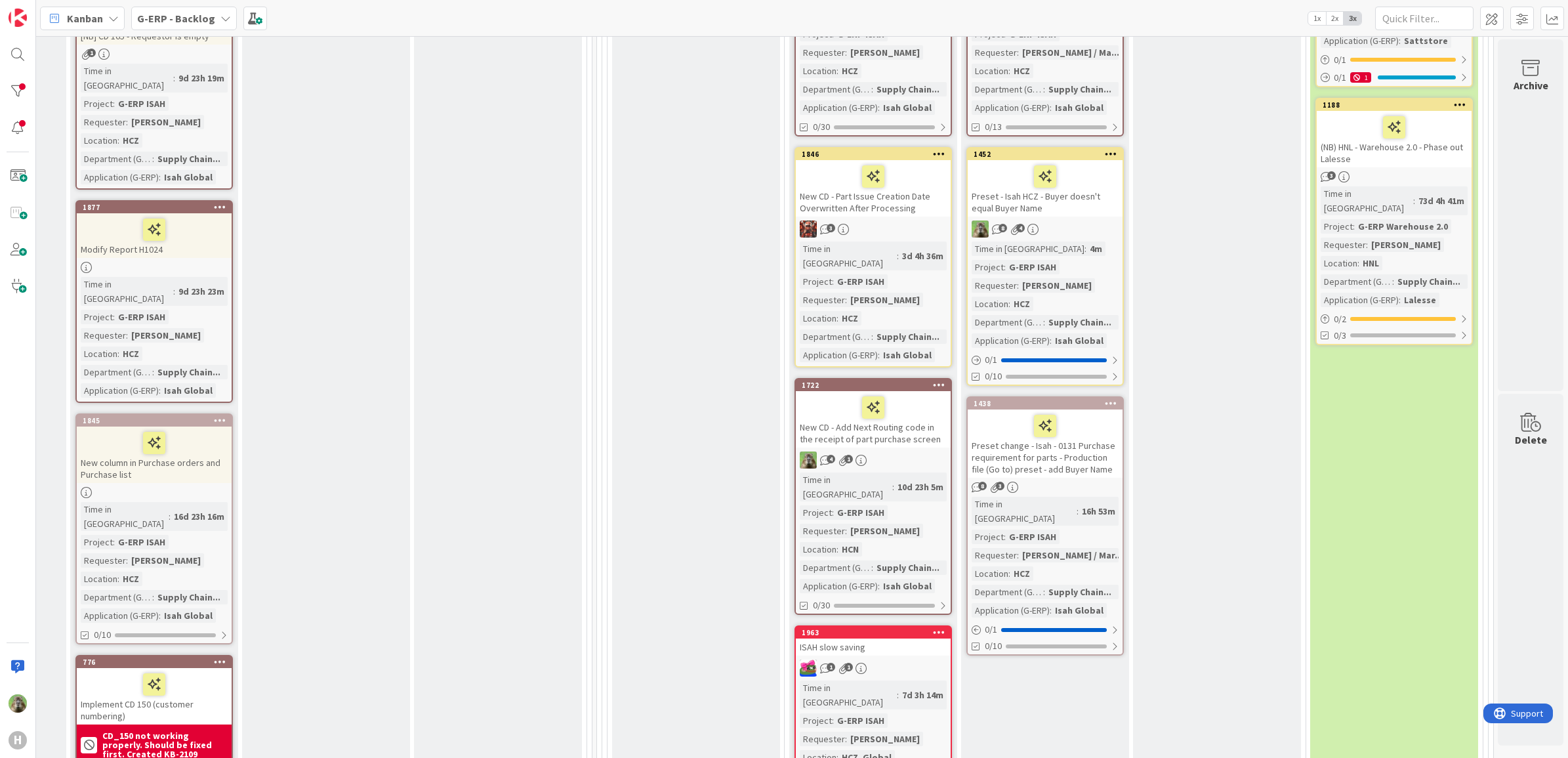
click at [899, 408] on div "New CD - Add Next Routing code in the receipt of part purchase screen" at bounding box center [873, 419] width 155 height 56
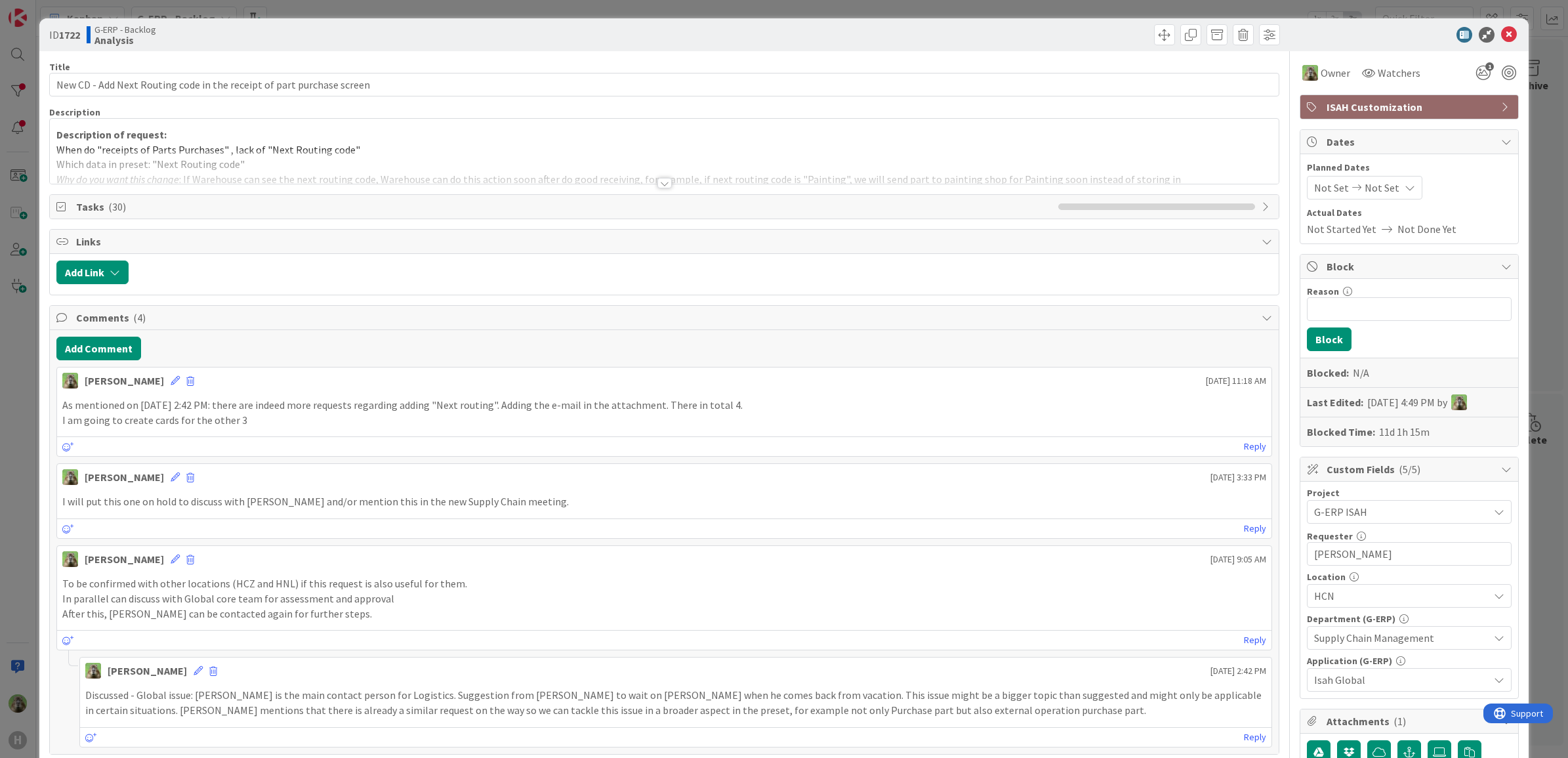
click at [28, 475] on div "ID 1722 G-ERP - Backlog Analysis Title 70 / 128 New CD - Add Next Routing code …" at bounding box center [784, 379] width 1568 height 758
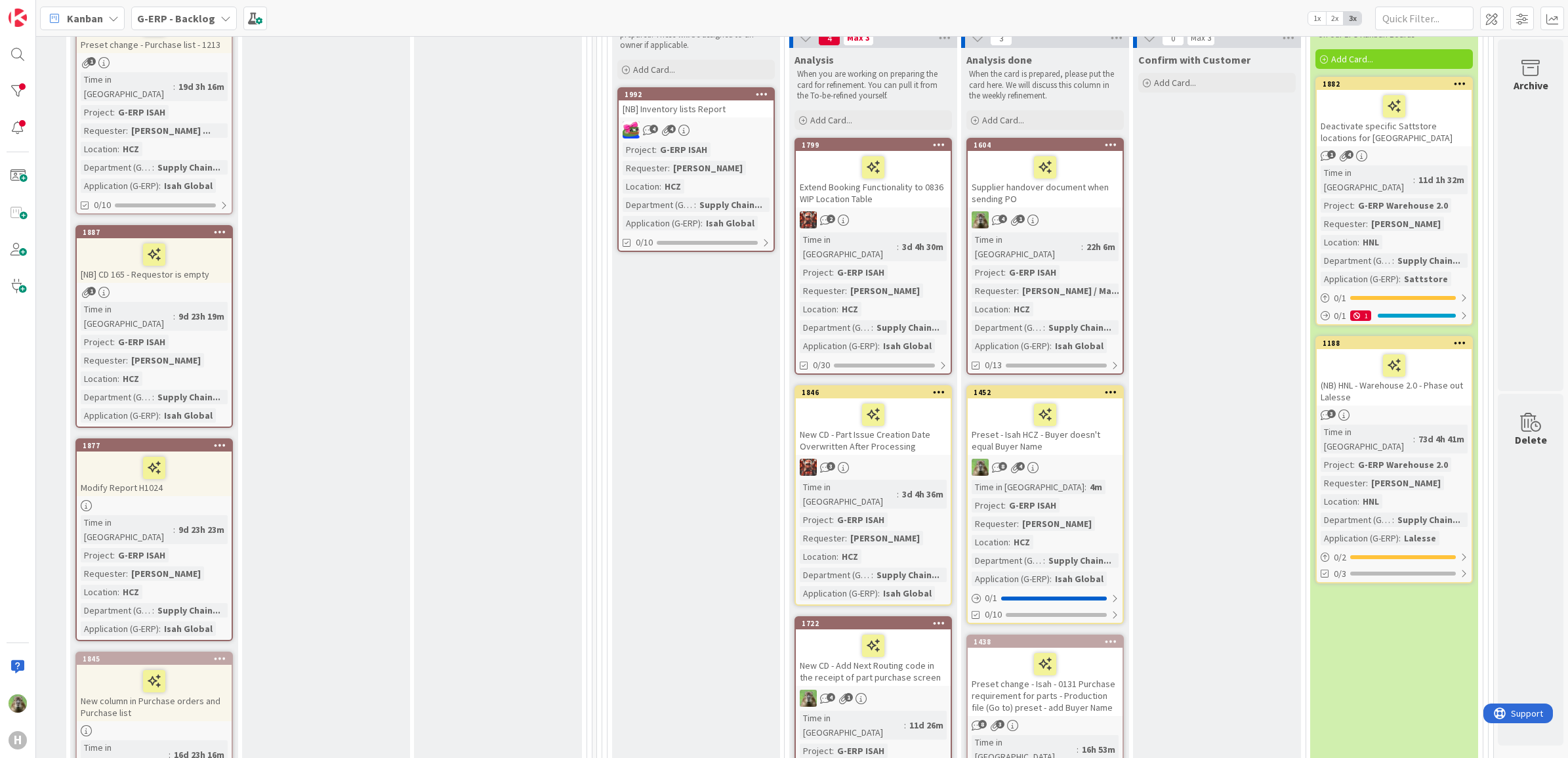
scroll to position [246, 1026]
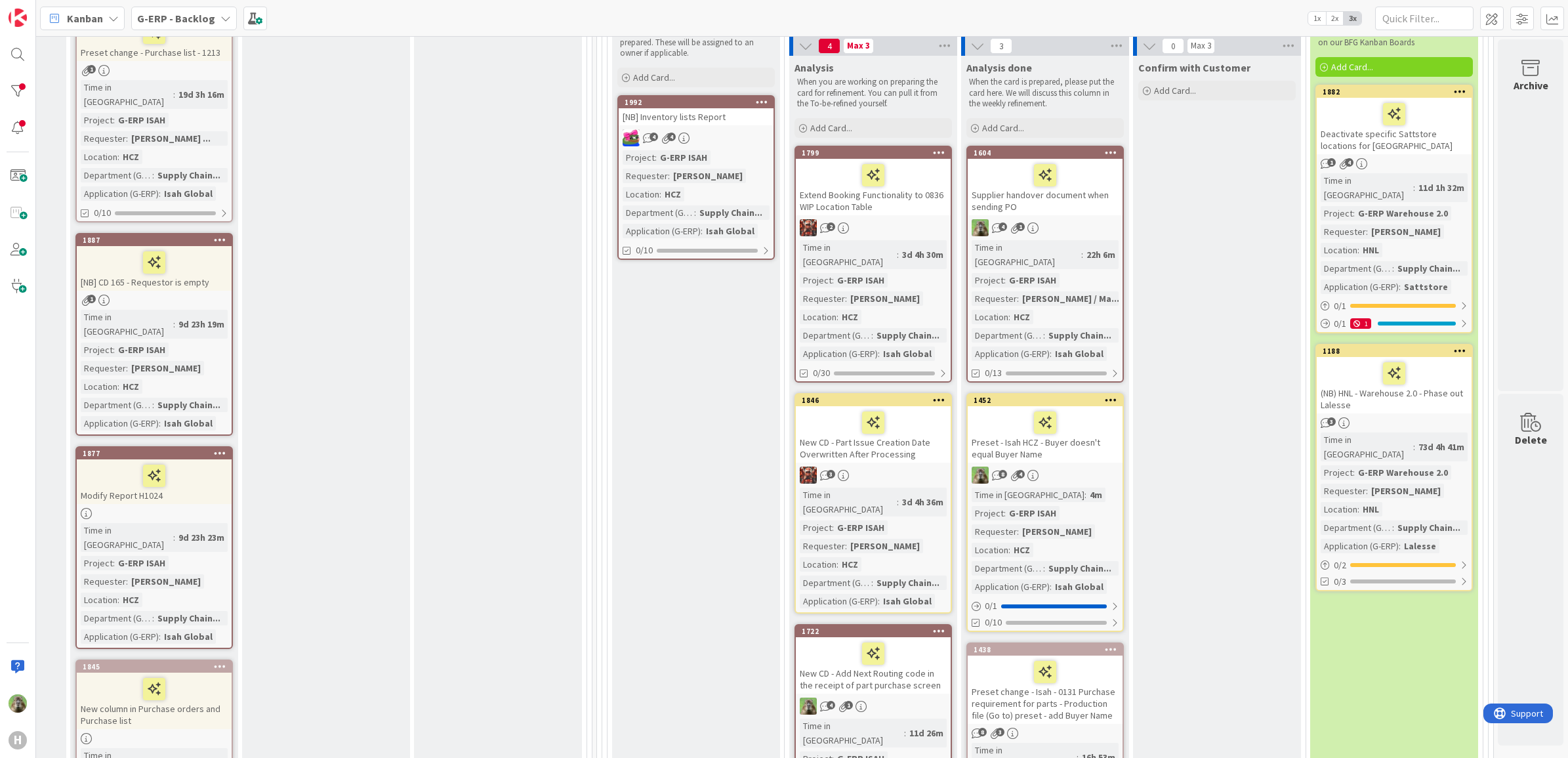
click at [923, 432] on div "New CD - Part Issue Creation Date Overwritten After Processing" at bounding box center [873, 434] width 155 height 56
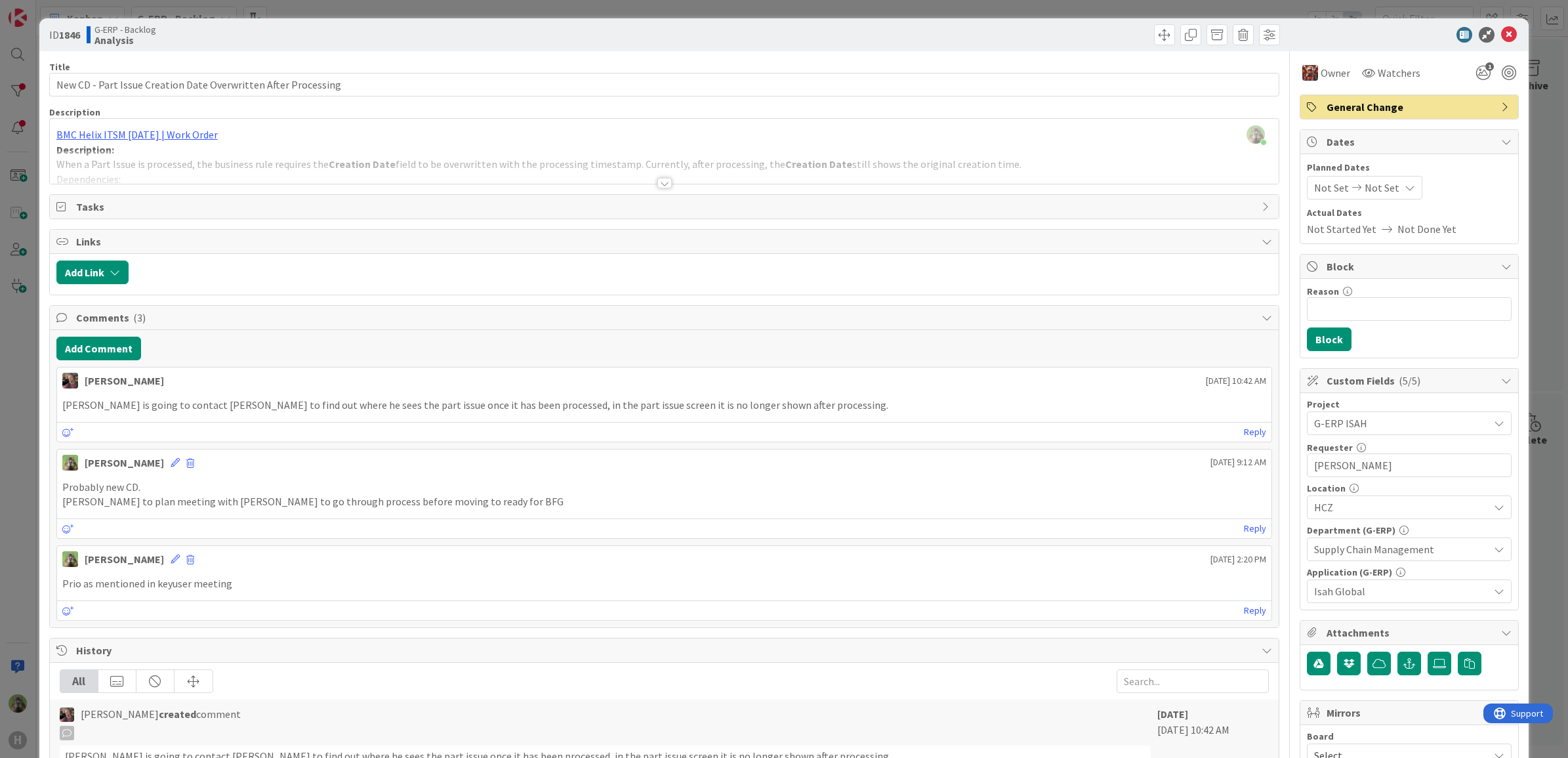
click at [15, 478] on div "ID 1846 G-ERP - Backlog Analysis Title 62 / 128 New CD - Part Issue Creation Da…" at bounding box center [784, 379] width 1568 height 758
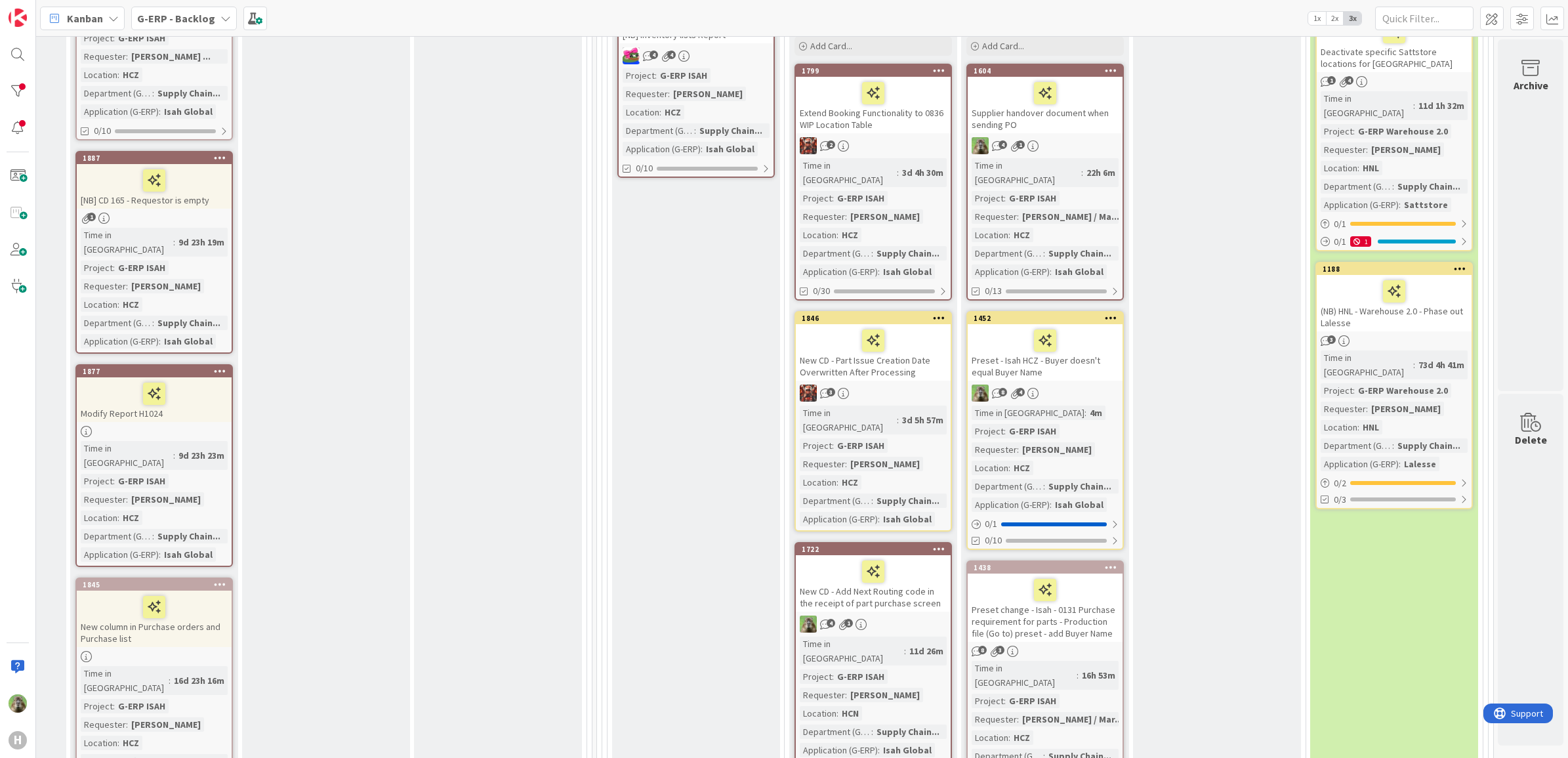
scroll to position [492, 1026]
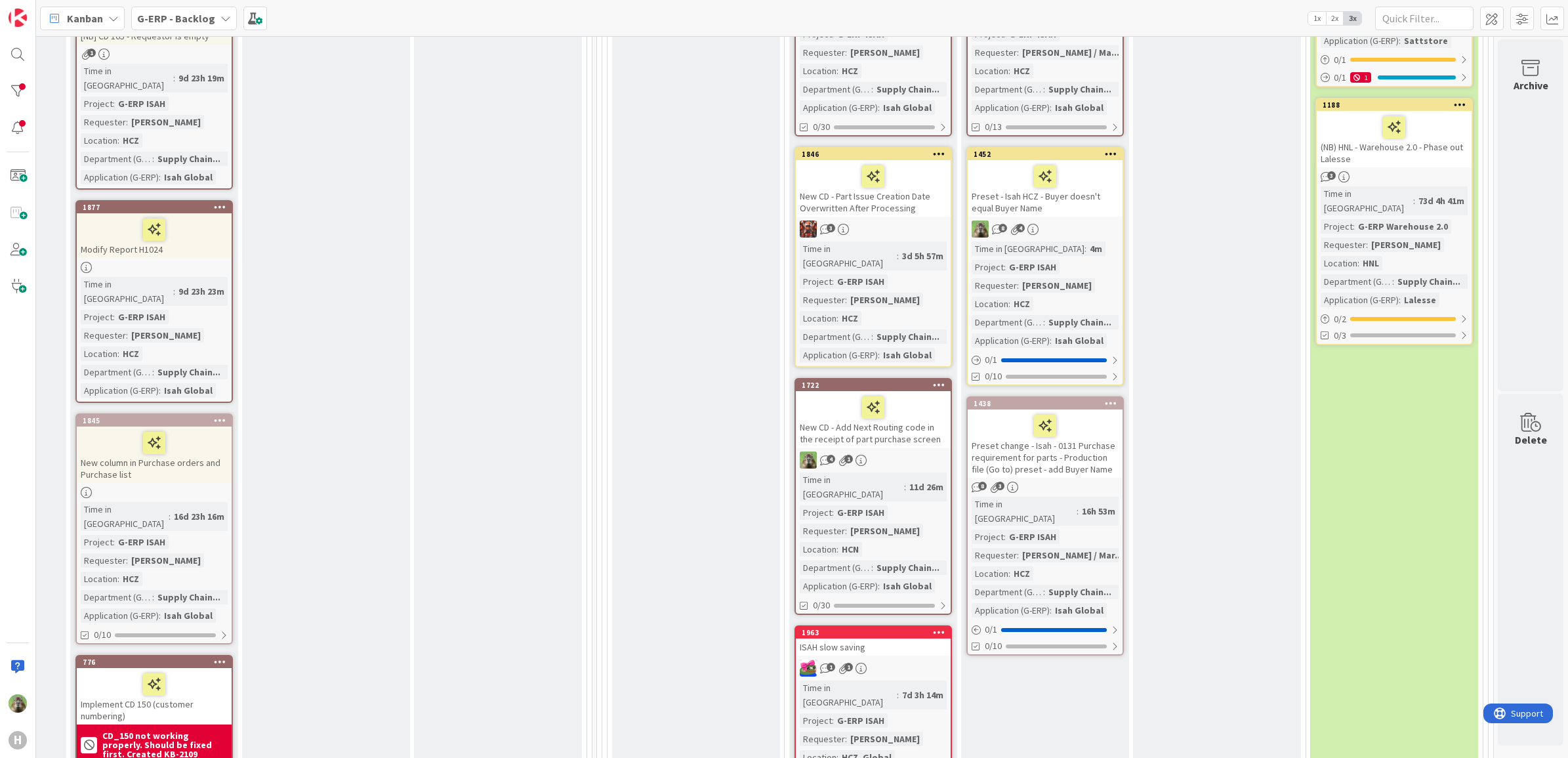
click at [906, 408] on div "New CD - Add Next Routing code in the receipt of part purchase screen" at bounding box center [873, 419] width 155 height 56
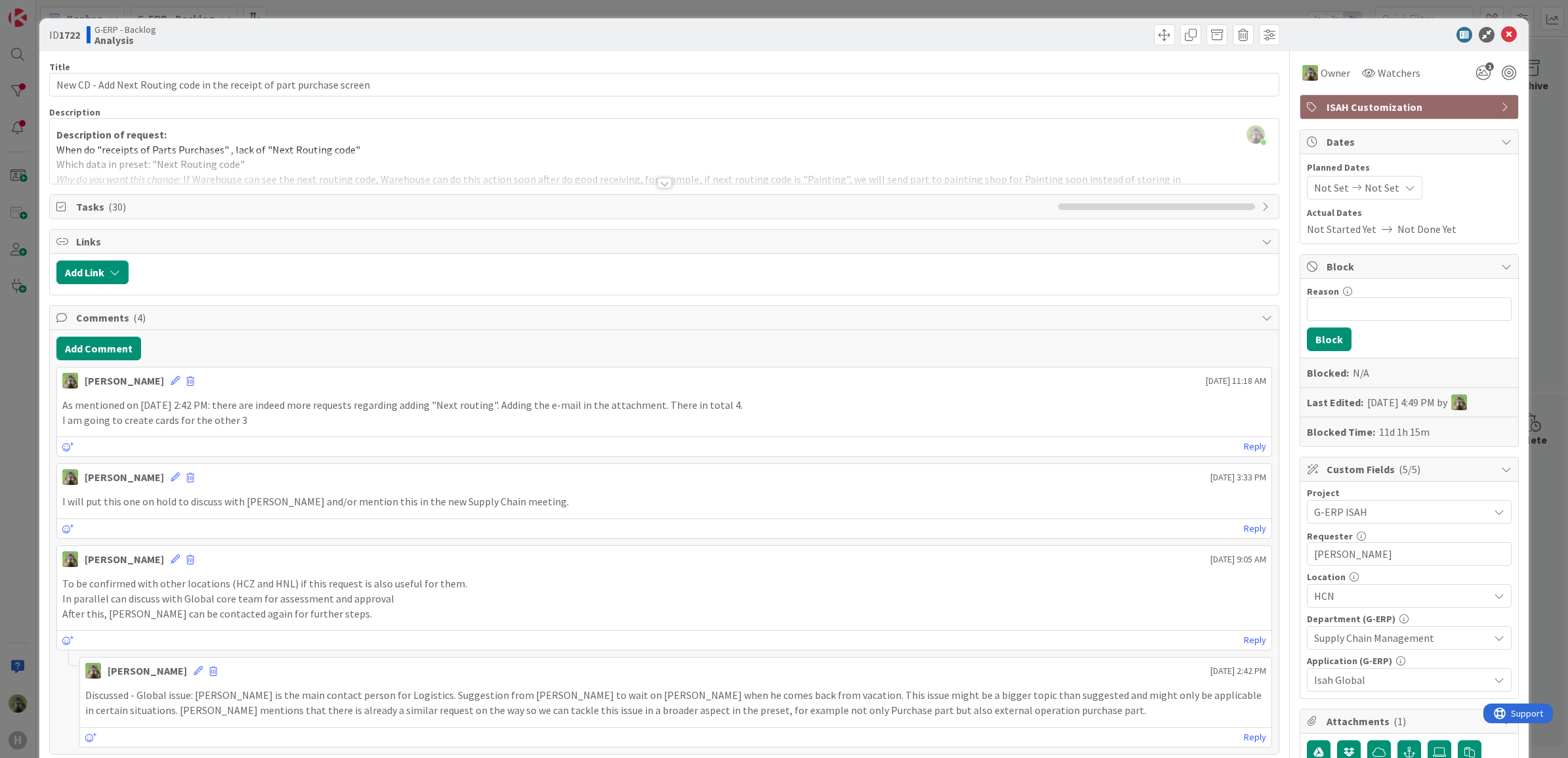
click at [877, 174] on div at bounding box center [664, 167] width 1230 height 33
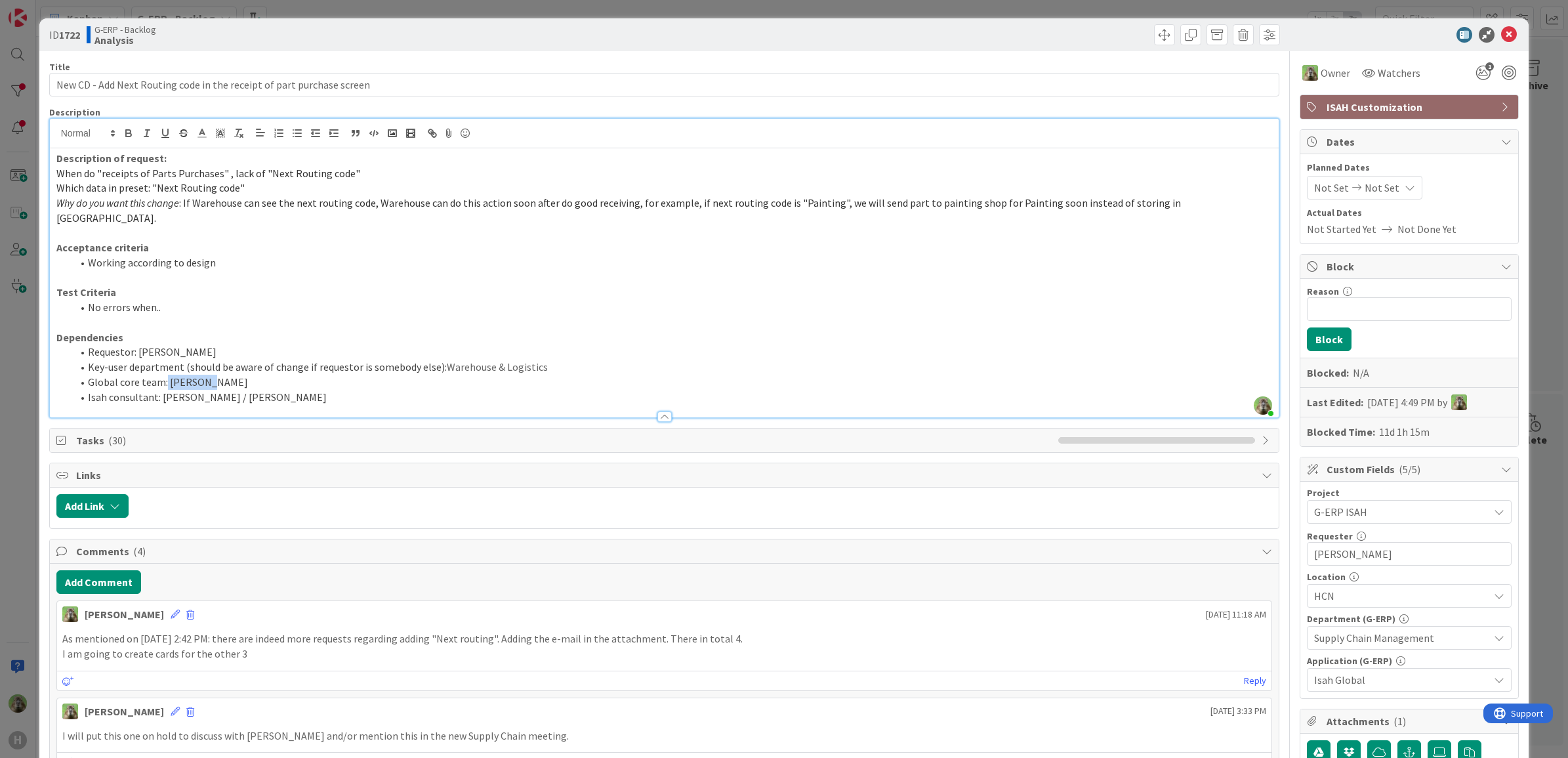
drag, startPoint x: 165, startPoint y: 368, endPoint x: 231, endPoint y: 368, distance: 66.0
click at [231, 375] on li "Global core team: Billy Li" at bounding box center [672, 382] width 1200 height 15
click at [365, 285] on p "Test Criteria" at bounding box center [664, 292] width 1216 height 15
click at [15, 471] on div "ID 1722 G-ERP - Backlog Analysis Title 70 / 128 New CD - Add Next Routing code …" at bounding box center [784, 379] width 1568 height 758
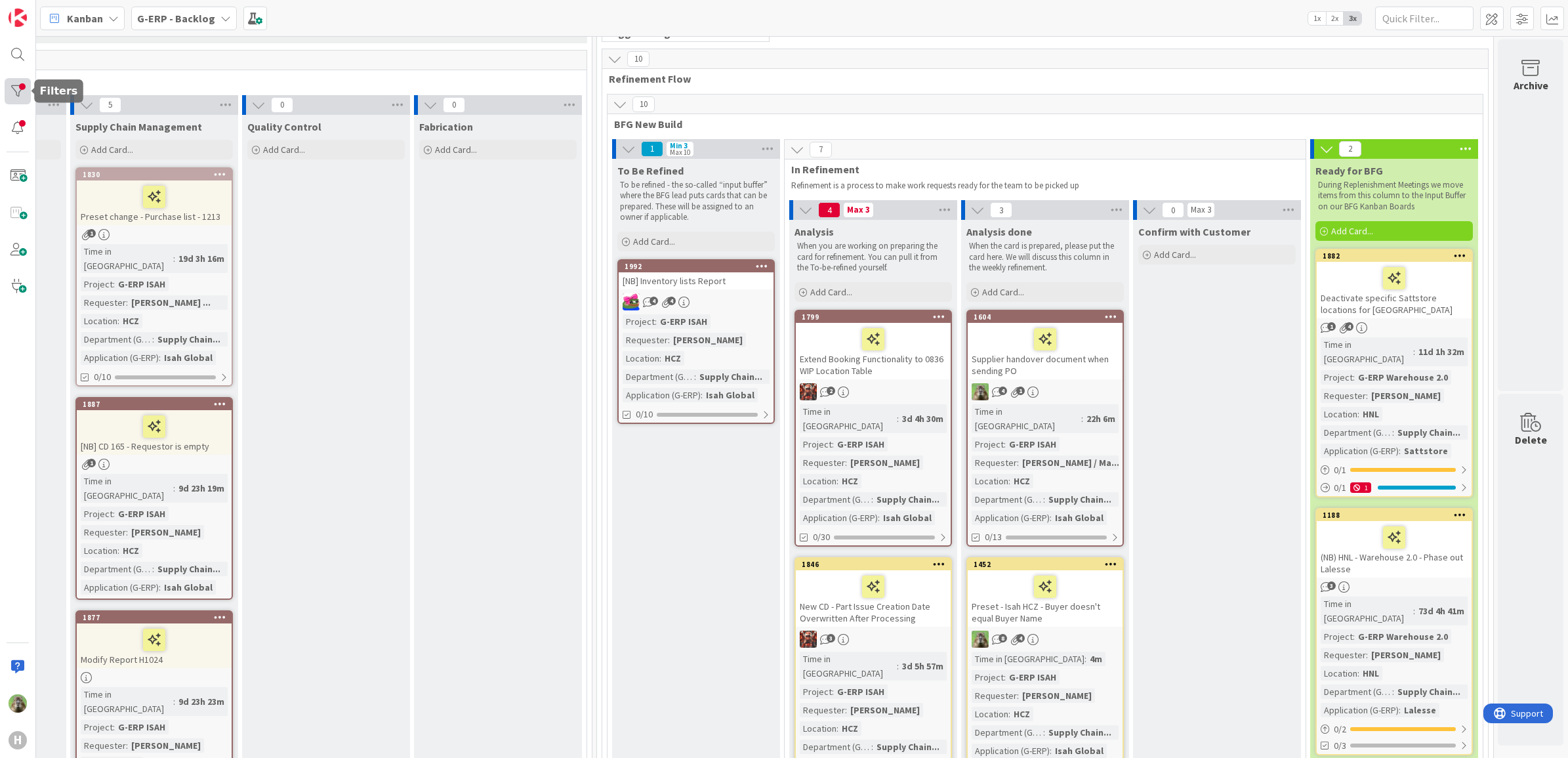
click at [22, 92] on div at bounding box center [17, 91] width 26 height 26
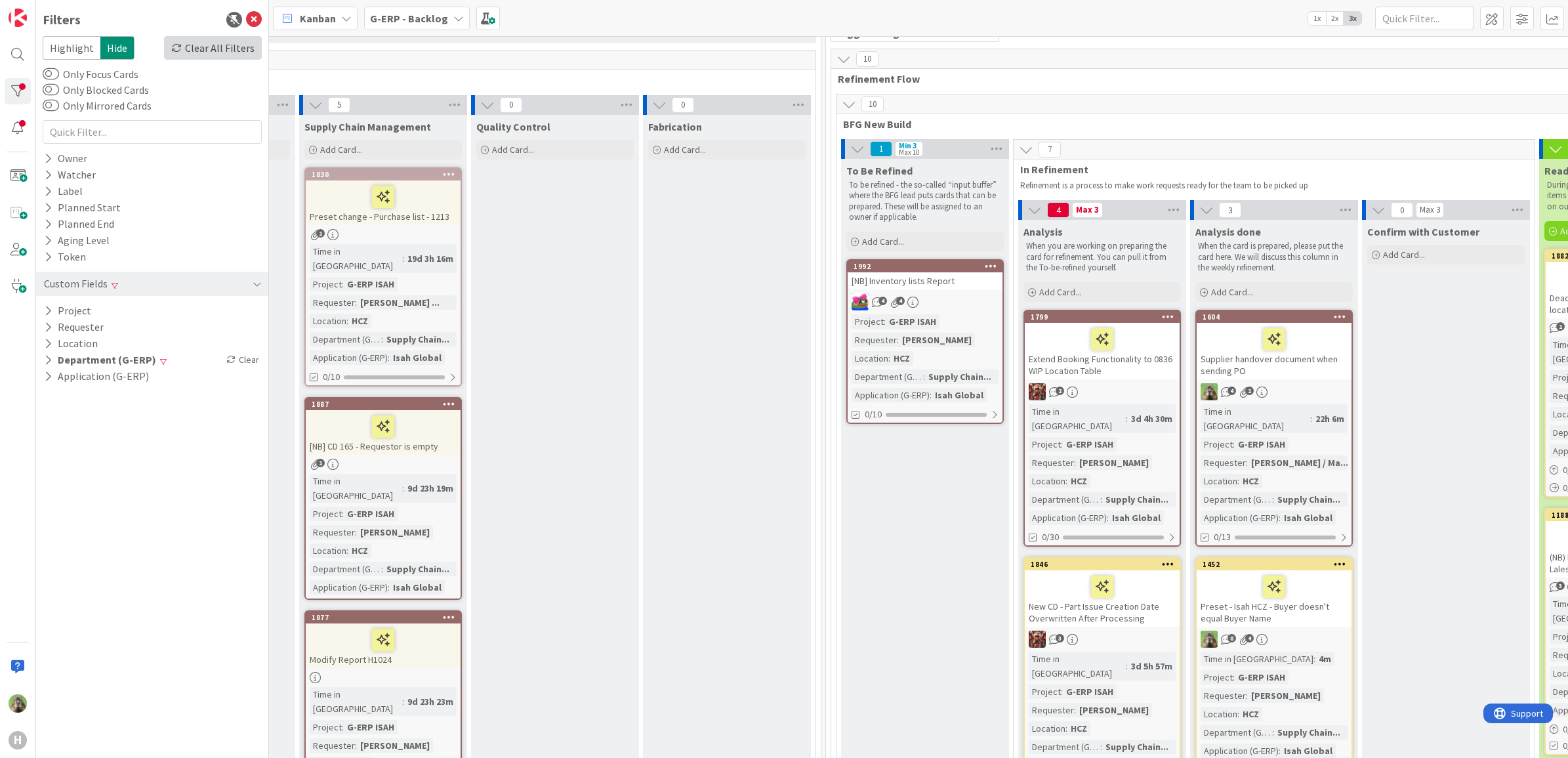
click at [231, 53] on div "Clear All Filters" at bounding box center [213, 48] width 98 height 23
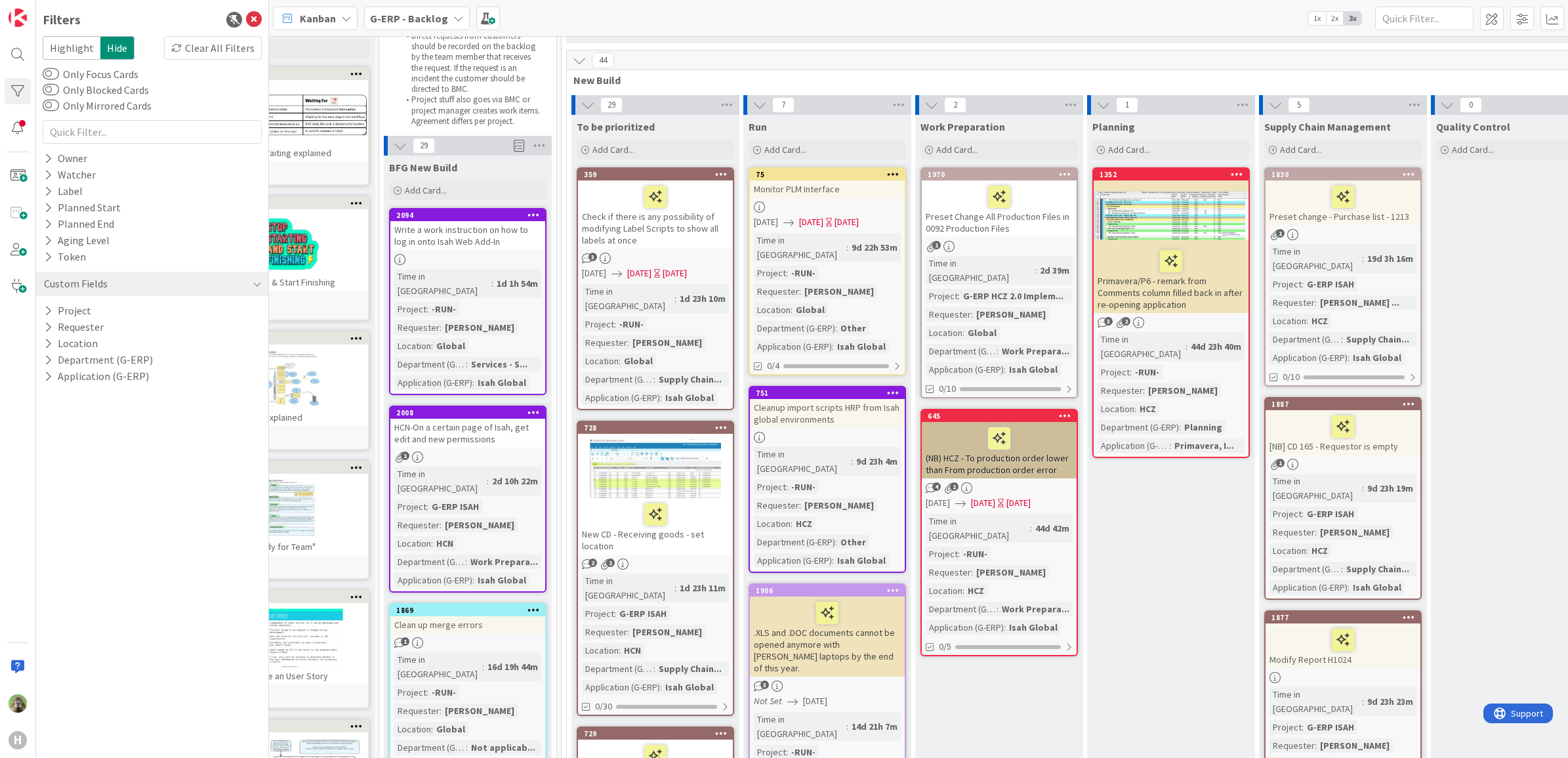
scroll to position [82, 0]
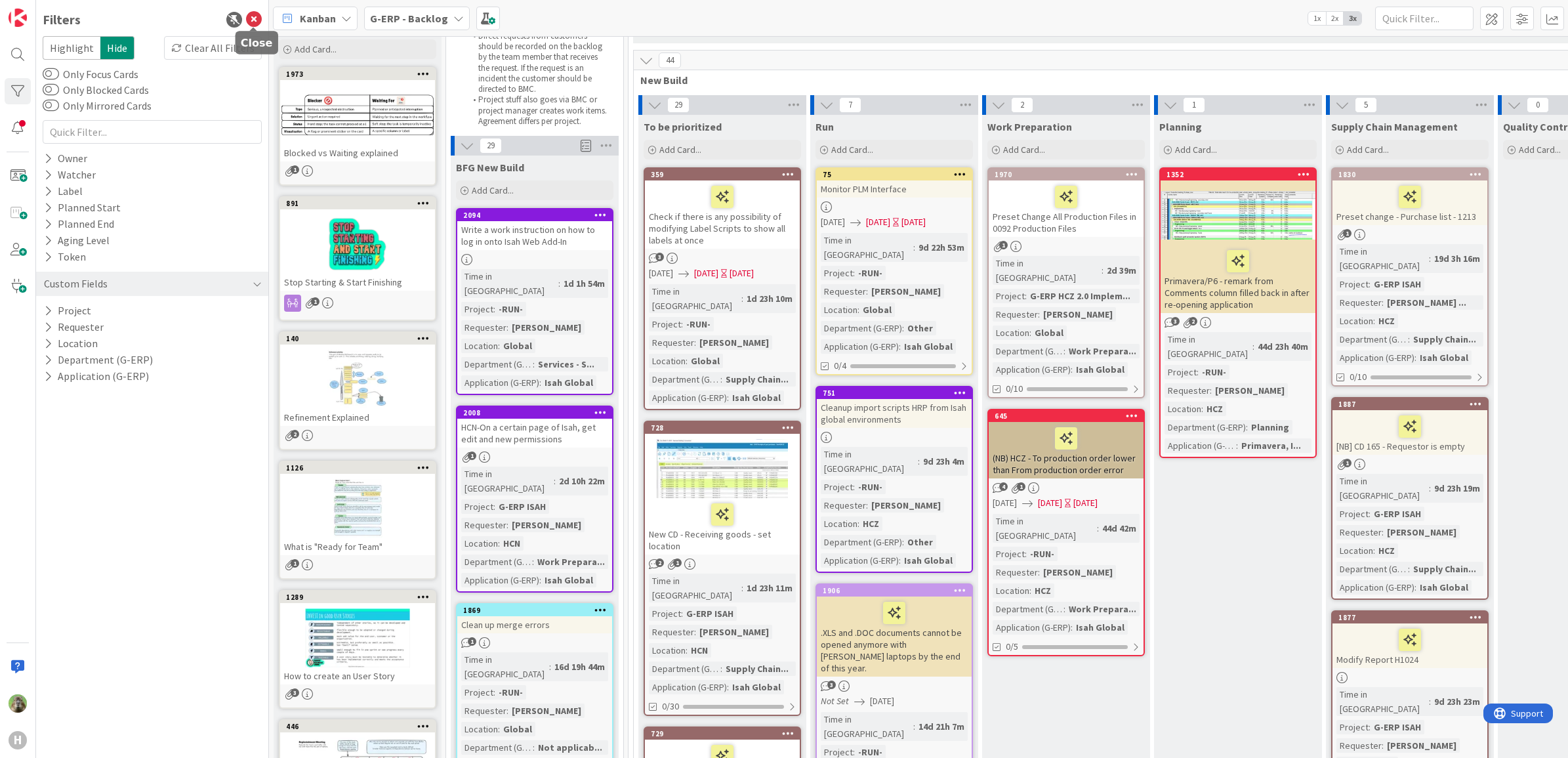
click at [257, 17] on icon at bounding box center [254, 20] width 16 height 16
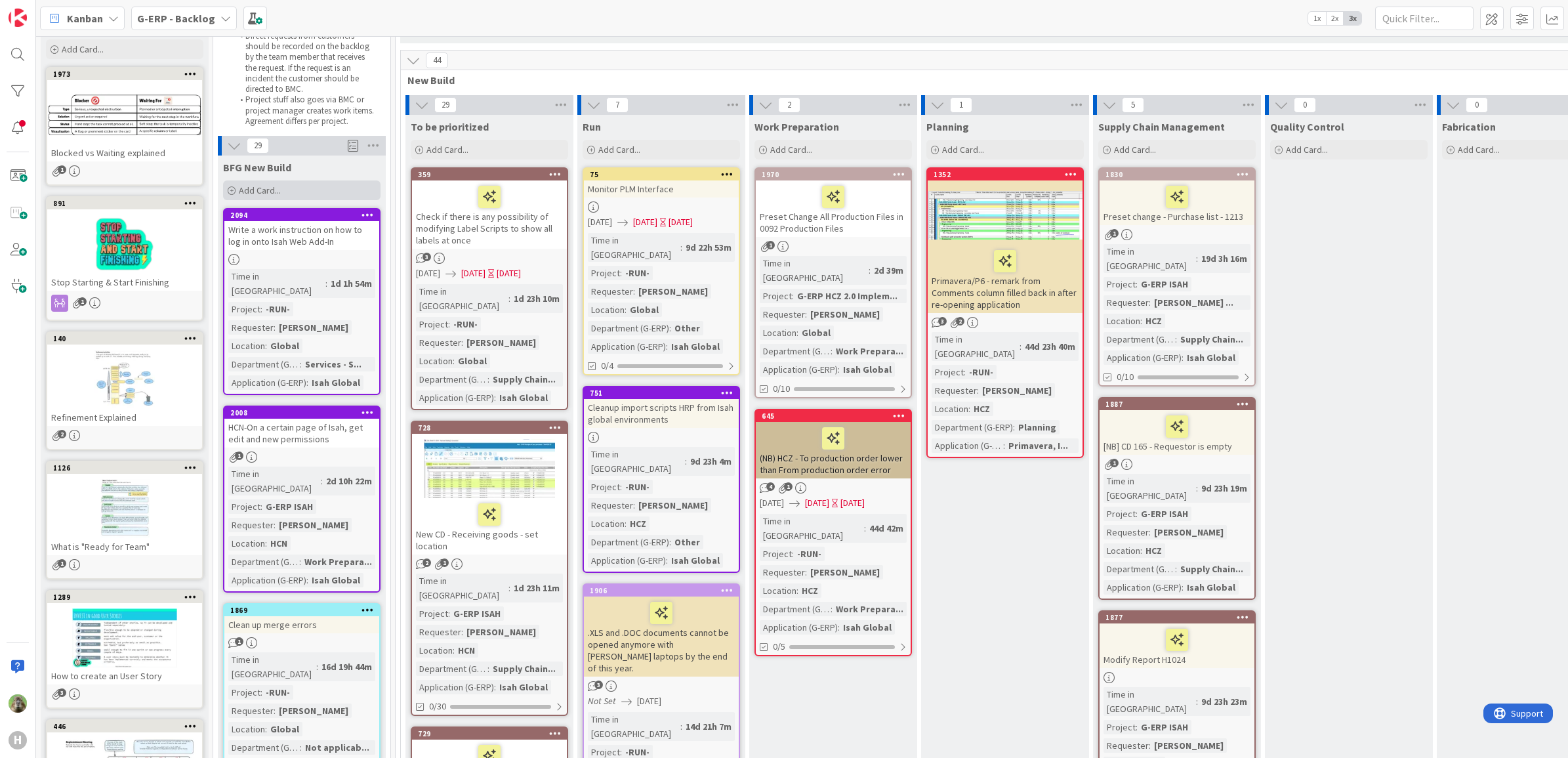
click at [301, 186] on div "Add Card..." at bounding box center [301, 190] width 157 height 20
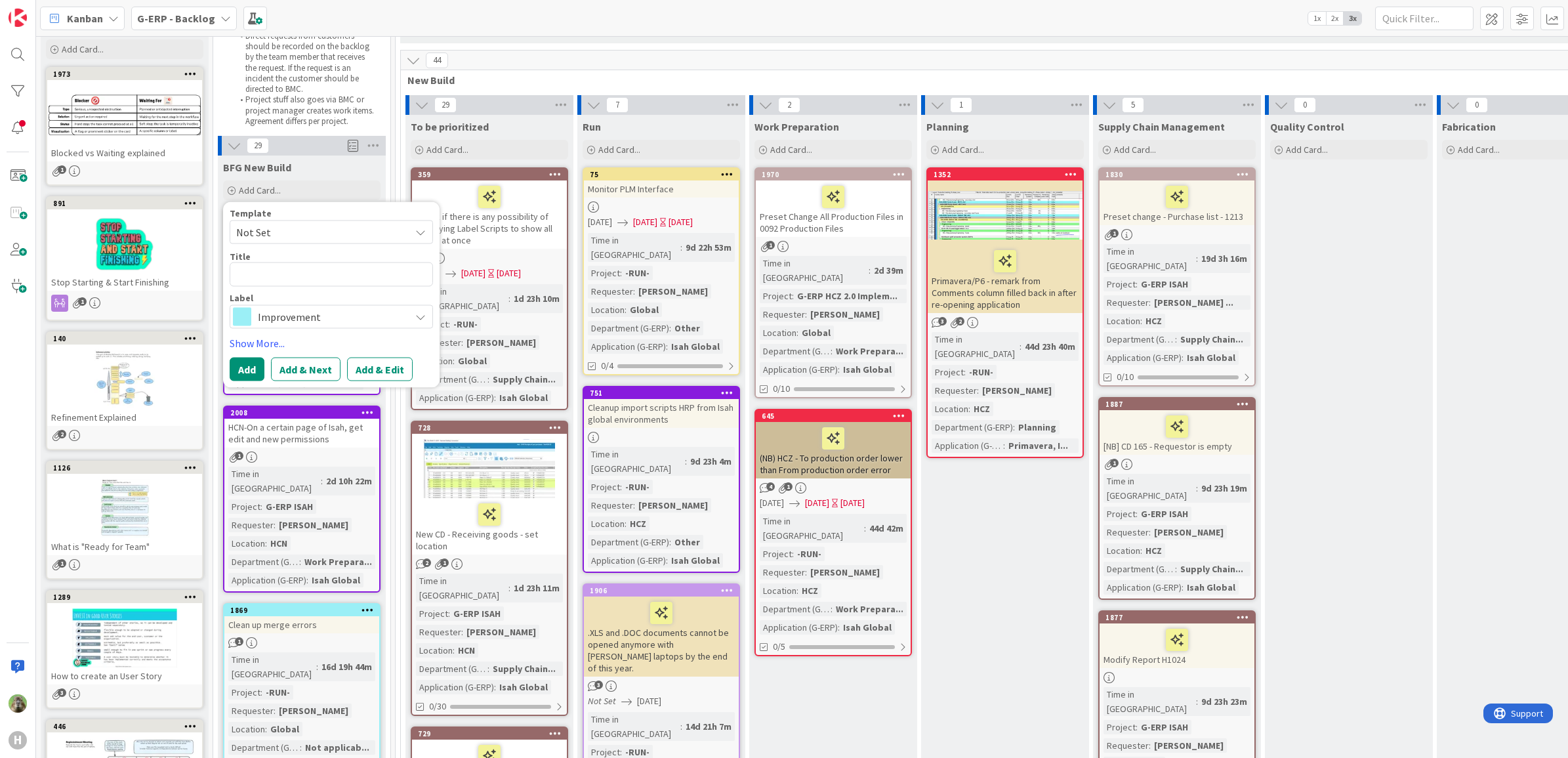
click at [322, 280] on textarea at bounding box center [330, 274] width 203 height 24
type textarea "x"
type textarea "P"
type textarea "x"
type textarea "Pr"
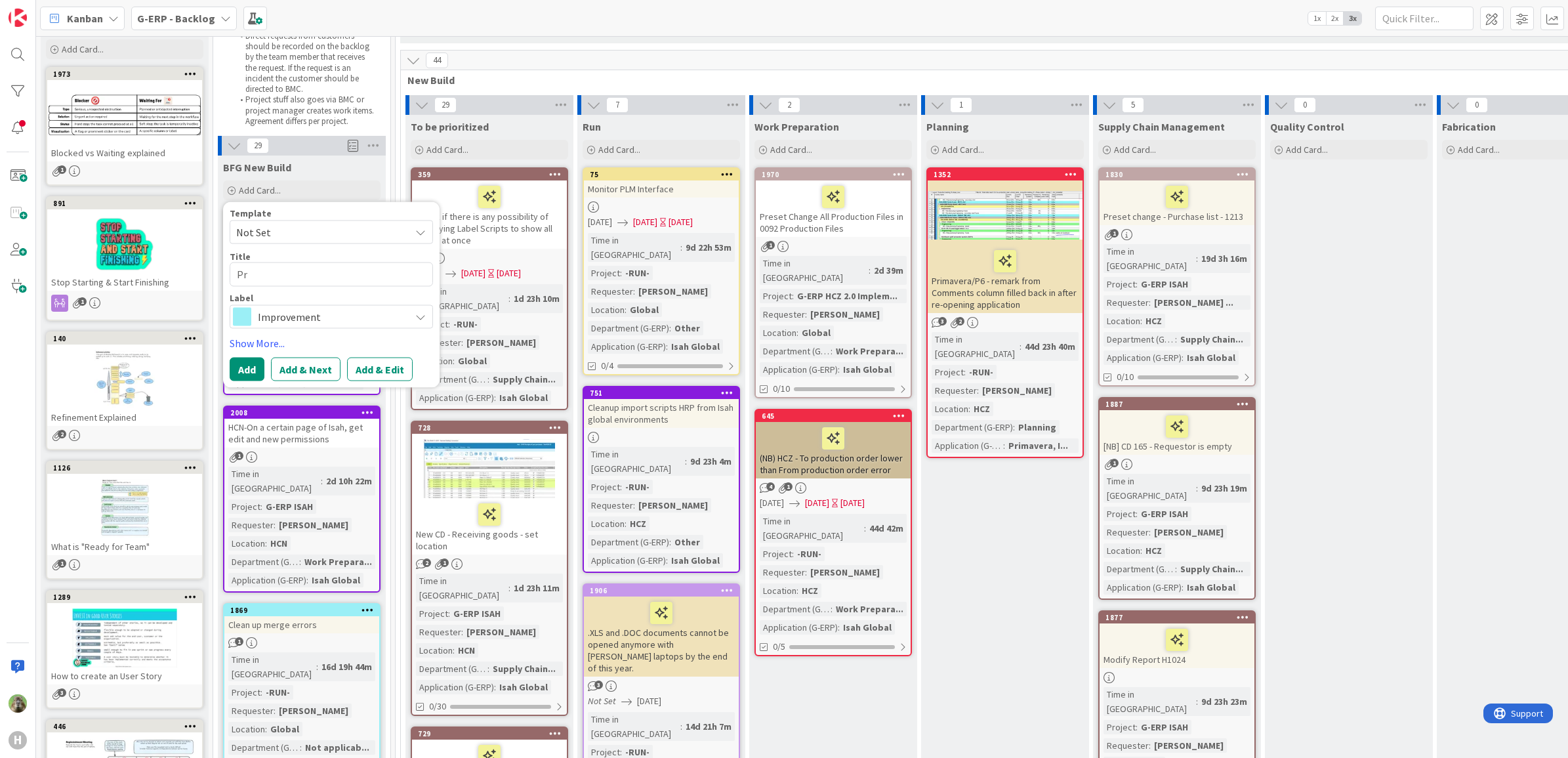
type textarea "x"
type textarea "Pre"
type textarea "x"
type textarea "Pres"
type textarea "x"
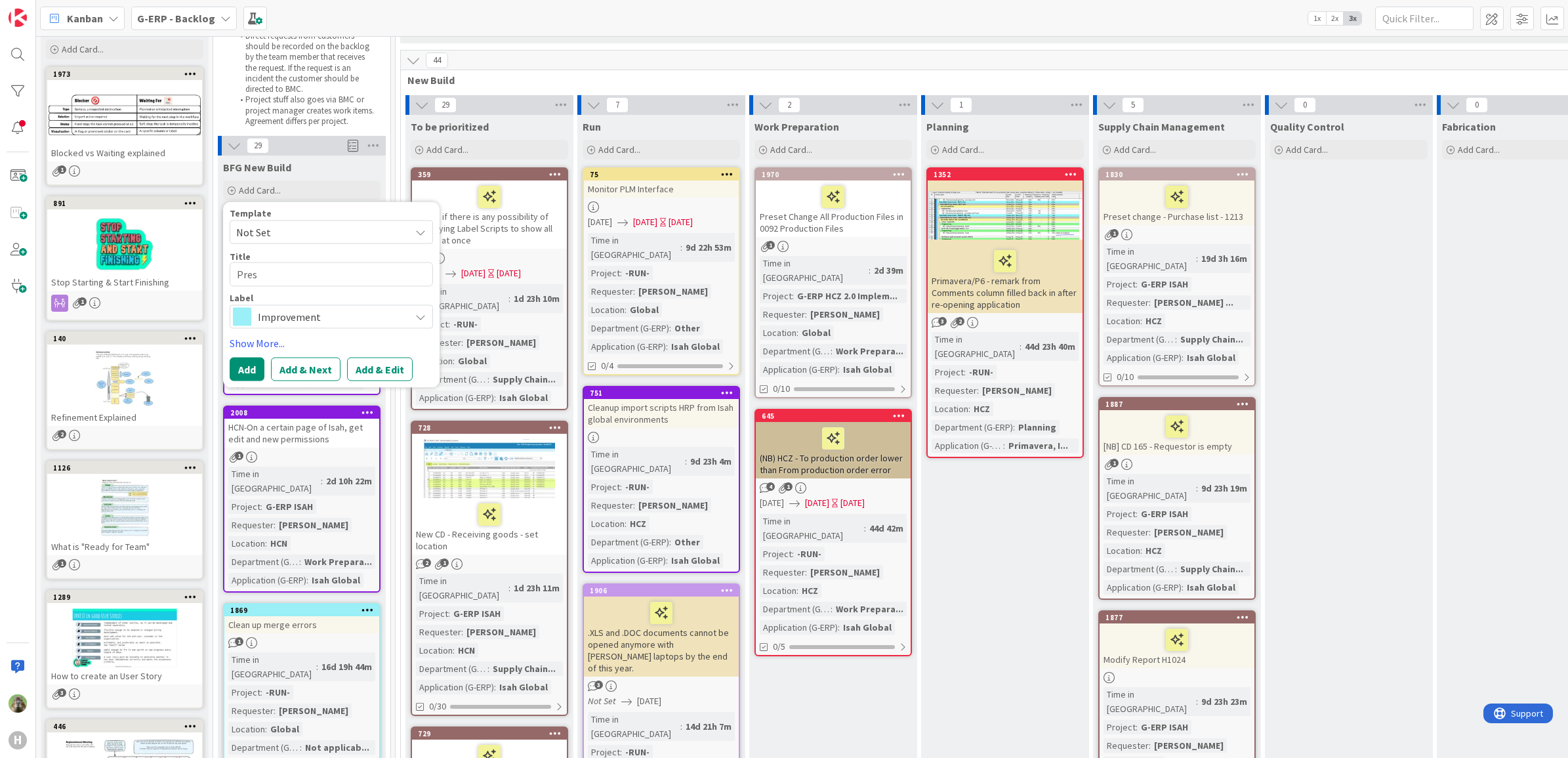
type textarea "Prese"
type textarea "x"
type textarea "Preset"
type textarea "x"
type textarea "Preset"
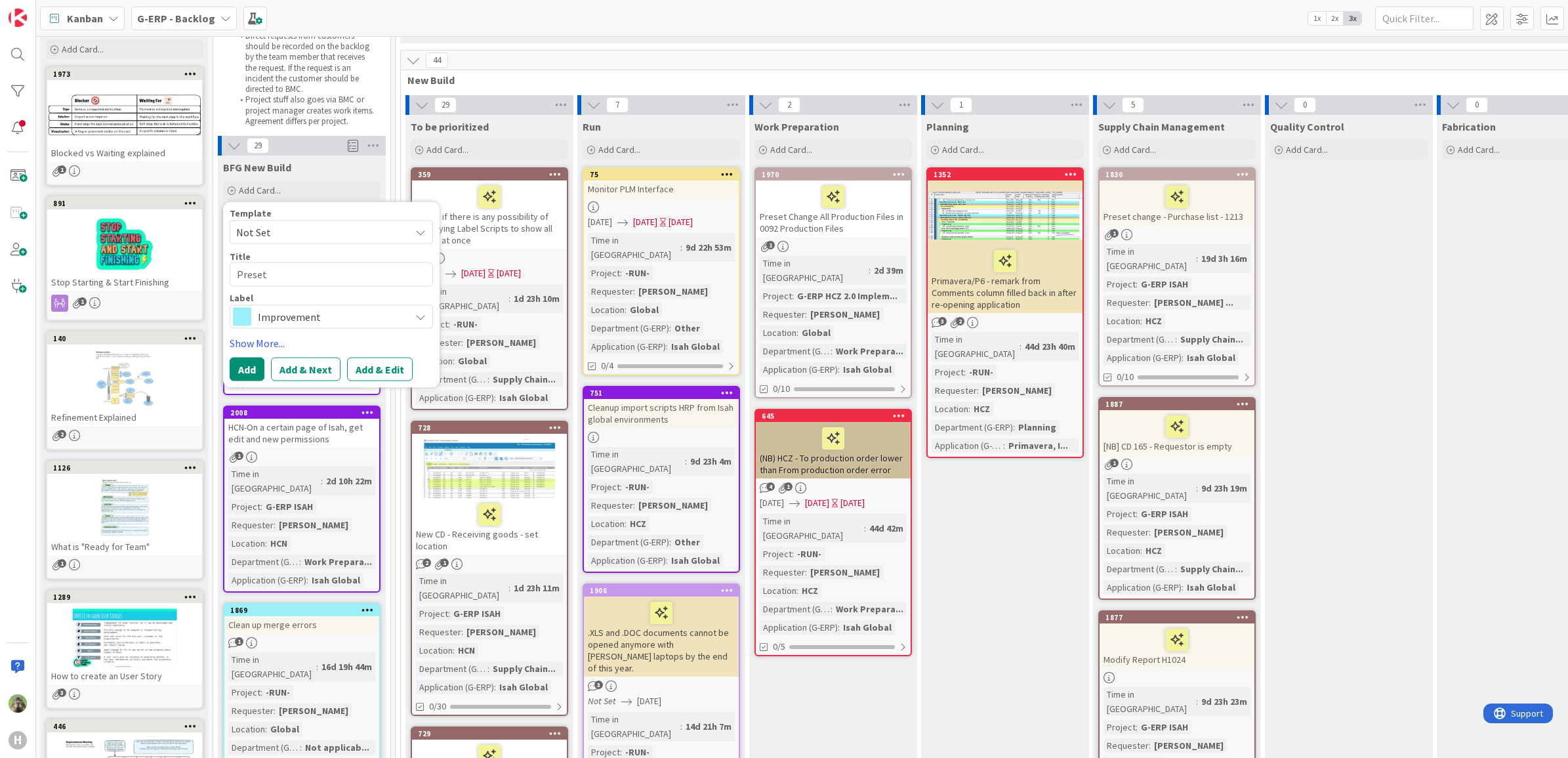
type textarea "x"
type textarea "Preset -"
type textarea "x"
type textarea "Preset -"
click at [314, 273] on textarea "Preset -" at bounding box center [330, 274] width 203 height 24
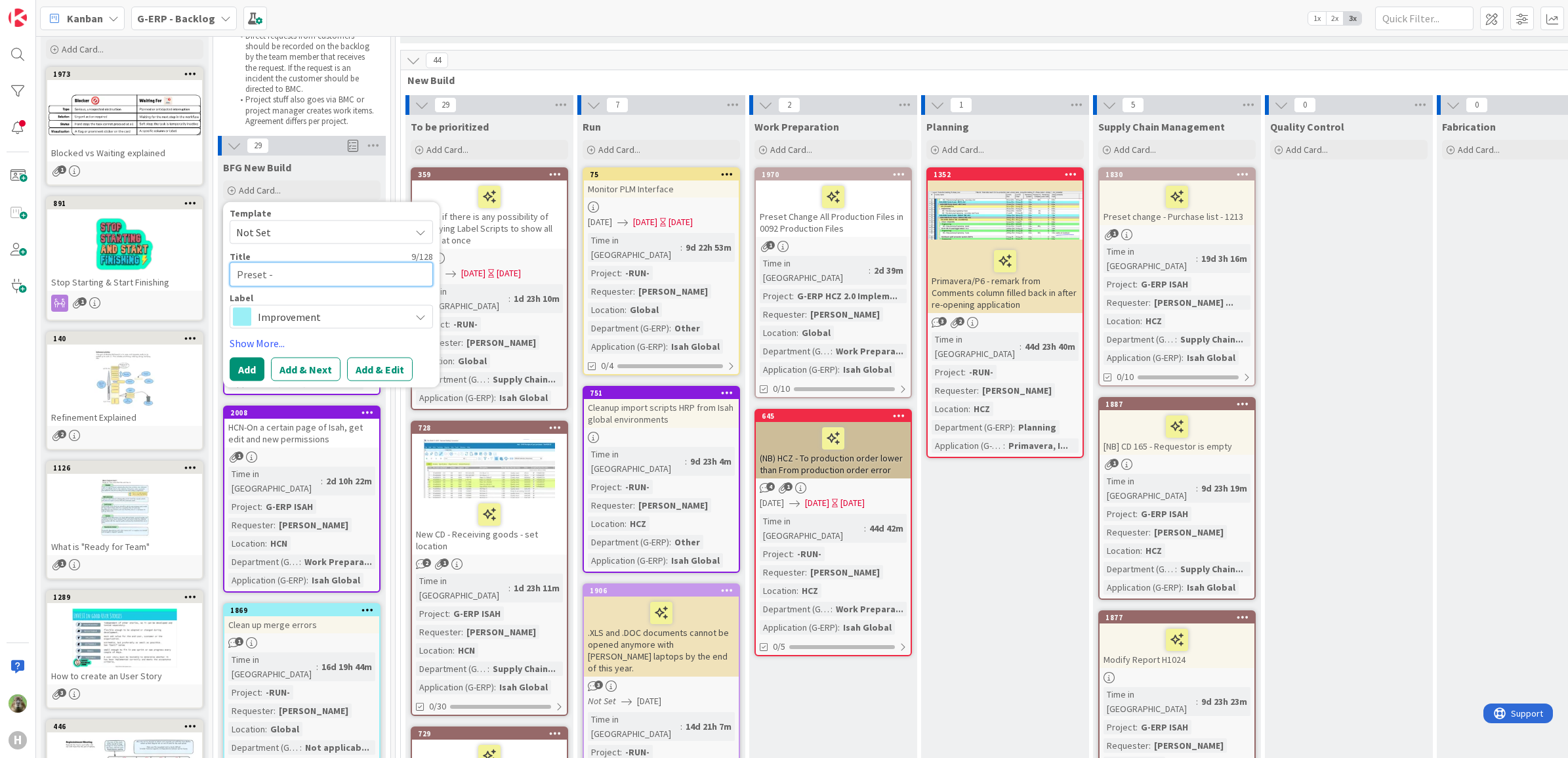
paste textarea "CD_PRE_XXX 0185 Receipt of Part Purchases - Default Selection"
type textarea "x"
type textarea "Preset - CD_PRE_XXX 0185 Receipt of Part Purchases - Default Selection"
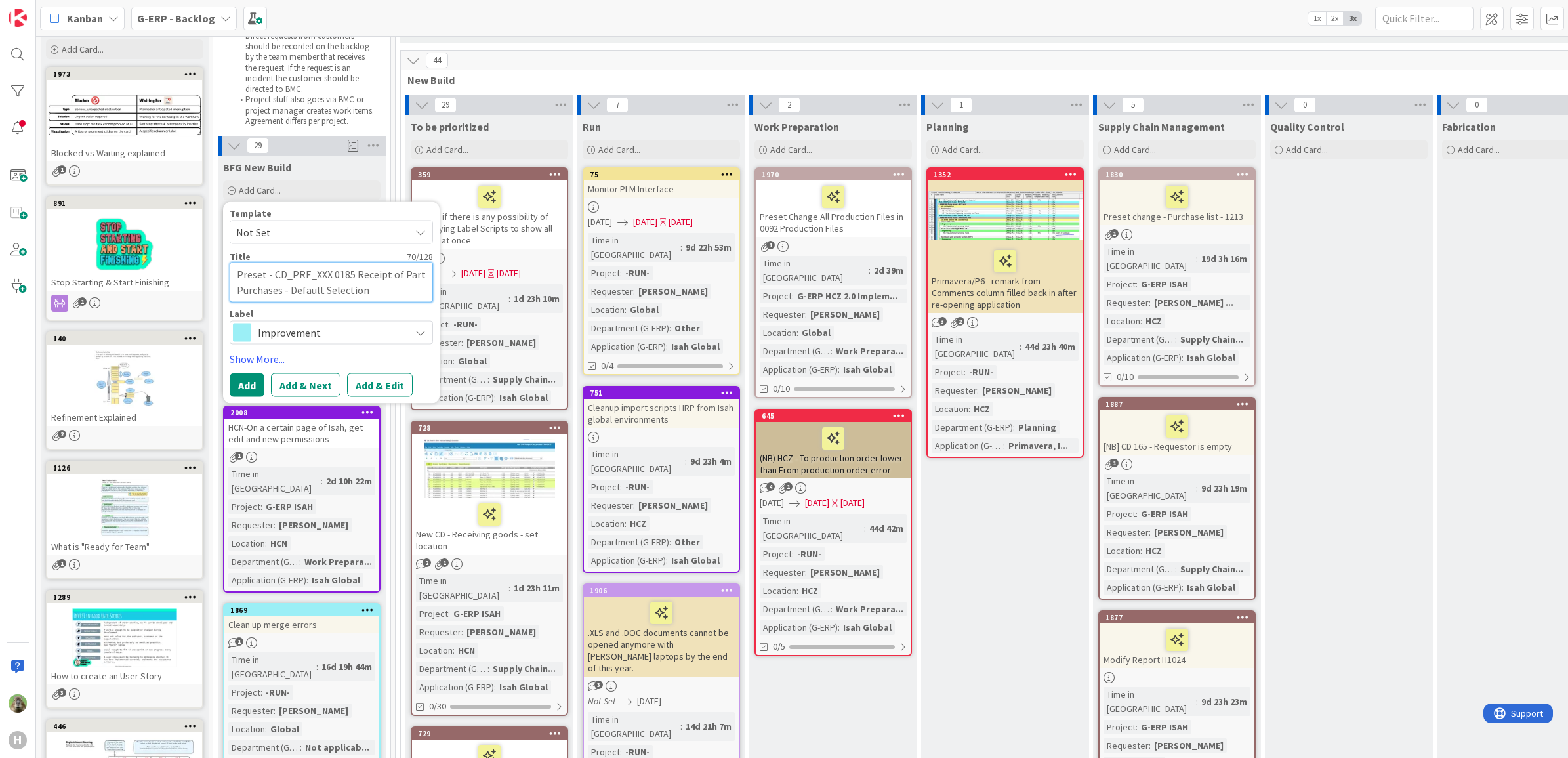
drag, startPoint x: 330, startPoint y: 275, endPoint x: 271, endPoint y: 282, distance: 59.4
click at [271, 282] on textarea "Preset - CD_PRE_XXX 0185 Receipt of Part Purchases - Default Selection" at bounding box center [330, 282] width 203 height 40
type textarea "x"
type textarea "Preset - 0185 Receipt of Part Purchases - Default Selection"
click at [296, 338] on span "Improvement" at bounding box center [330, 331] width 146 height 18
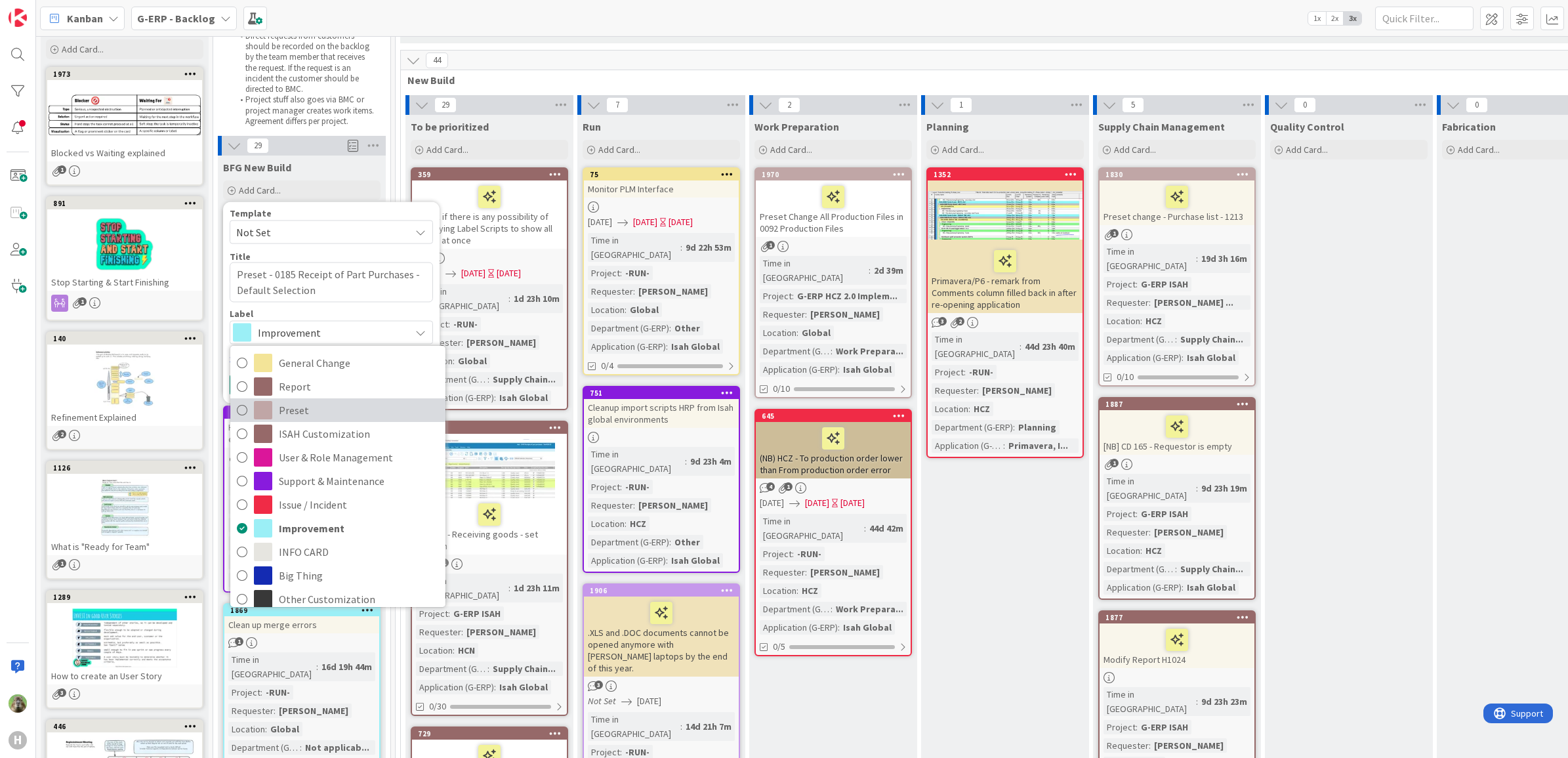
click at [322, 412] on span "Preset" at bounding box center [359, 410] width 160 height 20
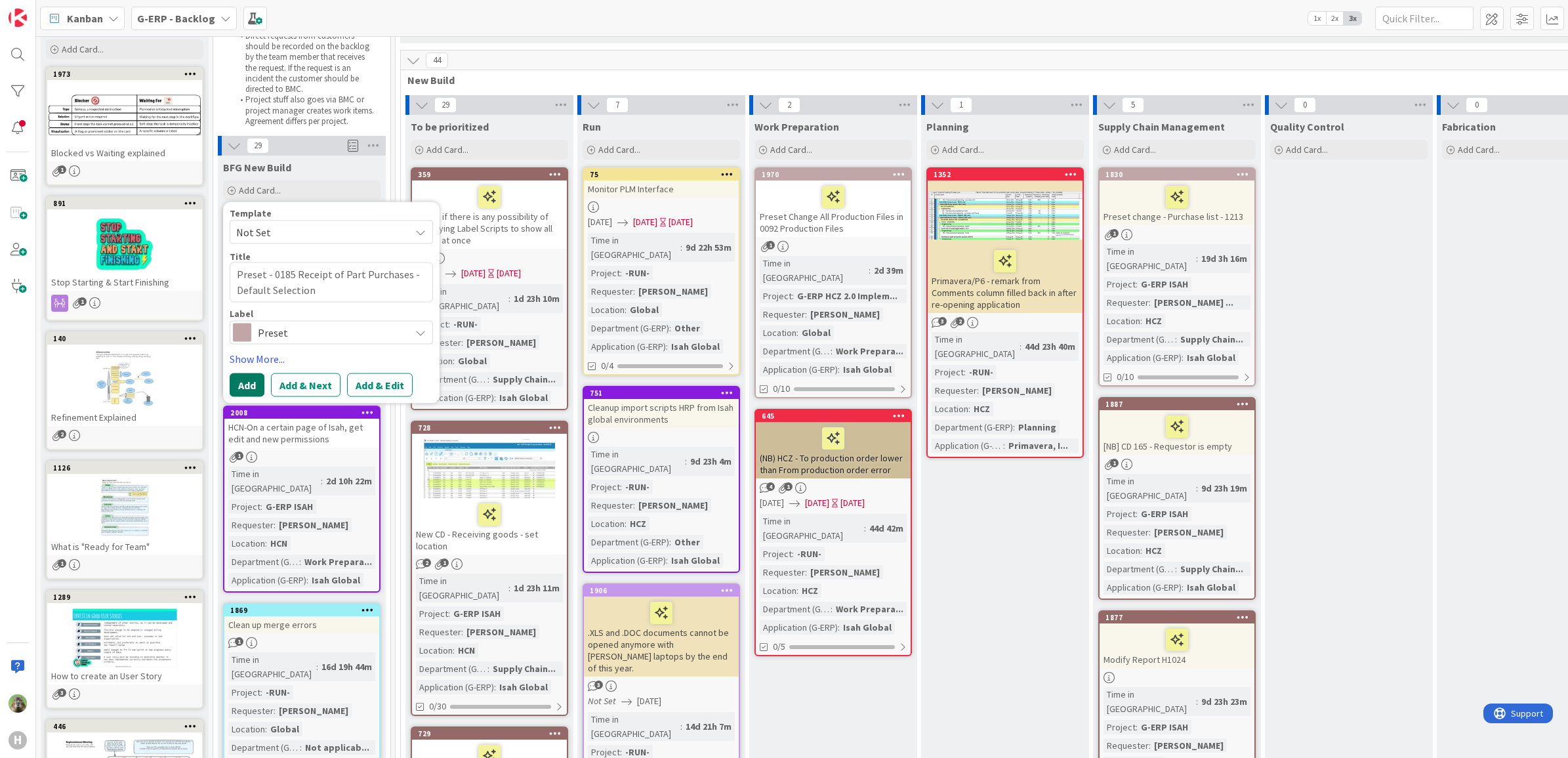
click at [245, 384] on button "Add" at bounding box center [247, 384] width 35 height 23
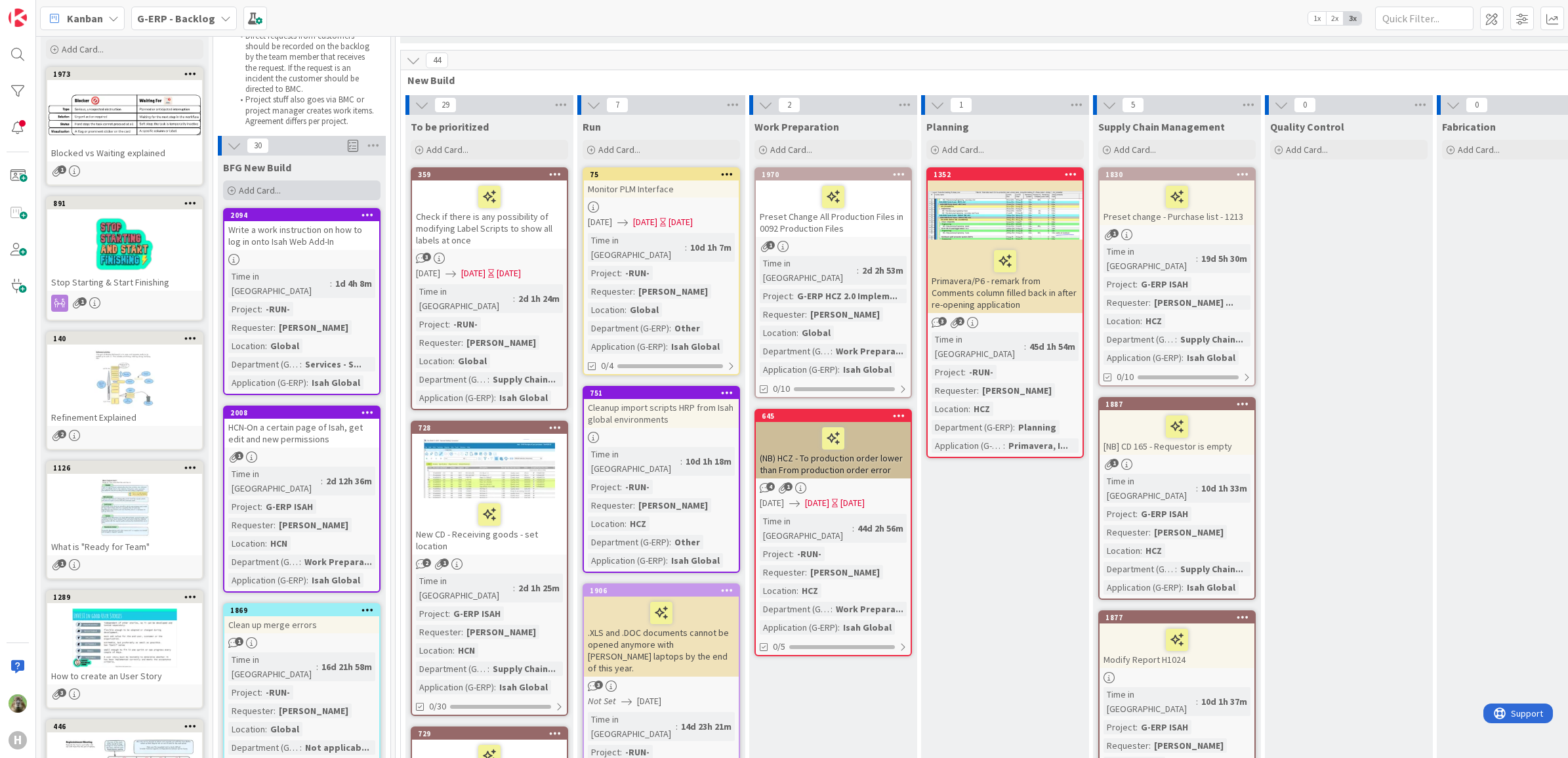
click at [261, 185] on span "Add Card..." at bounding box center [260, 190] width 42 height 12
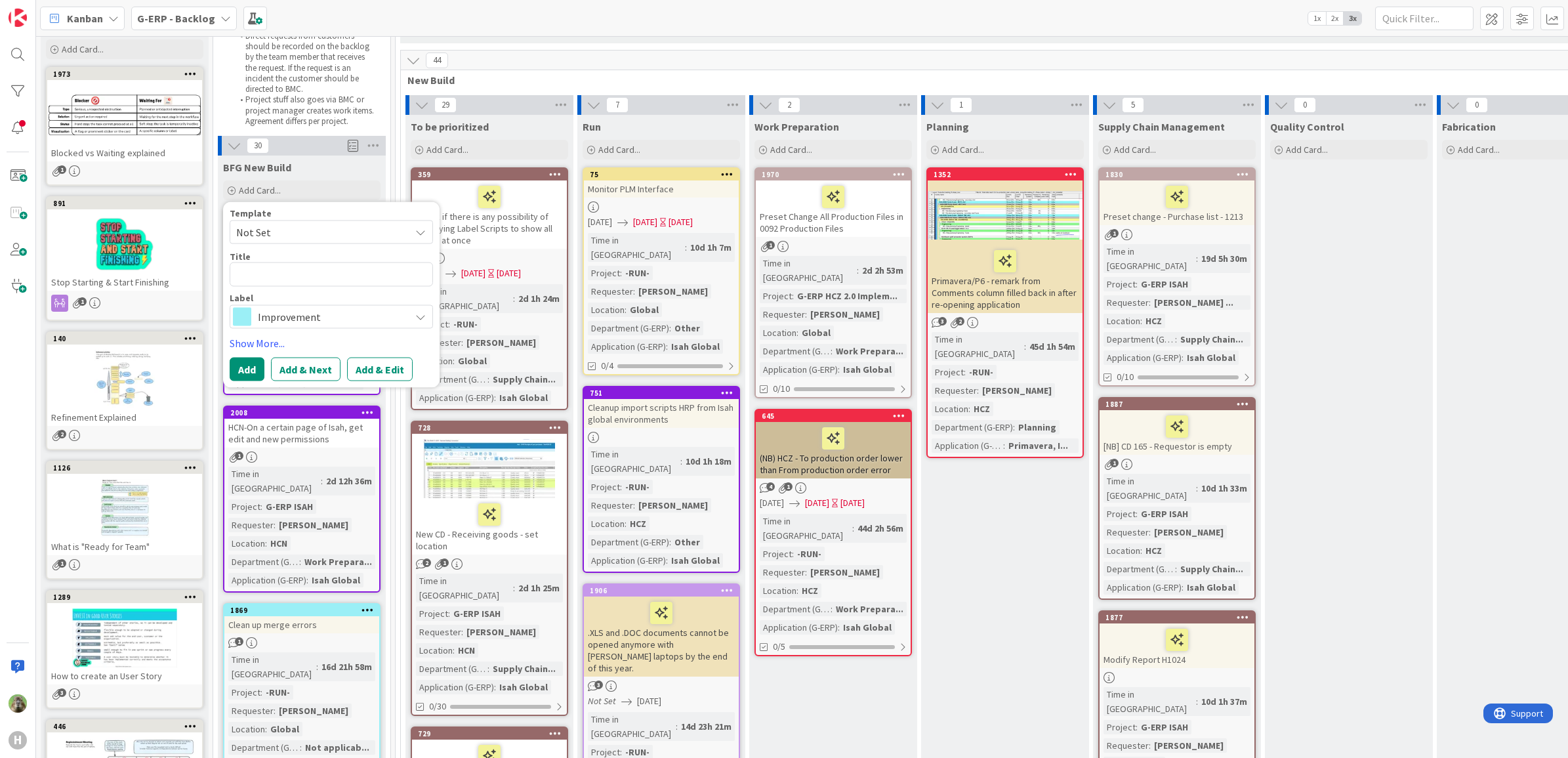
click at [306, 242] on span "Not Set" at bounding box center [330, 232] width 203 height 23
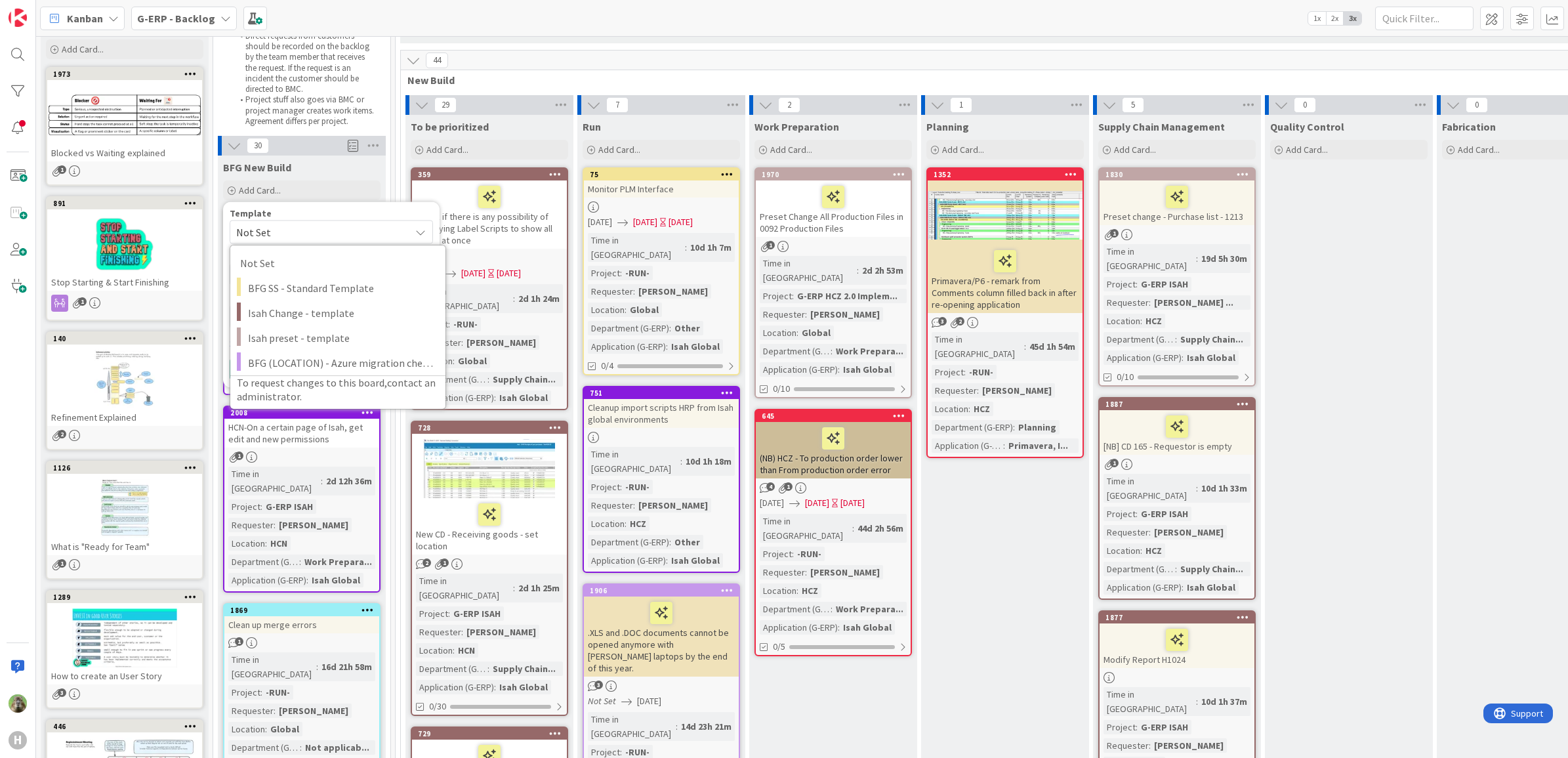
click at [306, 242] on span "Not Set" at bounding box center [330, 232] width 203 height 23
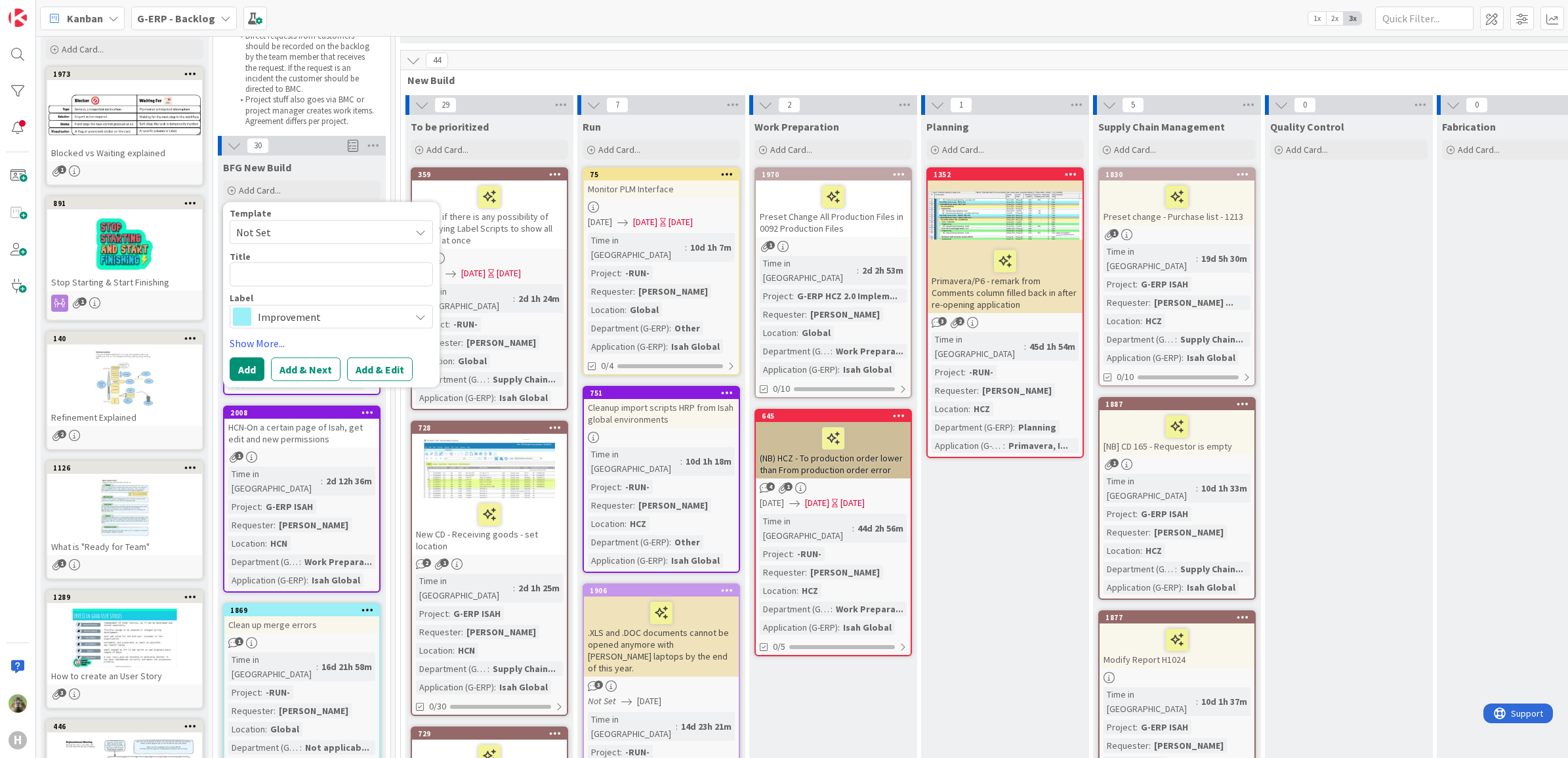
click at [306, 232] on span "Not Set" at bounding box center [317, 232] width 164 height 17
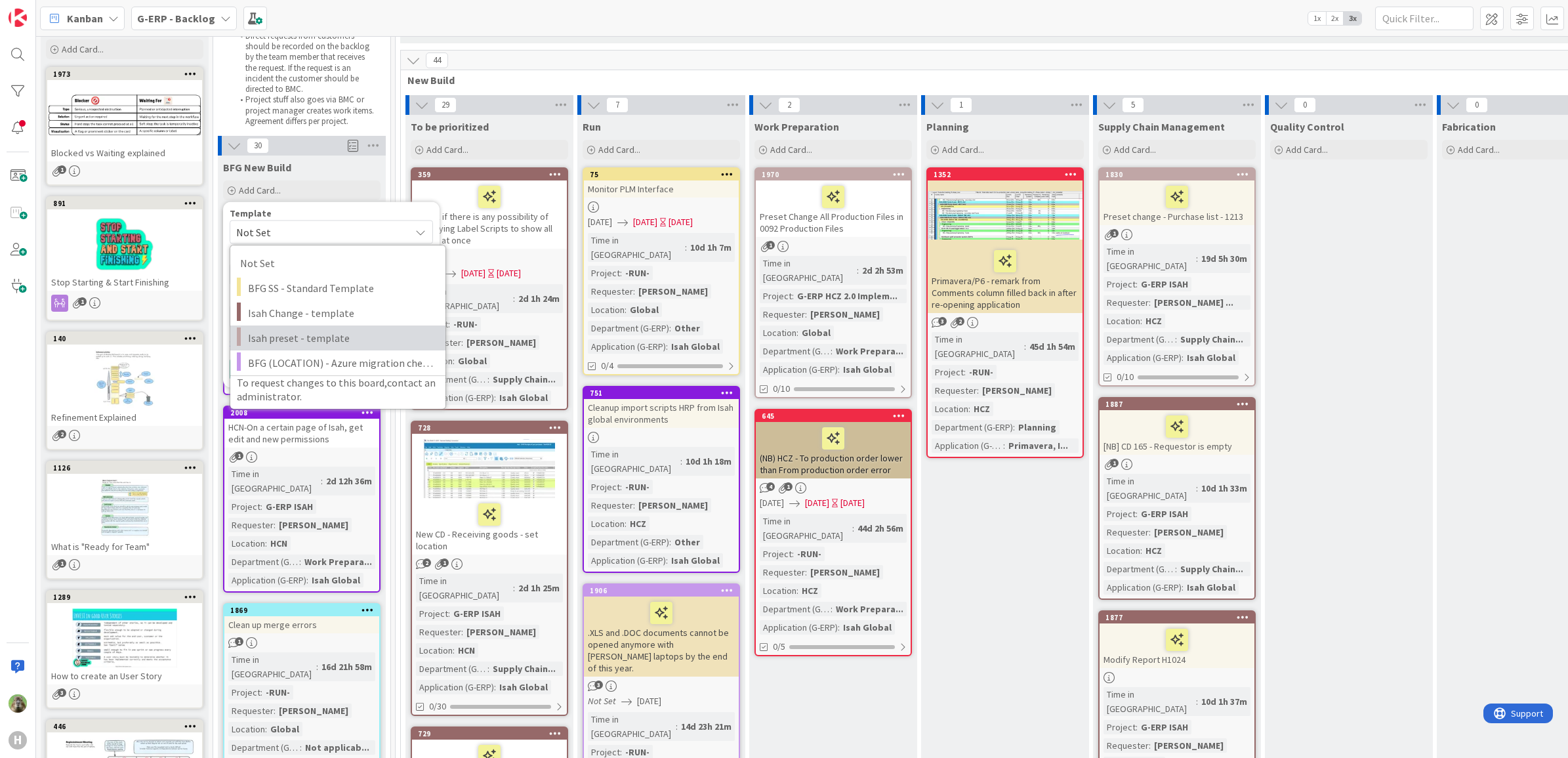
click at [293, 328] on link "Isah preset - template" at bounding box center [338, 338] width 215 height 25
type textarea "x"
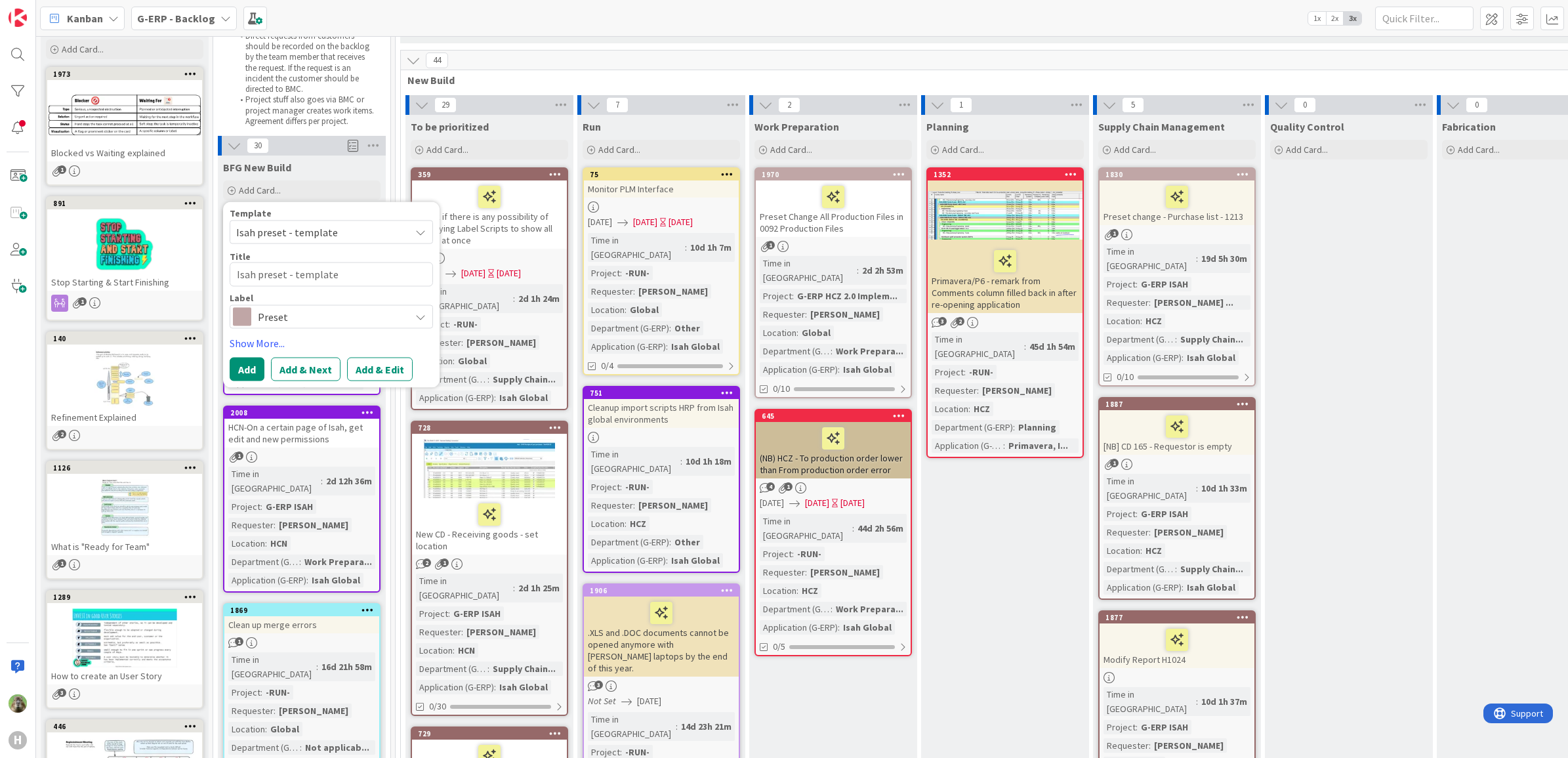
click at [304, 315] on span "Preset" at bounding box center [330, 316] width 146 height 18
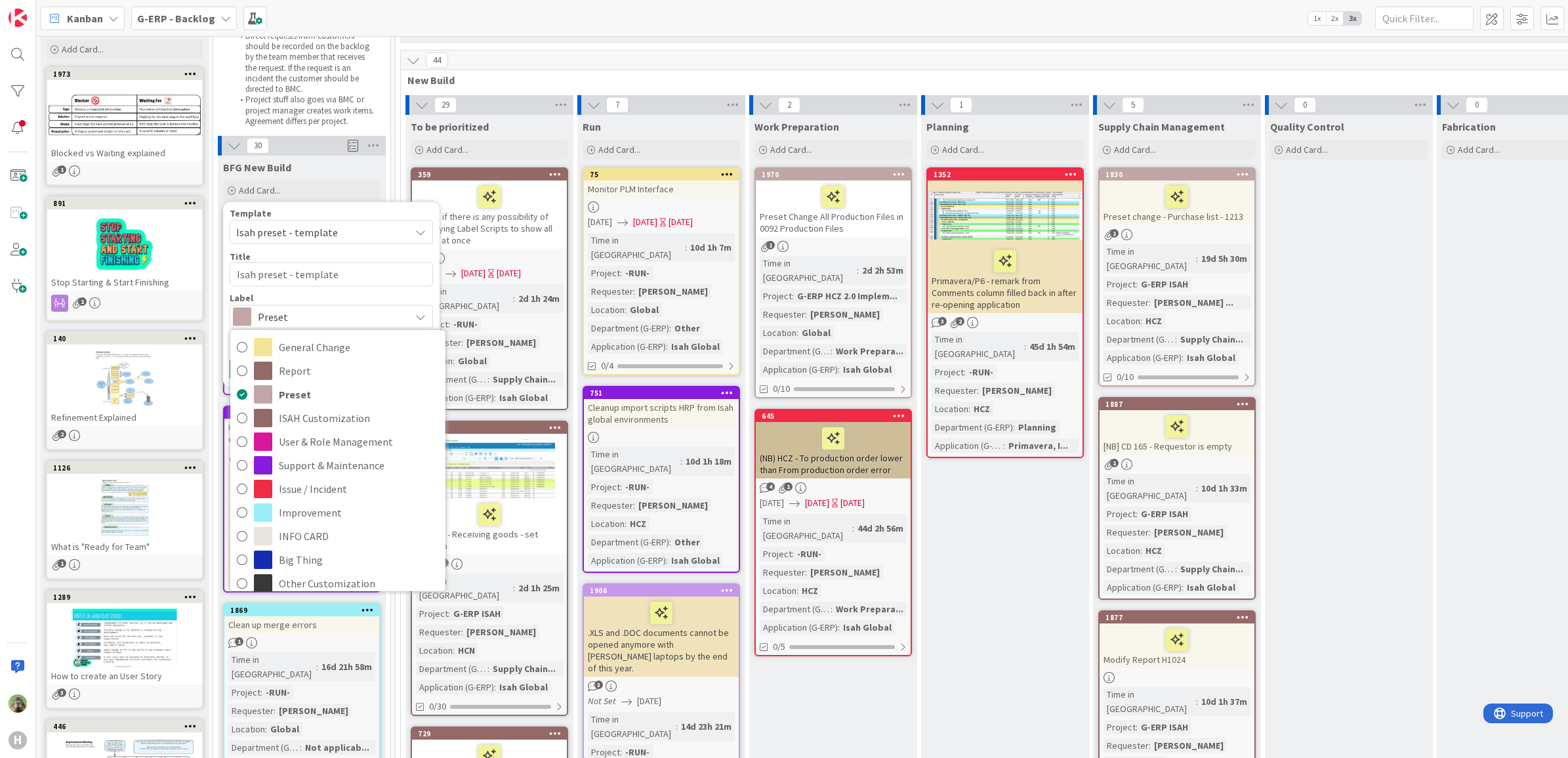
click at [304, 315] on span "Preset" at bounding box center [330, 316] width 146 height 18
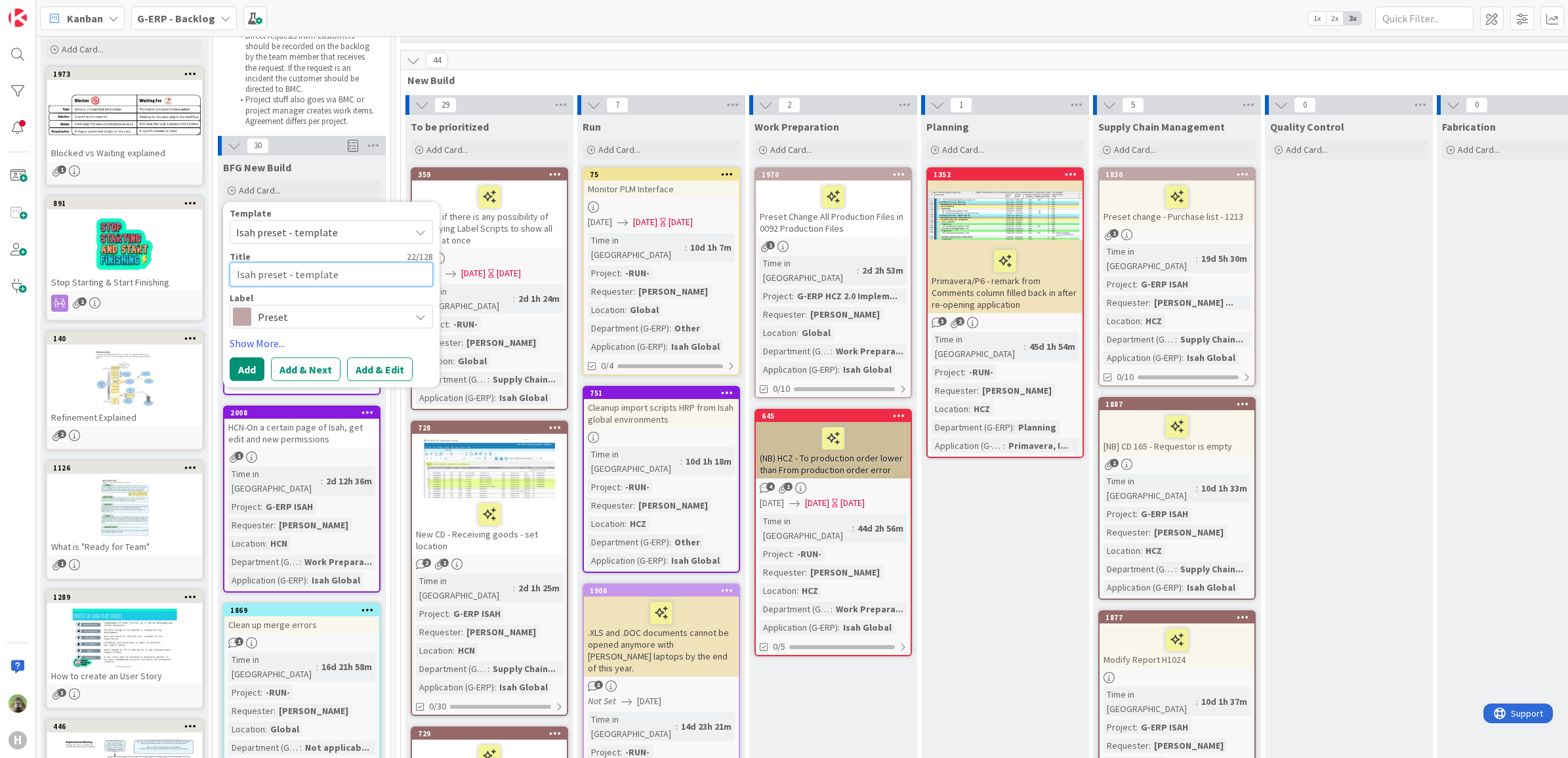
click at [296, 271] on textarea "Isah preset - template" at bounding box center [330, 274] width 203 height 24
click at [320, 270] on textarea "Isah preset - template" at bounding box center [330, 274] width 203 height 24
paste textarea "CD_PRE_XXX 0185 Receipt of Part Purchases - Default Selection"
type textarea "CD_PRE_XXX 0185 Receipt of Part Purchases - Default Selection"
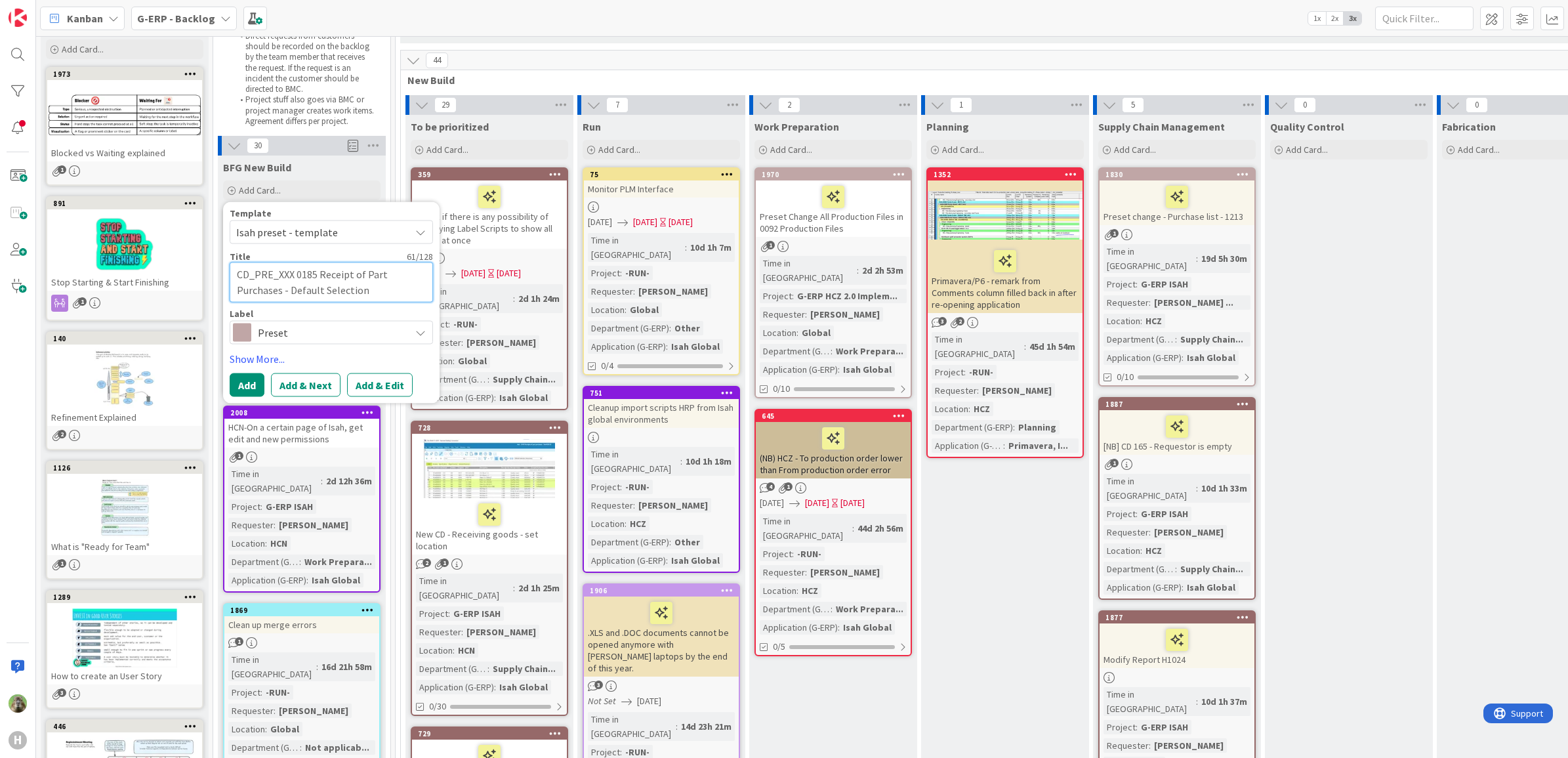
click at [293, 279] on textarea "CD_PRE_XXX 0185 Receipt of Part Purchases - Default Selection" at bounding box center [330, 282] width 203 height 40
type textarea "x"
type textarea "CD_PRE_XX 0185 Receipt of Part Purchases - Default Selection"
type textarea "x"
type textarea "CD_PRE_X 0185 Receipt of Part Purchases - Default Selection"
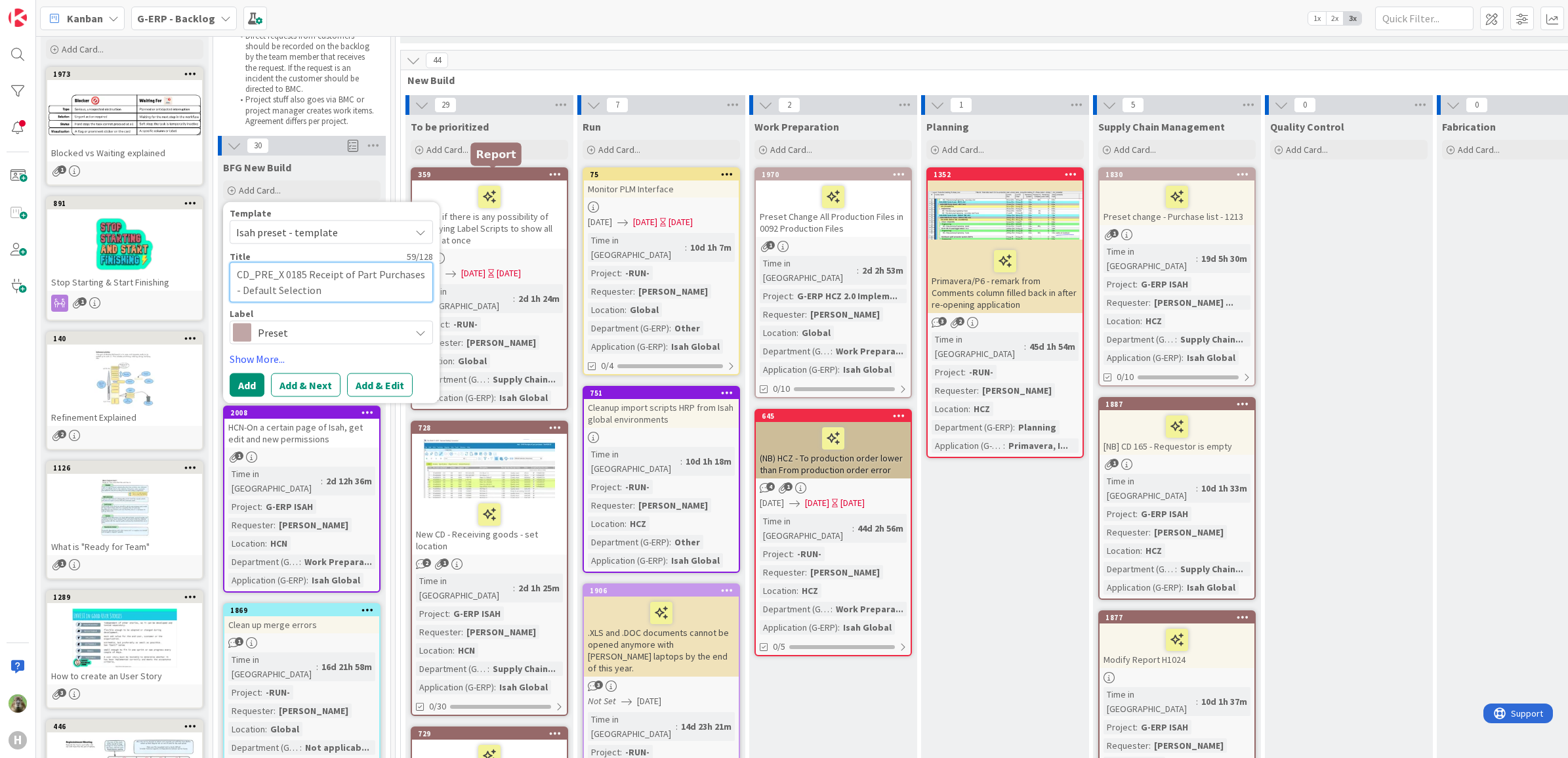
type textarea "x"
type textarea "CD_PRE_ 0185 Receipt of Part Purchases - Default Selection"
type textarea "x"
type textarea "CD_PRE 0185 Receipt of Part Purchases - Default Selection"
drag, startPoint x: 272, startPoint y: 275, endPoint x: 221, endPoint y: 274, distance: 51.0
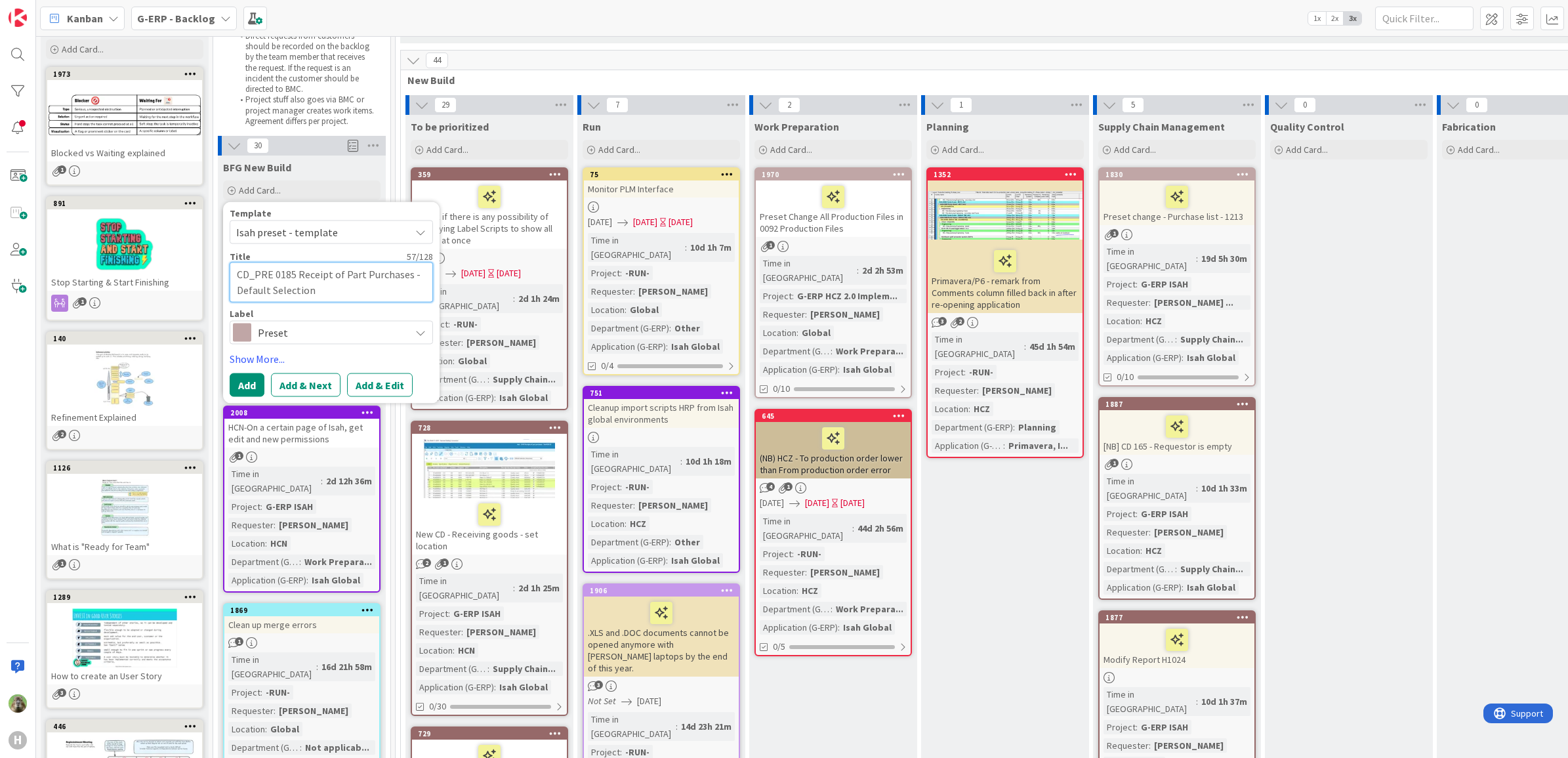
type textarea "x"
type textarea "P 0185 Receipt of Part Purchases - Default Selection"
type textarea "x"
type textarea "Pr 0185 Receipt of Part Purchases - Default Selection"
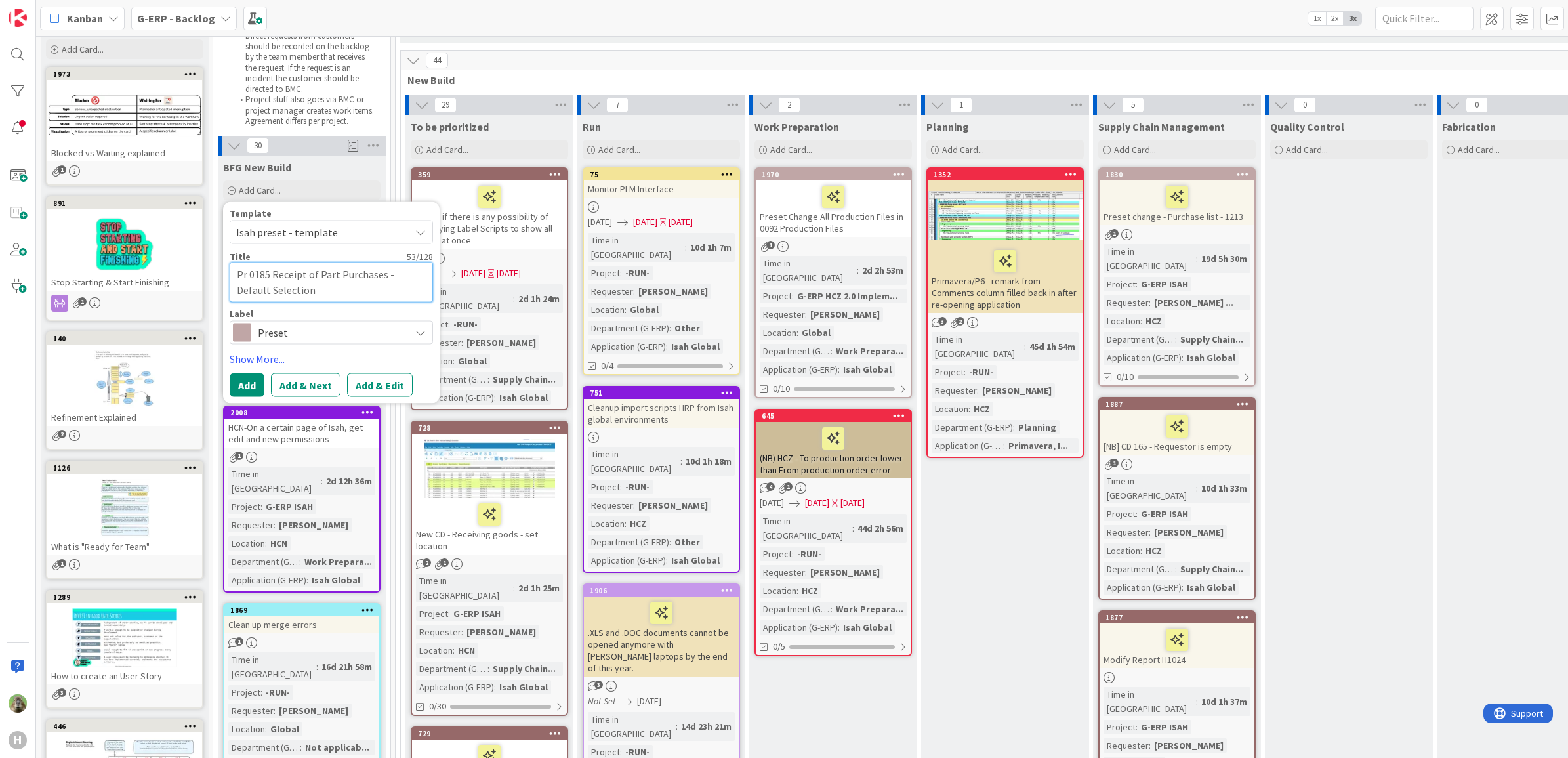
type textarea "x"
type textarea "Pre 0185 Receipt of Part Purchases - Default Selection"
type textarea "x"
type textarea "Pres 0185 Receipt of Part Purchases - Default Selection"
type textarea "x"
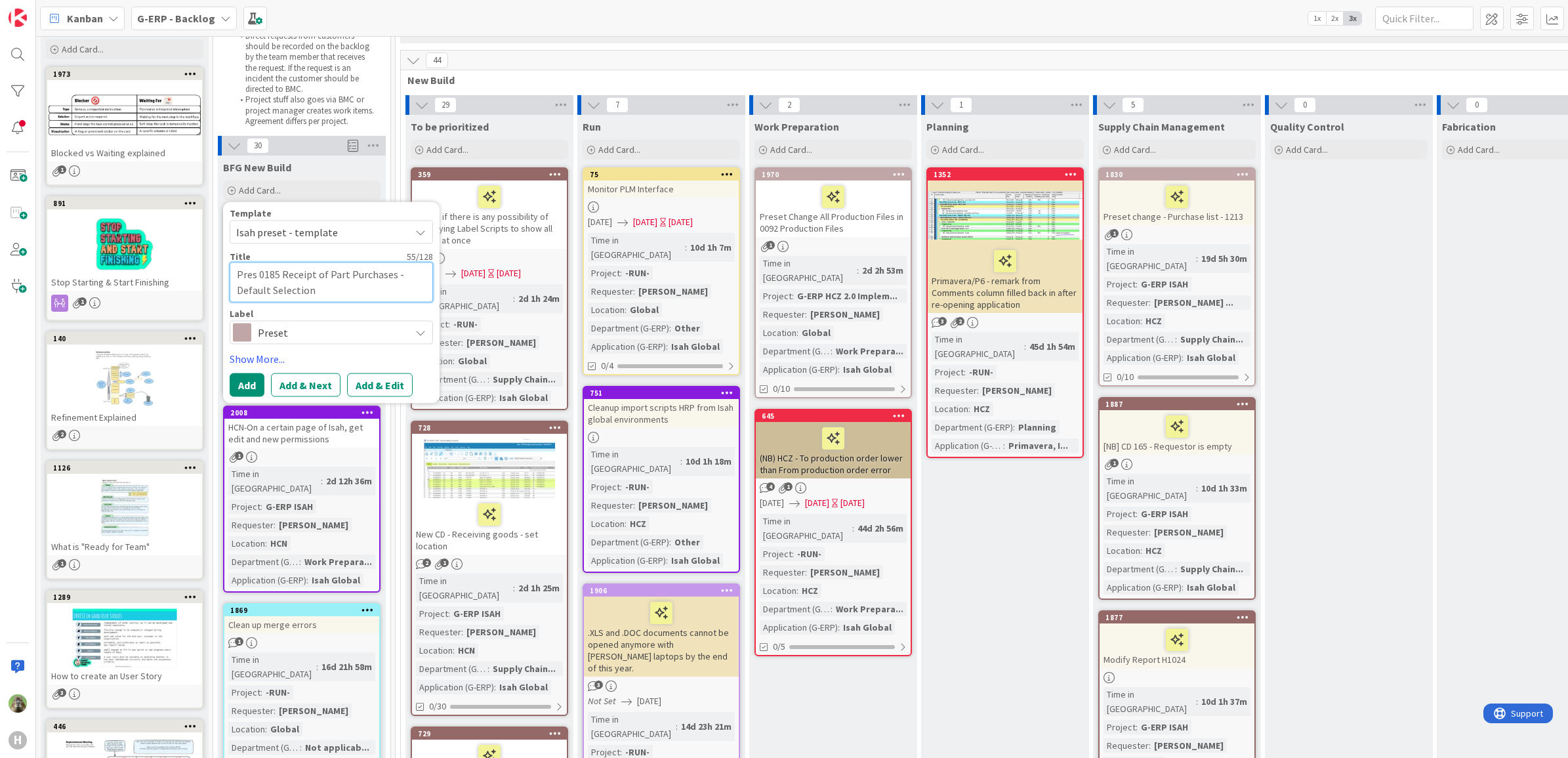
type textarea "Prese 0185 Receipt of Part Purchases - Default Selection"
type textarea "x"
type textarea "Preset 0185 Receipt of Part Purchases - Default Selection"
type textarea "x"
type textarea "Preset 0185 Receipt of Part Purchases - Default Selection"
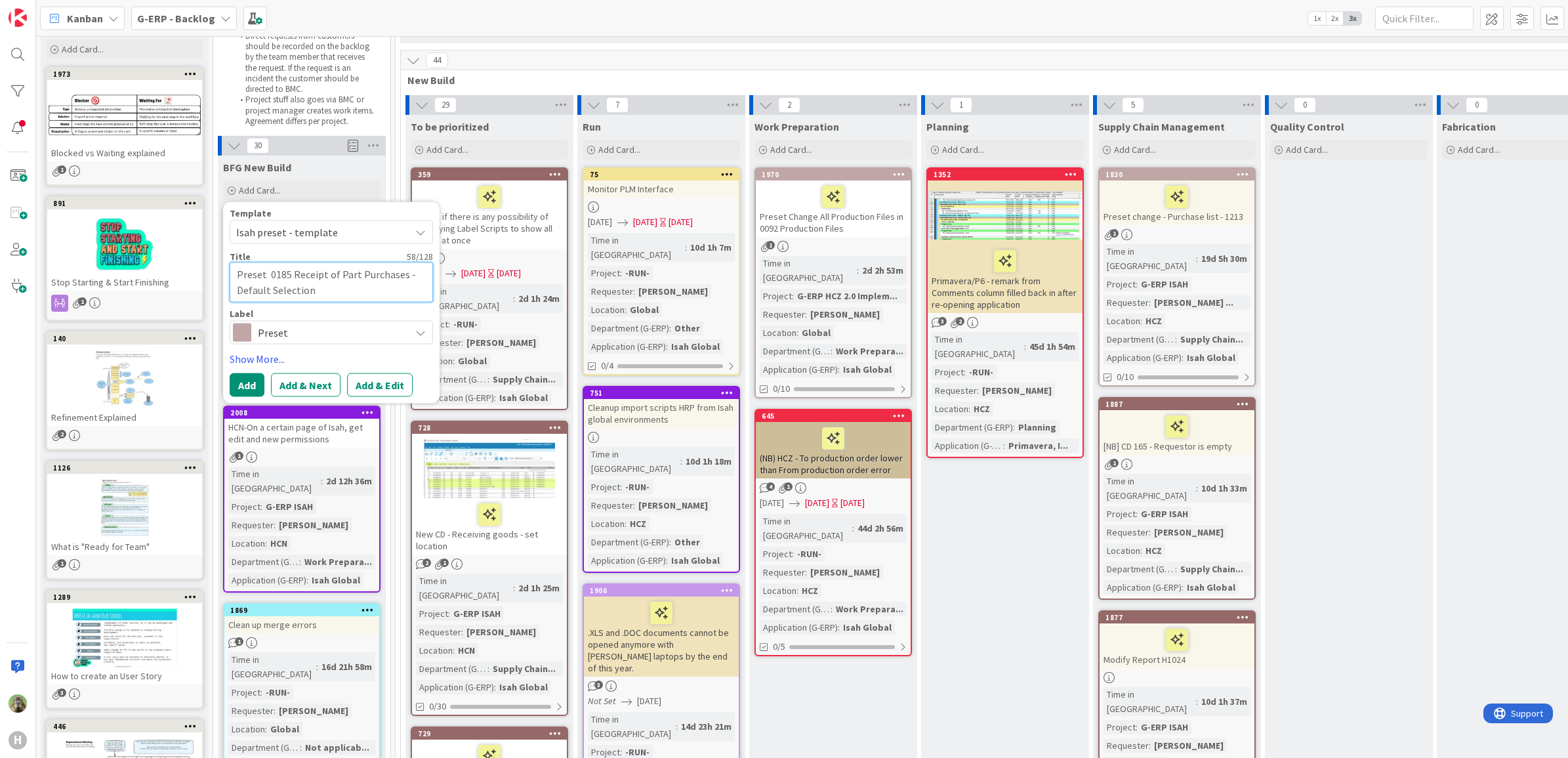
type textarea "x"
type textarea "Preset - 0185 Receipt of Part Purchases - Default Selection"
click at [259, 381] on button "Add" at bounding box center [247, 384] width 35 height 23
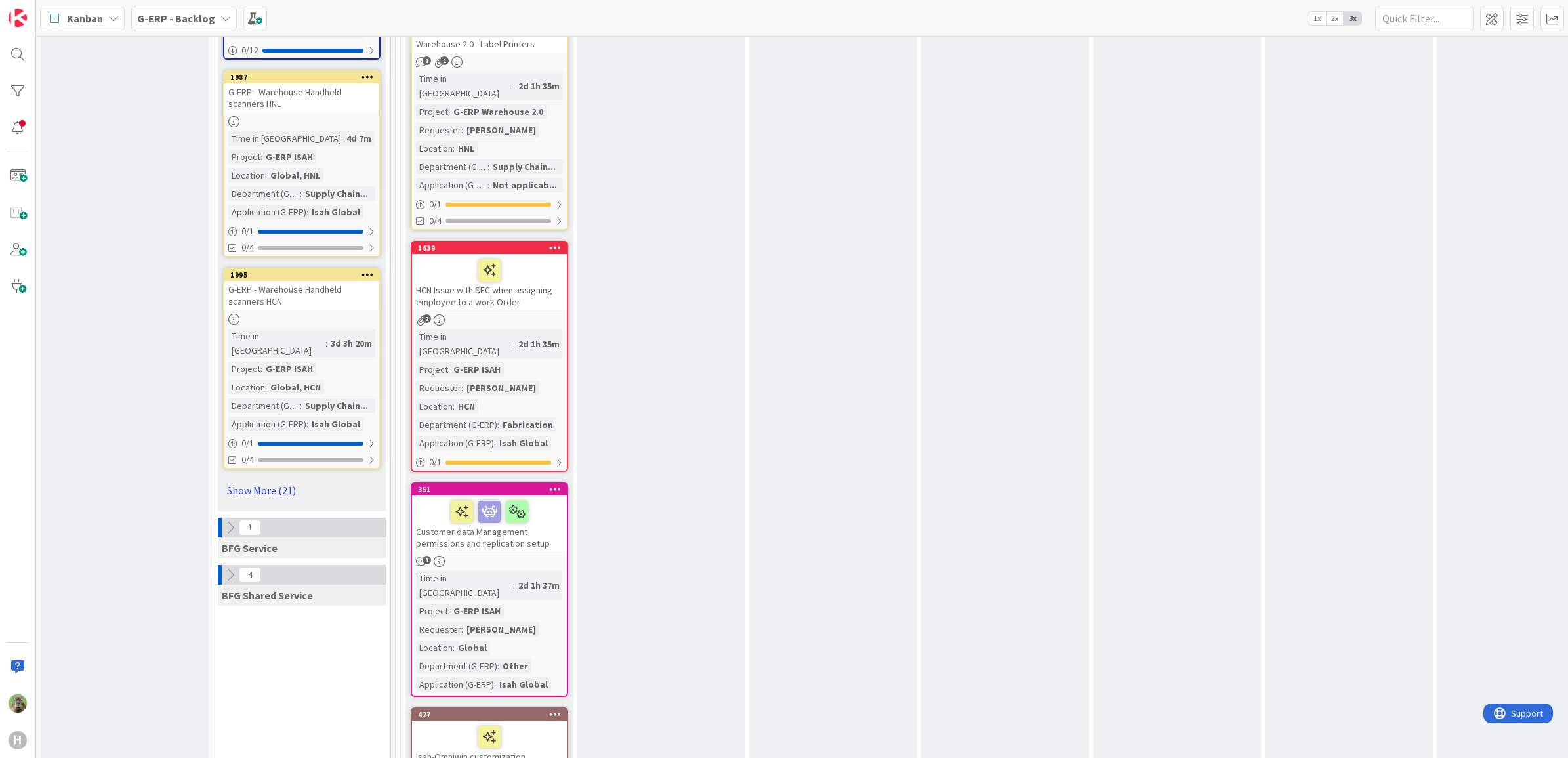
click at [253, 480] on link "Show More (21)" at bounding box center [301, 490] width 157 height 21
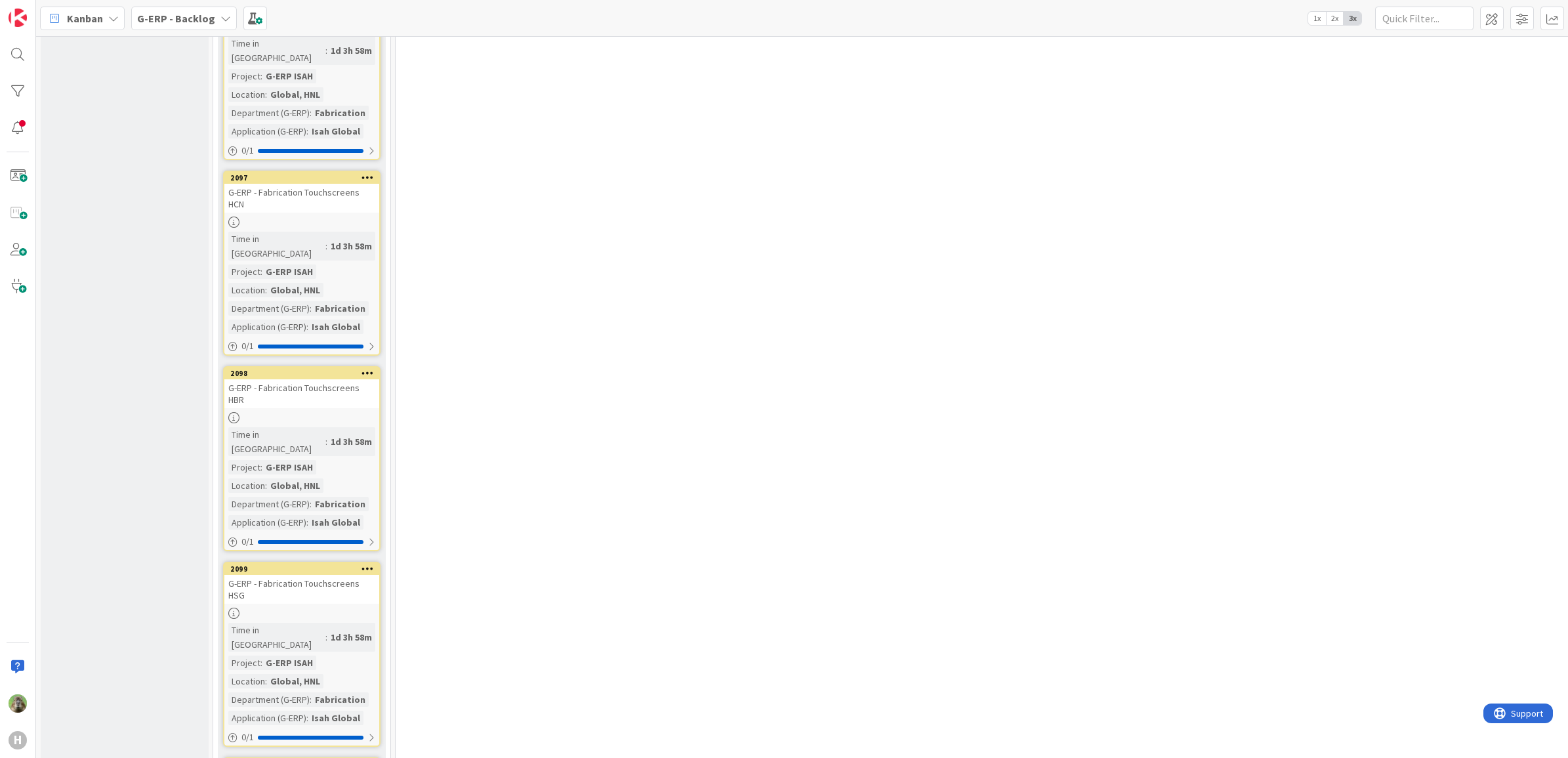
scroll to position [4930, 0]
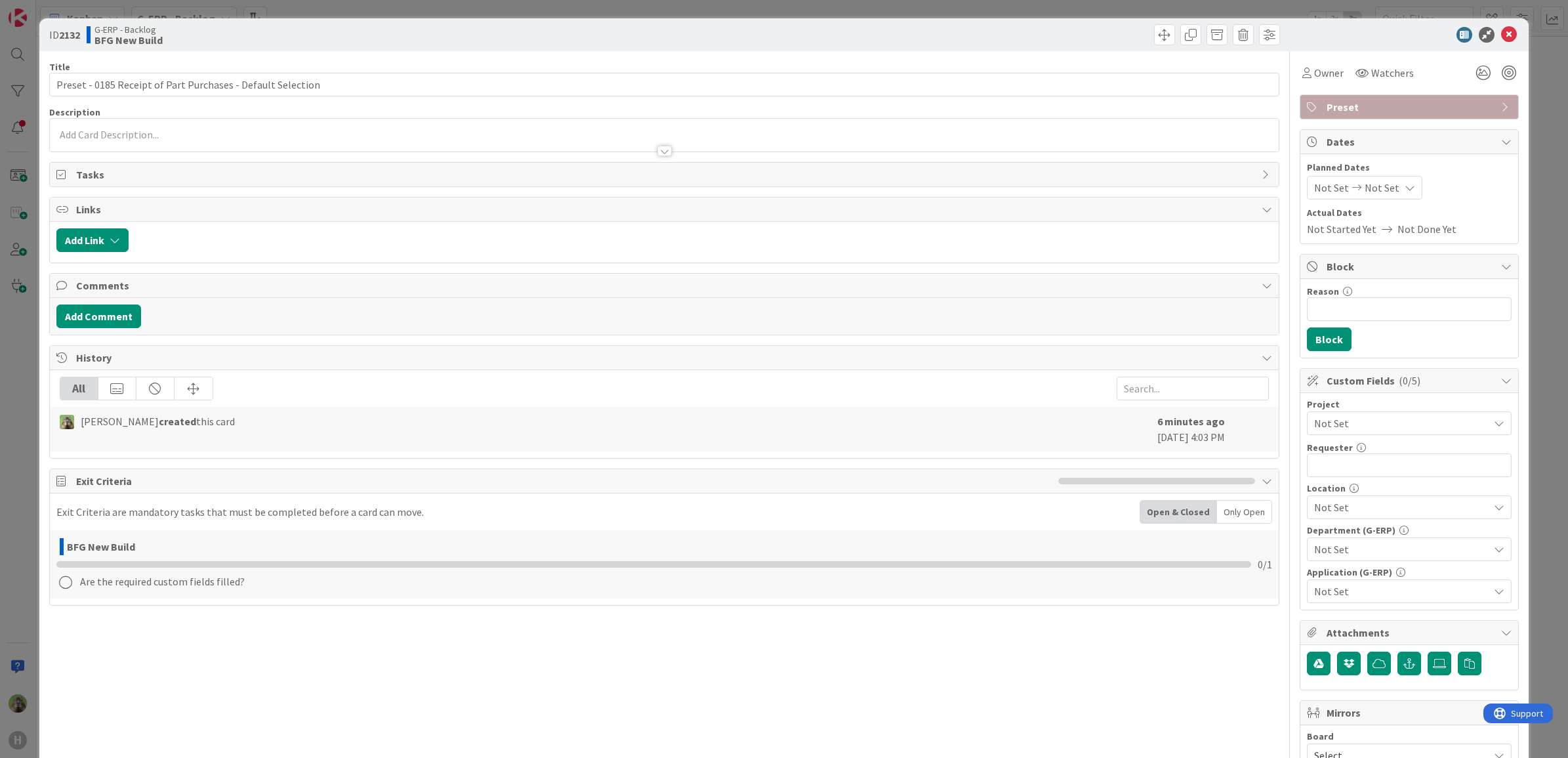
click at [28, 528] on div "ID 2132 G-ERP - Backlog BFG New Build Title 59 / 128 Preset - 0185 Receipt of P…" at bounding box center [784, 379] width 1568 height 758
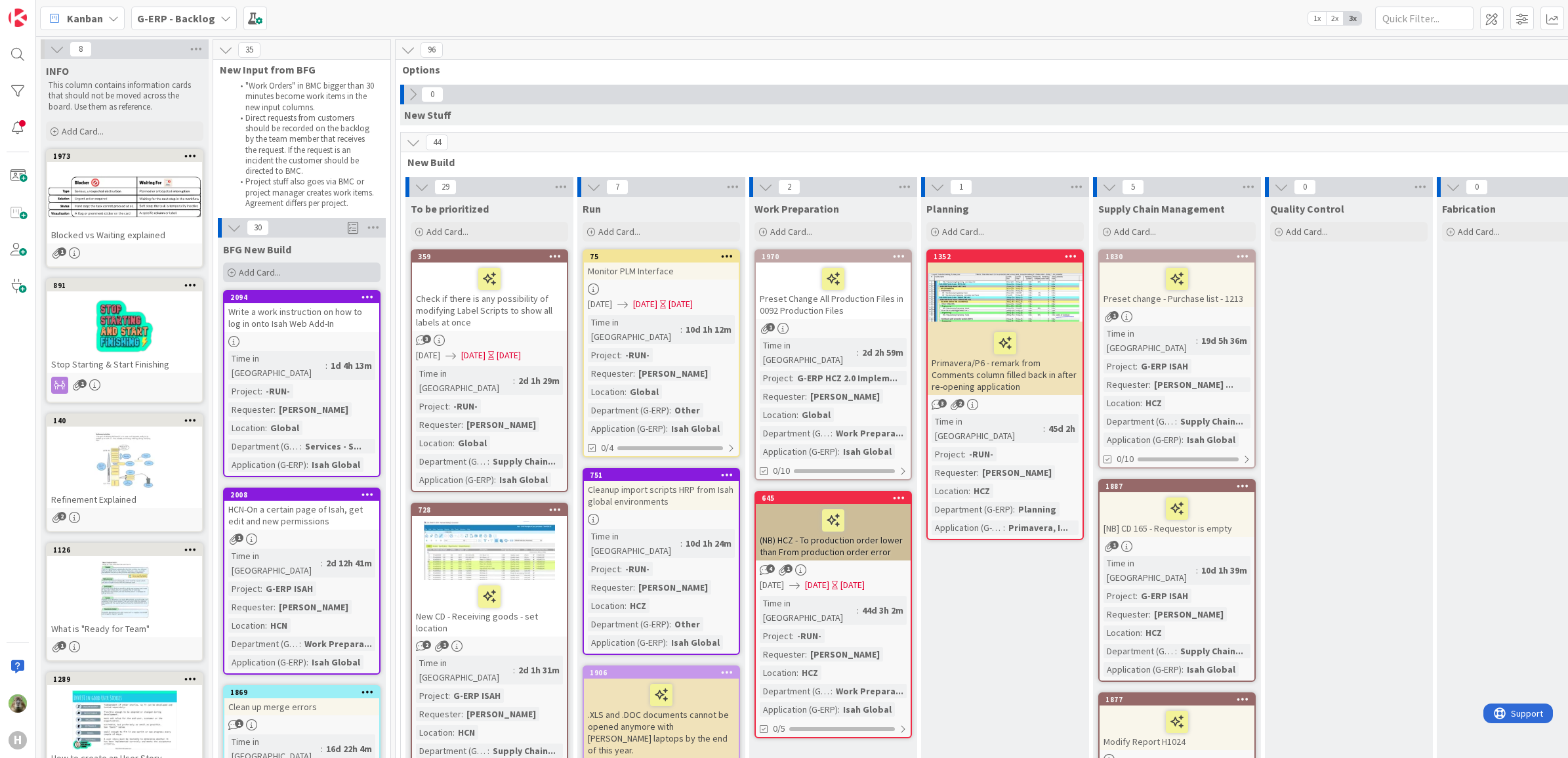
click at [286, 267] on div "Add Card..." at bounding box center [301, 272] width 157 height 20
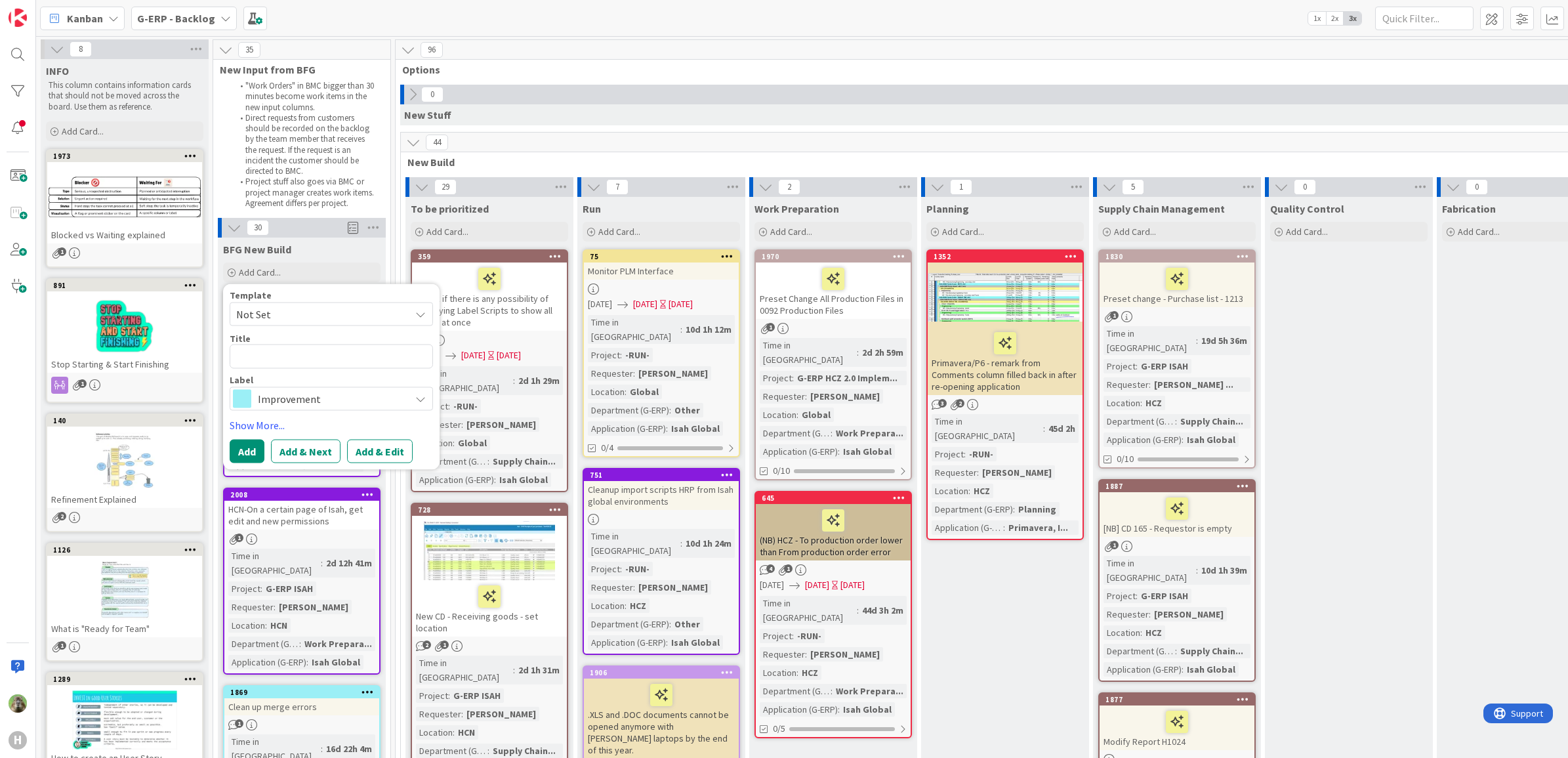
click at [296, 314] on span "Not Set" at bounding box center [317, 314] width 164 height 17
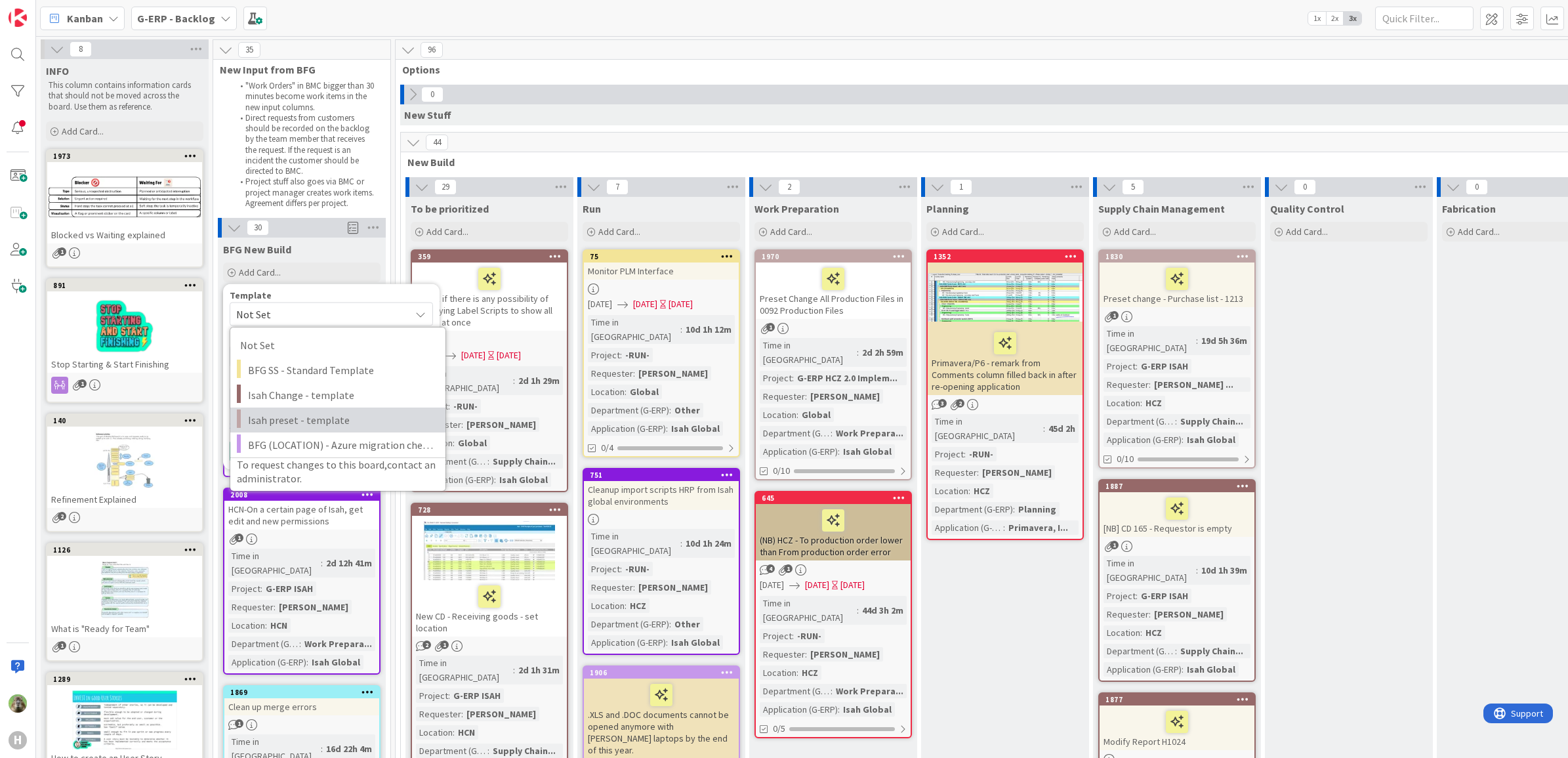
click at [317, 412] on span "Isah preset - template" at bounding box center [342, 419] width 188 height 17
type textarea "x"
type textarea "Isah preset - template"
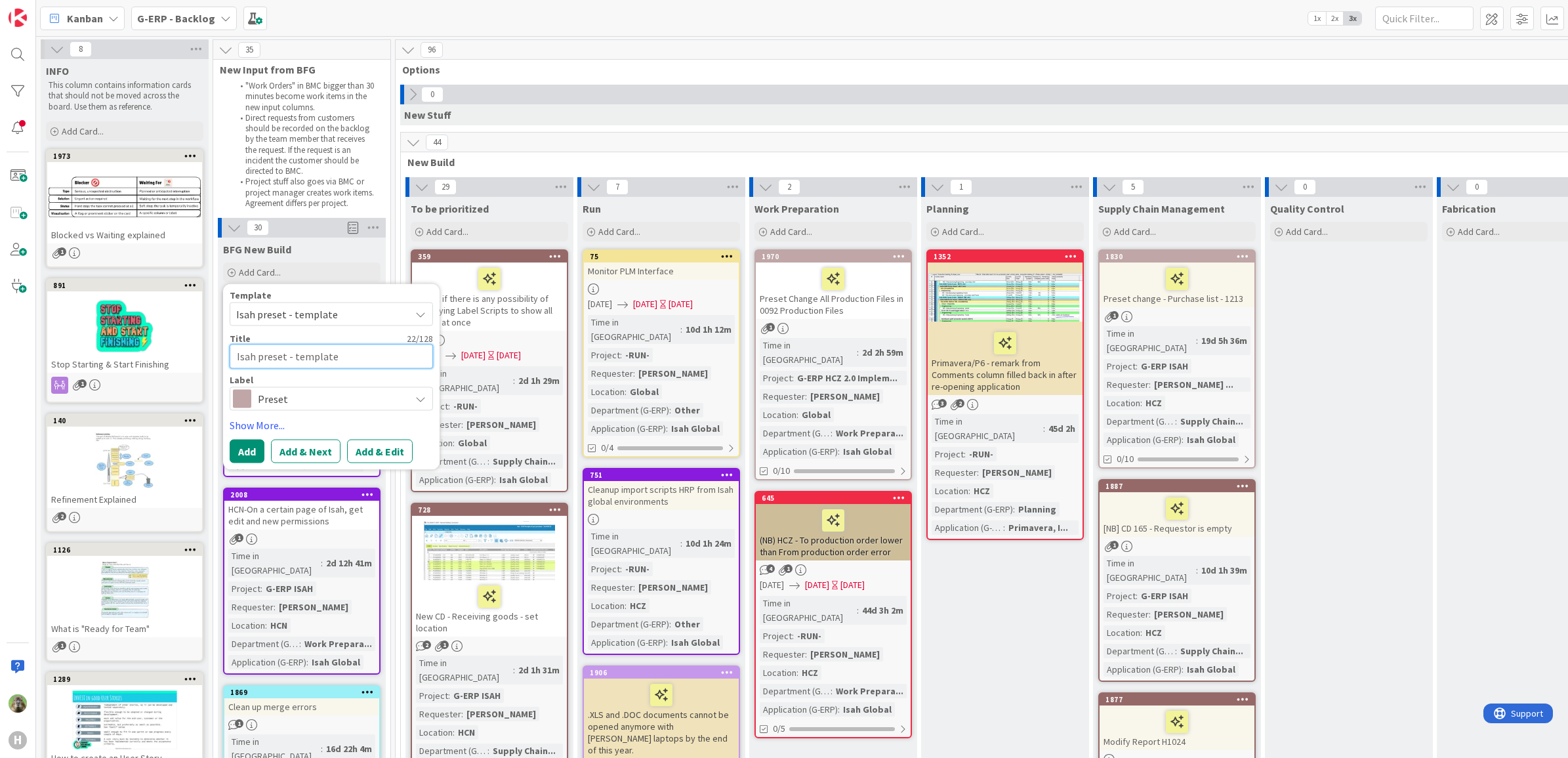
click at [309, 358] on textarea "Isah preset - template" at bounding box center [330, 356] width 203 height 24
paste textarea "CD_PRE_XXX 0185 Receipt of Part Purchases - My Lines"
type textarea "x"
type textarea "CD_PRE_XXX 0185 Receipt of Part Purchases - My Lines"
drag, startPoint x: 292, startPoint y: 353, endPoint x: 138, endPoint y: 339, distance: 154.6
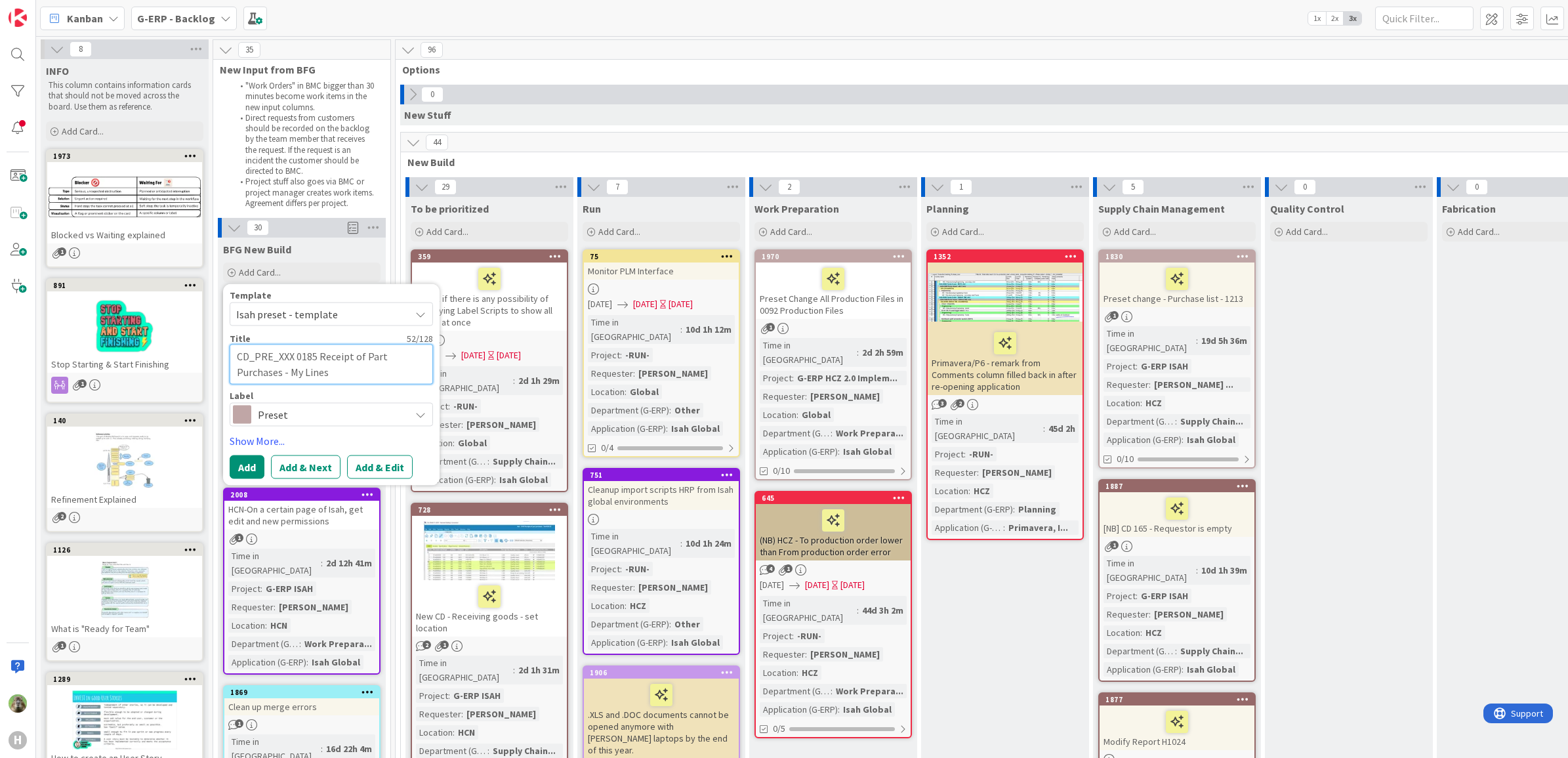
type textarea "x"
type textarea "P 0185 Receipt of Part Purchases - My Lines"
type textarea "x"
type textarea "Pr 0185 Receipt of Part Purchases - My Lines"
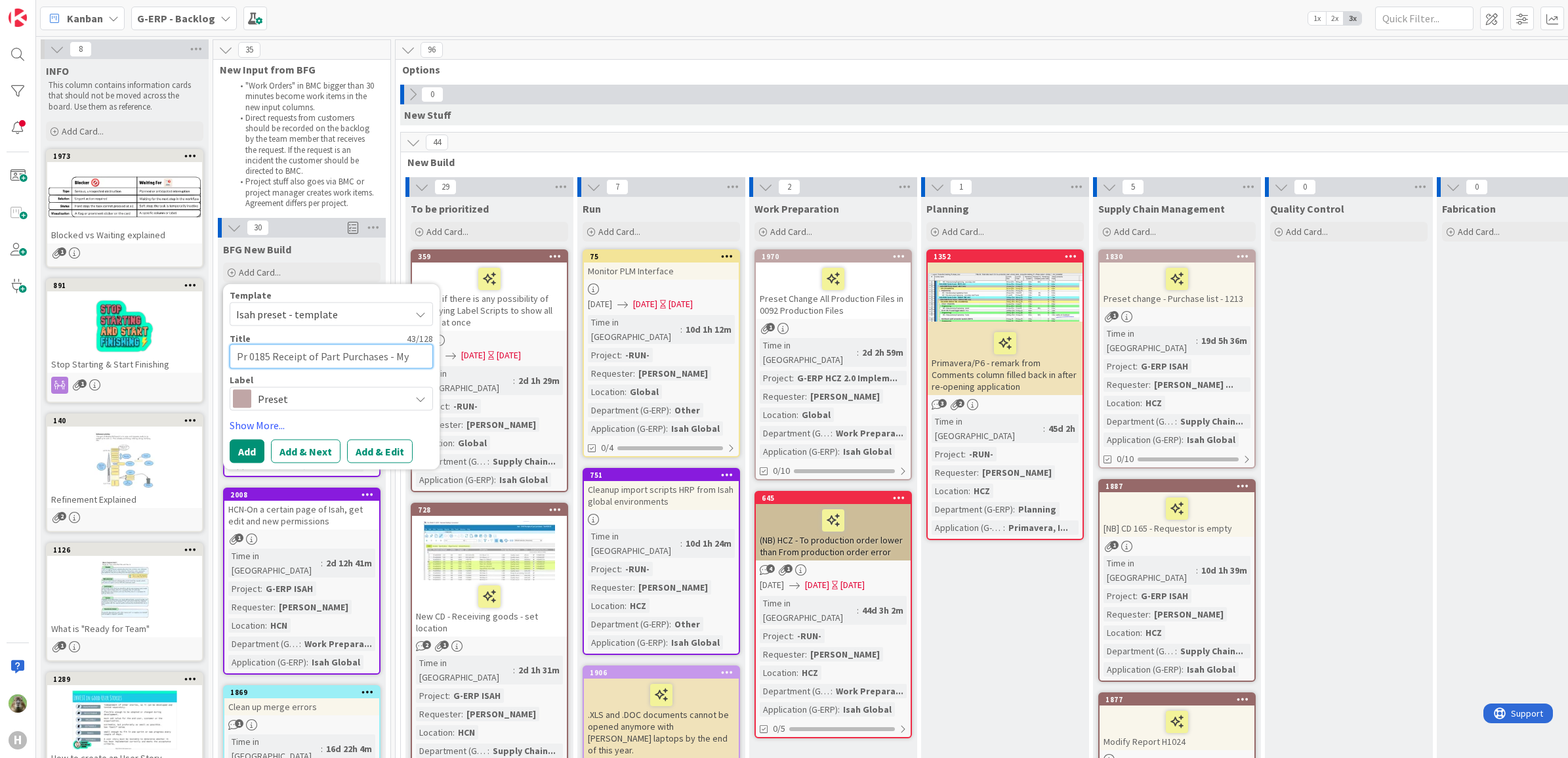
type textarea "x"
type textarea "Pre 0185 Receipt of Part Purchases - My Lines"
type textarea "x"
type textarea "Prese 0185 Receipt of Part Purchases - My Lines"
type textarea "x"
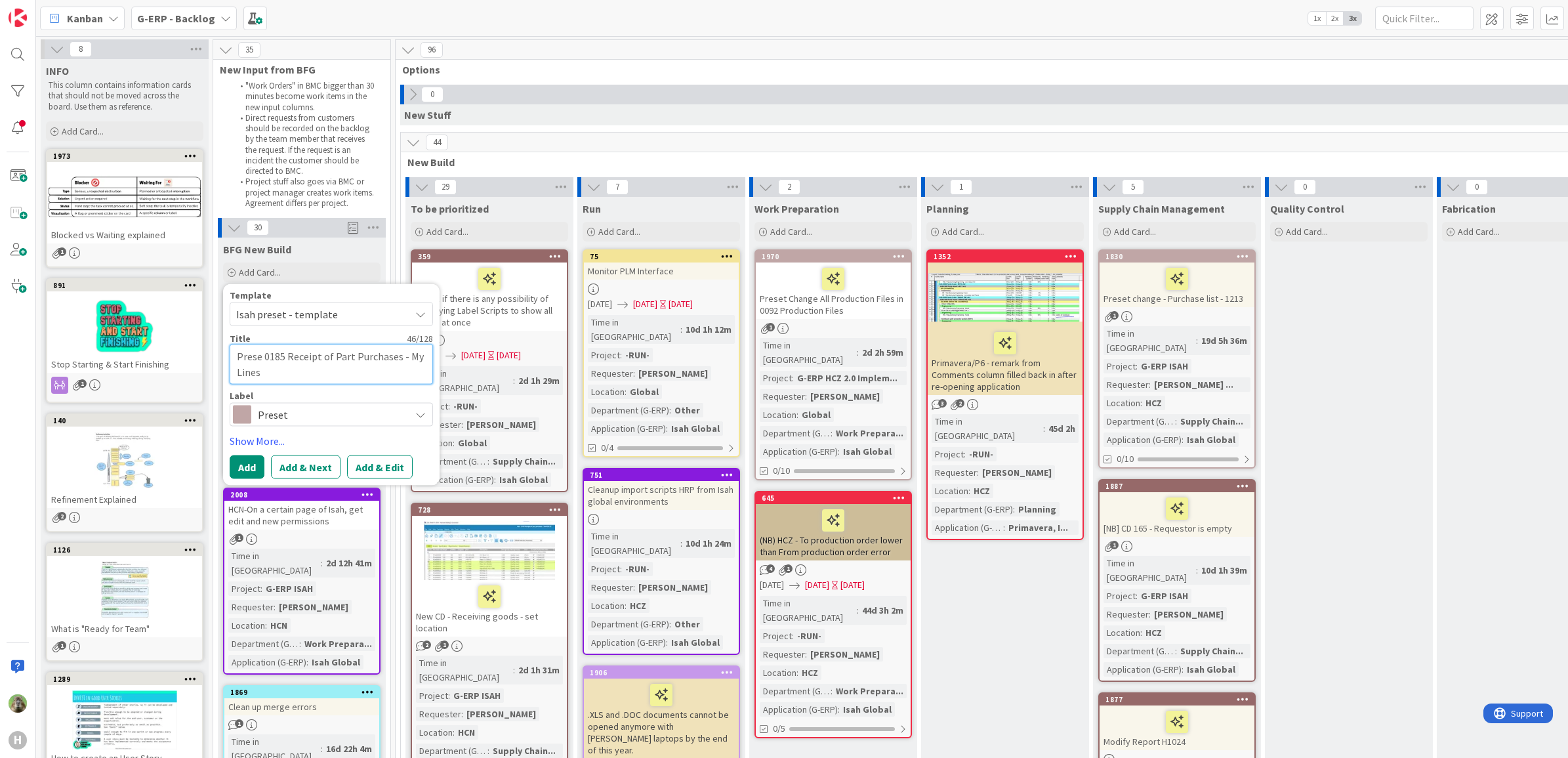
type textarea "Preset 0185 Receipt of Part Purchases - My Lines"
type textarea "x"
type textarea "Preset 0185 Receipt of Part Purchases - My Lines"
type textarea "x"
type textarea "Preset 0 0185 Receipt of Part Purchases - My Lines"
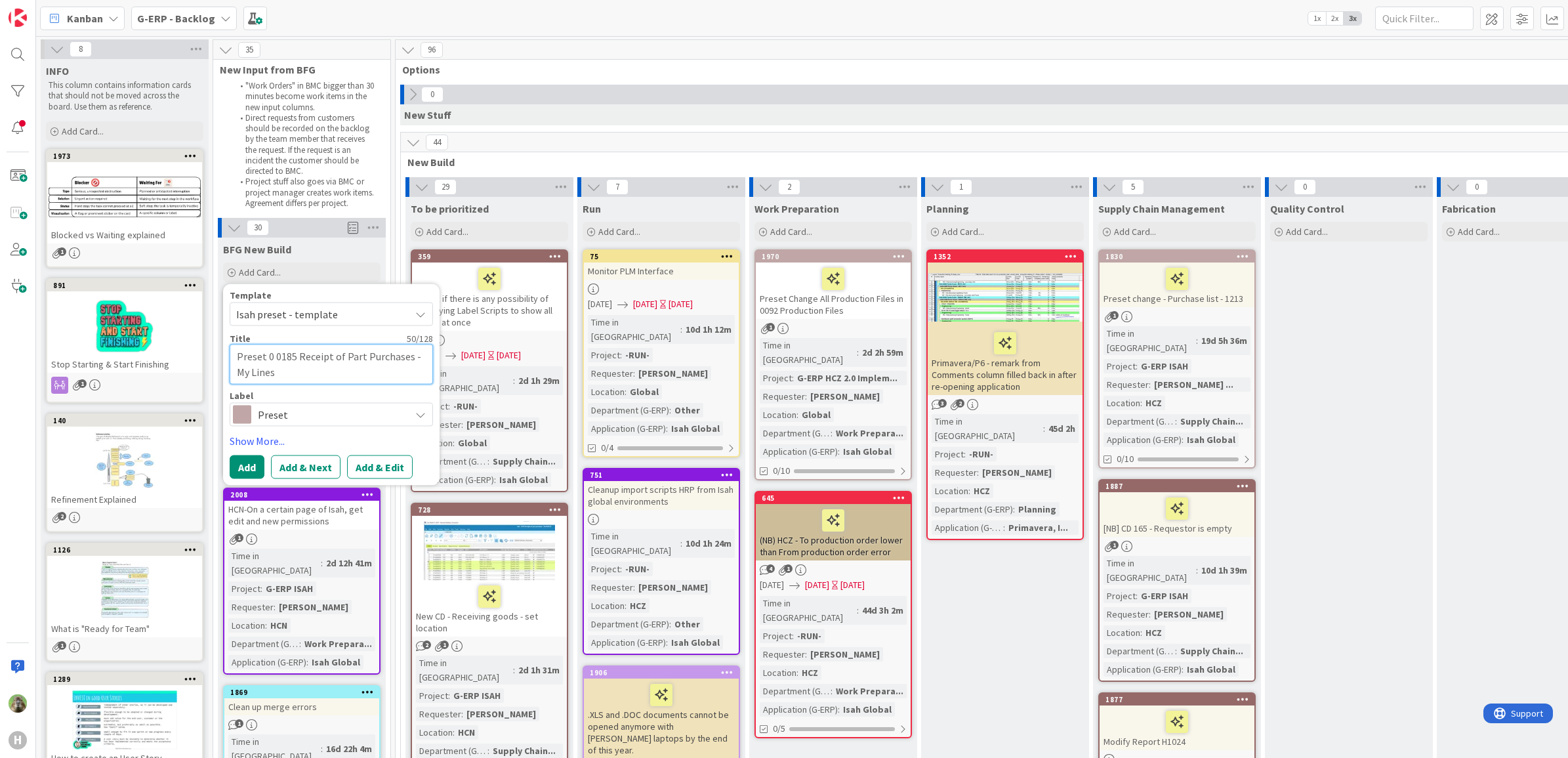
type textarea "x"
type textarea "Preset 0185 Receipt of Part Purchases - My Lines"
type textarea "x"
type textarea "Preset - 0185 Receipt of Part Purchases - My Lines"
click at [254, 473] on button "Add" at bounding box center [247, 467] width 35 height 23
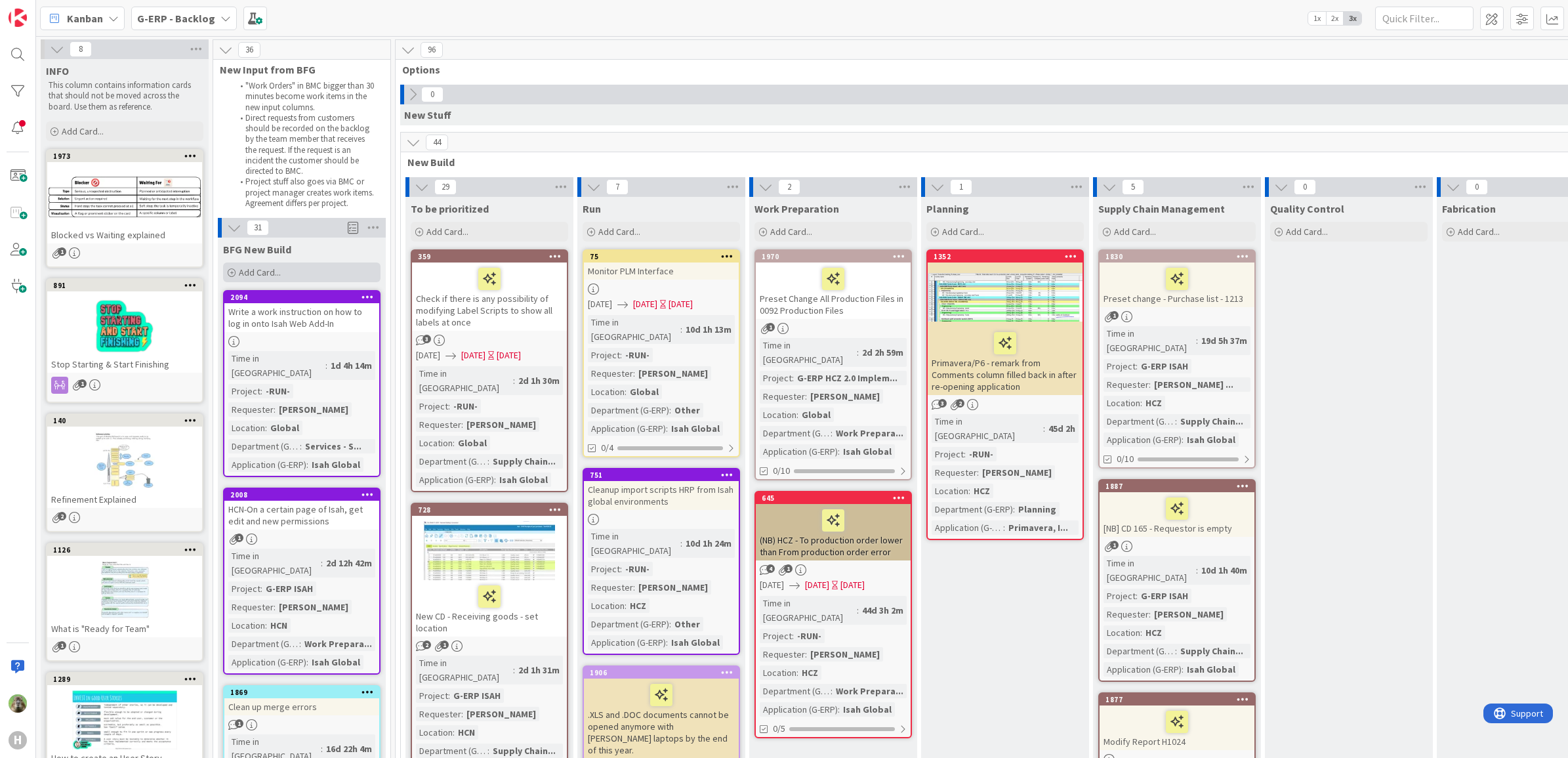
click at [290, 263] on div "Add Card..." at bounding box center [301, 272] width 157 height 20
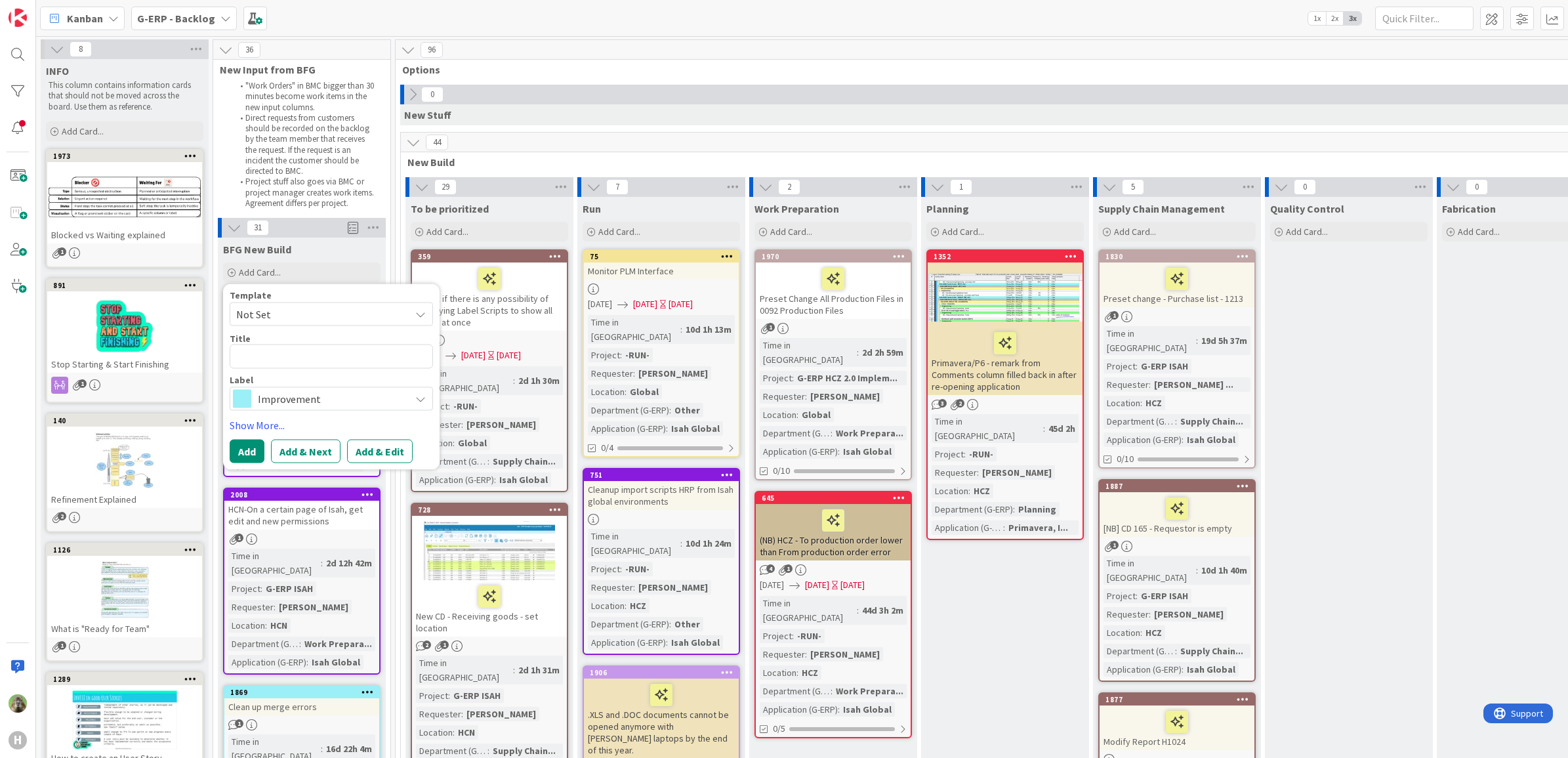
click at [293, 312] on span "Not Set" at bounding box center [317, 314] width 164 height 17
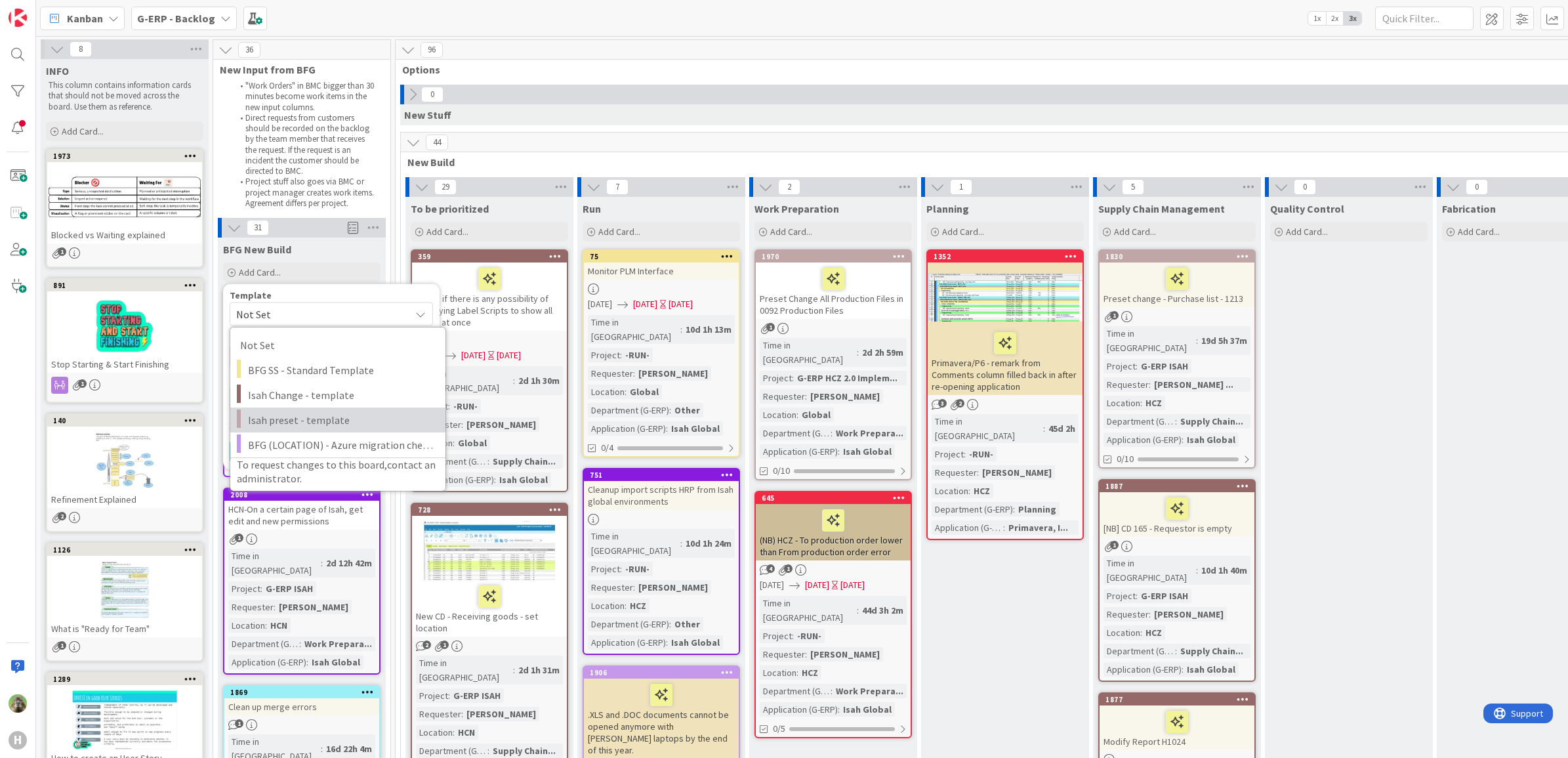
click at [305, 423] on span "Isah preset - template" at bounding box center [342, 419] width 188 height 17
type textarea "x"
type textarea "Isah preset - template"
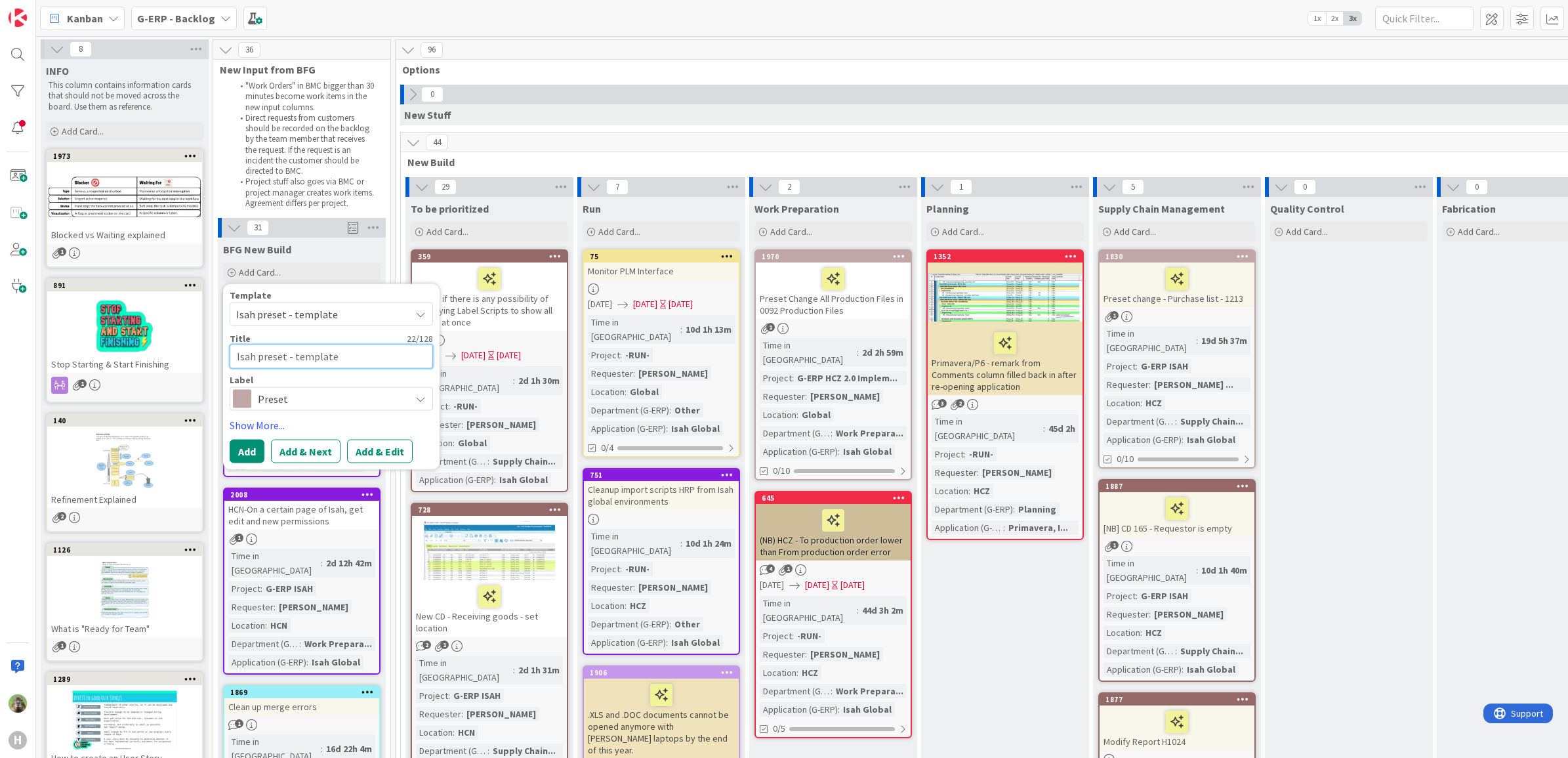
click at [300, 351] on textarea "Isah preset - template" at bounding box center [330, 356] width 203 height 24
paste textarea "CD_PRE_XXX 0184 Receipt of External Operation Purchases - Default Selection"
type textarea "x"
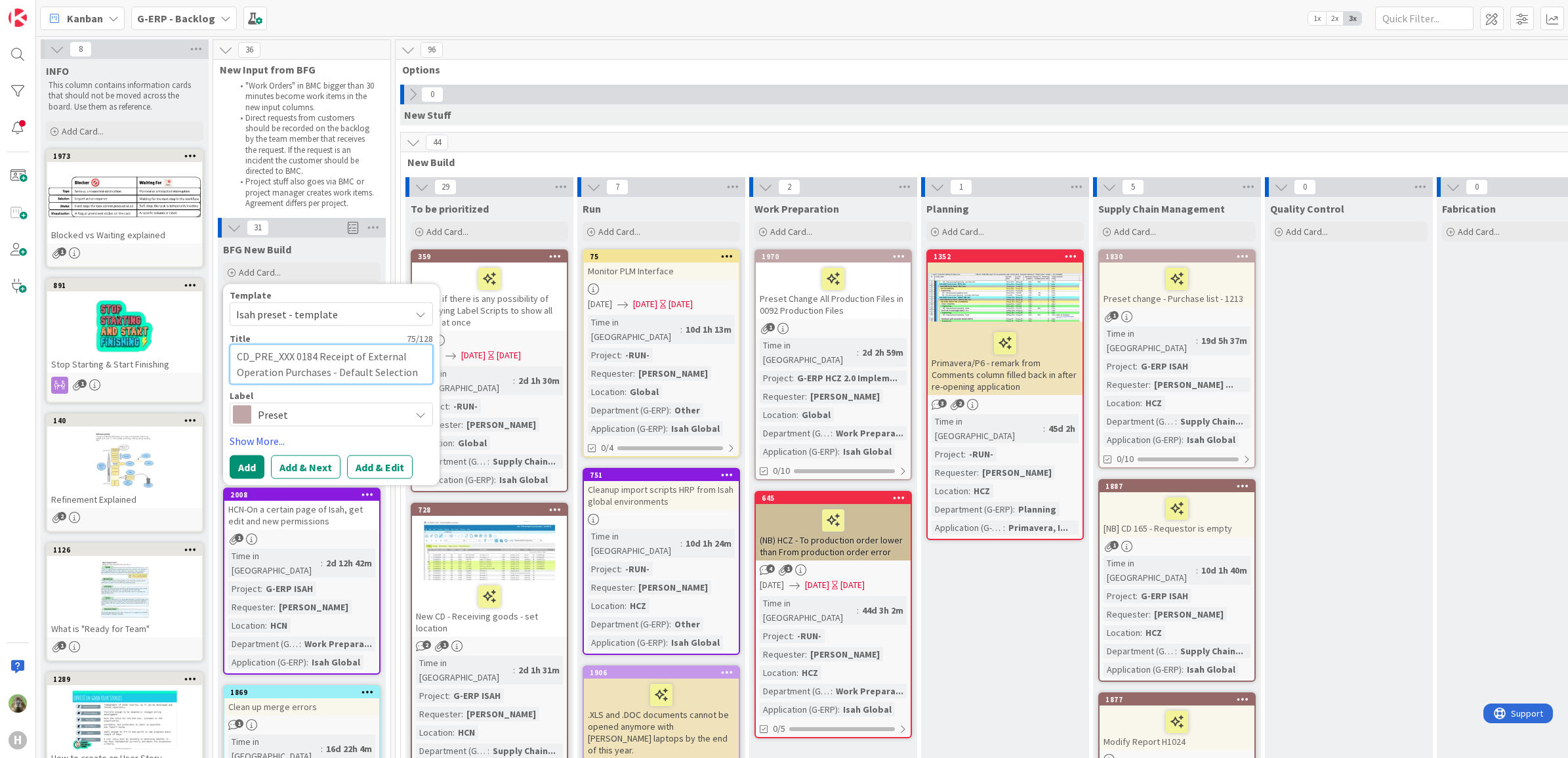
click at [294, 358] on textarea "CD_PRE_XXX 0184 Receipt of External Operation Purchases - Default Selection" at bounding box center [330, 364] width 203 height 40
drag, startPoint x: 296, startPoint y: 355, endPoint x: 138, endPoint y: 355, distance: 158.0
type textarea "P 0184 Receipt of External Operation Purchases - Default Selection"
type textarea "x"
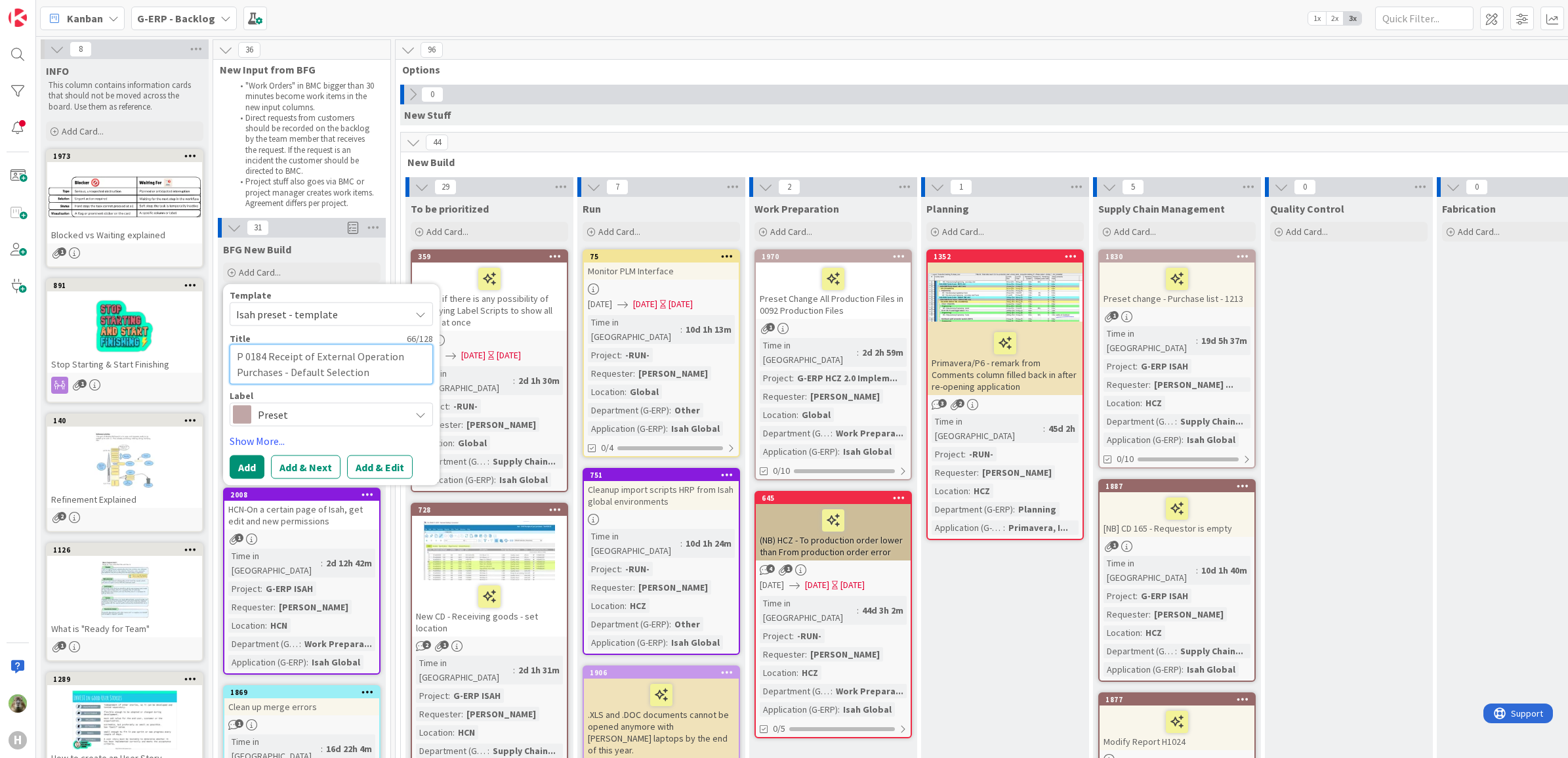
type textarea "Pr 0184 Receipt of External Operation Purchases - Default Selection"
type textarea "x"
type textarea "Pre 0184 Receipt of External Operation Purchases - Default Selection"
type textarea "x"
type textarea "Pres 0184 Receipt of External Operation Purchases - Default Selection"
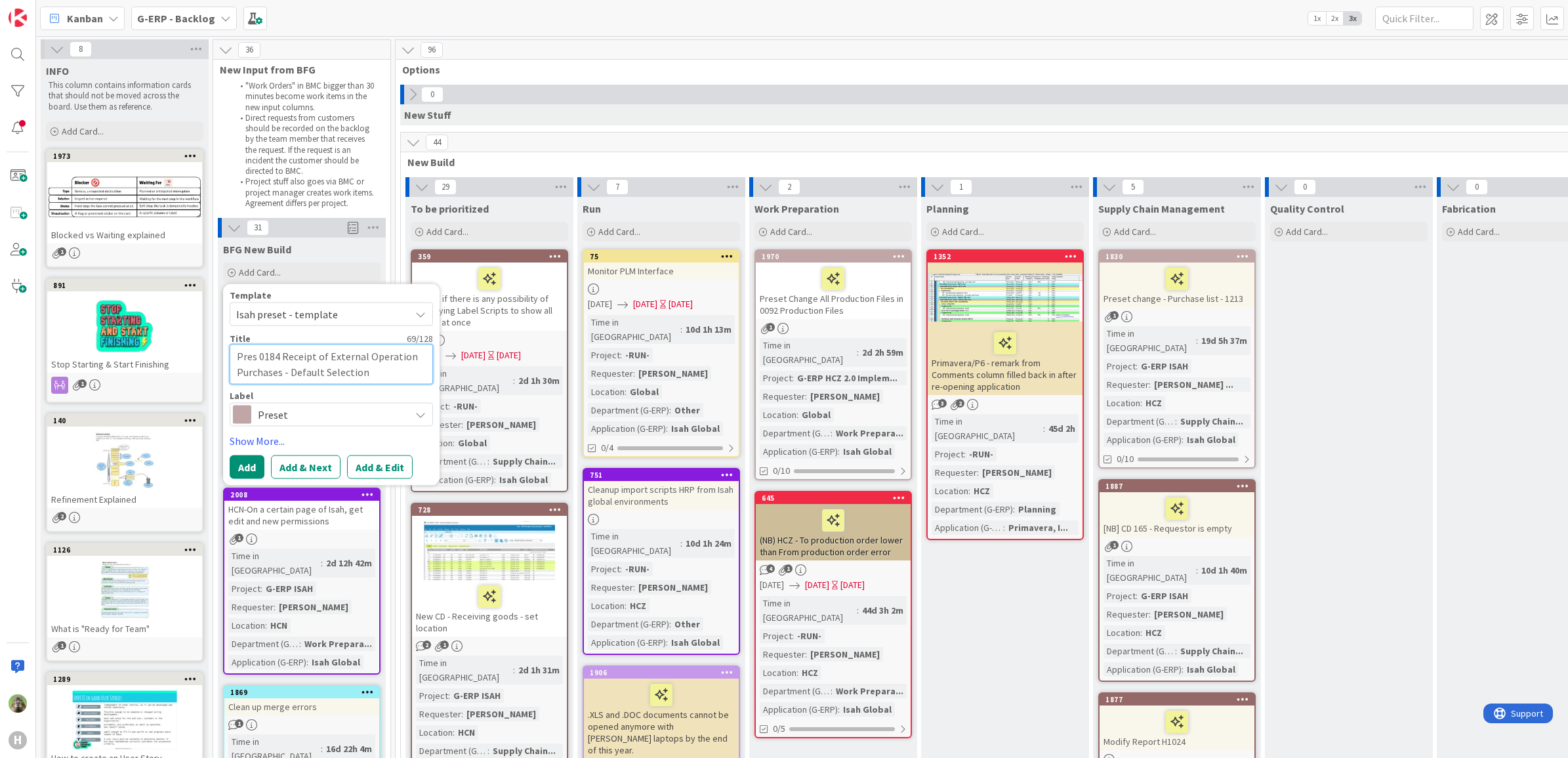
type textarea "x"
type textarea "Prese 0184 Receipt of External Operation Purchases - Default Selection"
type textarea "x"
type textarea "Preset 0184 Receipt of External Operation Purchases - Default Selection"
type textarea "x"
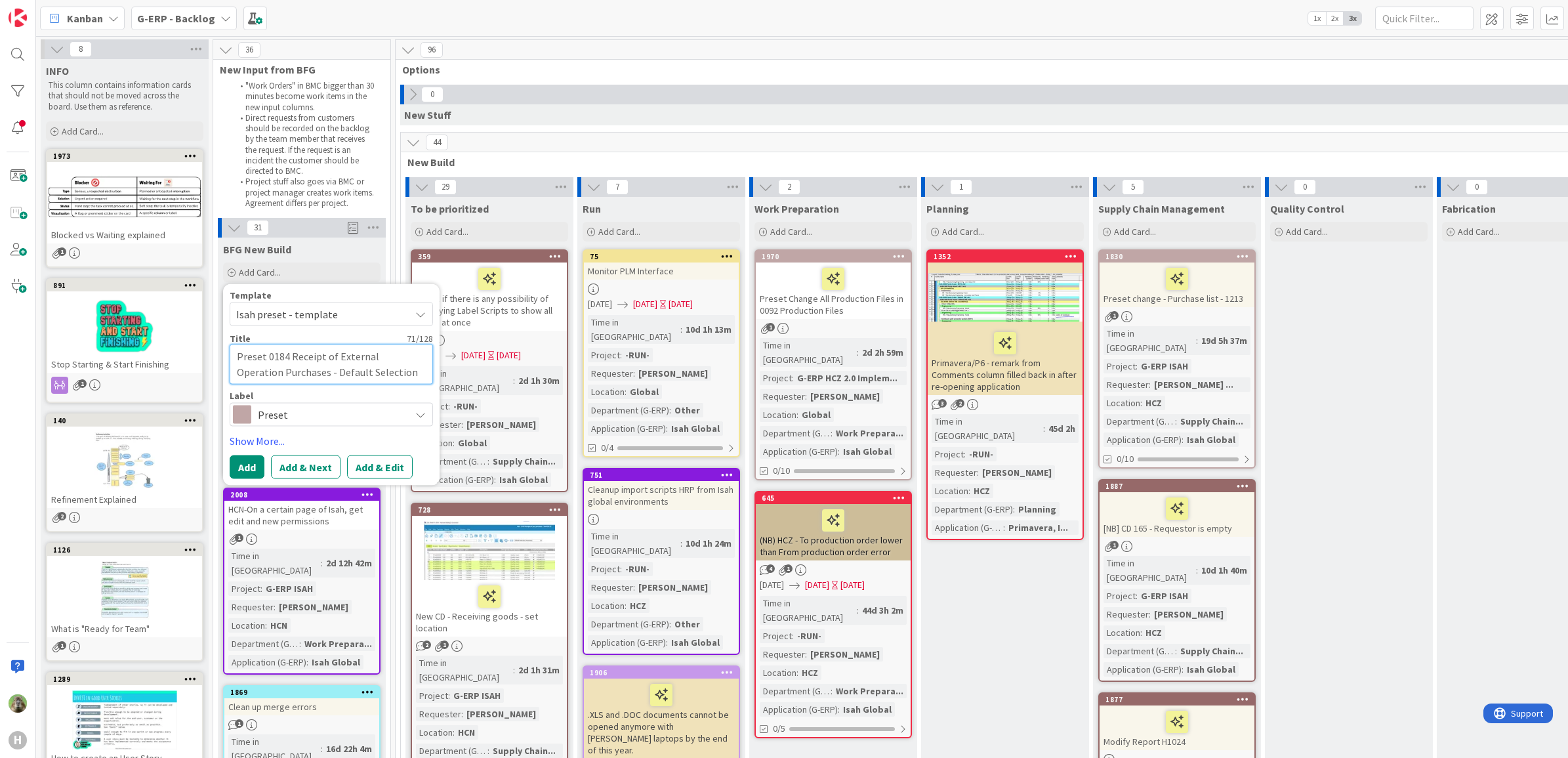
type textarea "Preset 0184 Receipt of External Operation Purchases - Default Selection"
type textarea "x"
type textarea "Preset - 0184 Receipt of External Operation Purchases - Default Selection"
click at [256, 467] on button "Add" at bounding box center [247, 467] width 35 height 23
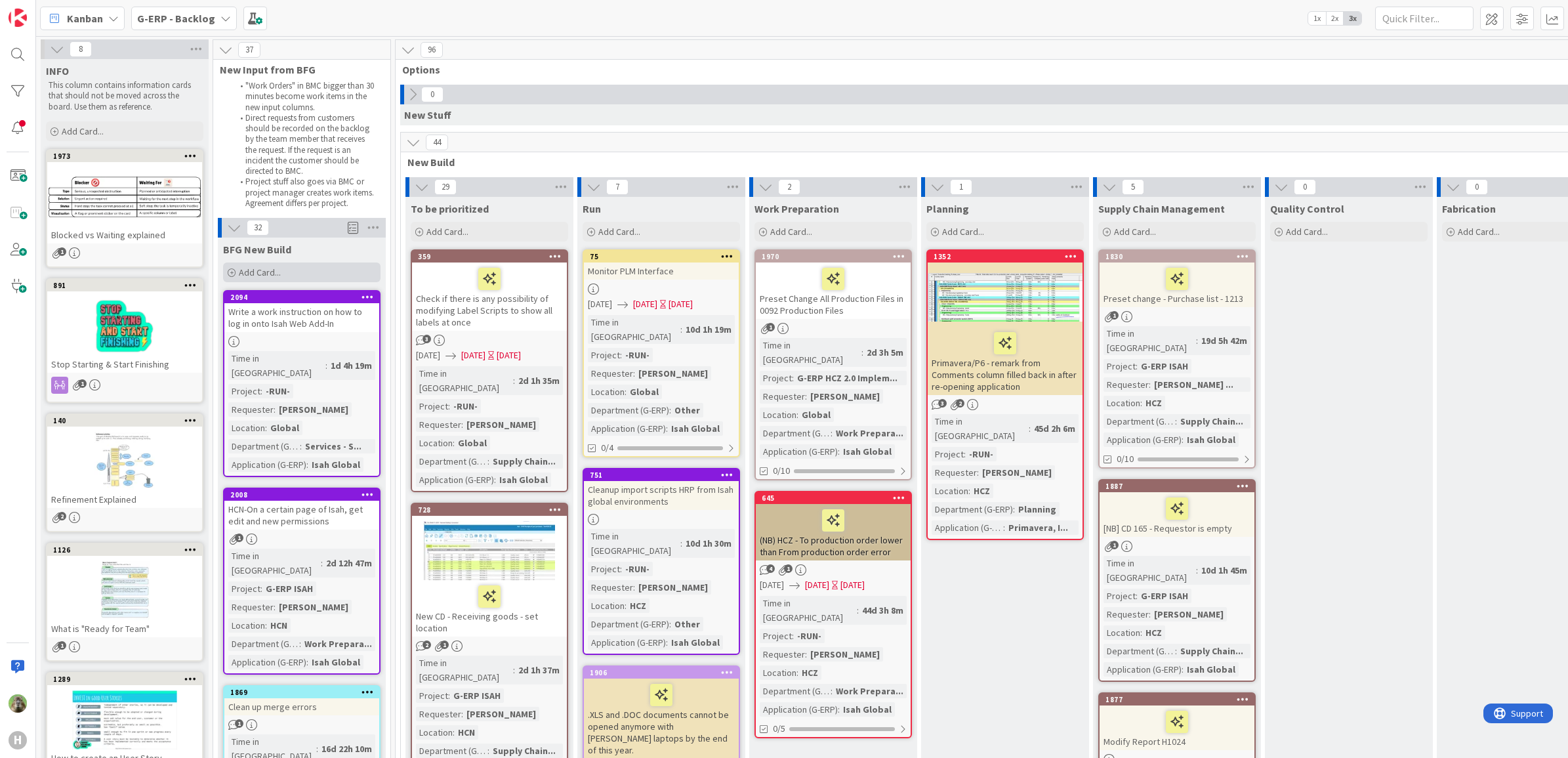
click at [253, 280] on div "Add Card..." at bounding box center [301, 272] width 157 height 20
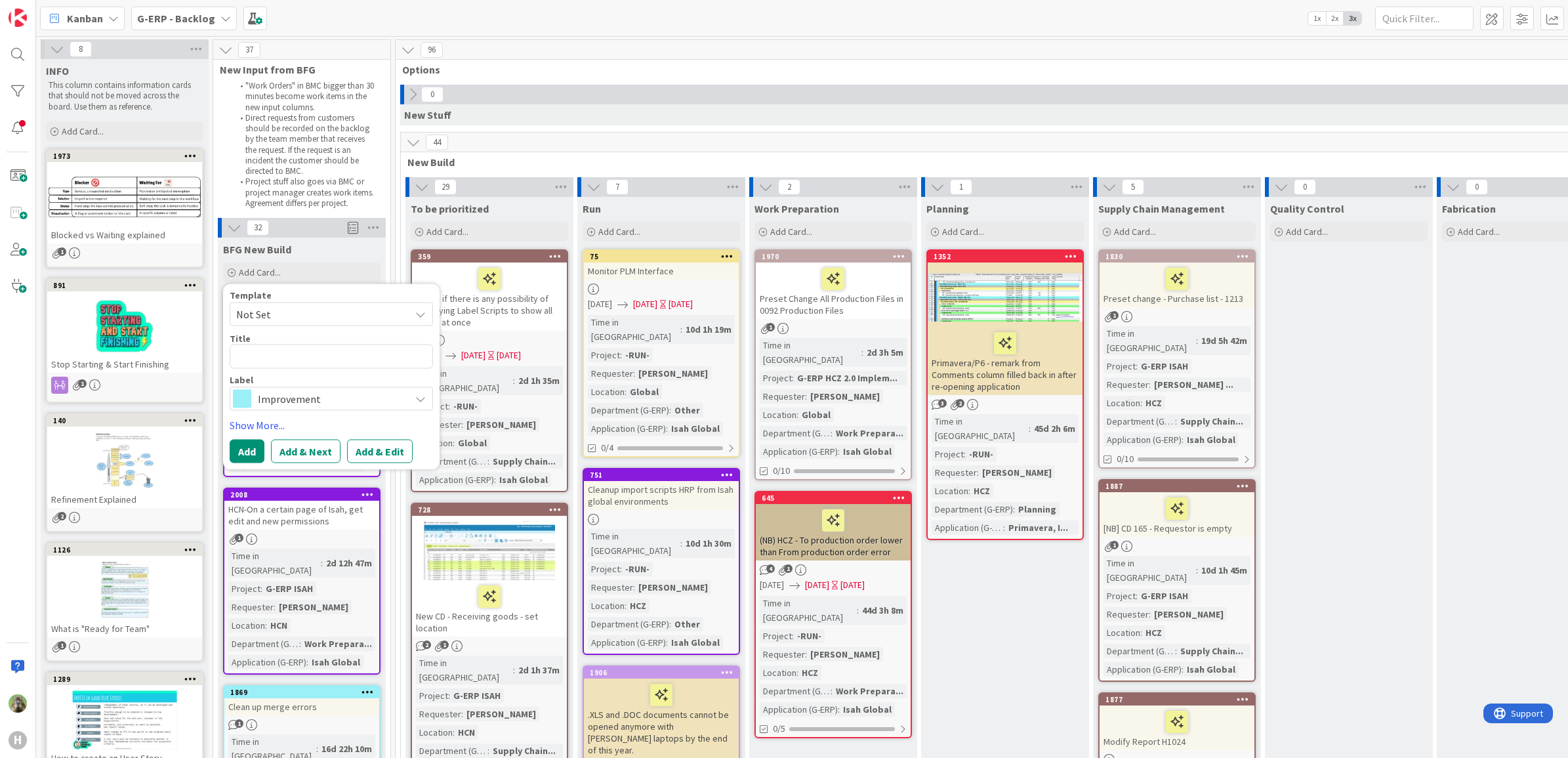
click at [413, 313] on span "Not Set" at bounding box center [330, 314] width 203 height 23
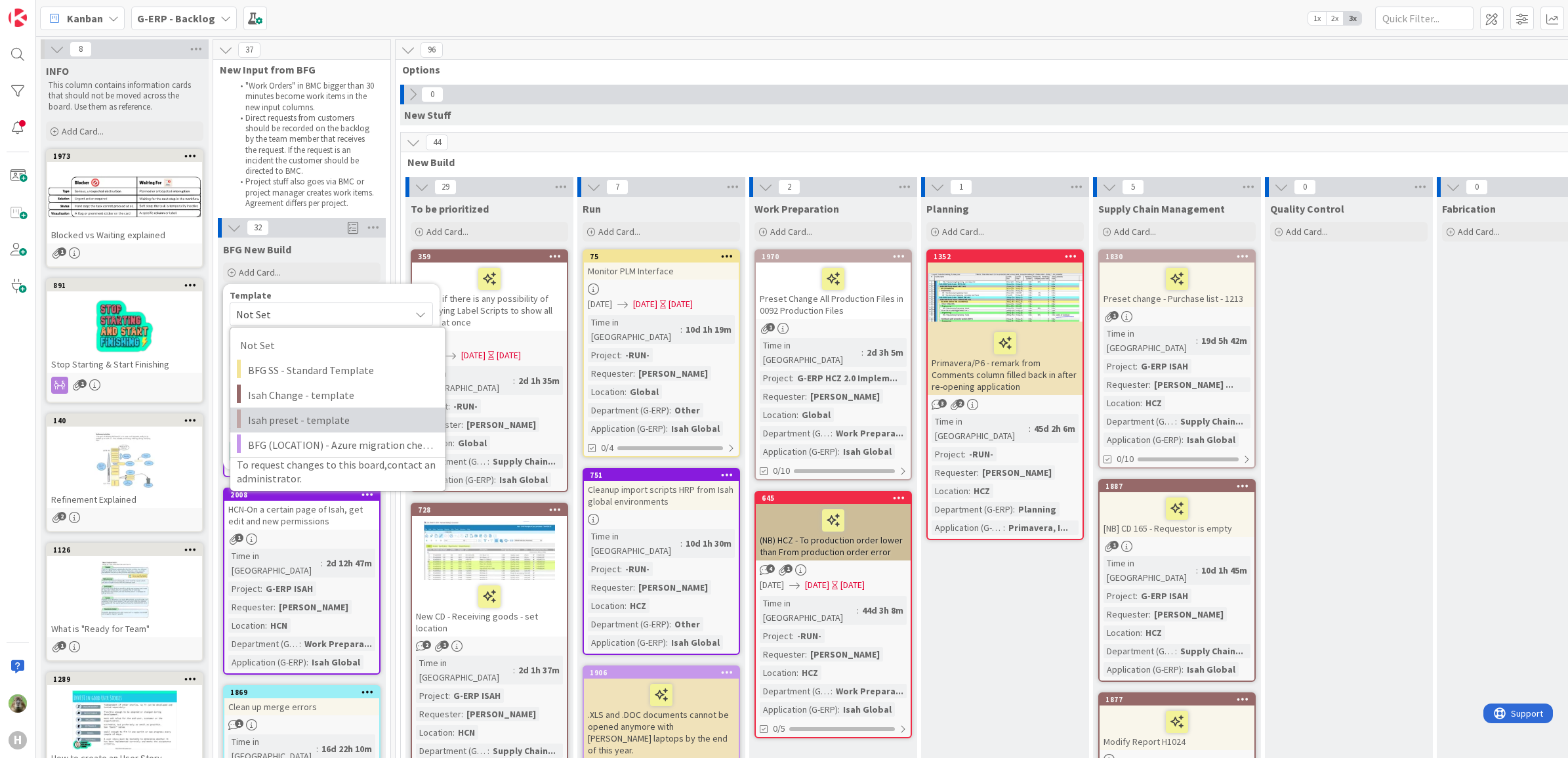
click at [310, 408] on link "Isah preset - template" at bounding box center [338, 420] width 215 height 25
type textarea "x"
type textarea "Isah preset - template"
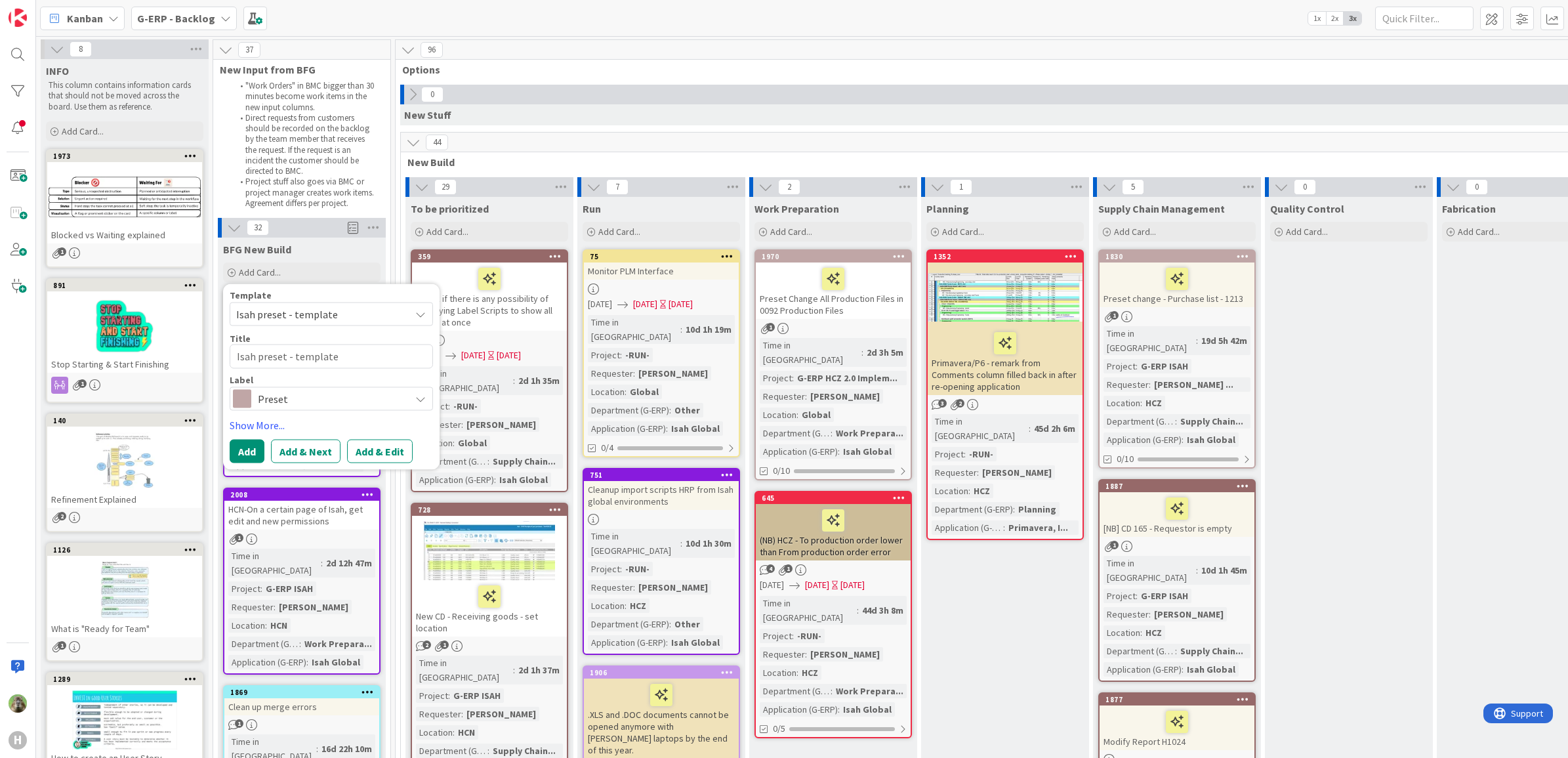
click at [309, 369] on div "Template Isah preset - template Not Set BFG SS - Standard Template Isah Change …" at bounding box center [330, 350] width 203 height 120
click at [322, 352] on textarea "Isah preset - template" at bounding box center [330, 356] width 203 height 24
paste textarea "CD_PRE_XXX 0184 Receipt of External Operation Purchases - My Lines"
type textarea "x"
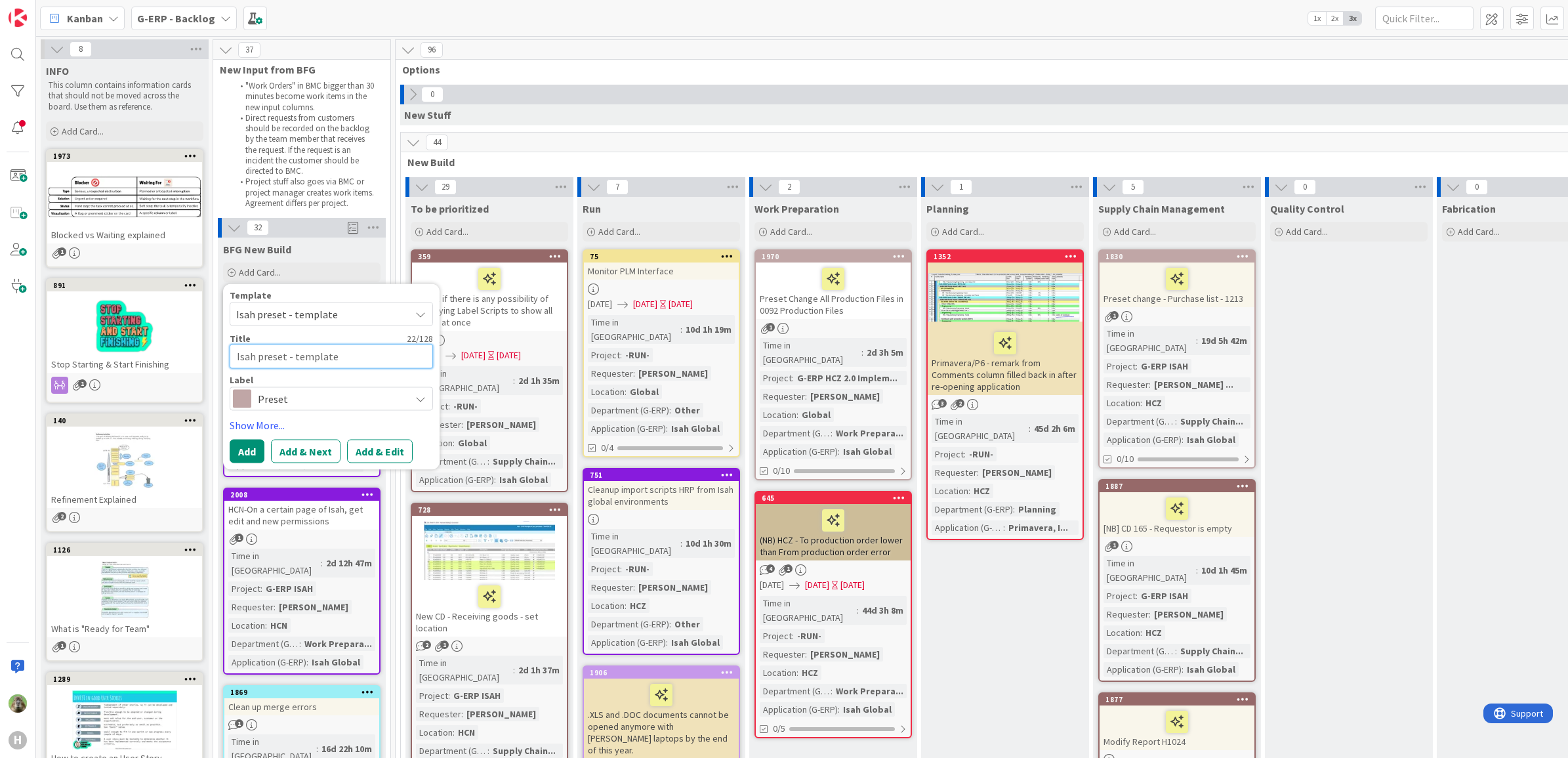
type textarea "CD_PRE_XXX 0184 Receipt of External Operation Purchases - My Lines"
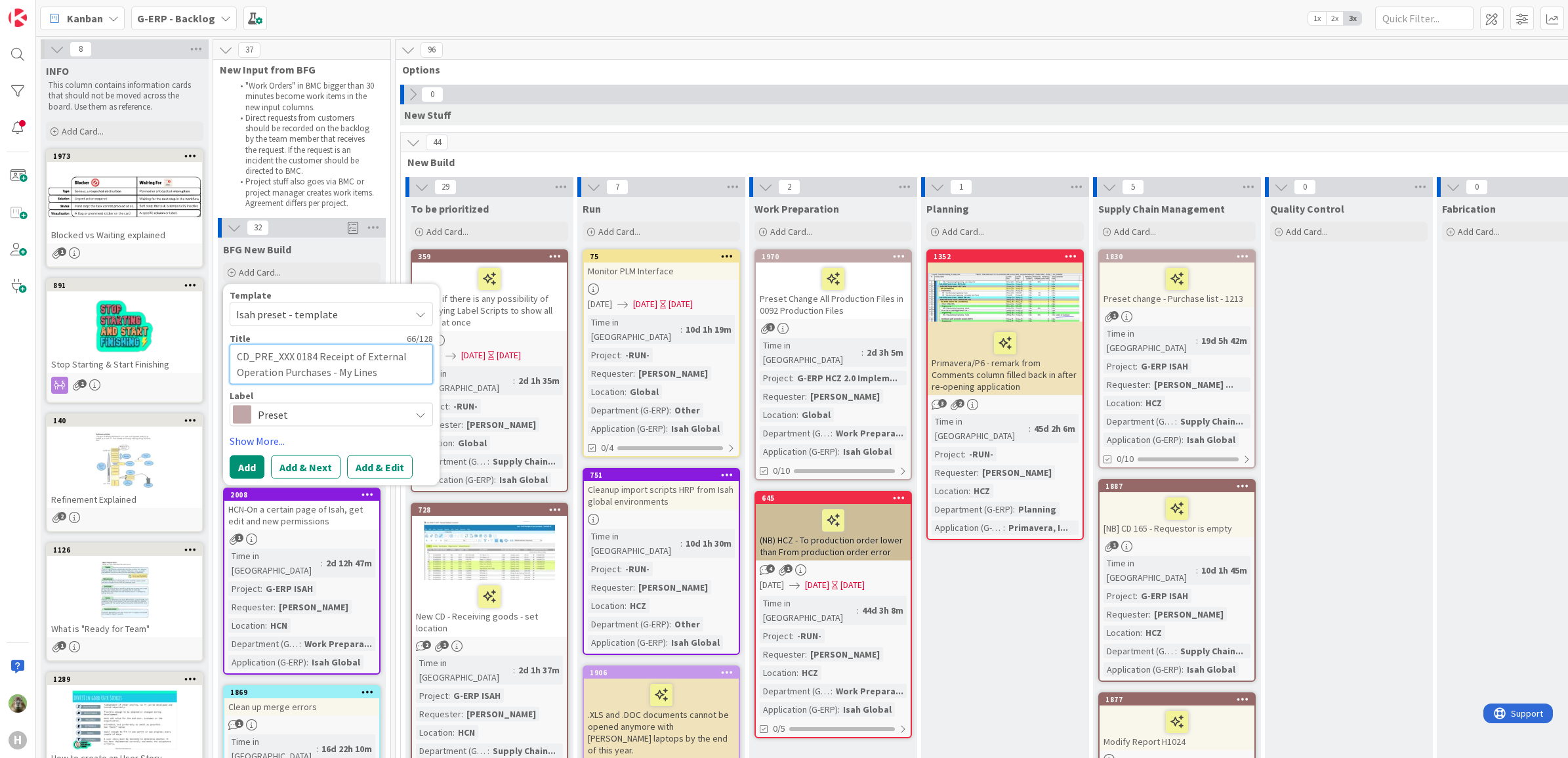
drag, startPoint x: 292, startPoint y: 358, endPoint x: 230, endPoint y: 353, distance: 62.2
click at [230, 353] on textarea "CD_PRE_XXX 0184 Receipt of External Operation Purchases - My Lines" at bounding box center [330, 364] width 203 height 40
type textarea "x"
type textarea "P 0184 Receipt of External Operation Purchases - My Lines"
type textarea "x"
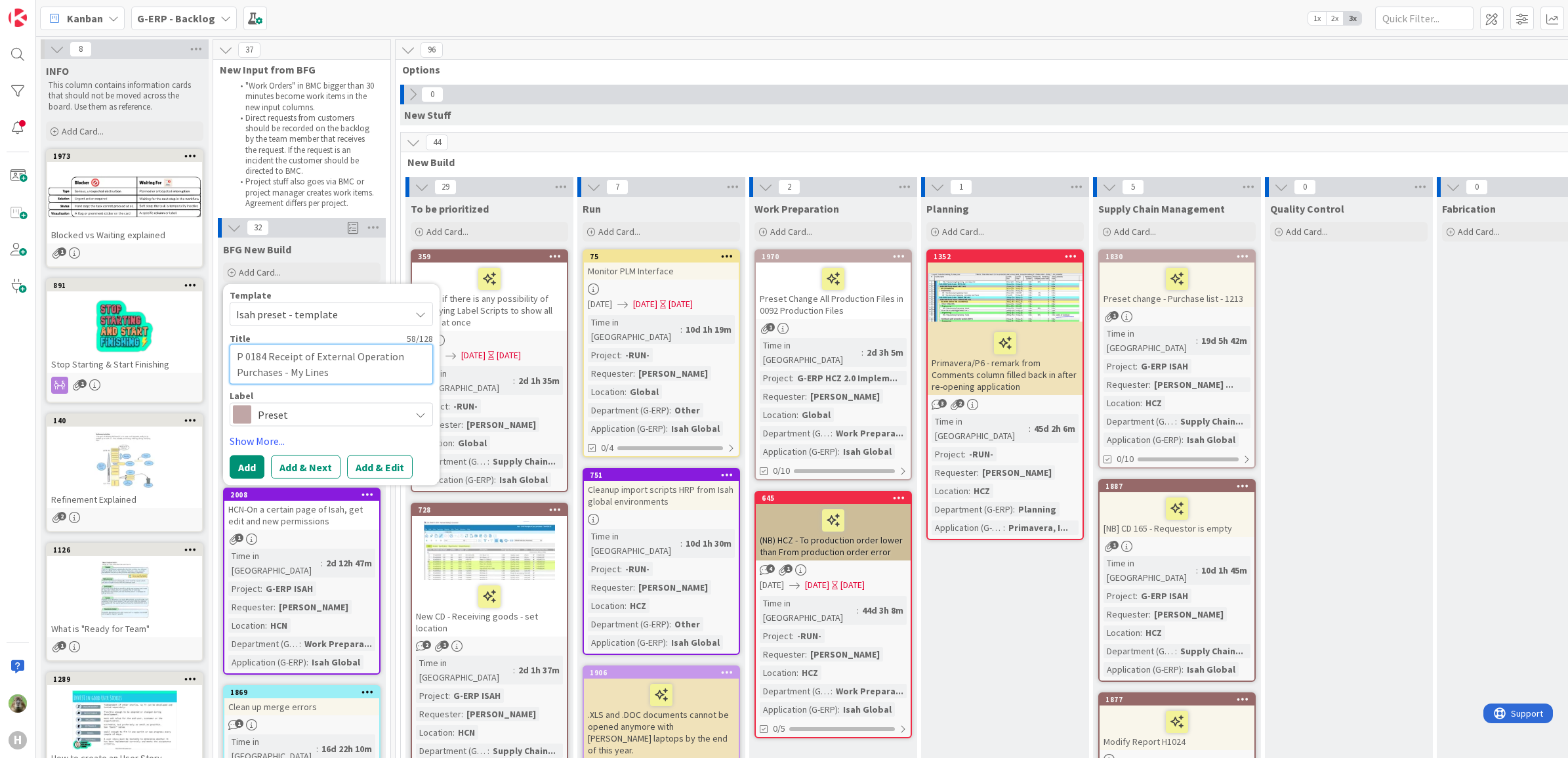
type textarea "Pr 0184 Receipt of External Operation Purchases - My Lines"
type textarea "x"
type textarea "Pre 0184 Receipt of External Operation Purchases - My Lines"
type textarea "x"
type textarea "Pres 0184 Receipt of External Operation Purchases - My Lines"
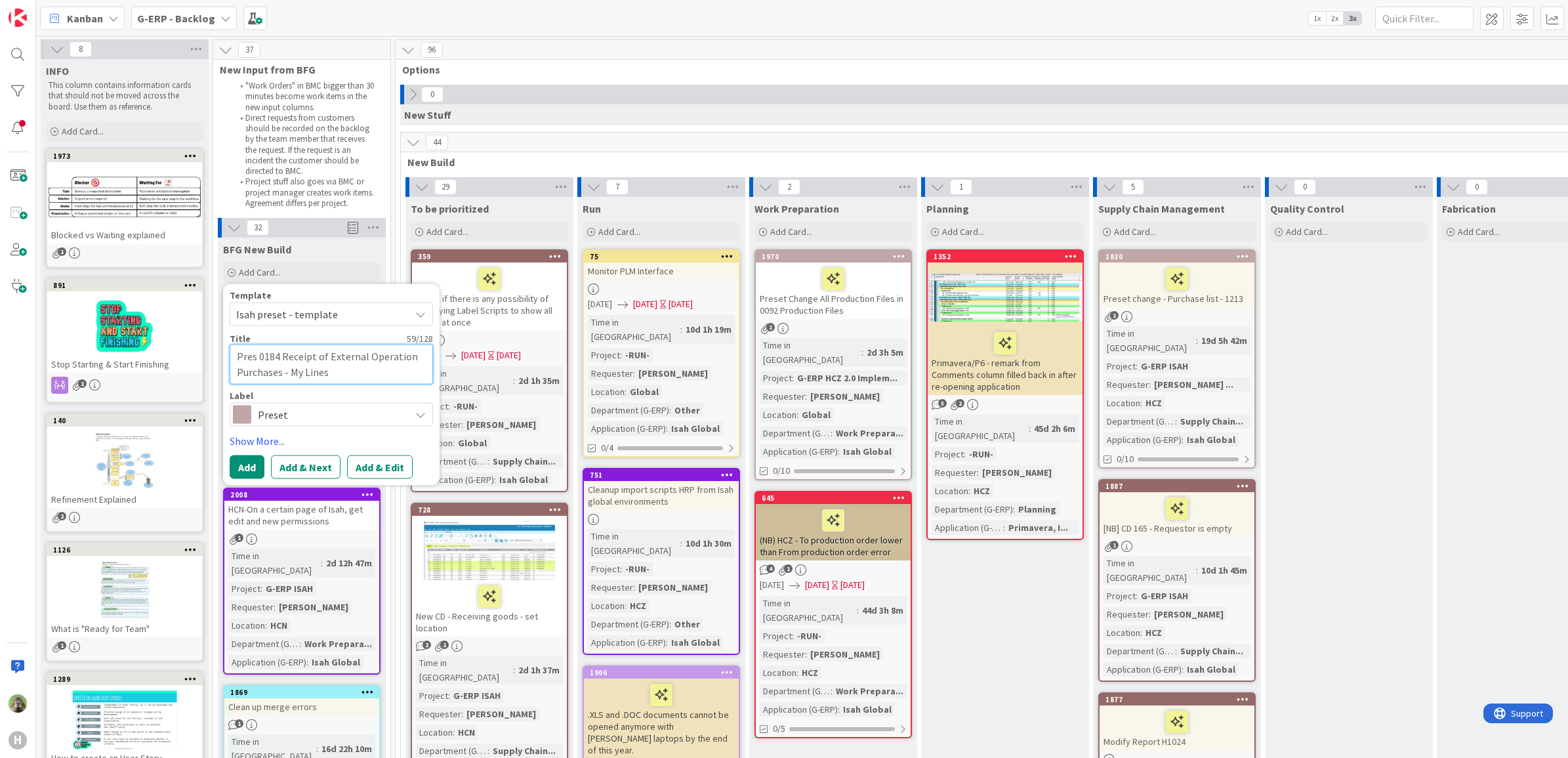
type textarea "x"
type textarea "Prese 0184 Receipt of External Operation Purchases - My Lines"
type textarea "x"
type textarea "Preset 0184 Receipt of External Operation Purchases - My Lines"
type textarea "x"
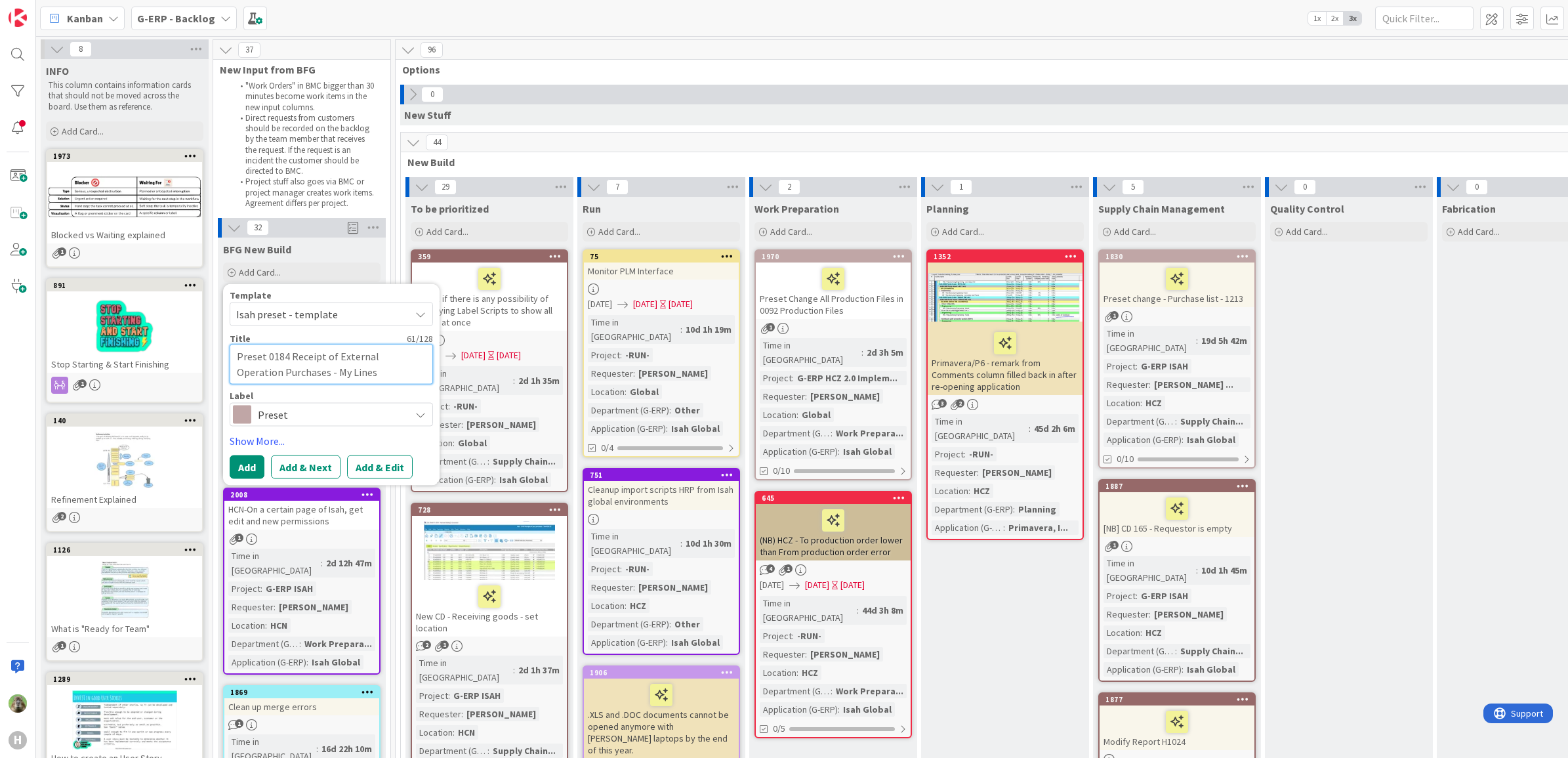
type textarea "Preset 0184 Receipt of External Operation Purchases - My Lines"
type textarea "x"
type textarea "Preset - 0184 Receipt of External Operation Purchases - My Lines"
click at [260, 462] on button "Add" at bounding box center [247, 467] width 35 height 23
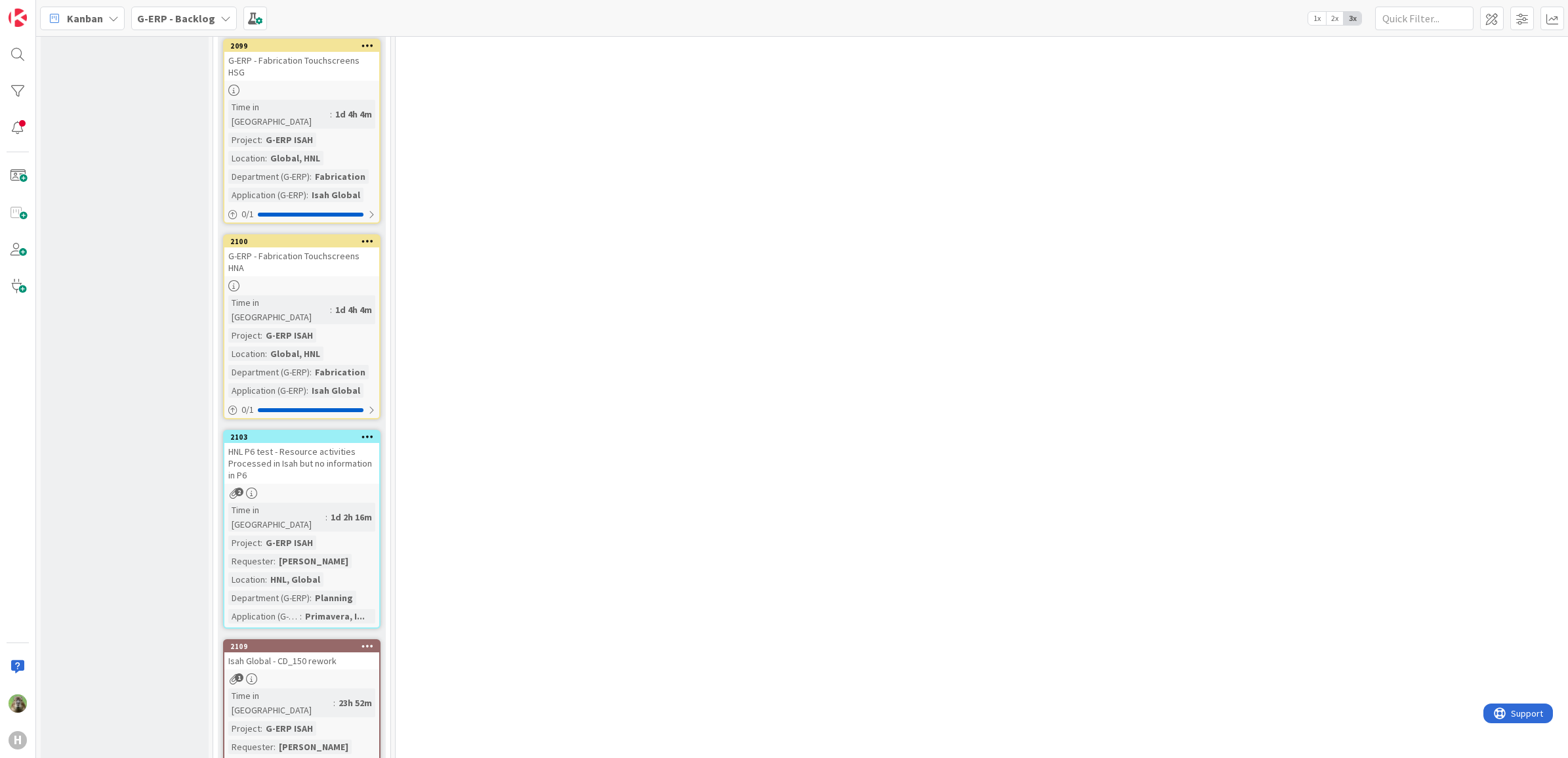
scroll to position [5085, 0]
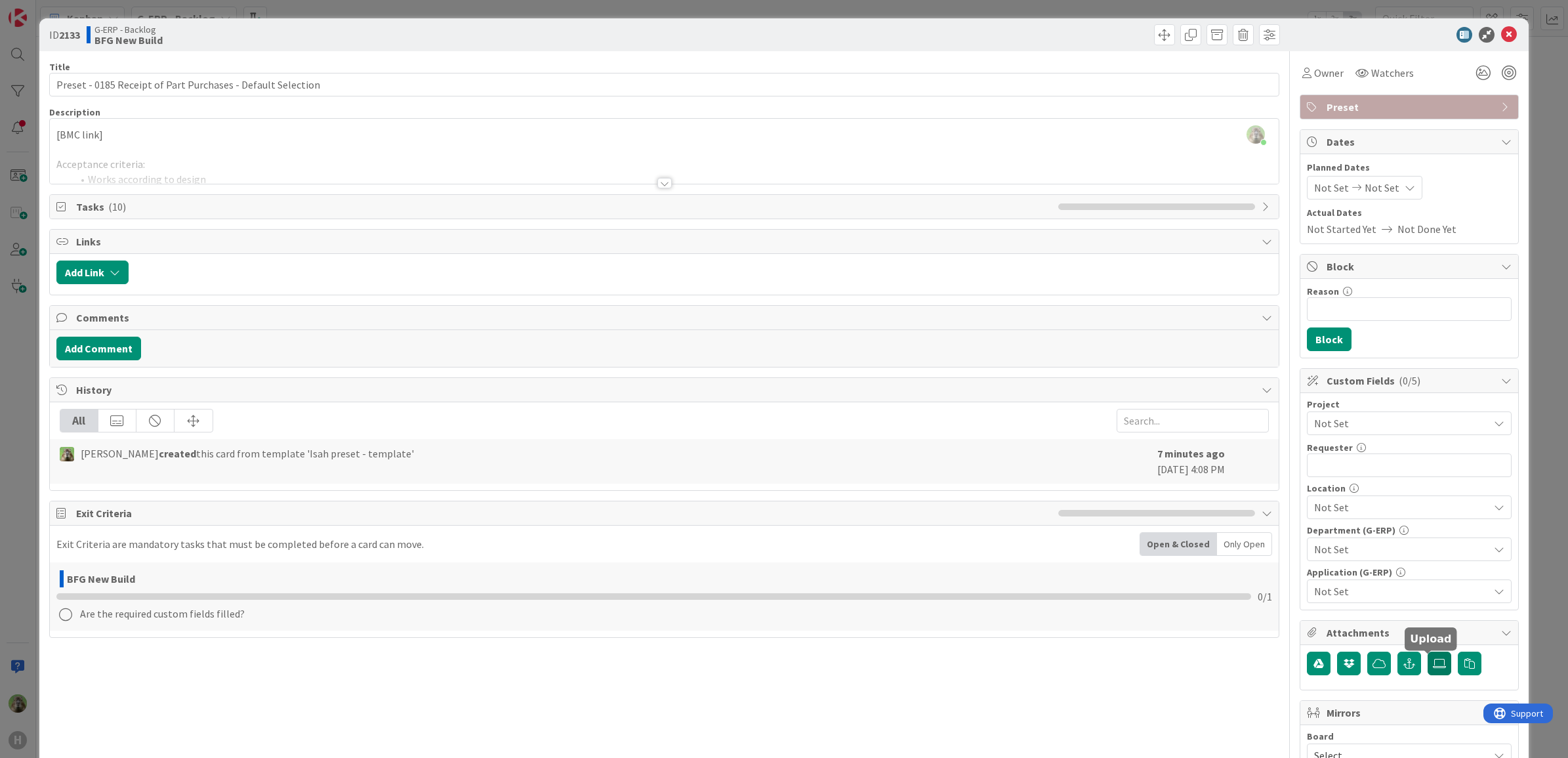
click at [1433, 667] on icon at bounding box center [1439, 663] width 13 height 10
click at [1428, 652] on input "file" at bounding box center [1428, 652] width 0 height 0
click at [1433, 661] on icon at bounding box center [1439, 663] width 13 height 10
click at [1428, 652] on input "file" at bounding box center [1428, 652] width 0 height 0
click at [1371, 425] on span "Not Set" at bounding box center [1398, 423] width 168 height 18
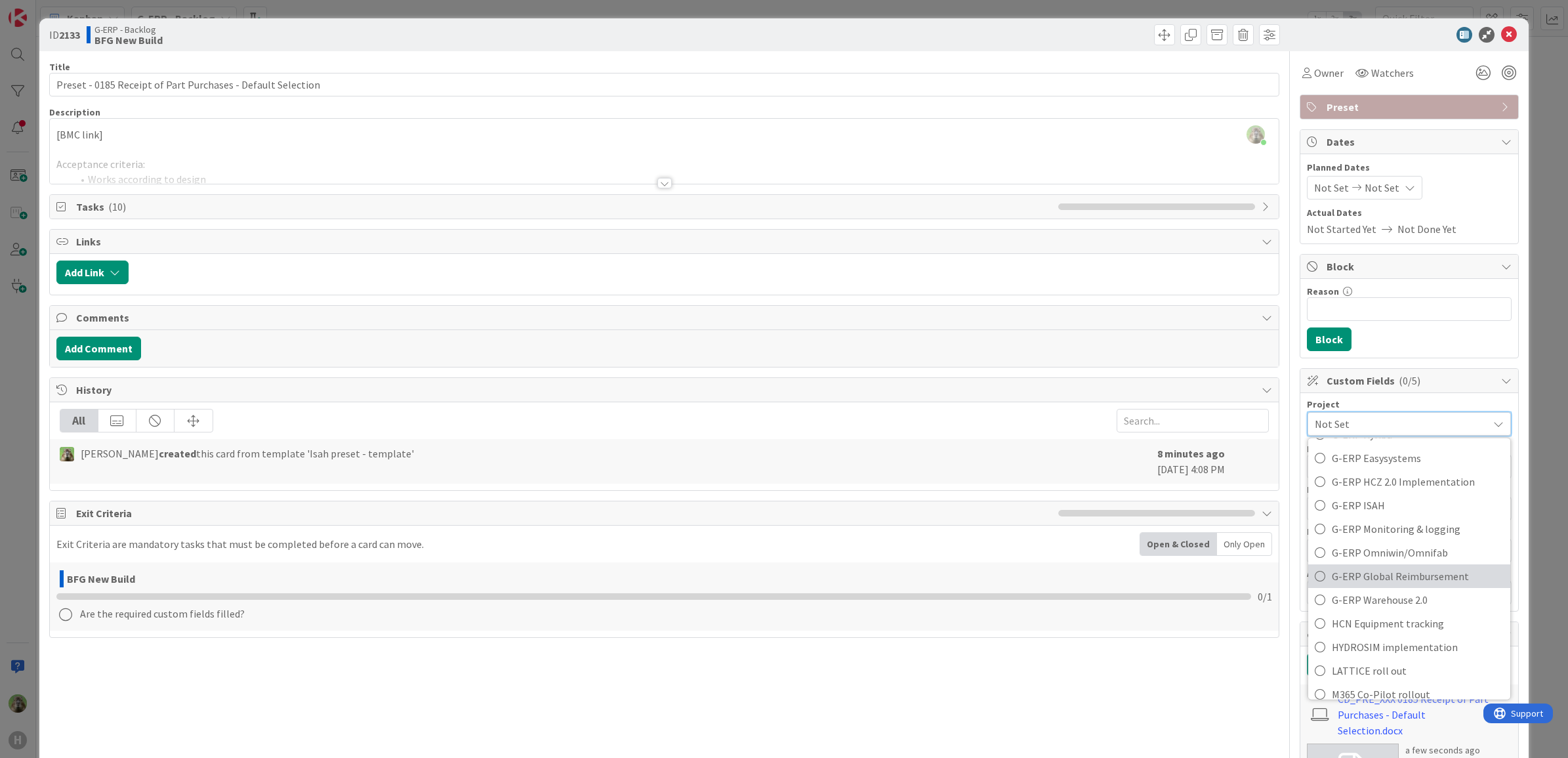
scroll to position [492, 0]
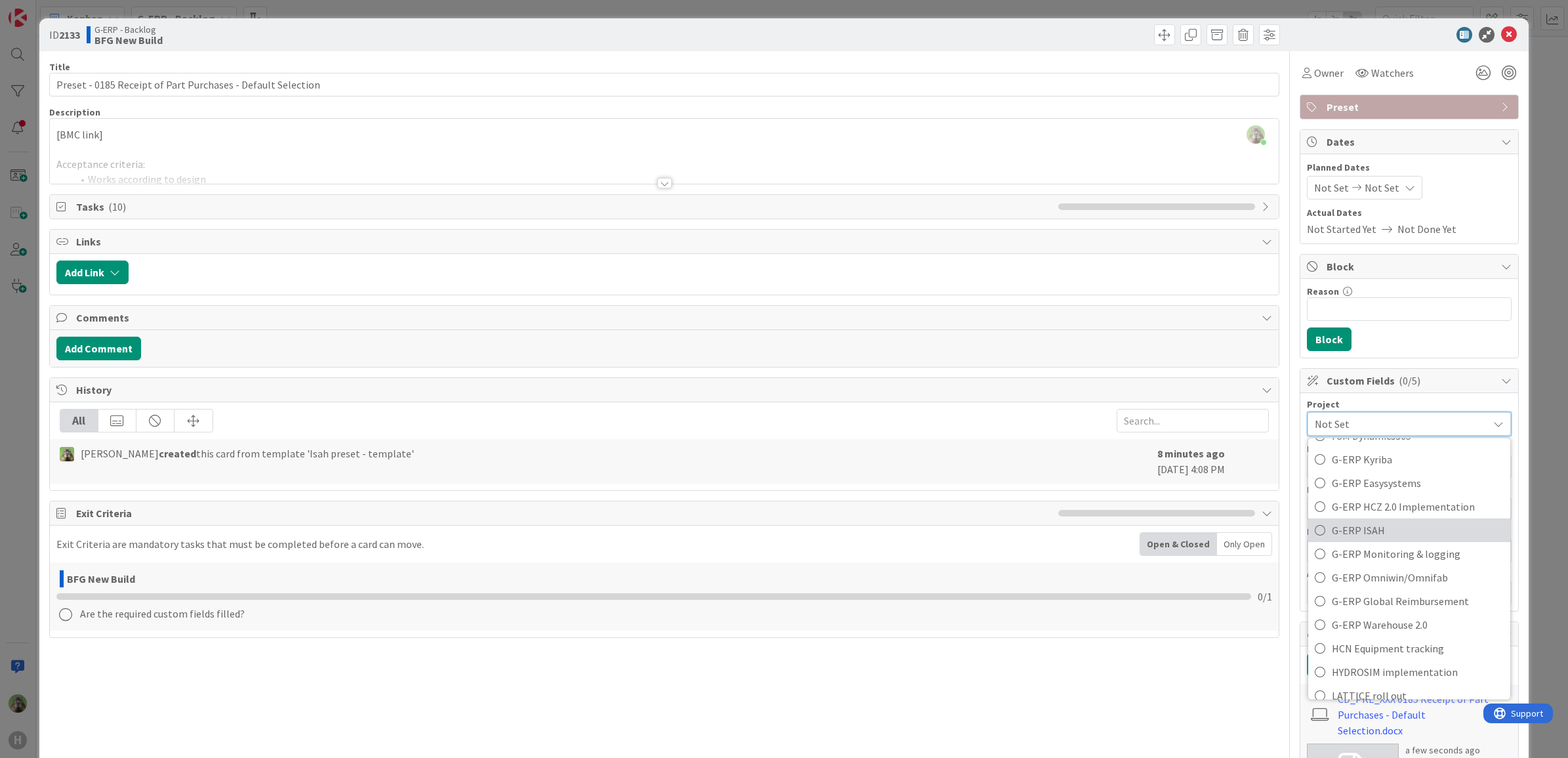
click at [1356, 537] on span "G-ERP ISAH" at bounding box center [1417, 530] width 172 height 20
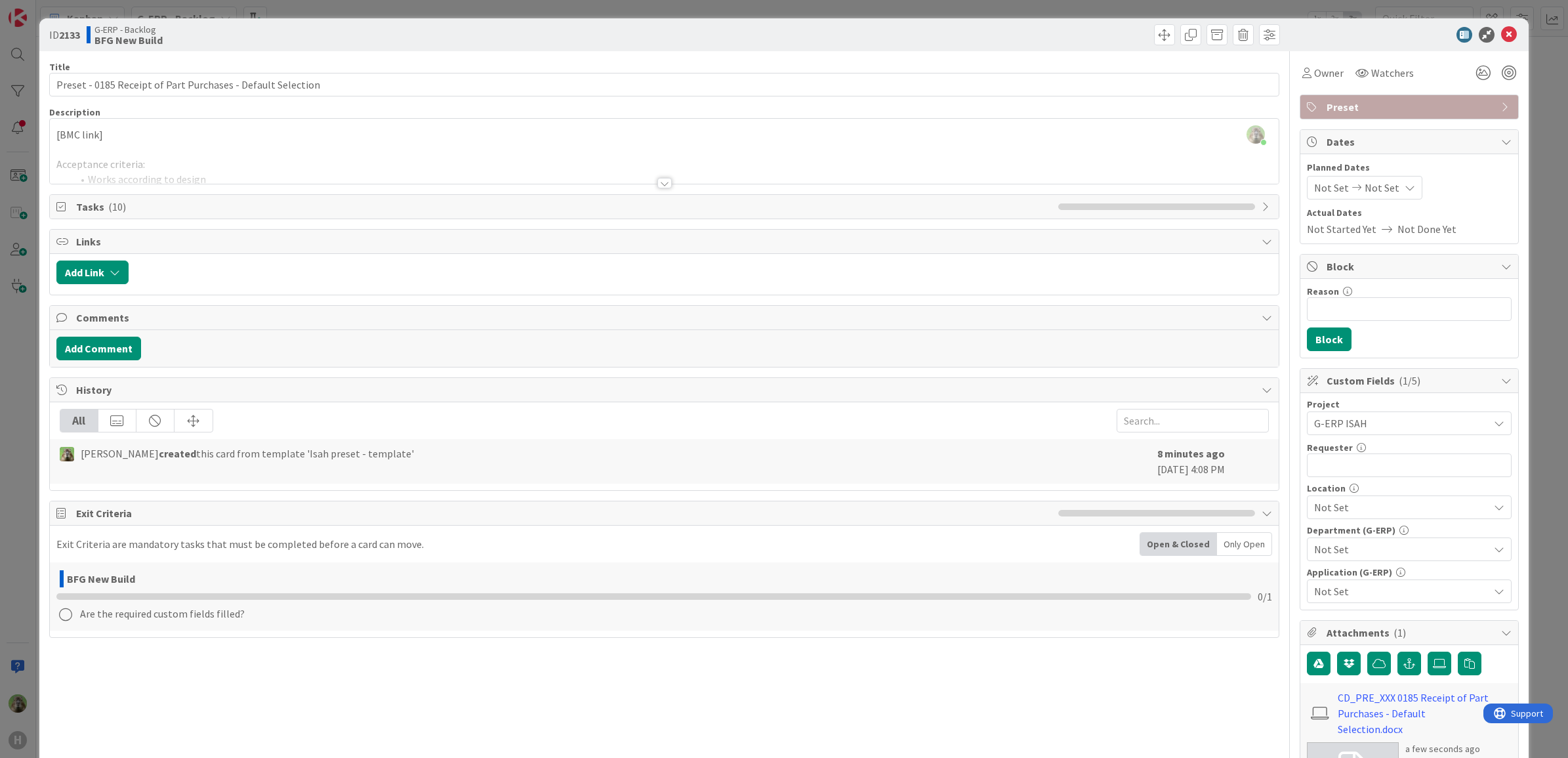
click at [1393, 515] on span "Not Set" at bounding box center [1401, 508] width 175 height 16
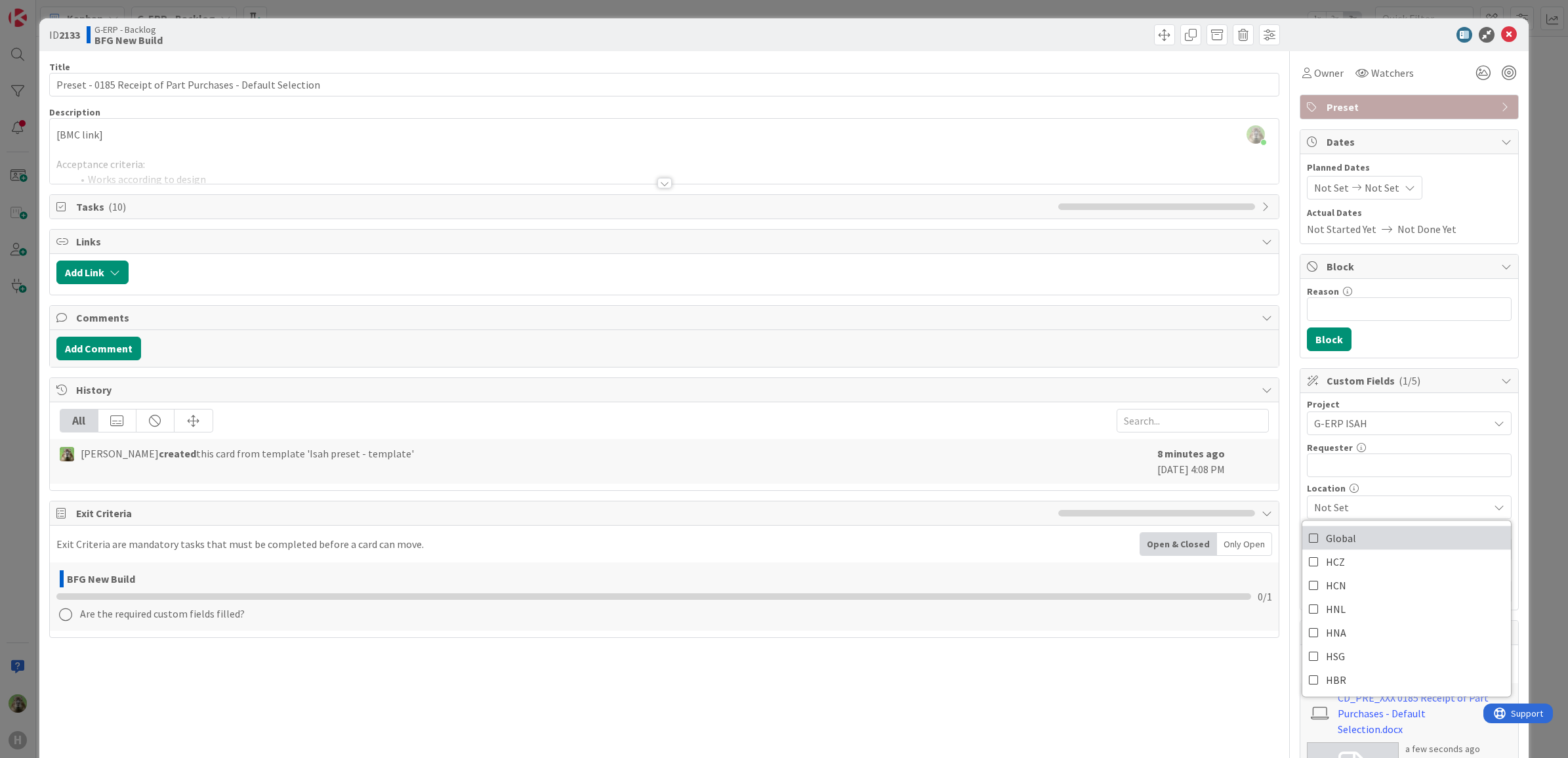
click at [1382, 542] on link "Global" at bounding box center [1406, 538] width 209 height 23
click at [1384, 527] on div "Global HCZ HCN HNL HNA HSG HBR" at bounding box center [1406, 609] width 210 height 177
click at [1394, 509] on span "Global" at bounding box center [1401, 508] width 175 height 16
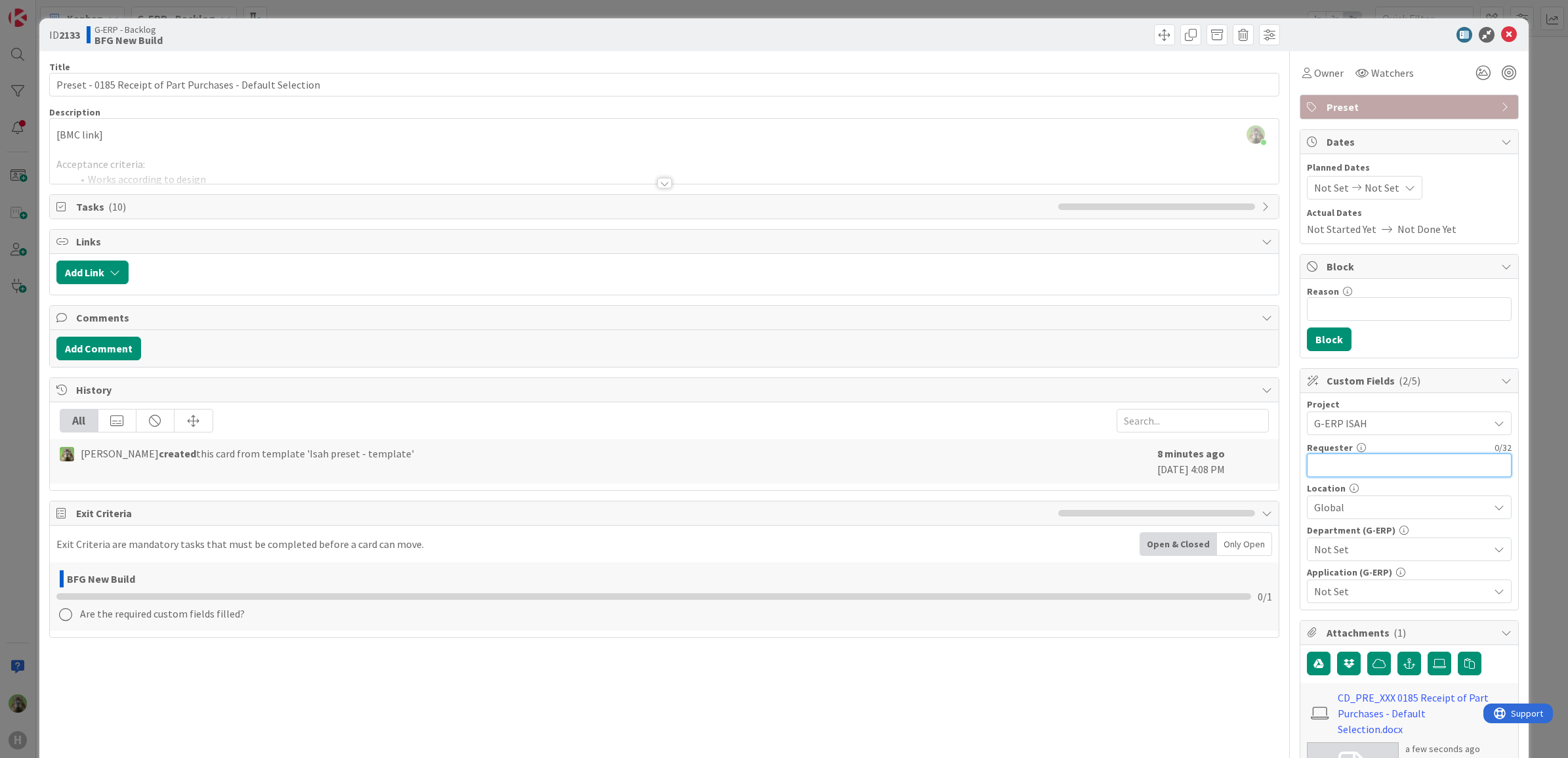
click at [1390, 461] on input "text" at bounding box center [1409, 465] width 205 height 23
type input "K"
type input "i"
type input "Billy Li"
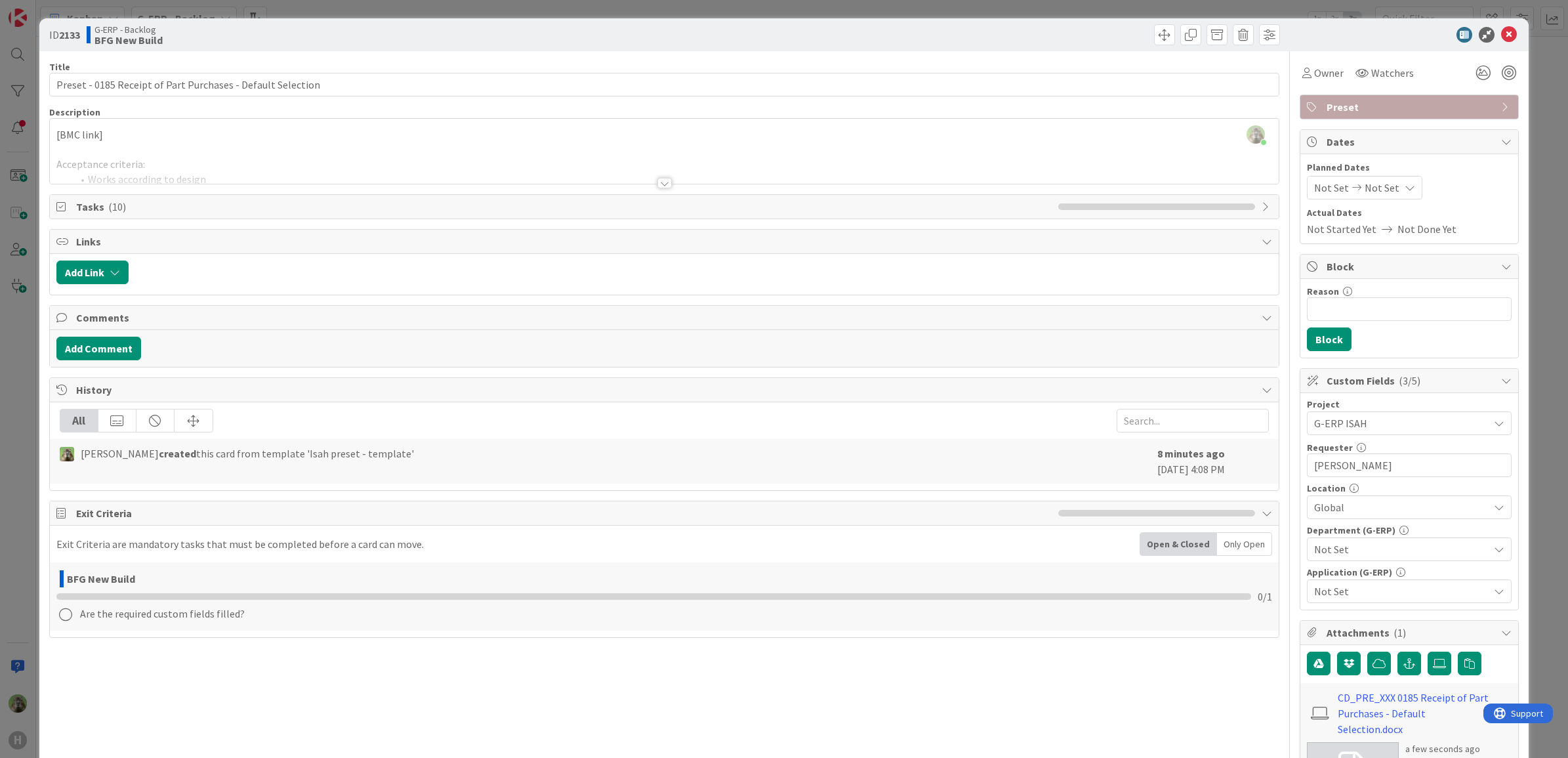
click at [1440, 552] on span "Not Set" at bounding box center [1401, 549] width 175 height 16
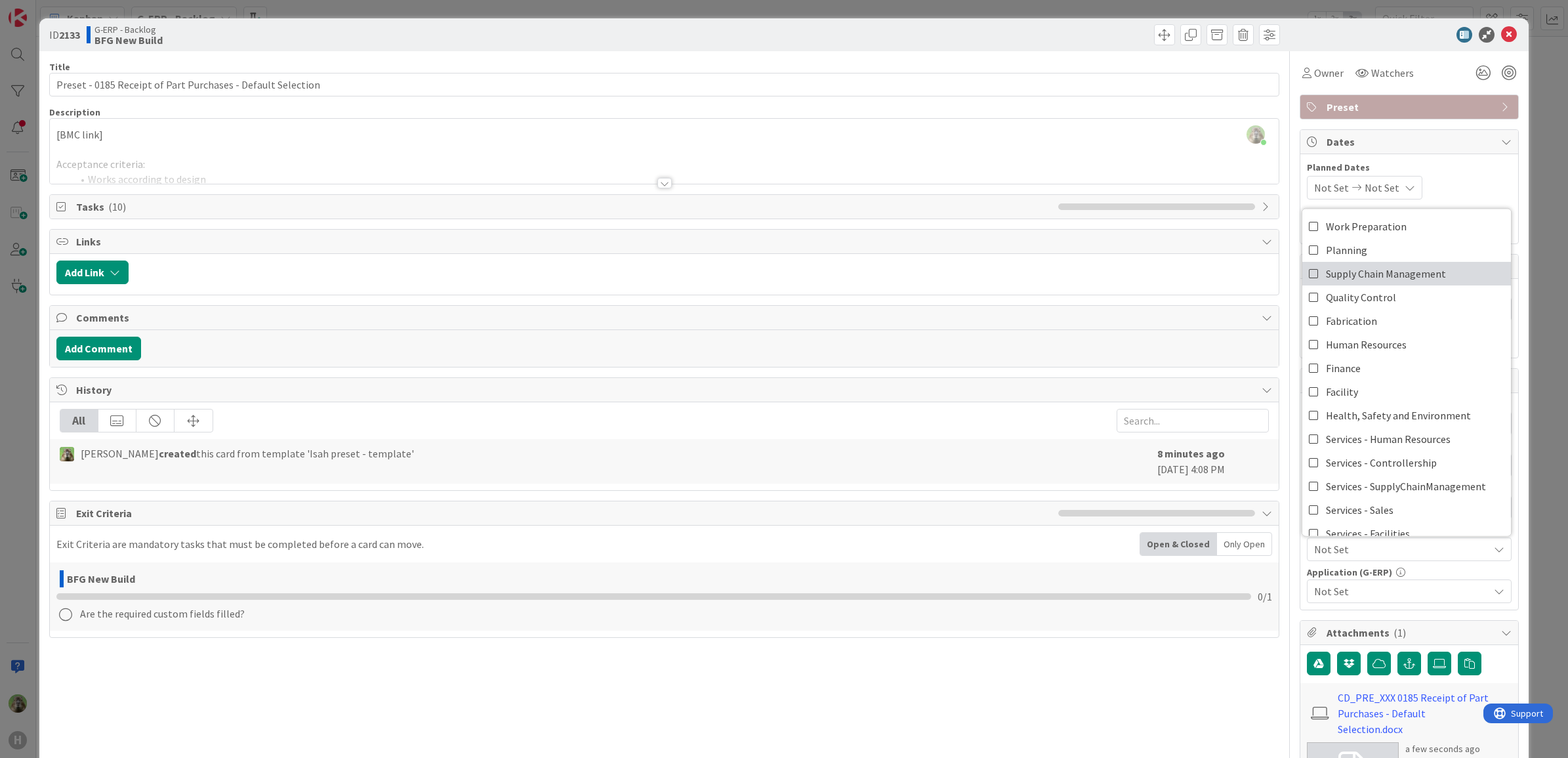
click at [1384, 275] on span "Supply Chain Management" at bounding box center [1385, 273] width 120 height 20
click at [1377, 584] on div "Not Set" at bounding box center [1409, 591] width 205 height 23
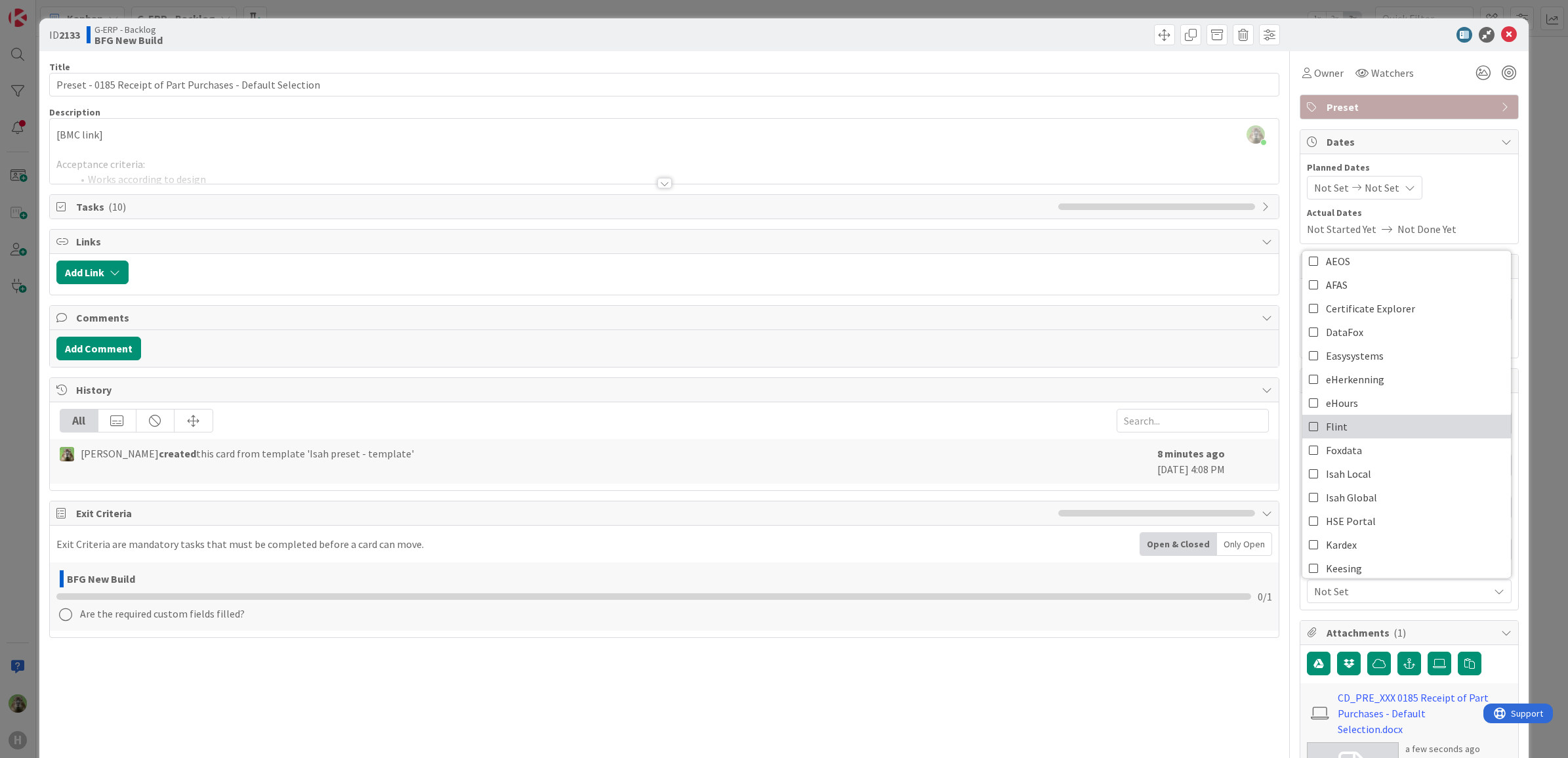
scroll to position [164, 0]
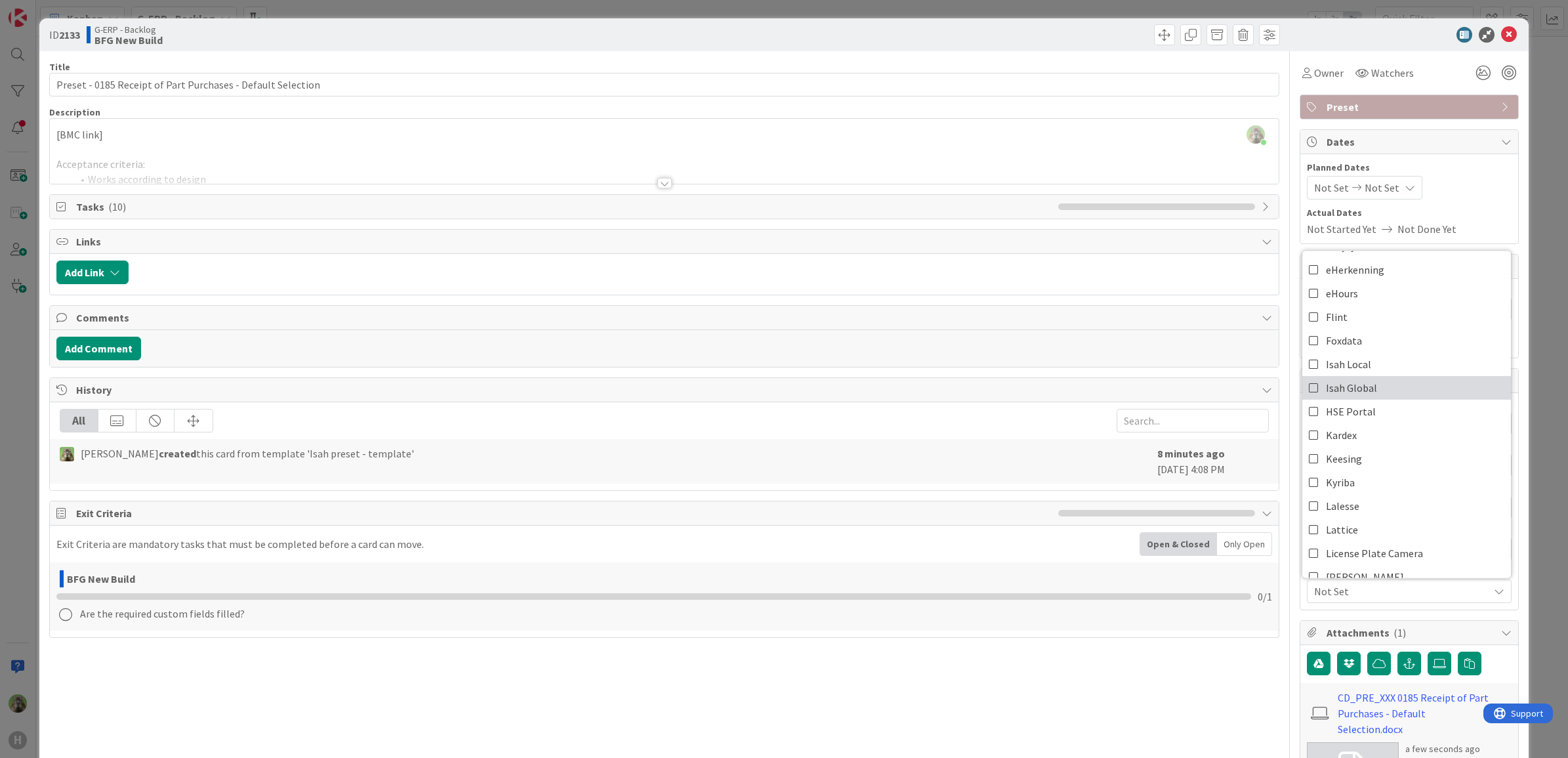
click at [1403, 397] on link "Isah Global" at bounding box center [1406, 387] width 209 height 23
click at [1284, 601] on div "Title 59 / 128 Preset - 0185 Receipt of Part Purchases - Default Selection Desc…" at bounding box center [785, 630] width 1470 height 1158
click at [10, 328] on div "ID 2133 G-ERP - Backlog BFG New Build Title 59 / 128 Preset - 0185 Receipt of P…" at bounding box center [784, 379] width 1568 height 758
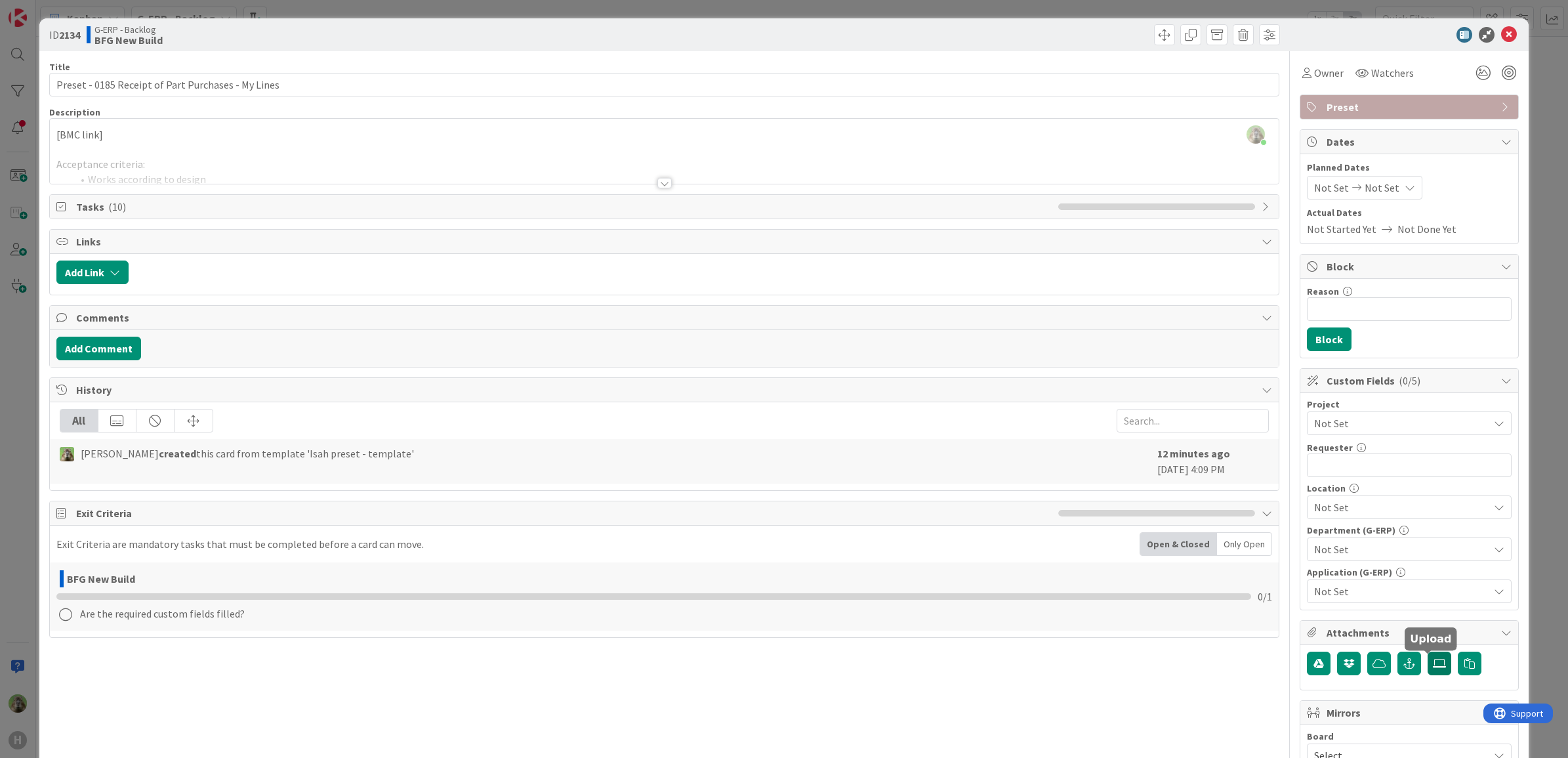
click at [1428, 666] on label at bounding box center [1439, 663] width 23 height 23
click at [1428, 652] on input "file" at bounding box center [1428, 652] width 0 height 0
click at [1383, 416] on span "Not Set" at bounding box center [1398, 423] width 168 height 18
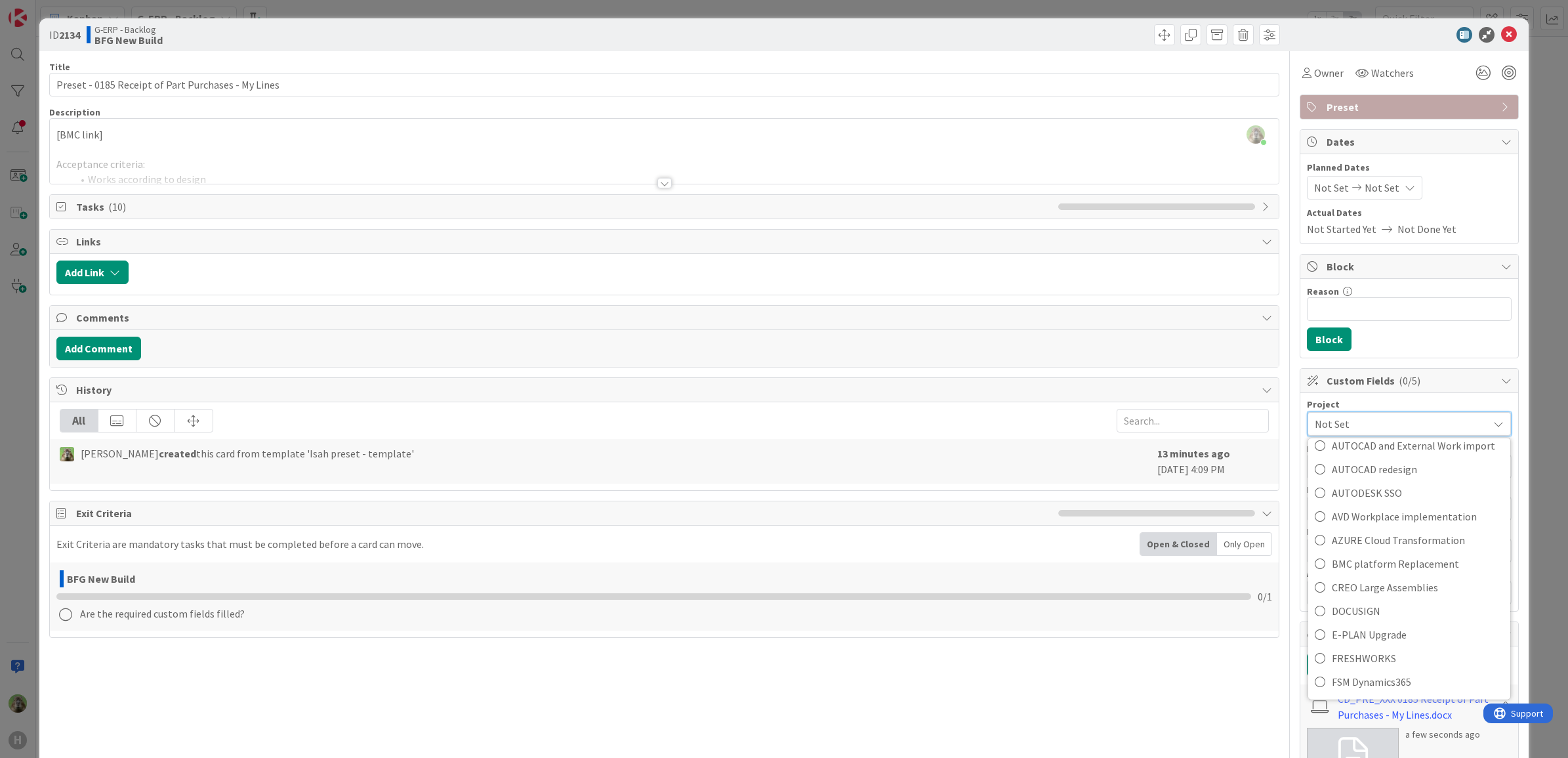
scroll to position [492, 0]
click at [1379, 532] on span "G-ERP ISAH" at bounding box center [1417, 530] width 172 height 20
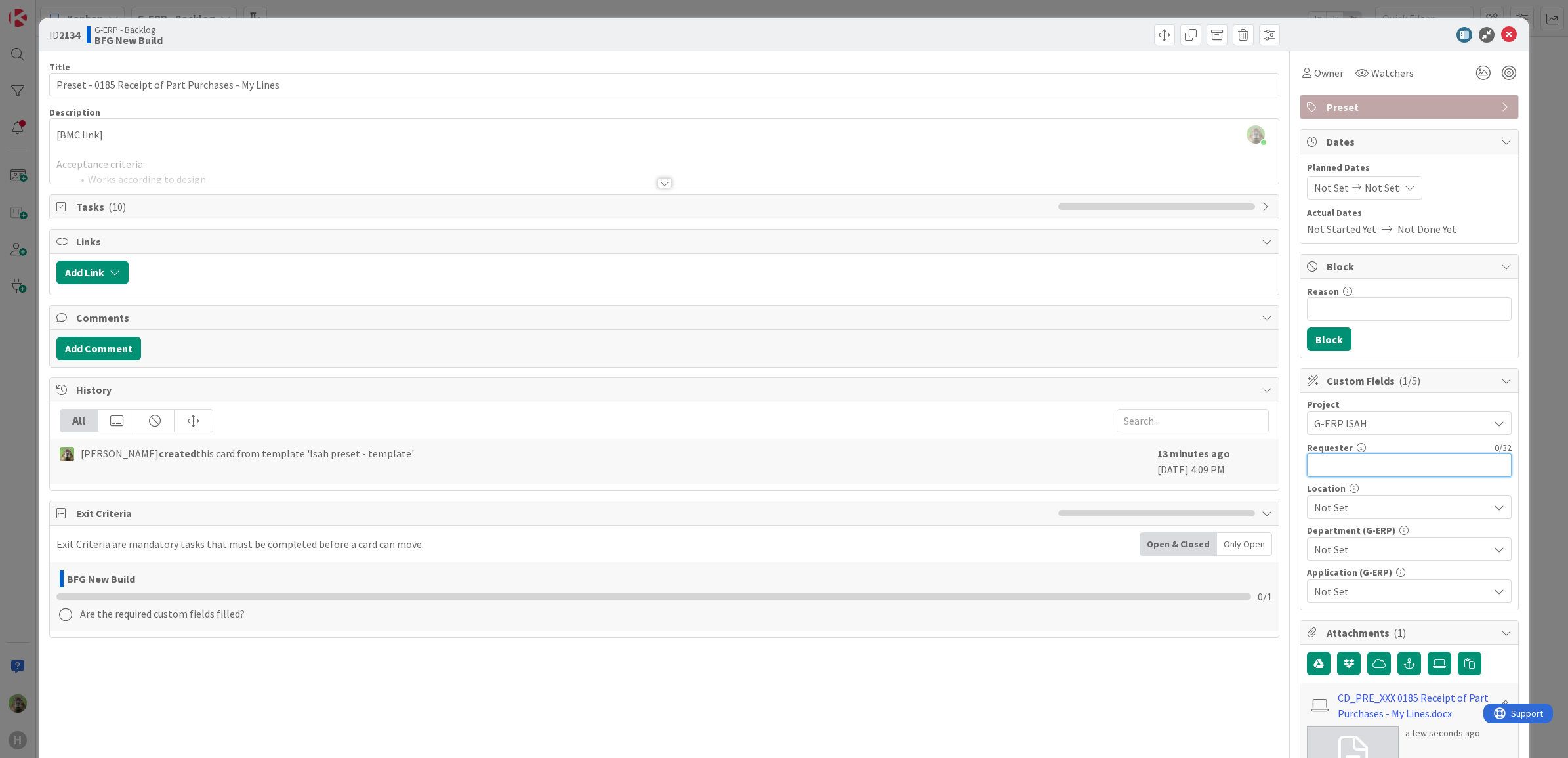
click at [1391, 470] on input "text" at bounding box center [1409, 465] width 205 height 23
type input "Billy Li"
click at [1344, 510] on span "Not Set" at bounding box center [1401, 508] width 175 height 16
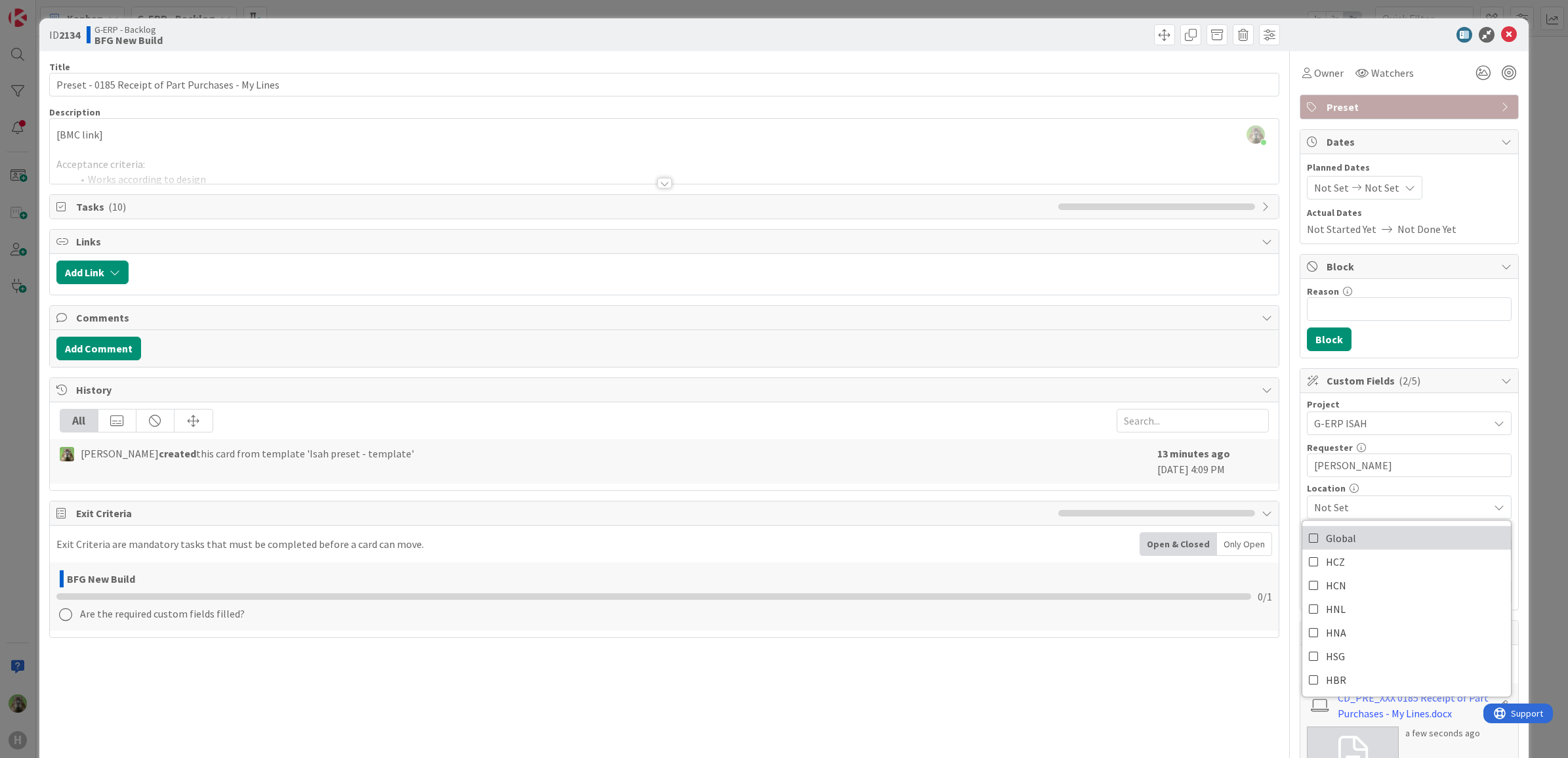
click at [1353, 543] on link "Global" at bounding box center [1406, 538] width 209 height 23
click at [1284, 667] on div "Title 50 / 128 Preset - 0185 Receipt of Part Purchases - My Lines Description T…" at bounding box center [785, 623] width 1470 height 1143
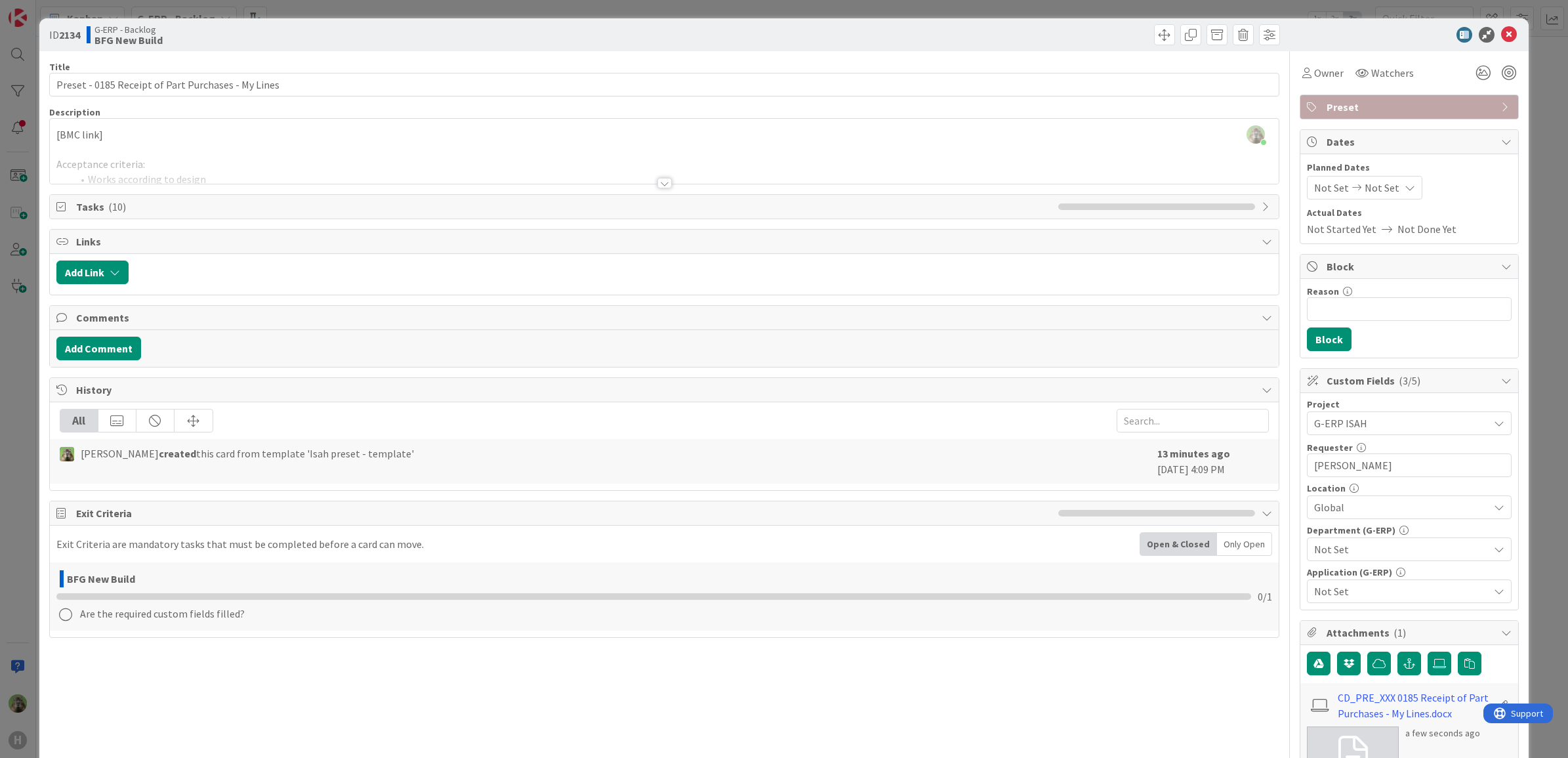
click at [1381, 546] on span "Not Set" at bounding box center [1401, 549] width 175 height 16
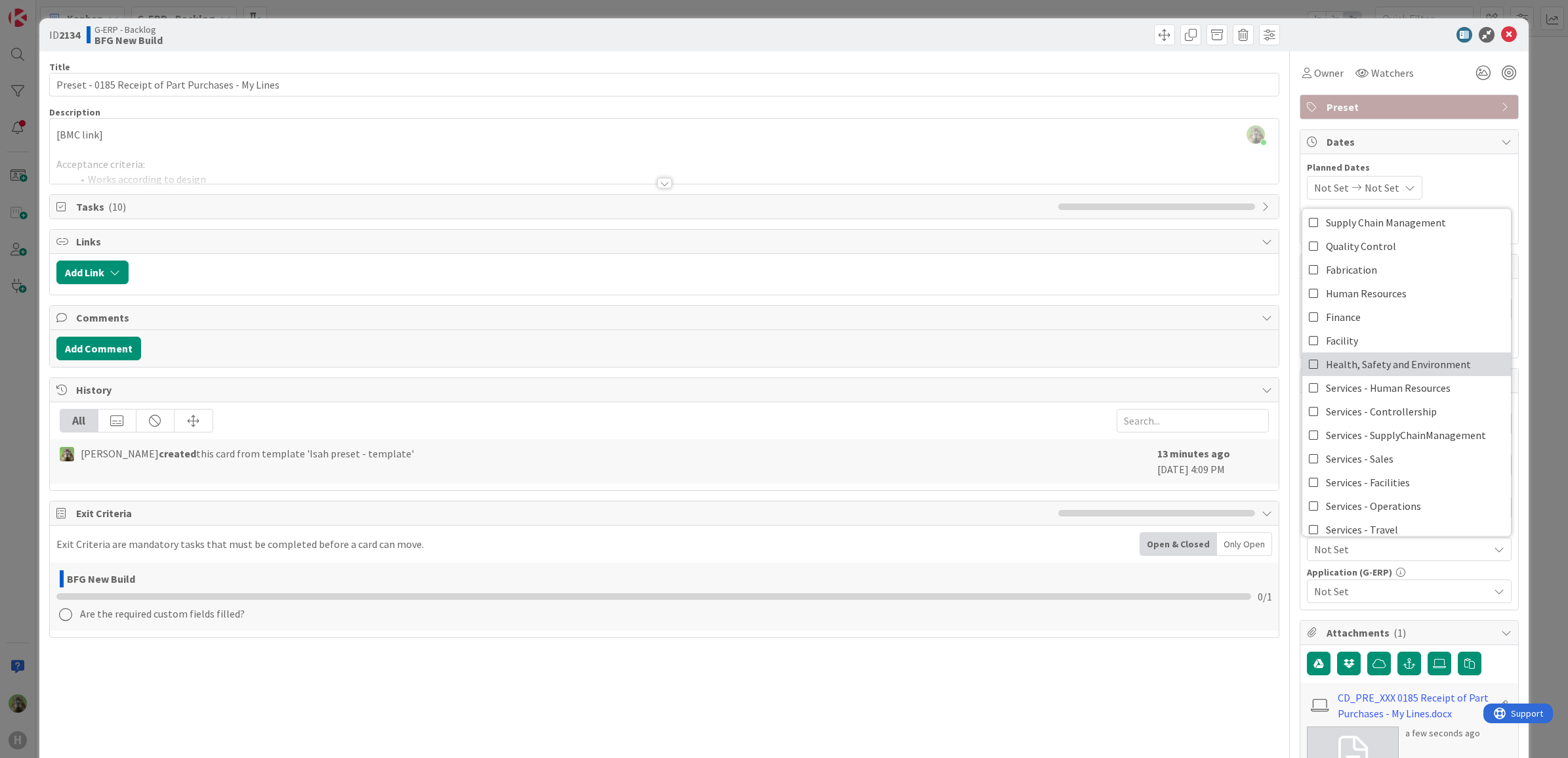
scroll to position [0, 0]
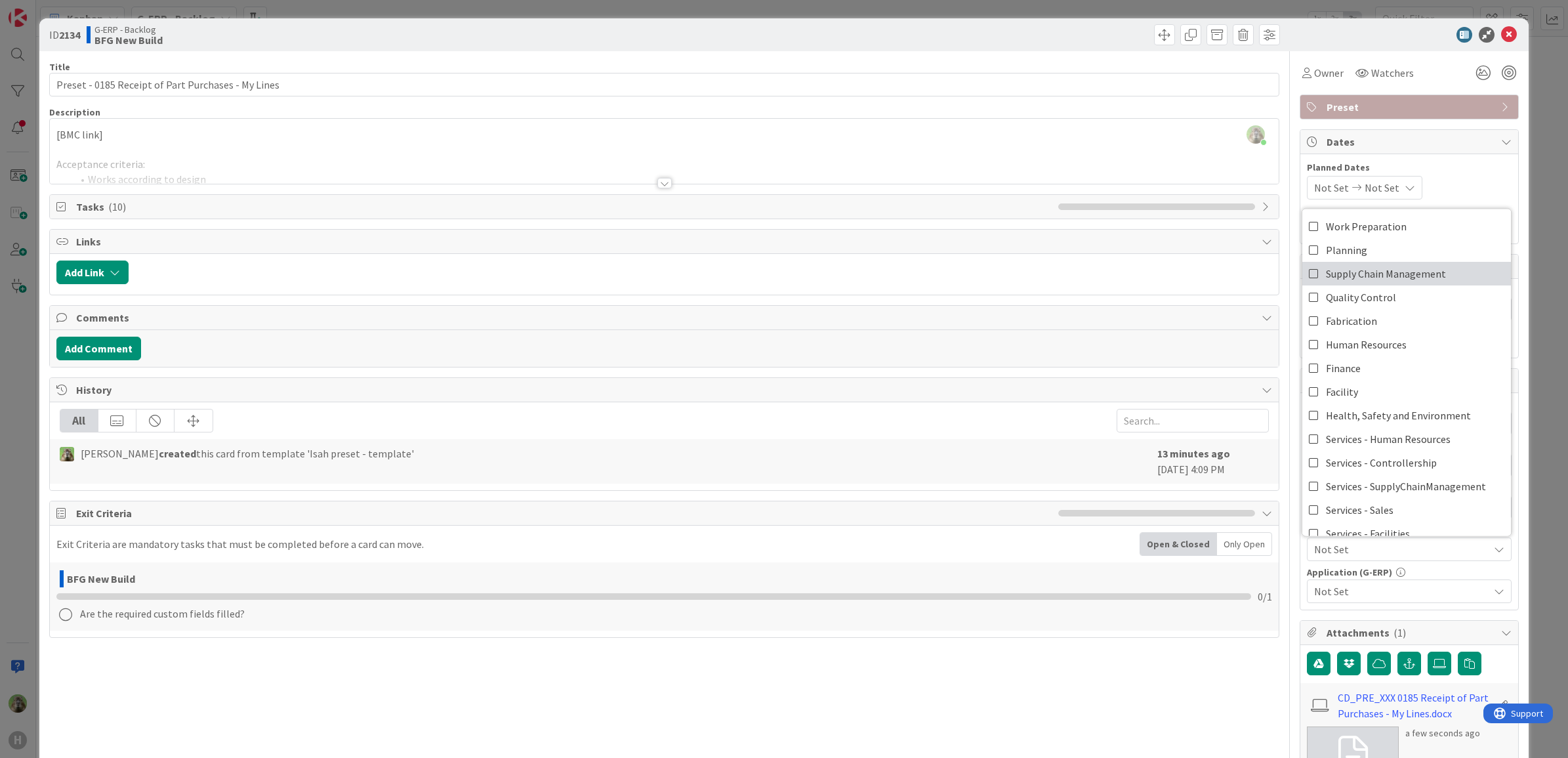
click at [1381, 280] on span "Supply Chain Management" at bounding box center [1385, 273] width 120 height 20
click at [1352, 594] on span "Not Set" at bounding box center [1401, 591] width 175 height 16
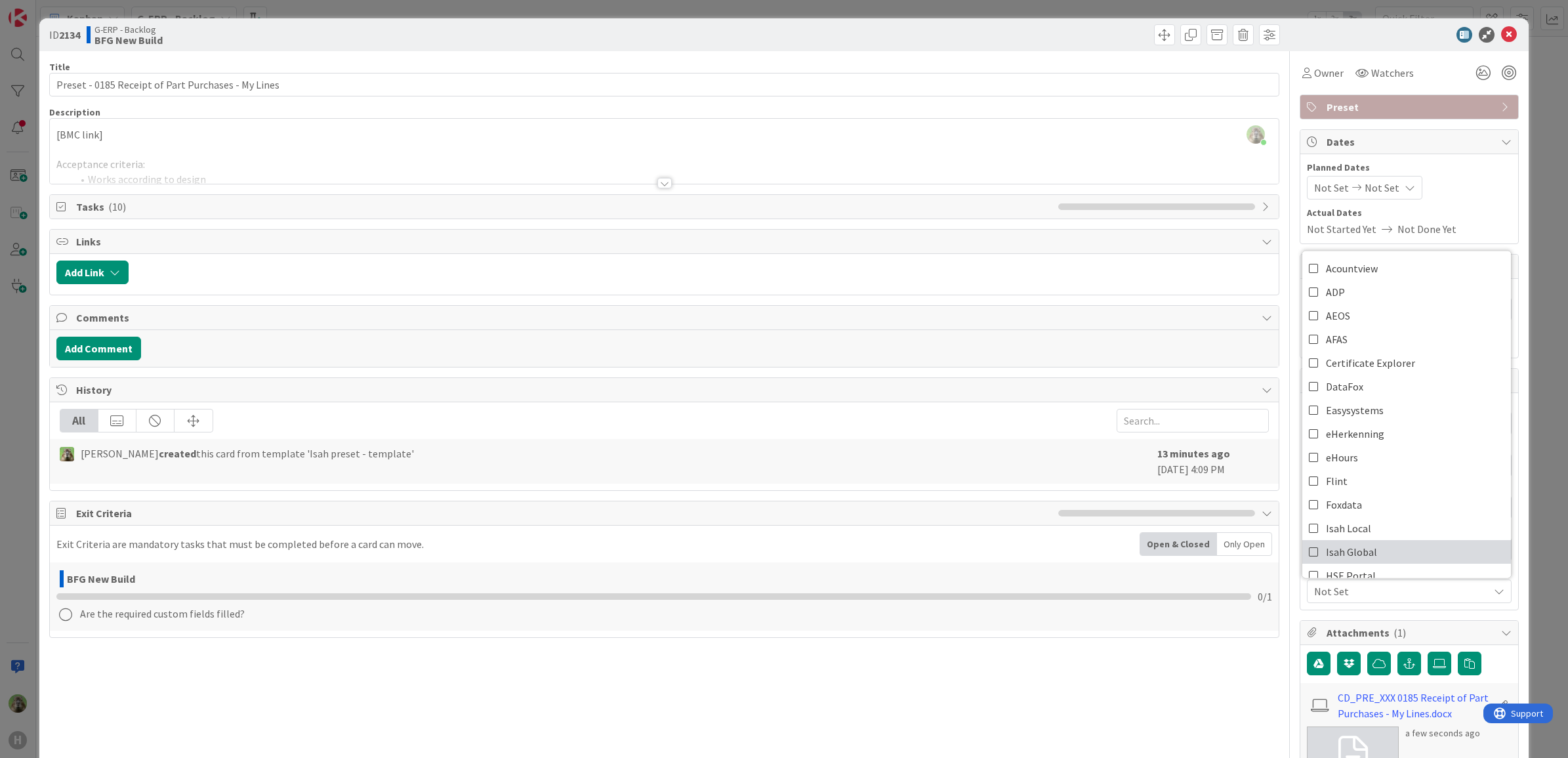
click at [1383, 548] on link "Isah Global" at bounding box center [1406, 552] width 209 height 23
click at [1267, 650] on div "Title 50 / 128 Preset - 0185 Receipt of Part Purchases - My Lines Description T…" at bounding box center [665, 623] width 1231 height 1143
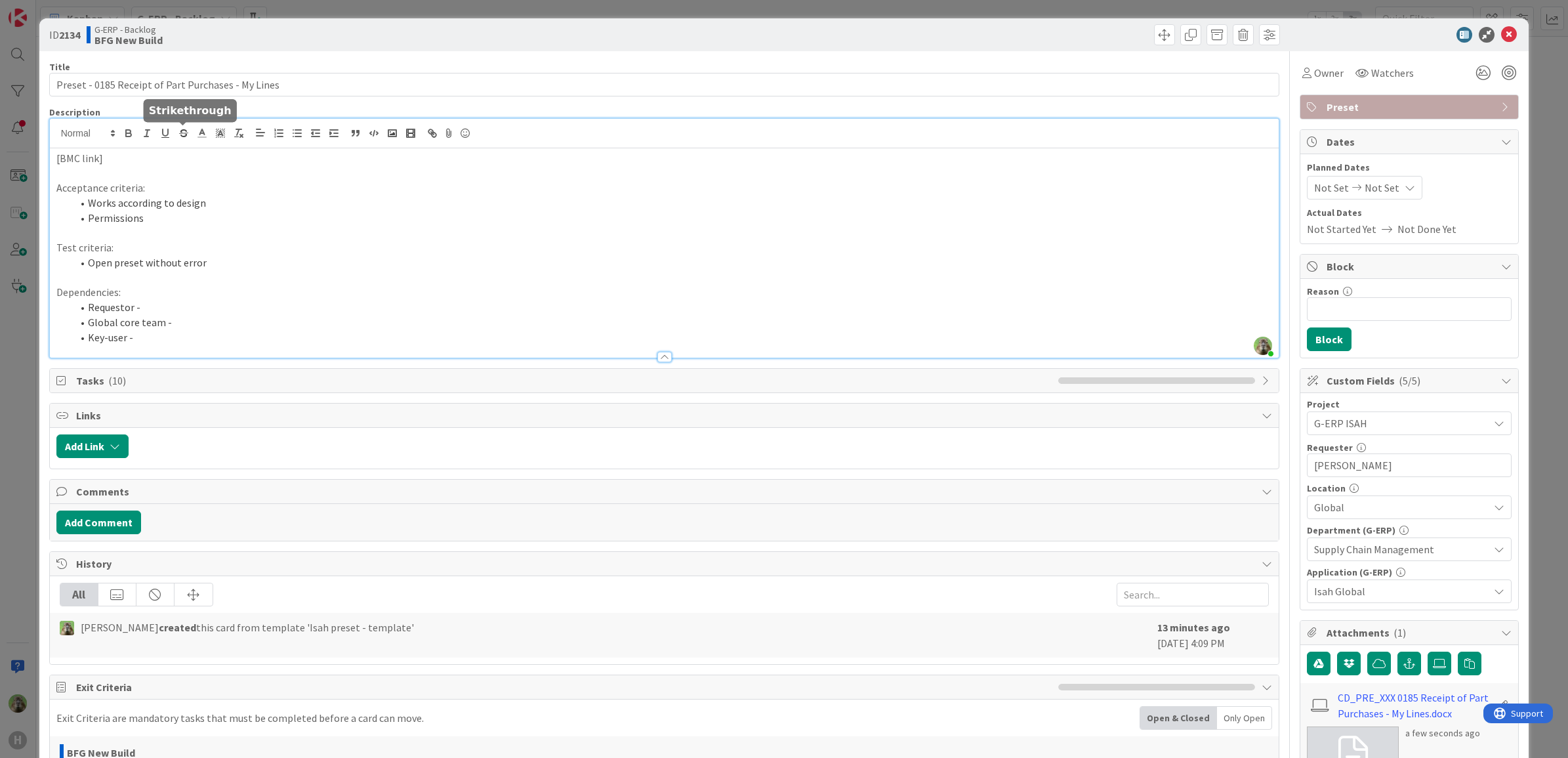
click at [174, 138] on div "Timothy Tjia joined 6 m ago [BMC link] Acceptance criteria: Works according to …" at bounding box center [664, 238] width 1230 height 239
click at [18, 422] on div "ID 2134 G-ERP - Backlog BFG New Build Title 50 / 128 Preset - 0185 Receipt of P…" at bounding box center [784, 379] width 1568 height 758
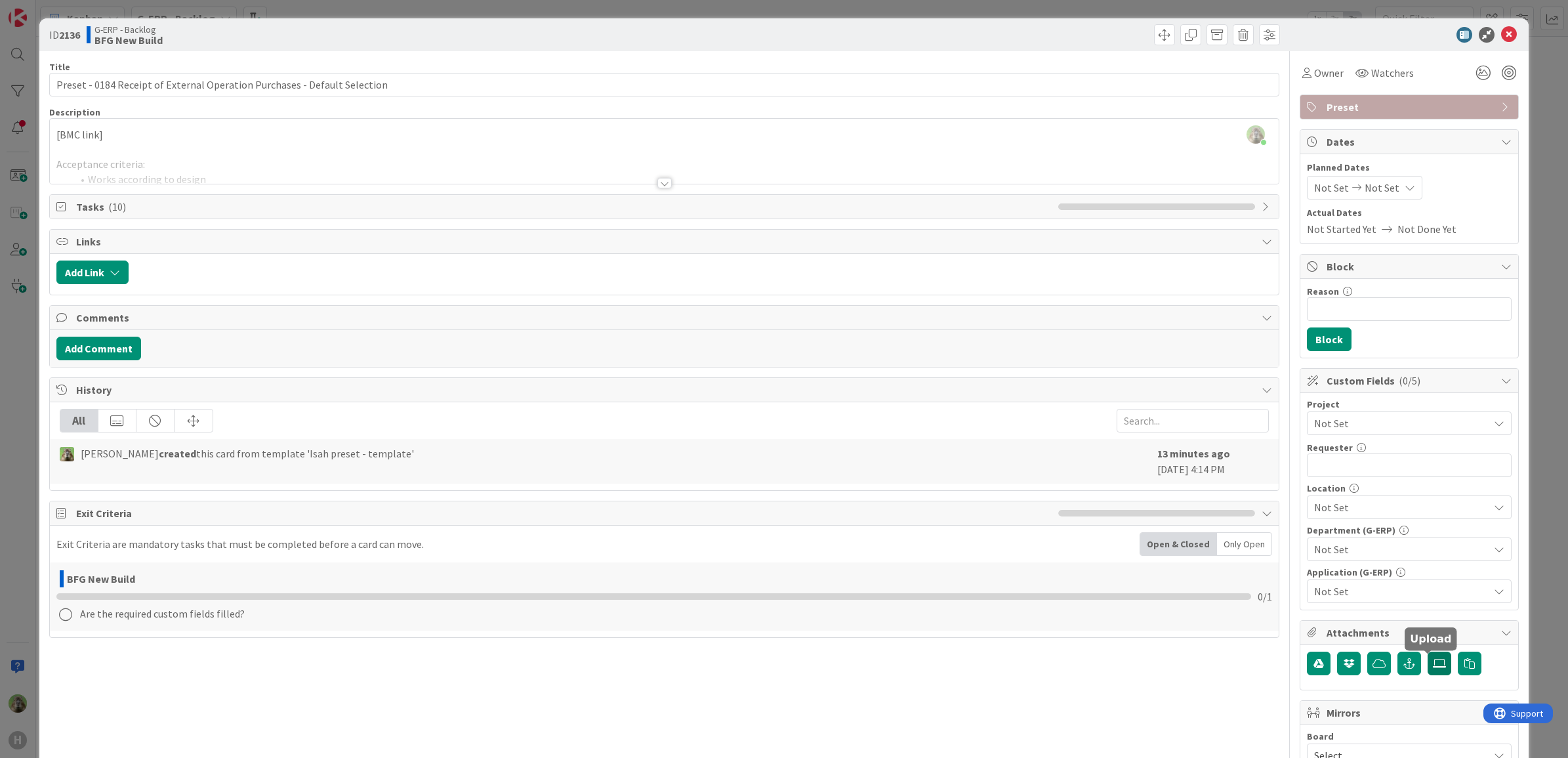
click at [1429, 658] on label at bounding box center [1439, 663] width 23 height 23
click at [1428, 652] on input "file" at bounding box center [1428, 652] width 0 height 0
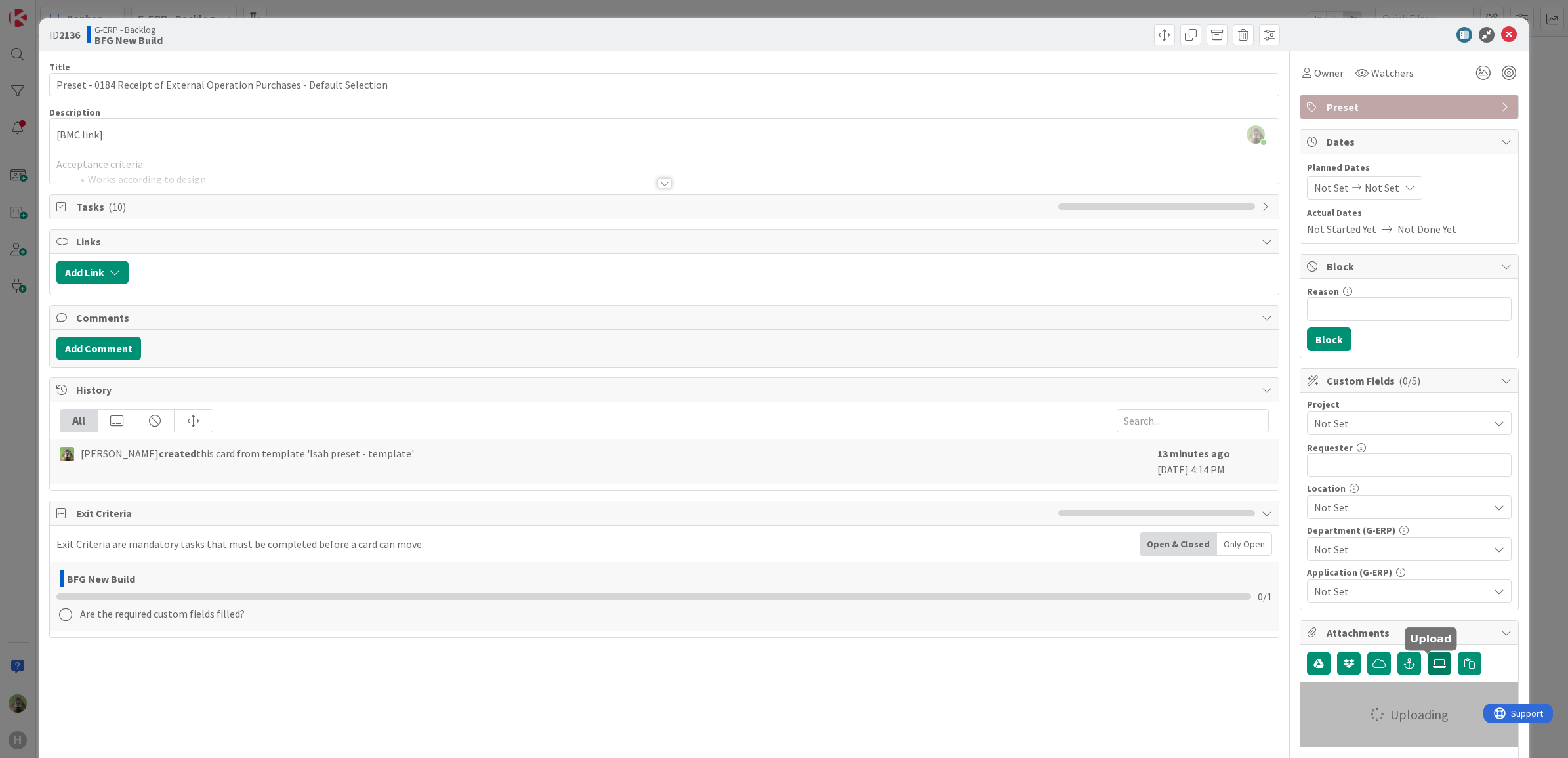
click at [1419, 424] on span "Not Set" at bounding box center [1398, 423] width 168 height 18
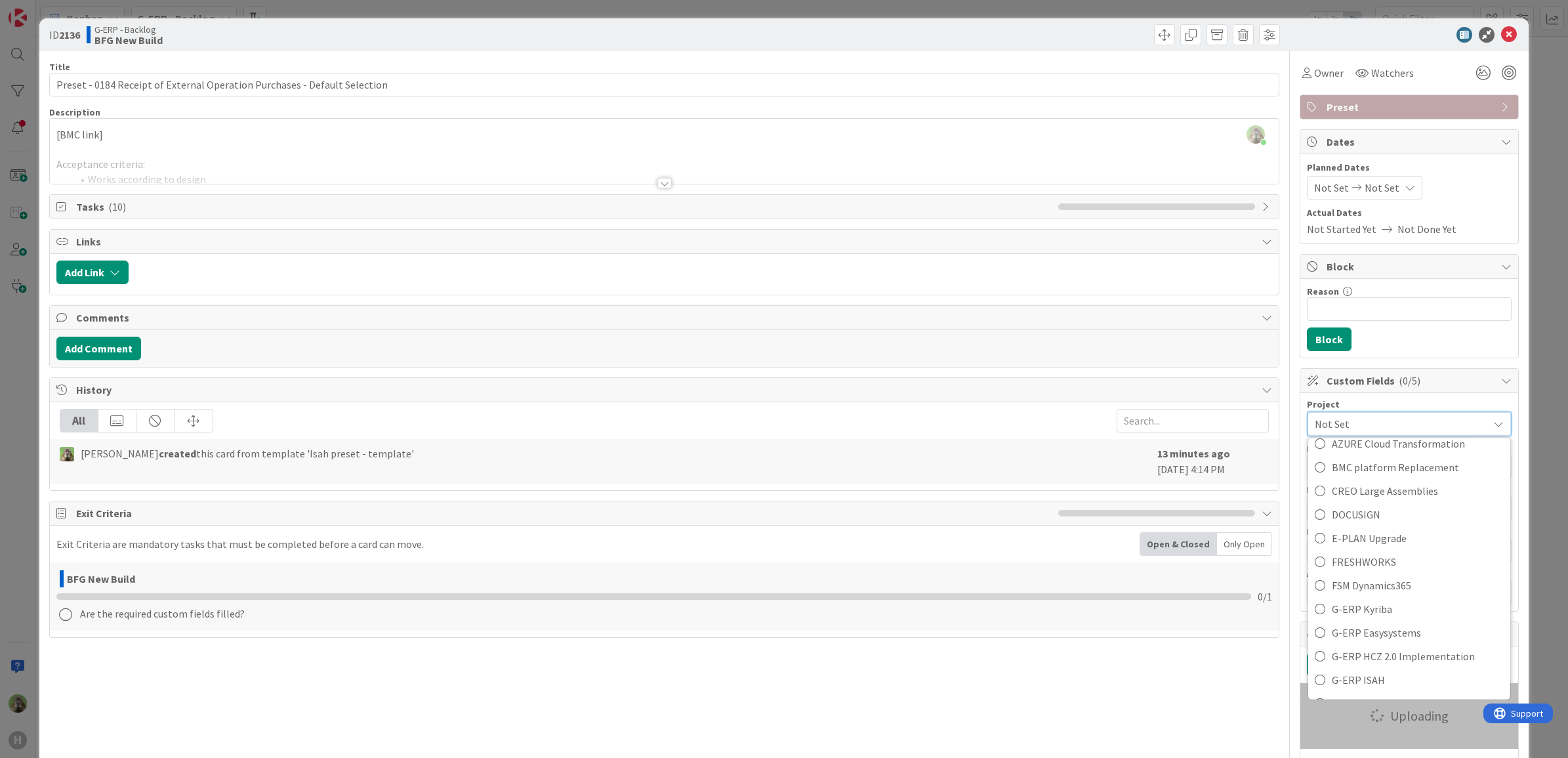
scroll to position [410, 0]
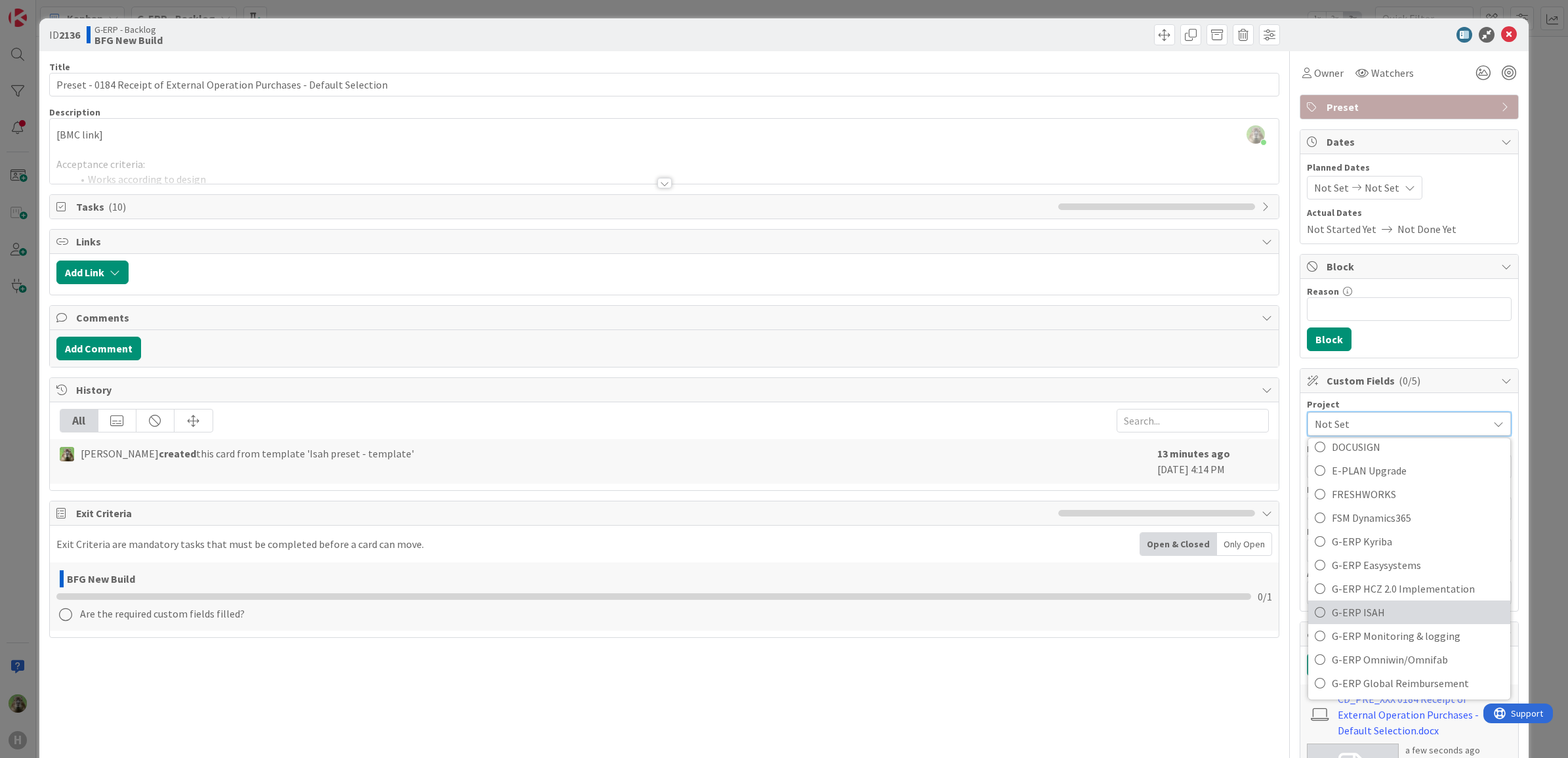
click at [1373, 604] on span "G-ERP ISAH" at bounding box center [1417, 612] width 172 height 20
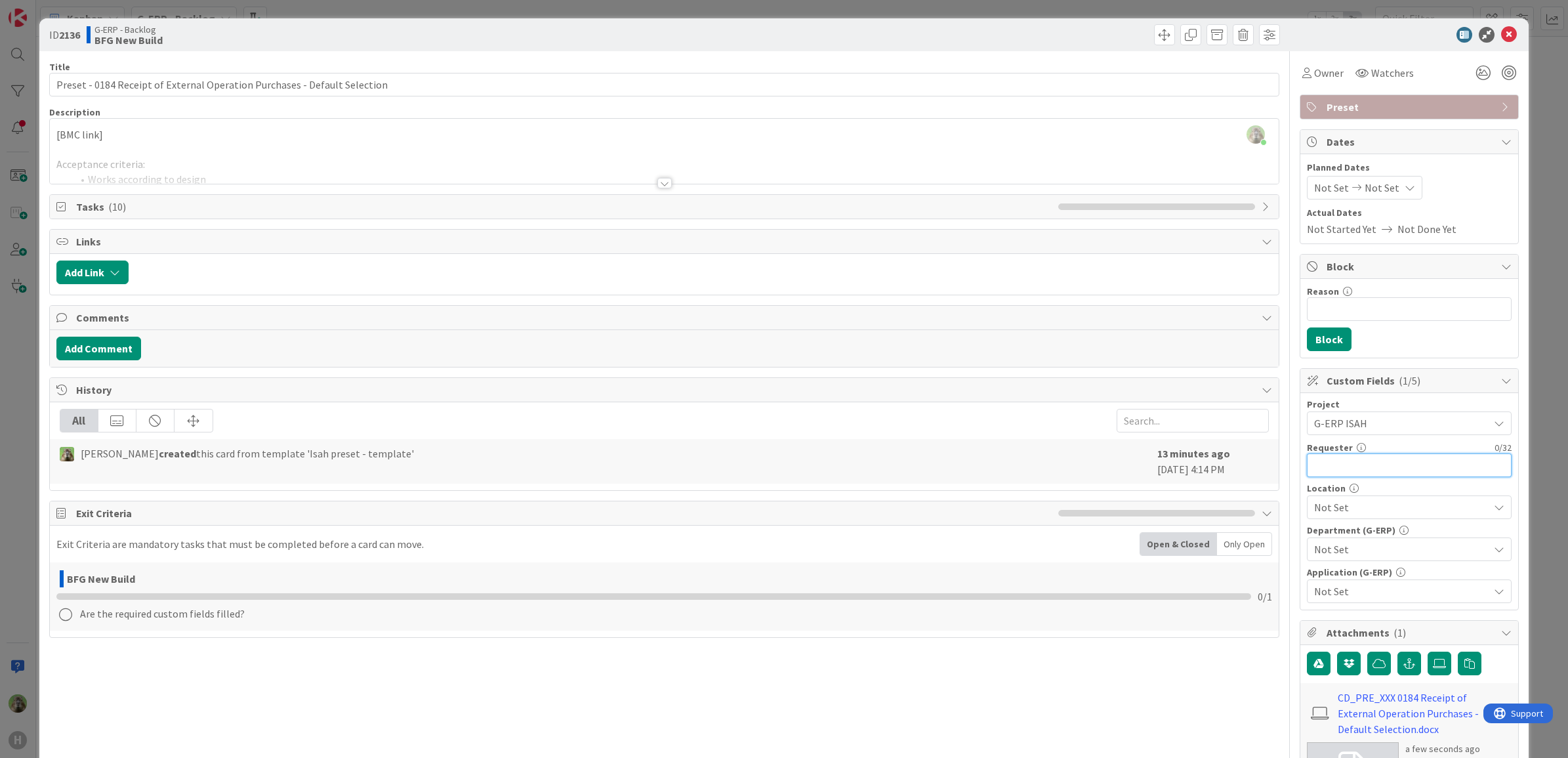
click at [1403, 462] on input "text" at bounding box center [1409, 465] width 205 height 23
type input "Billy Li"
click at [1398, 515] on span "Not Set" at bounding box center [1401, 508] width 175 height 16
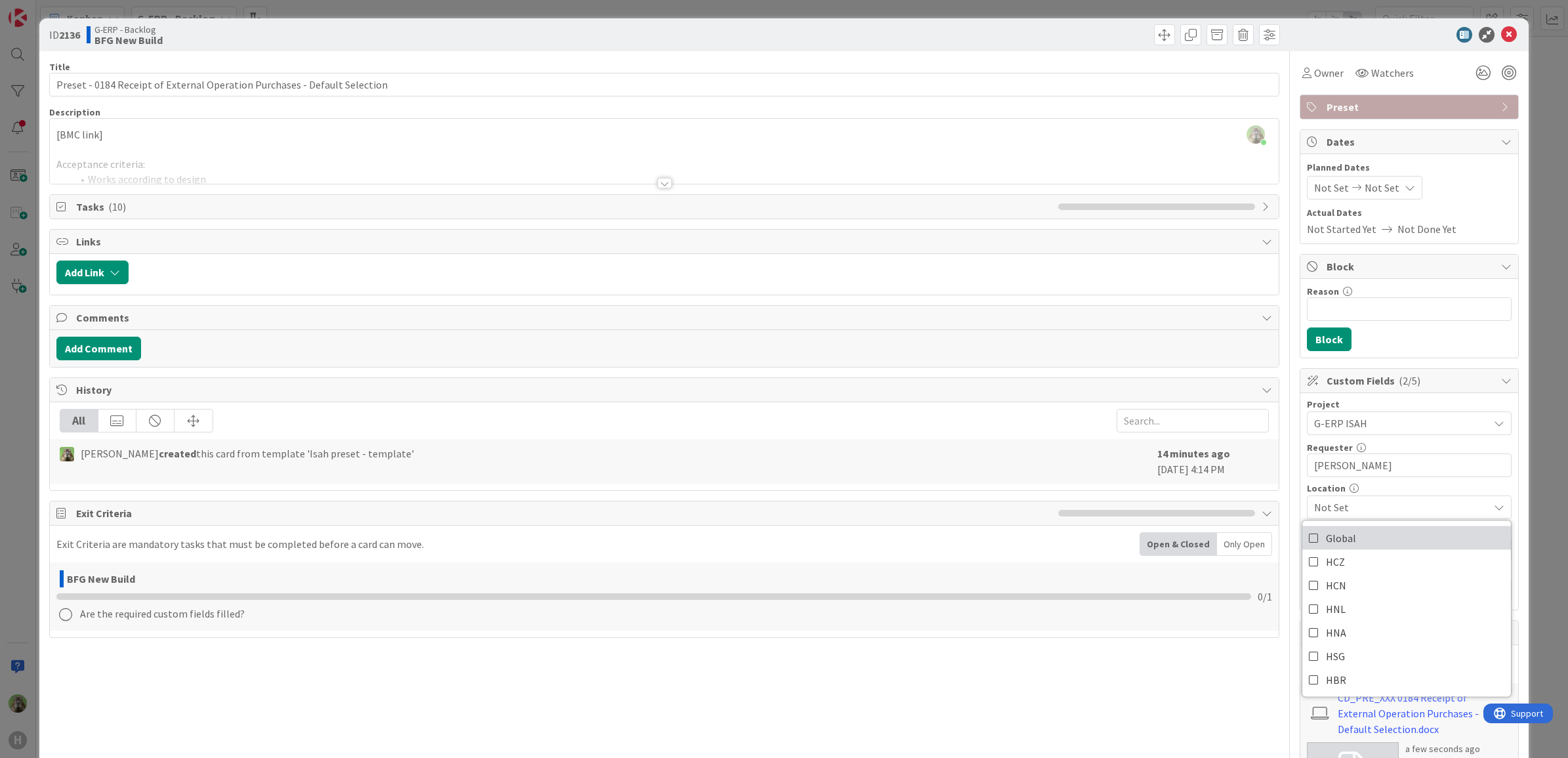
click at [1365, 541] on link "Global" at bounding box center [1406, 538] width 209 height 23
click at [1382, 510] on span "Global" at bounding box center [1401, 508] width 175 height 16
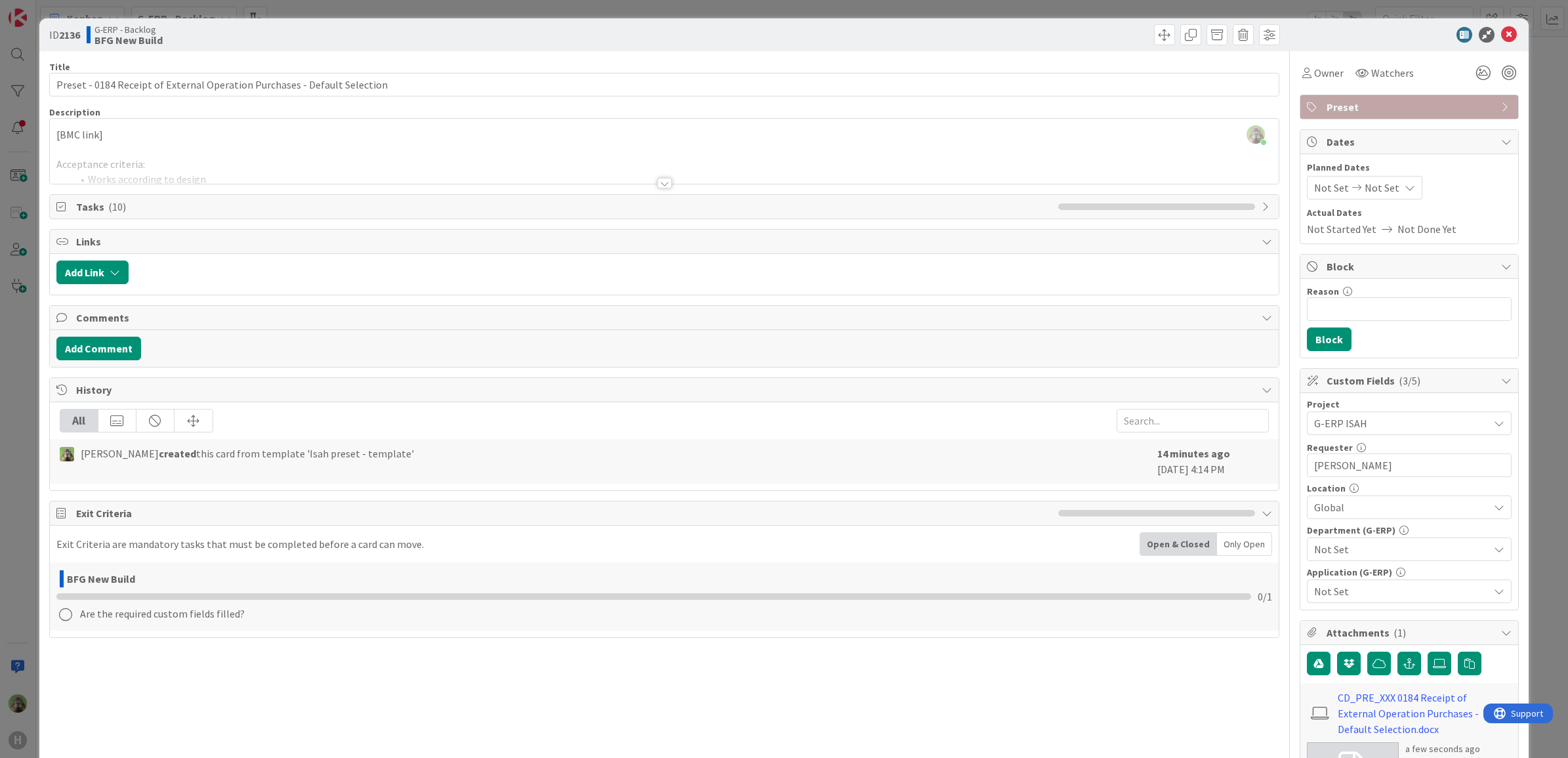
click at [1373, 548] on span "Not Set" at bounding box center [1401, 549] width 175 height 16
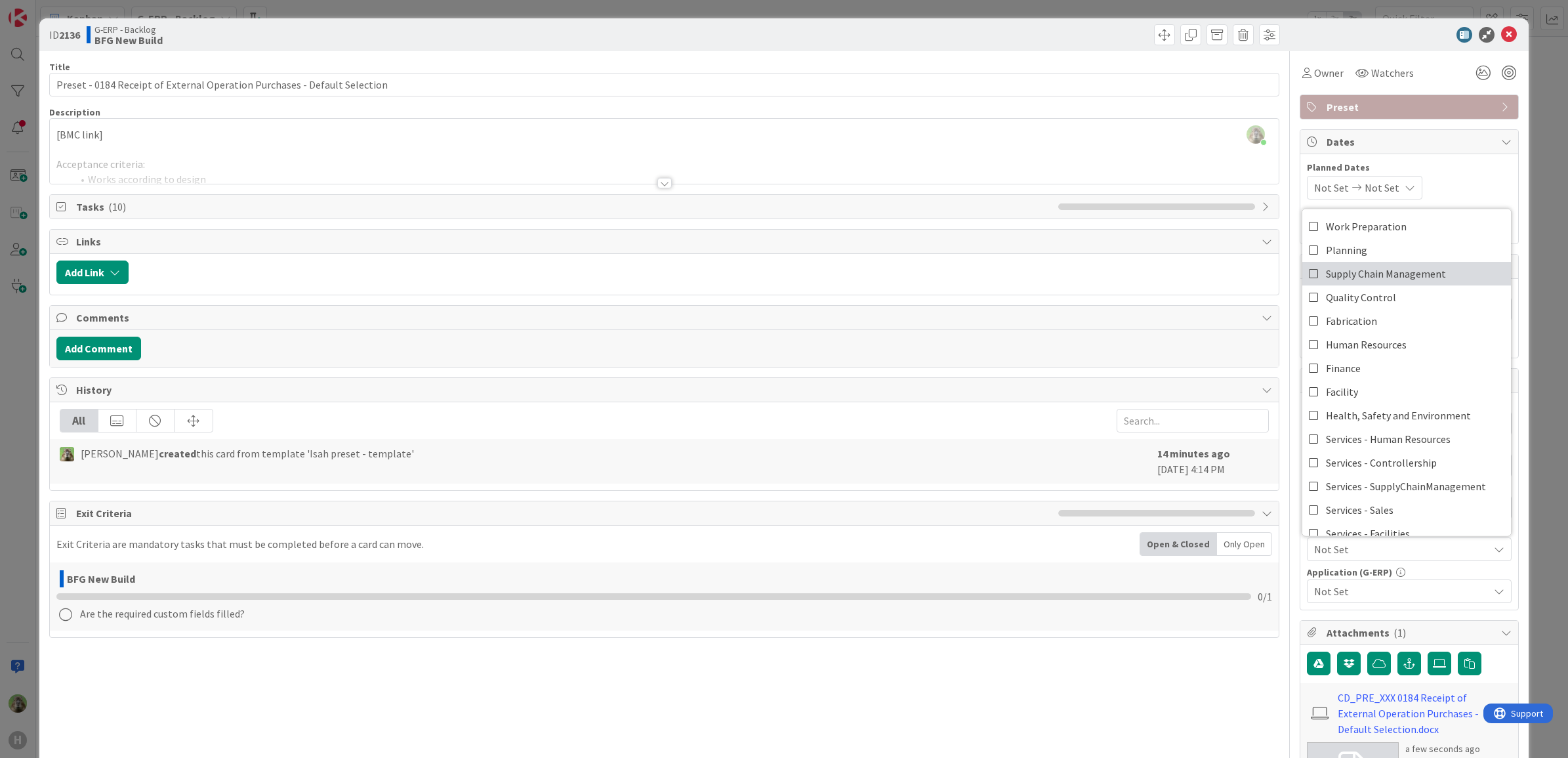
click at [1430, 275] on span "Supply Chain Management" at bounding box center [1385, 273] width 120 height 20
click at [1378, 602] on div "Not Set" at bounding box center [1409, 591] width 205 height 23
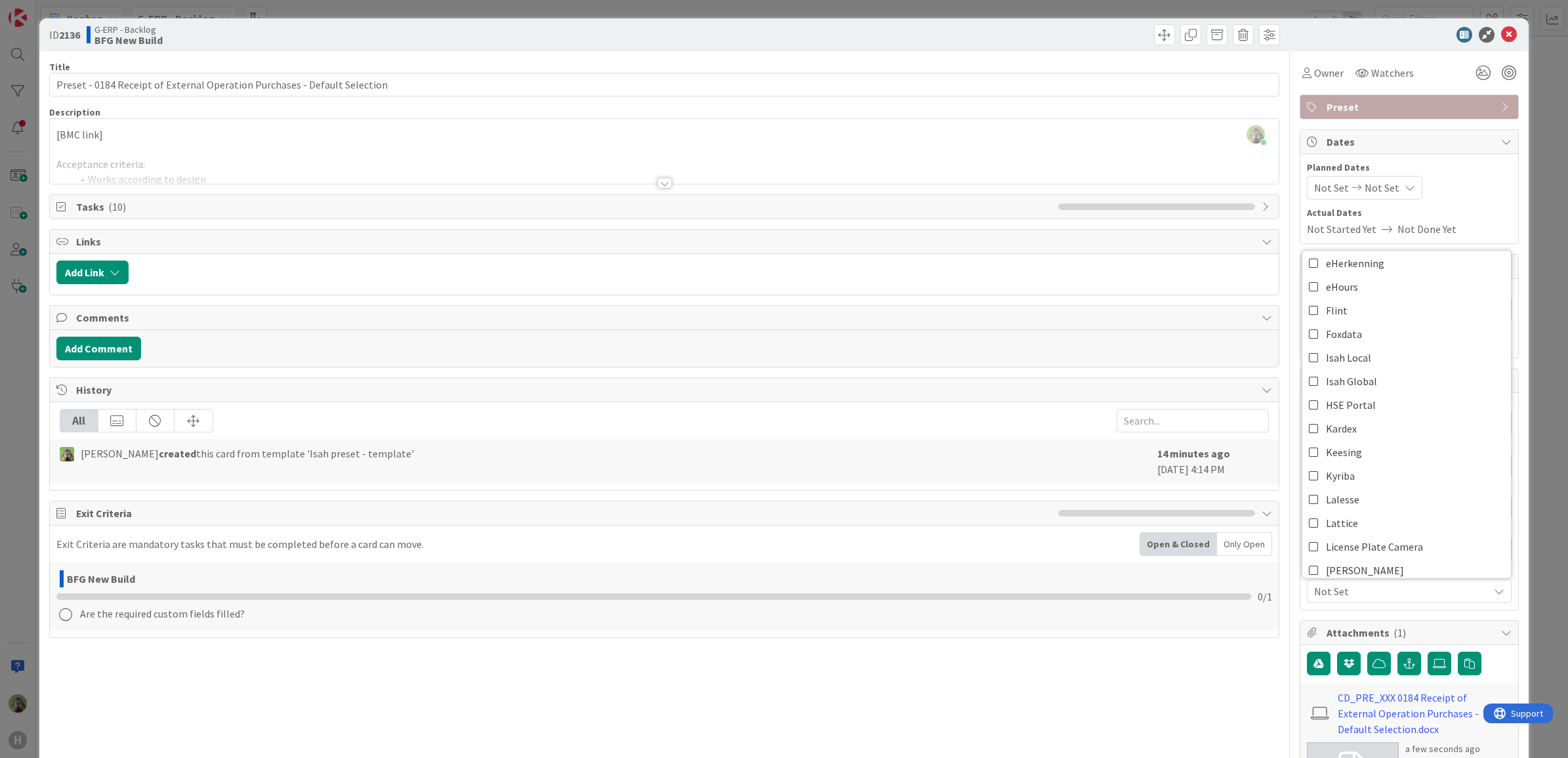
scroll to position [164, 0]
click at [1376, 392] on link "Isah Global" at bounding box center [1406, 387] width 209 height 23
click at [1179, 715] on div "Title 73 / 128 Preset - 0184 Receipt of External Operation Purchases - Default …" at bounding box center [665, 630] width 1231 height 1158
click at [17, 362] on div "ID 2136 G-ERP - Backlog BFG New Build Title 73 / 128 Preset - 0184 Receipt of E…" at bounding box center [784, 379] width 1568 height 758
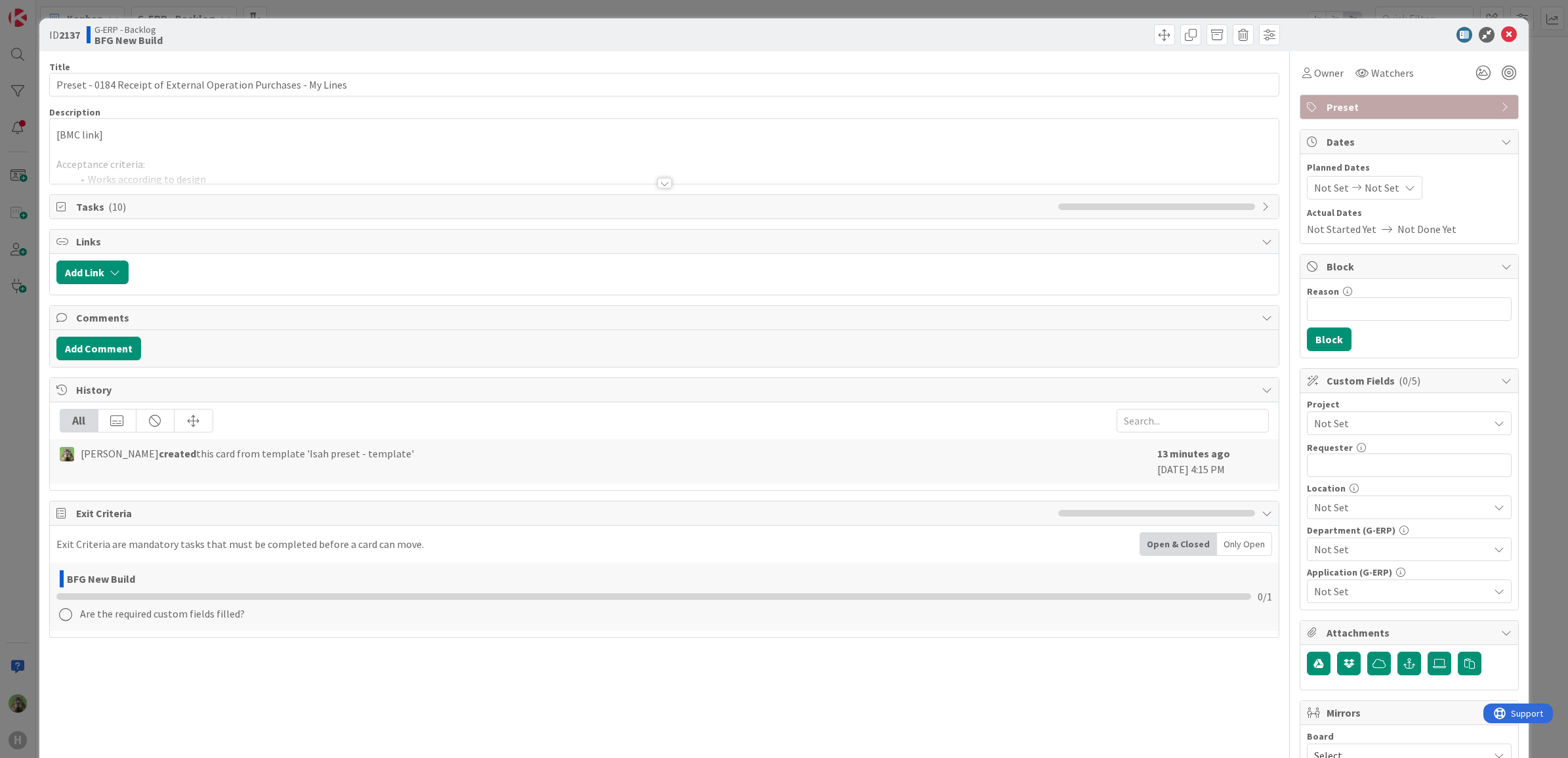
click at [1425, 419] on span "Not Set" at bounding box center [1398, 423] width 168 height 18
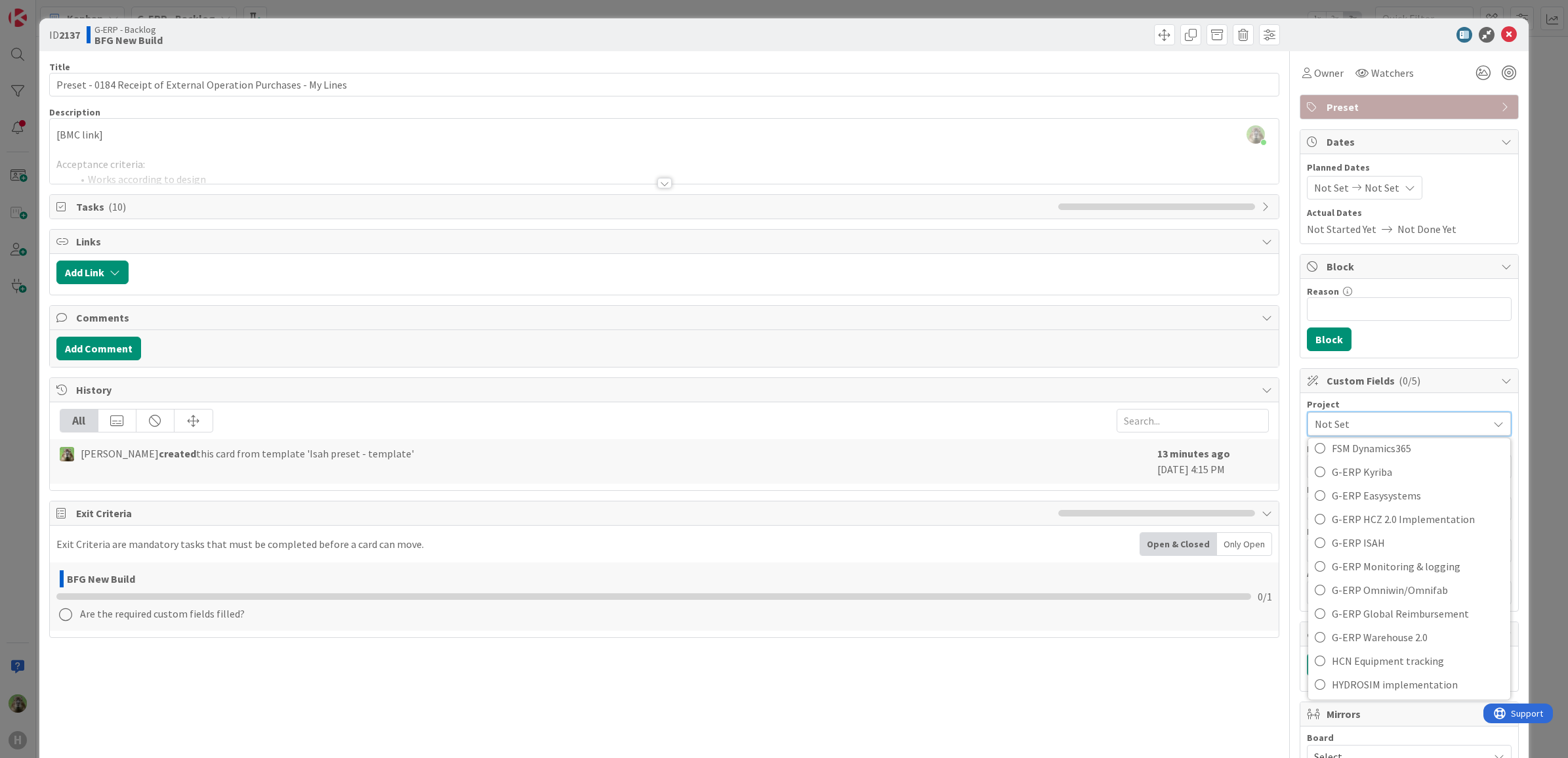
scroll to position [492, 0]
click at [1397, 521] on span "G-ERP ISAH" at bounding box center [1417, 530] width 172 height 20
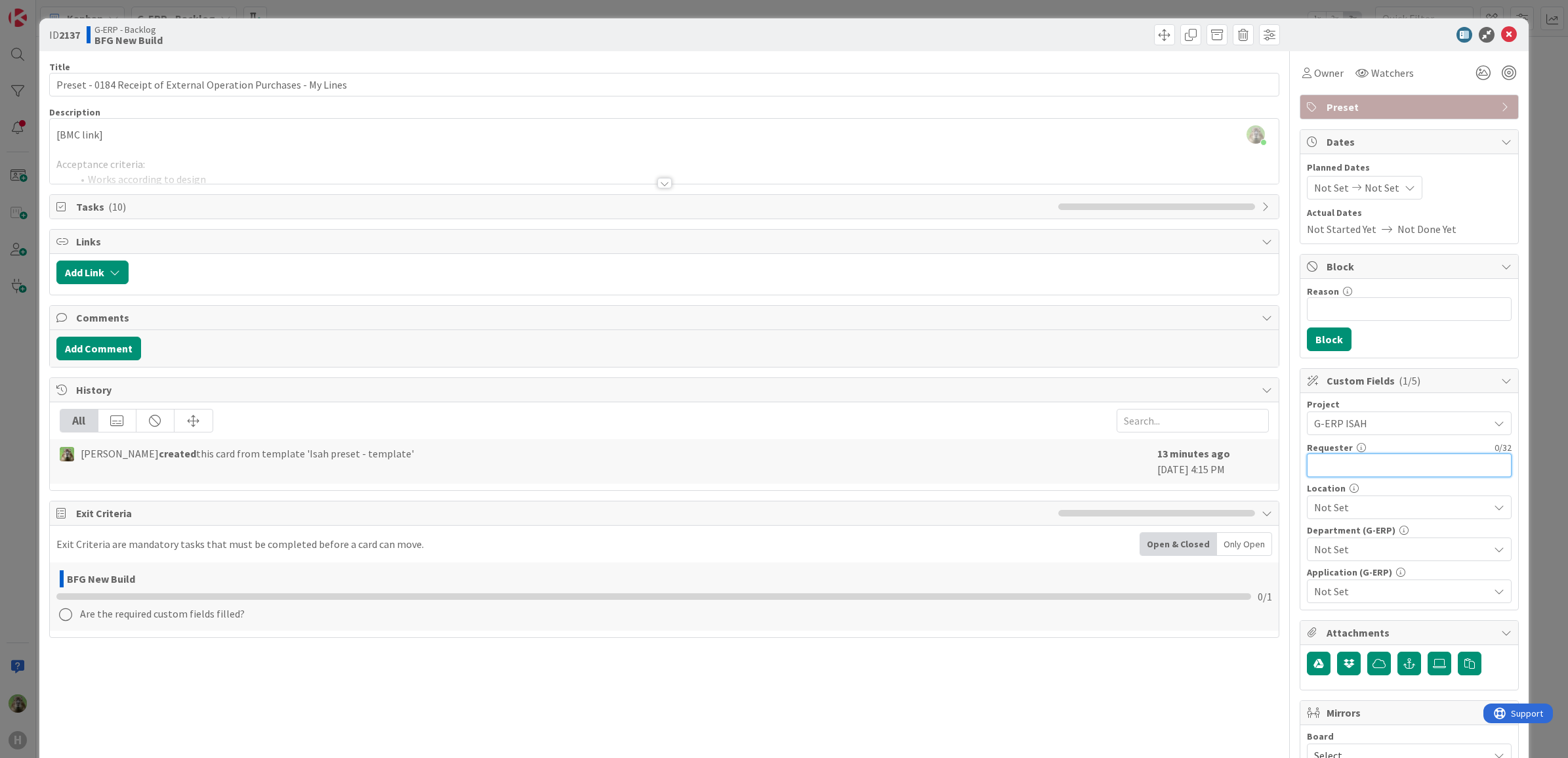
click at [1410, 471] on input "text" at bounding box center [1409, 465] width 205 height 23
type input "V"
type input "Billy Li"
click at [1386, 512] on span "Not Set" at bounding box center [1401, 508] width 175 height 16
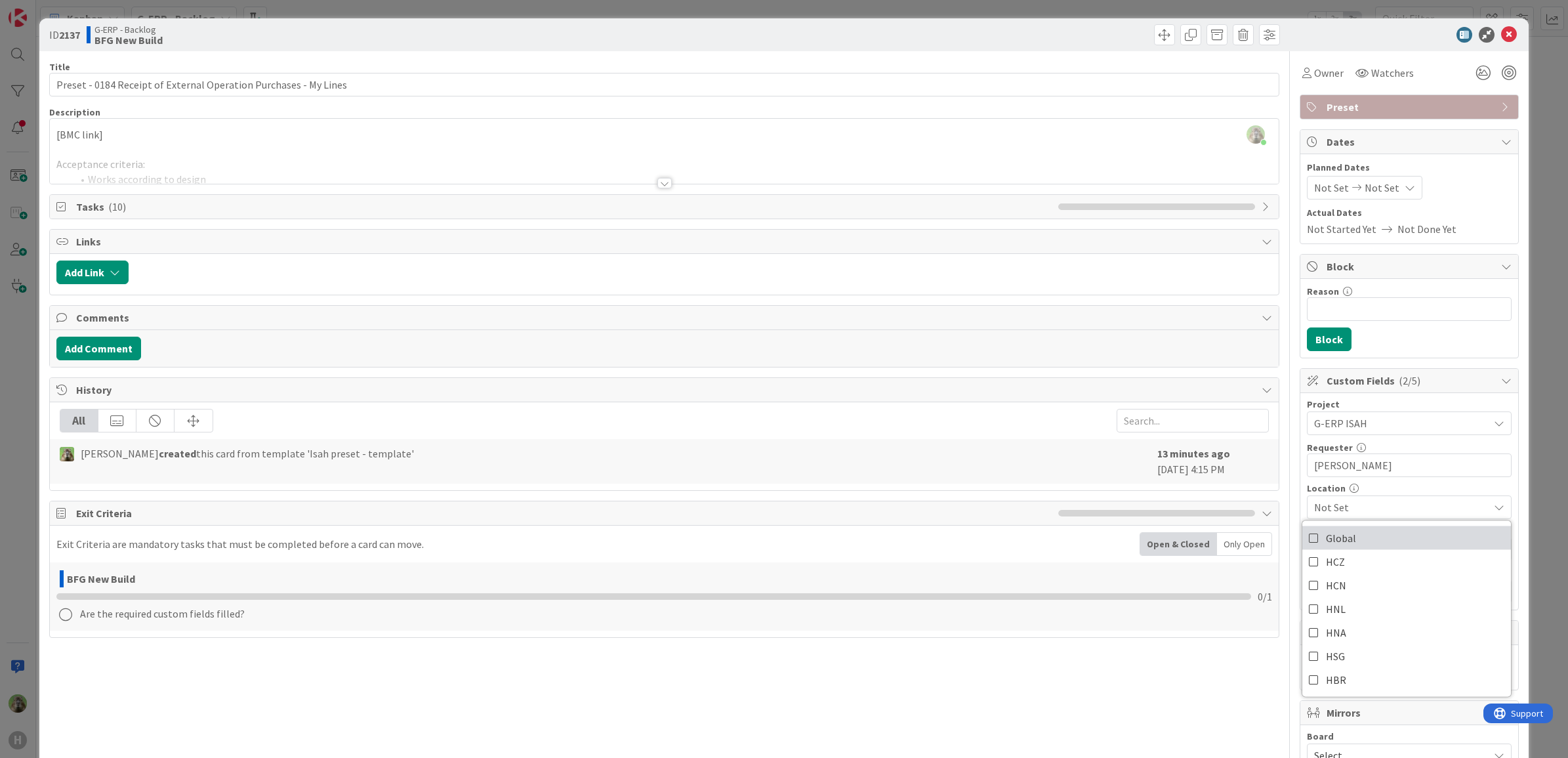
click at [1358, 545] on link "Global" at bounding box center [1406, 538] width 209 height 23
click at [1377, 497] on div "Location Global Global HCZ HCN HNL HNA HSG HBR" at bounding box center [1409, 501] width 205 height 36
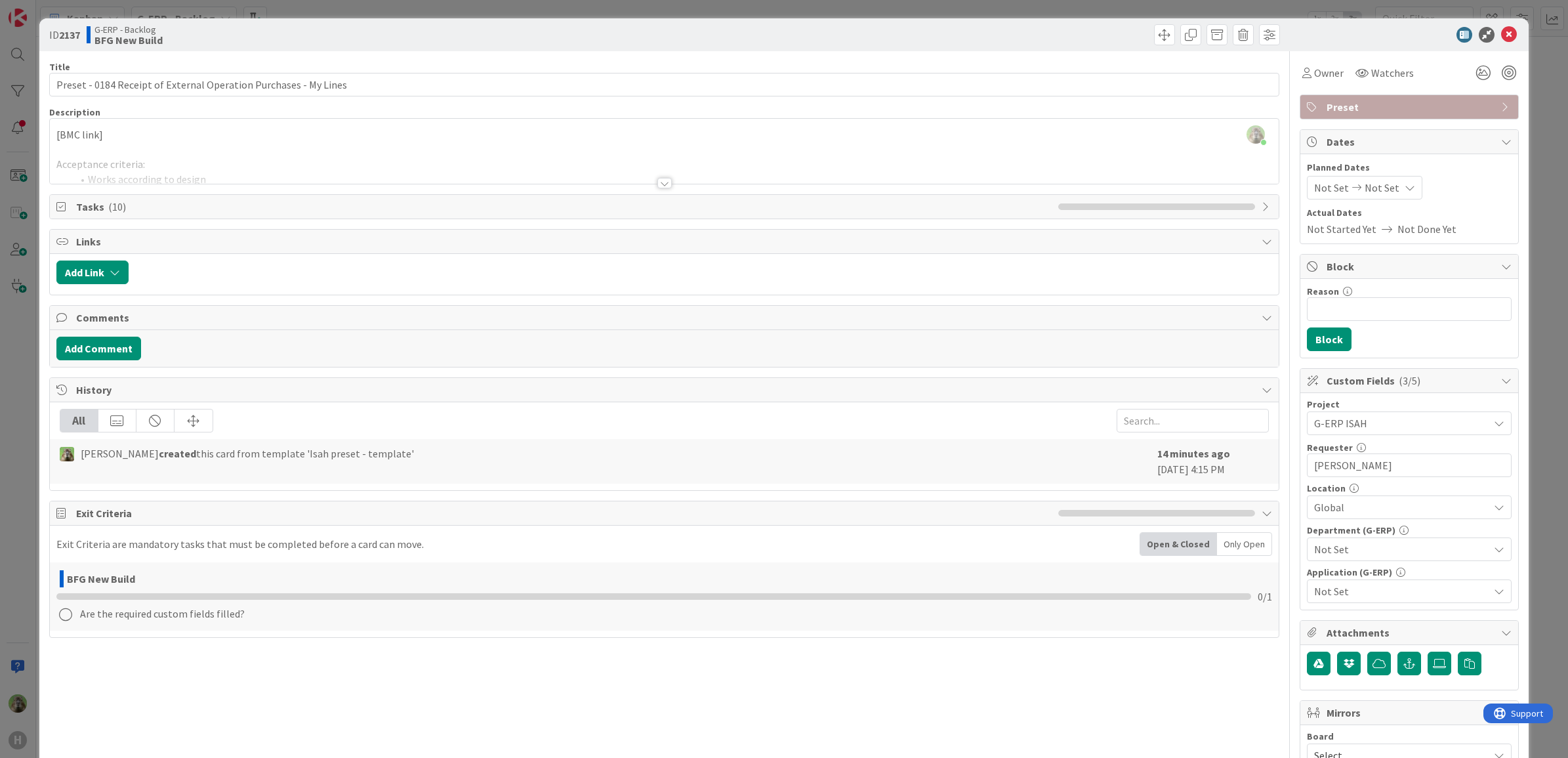
click at [1364, 566] on div "Project G-ERP ISAH Not Set -LOCAL- -RUN- ACD AFAS ANSYS LS Dyna ANSYS upgrade A…" at bounding box center [1409, 501] width 205 height 203
click at [1374, 547] on span "Not Set" at bounding box center [1401, 549] width 175 height 16
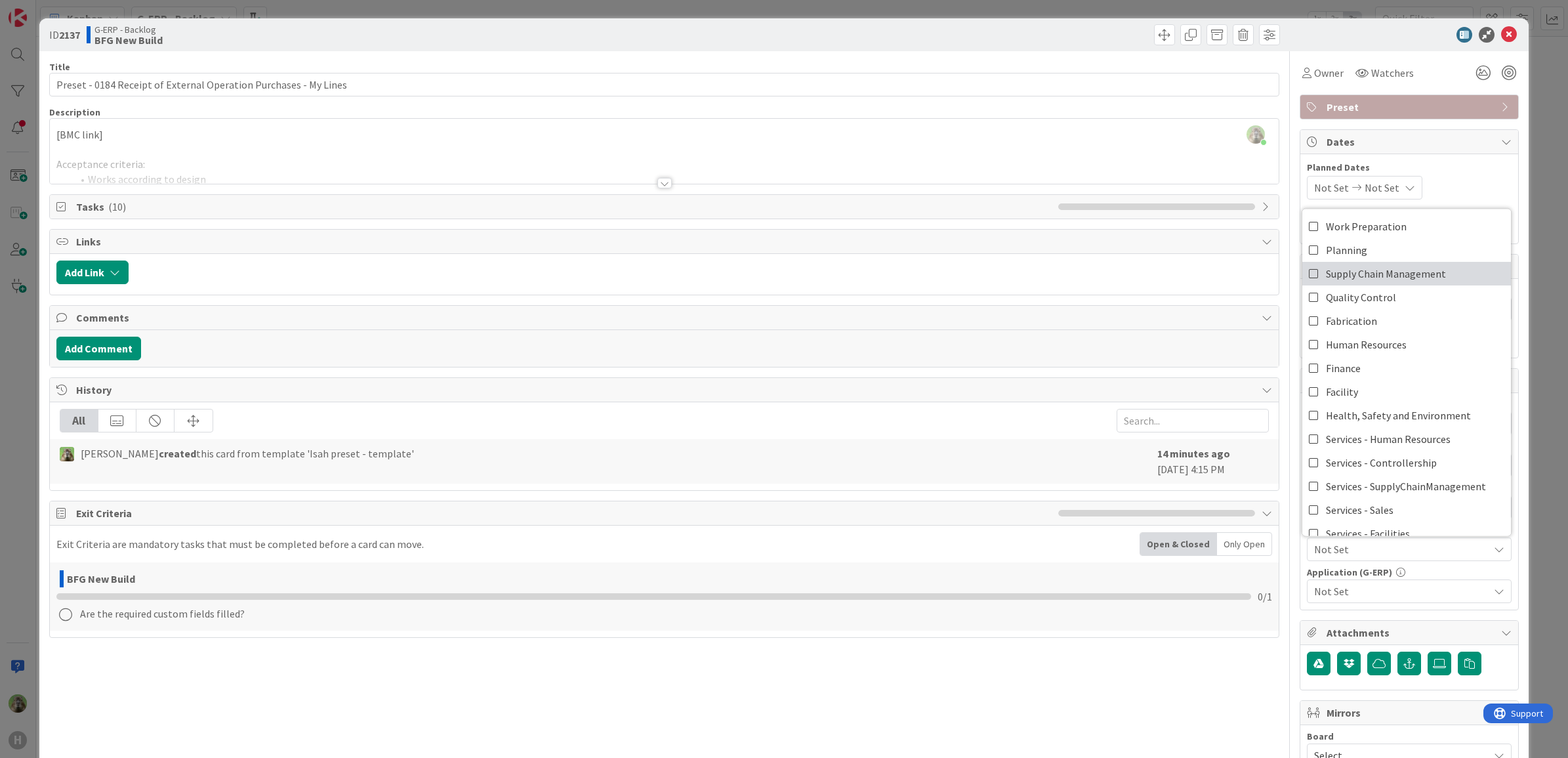
click at [1440, 275] on link "Supply Chain Management" at bounding box center [1406, 274] width 209 height 23
click at [1377, 594] on span "Not Set" at bounding box center [1401, 591] width 175 height 16
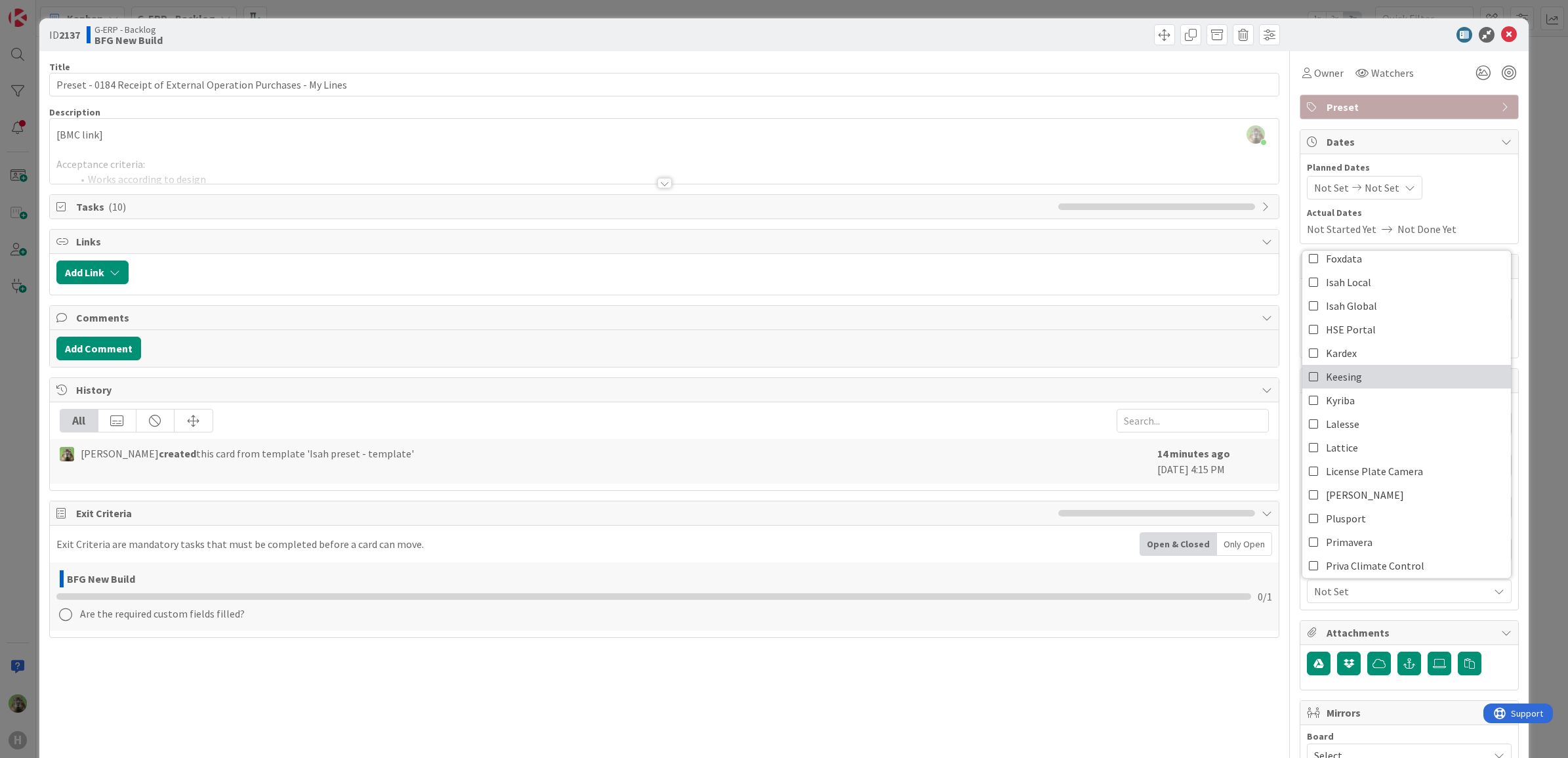
scroll to position [164, 0]
click at [1386, 394] on link "Isah Global" at bounding box center [1406, 387] width 209 height 23
click at [1270, 639] on div "Title 64 / 128 Preset - 0184 Receipt of External Operation Purchases - My Lines…" at bounding box center [785, 568] width 1470 height 1034
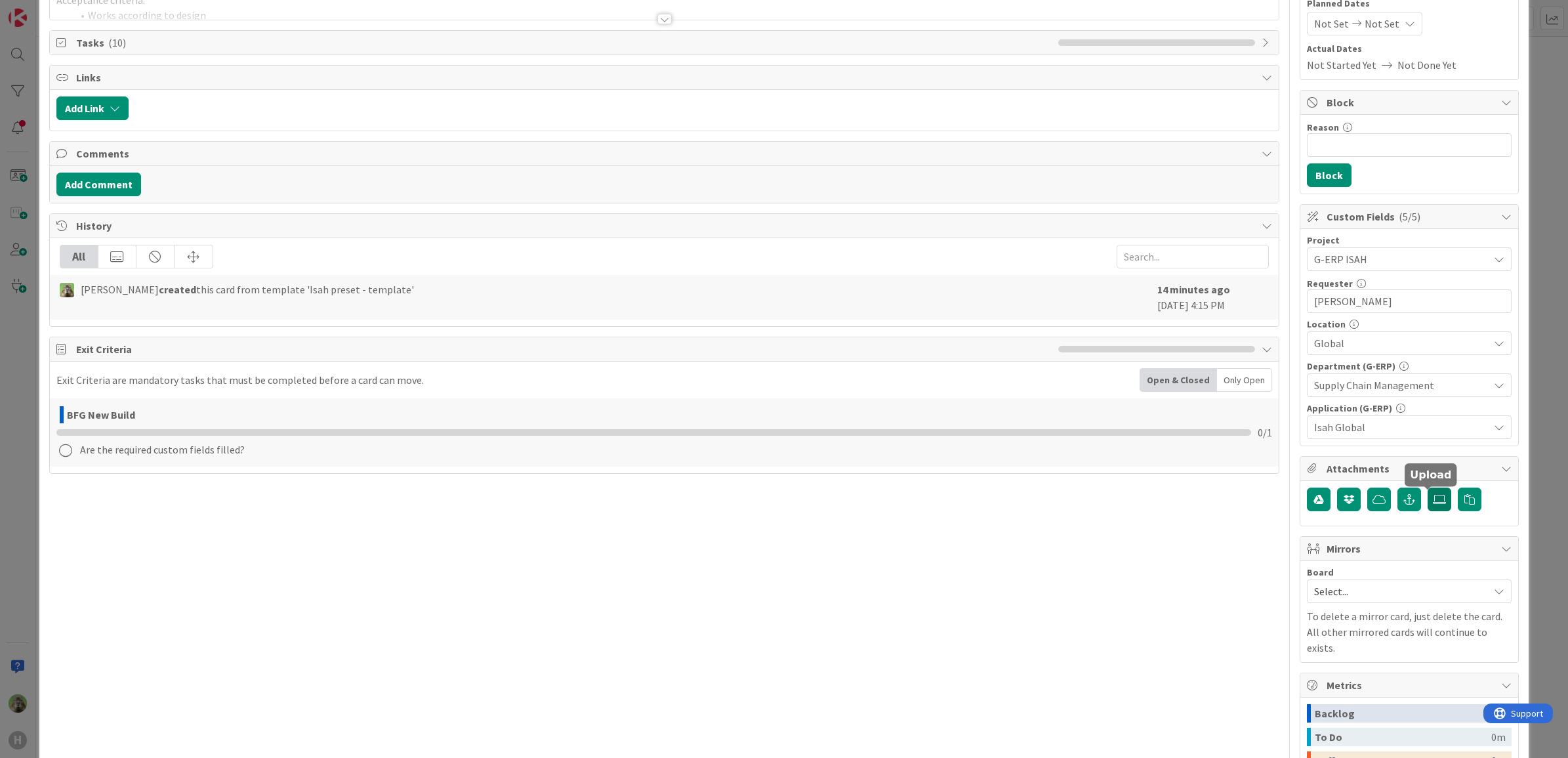
click at [1428, 494] on label at bounding box center [1439, 500] width 23 height 23
click at [1428, 488] on input "file" at bounding box center [1428, 488] width 0 height 0
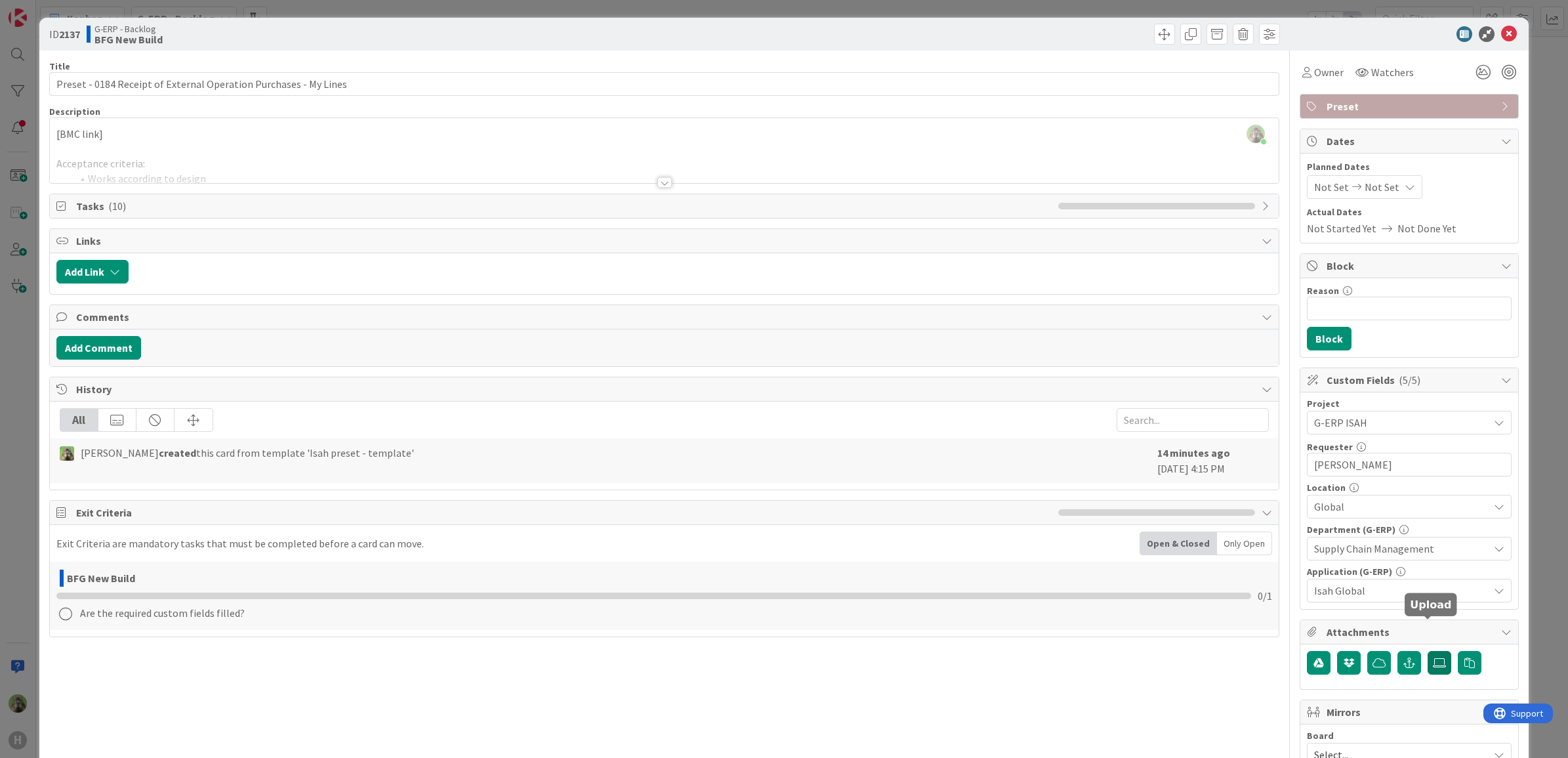
scroll to position [0, 0]
click at [1433, 661] on icon at bounding box center [1439, 663] width 13 height 10
click at [1428, 652] on input "file" at bounding box center [1428, 652] width 0 height 0
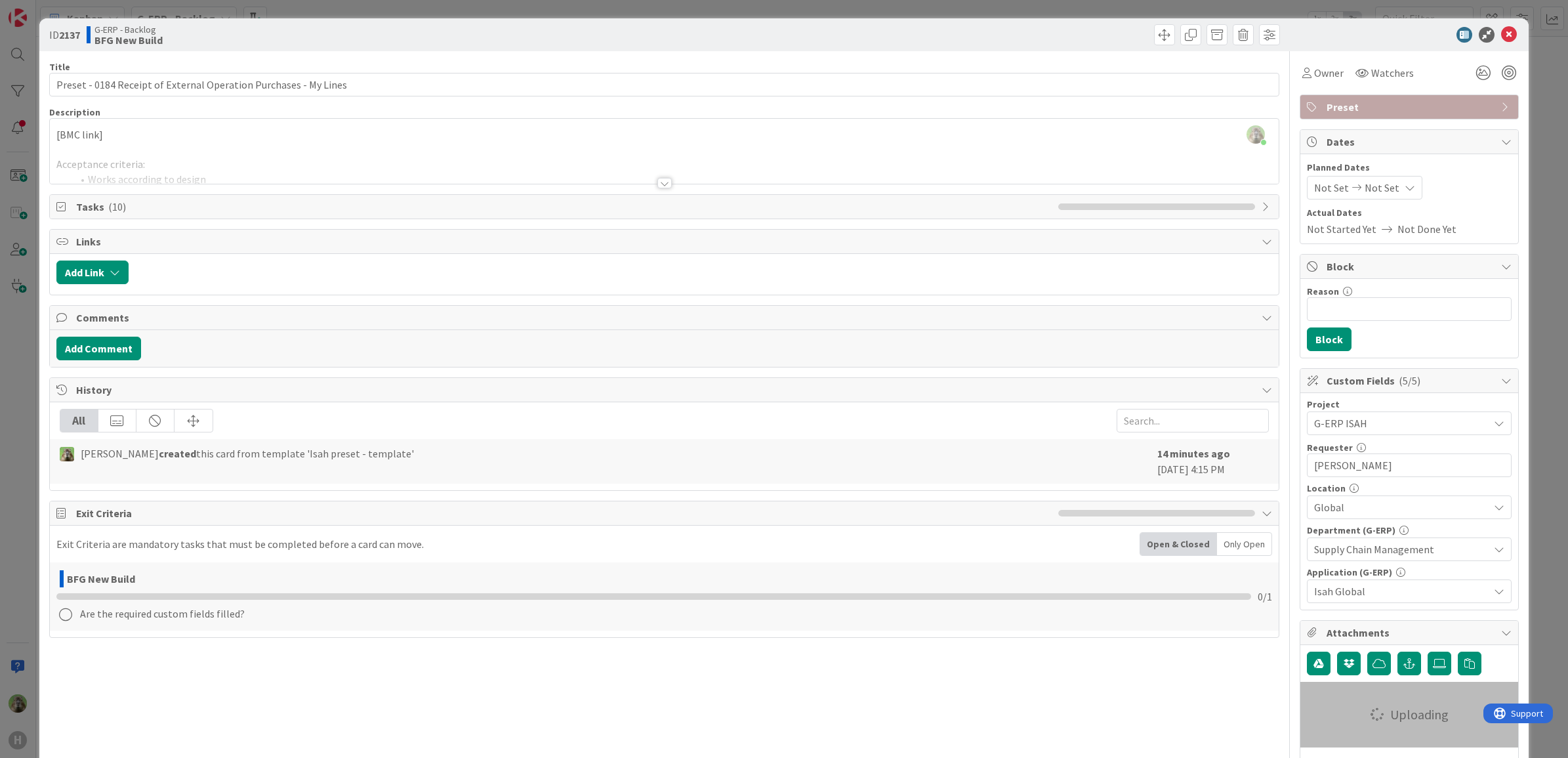
click at [33, 427] on div "ID 2137 G-ERP - Backlog BFG New Build Title 64 / 128 Preset - 0184 Receipt of E…" at bounding box center [784, 379] width 1568 height 758
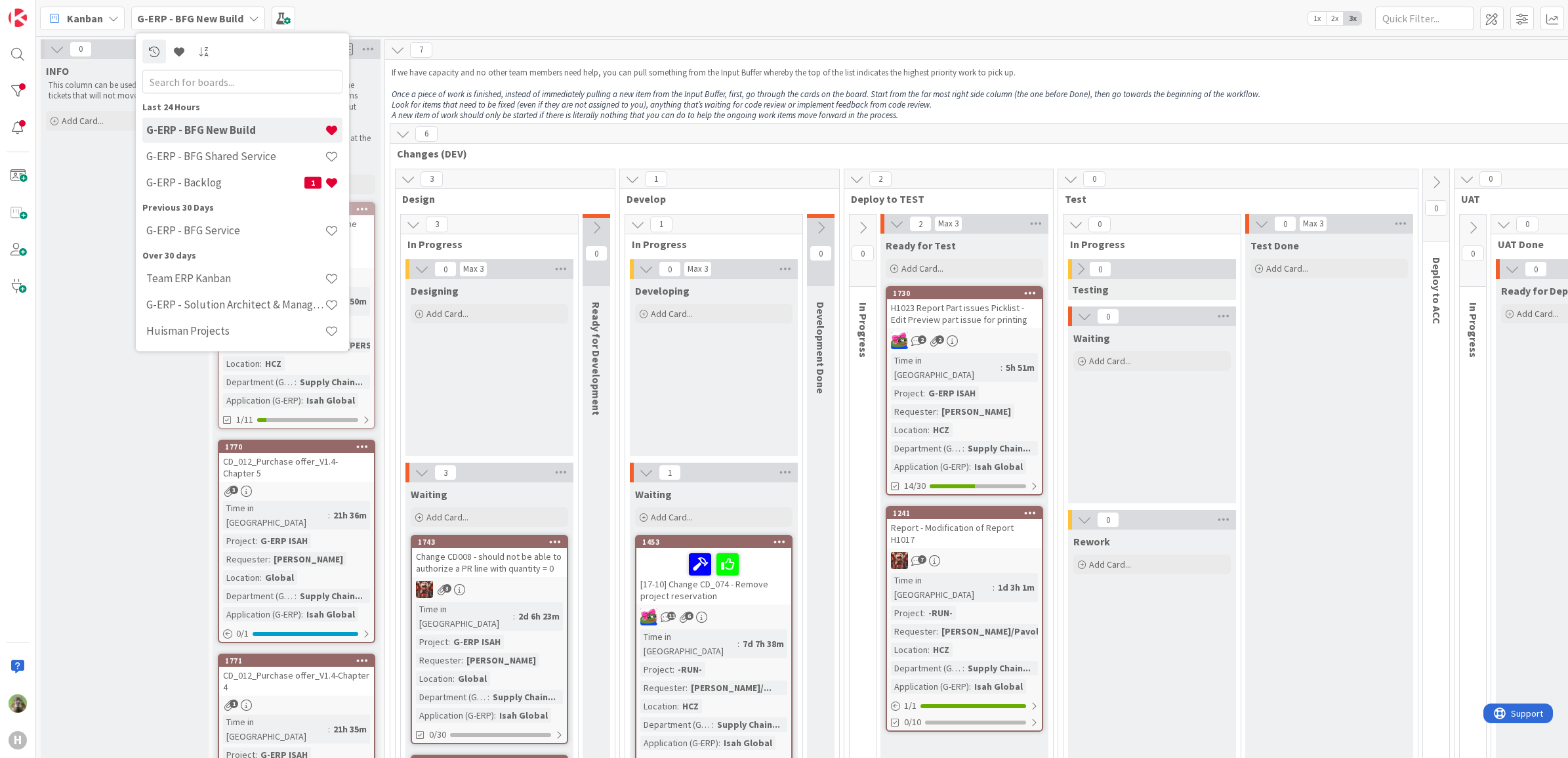
scroll to position [0, 538]
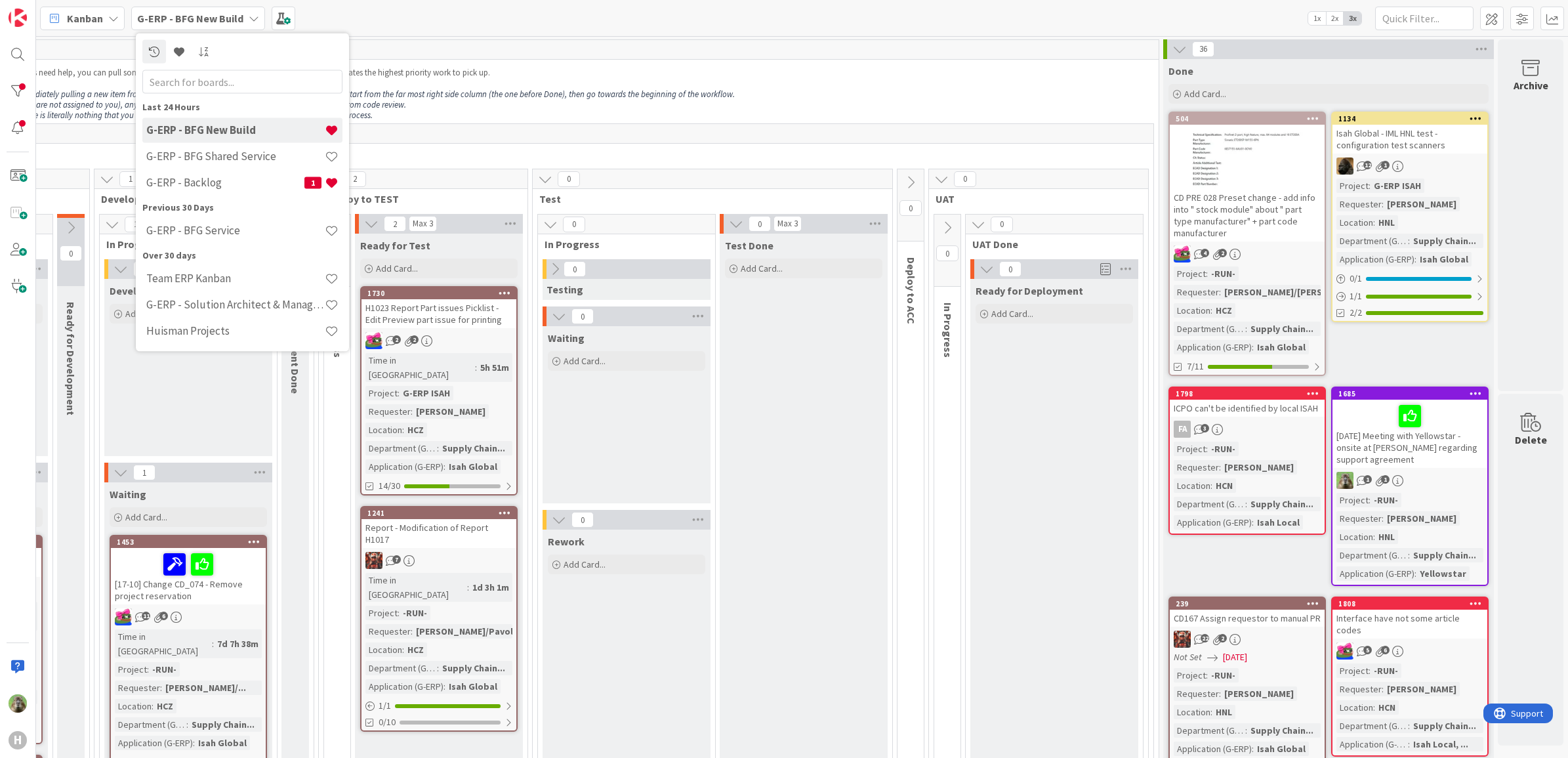
click at [780, 127] on div "6" at bounding box center [509, 133] width 1288 height 20
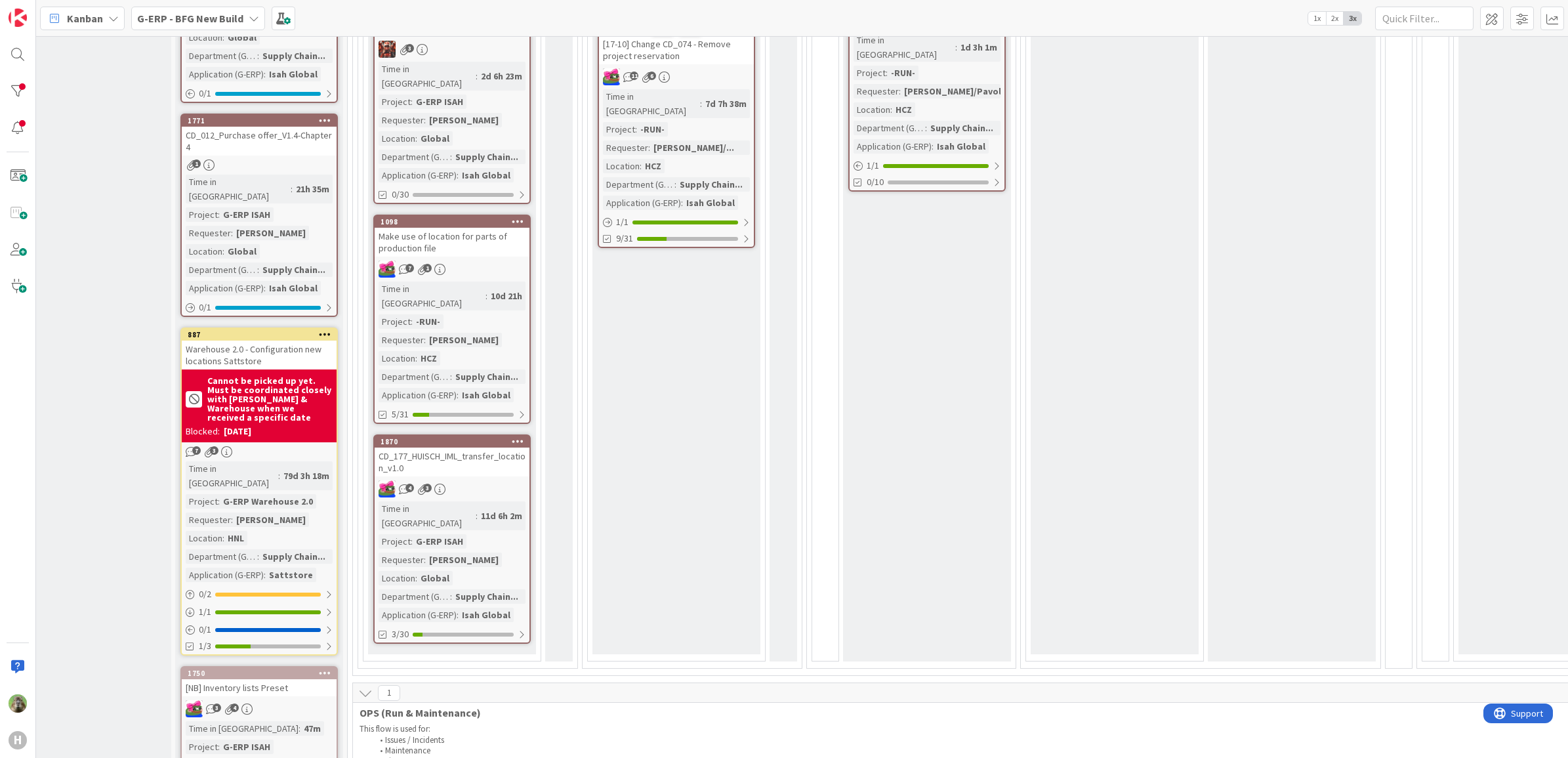
scroll to position [656, 37]
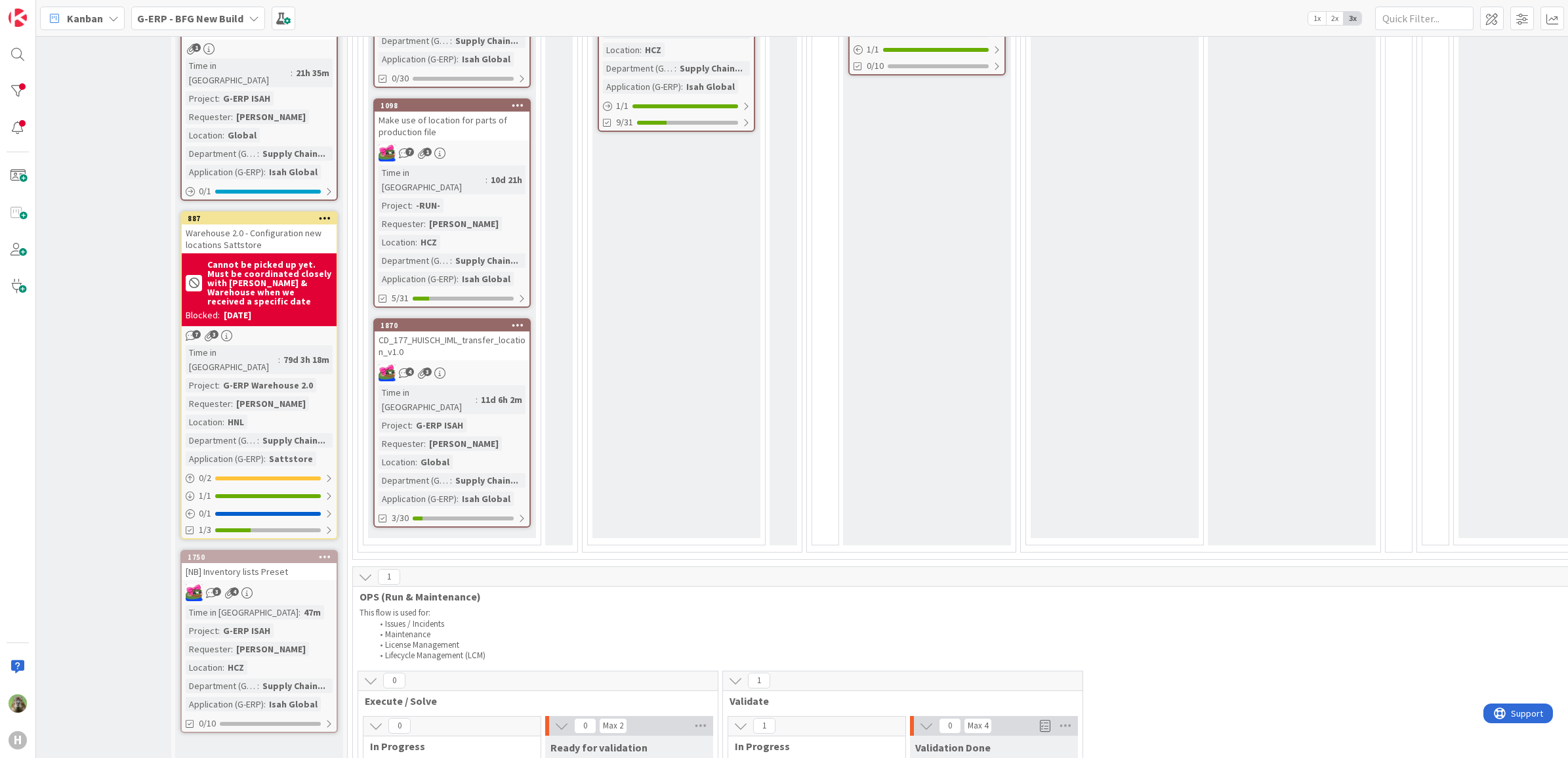
click at [293, 563] on div "[NB] Inventory lists Preset" at bounding box center [259, 571] width 155 height 17
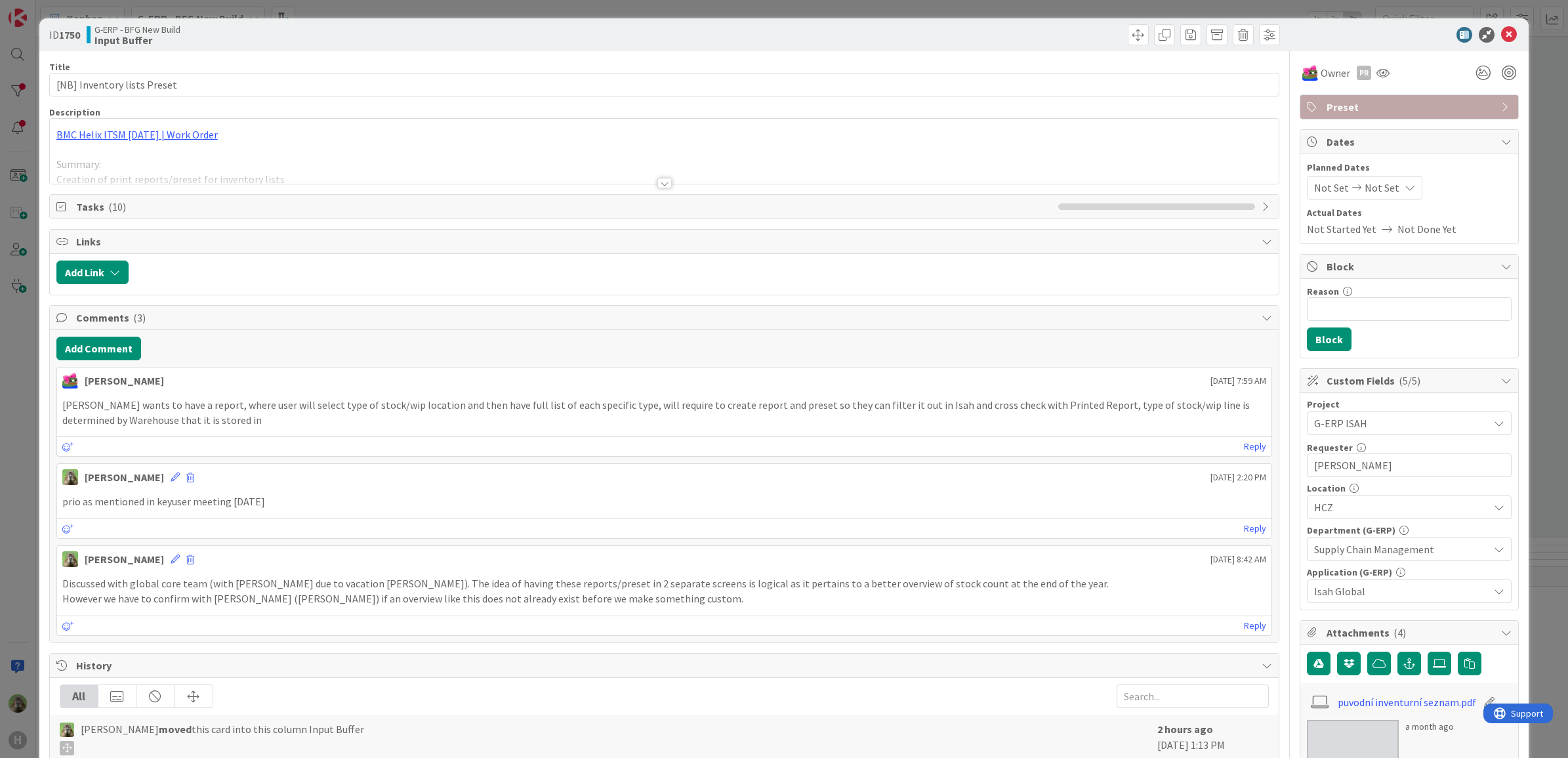
click at [191, 414] on p "[PERSON_NAME] wants to have a report, where user will select type of stock/wip …" at bounding box center [665, 412] width 1205 height 30
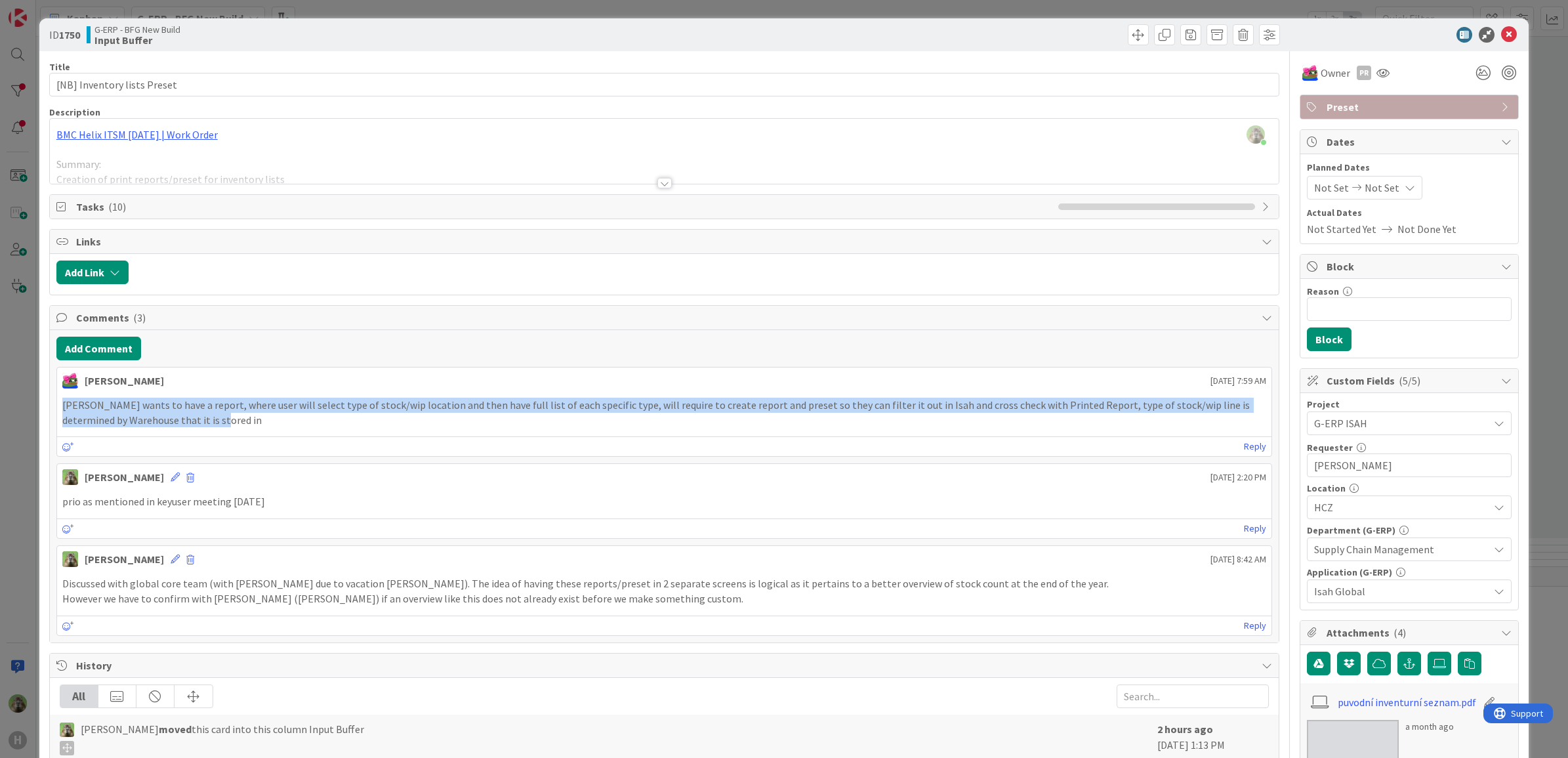
drag, startPoint x: 204, startPoint y: 422, endPoint x: 66, endPoint y: 402, distance: 139.4
click at [66, 402] on p "[PERSON_NAME] wants to have a report, where user will select type of stock/wip …" at bounding box center [665, 412] width 1205 height 30
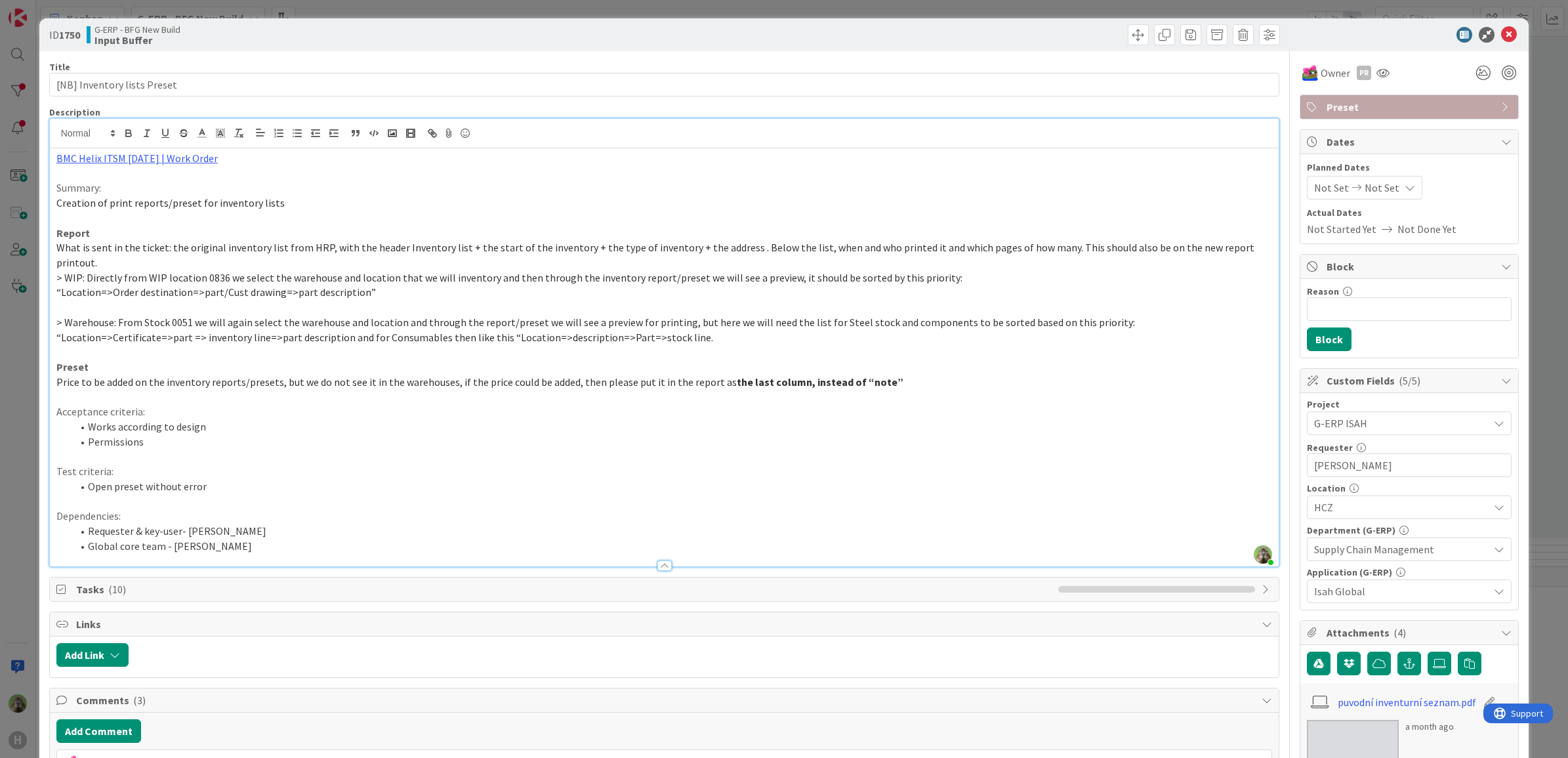
click at [660, 131] on div "[PERSON_NAME] just joined BMC Helix ITSM [DATE] | Work Order Summary: Creation …" at bounding box center [664, 342] width 1230 height 448
click at [30, 507] on div "ID 1750 G-ERP - BFG New Build Input Buffer Title 27 / 128 [NB] Inventory lists …" at bounding box center [784, 379] width 1568 height 758
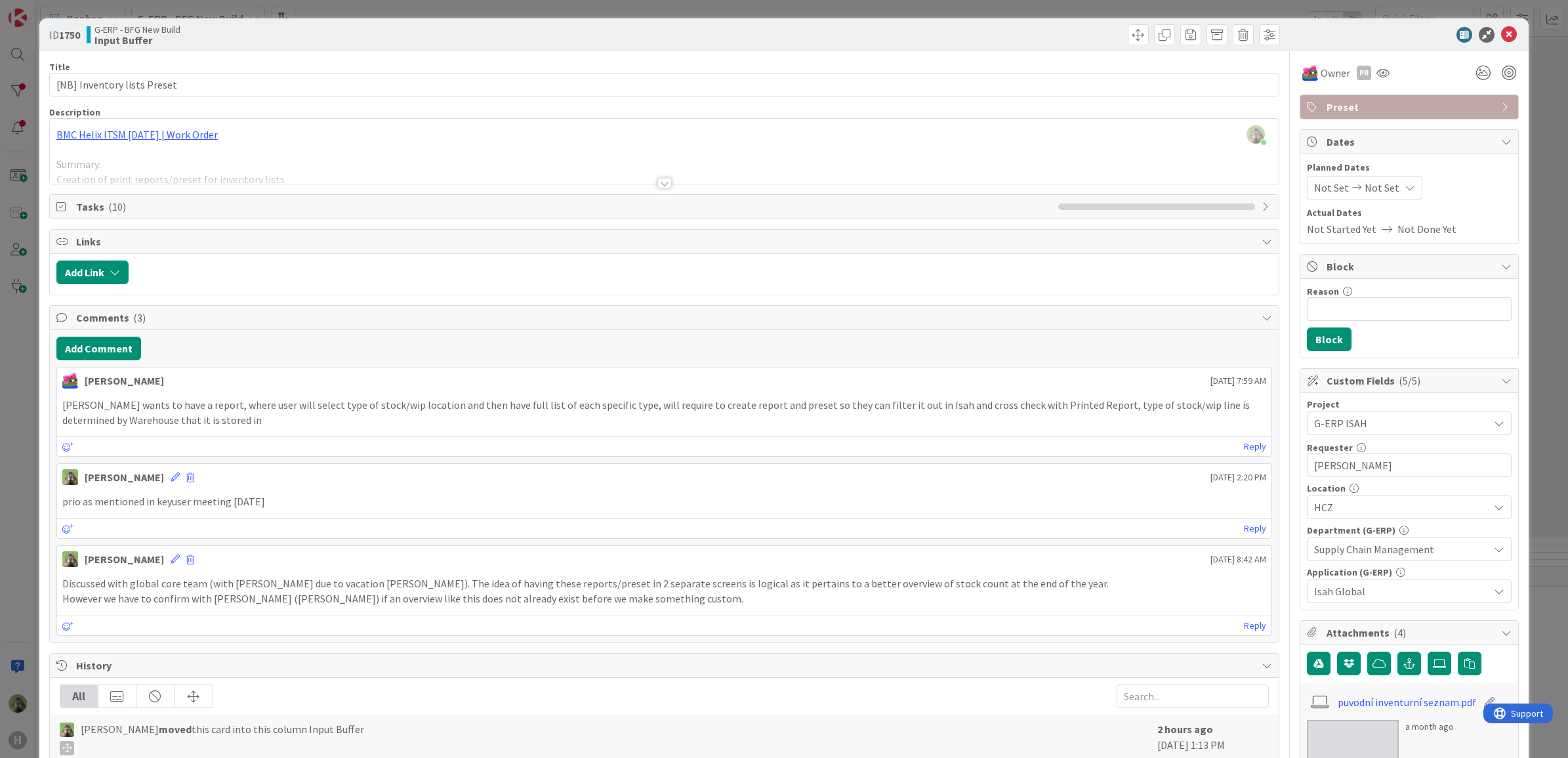
click at [539, 143] on div "[PERSON_NAME] just joined BMC Helix ITSM [DATE] | Work Order Summary: Creation …" at bounding box center [664, 151] width 1230 height 65
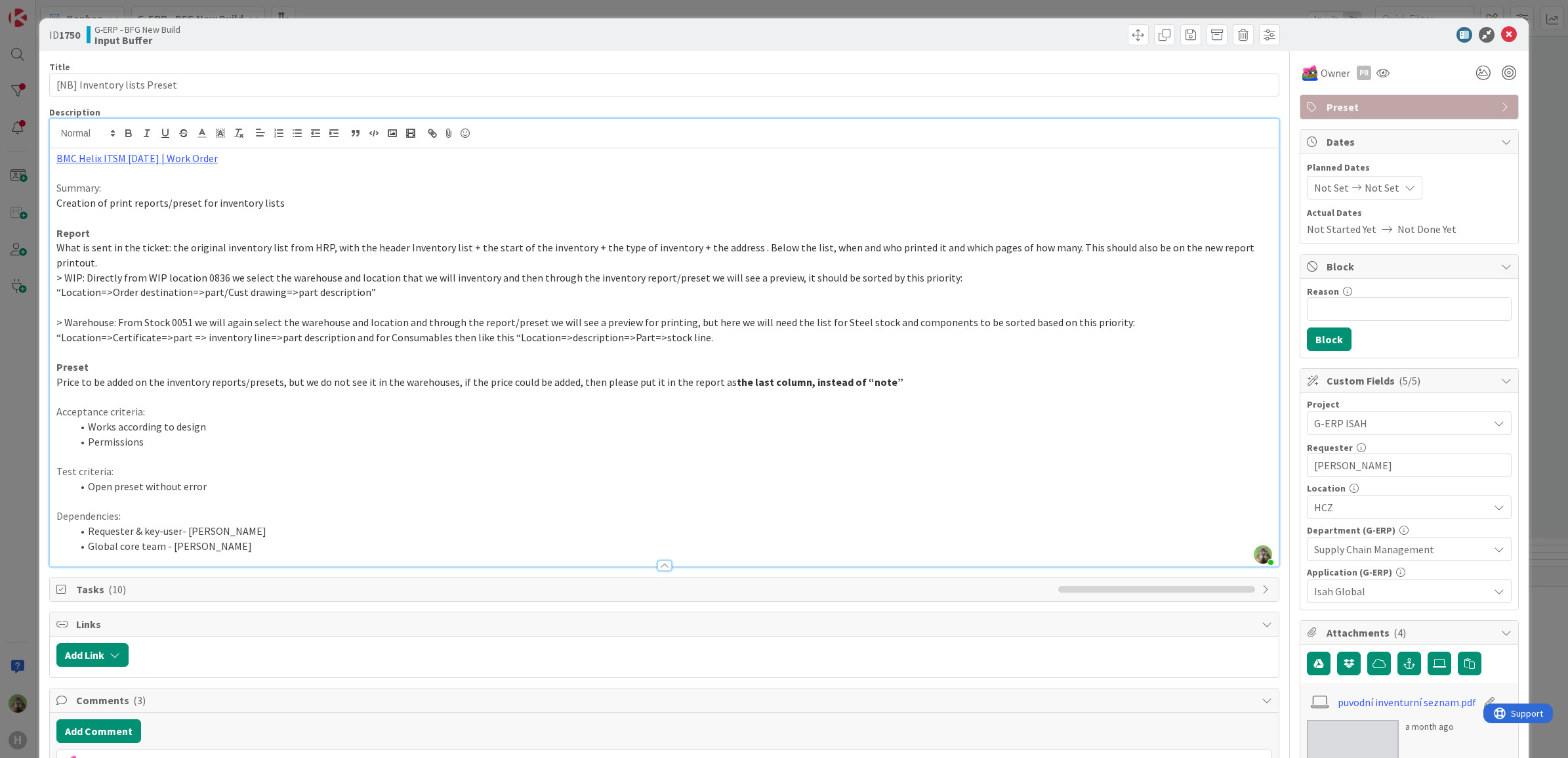
click at [25, 368] on div "ID 1750 G-ERP - BFG New Build Input Buffer Title 27 / 128 [NB] Inventory lists …" at bounding box center [784, 379] width 1568 height 758
